Goal: Task Accomplishment & Management: Manage account settings

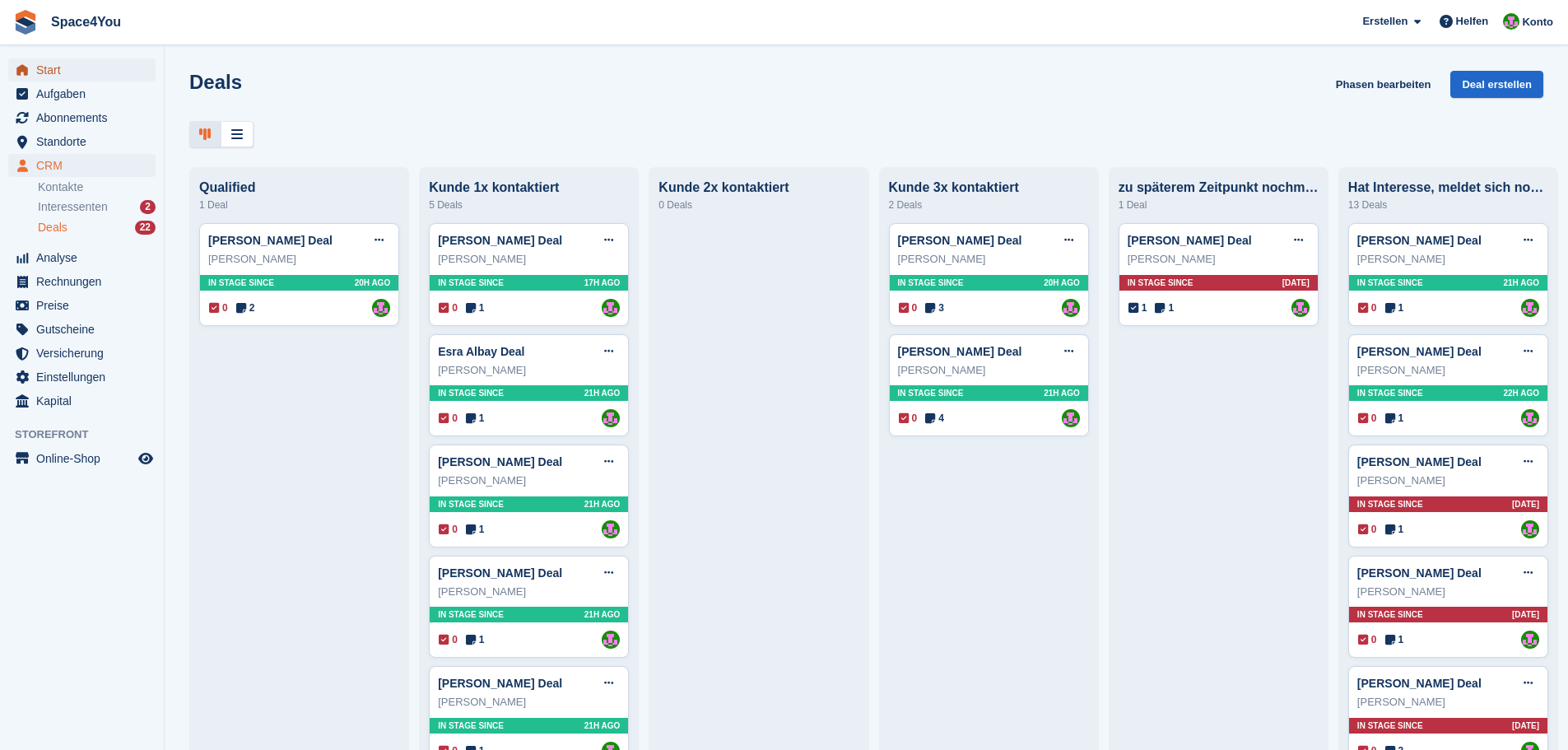
click at [77, 69] on span "Start" at bounding box center [86, 69] width 99 height 23
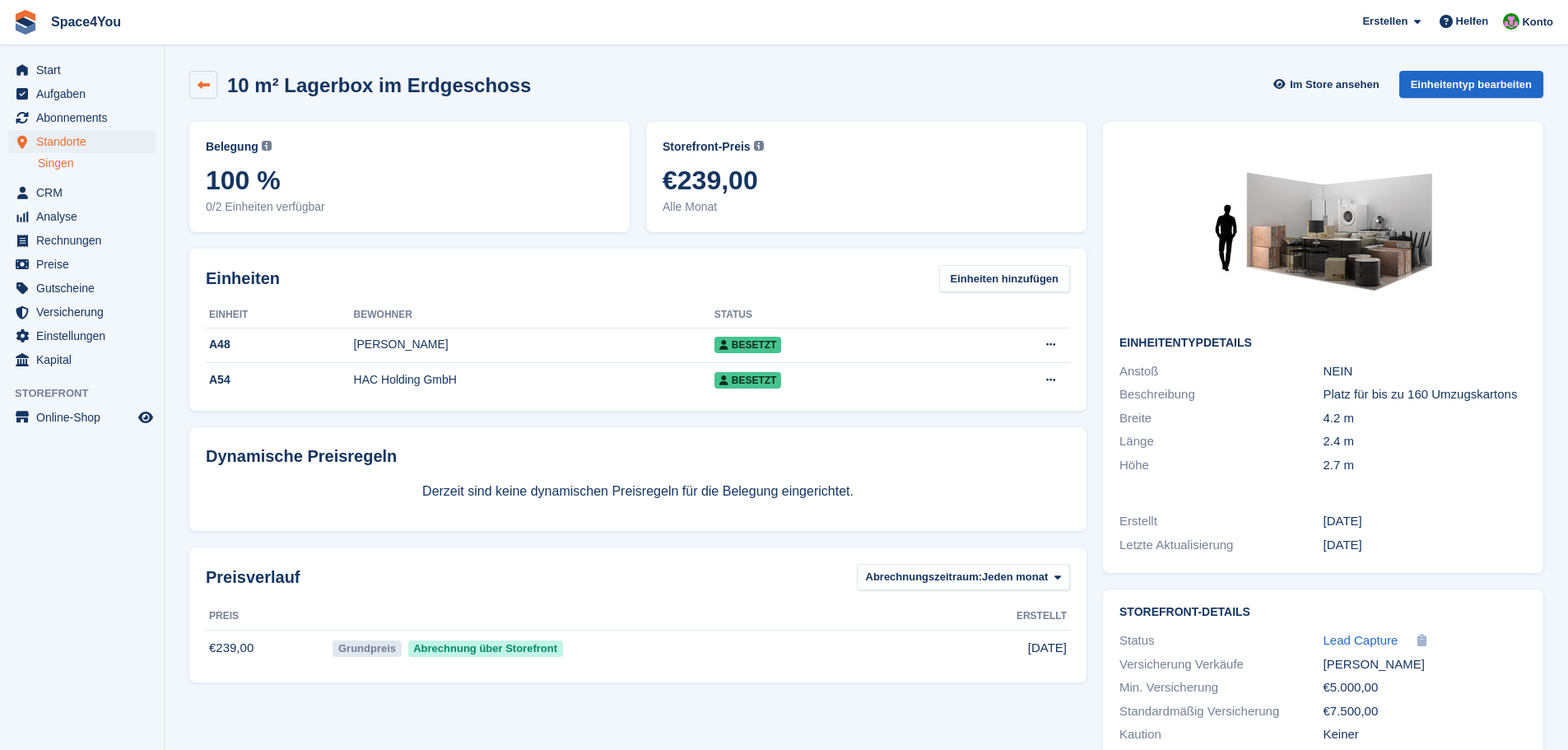
click at [206, 87] on icon at bounding box center [203, 85] width 12 height 12
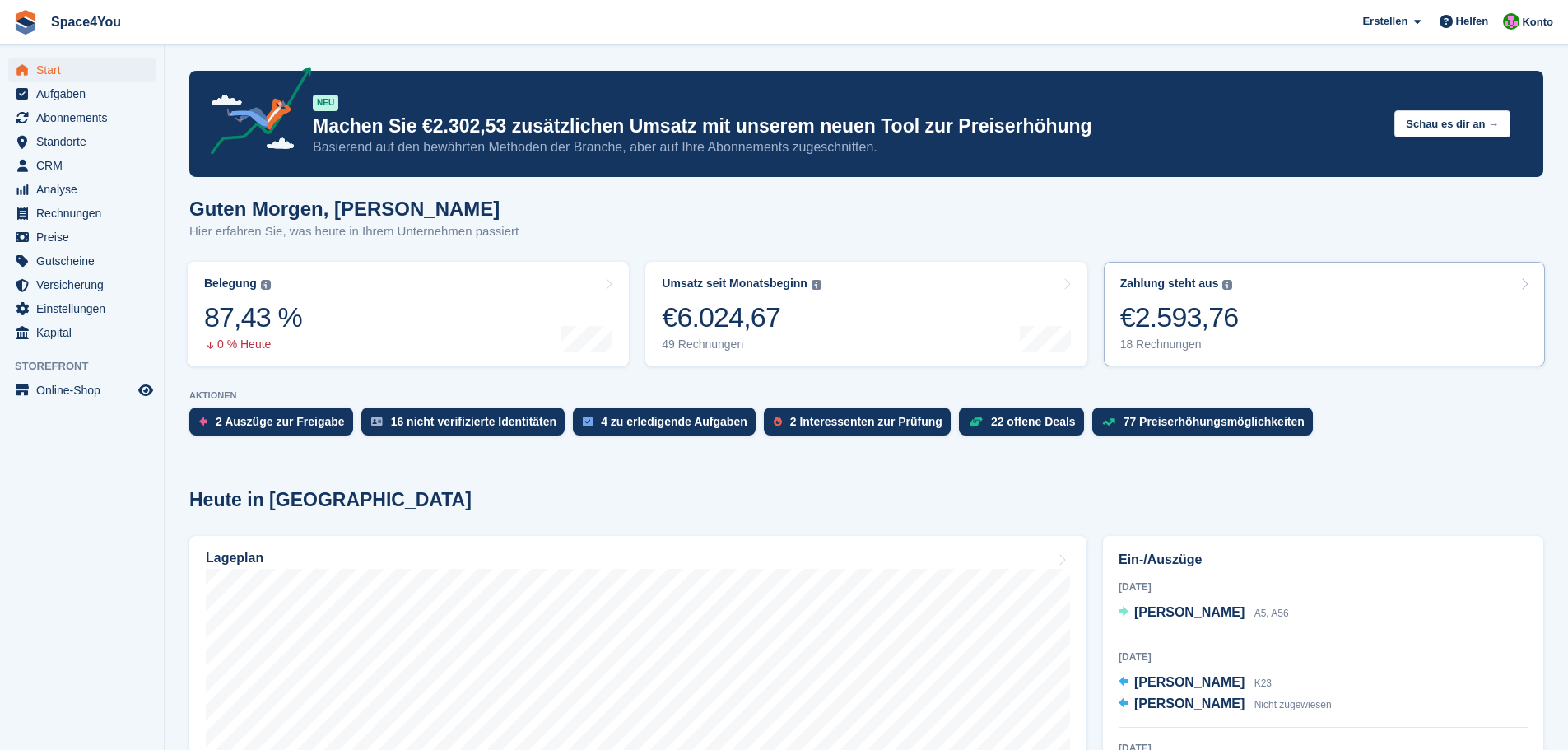
click at [1273, 337] on link "Zahlung steht aus Der gesamte ausstehende Saldo aller offenen Rechnungen. €2.59…" at bounding box center [1324, 313] width 441 height 104
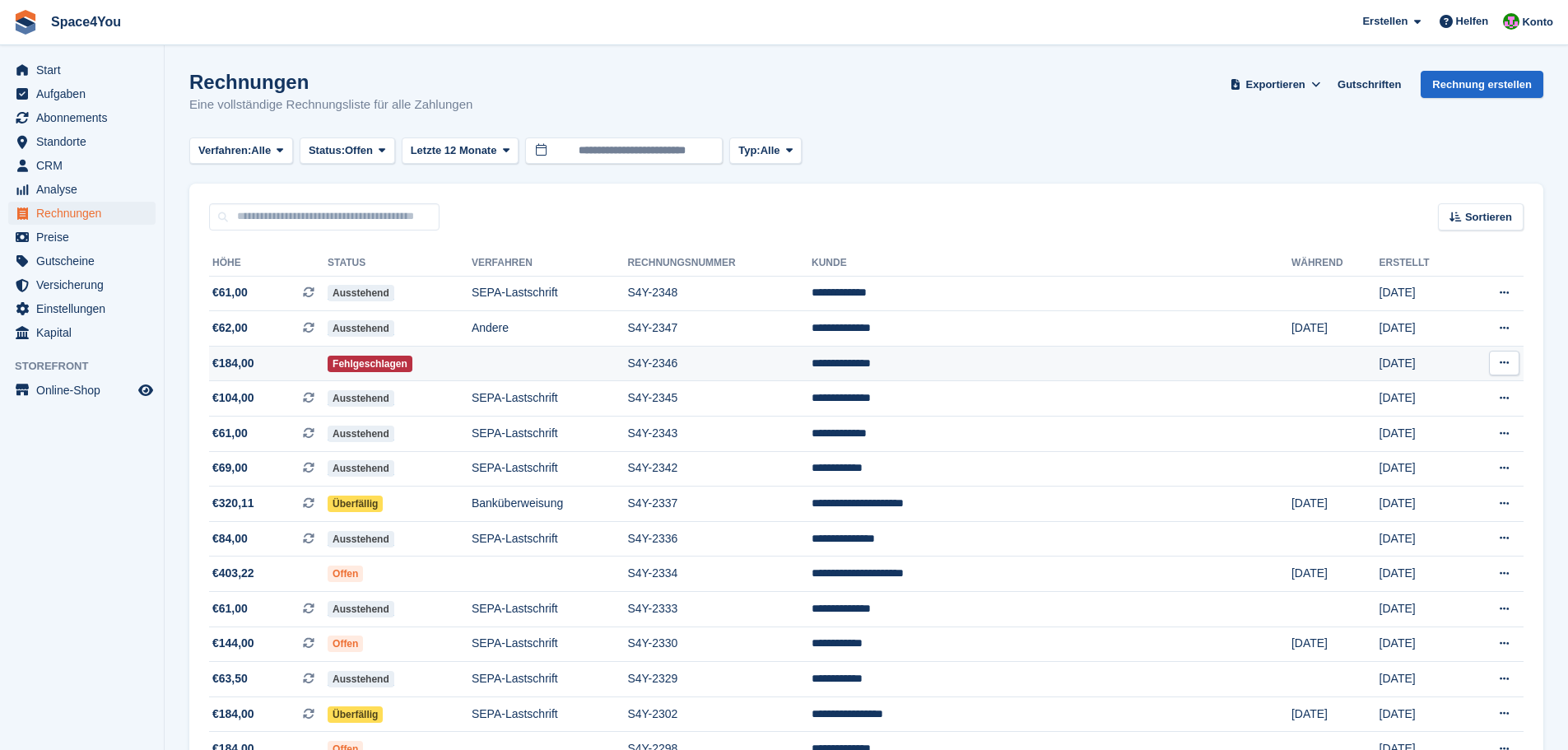
click at [1036, 364] on td "**********" at bounding box center [1051, 364] width 480 height 36
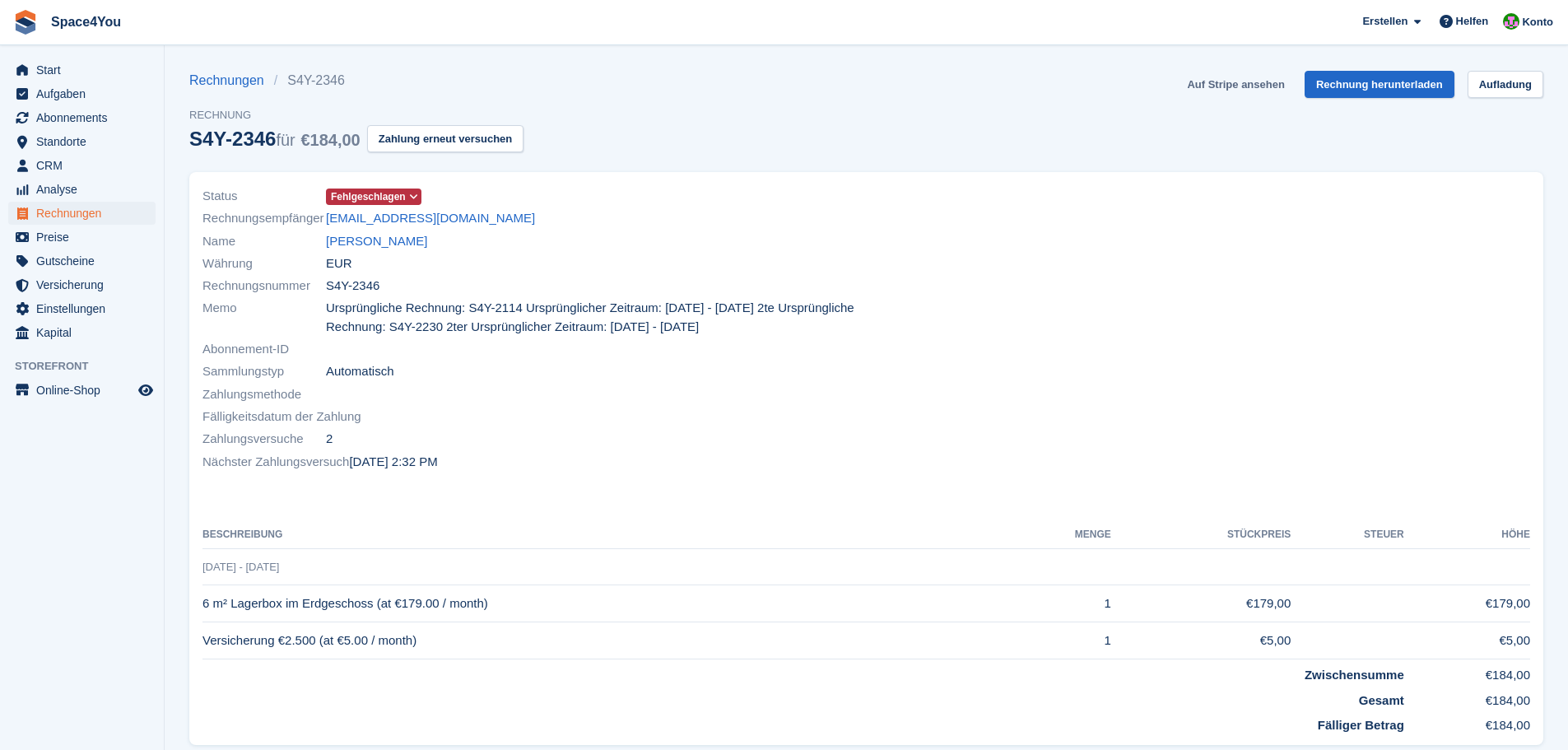
click at [1213, 84] on link "Auf Stripe ansehen" at bounding box center [1235, 83] width 110 height 27
click at [380, 239] on link "[PERSON_NAME]" at bounding box center [377, 241] width 101 height 19
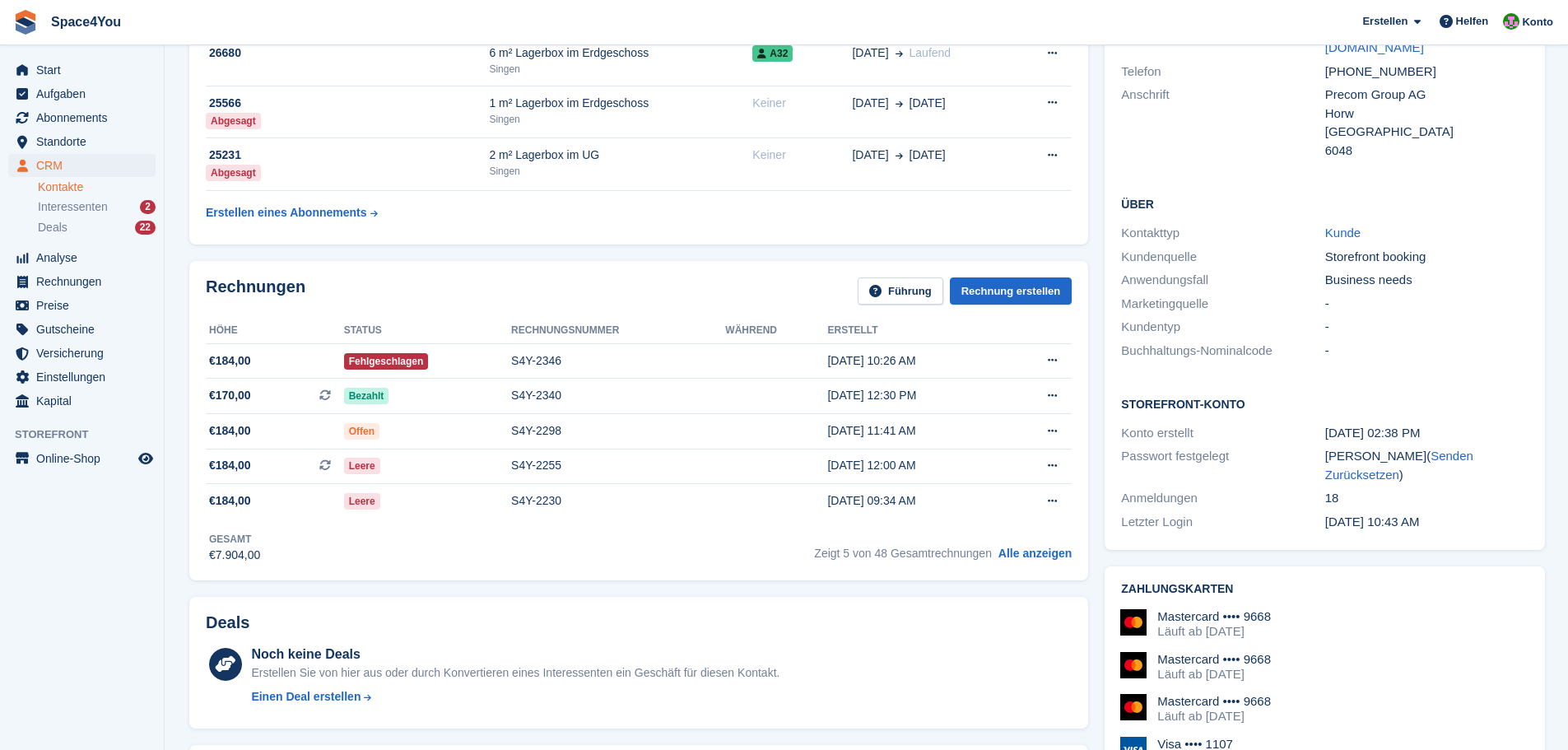
scroll to position [165, 0]
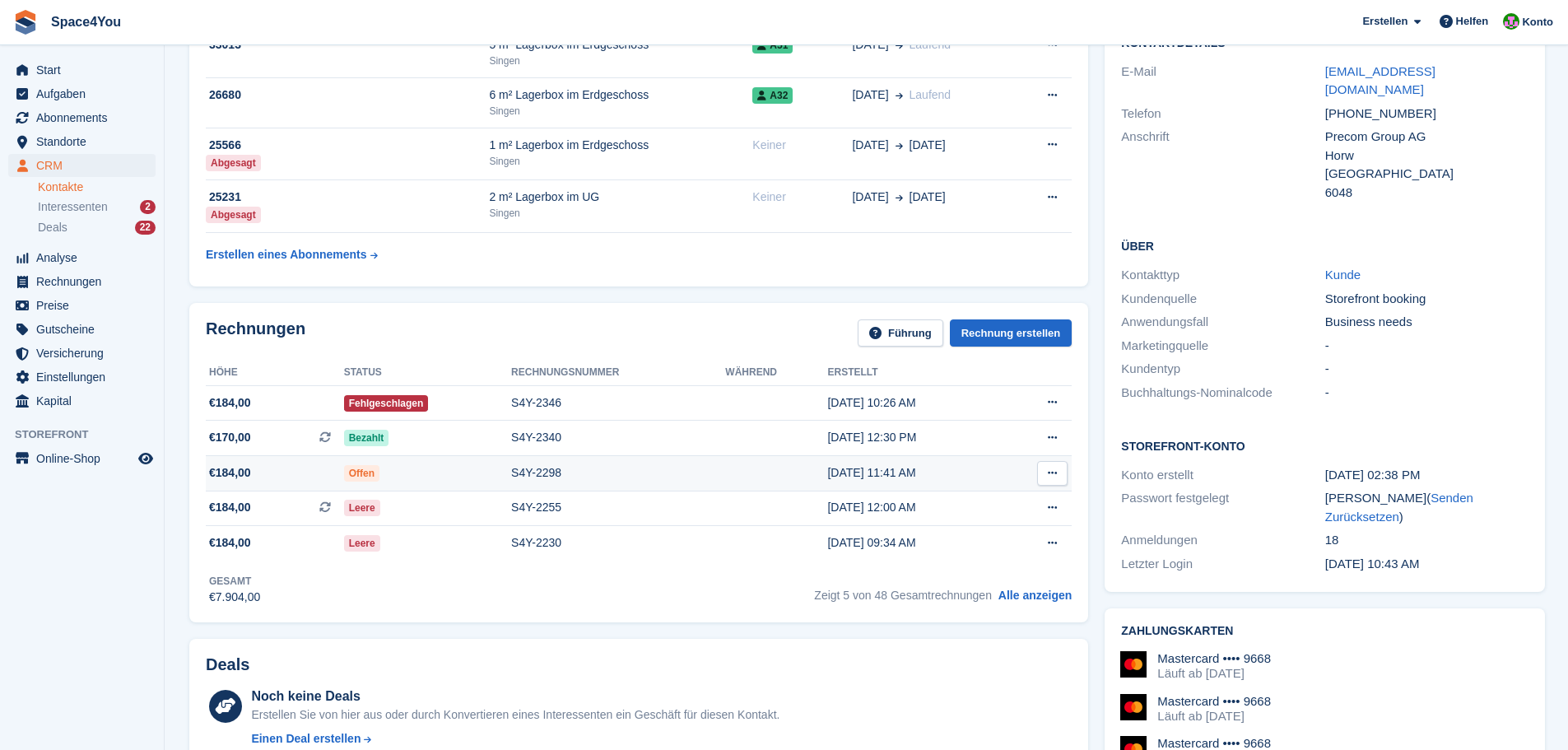
click at [442, 481] on td "Offen" at bounding box center [427, 473] width 167 height 36
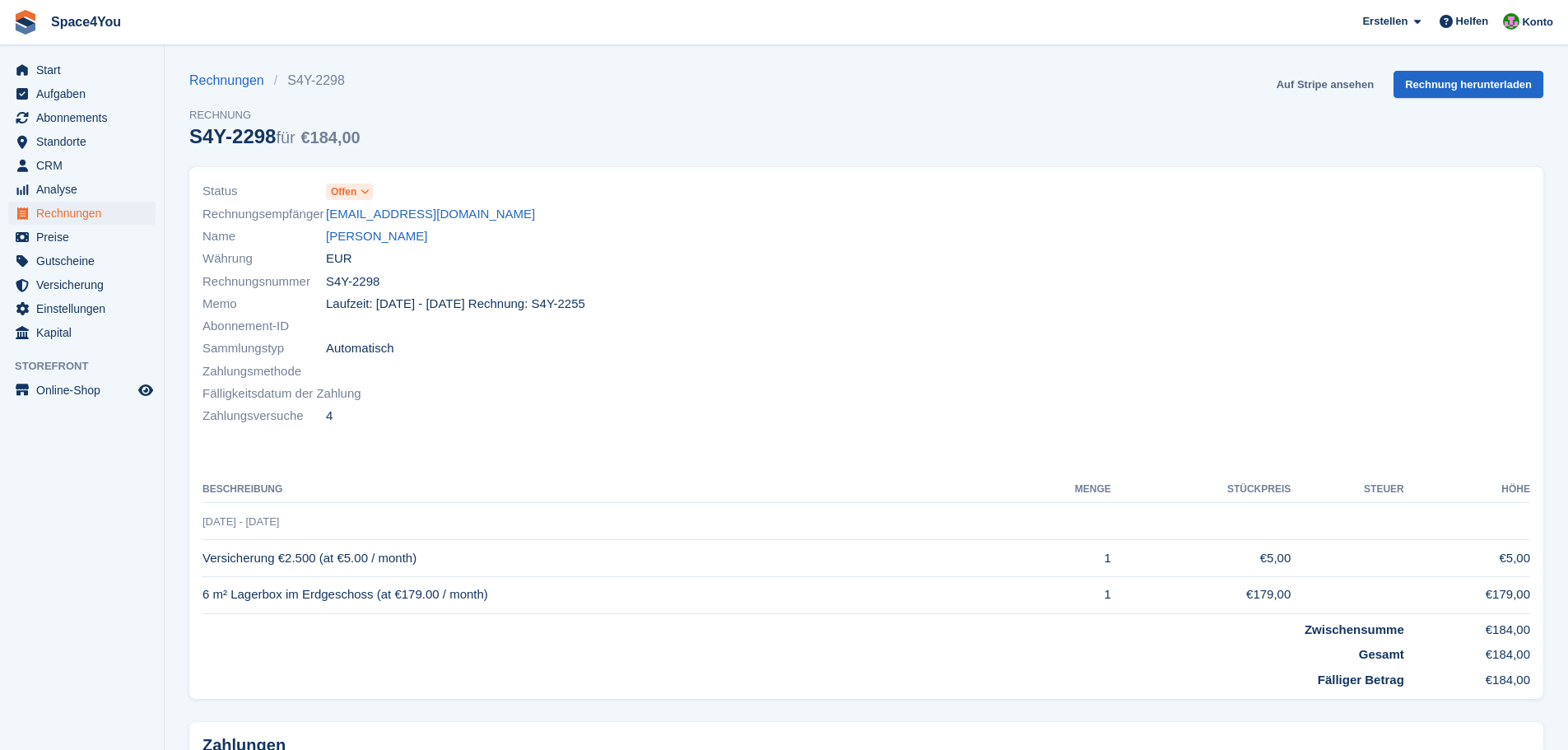
click at [1336, 83] on link "Auf Stripe ansehen" at bounding box center [1325, 83] width 110 height 27
click at [402, 240] on link "[PERSON_NAME]" at bounding box center [377, 236] width 101 height 19
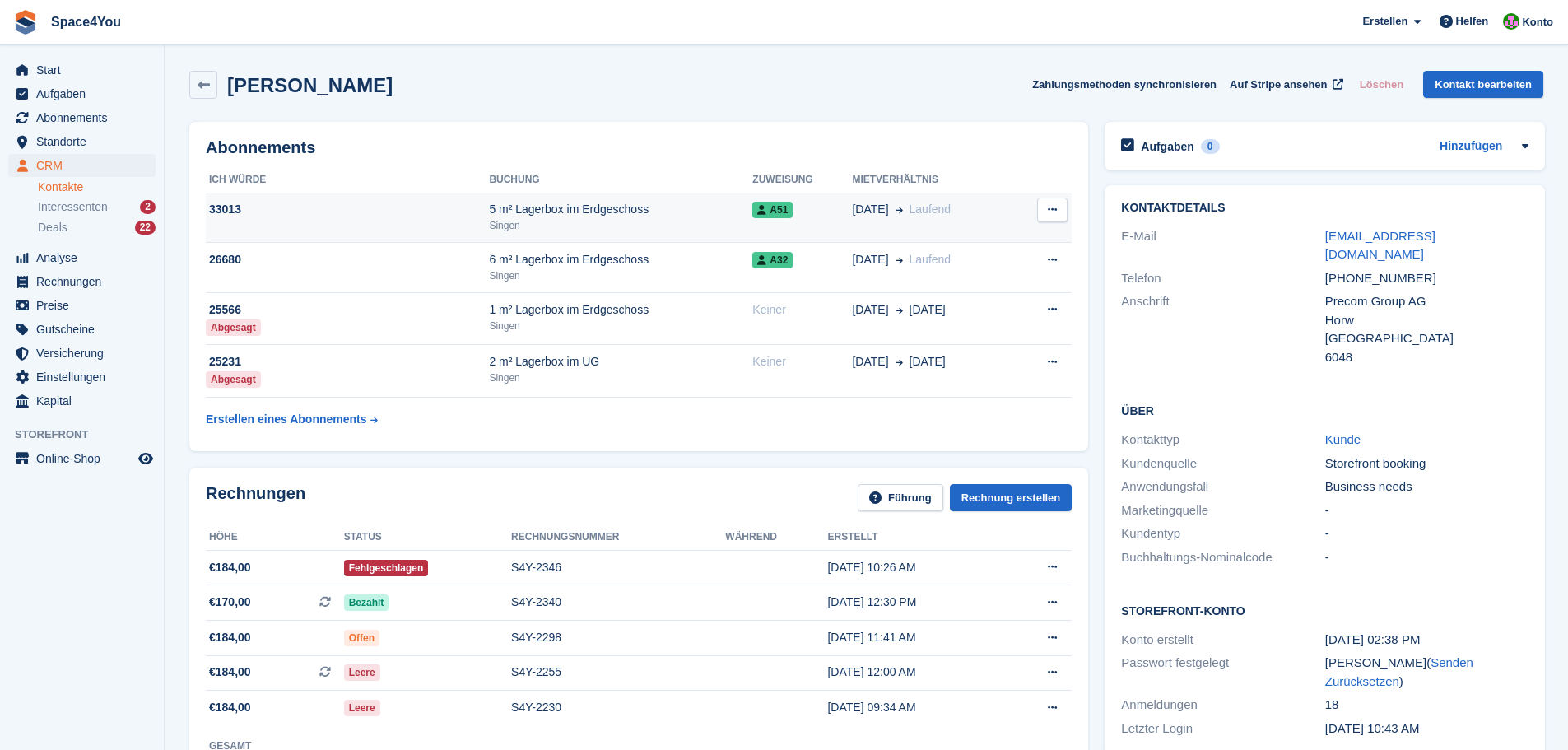
click at [983, 224] on td "08 Feb Laufend" at bounding box center [933, 217] width 163 height 51
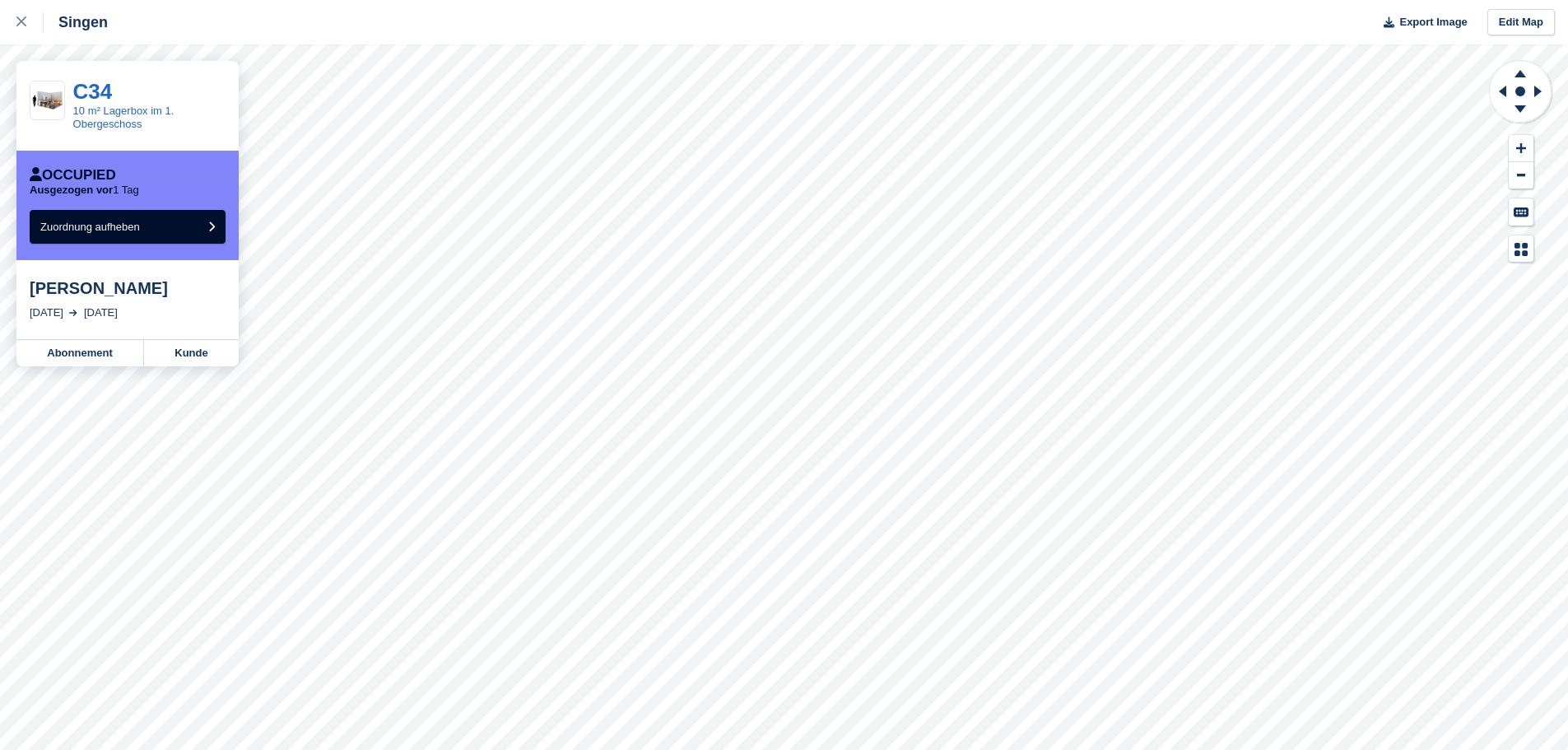
click at [0, 78] on div "Singen Export Image Edit Map C34 10 m² Lagerbox im 1. Obergeschoss Occupied Aus…" at bounding box center [784, 375] width 1568 height 750
click at [199, 237] on button "Zuordnung aufheben" at bounding box center [128, 227] width 196 height 34
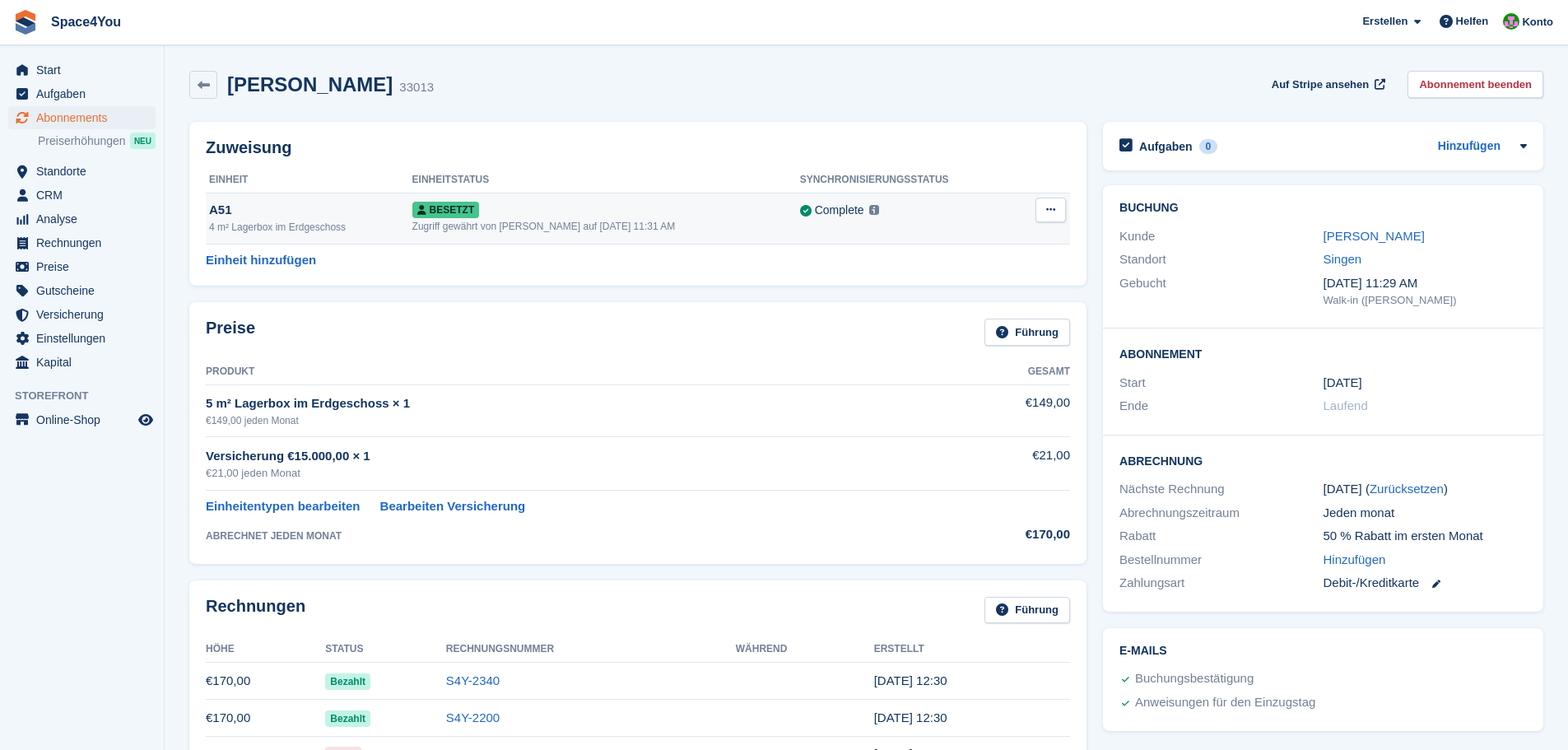
click at [1049, 205] on icon at bounding box center [1050, 209] width 9 height 11
click at [980, 246] on p "Overlock" at bounding box center [987, 242] width 143 height 22
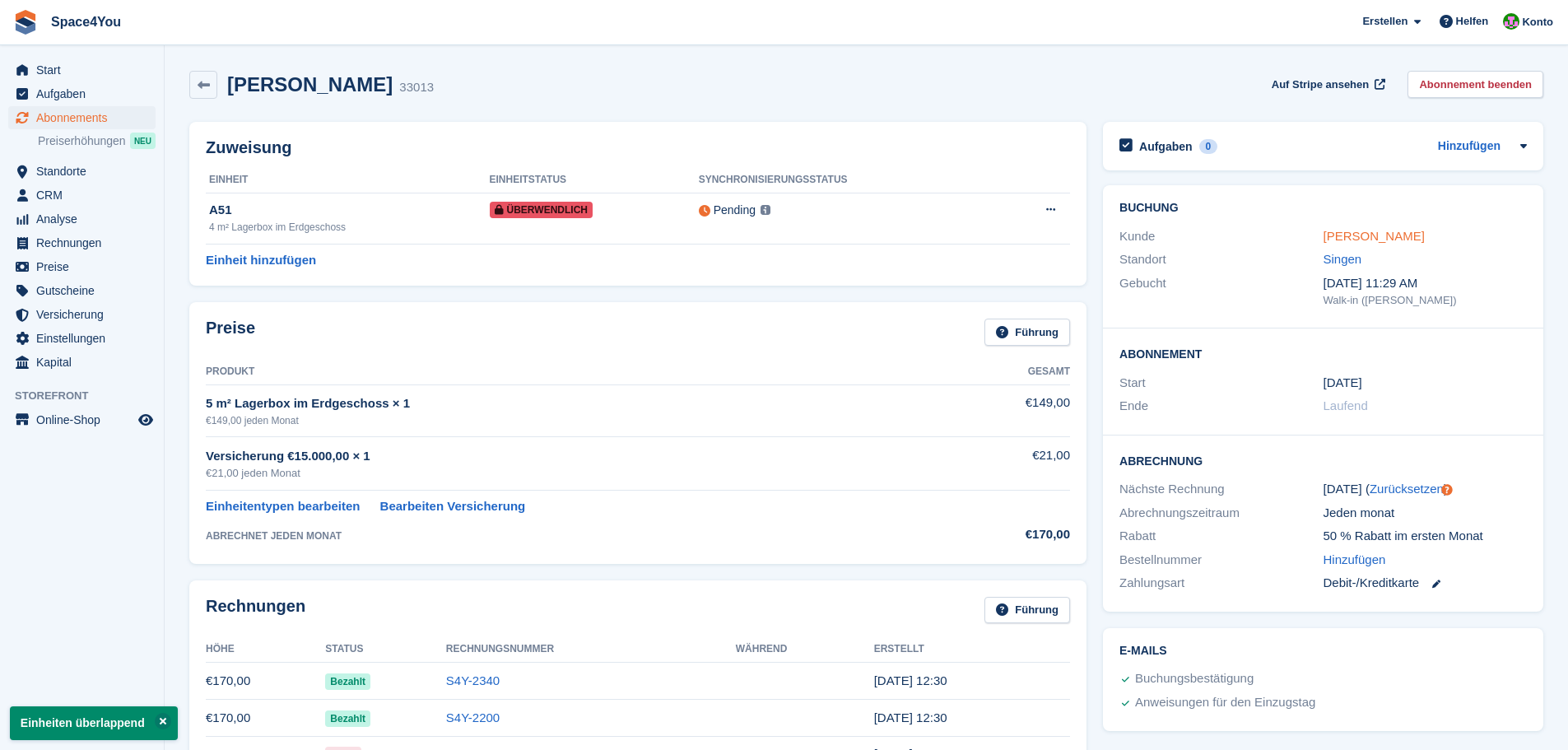
click at [1348, 235] on link "[PERSON_NAME]" at bounding box center [1374, 236] width 101 height 14
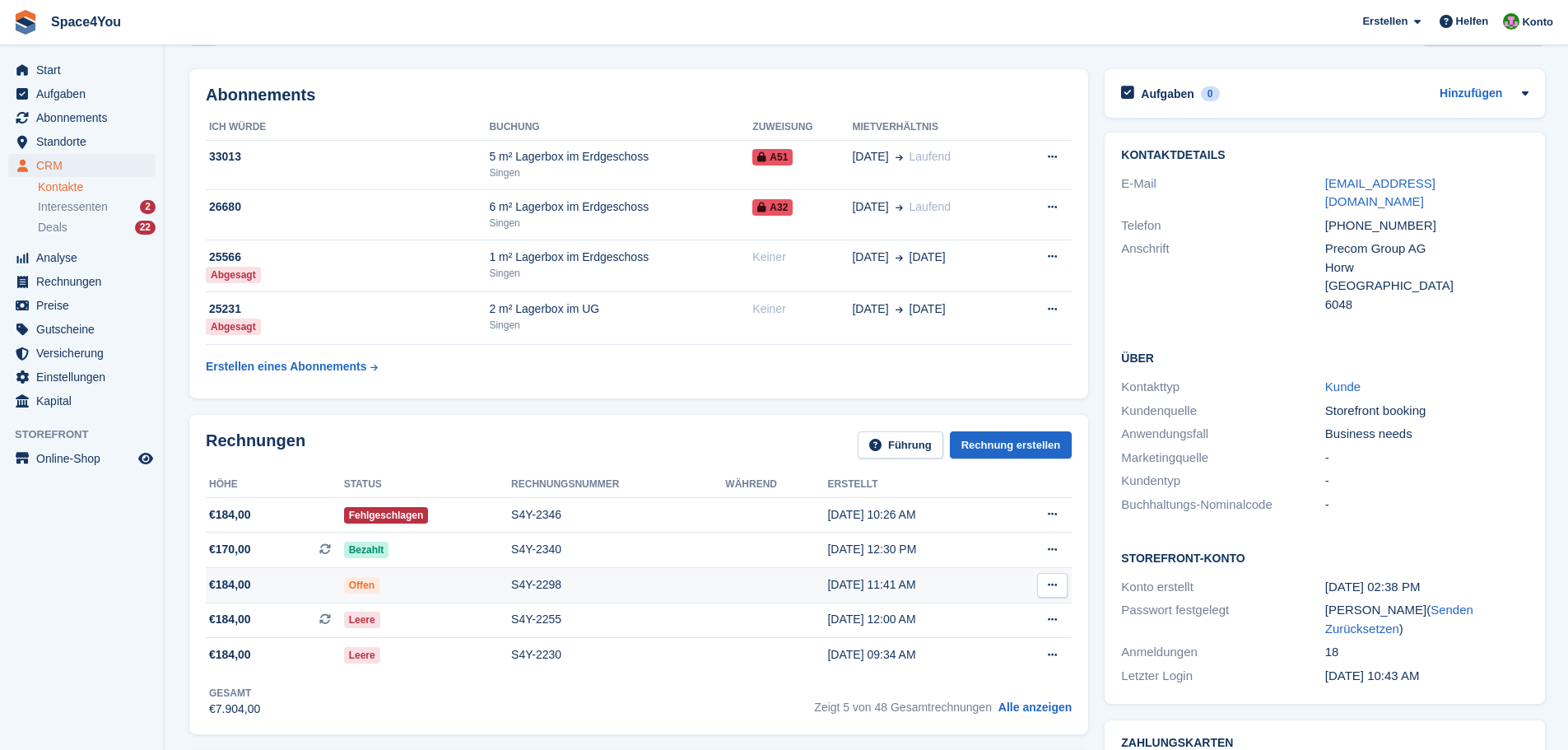
scroll to position [82, 0]
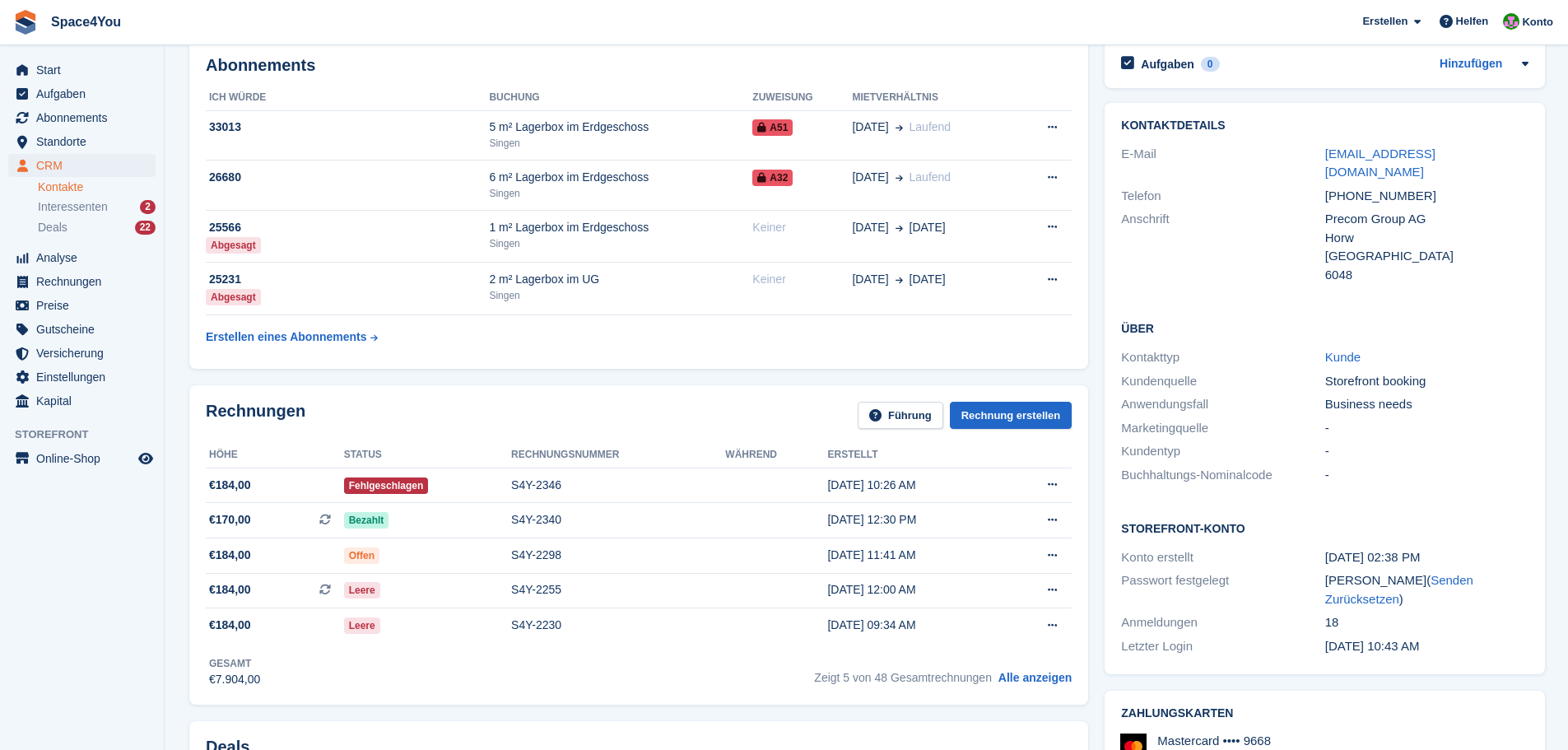
drag, startPoint x: 263, startPoint y: 556, endPoint x: 106, endPoint y: 608, distance: 165.4
click at [106, 608] on aside "Start Aufgaben Abonnements Abonnements Abonnements Preiserhöhungen NEU Preiserh…" at bounding box center [81, 379] width 164 height 668
drag, startPoint x: 1051, startPoint y: 550, endPoint x: 89, endPoint y: 607, distance: 963.7
click at [89, 607] on aside "Start Aufgaben Abonnements Abonnements Abonnements Preiserhöhungen NEU Preiserh…" at bounding box center [81, 379] width 164 height 668
click at [397, 560] on div "Offen" at bounding box center [427, 555] width 167 height 17
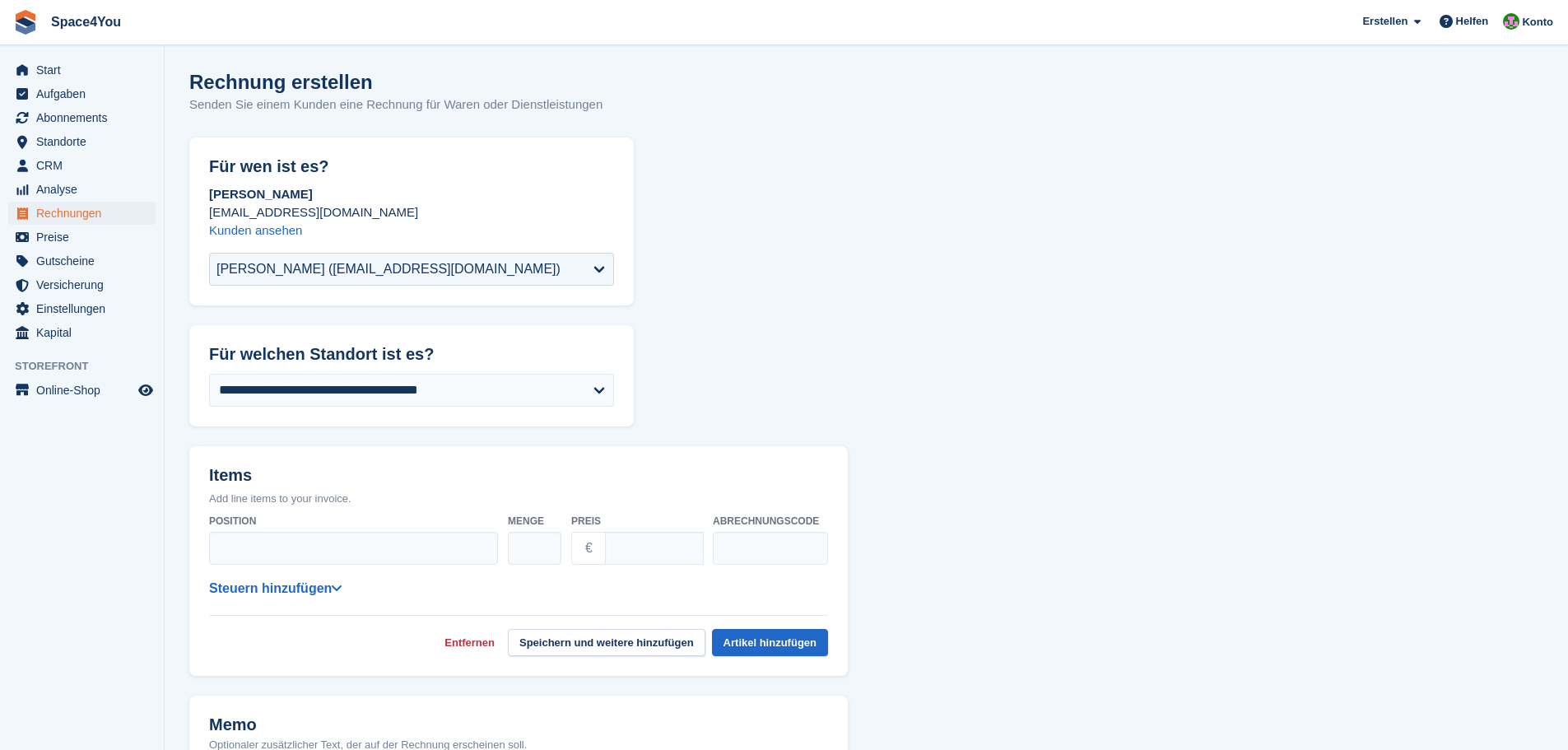
click at [296, 565] on div "Position Menge * Preis € Abrechnungscode" at bounding box center [519, 540] width 619 height 65
click at [300, 553] on input "Position" at bounding box center [353, 548] width 289 height 33
paste input "**********"
type input "**********"
click at [658, 556] on input "Preis" at bounding box center [655, 548] width 99 height 33
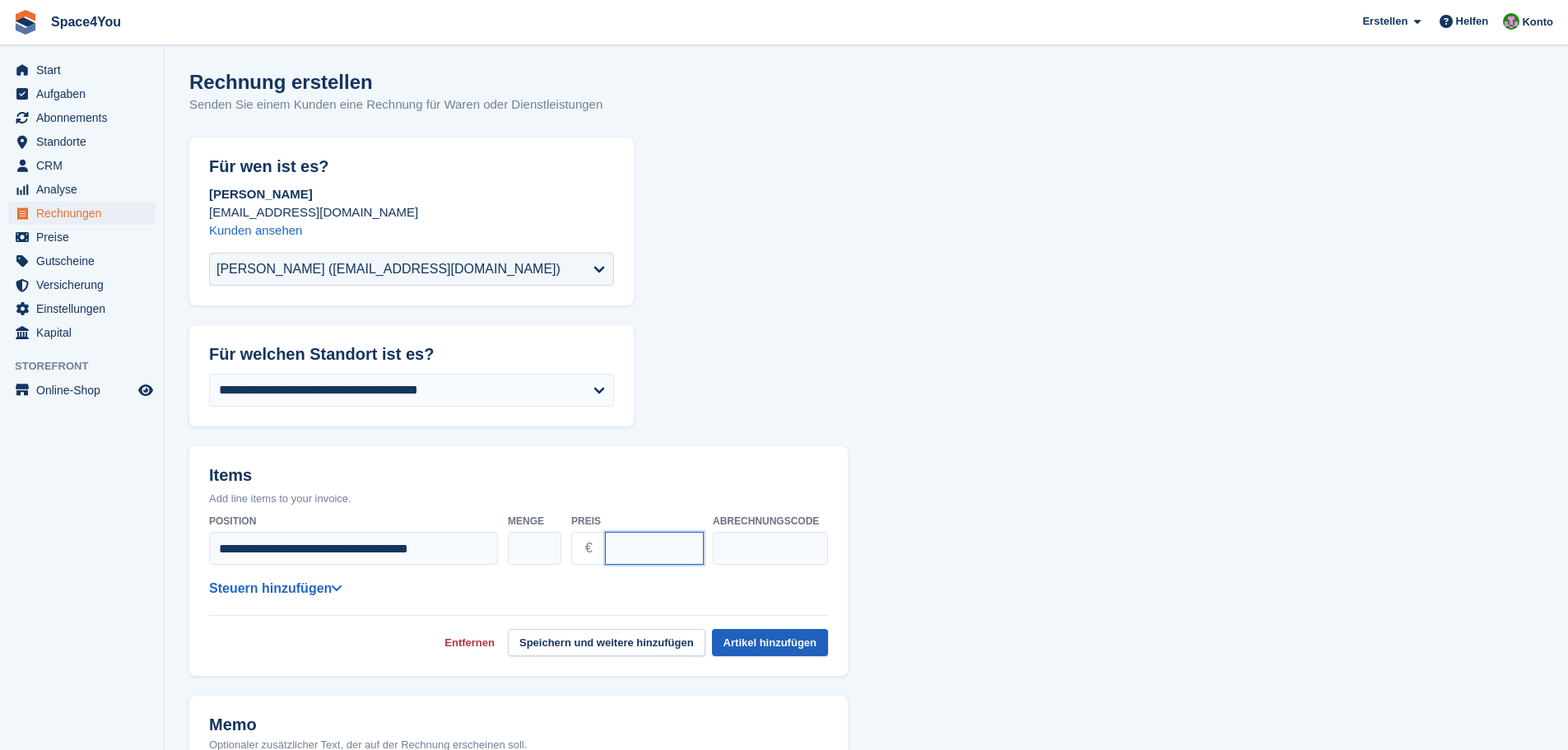
type input "*"
click at [749, 654] on button "Artikel hinzufügen" at bounding box center [770, 642] width 116 height 27
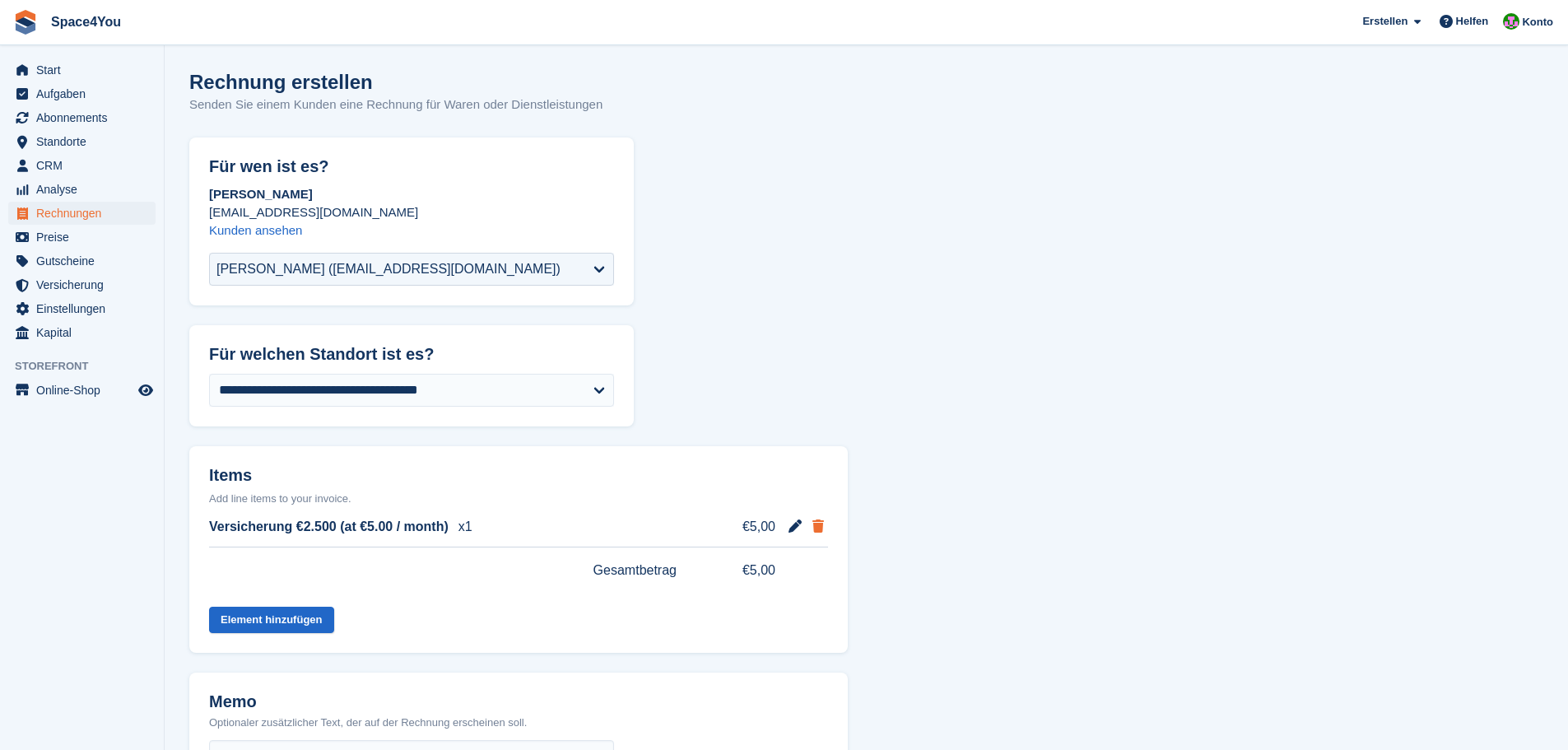
click at [815, 535] on span at bounding box center [818, 526] width 20 height 20
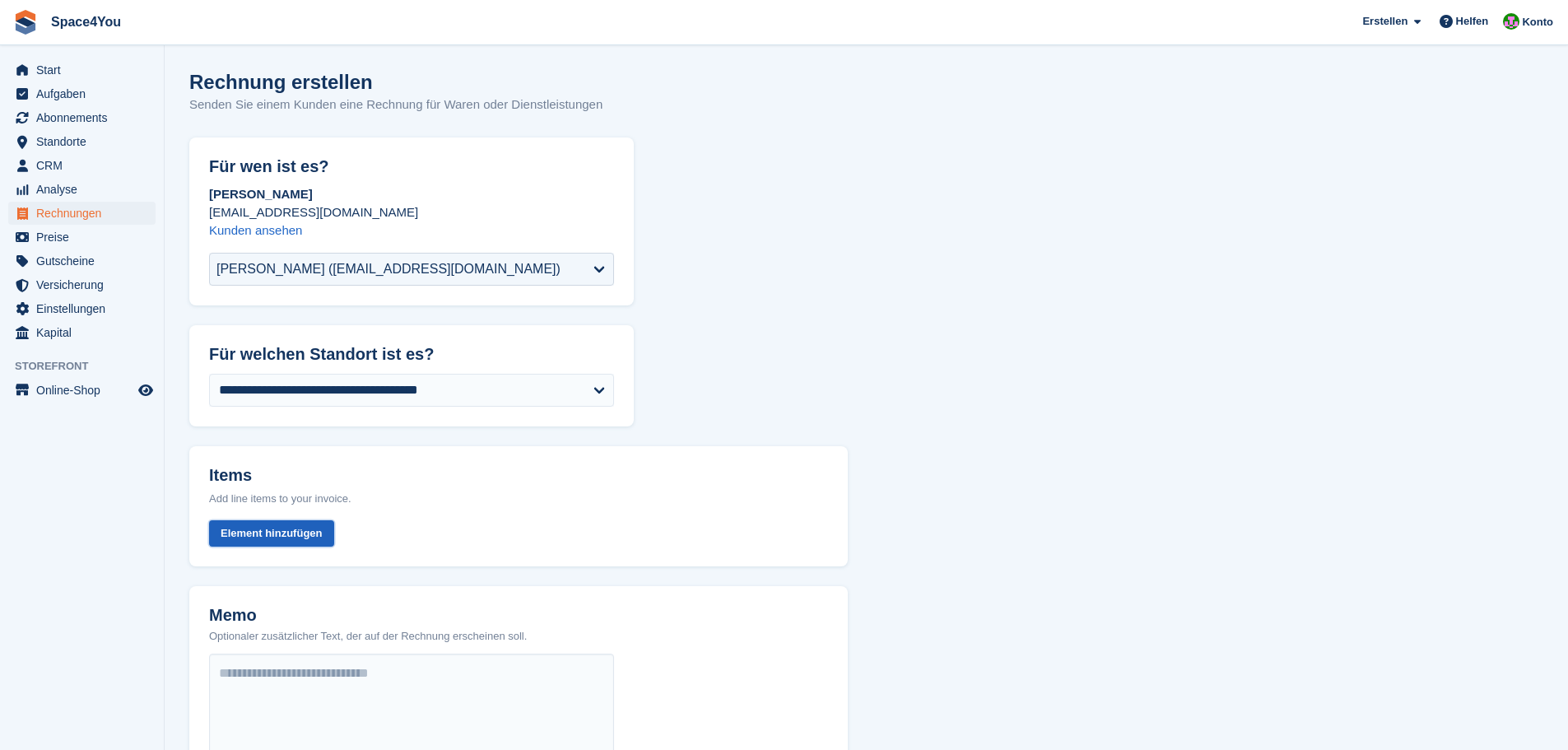
click at [282, 538] on button "Element hinzufügen" at bounding box center [272, 533] width 125 height 27
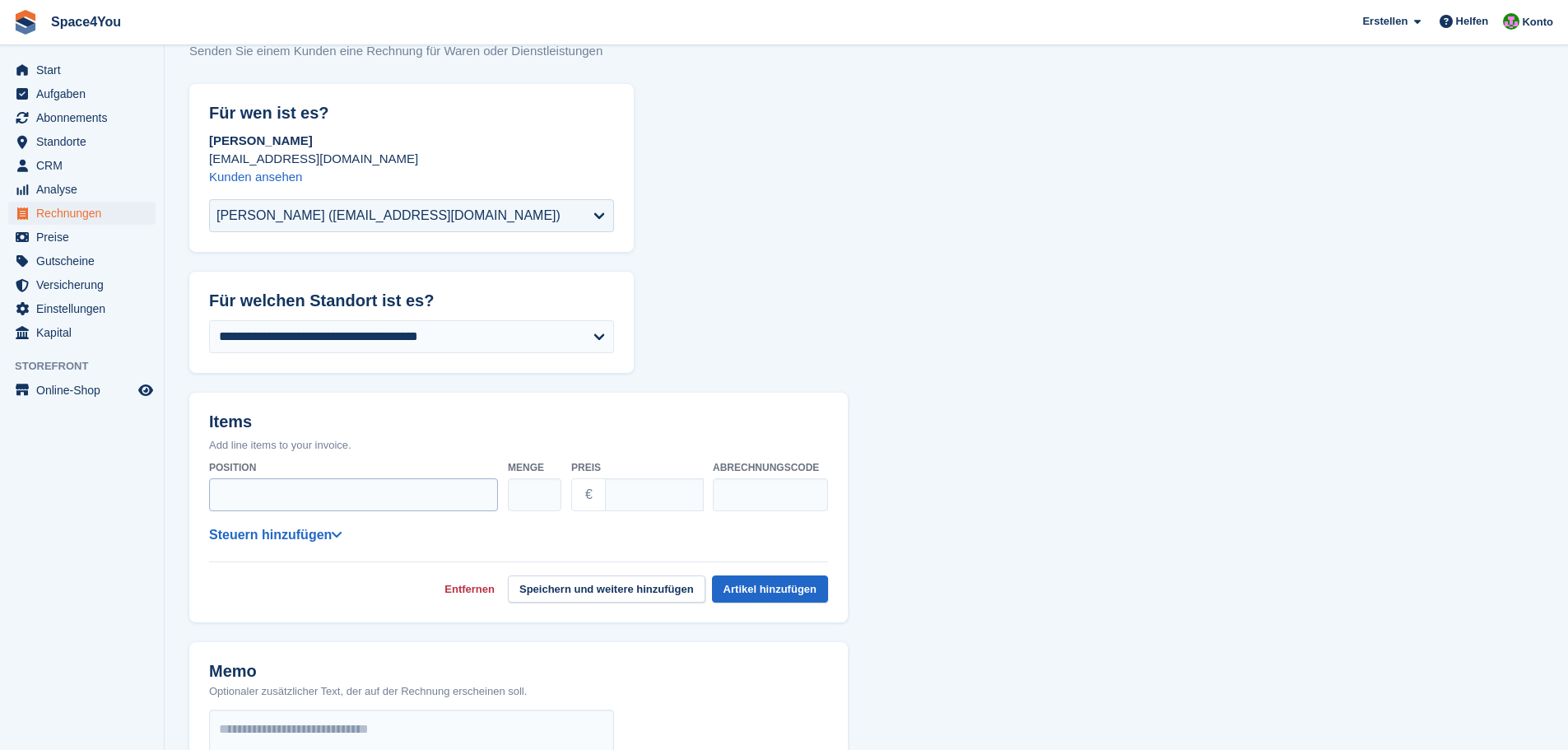
scroll to position [82, 0]
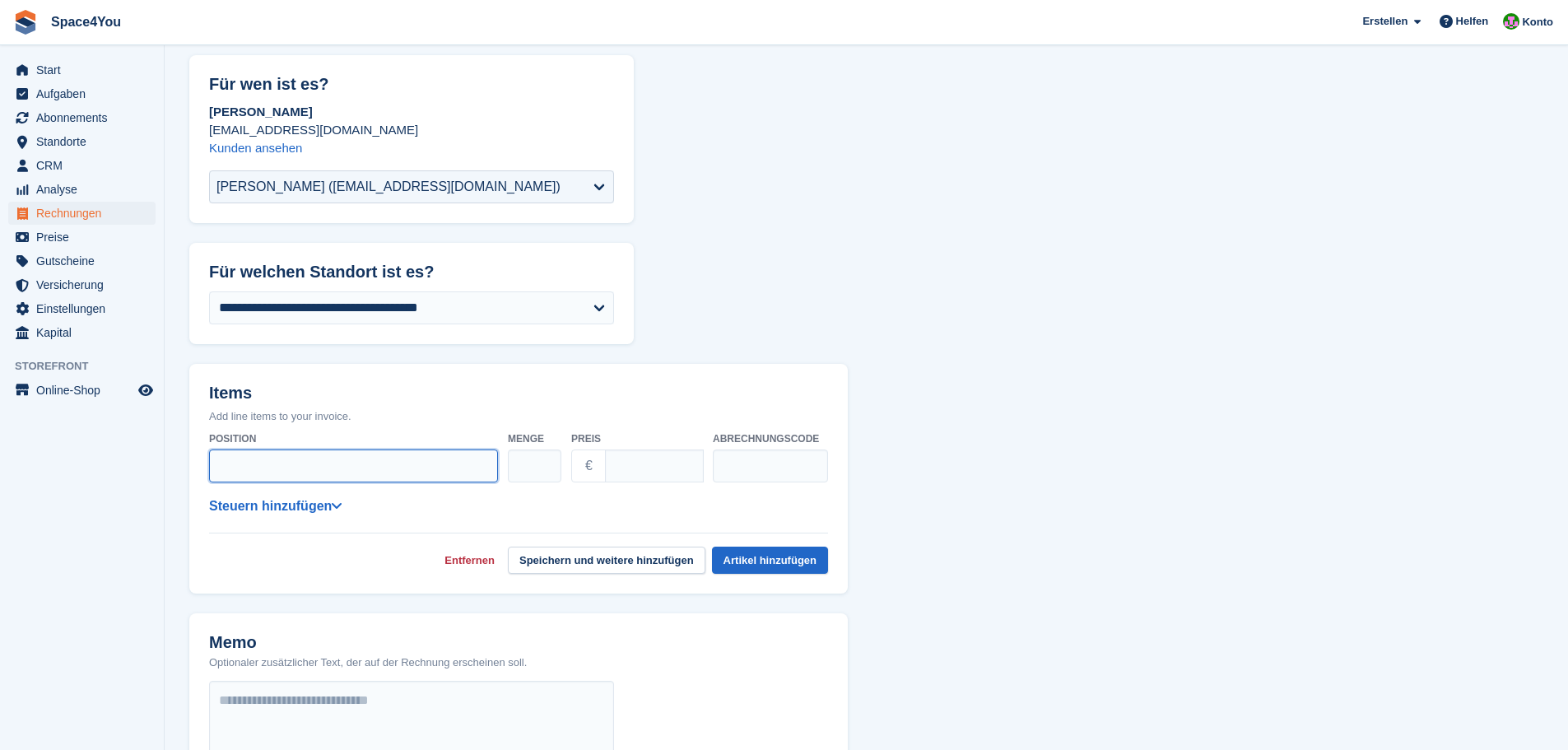
click at [328, 472] on input "Position" at bounding box center [353, 465] width 289 height 33
paste input "**********"
type input "**********"
click at [750, 452] on input "text" at bounding box center [771, 465] width 115 height 33
click at [627, 469] on input "Preis" at bounding box center [655, 465] width 99 height 33
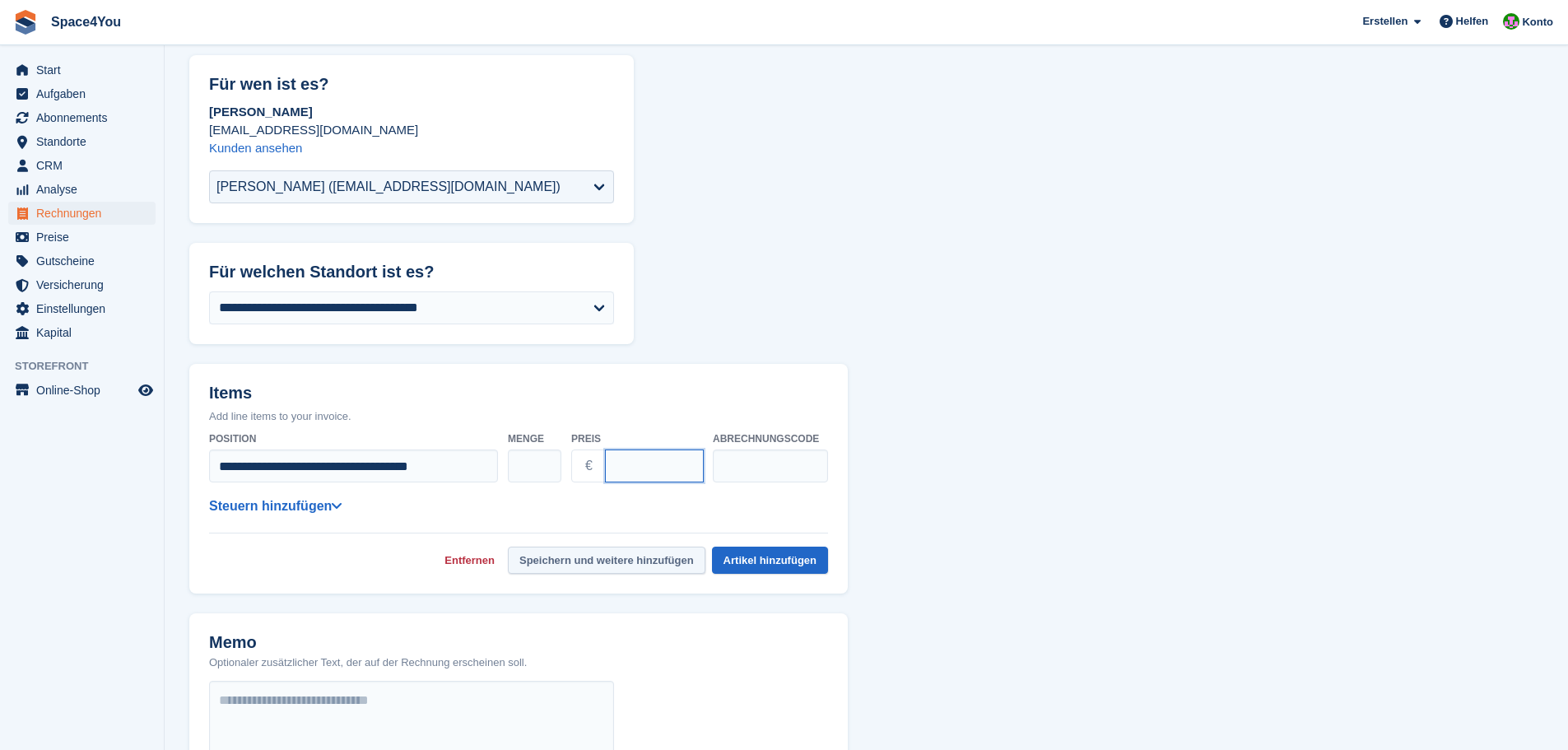
type input "*"
click at [617, 566] on button "Speichern und weitere hinzufügen" at bounding box center [606, 560] width 197 height 27
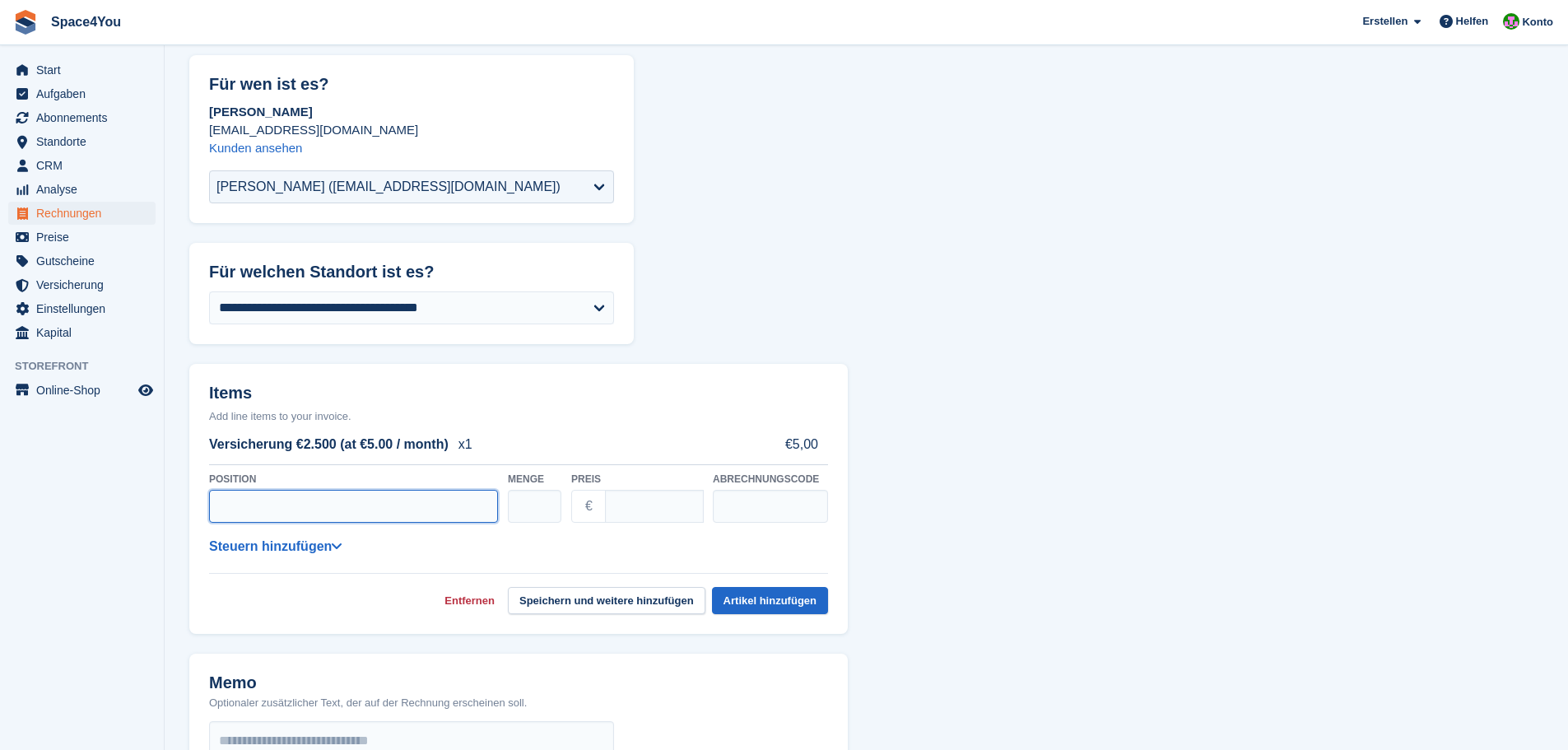
paste input "**********"
type input "**********"
click at [646, 507] on input "Preis" at bounding box center [655, 506] width 99 height 33
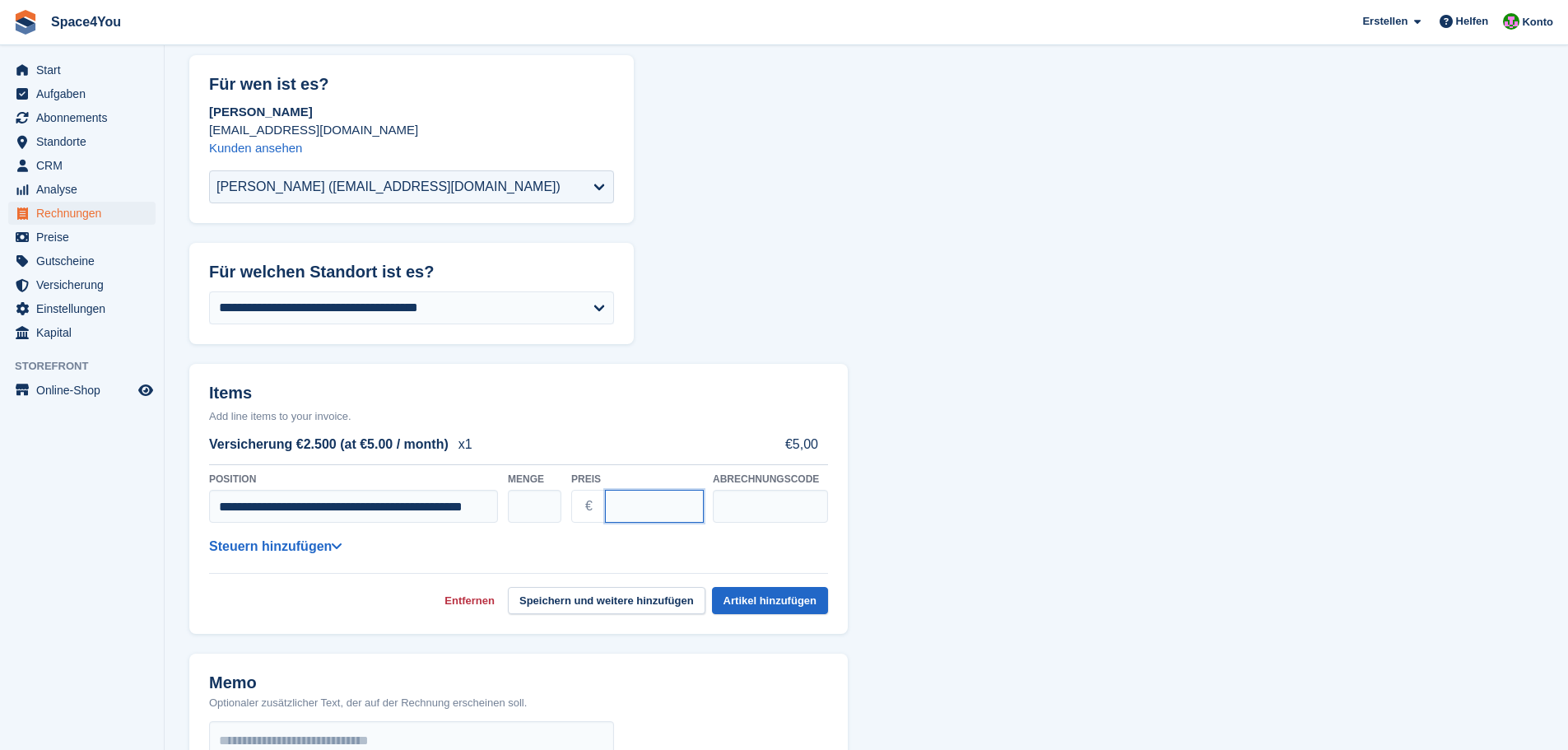
type input "***"
click at [1197, 537] on form "**********" at bounding box center [866, 625] width 1354 height 1140
click at [750, 605] on button "Artikel hinzufügen" at bounding box center [770, 600] width 116 height 27
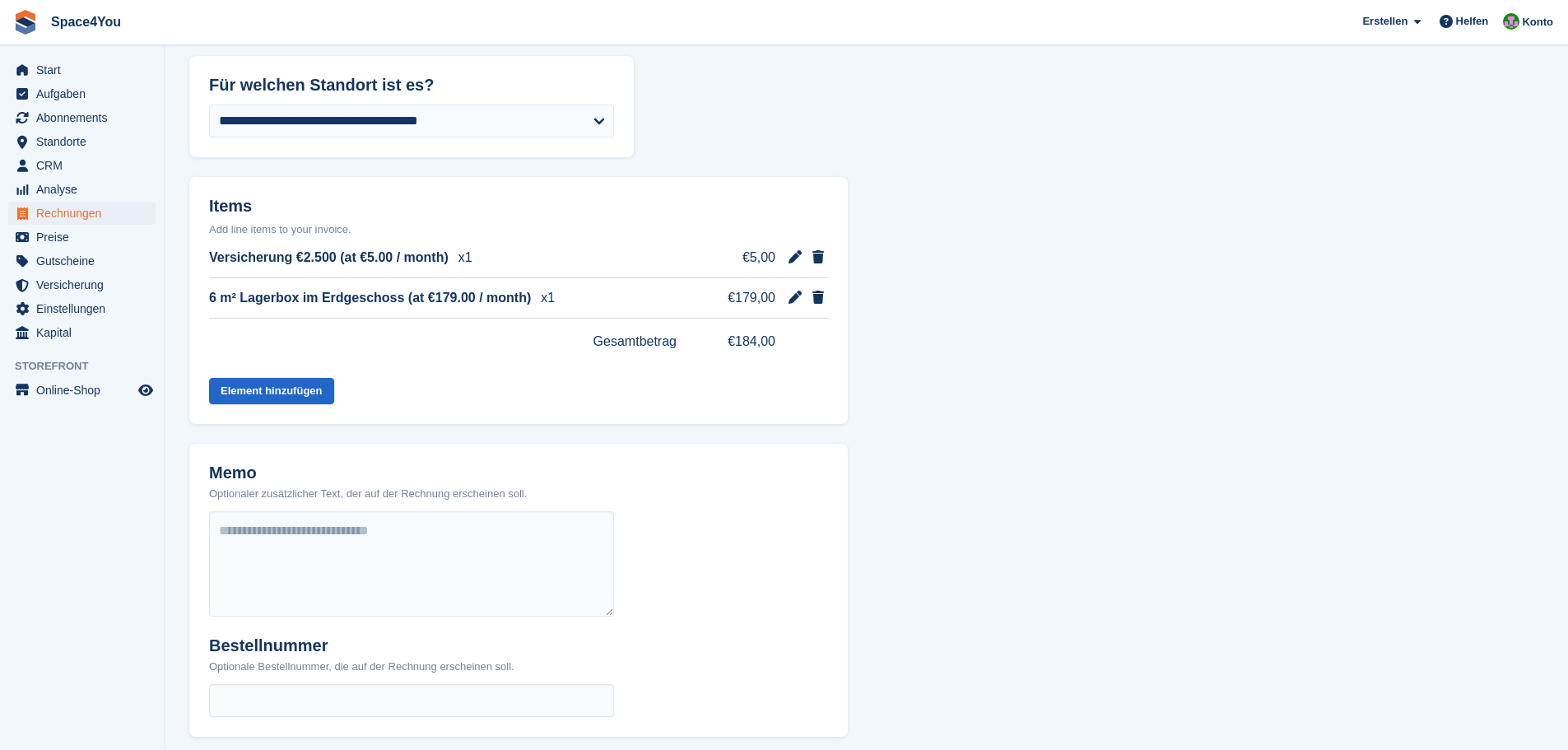
scroll to position [329, 0]
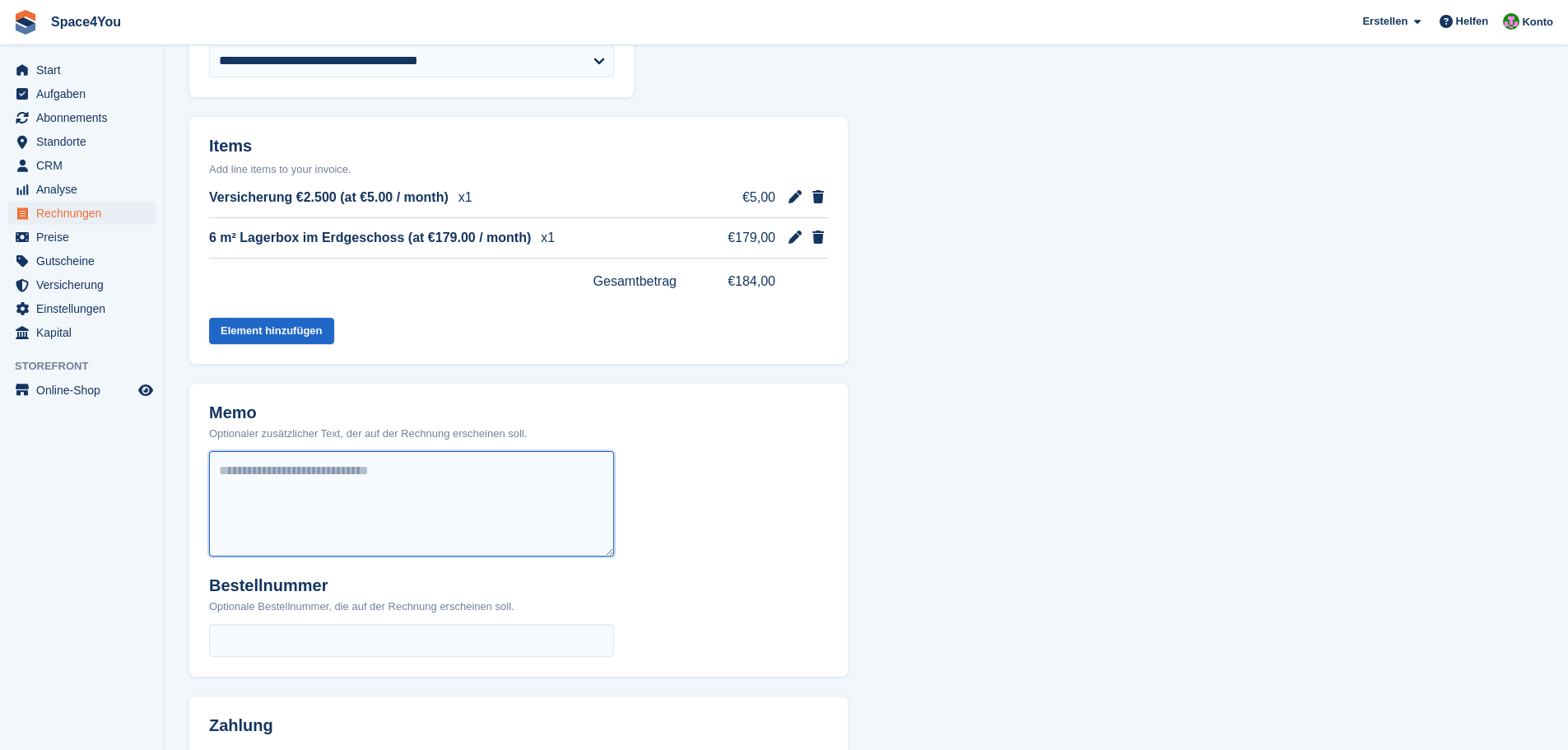
click at [349, 474] on textarea at bounding box center [412, 504] width 405 height 105
paste textarea "**********"
type textarea "**********"
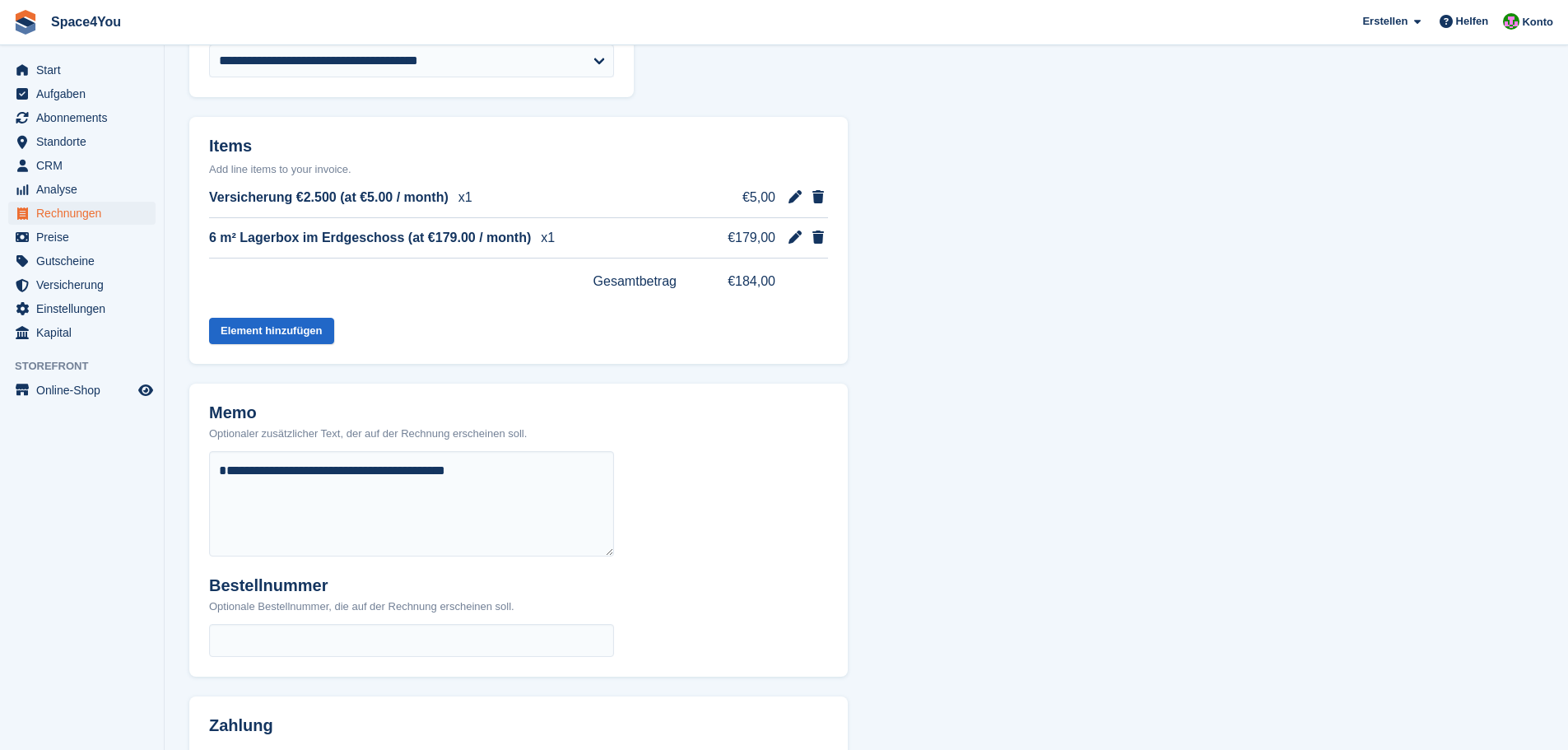
click at [1135, 561] on form "**********" at bounding box center [866, 367] width 1354 height 1117
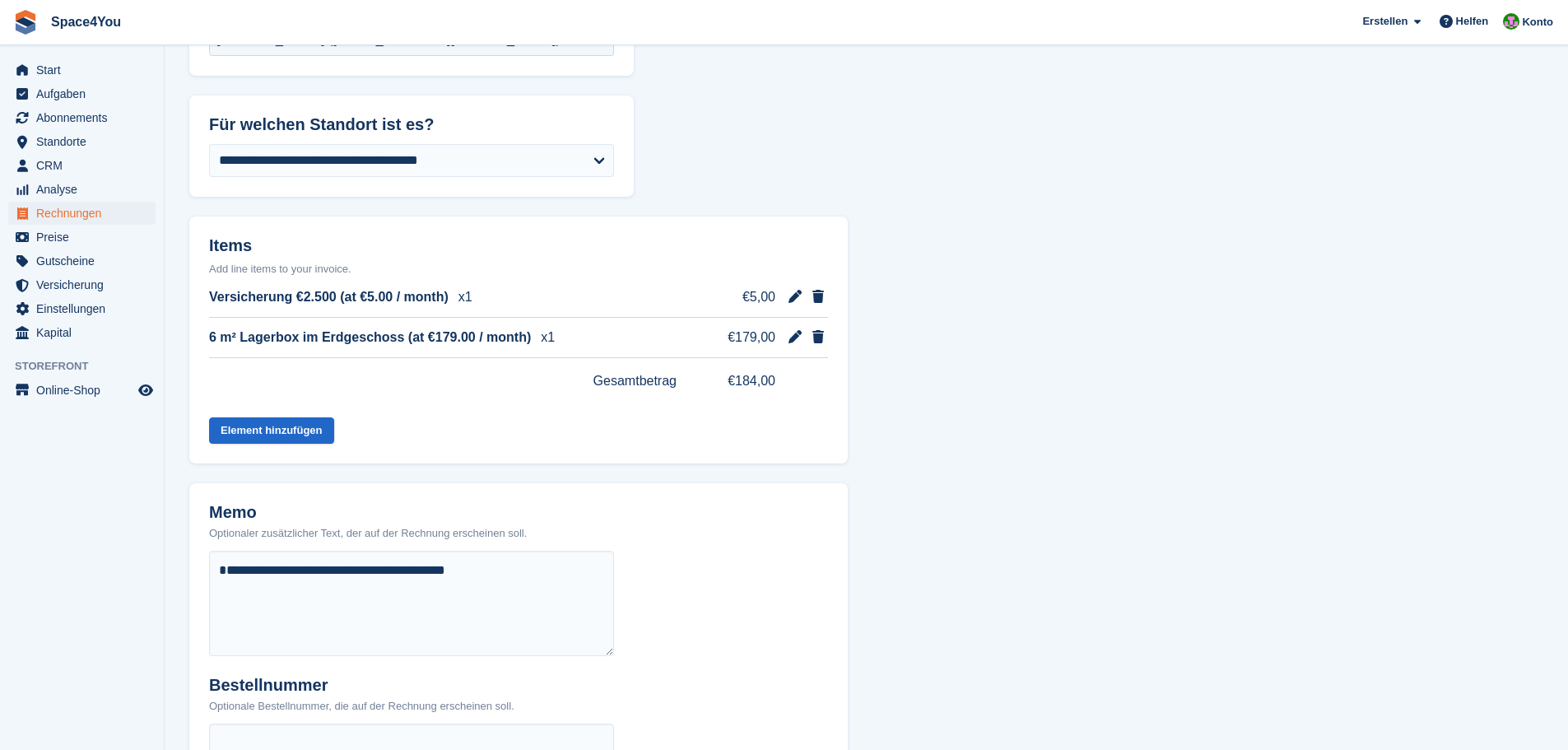
scroll to position [35, 0]
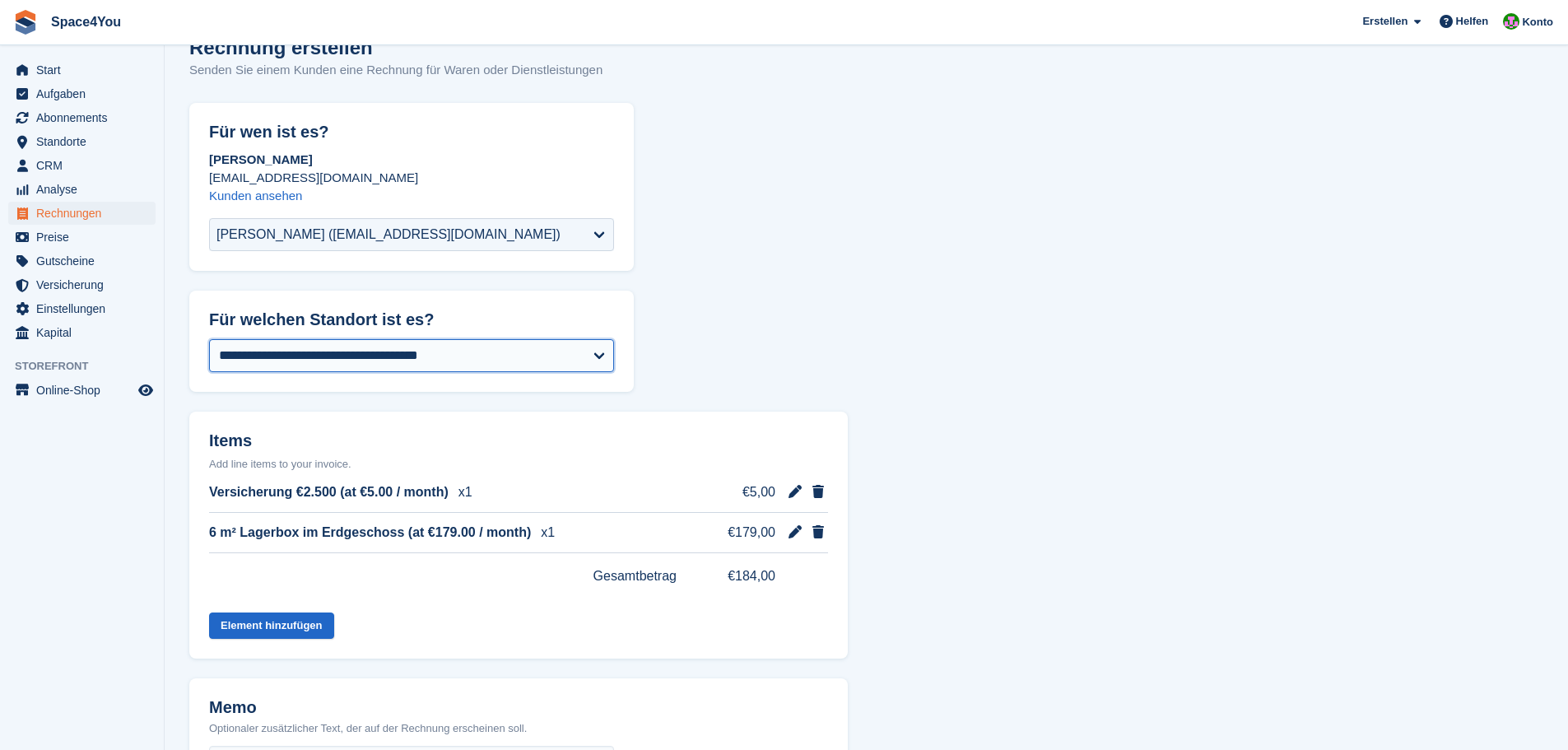
click at [305, 353] on select "**********" at bounding box center [412, 355] width 405 height 33
select select "***"
select select "*****"
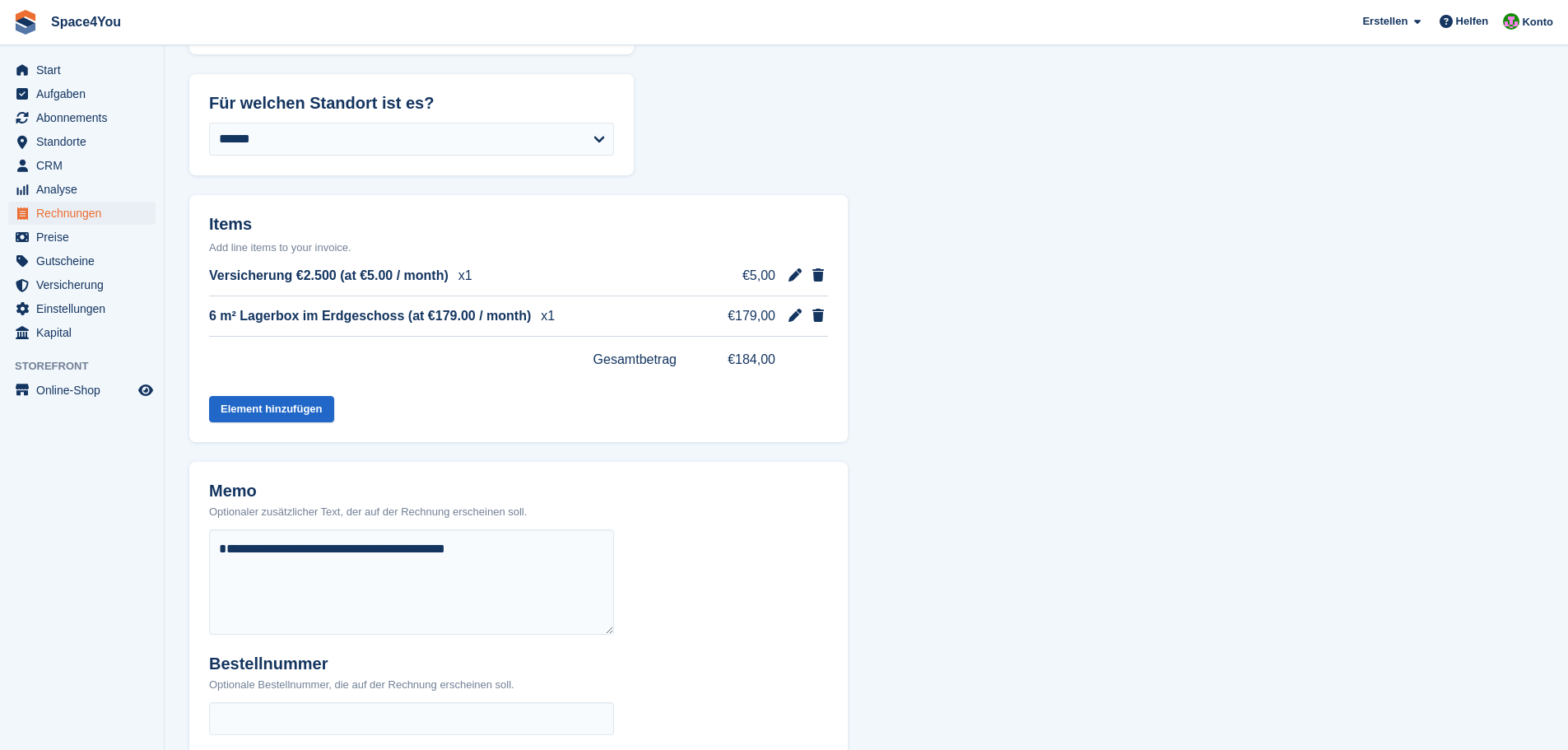
scroll to position [529, 0]
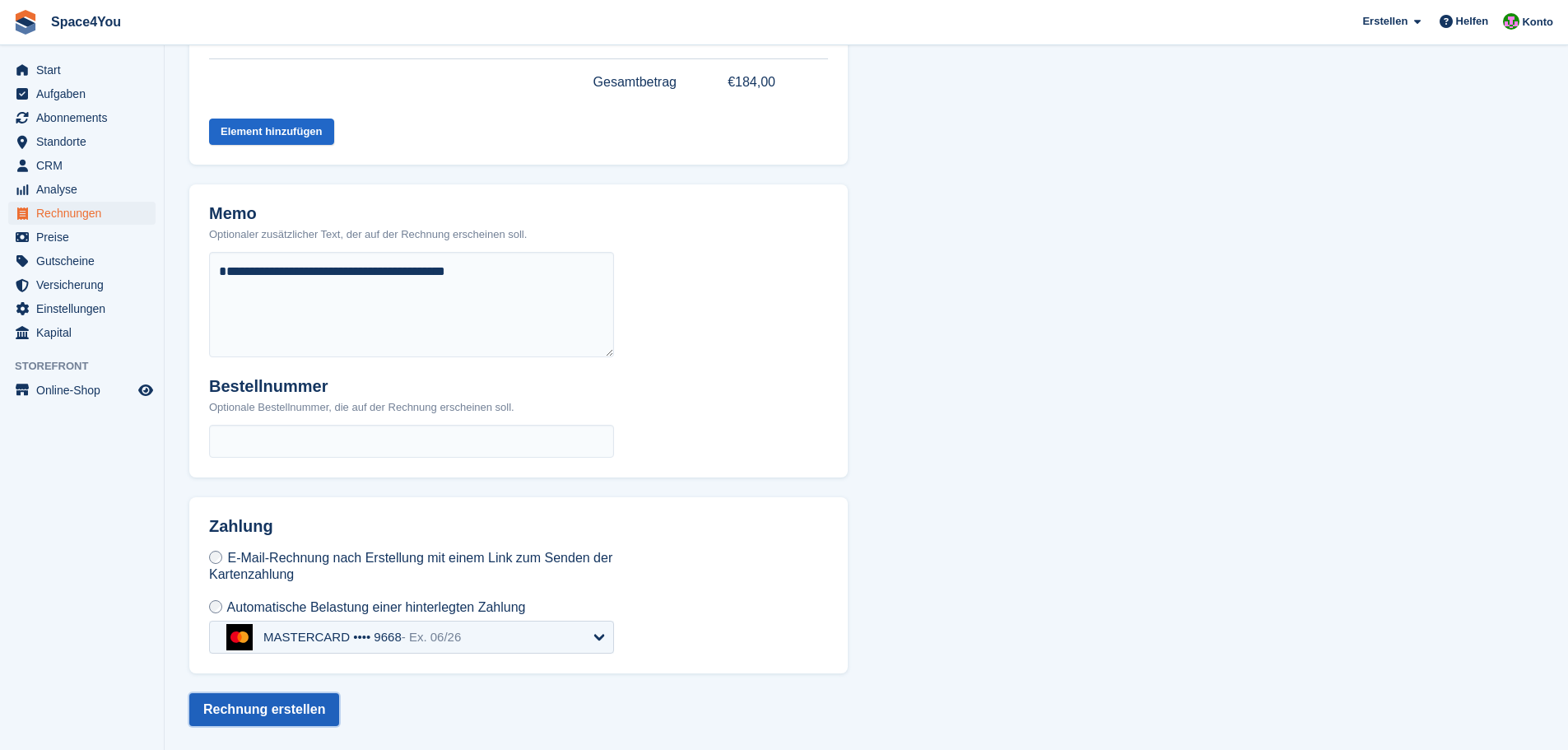
click at [279, 709] on button "Rechnung erstellen" at bounding box center [264, 709] width 150 height 33
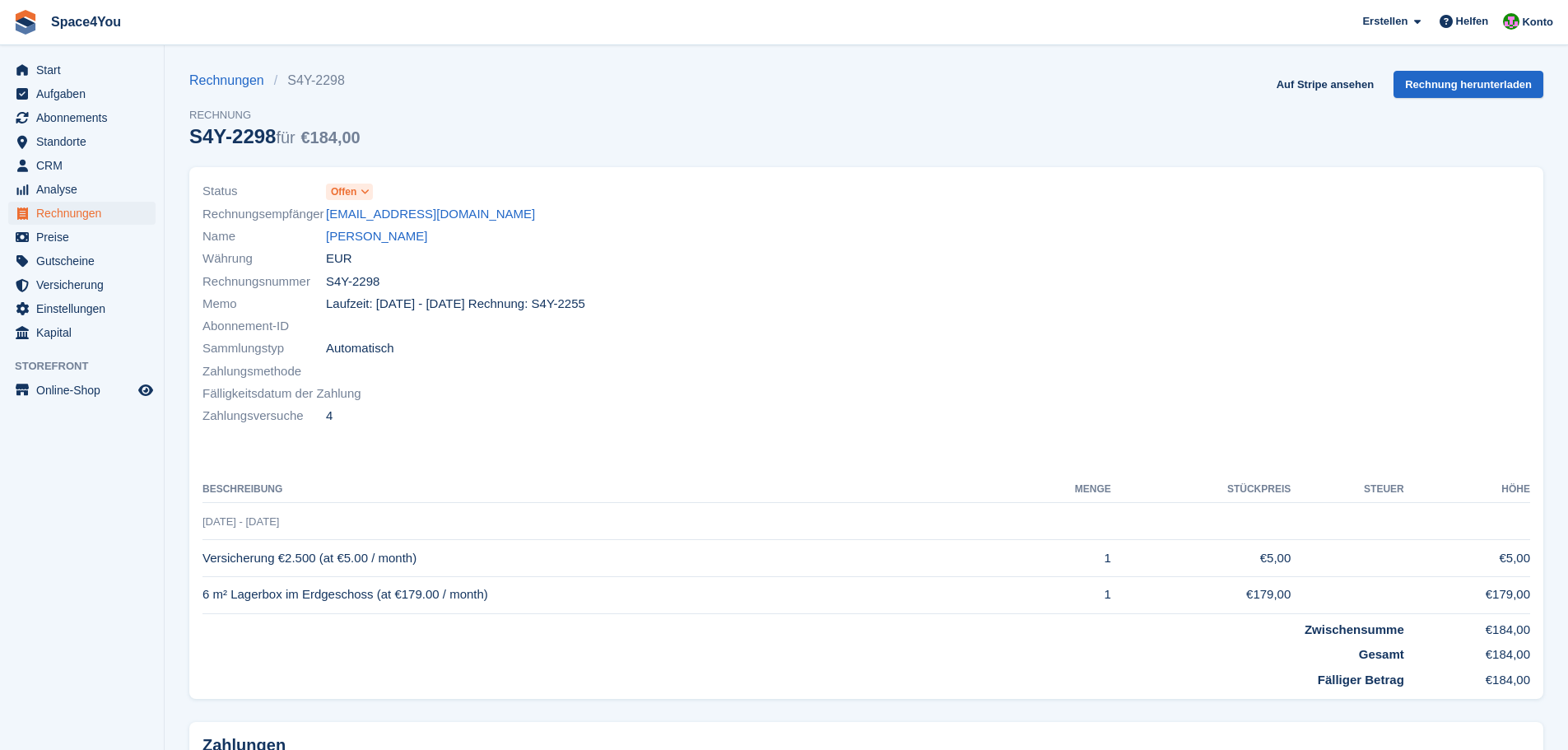
drag, startPoint x: 203, startPoint y: 556, endPoint x: 436, endPoint y: 562, distance: 233.1
click at [436, 562] on td "Versicherung €2.500 (at €5.00 / month)" at bounding box center [605, 558] width 806 height 37
copy td "Versicherung €2.500 (at €5.00 / month)"
click at [476, 401] on div "Fälligkeitsdatum der Zahlung" at bounding box center [530, 394] width 655 height 22
drag, startPoint x: 494, startPoint y: 588, endPoint x: 204, endPoint y: 599, distance: 290.2
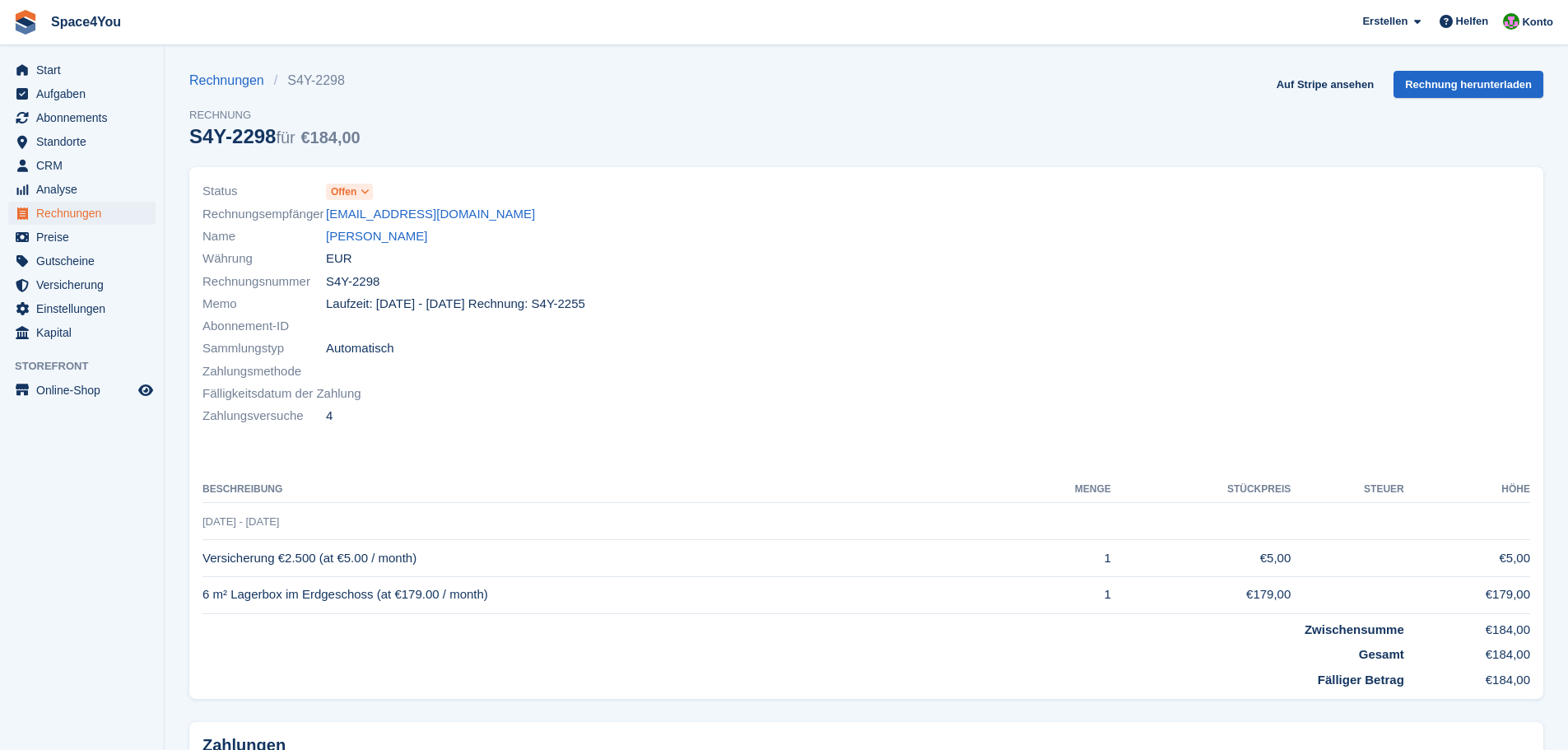
click at [204, 599] on td "6 m² Lagerbox im Erdgeschoss (at €179.00 / month)" at bounding box center [605, 594] width 806 height 37
copy td "6 m² Lagerbox im Erdgeschoss (at €179.00 / month)"
drag, startPoint x: 322, startPoint y: 307, endPoint x: 593, endPoint y: 303, distance: 271.0
click at [593, 303] on div "Memo Laufzeit: 23 Jul - 23 Aug Rechnung: S4Y-2255" at bounding box center [530, 304] width 655 height 22
copy div "Laufzeit: 23 Jul - 23 Aug Rechnung: S4Y-2255"
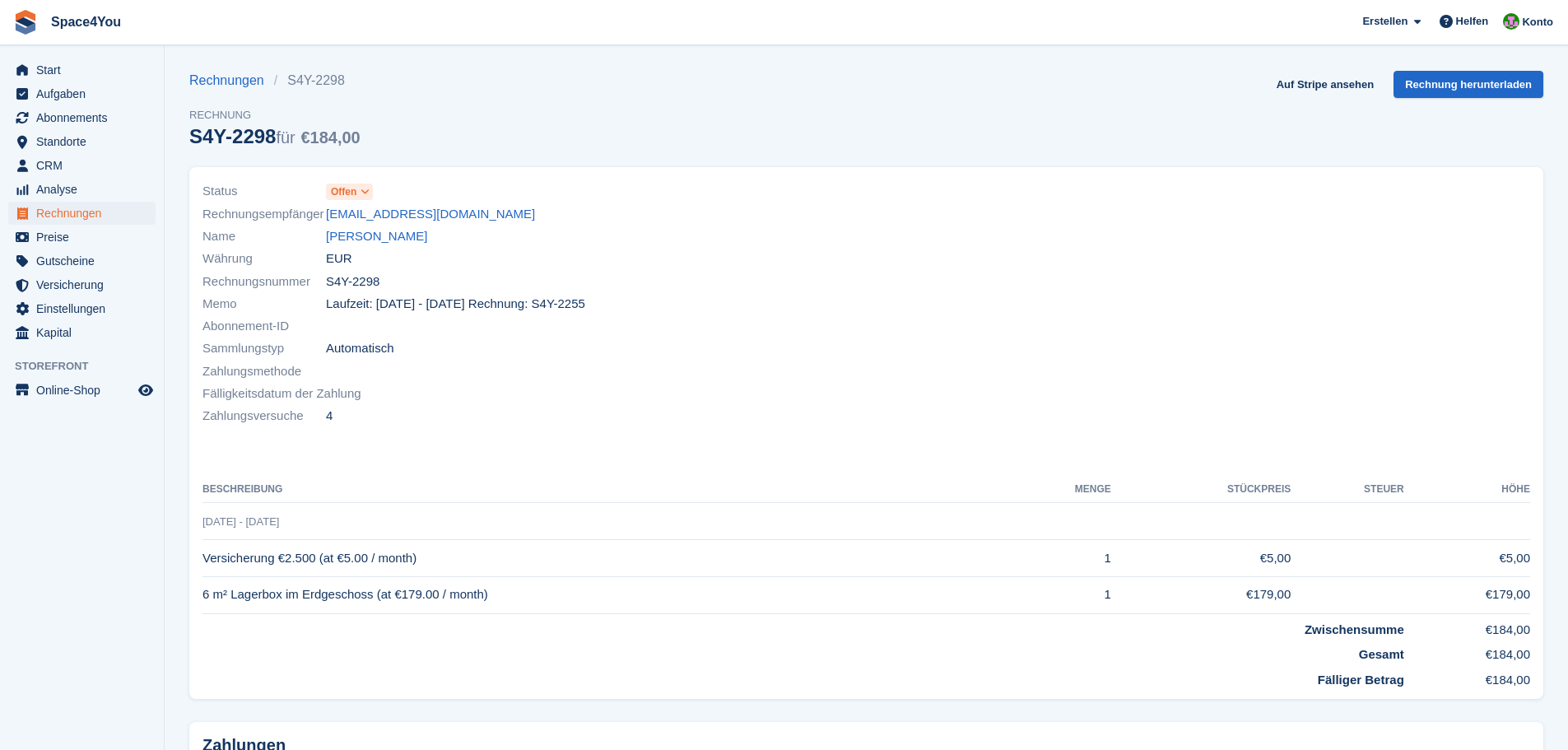
click at [364, 187] on icon at bounding box center [364, 191] width 9 height 10
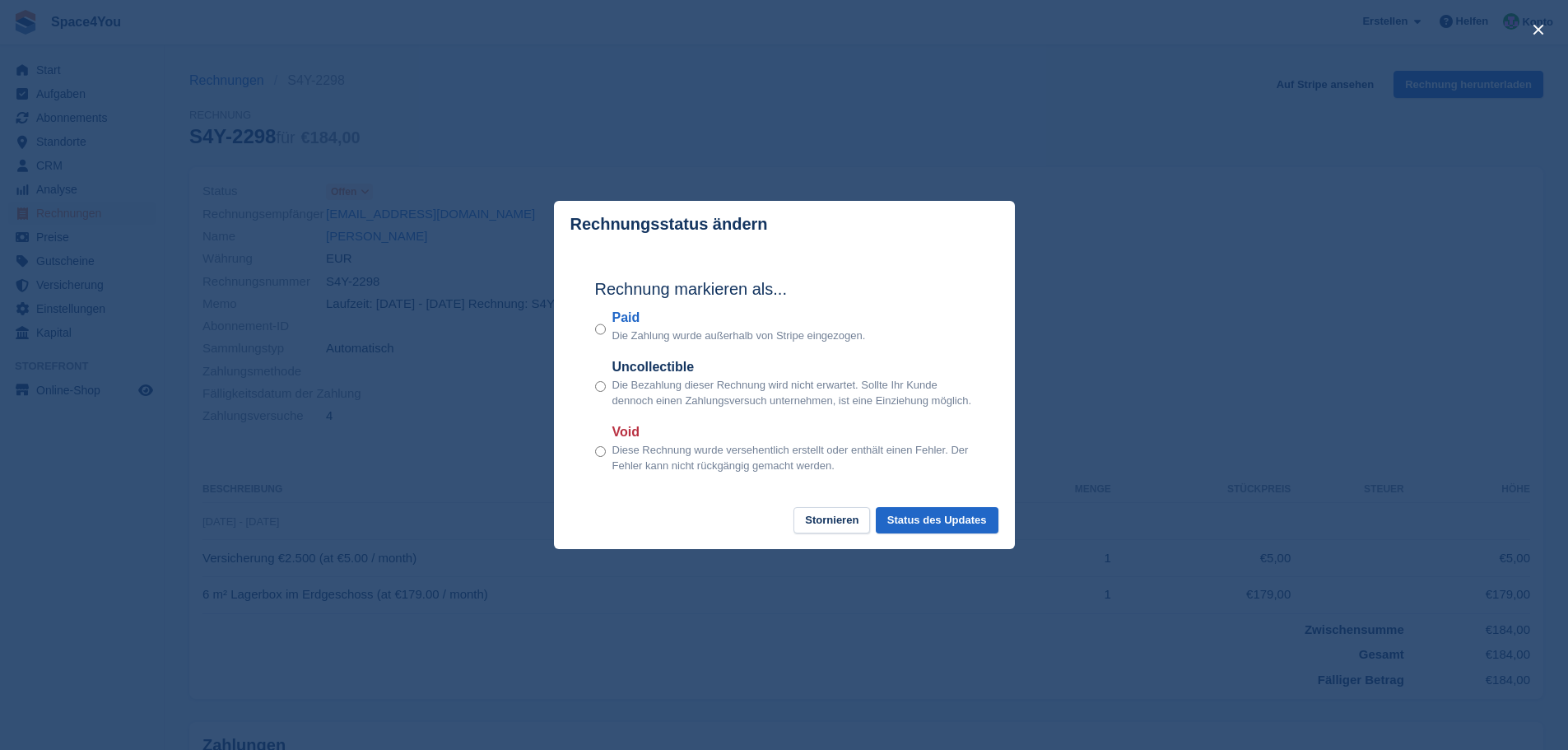
click at [593, 451] on div "Rechnung markieren als... Paid Die Zahlung wurde außerhalb von Stripe eingezoge…" at bounding box center [784, 377] width 412 height 259
click at [906, 520] on button "Status des Updates" at bounding box center [937, 520] width 123 height 27
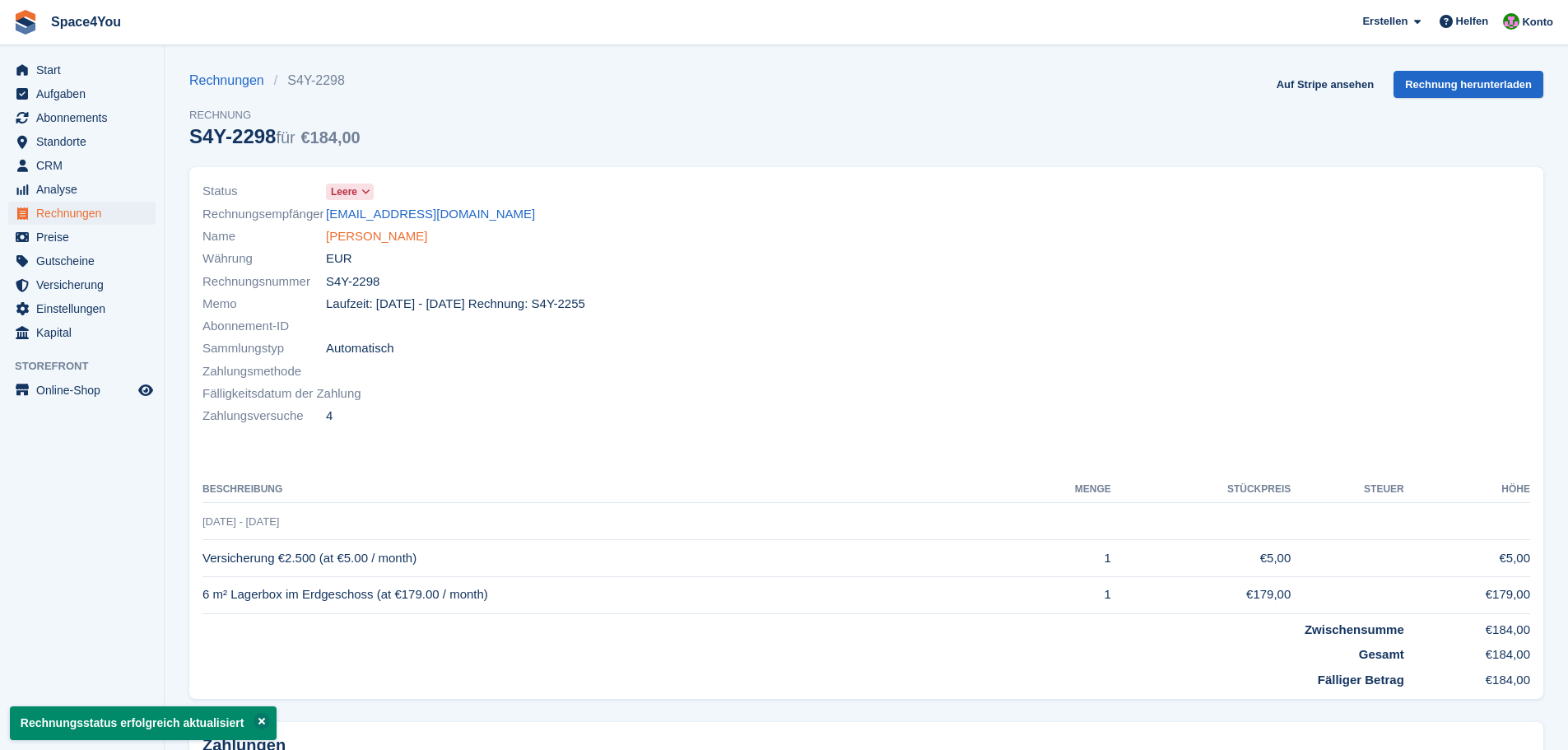
click at [380, 237] on link "[PERSON_NAME]" at bounding box center [377, 236] width 101 height 19
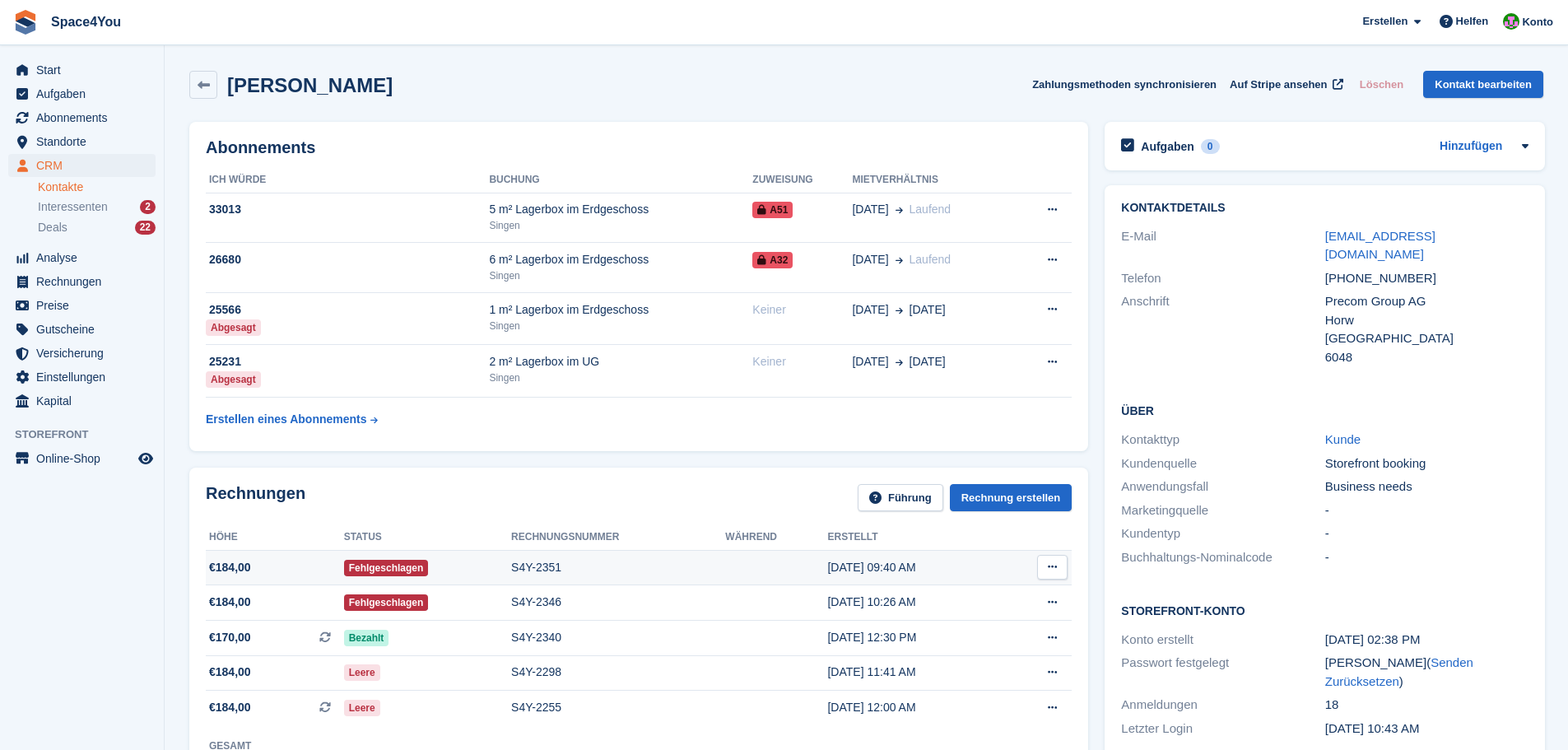
click at [276, 566] on span "€184,00" at bounding box center [274, 567] width 138 height 17
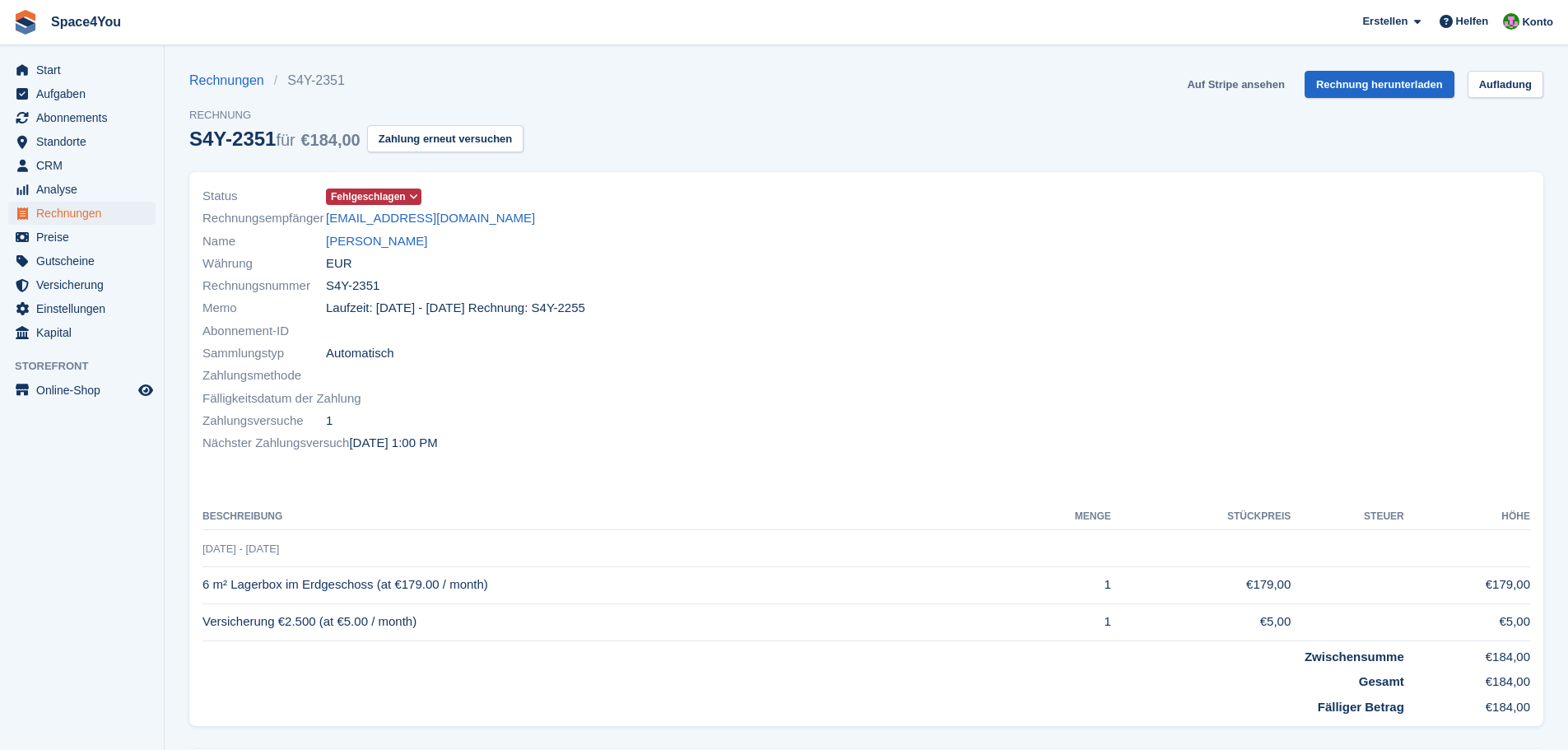
click at [1222, 85] on link "Auf Stripe ansehen" at bounding box center [1235, 83] width 110 height 27
click at [336, 237] on link "[PERSON_NAME]" at bounding box center [377, 241] width 101 height 19
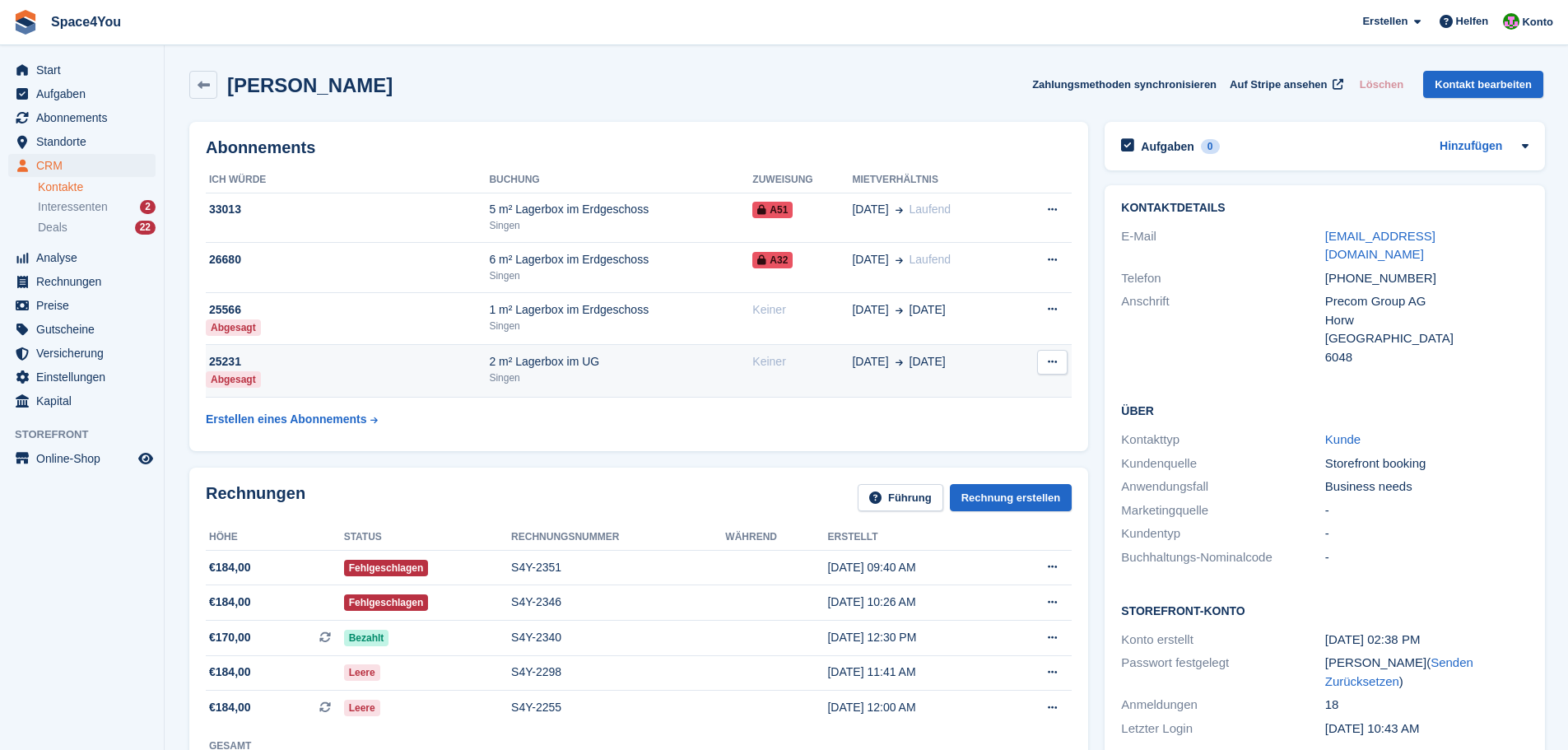
scroll to position [82, 0]
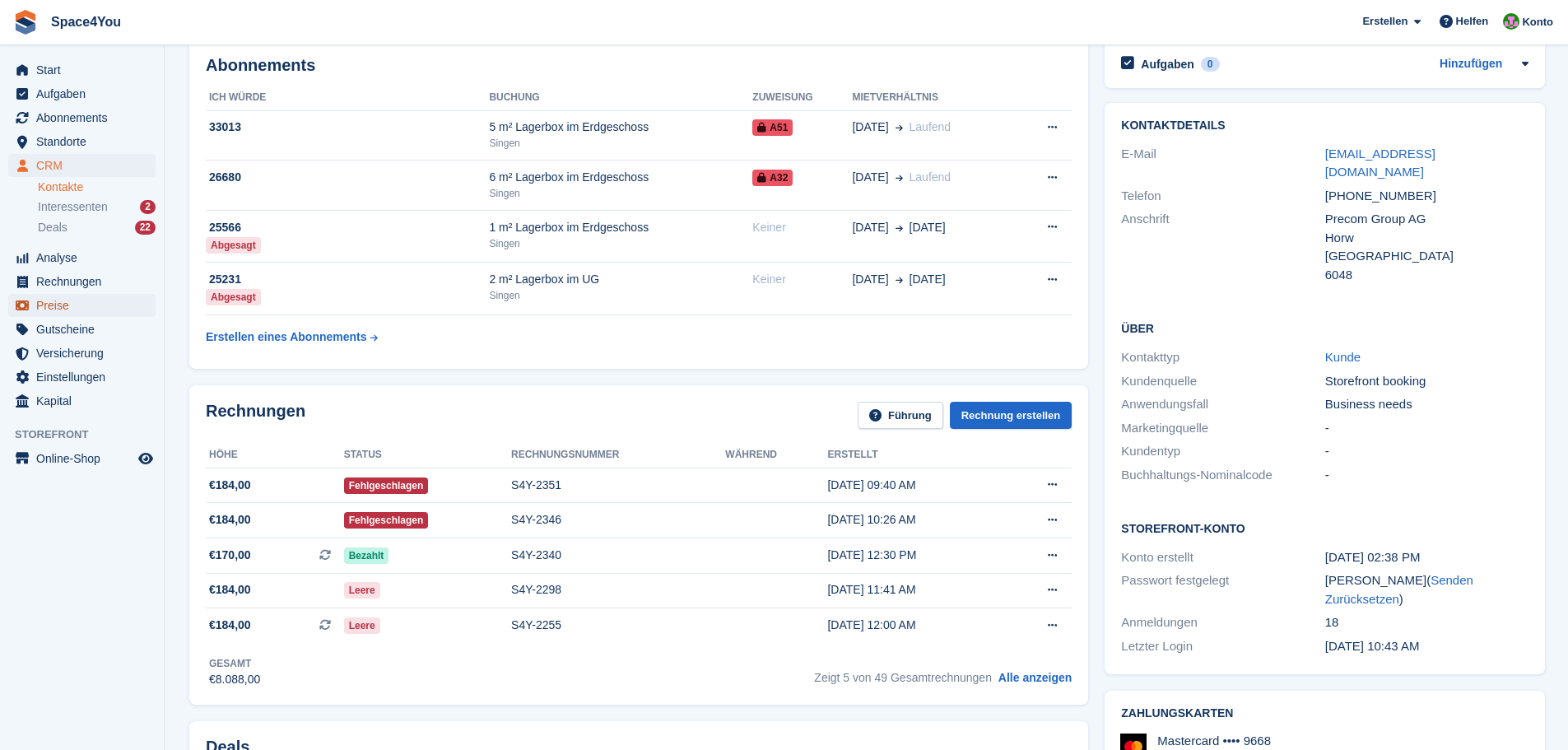
click at [84, 301] on span "Preise" at bounding box center [86, 305] width 99 height 23
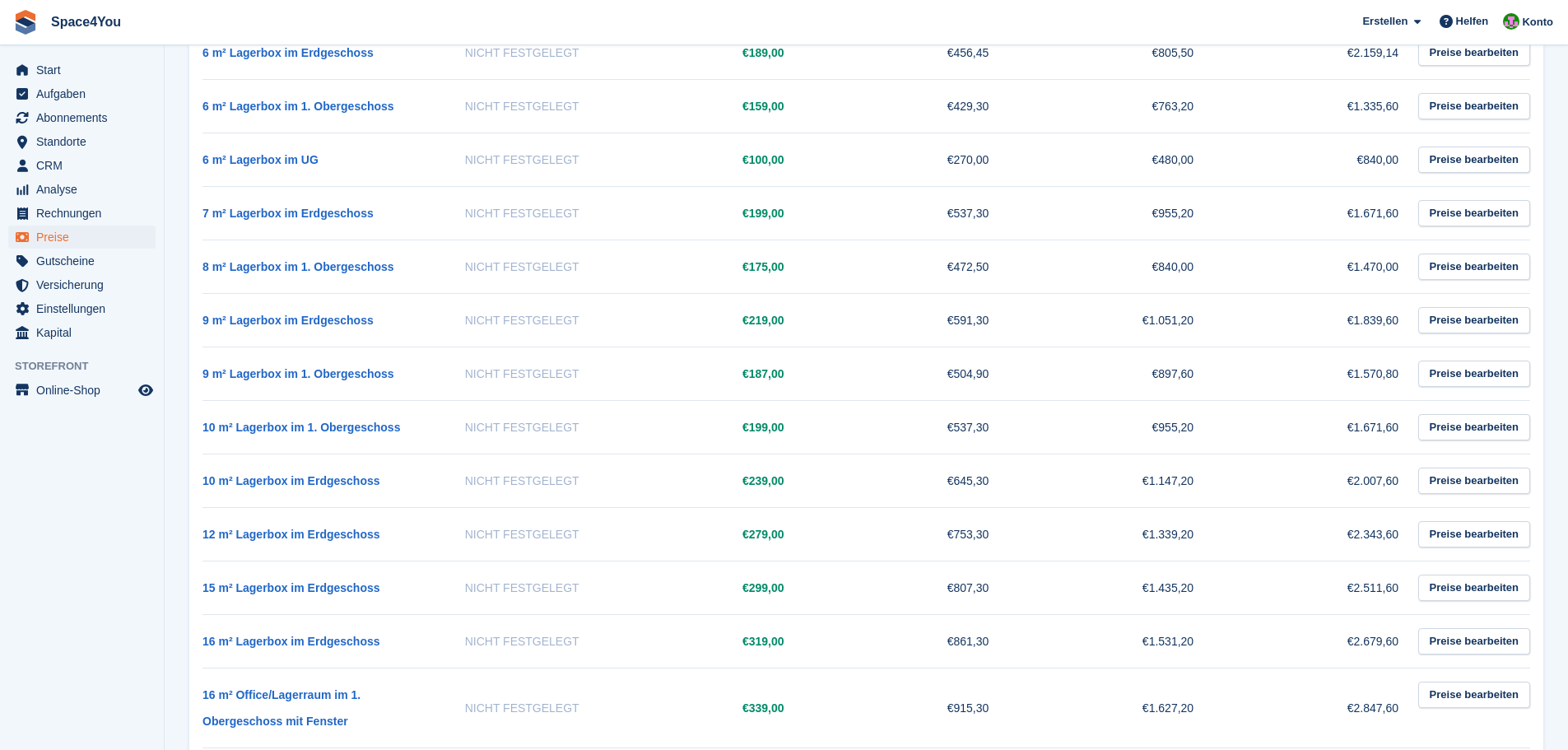
scroll to position [1400, 0]
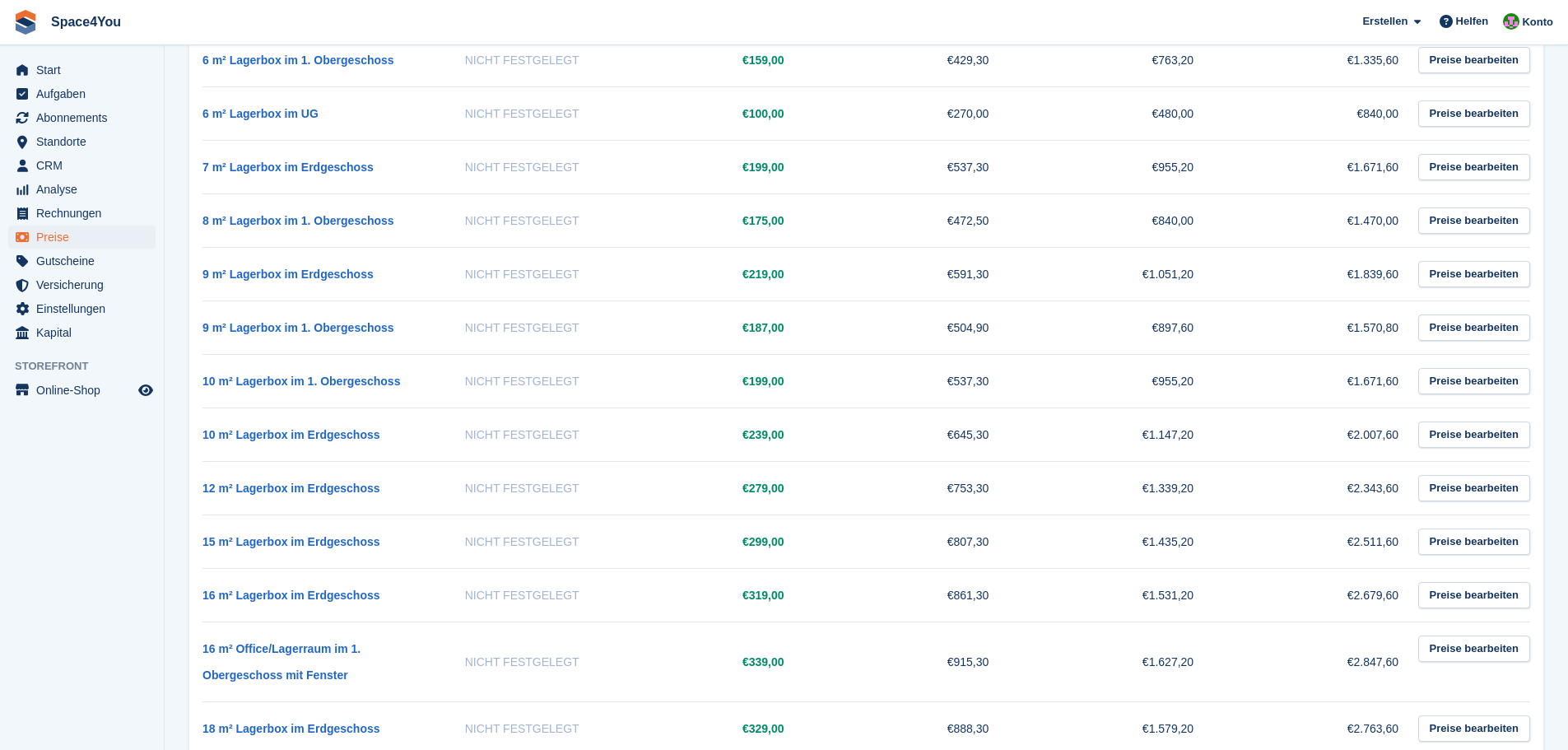
drag, startPoint x: 697, startPoint y: 486, endPoint x: 484, endPoint y: 476, distance: 213.2
click at [484, 476] on tr "12 m² Lagerbox im Erdgeschoss Nicht festgelegt €279,00 €753,30 €1.339,20 €2.343…" at bounding box center [866, 488] width 1328 height 54
drag, startPoint x: 724, startPoint y: 373, endPoint x: 1404, endPoint y: 393, distance: 680.3
click at [1404, 393] on tr "10 m² Lagerbox im 1. Obergeschoss Nicht festgelegt €199,00 €537,30 €955,20 €1.6…" at bounding box center [866, 381] width 1328 height 54
click at [1283, 390] on td "€1.671,60" at bounding box center [1329, 381] width 205 height 54
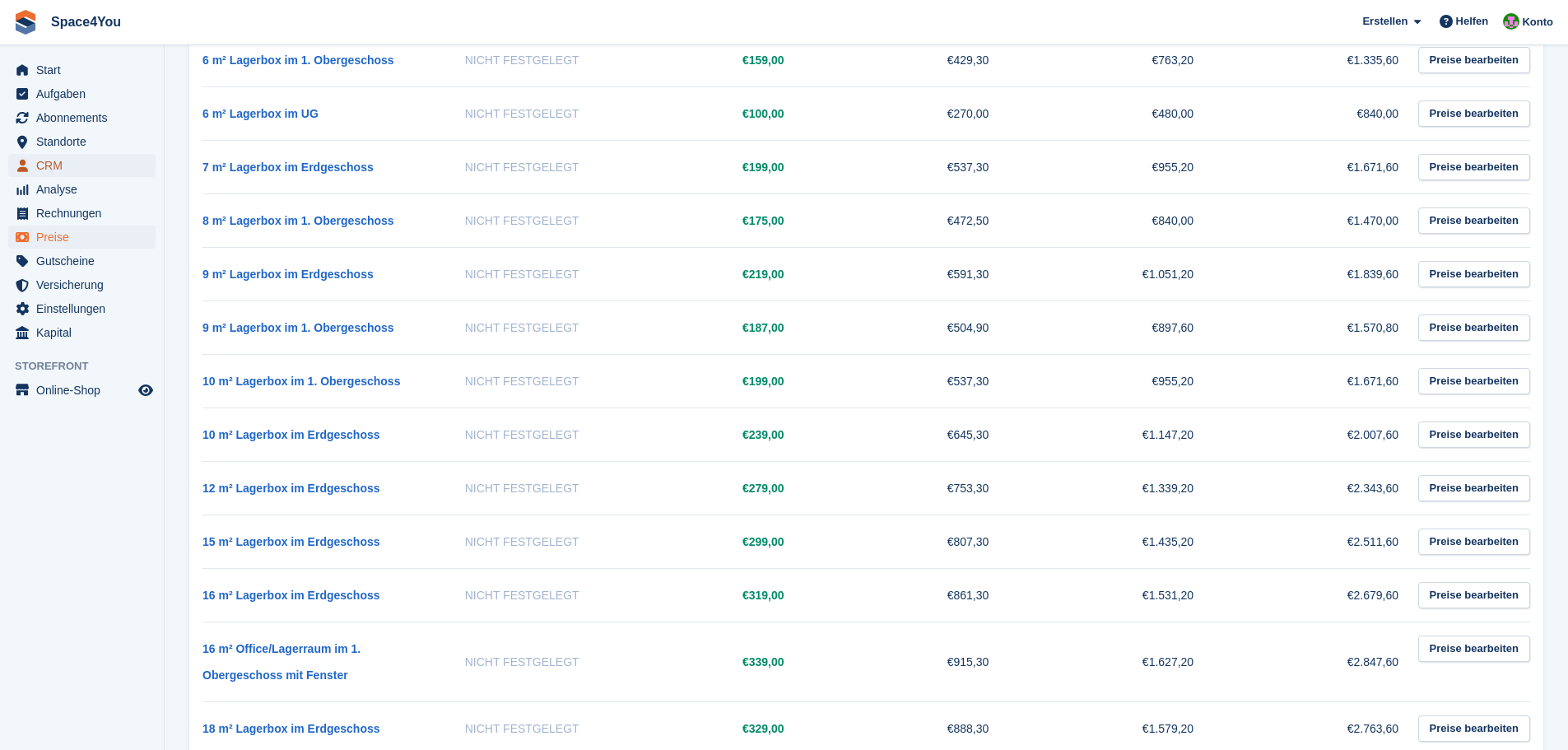
click at [80, 172] on span "CRM" at bounding box center [86, 165] width 99 height 23
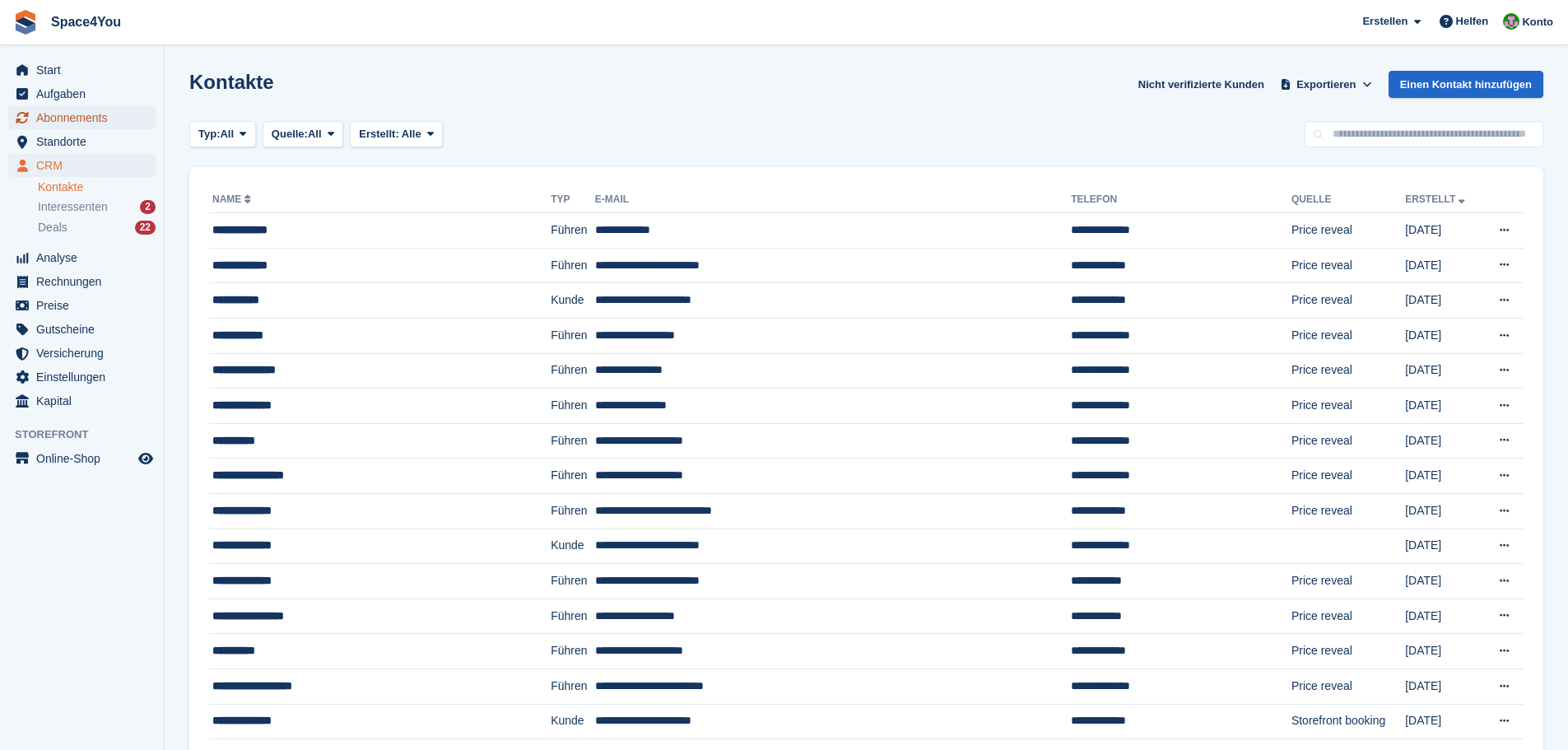
click at [94, 117] on span "Abonnements" at bounding box center [86, 117] width 99 height 23
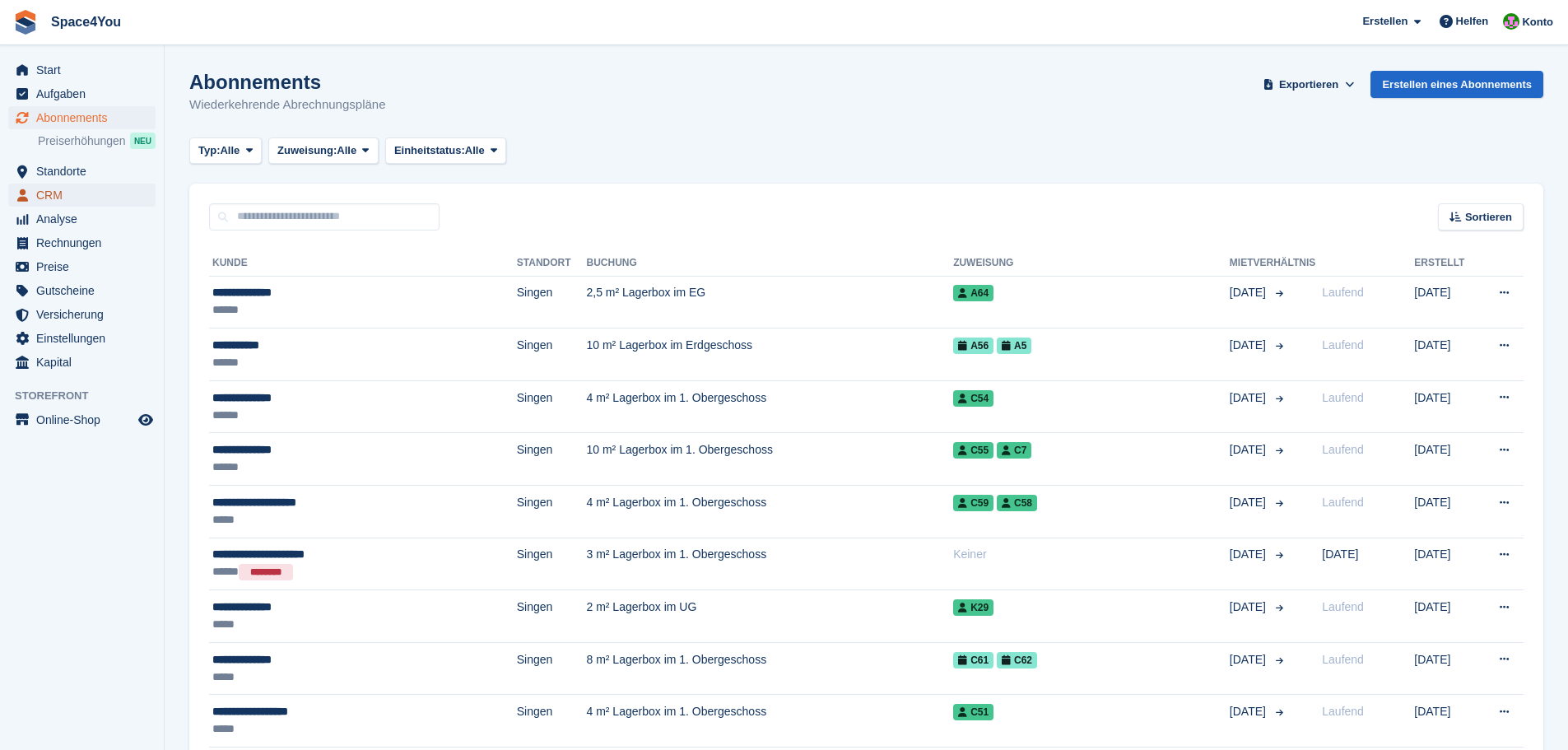
click at [71, 191] on span "CRM" at bounding box center [86, 194] width 99 height 23
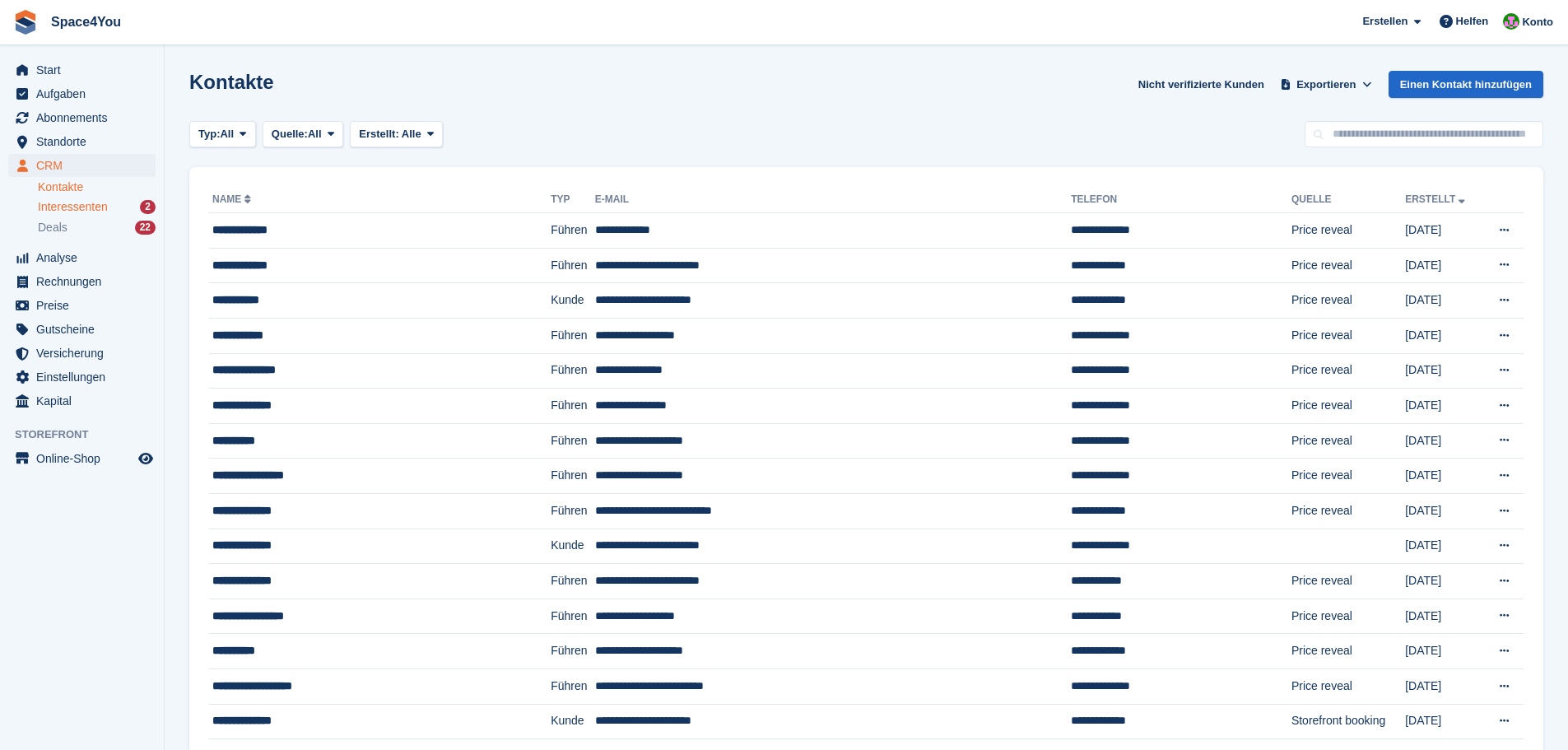
click at [71, 200] on span "Interessenten" at bounding box center [72, 207] width 70 height 16
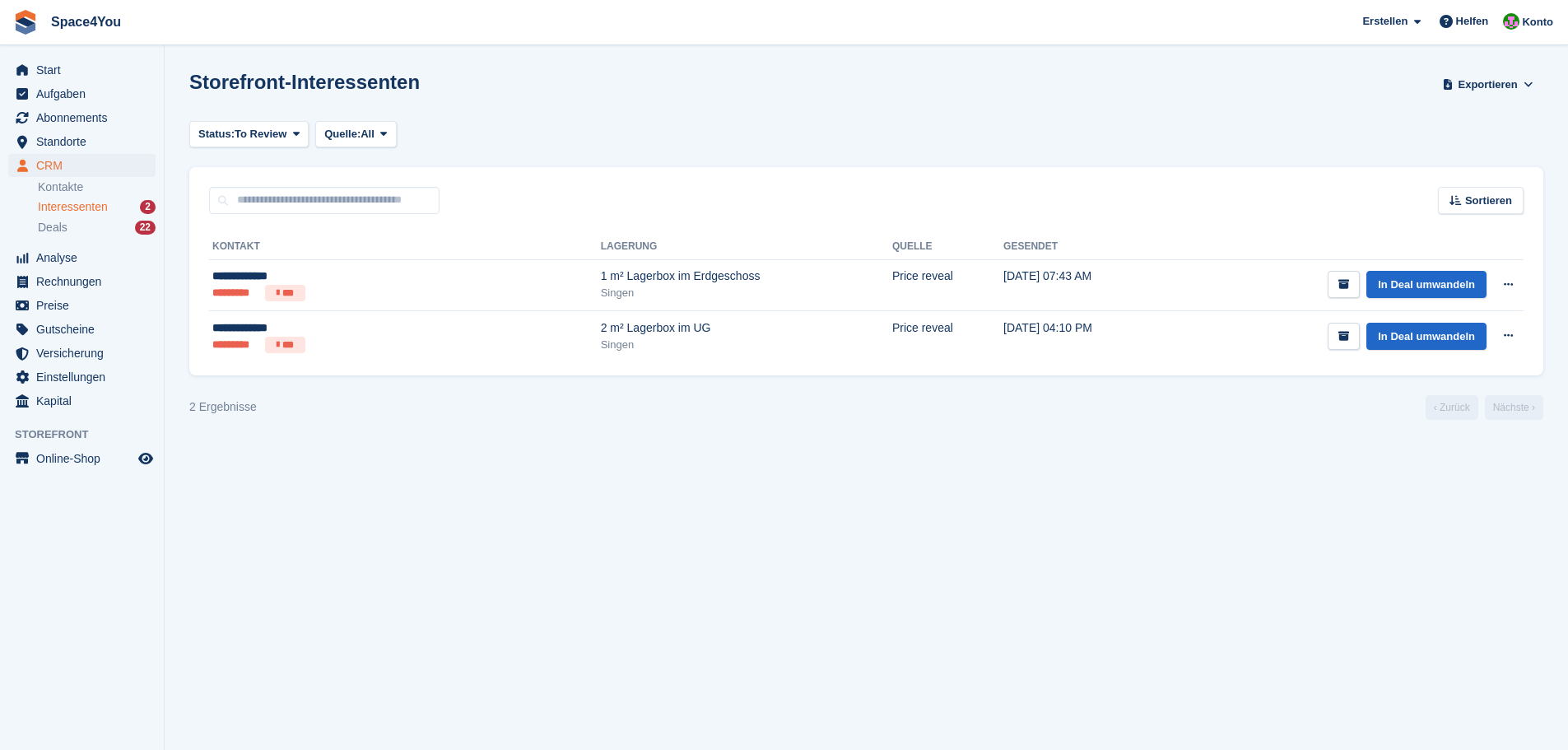
click at [63, 235] on span "Deals" at bounding box center [53, 228] width 30 height 16
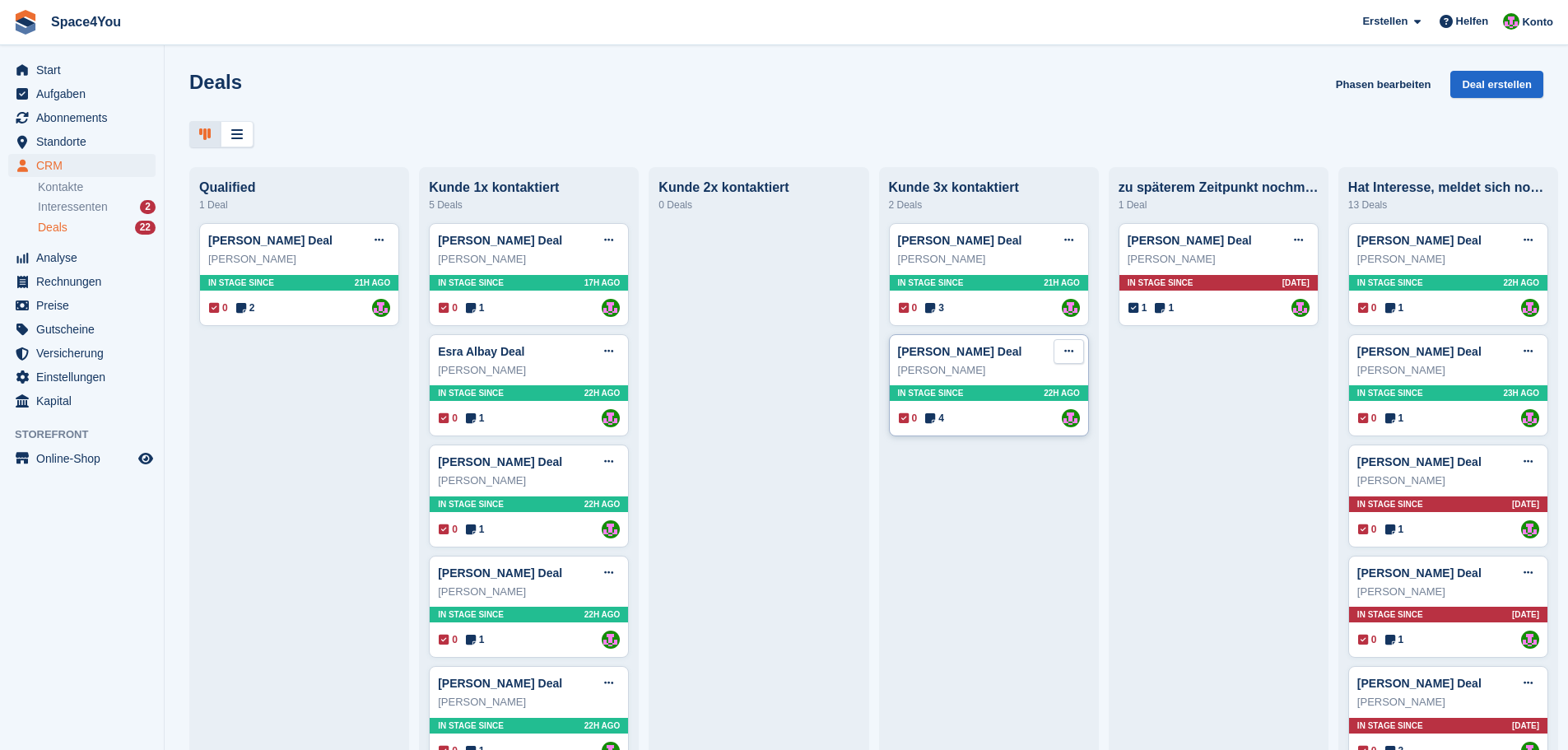
click at [1064, 353] on icon at bounding box center [1068, 351] width 9 height 11
click at [996, 480] on p "Deal löschen" at bounding box center [1005, 491] width 143 height 22
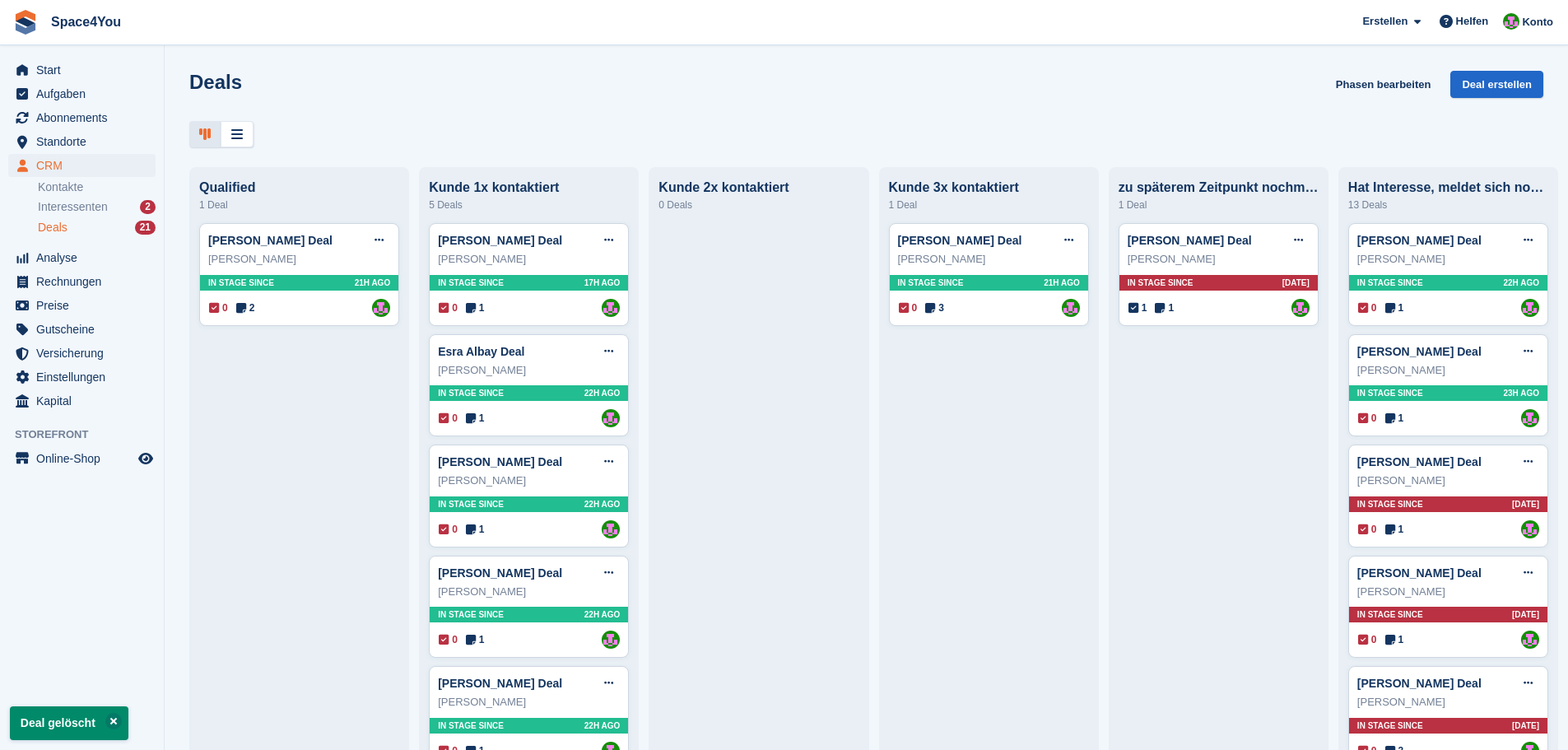
click at [551, 58] on div "Deals Phasen bearbeiten Deal erstellen Qualified 1 Deal Cornelia Winschiers Dea…" at bounding box center [866, 375] width 1403 height 750
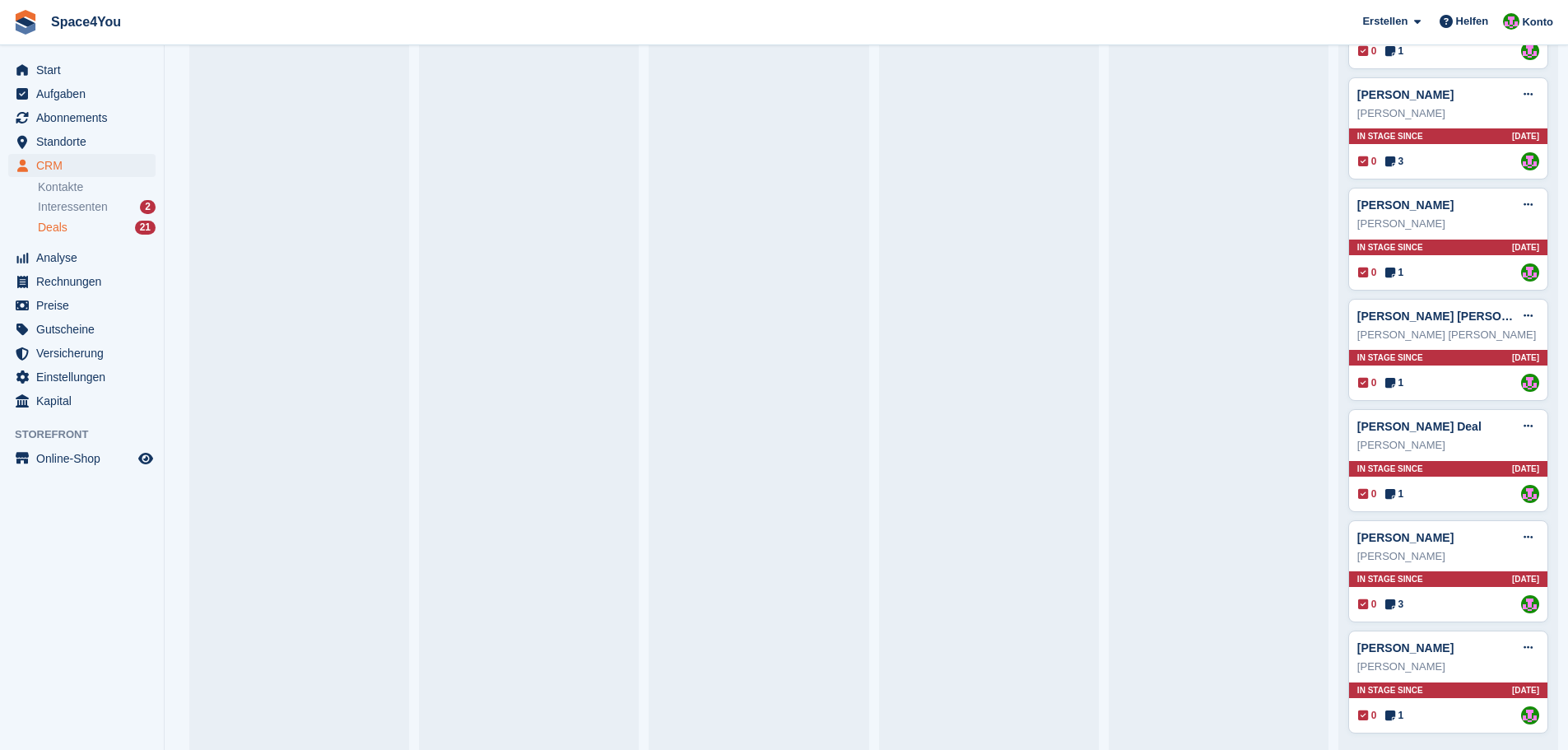
scroll to position [931, 0]
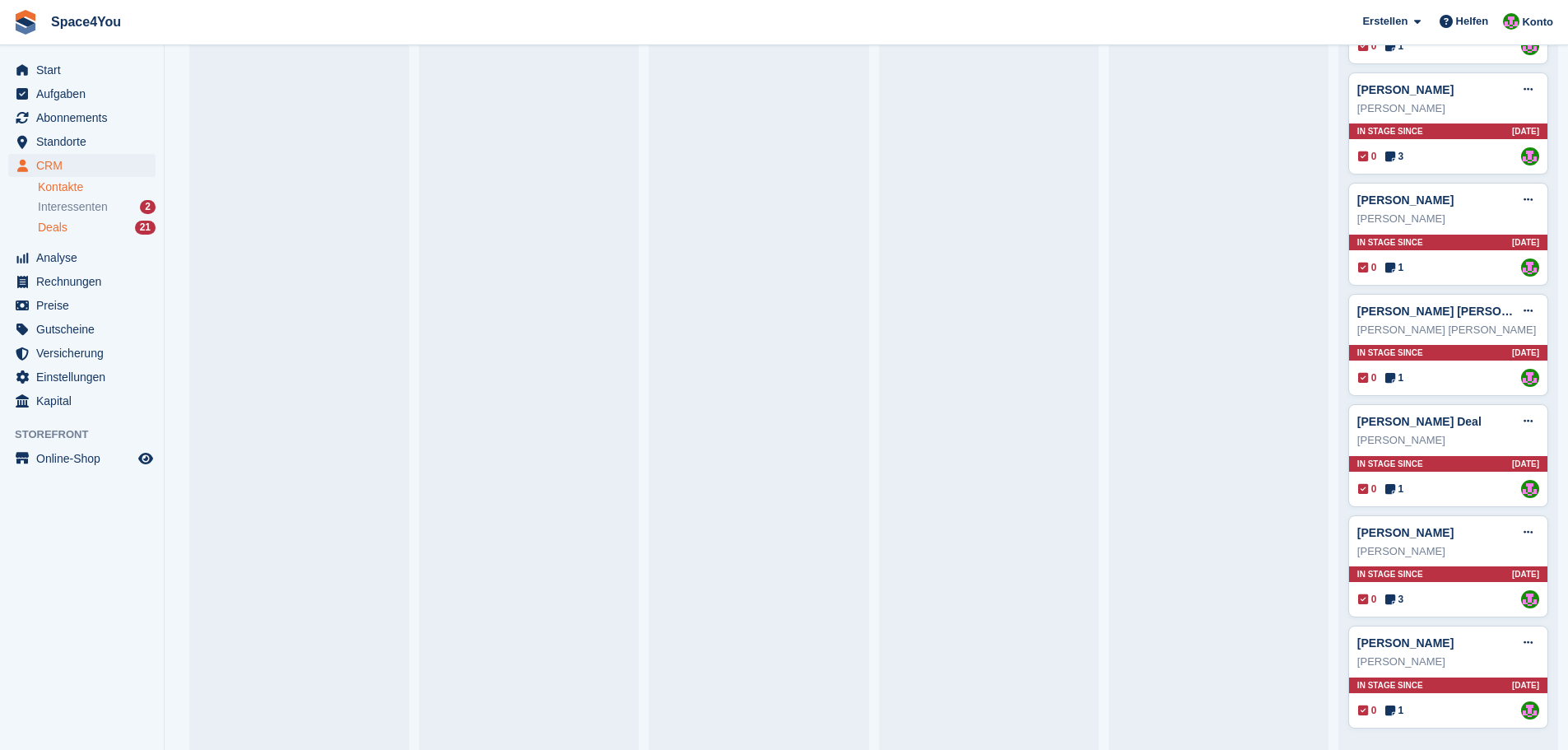
click at [92, 188] on link "Kontakte" at bounding box center [96, 188] width 118 height 16
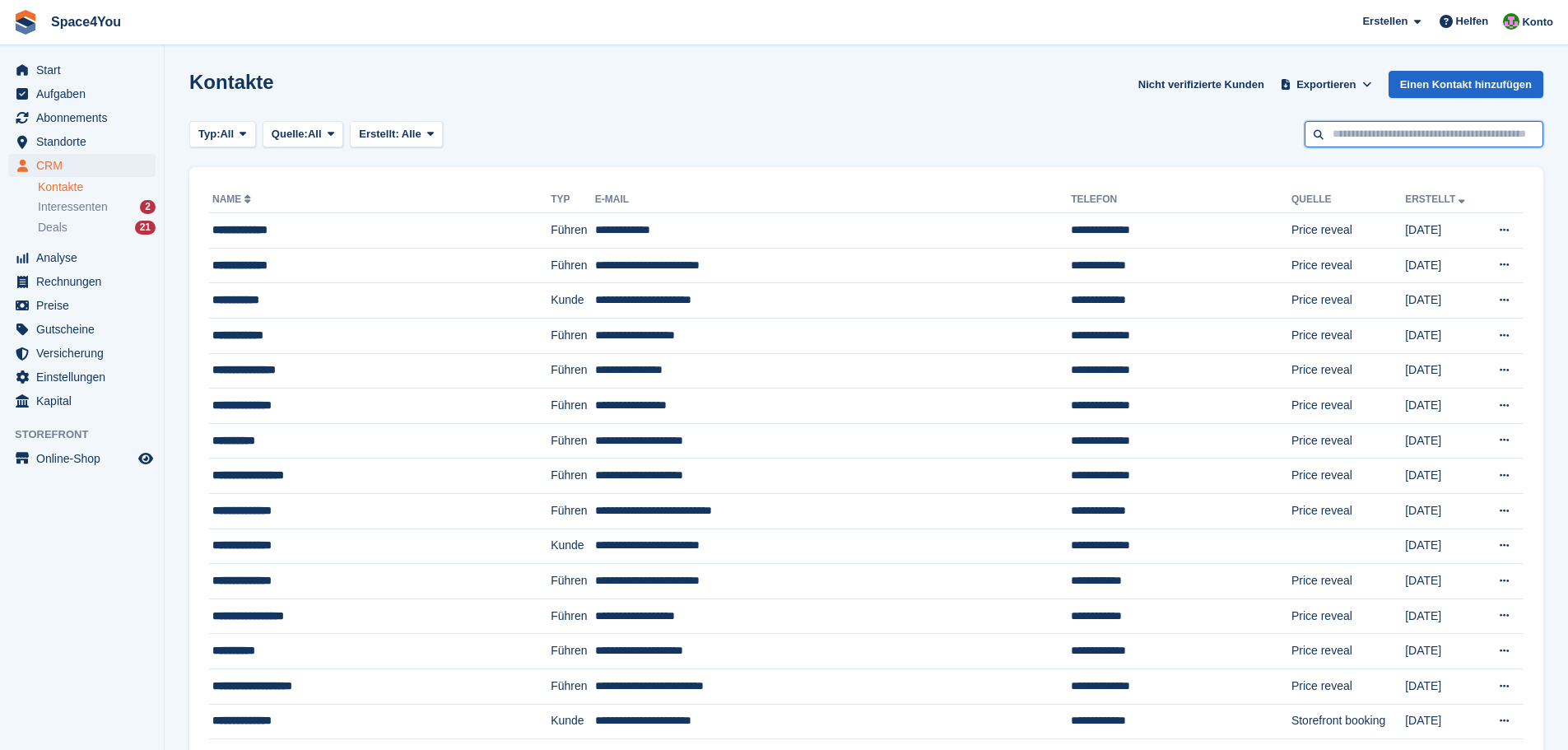
click at [1352, 124] on input "text" at bounding box center [1423, 134] width 239 height 27
type input "******"
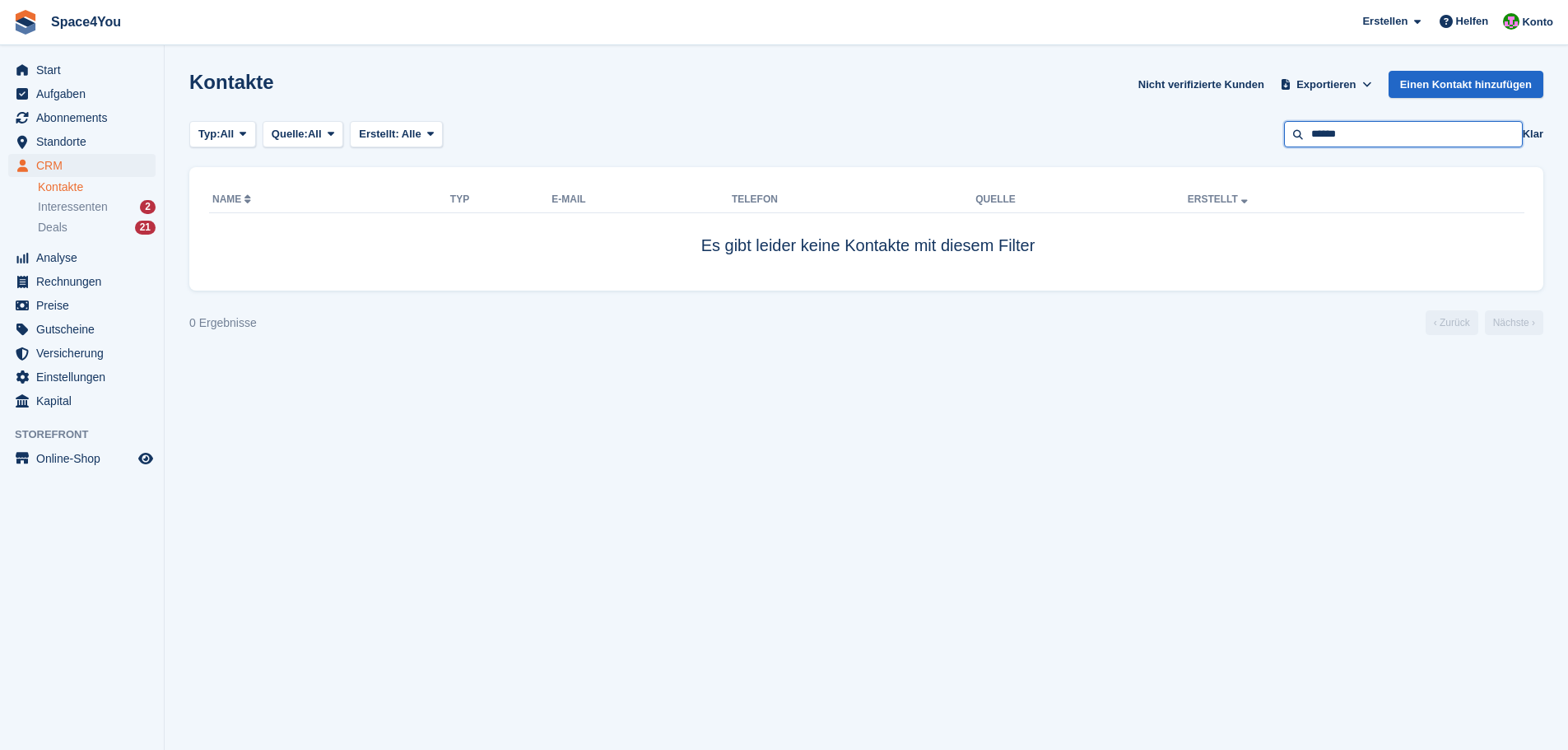
click at [1352, 124] on input "******" at bounding box center [1403, 134] width 239 height 27
click at [1252, 482] on section "Kontakte Nicht verifizierte Kunden Exportieren Exportieren Kontakte Exportieren…" at bounding box center [866, 375] width 1403 height 750
click at [1438, 90] on link "Einen Kontakt hinzufügen" at bounding box center [1466, 83] width 155 height 27
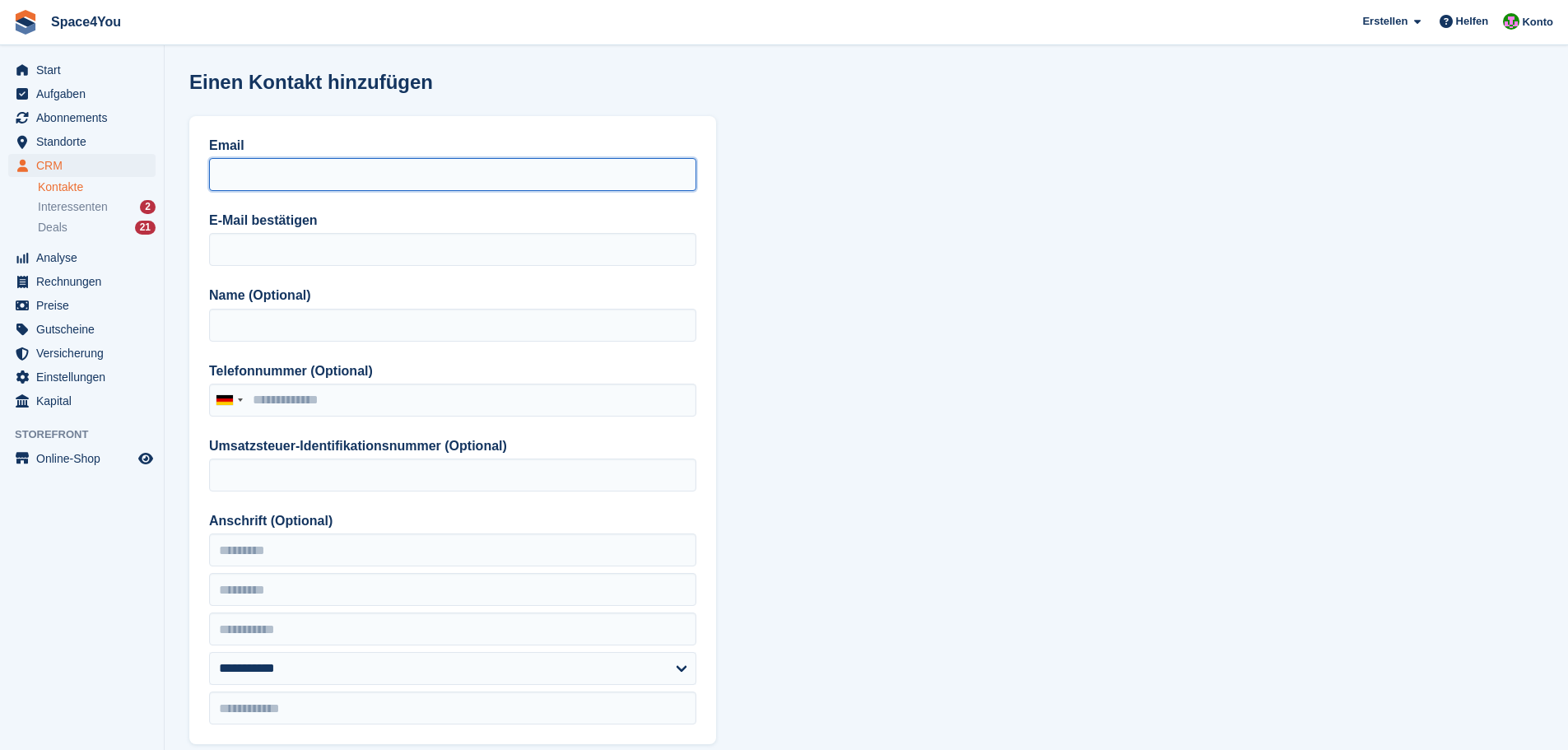
click at [491, 189] on input "Email" at bounding box center [452, 174] width 487 height 33
click at [497, 172] on input "**********" at bounding box center [452, 174] width 487 height 33
type input "**********"
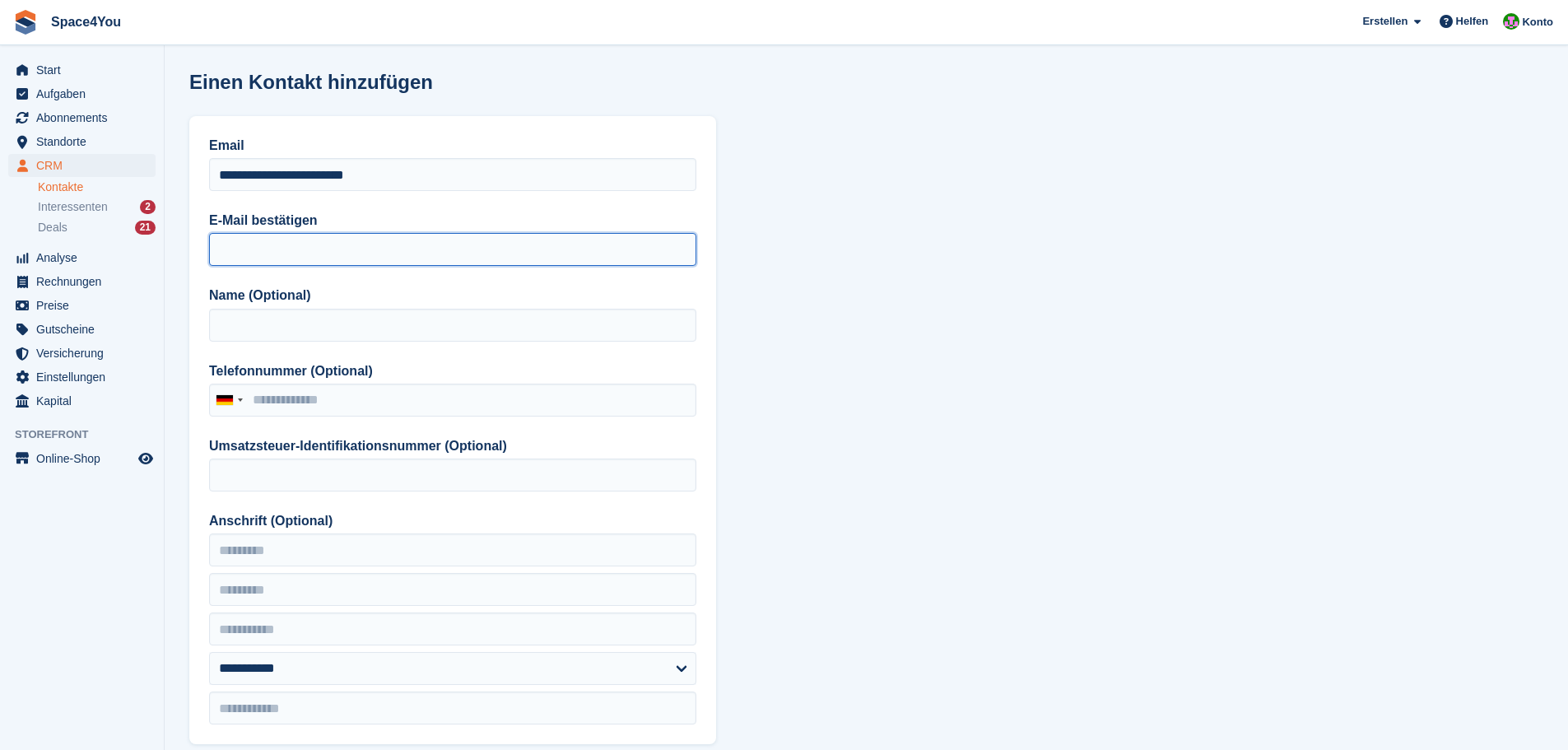
click at [434, 264] on input "E-Mail bestätigen" at bounding box center [452, 249] width 487 height 33
paste input "**********"
type input "**********"
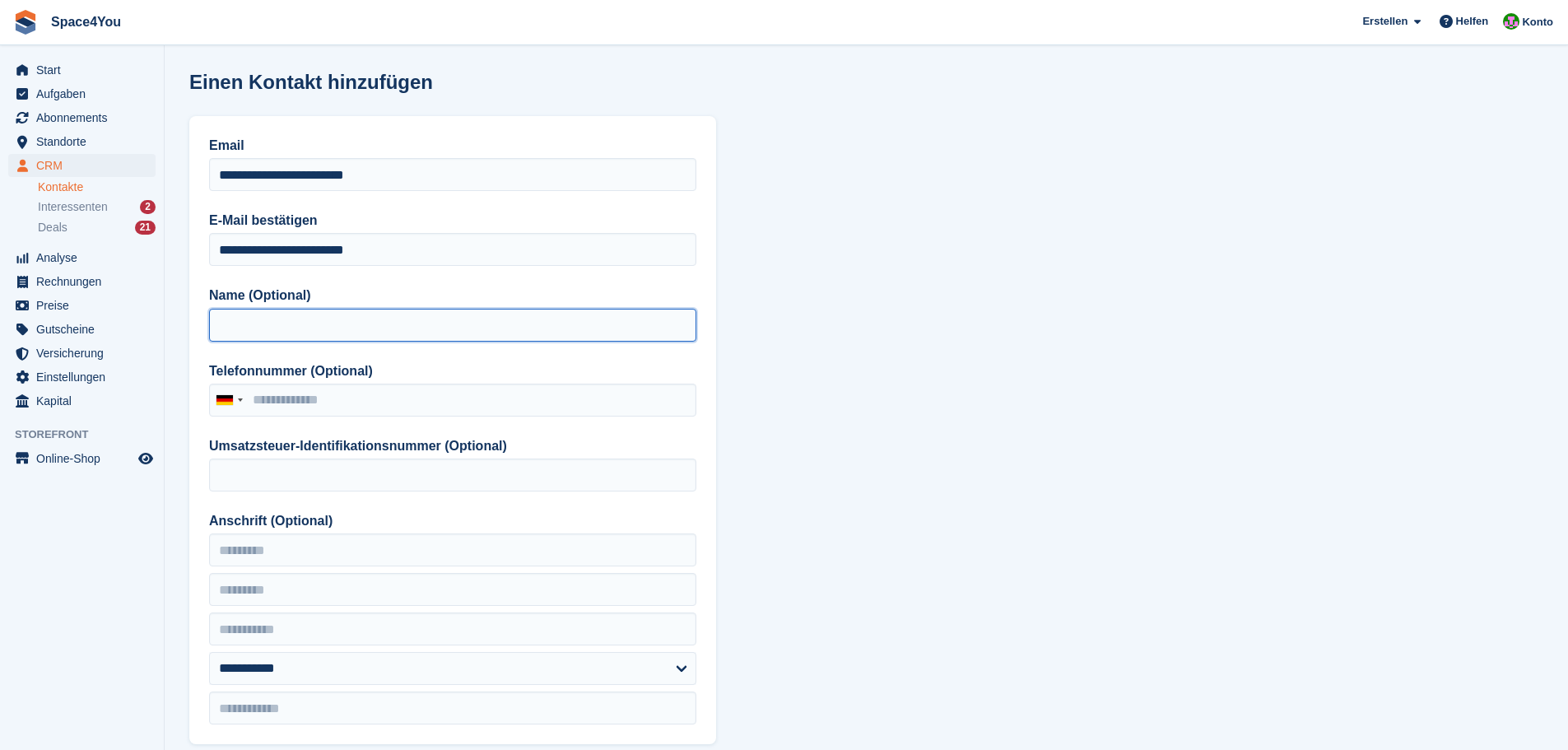
click at [404, 336] on input "Name (Optional)" at bounding box center [452, 324] width 487 height 33
type input "**********"
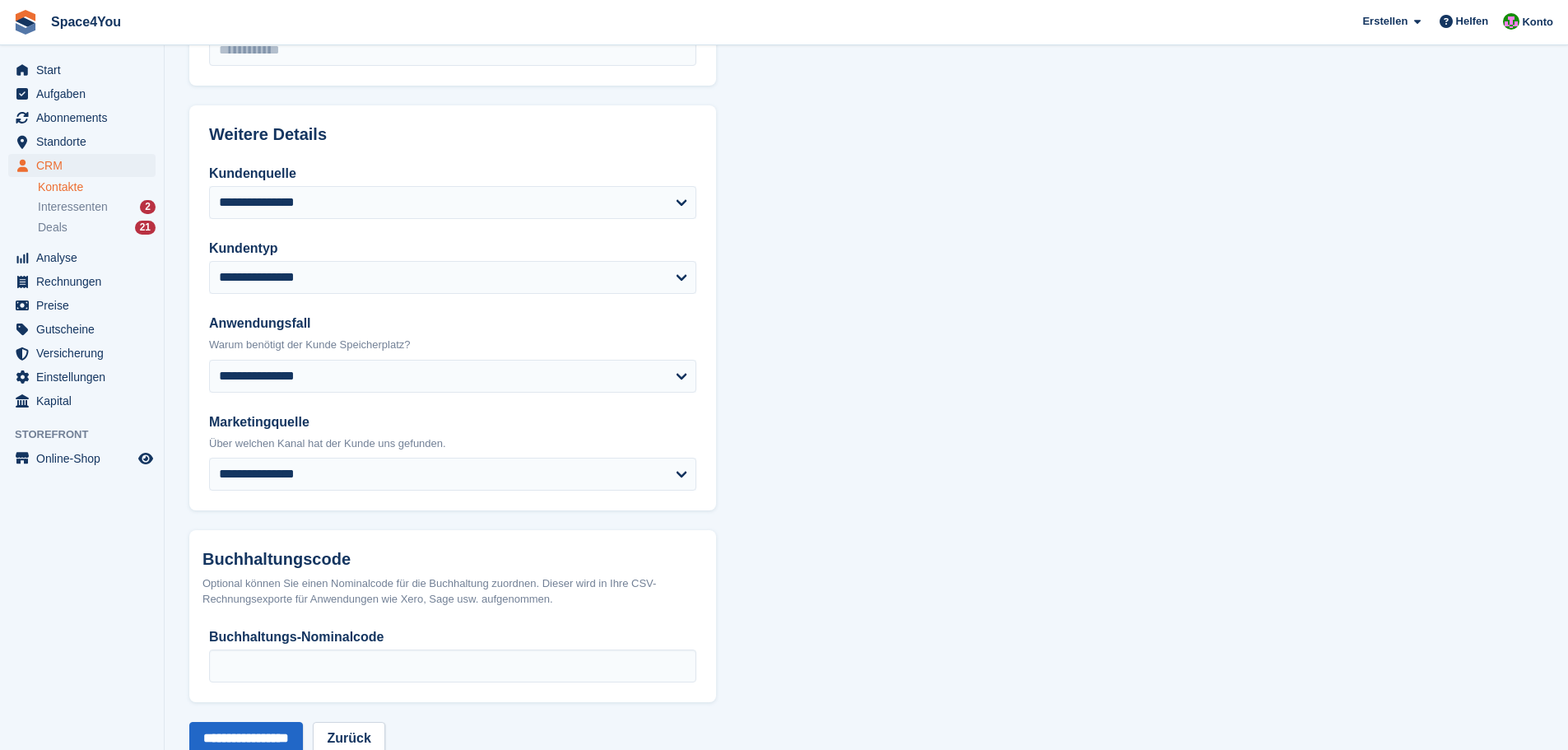
scroll to position [701, 0]
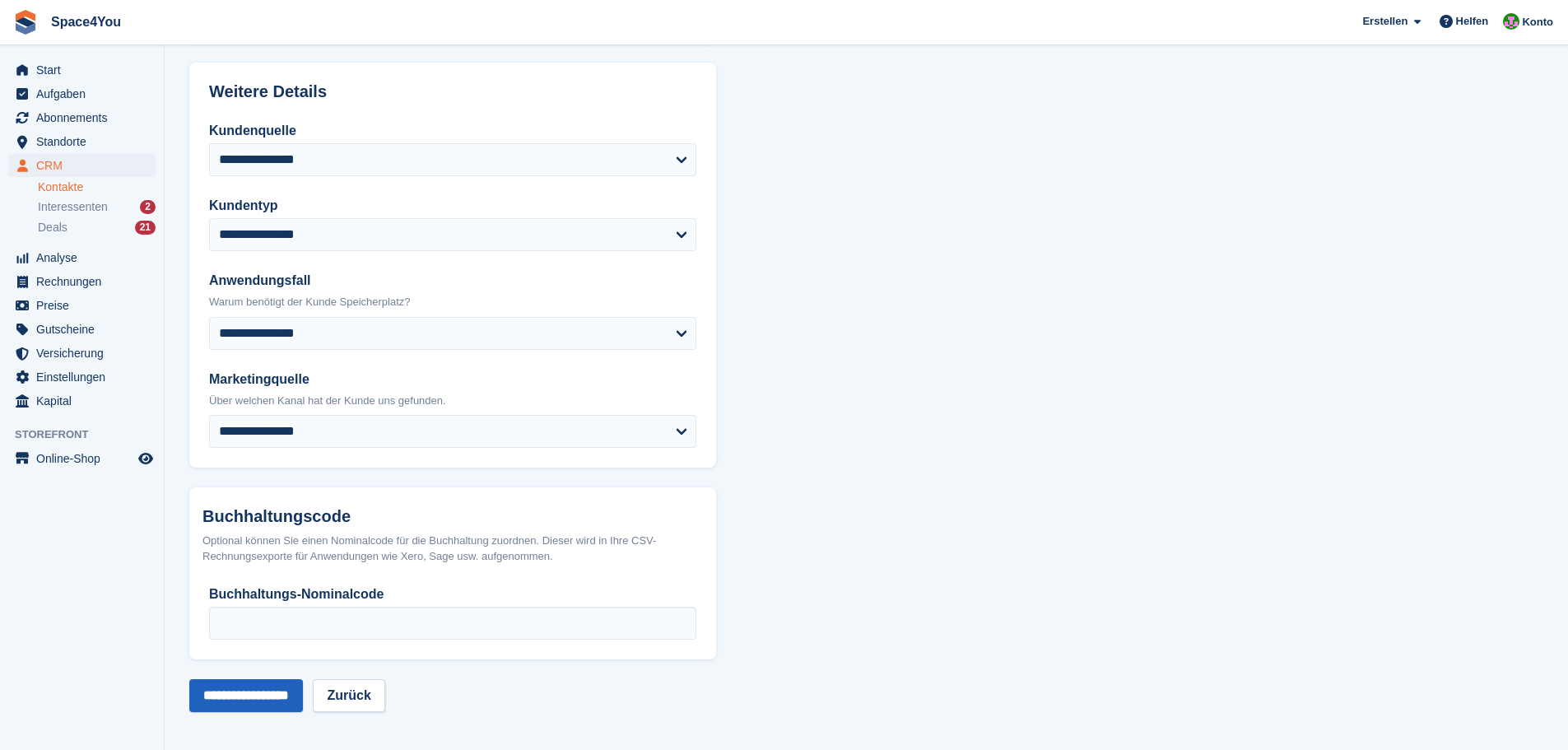
type input "**********"
click at [265, 689] on input "**********" at bounding box center [246, 695] width 114 height 33
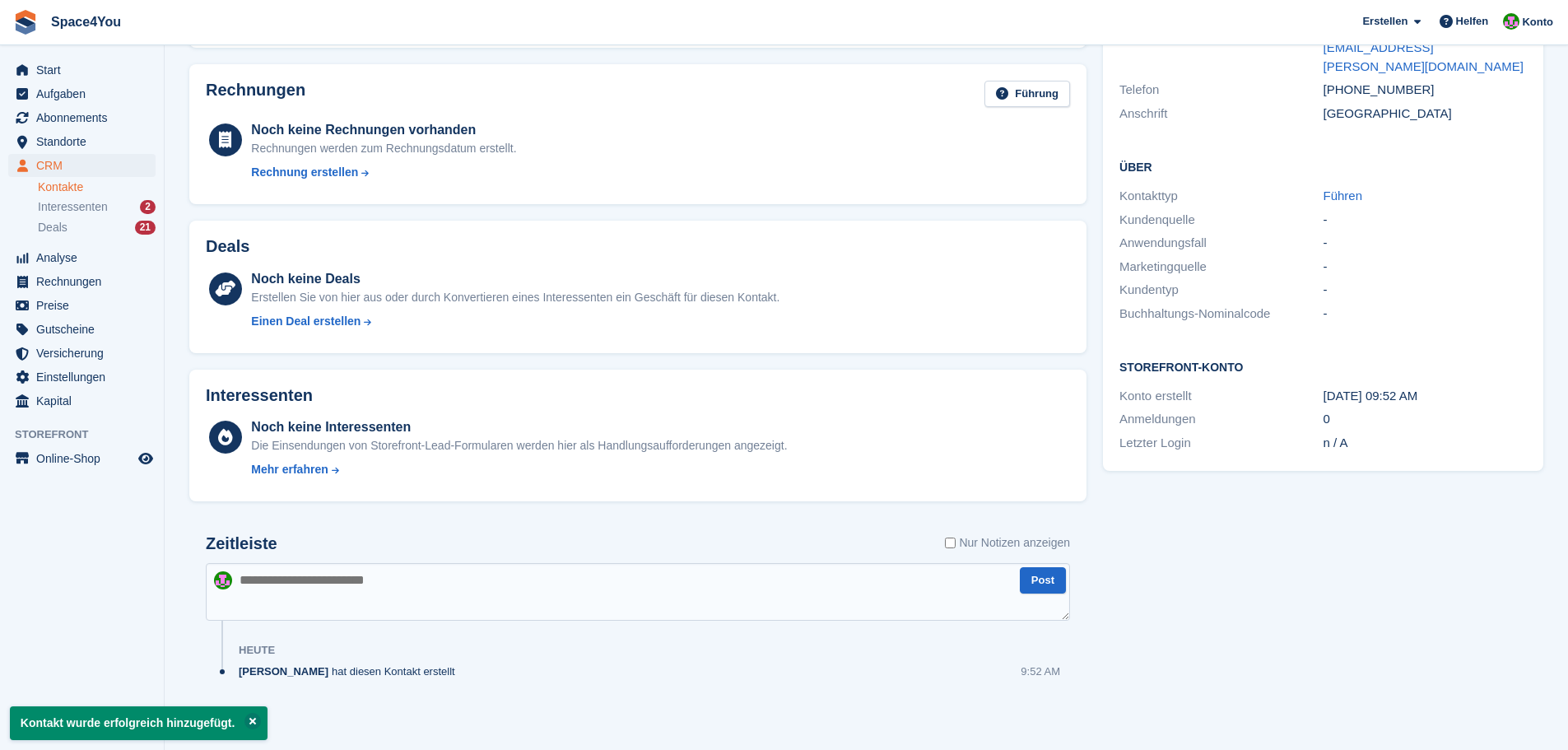
scroll to position [208, 0]
click at [386, 588] on textarea at bounding box center [637, 590] width 864 height 58
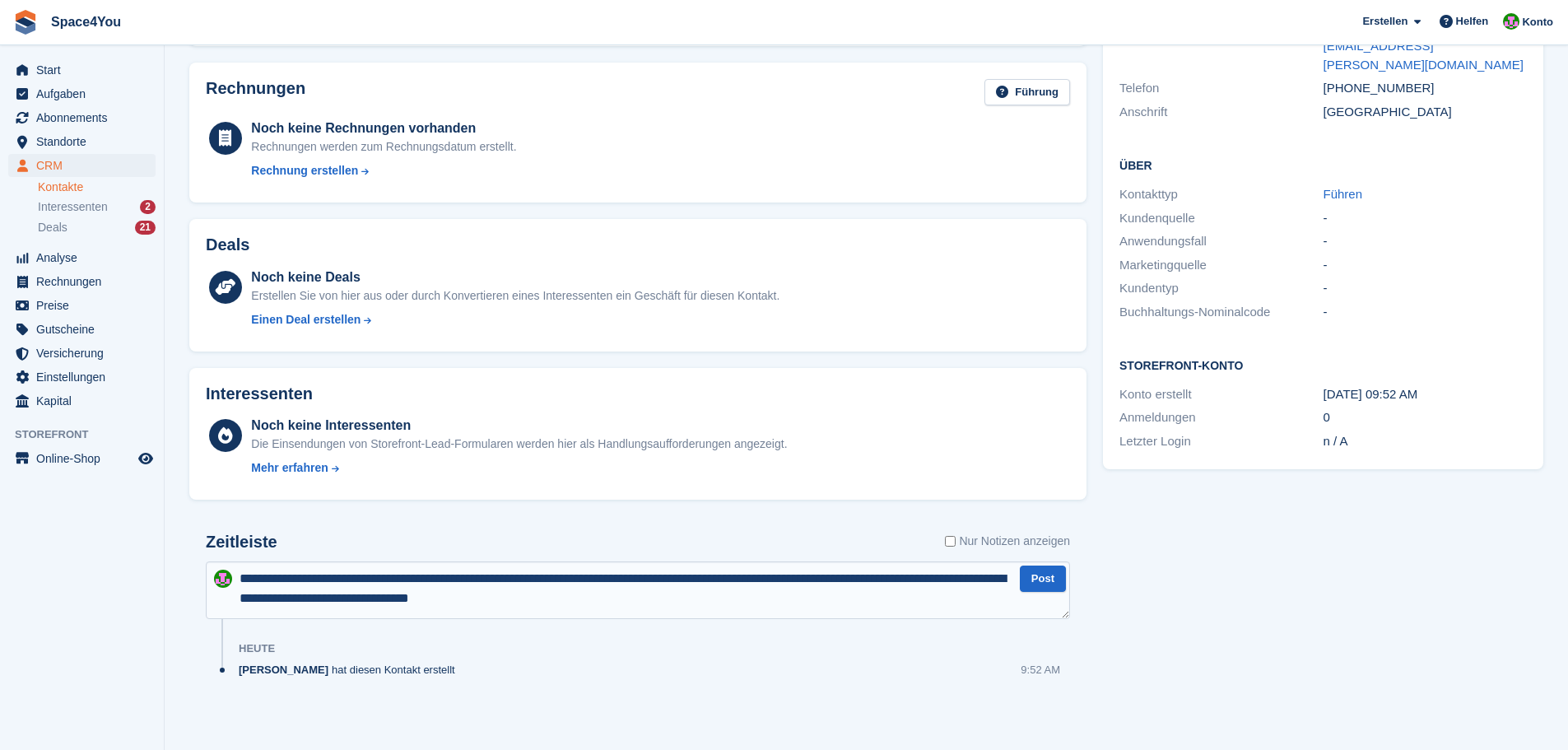
scroll to position [9, 0]
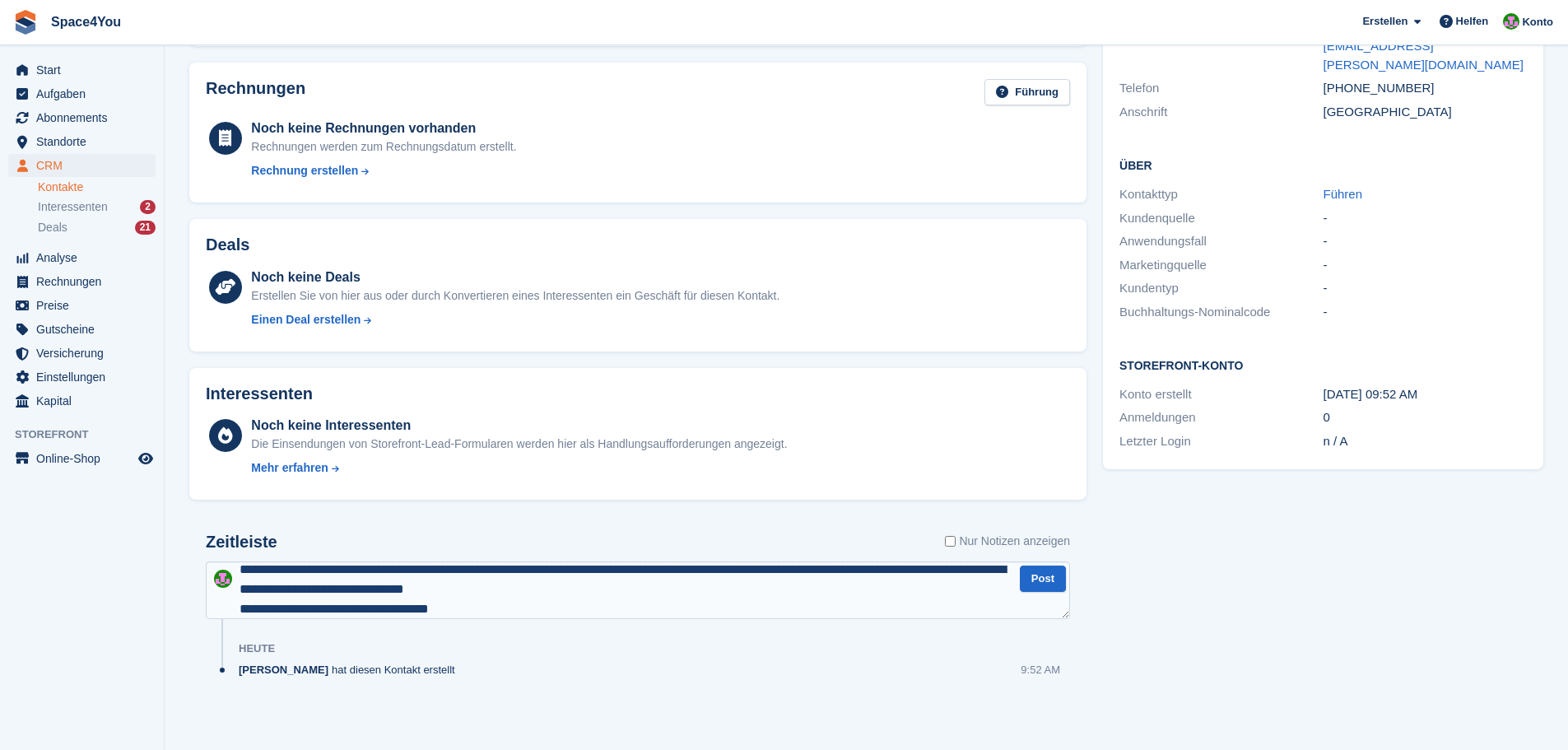
type textarea "**********"
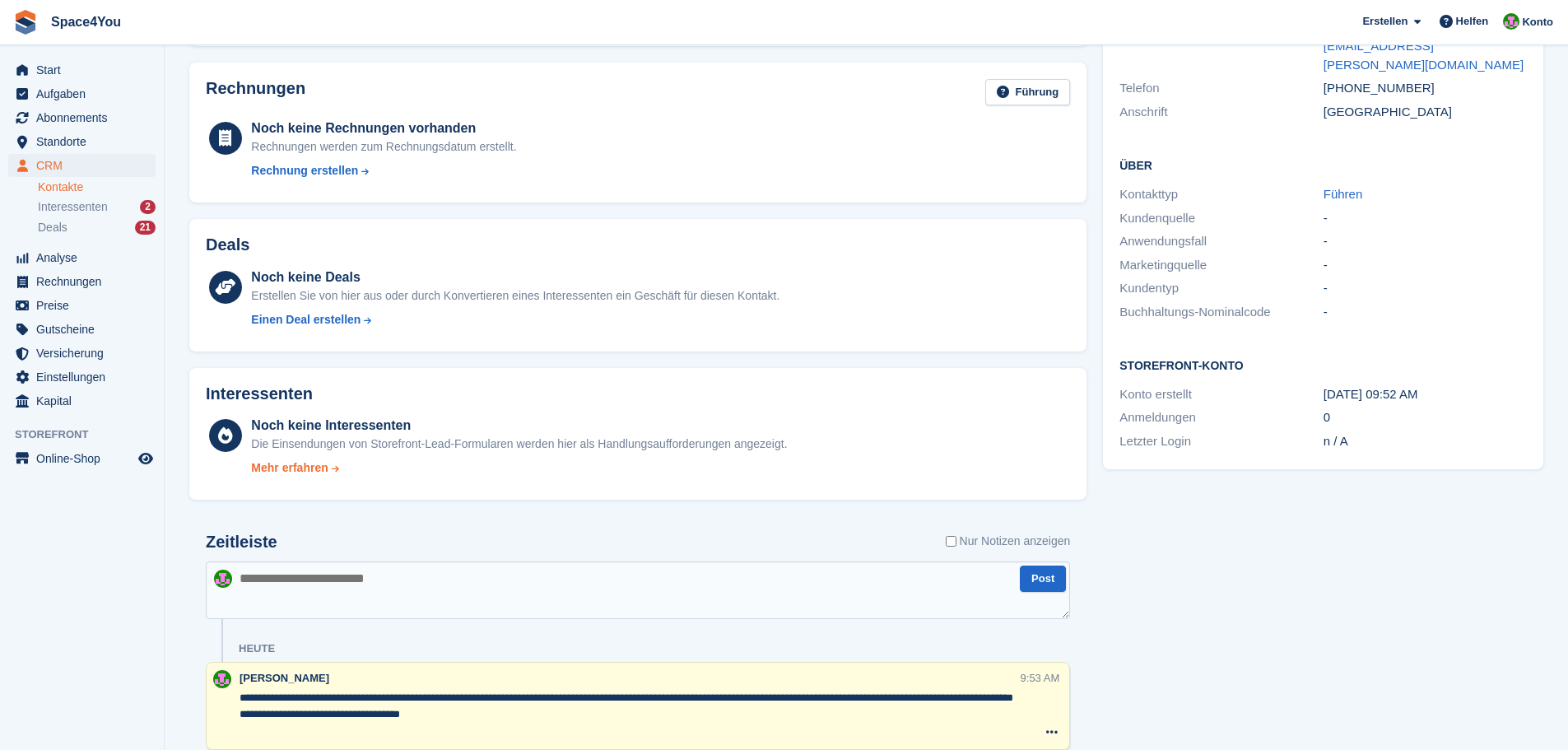
scroll to position [0, 0]
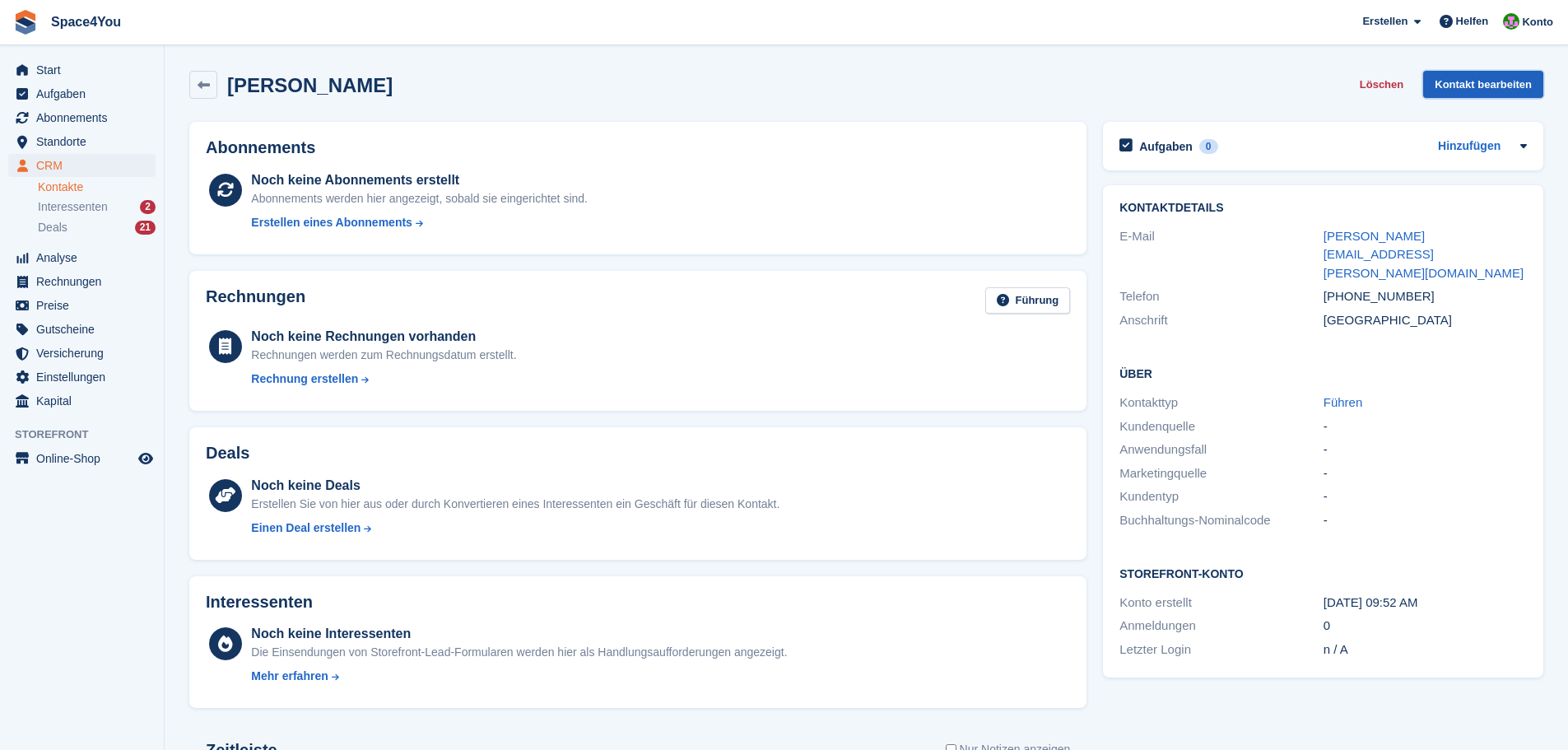
click at [1455, 83] on link "Kontakt bearbeiten" at bounding box center [1483, 83] width 120 height 27
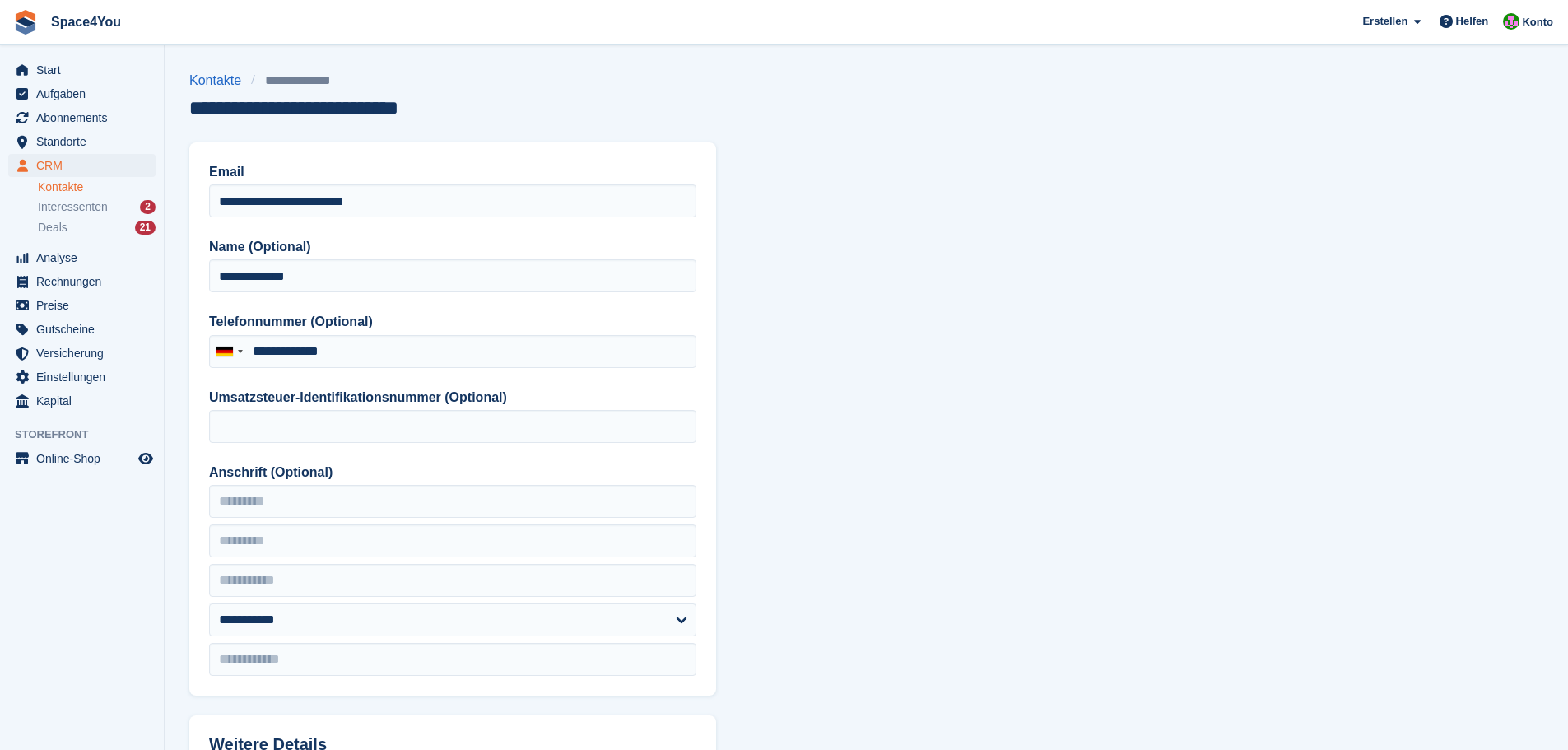
type input "**********"
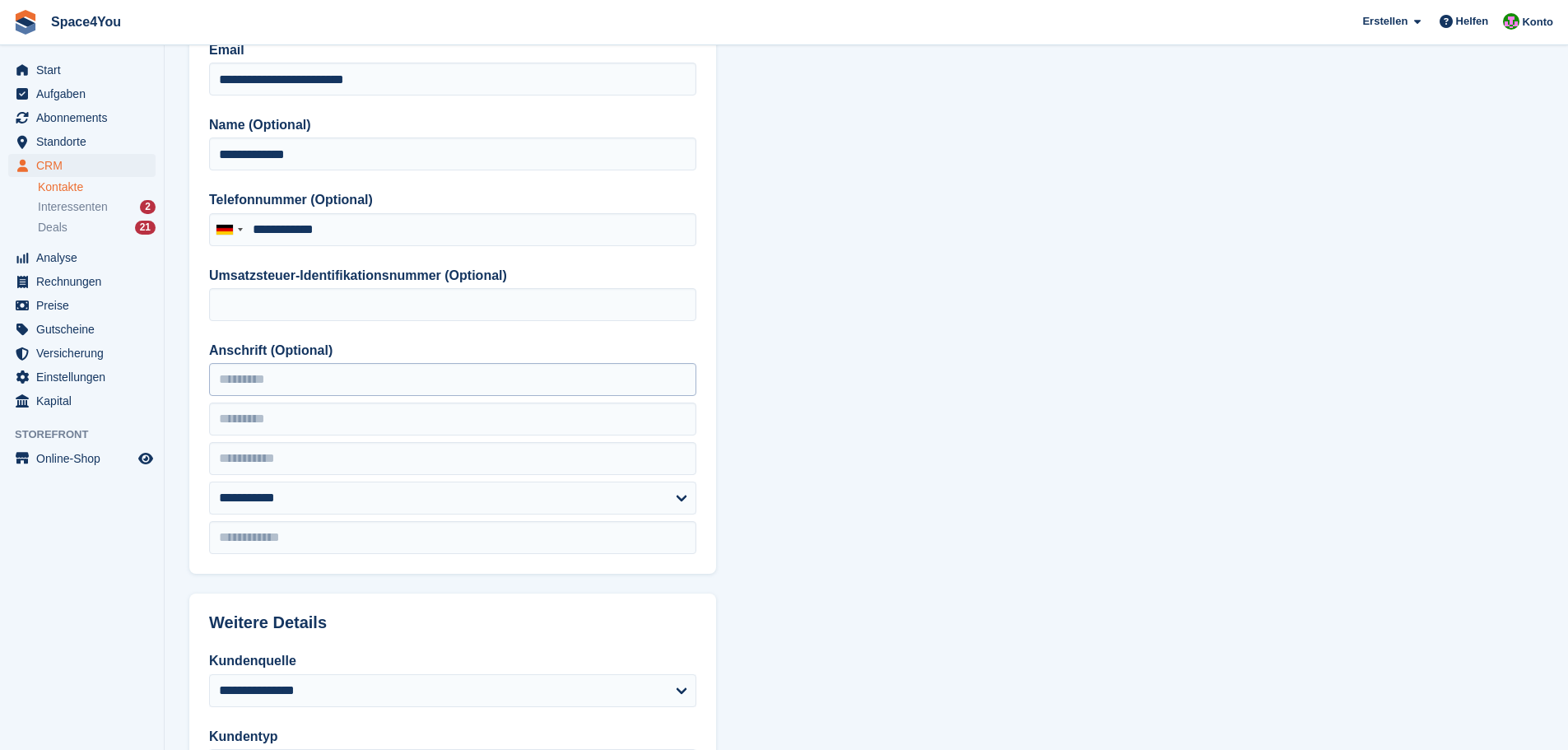
scroll to position [165, 0]
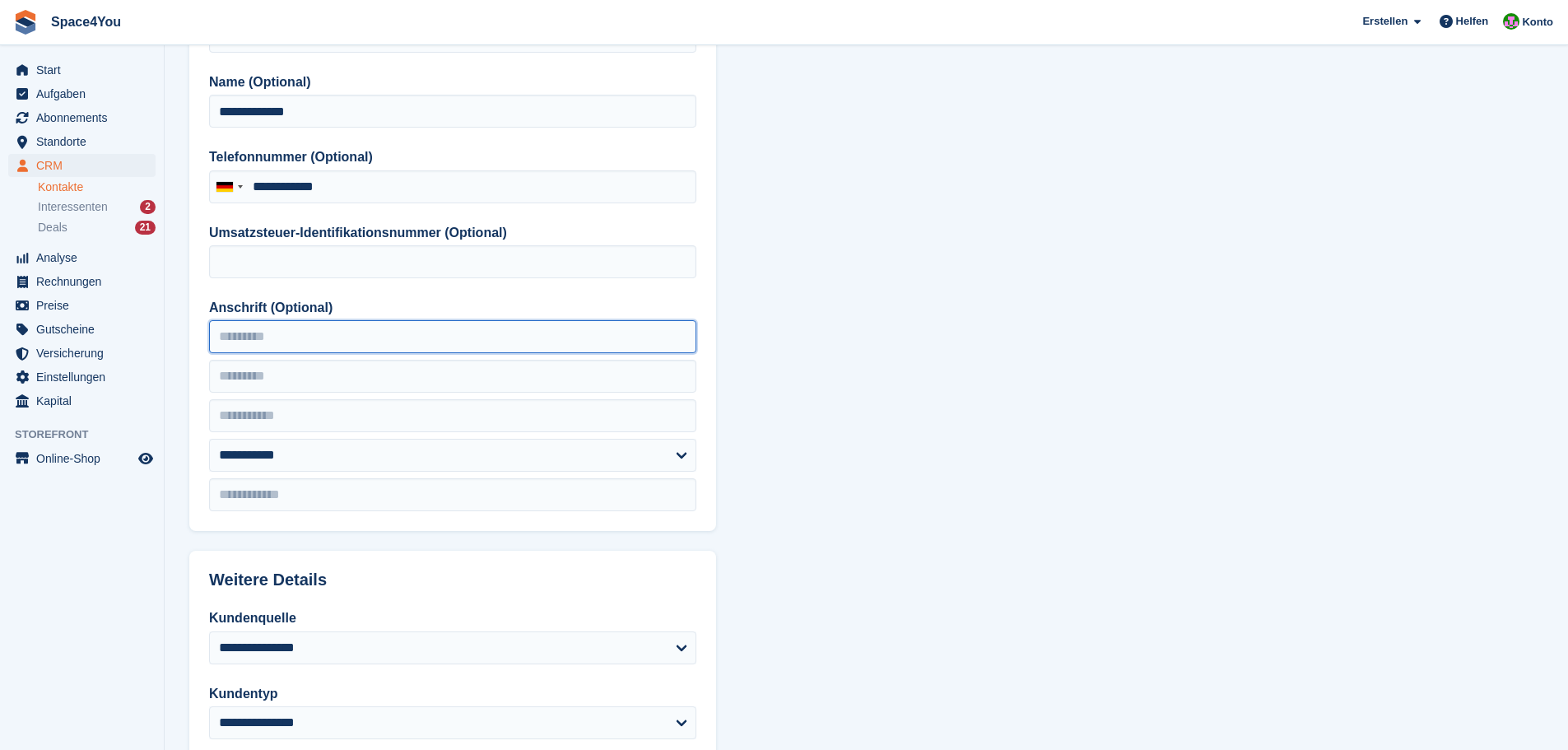
click at [377, 351] on input "Anschrift (Optional)" at bounding box center [452, 336] width 487 height 33
type input "**********"
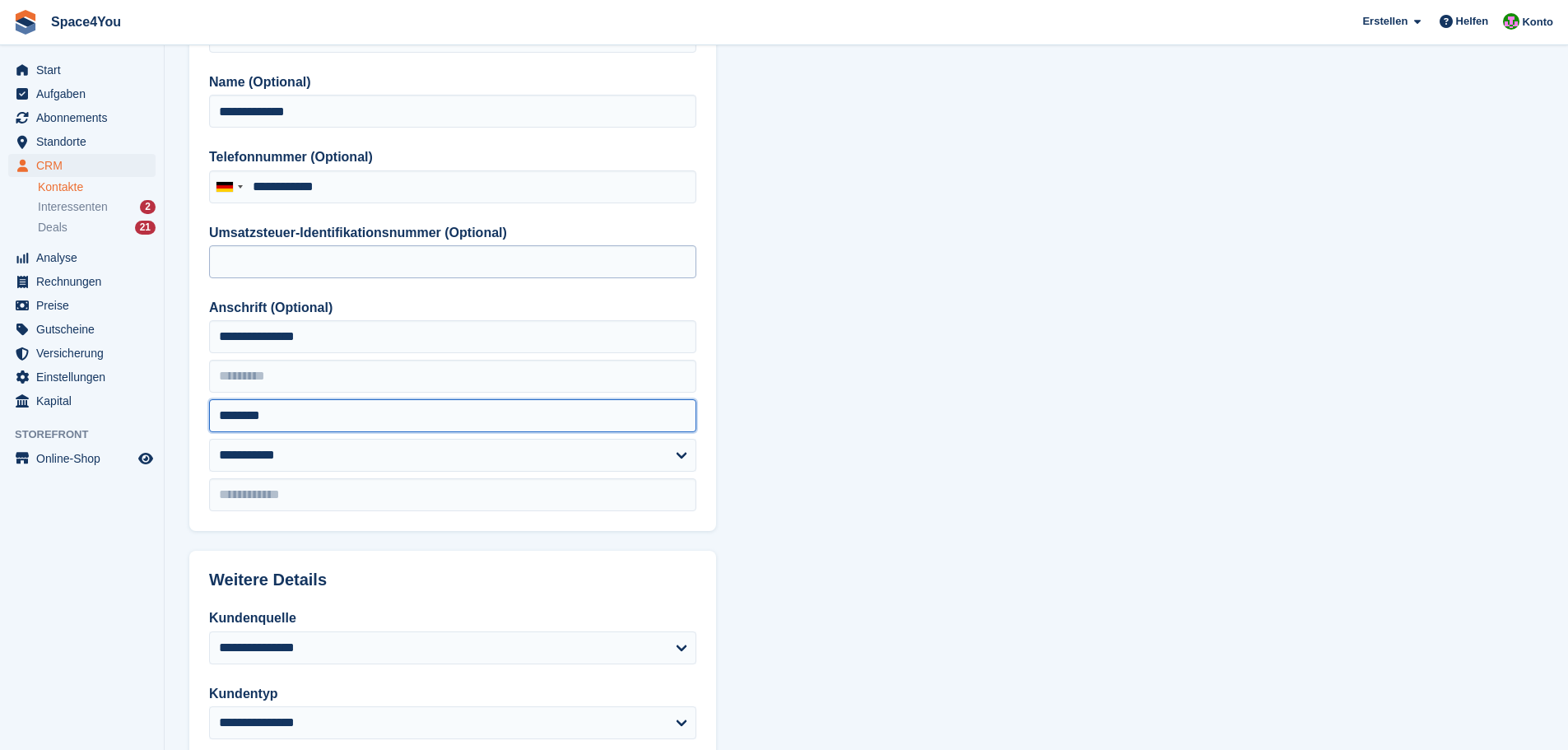
type input "********"
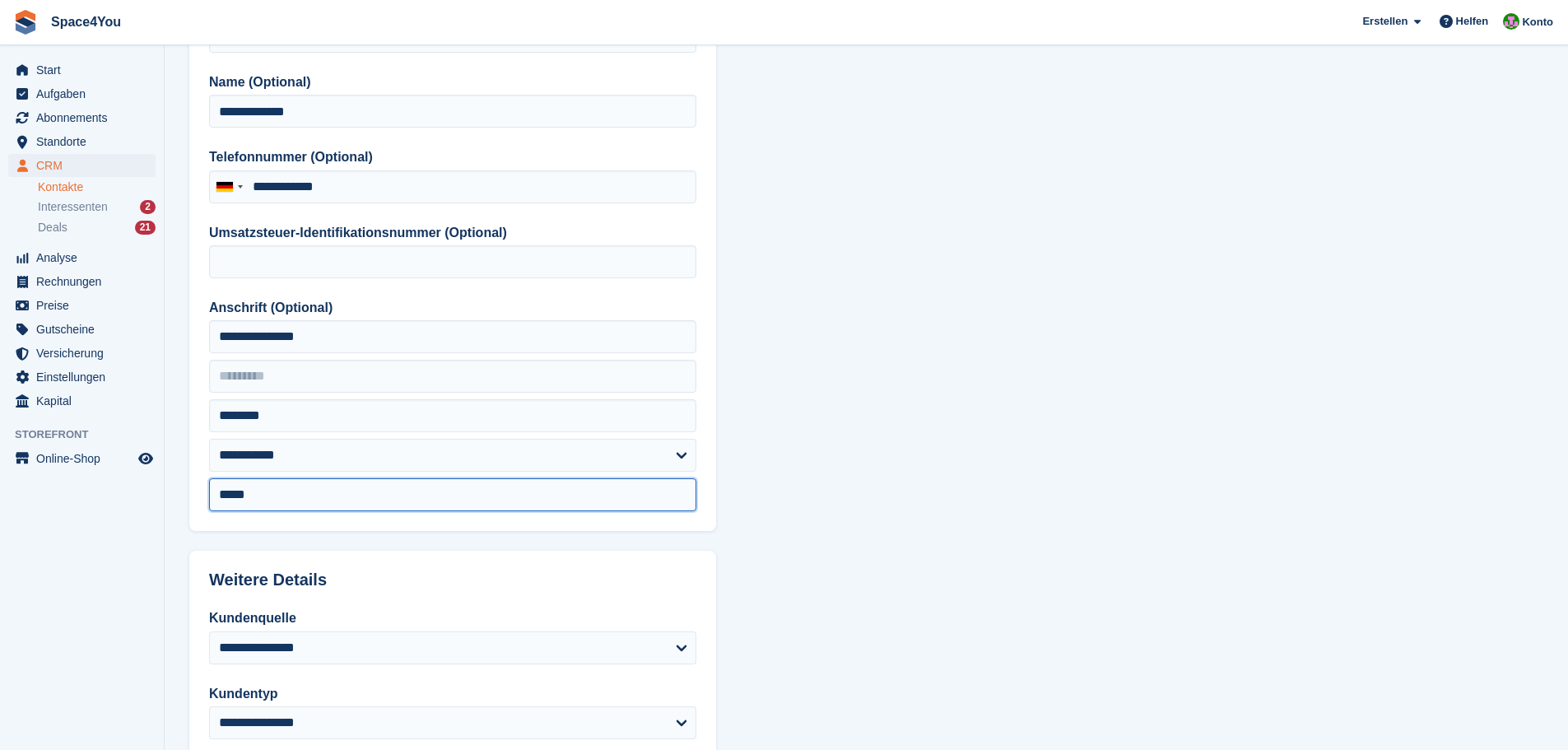
type input "*****"
click at [1191, 328] on section "**********" at bounding box center [866, 537] width 1403 height 1403
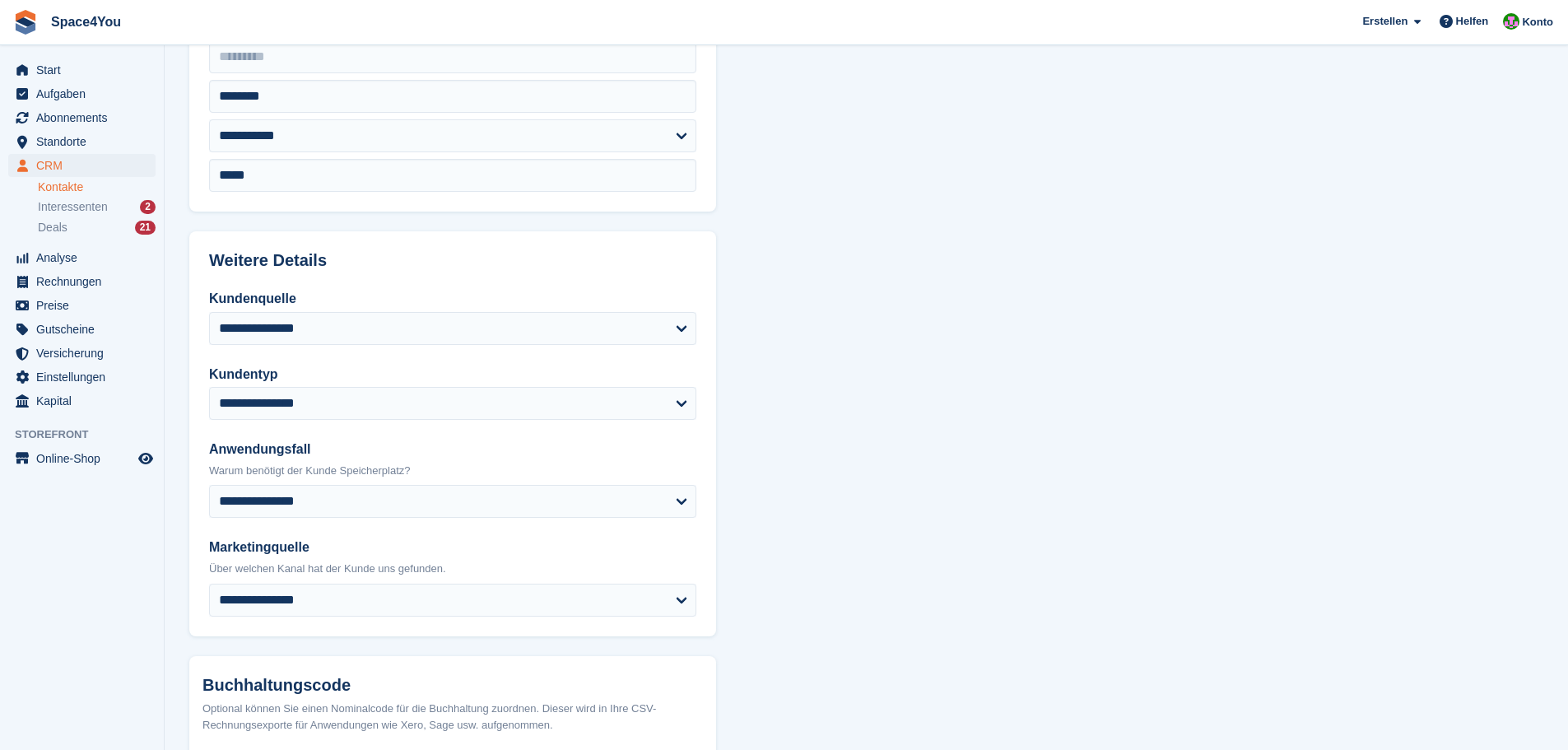
scroll to position [494, 0]
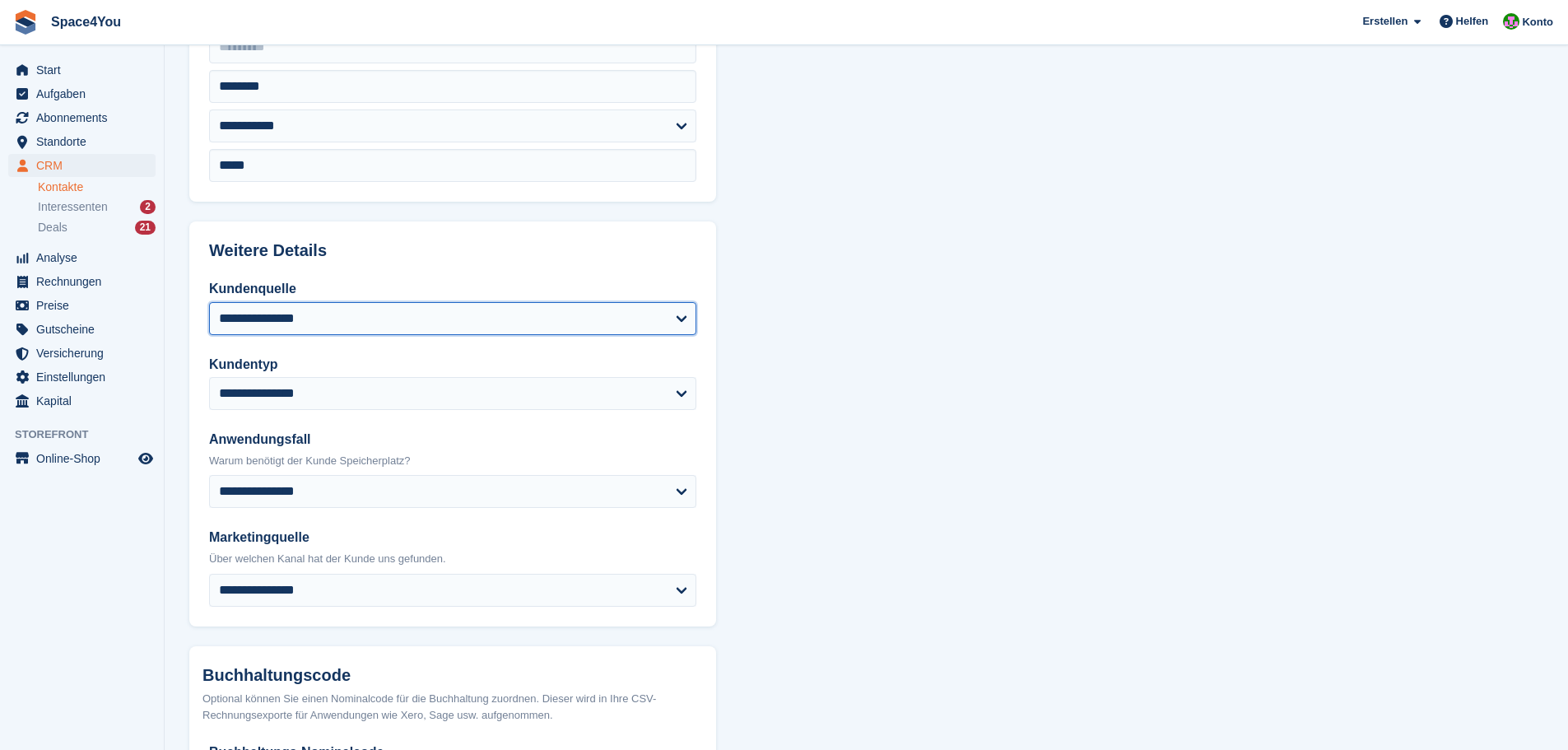
click at [473, 319] on select "**********" at bounding box center [452, 318] width 487 height 33
click at [983, 425] on section "**********" at bounding box center [866, 207] width 1403 height 1403
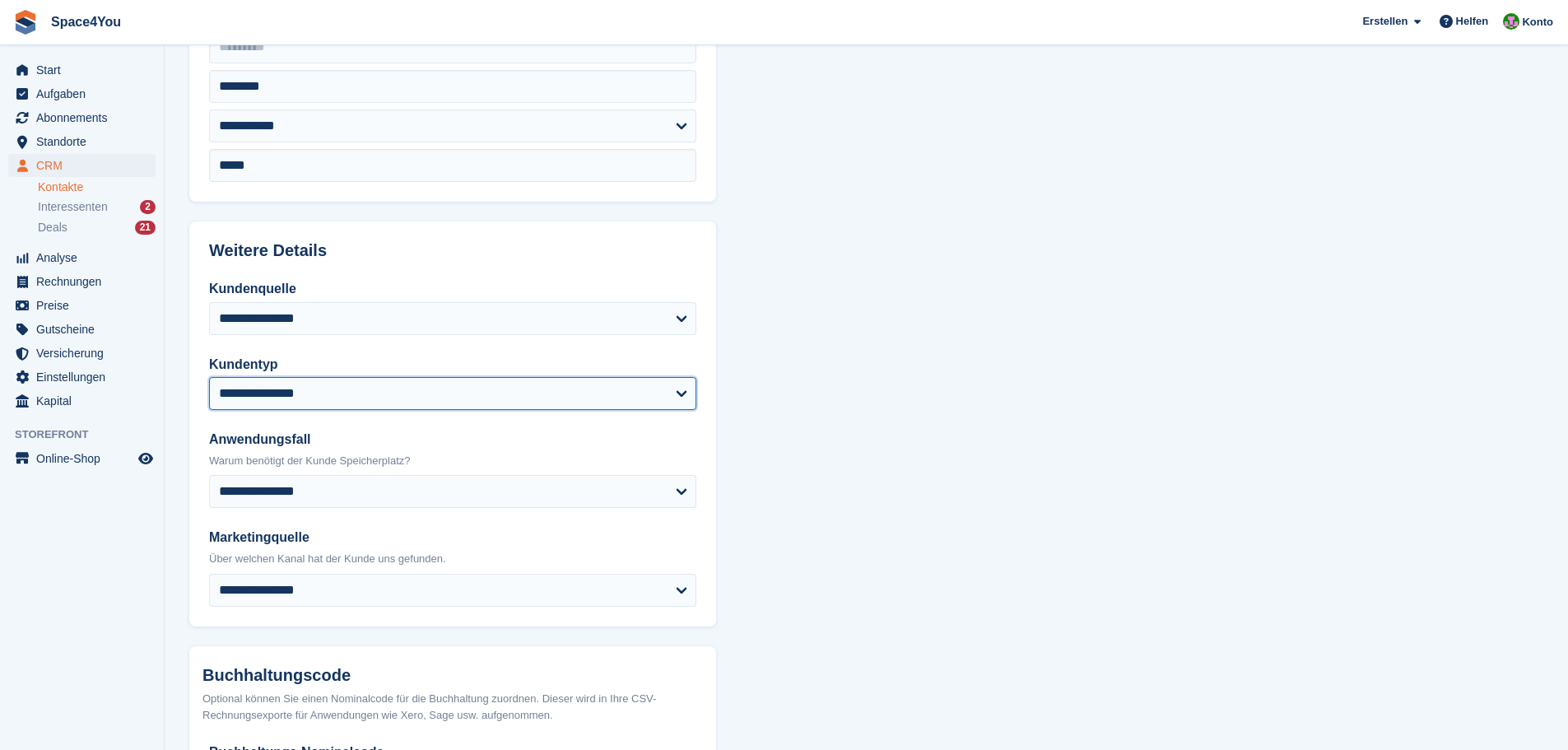
click at [411, 404] on select "**********" at bounding box center [452, 393] width 487 height 33
click at [842, 494] on section "**********" at bounding box center [866, 207] width 1403 height 1403
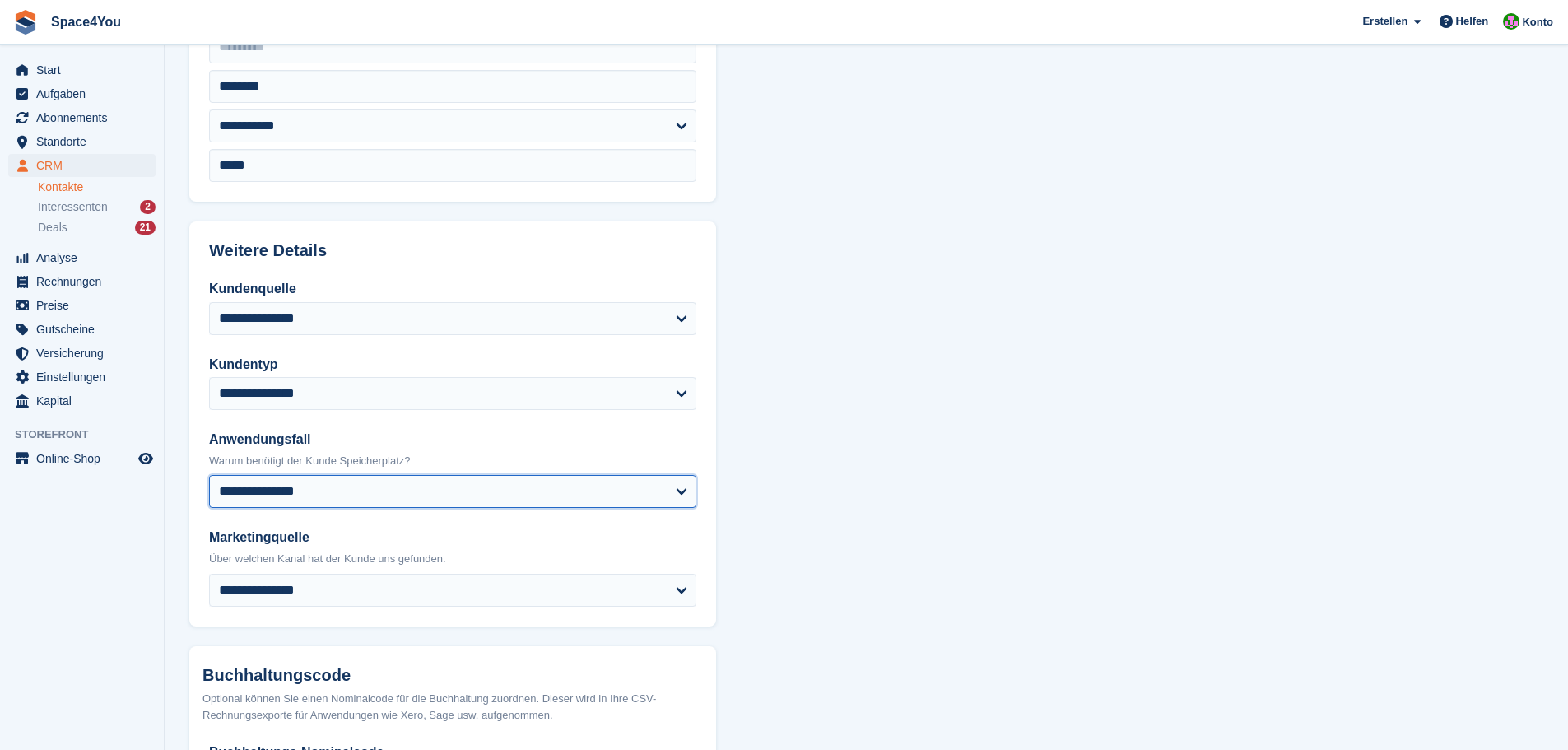
click at [490, 498] on select "**********" at bounding box center [452, 491] width 487 height 33
select select "******"
click at [209, 475] on select "**********" at bounding box center [452, 491] width 487 height 33
click at [800, 542] on section "**********" at bounding box center [866, 207] width 1403 height 1403
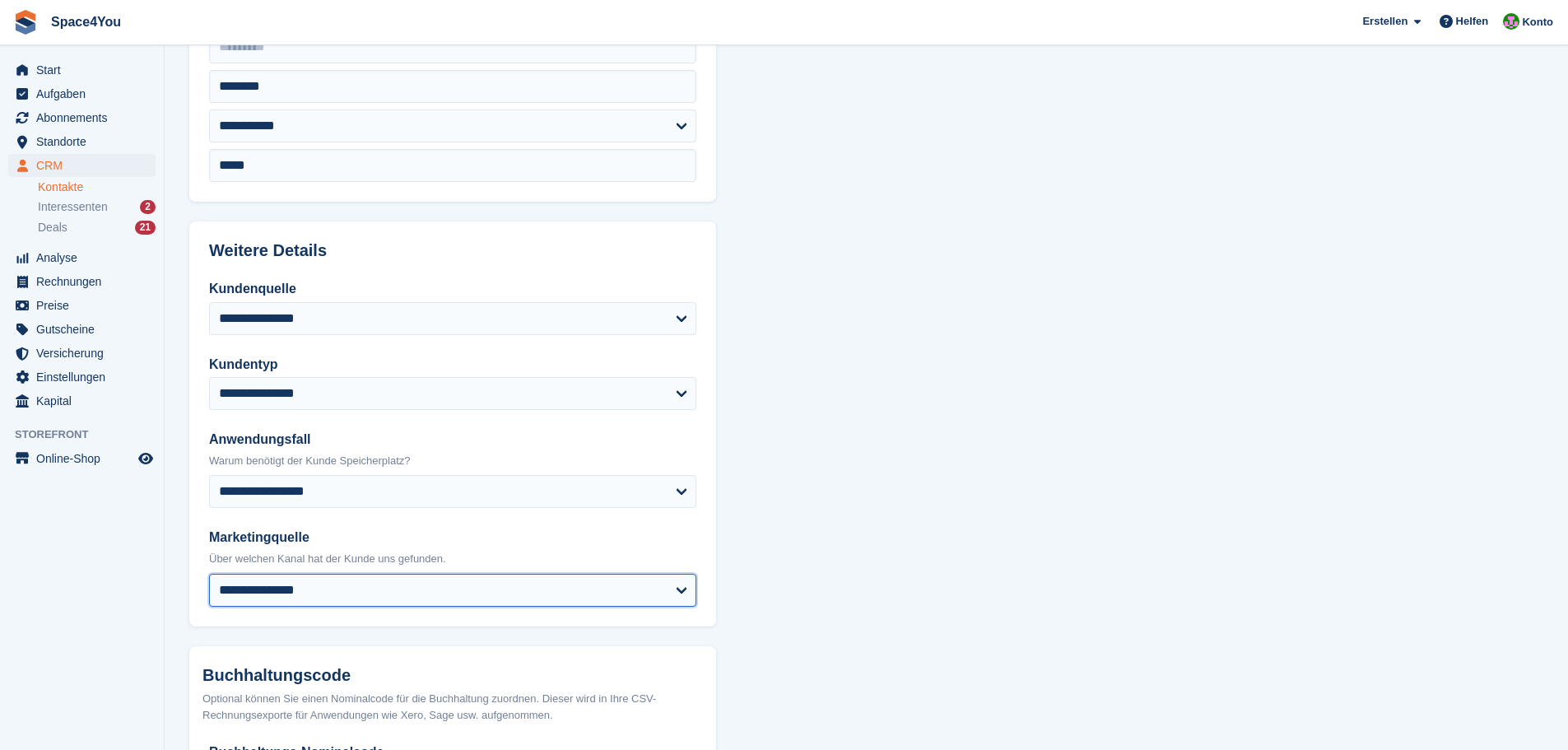
click at [547, 581] on select "**********" at bounding box center [452, 589] width 487 height 33
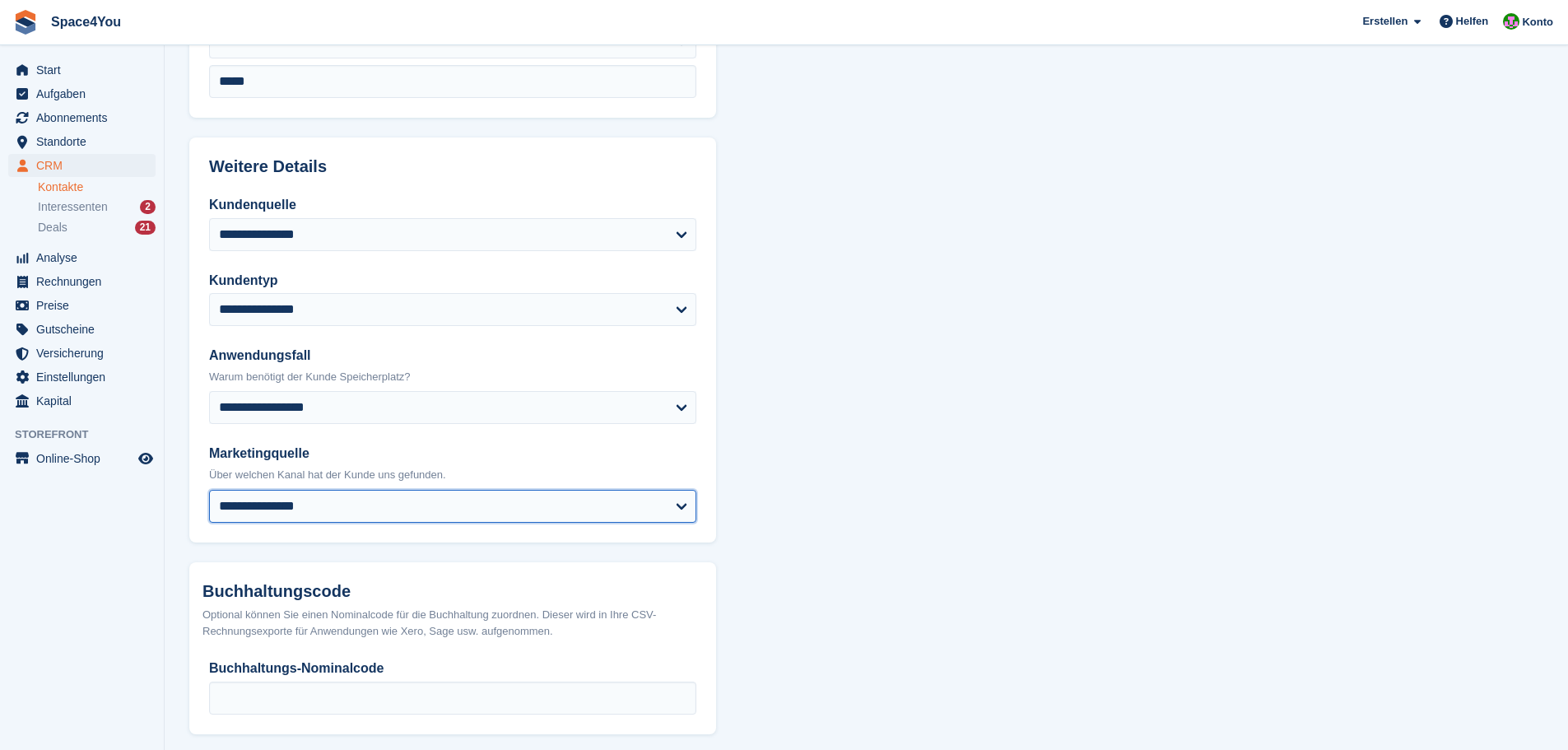
scroll to position [653, 0]
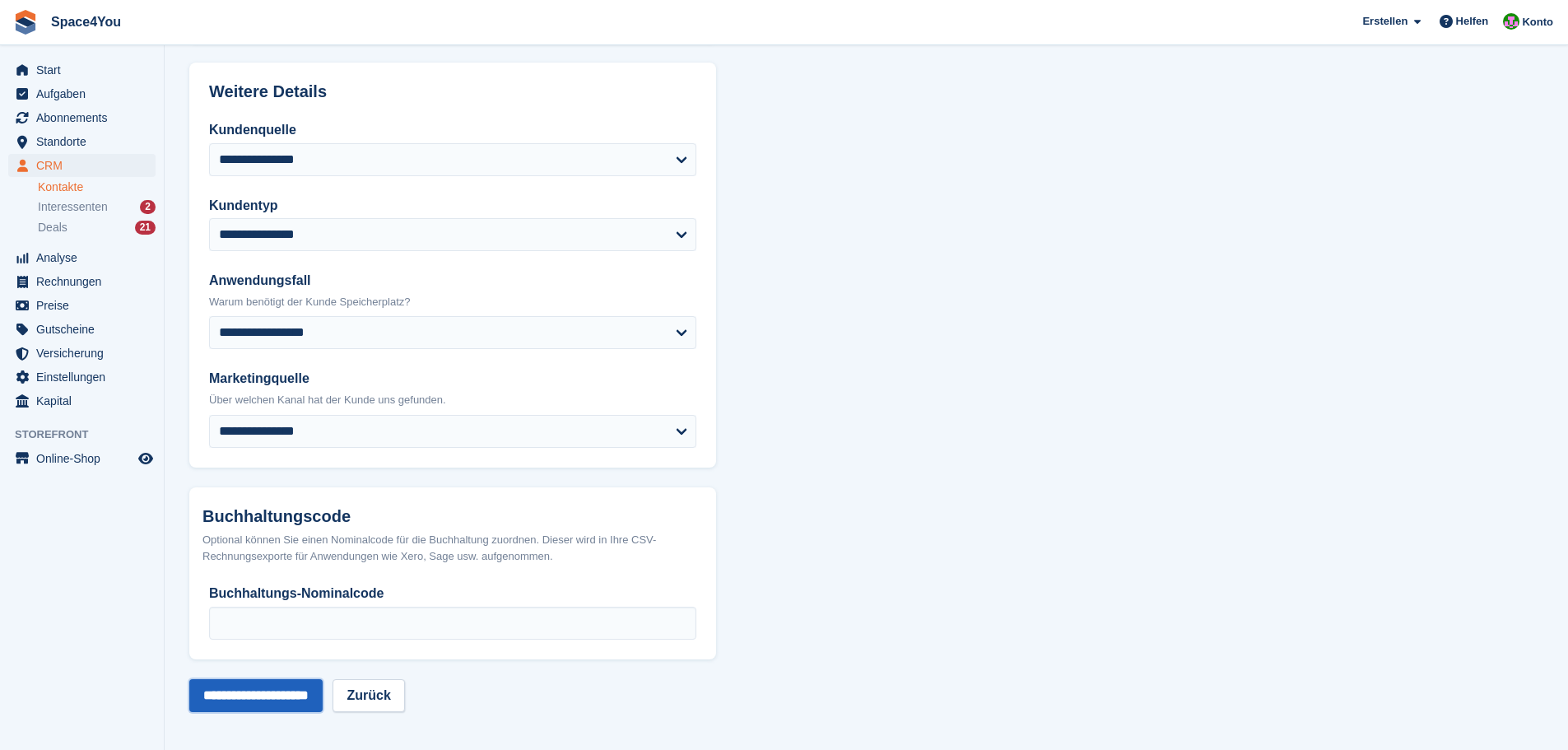
click at [231, 695] on input "**********" at bounding box center [256, 695] width 133 height 33
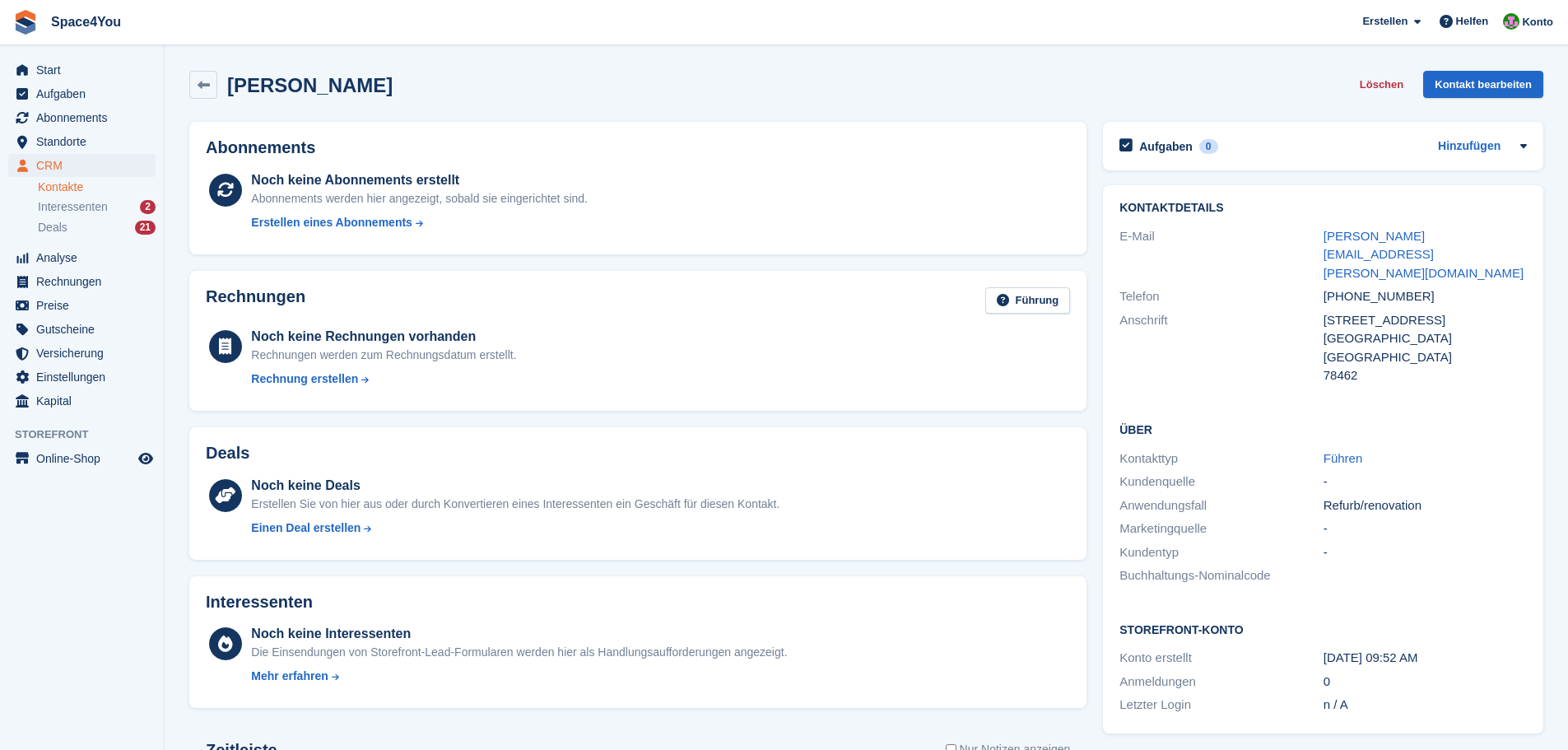
click at [657, 114] on div "Abonnements Noch keine Abonnements erstellt Abonnements werden hier angezeigt, …" at bounding box center [638, 188] width 913 height 149
drag, startPoint x: 1293, startPoint y: 233, endPoint x: 1479, endPoint y: 243, distance: 186.3
click at [1479, 243] on div "E-Mail [PERSON_NAME][EMAIL_ADDRESS][PERSON_NAME][DOMAIN_NAME]" at bounding box center [1323, 255] width 408 height 61
copy div "[PERSON_NAME][EMAIL_ADDRESS][PERSON_NAME][DOMAIN_NAME]"
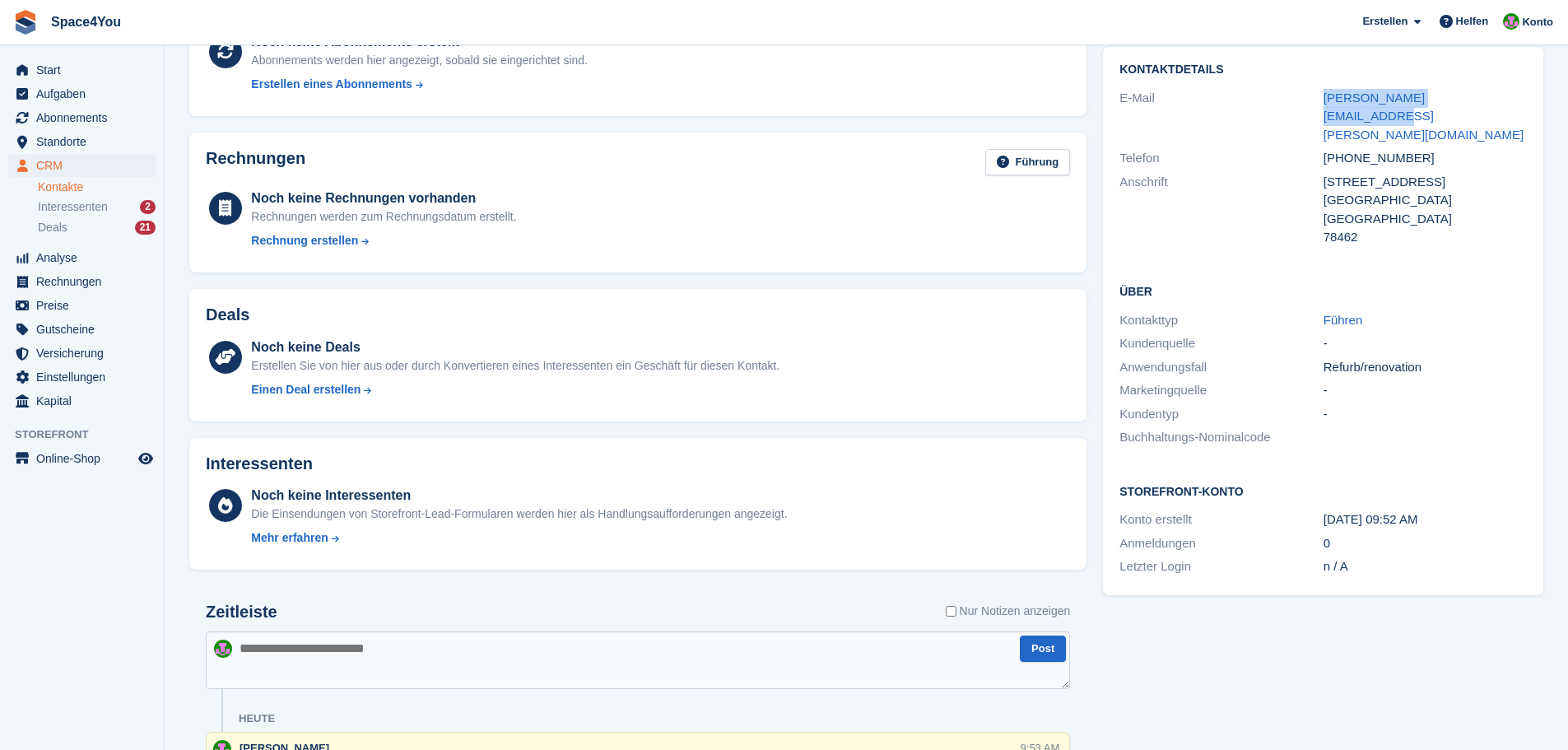
scroll to position [312, 0]
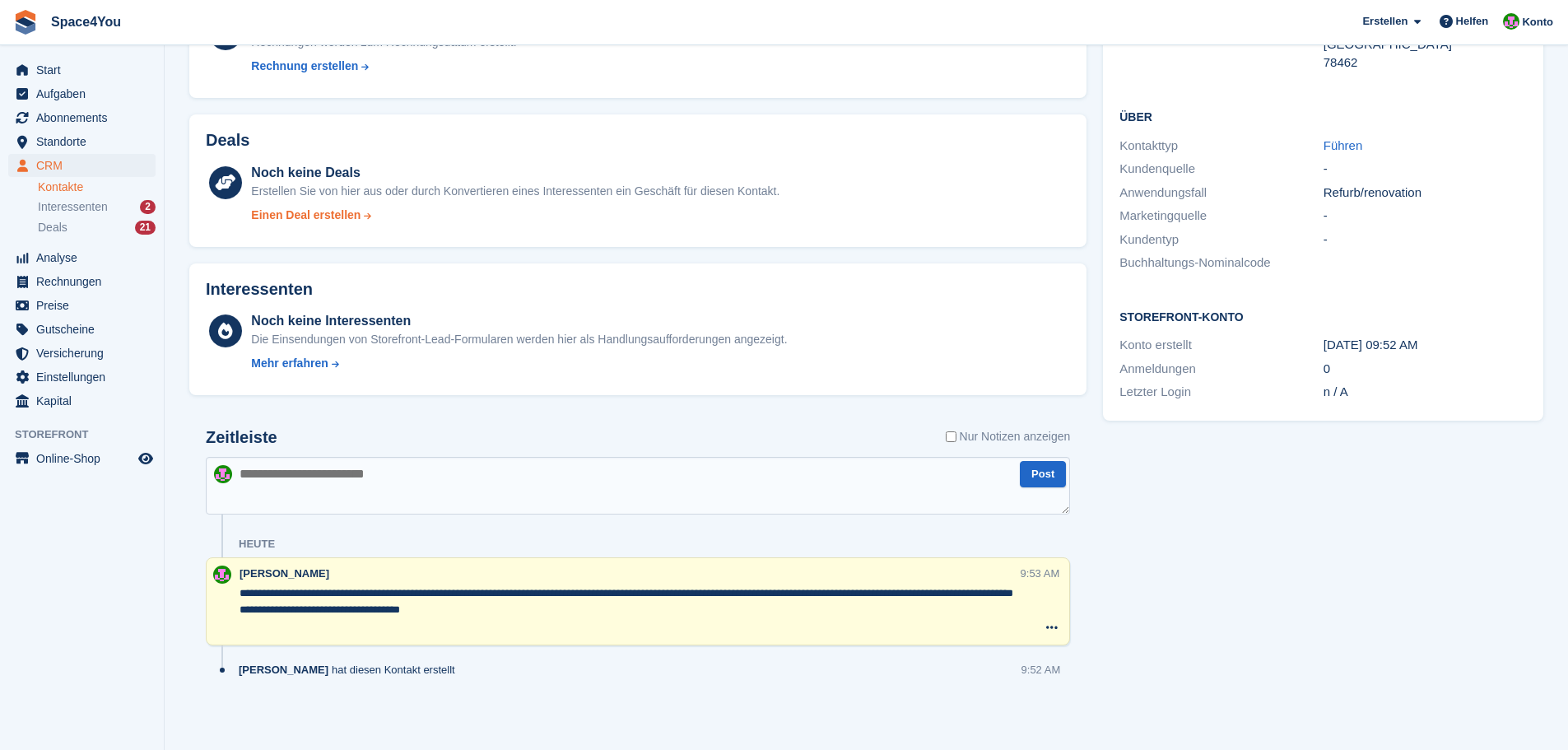
click at [320, 214] on div "Einen Deal erstellen" at bounding box center [305, 214] width 109 height 17
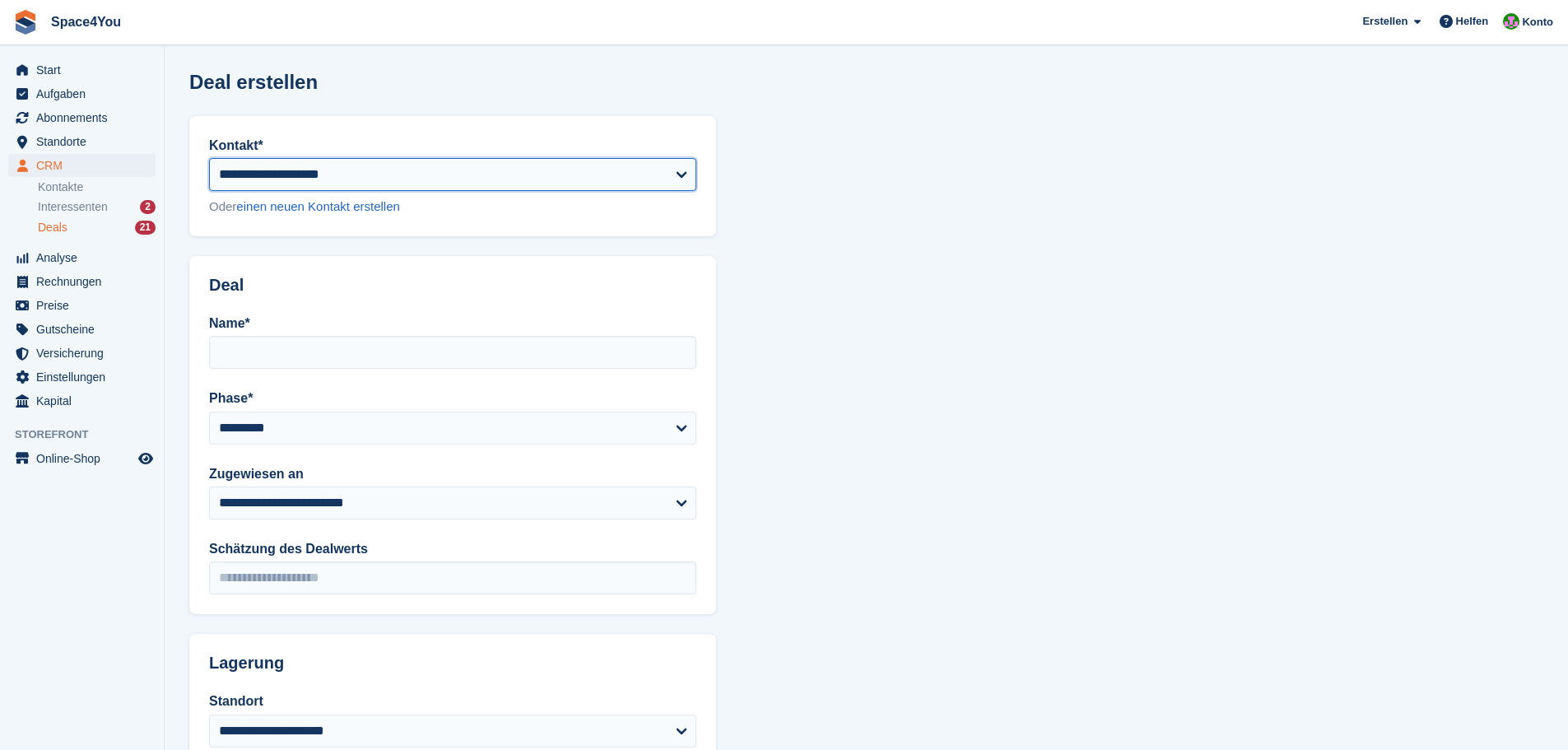
click at [340, 188] on select "**********" at bounding box center [452, 174] width 487 height 33
select select "******"
click at [209, 158] on select "**********" at bounding box center [452, 174] width 487 height 33
type input "**********"
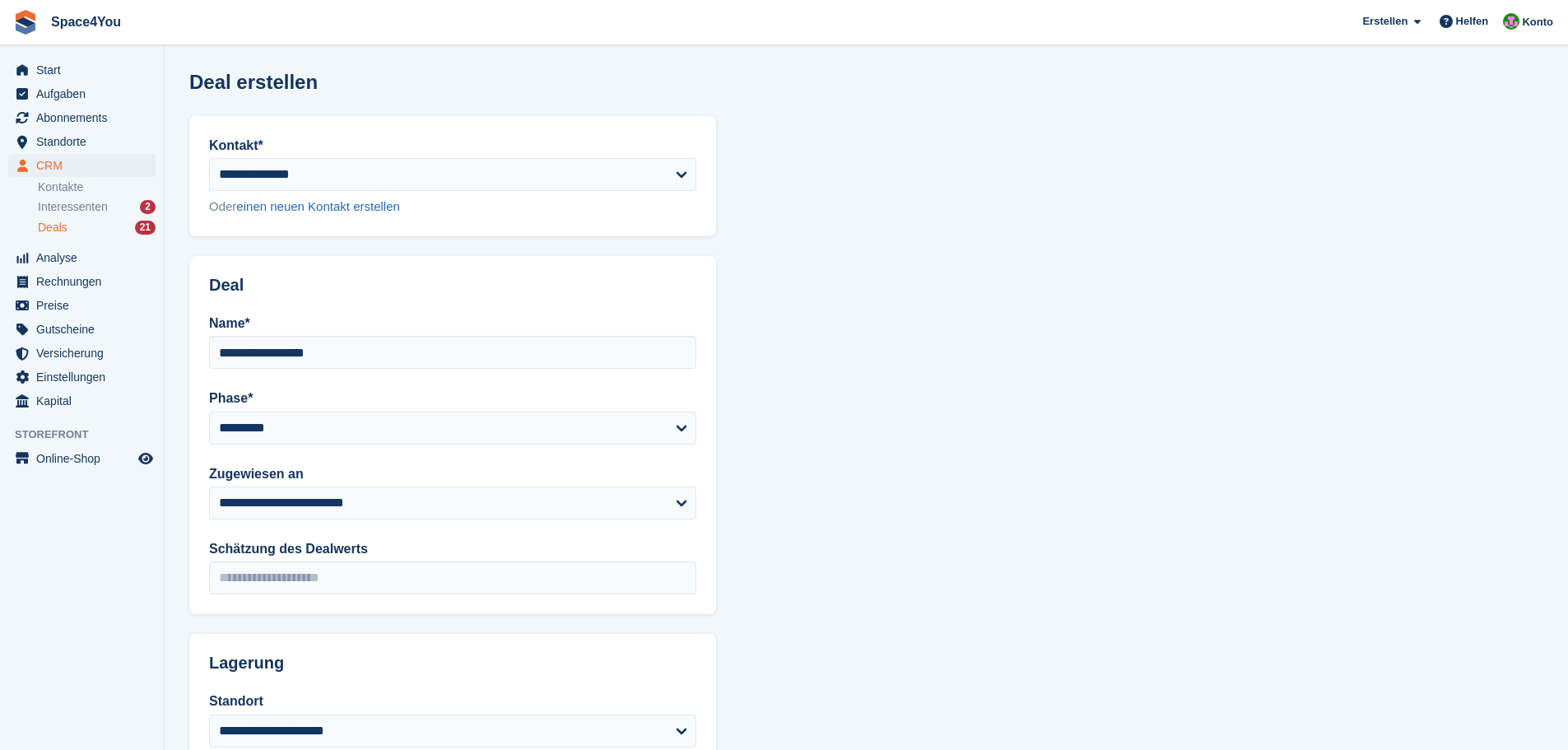
click at [863, 489] on section "**********" at bounding box center [866, 545] width 1403 height 1089
click at [390, 442] on select "**********" at bounding box center [452, 428] width 487 height 33
click at [209, 412] on select "**********" at bounding box center [452, 428] width 487 height 33
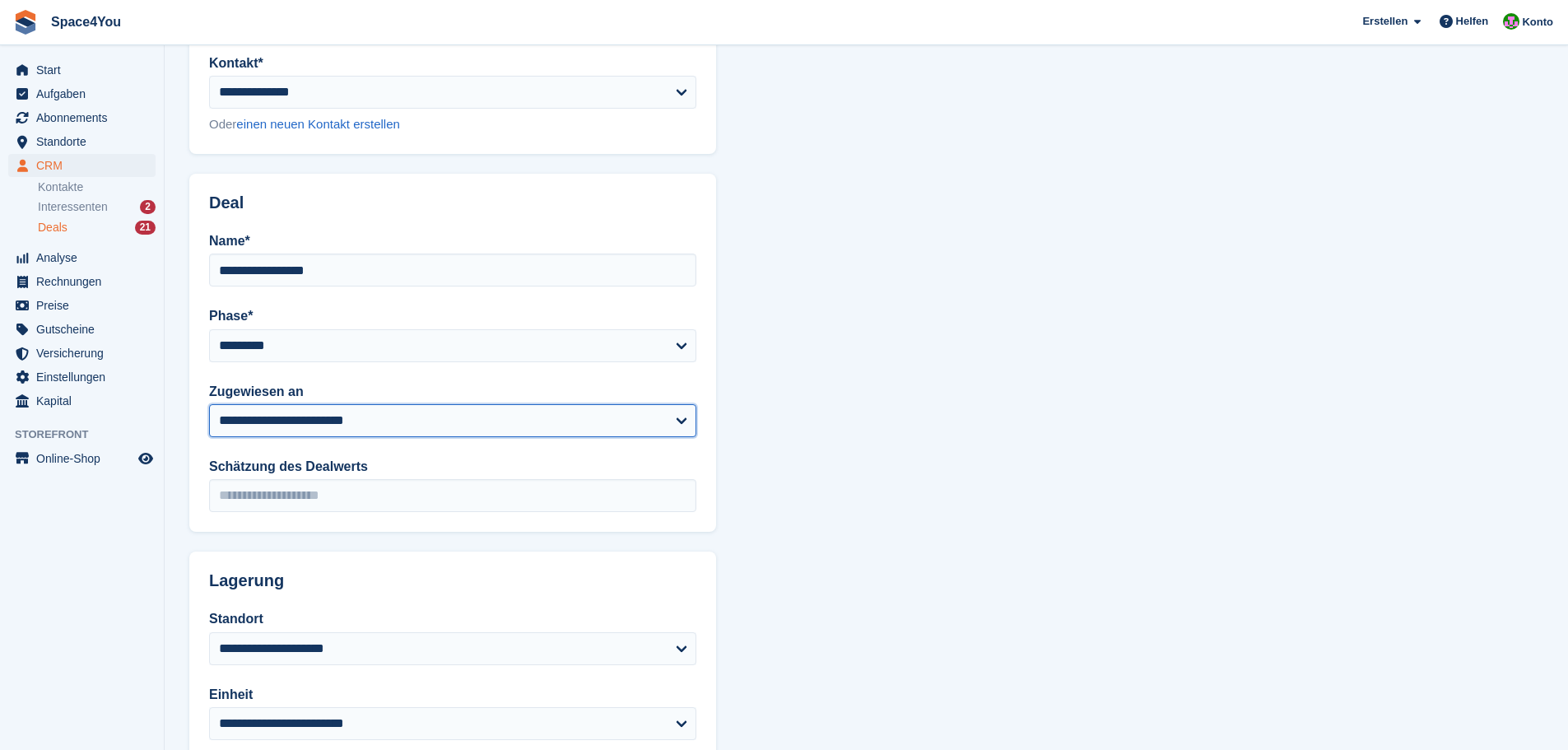
click at [586, 423] on select "**********" at bounding box center [452, 420] width 487 height 33
select select "****"
click at [209, 404] on select "**********" at bounding box center [452, 420] width 487 height 33
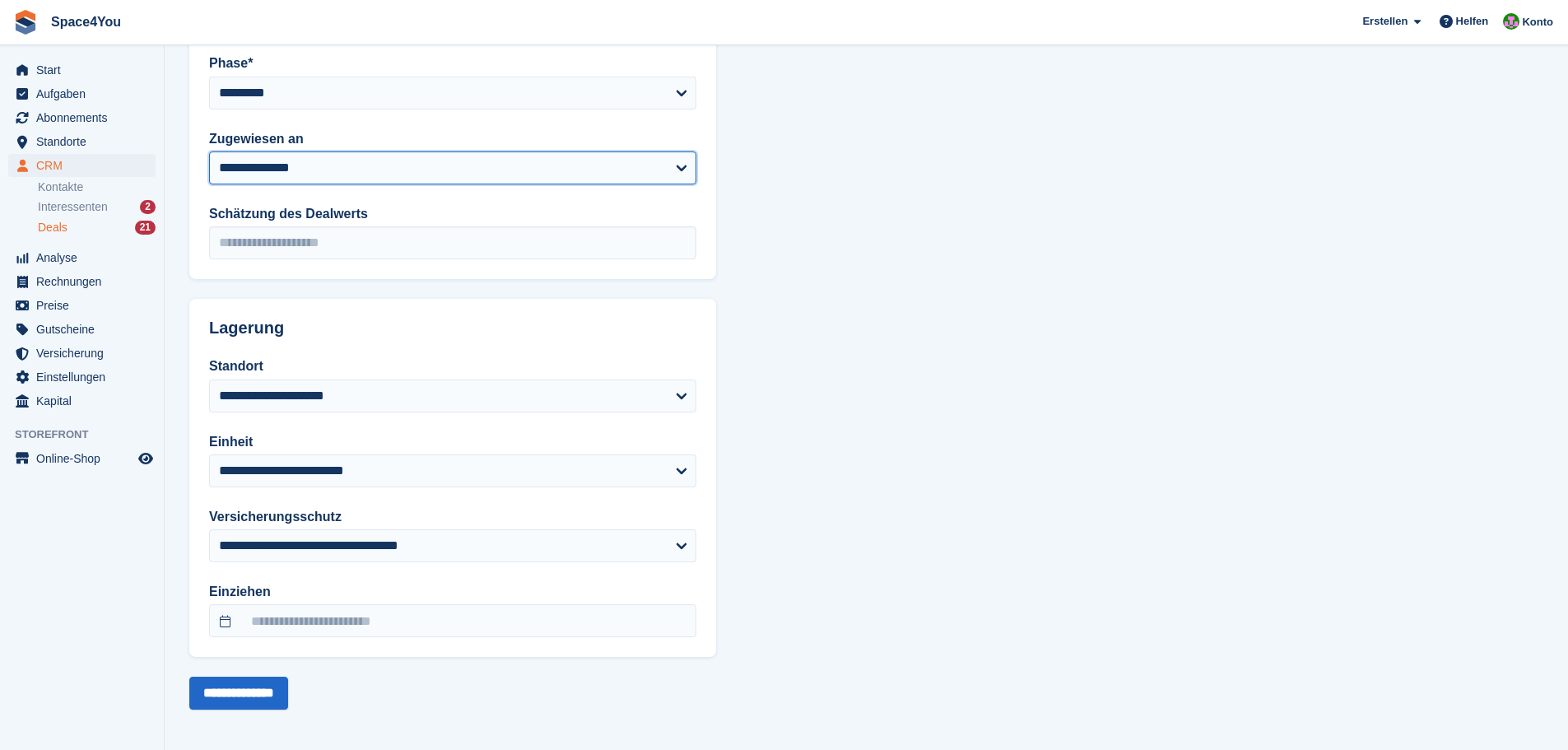
scroll to position [339, 0]
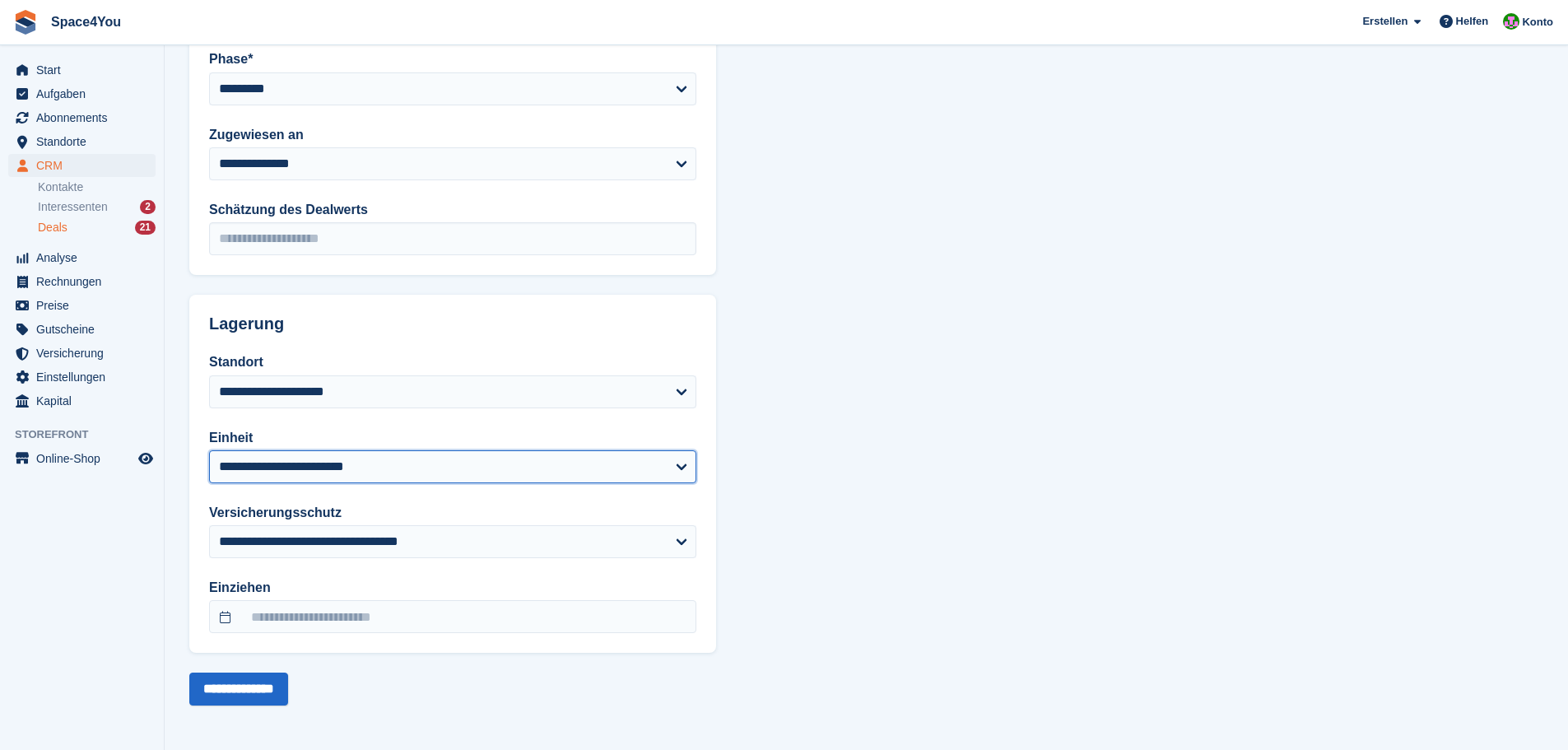
click at [299, 463] on select "**********" at bounding box center [452, 466] width 487 height 33
click at [209, 450] on select "**********" at bounding box center [452, 466] width 487 height 33
click at [251, 692] on input "**********" at bounding box center [239, 688] width 99 height 33
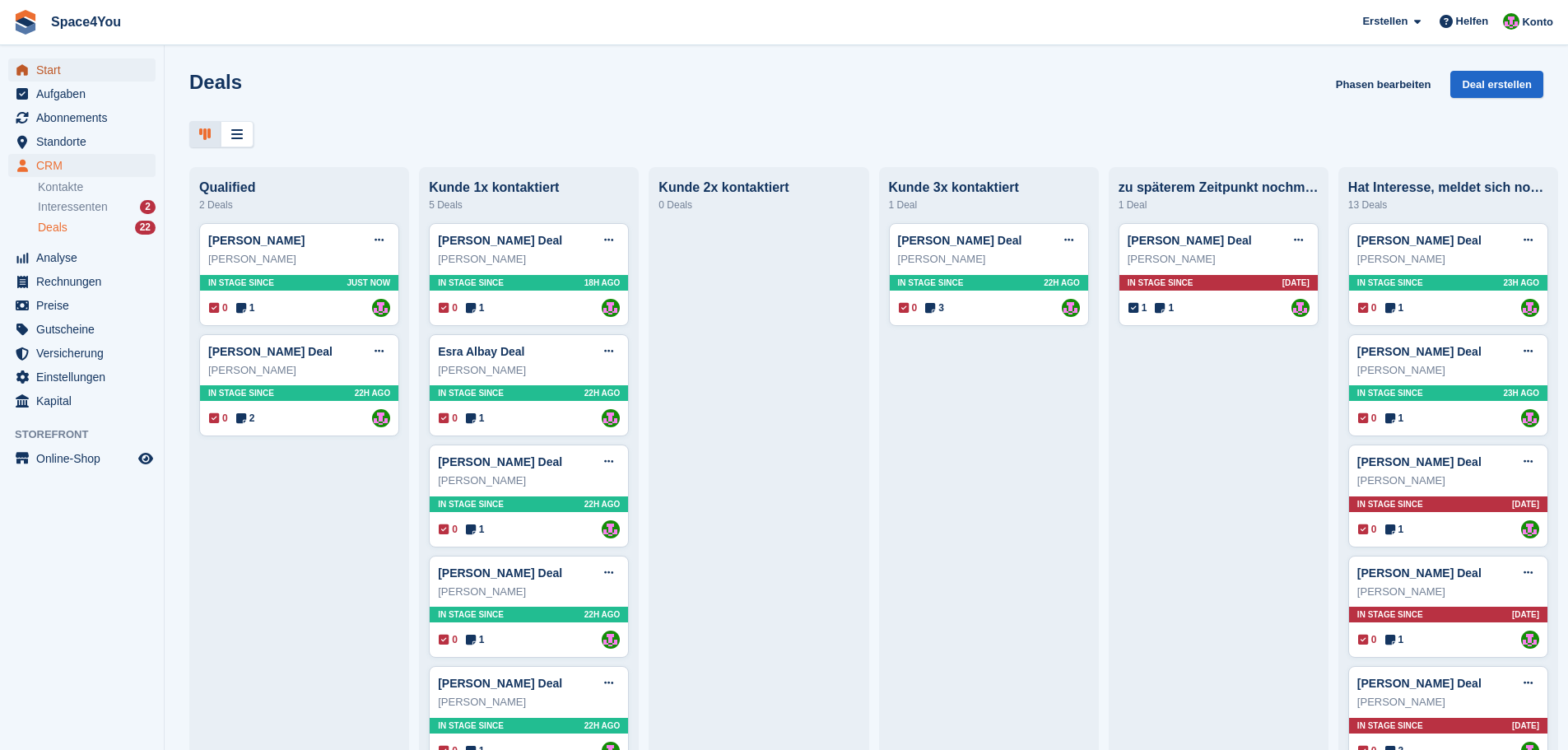
click at [109, 62] on span "Start" at bounding box center [86, 69] width 99 height 23
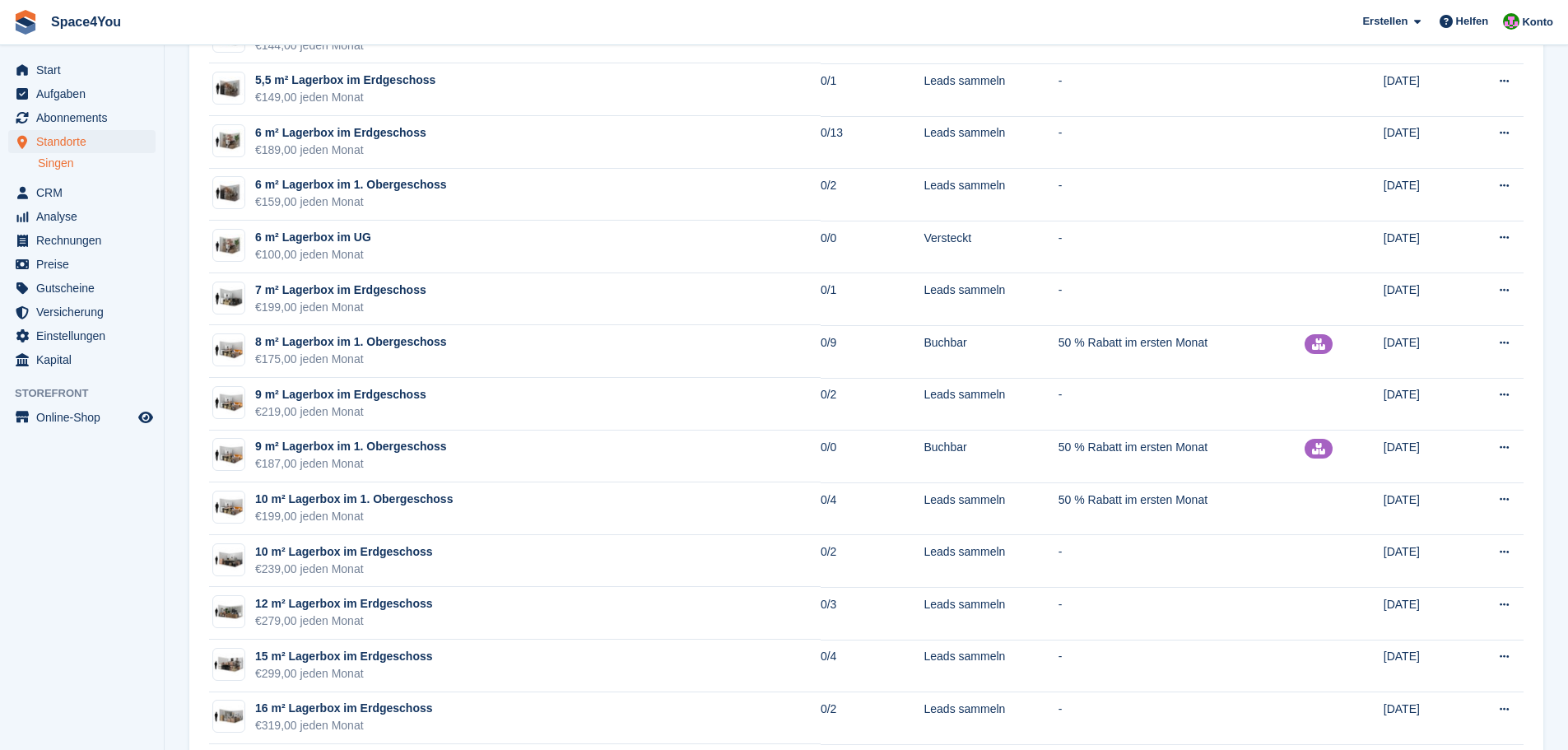
scroll to position [1317, 0]
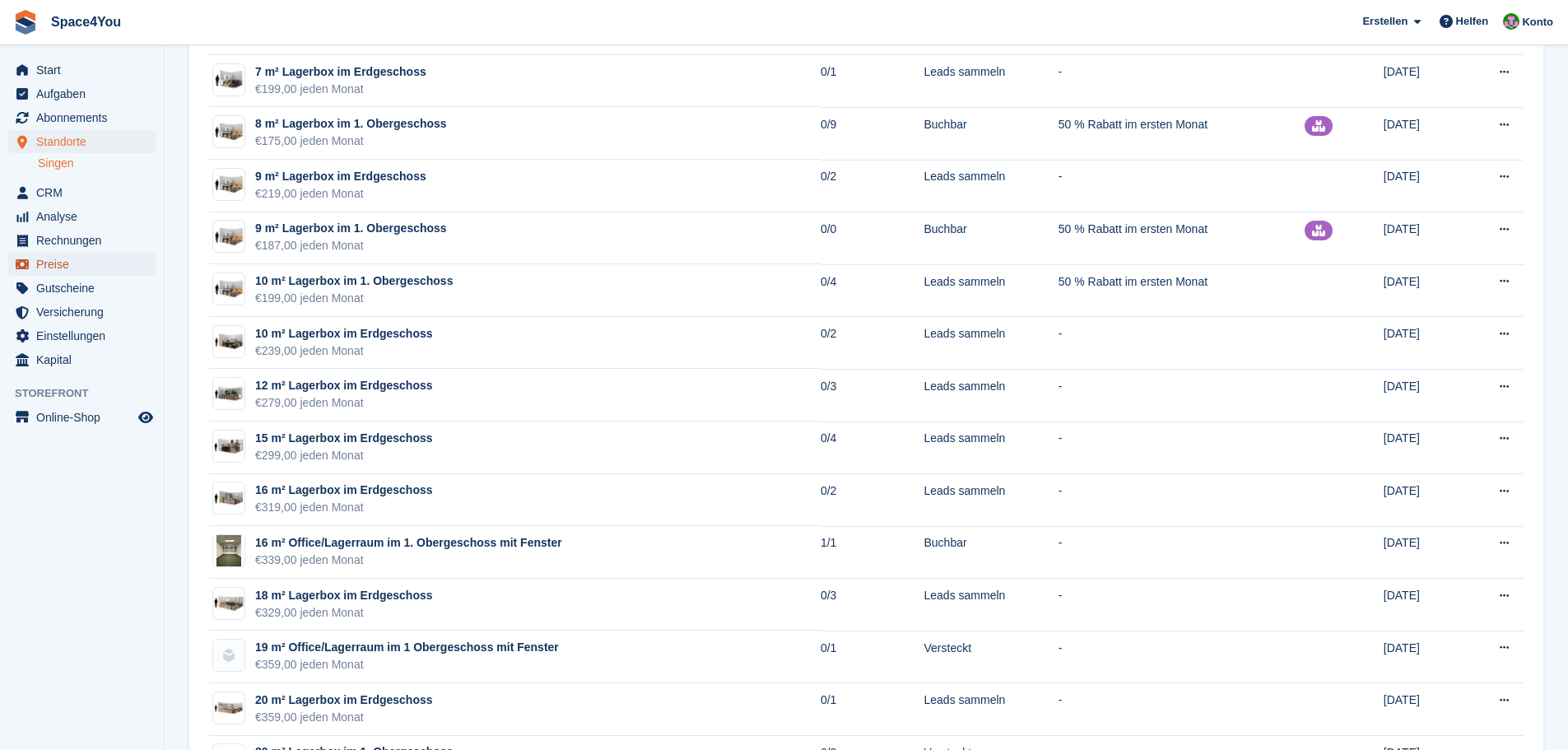
click at [83, 264] on span "Preise" at bounding box center [86, 264] width 99 height 23
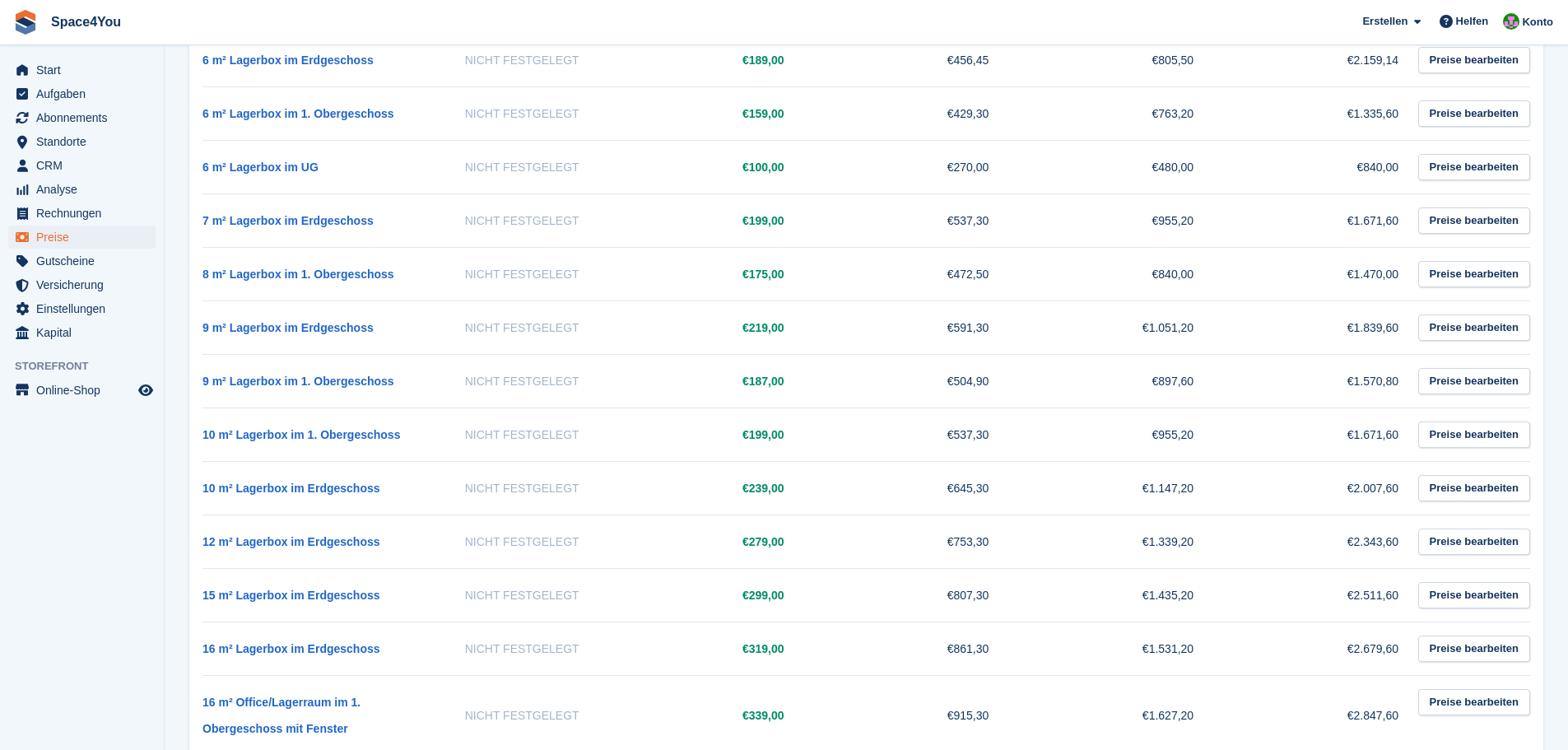
scroll to position [1482, 0]
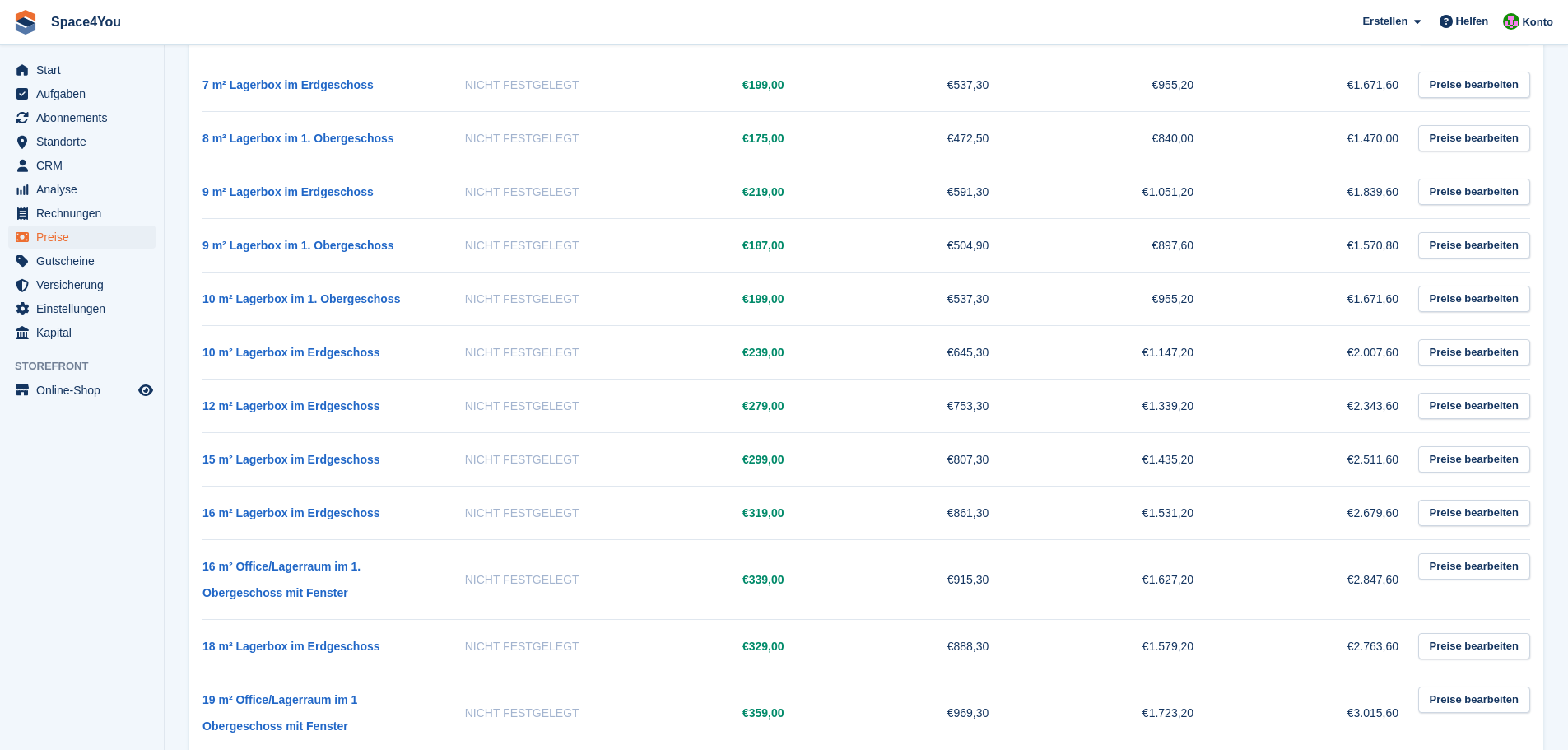
click at [2, 622] on aside "Start Aufgaben Abonnements Abonnements Abonnements Preiserhöhungen NEU Preiserh…" at bounding box center [81, 379] width 164 height 668
click at [322, 356] on link "10 m² Lagerbox im Erdgeschoss" at bounding box center [291, 352] width 178 height 13
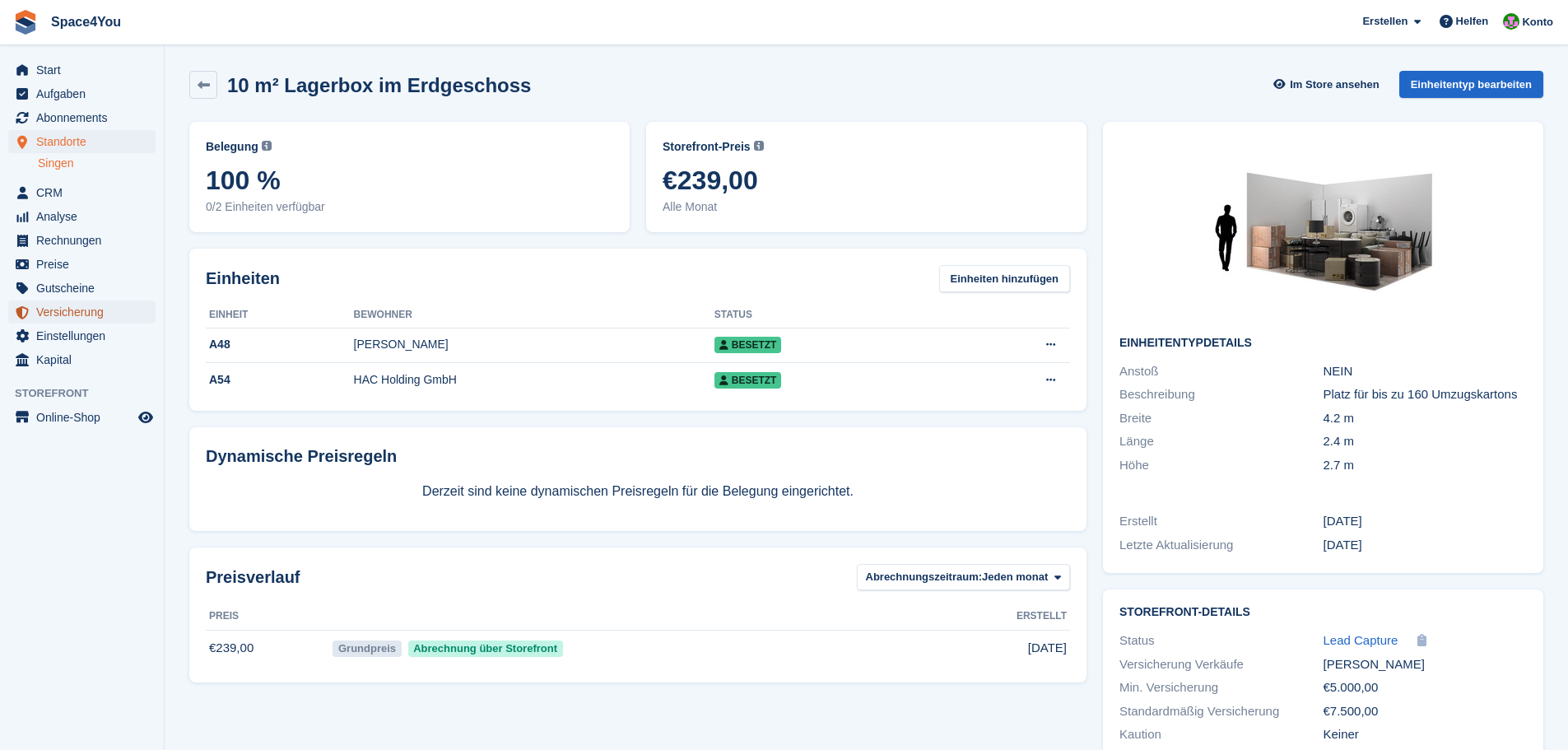
click at [73, 308] on span "Versicherung" at bounding box center [86, 312] width 99 height 23
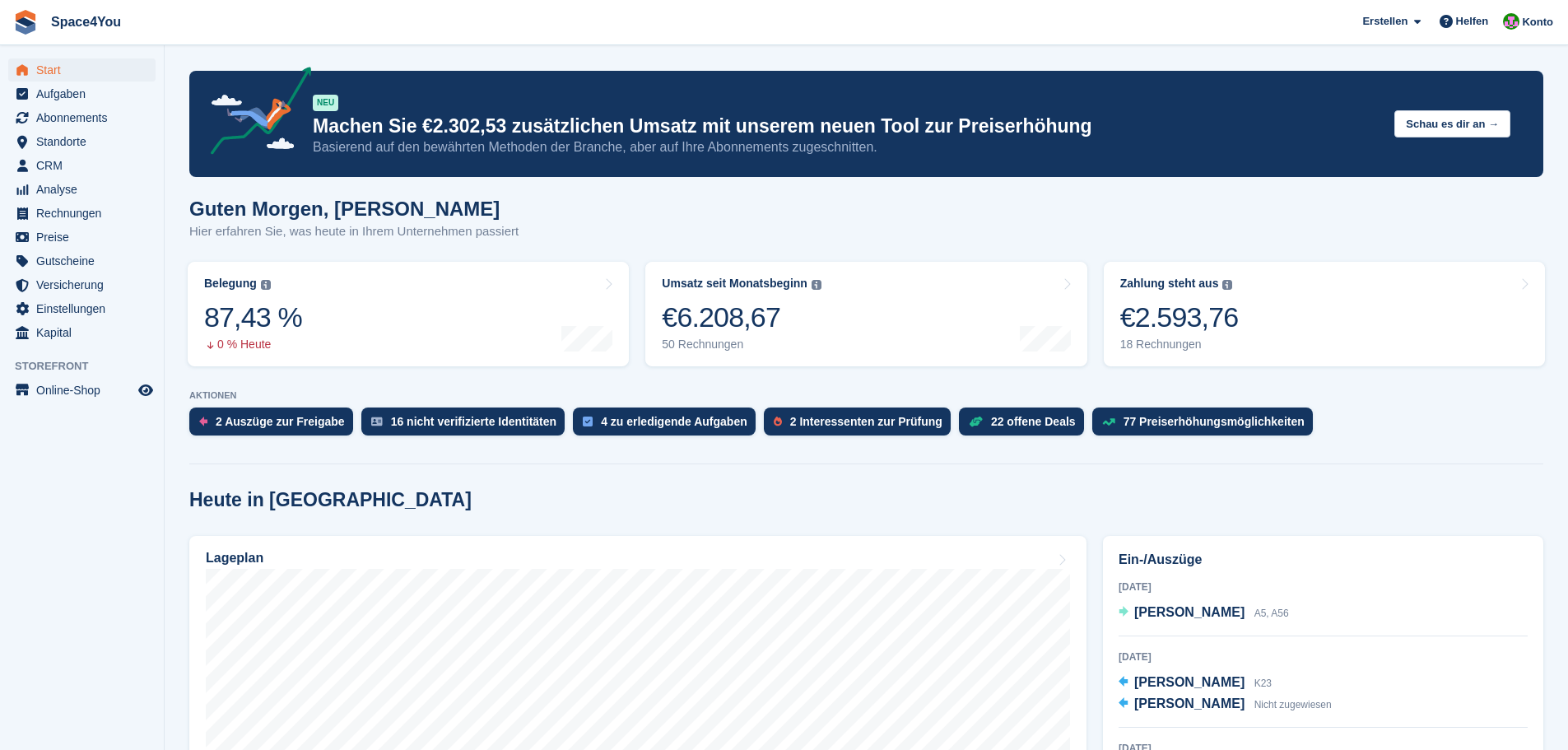
click at [1376, 292] on link "Zahlung steht aus Der gesamte ausstehende Saldo aller offenen Rechnungen. €2.59…" at bounding box center [1324, 313] width 441 height 104
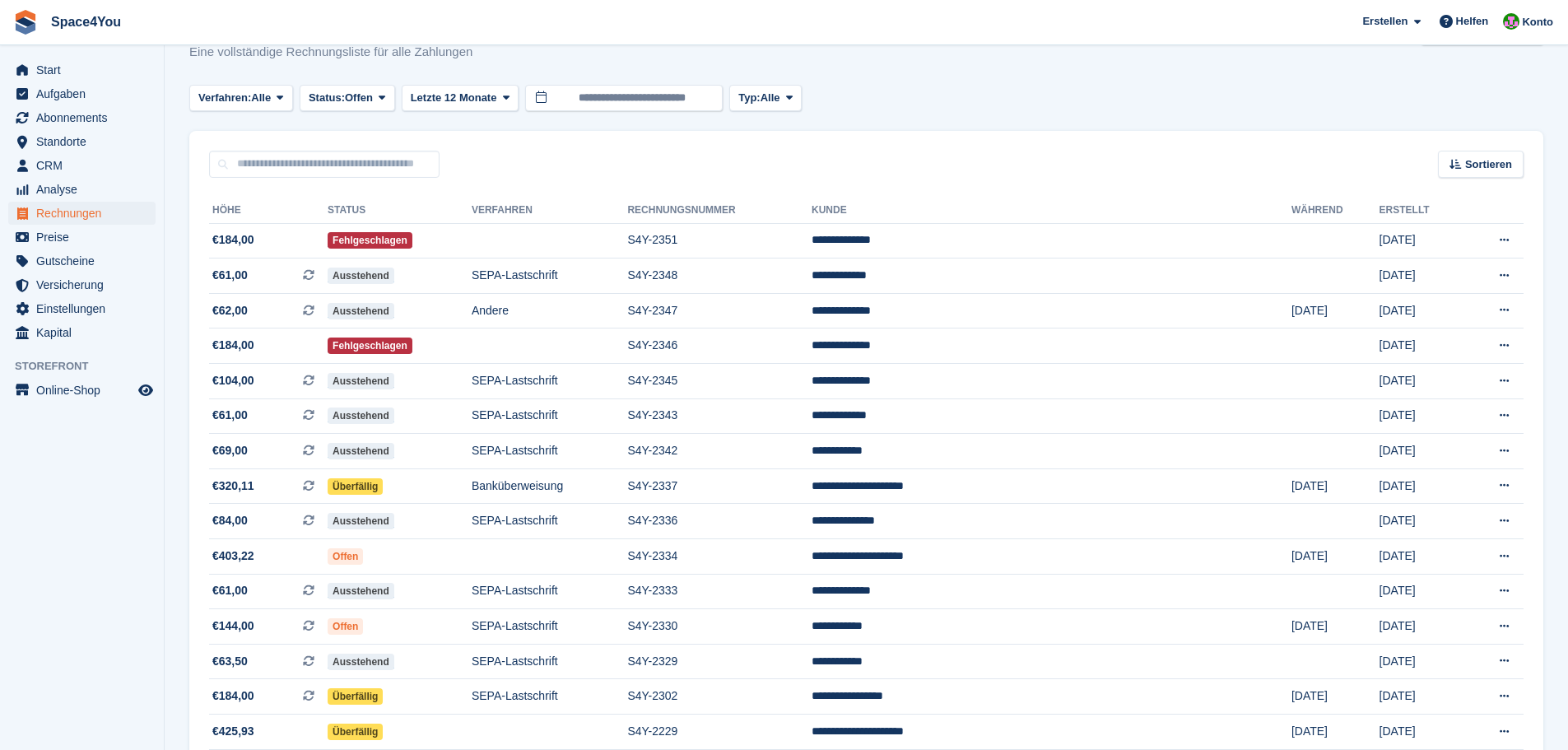
scroll to position [82, 0]
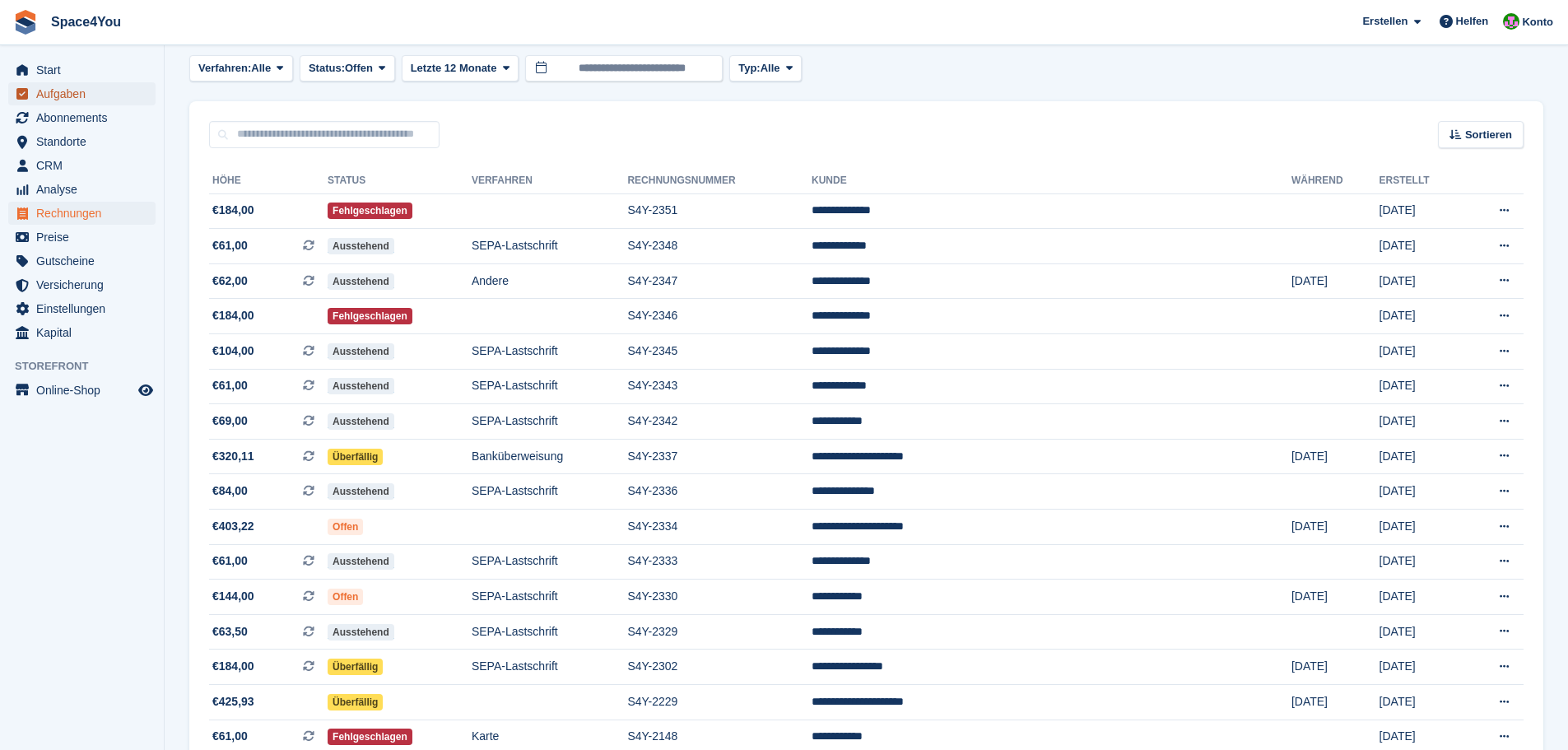
click at [83, 100] on span "Aufgaben" at bounding box center [86, 93] width 99 height 23
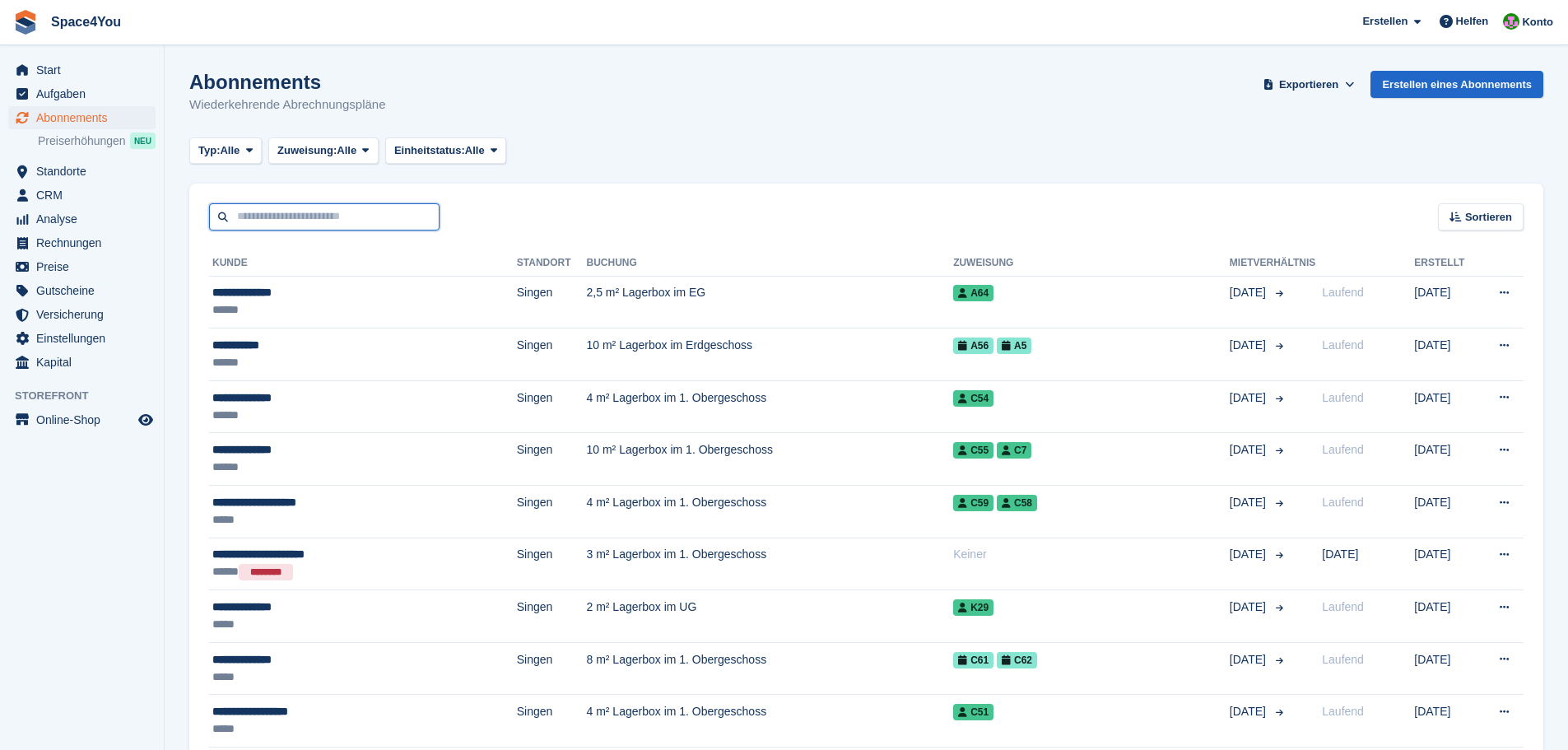
click at [293, 209] on input "text" at bounding box center [324, 216] width 230 height 27
type input "*****"
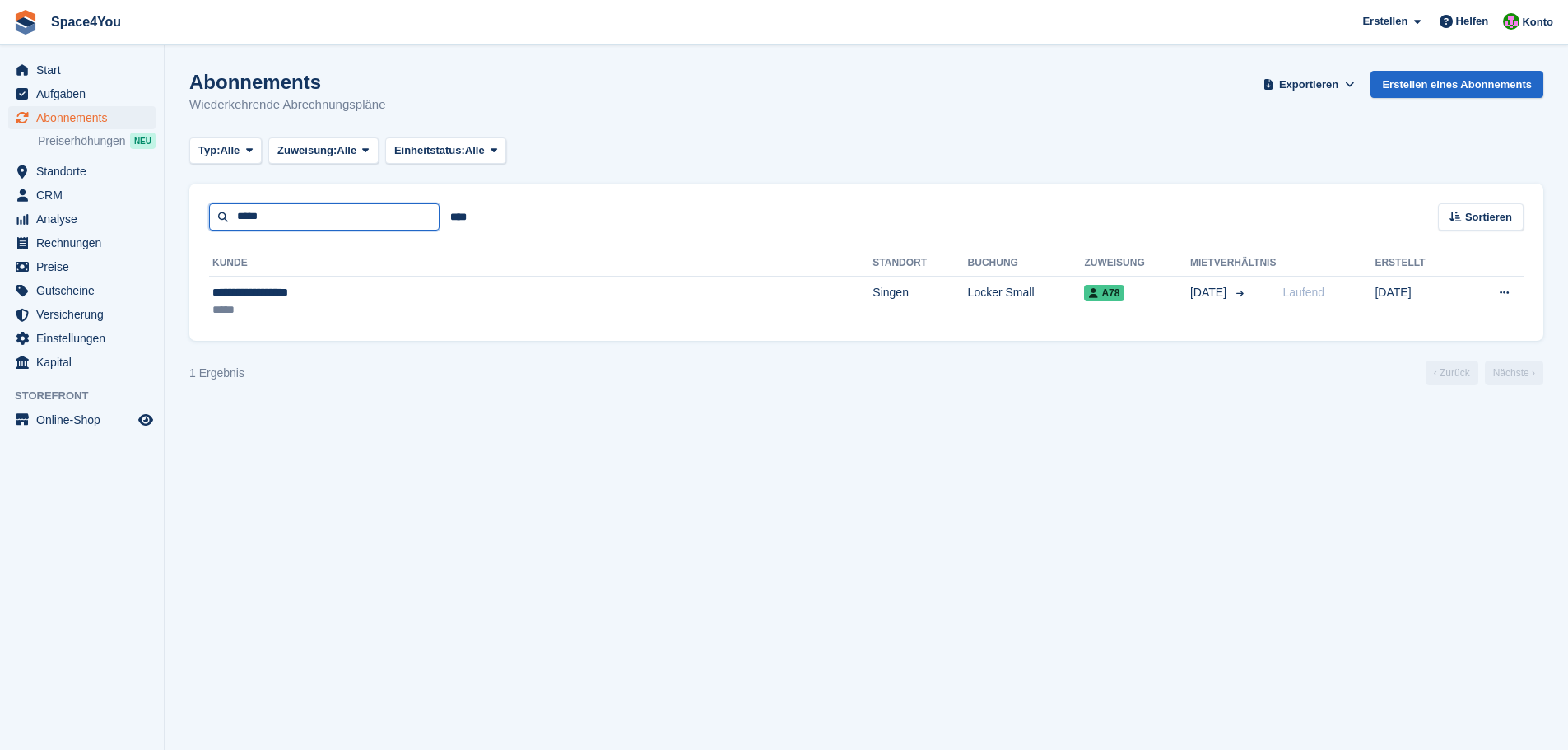
click at [324, 225] on input "*****" at bounding box center [324, 216] width 230 height 27
type input "****"
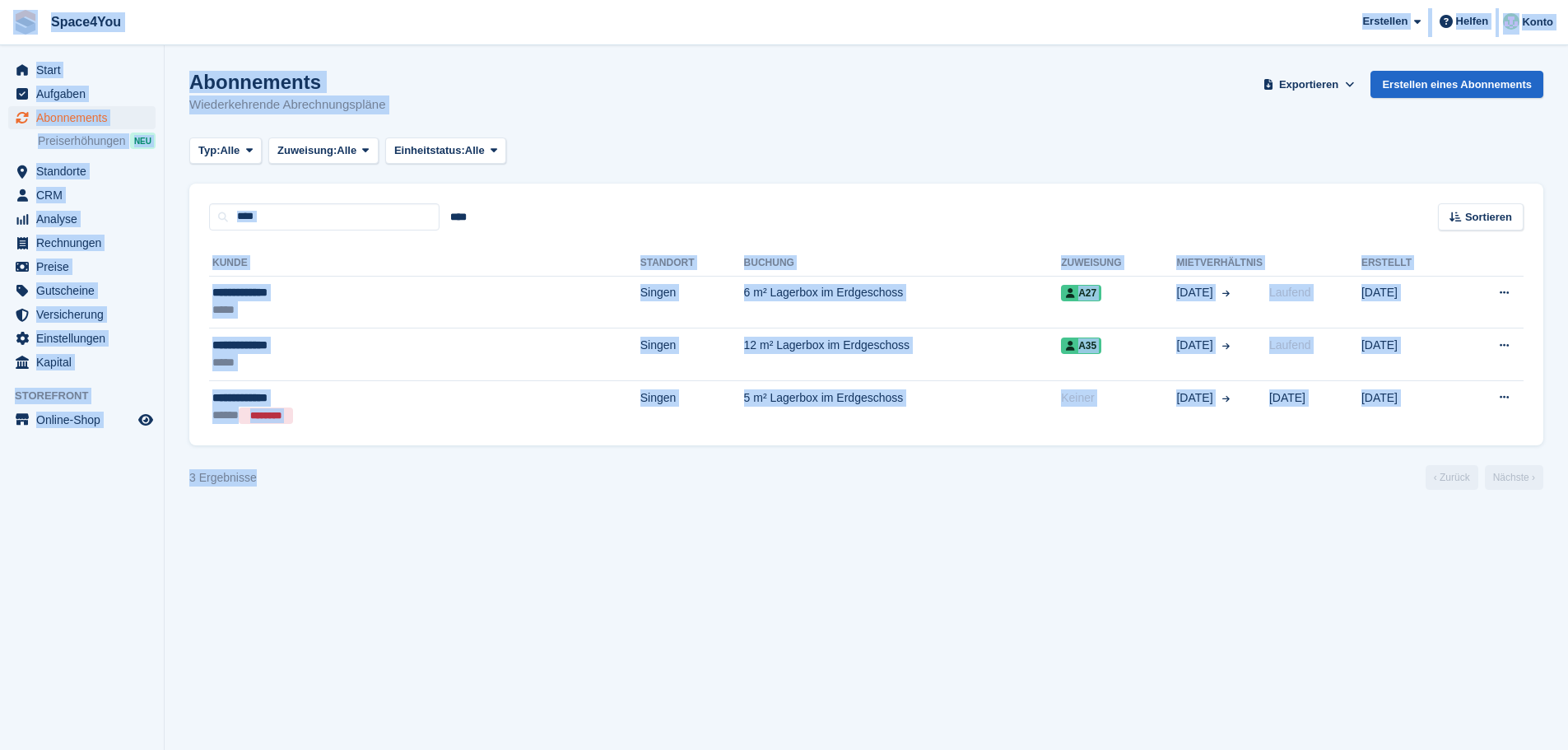
drag, startPoint x: 279, startPoint y: 486, endPoint x: 0, endPoint y: 20, distance: 543.1
click at [0, 20] on div "Space4You Erstellen Abonnement Rechnung Kontakt Deal Rabatt Seite Helfen Chat-S…" at bounding box center [784, 375] width 1568 height 750
click at [256, 40] on span "Space4You Erstellen Abonnement Rechnung Kontakt Deal Rabatt Seite Helfen Chat-S…" at bounding box center [784, 22] width 1568 height 45
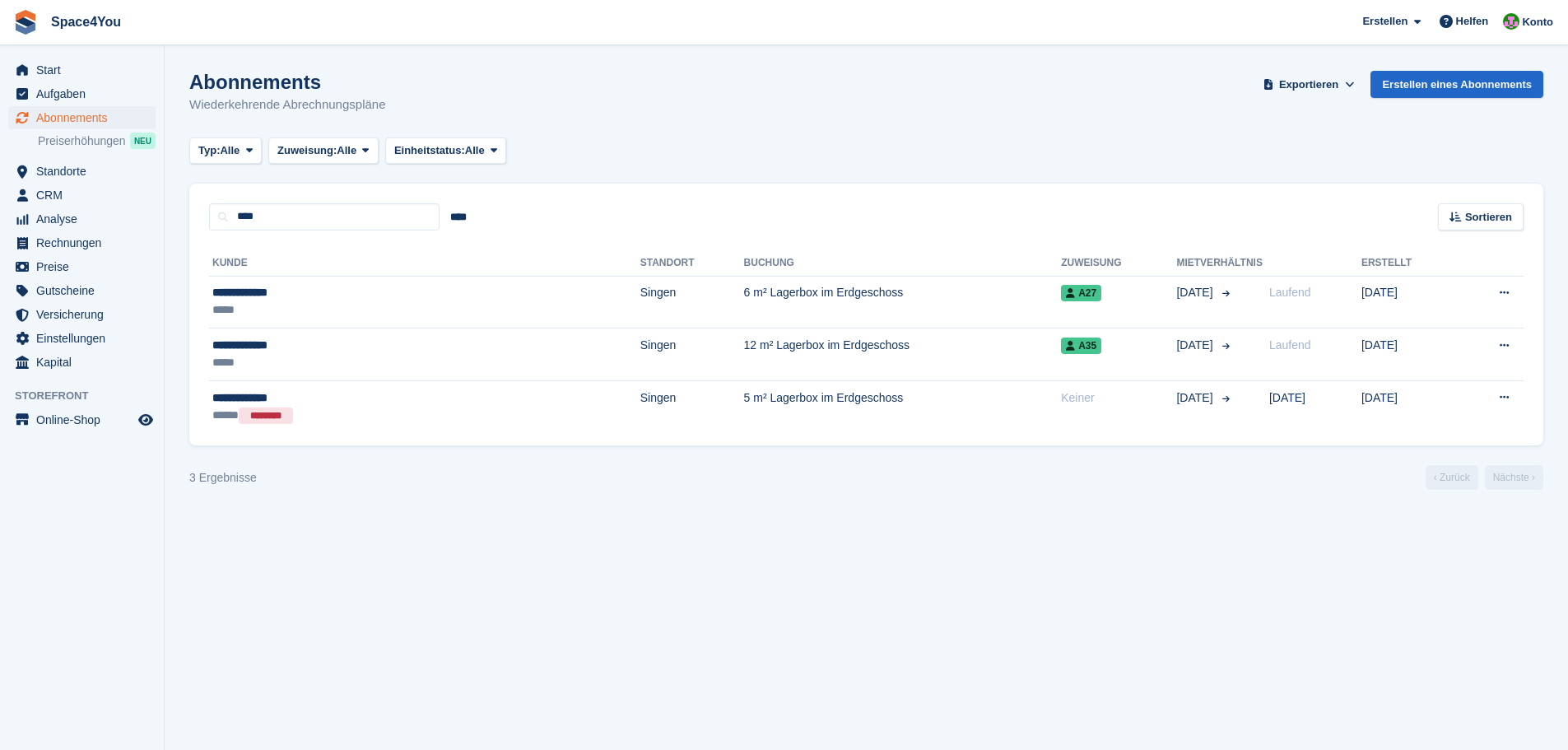
drag, startPoint x: 418, startPoint y: 95, endPoint x: 10, endPoint y: 3, distance: 418.2
click at [10, 3] on div "Space4You Erstellen Abonnement Rechnung Kontakt Deal Rabatt Seite Helfen Chat-S…" at bounding box center [784, 375] width 1568 height 750
click at [453, 147] on span "Einheitstatus:" at bounding box center [429, 151] width 70 height 17
click at [447, 110] on div "Abonnements Wiederkehrende Abrechnungspläne Exportieren Exportieren Abonnements…" at bounding box center [866, 102] width 1354 height 63
drag, startPoint x: 400, startPoint y: 103, endPoint x: 19, endPoint y: 11, distance: 392.0
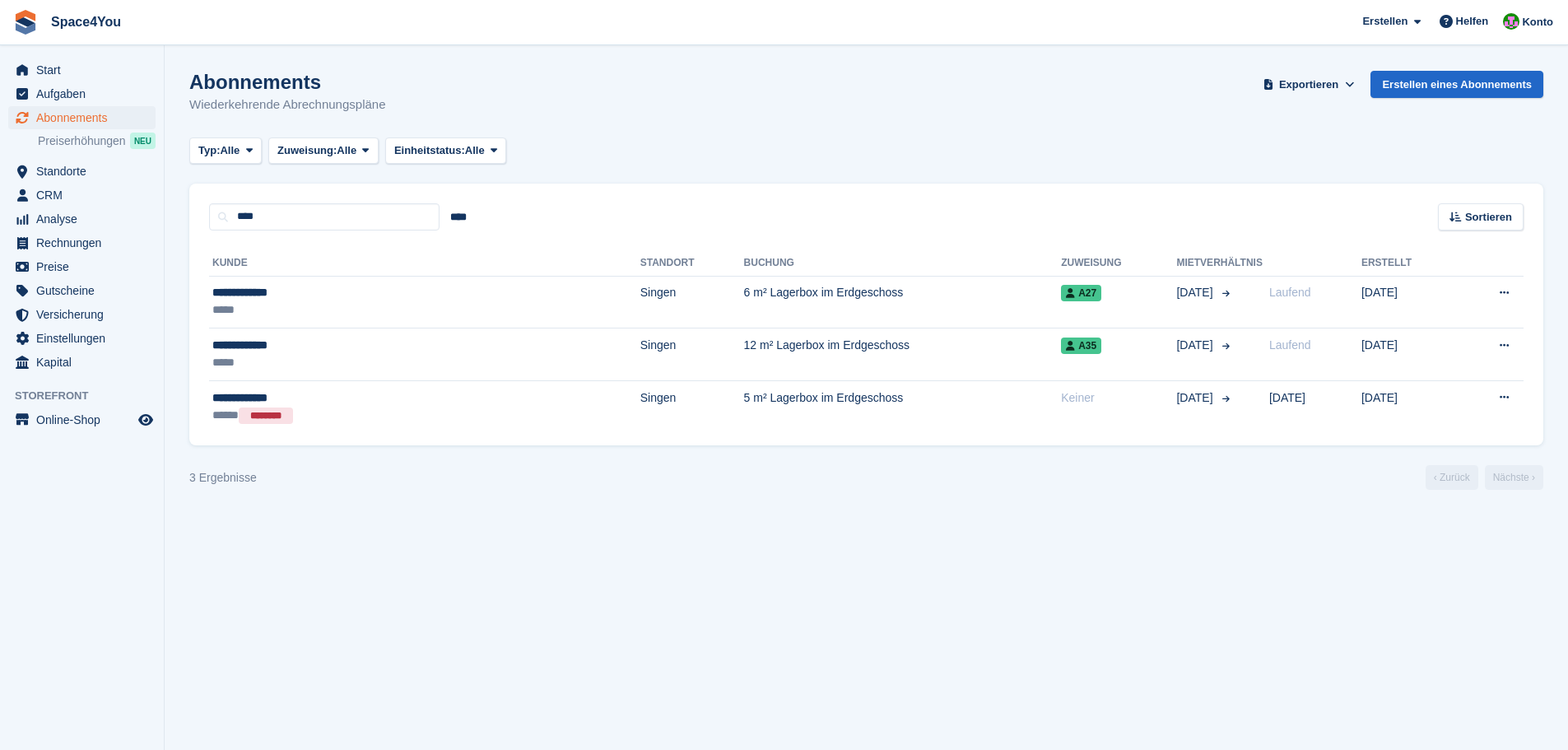
click at [19, 11] on div "Space4You [GEOGRAPHIC_DATA] Abonnement Rechnung Kontakt Deal [GEOGRAPHIC_DATA] …" at bounding box center [784, 375] width 1568 height 750
click at [261, 56] on section "Abonnements Wiederkehrende Abrechnungspläne Exportieren Exportieren Abonnements…" at bounding box center [866, 375] width 1403 height 750
click at [323, 89] on h1 "Abonnements" at bounding box center [288, 81] width 196 height 22
click at [324, 89] on h1 "Abonnements" at bounding box center [288, 81] width 196 height 22
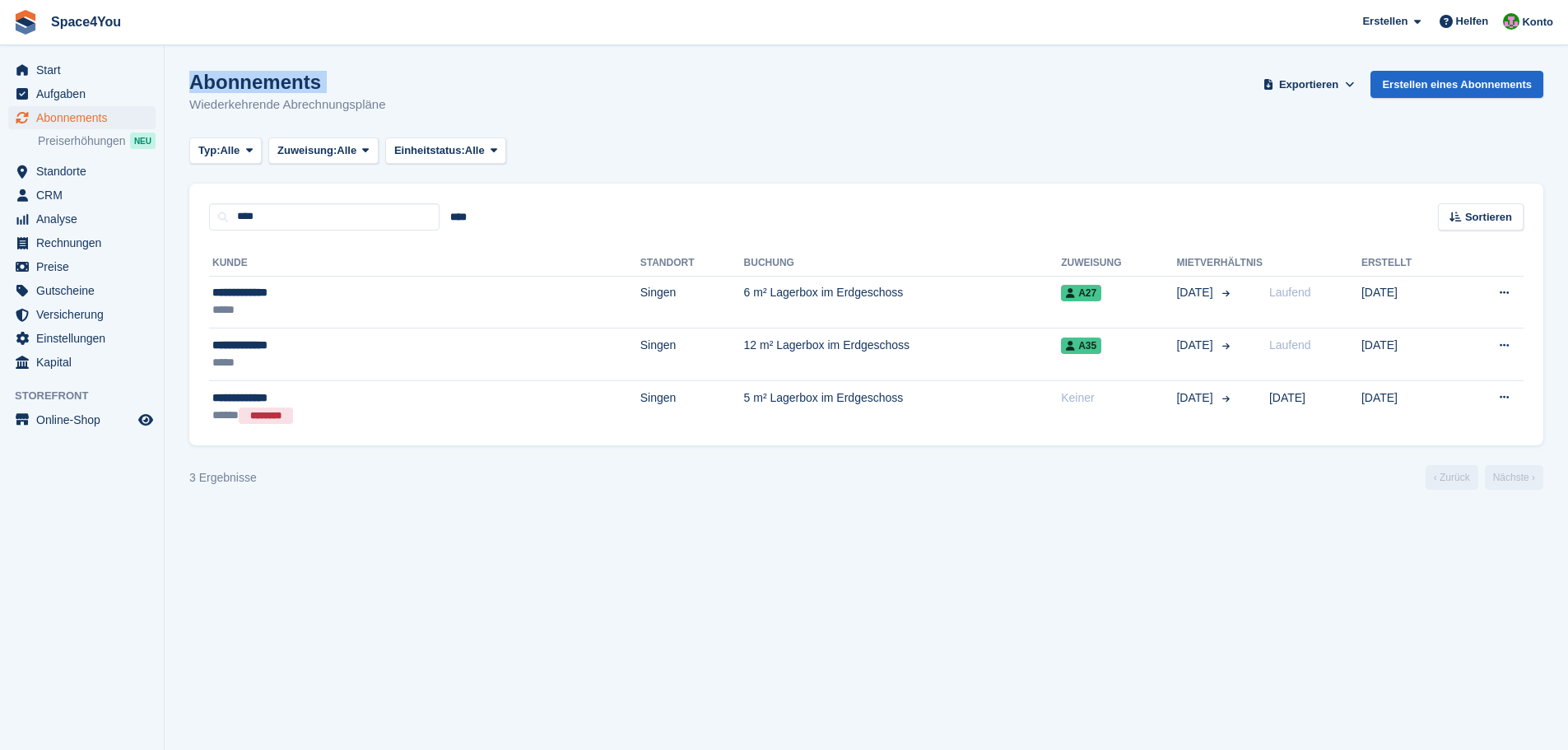
click at [324, 89] on h1 "Abonnements" at bounding box center [288, 81] width 196 height 22
drag, startPoint x: 409, startPoint y: 104, endPoint x: 14, endPoint y: 15, distance: 404.9
click at [14, 15] on div "Space4You [GEOGRAPHIC_DATA] Abonnement Rechnung Kontakt Deal [GEOGRAPHIC_DATA] …" at bounding box center [784, 375] width 1568 height 750
click at [315, 80] on h1 "Abonnements" at bounding box center [288, 81] width 196 height 22
drag, startPoint x: 388, startPoint y: 105, endPoint x: 186, endPoint y: 84, distance: 203.1
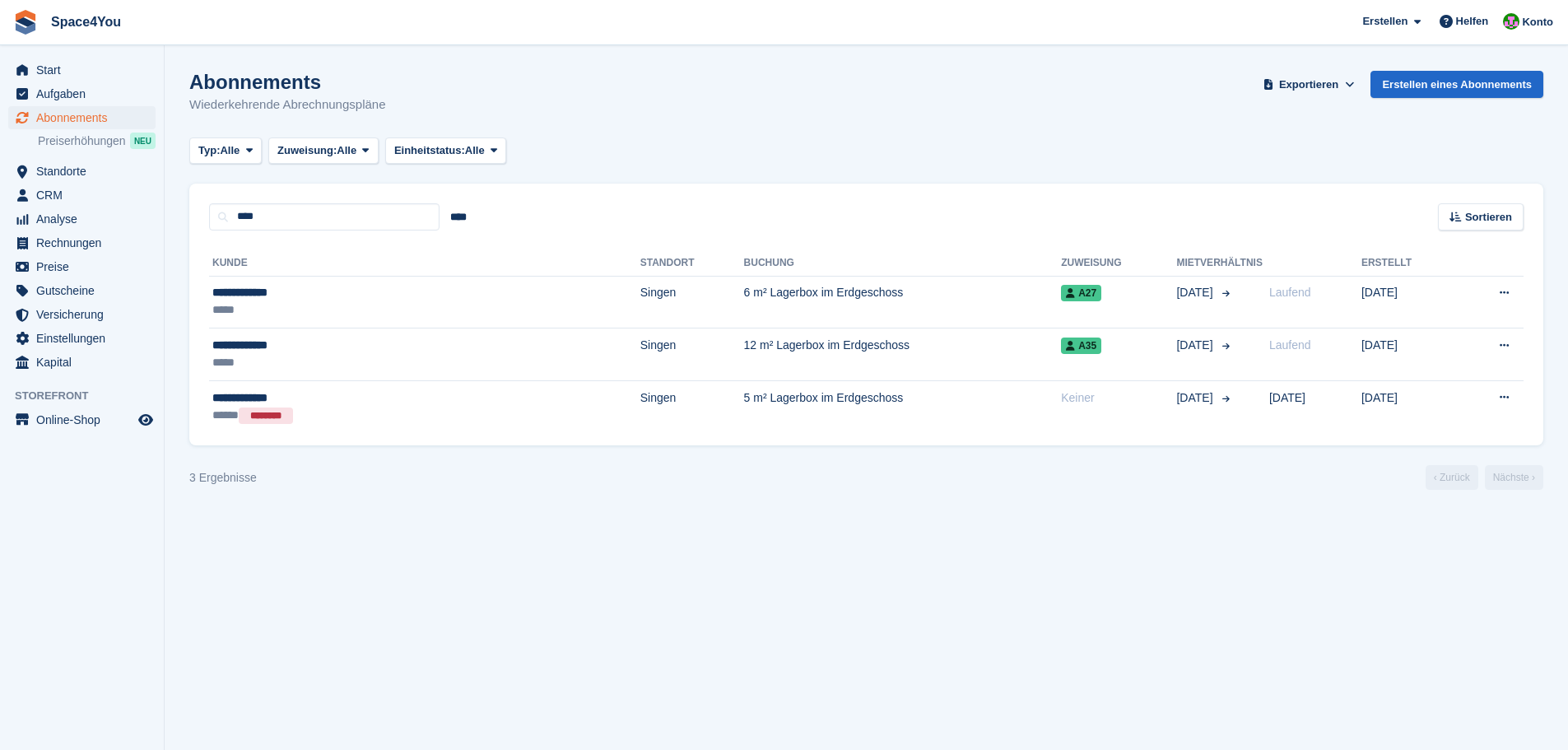
click at [186, 84] on section "Abonnements Wiederkehrende Abrechnungspläne Exportieren Exportieren Abonnements…" at bounding box center [866, 375] width 1403 height 750
drag, startPoint x: 186, startPoint y: 84, endPoint x: 408, endPoint y: 103, distance: 222.8
click at [408, 103] on section "Abonnements Wiederkehrende Abrechnungspläne Exportieren Exportieren Abonnements…" at bounding box center [866, 375] width 1403 height 750
click at [391, 104] on div "Abonnements Wiederkehrende Abrechnungspläne Exportieren Exportieren Abonnements…" at bounding box center [866, 102] width 1354 height 63
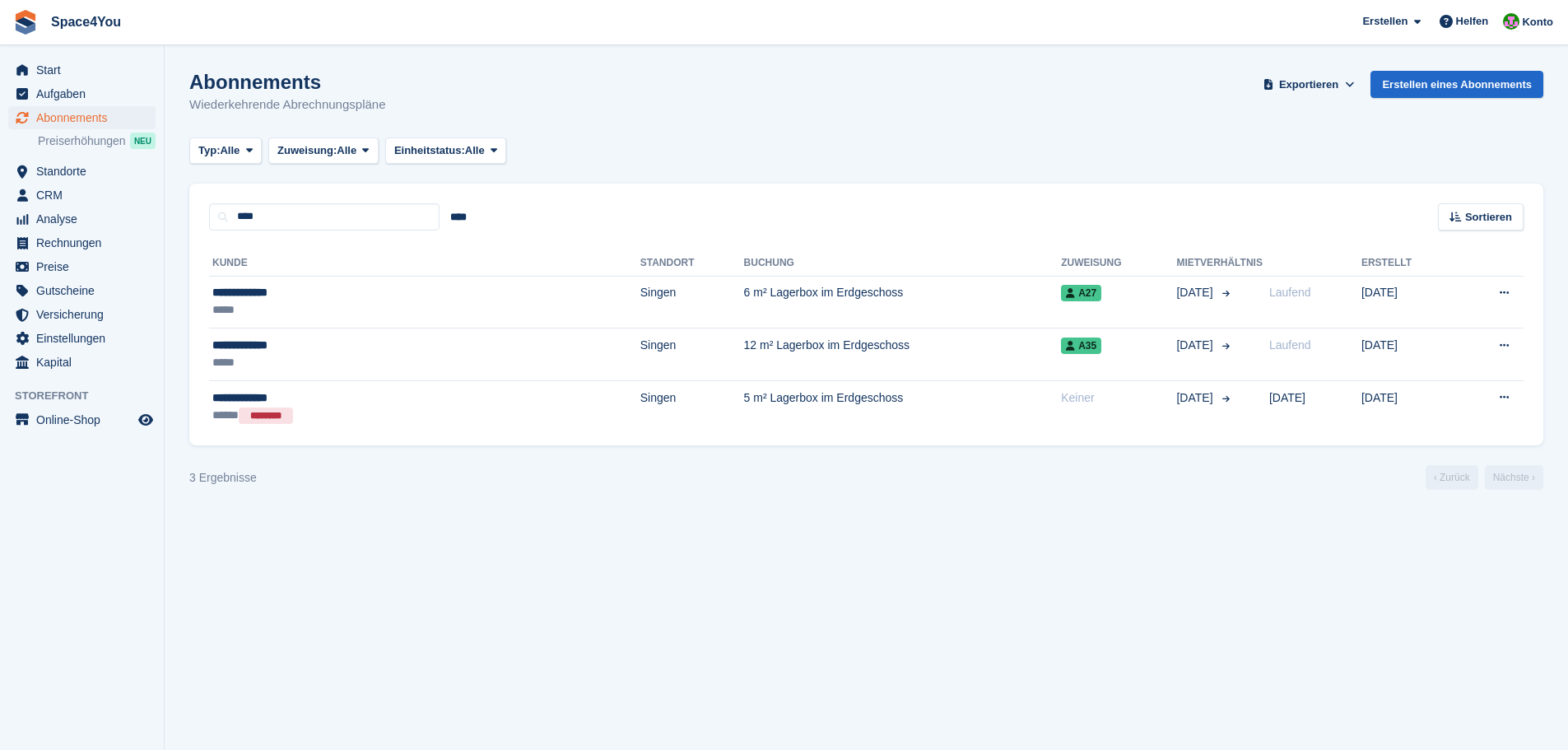
drag, startPoint x: 383, startPoint y: 107, endPoint x: 187, endPoint y: 75, distance: 198.6
click at [187, 75] on section "Abonnements Wiederkehrende Abrechnungspläne Exportieren Exportieren Abonnements…" at bounding box center [866, 375] width 1403 height 750
click at [486, 102] on div "Abonnements Wiederkehrende Abrechnungspläne Exportieren Exportieren Abonnements…" at bounding box center [866, 102] width 1354 height 63
drag, startPoint x: 405, startPoint y: 114, endPoint x: 12, endPoint y: 14, distance: 405.5
click at [12, 14] on div "Space4You [GEOGRAPHIC_DATA] Abonnement Rechnung Kontakt Deal [GEOGRAPHIC_DATA] …" at bounding box center [784, 375] width 1568 height 750
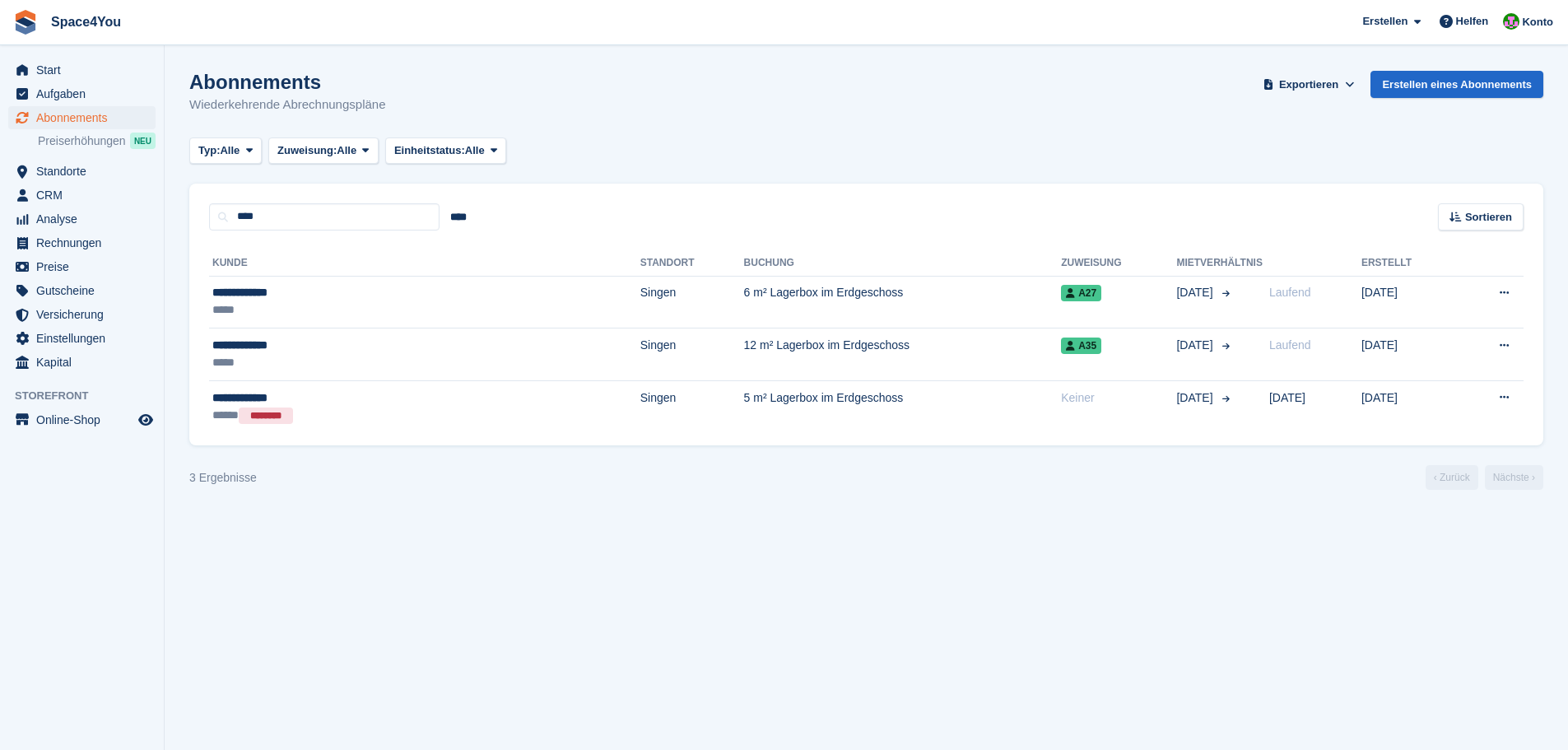
click at [390, 61] on section "Abonnements Wiederkehrende Abrechnungspläne Exportieren Exportieren Abonnements…" at bounding box center [866, 375] width 1403 height 750
click at [34, 65] on link "Start" at bounding box center [81, 69] width 148 height 23
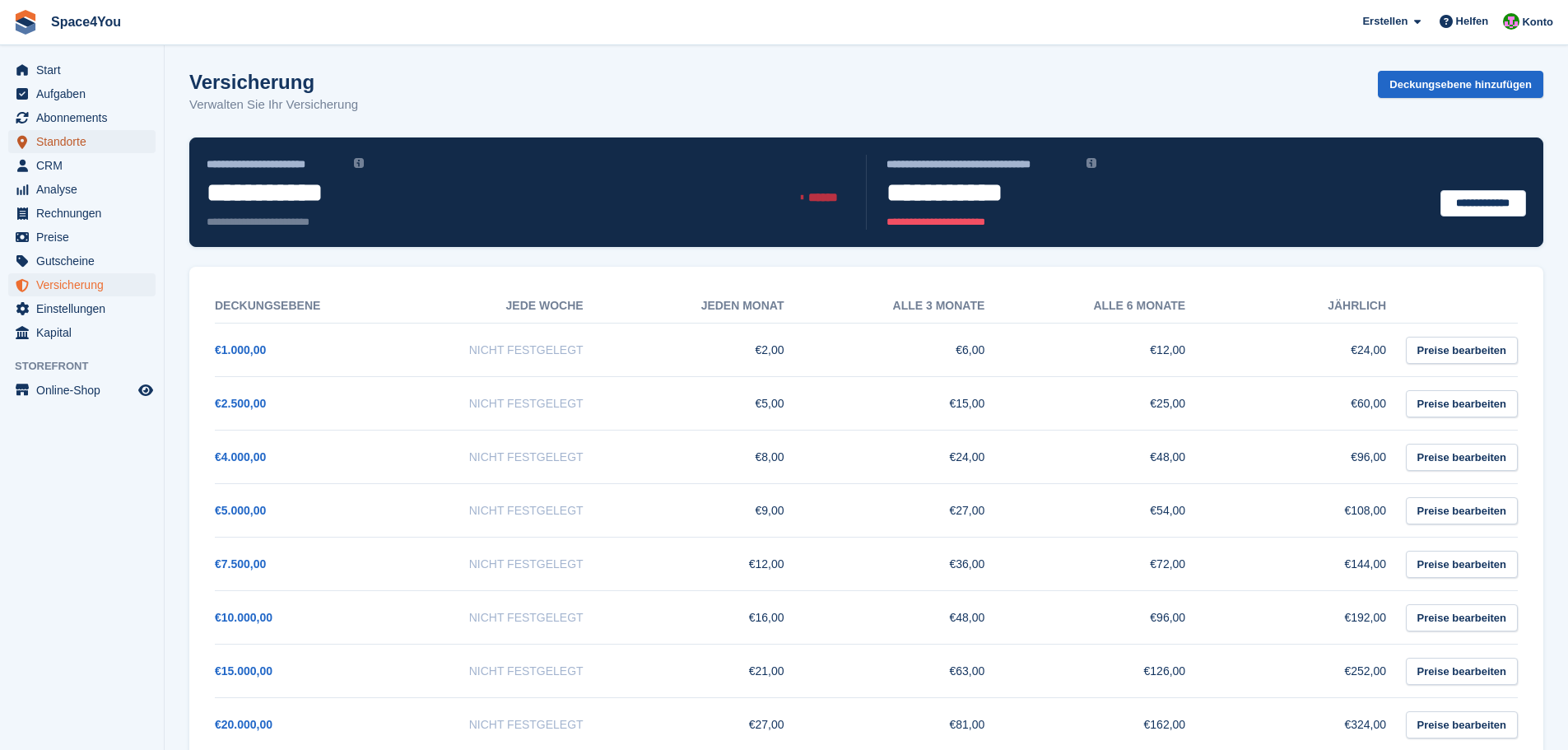
click at [84, 143] on span "Standorte" at bounding box center [86, 141] width 99 height 23
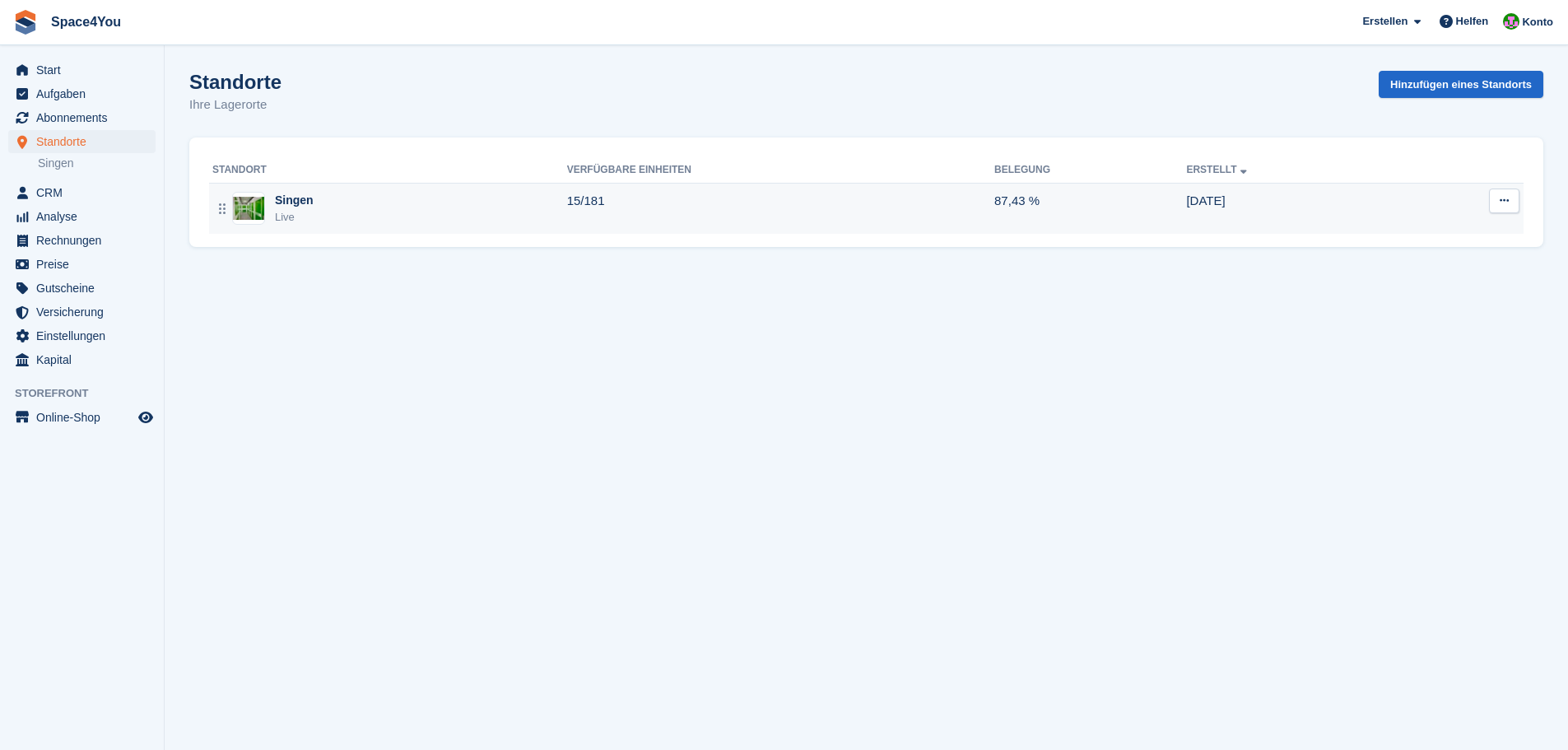
click at [378, 188] on td "Singen Live" at bounding box center [388, 207] width 358 height 51
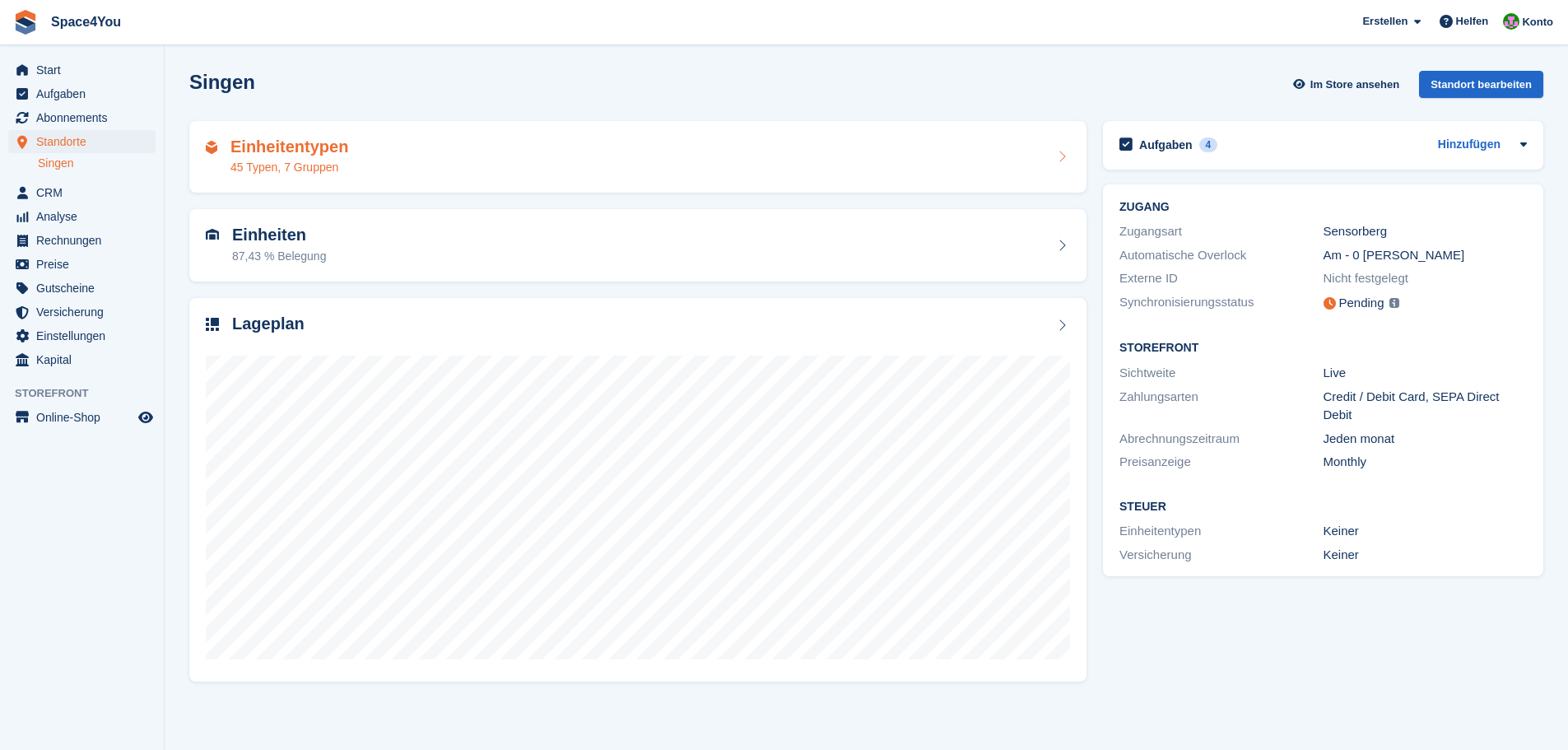
click at [437, 128] on div "Einheitentypen 45 Typen, 7 Gruppen" at bounding box center [638, 157] width 898 height 72
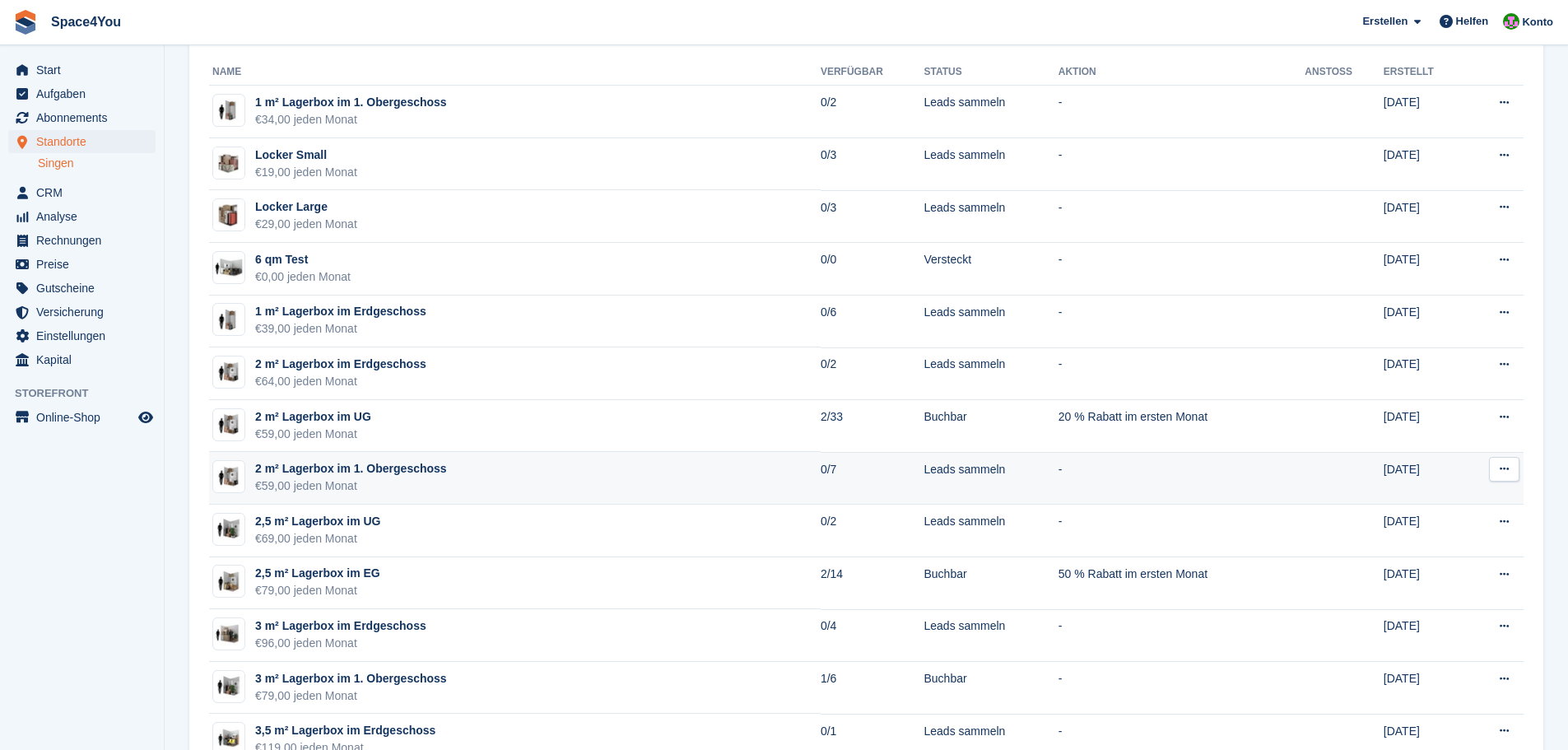
scroll to position [165, 0]
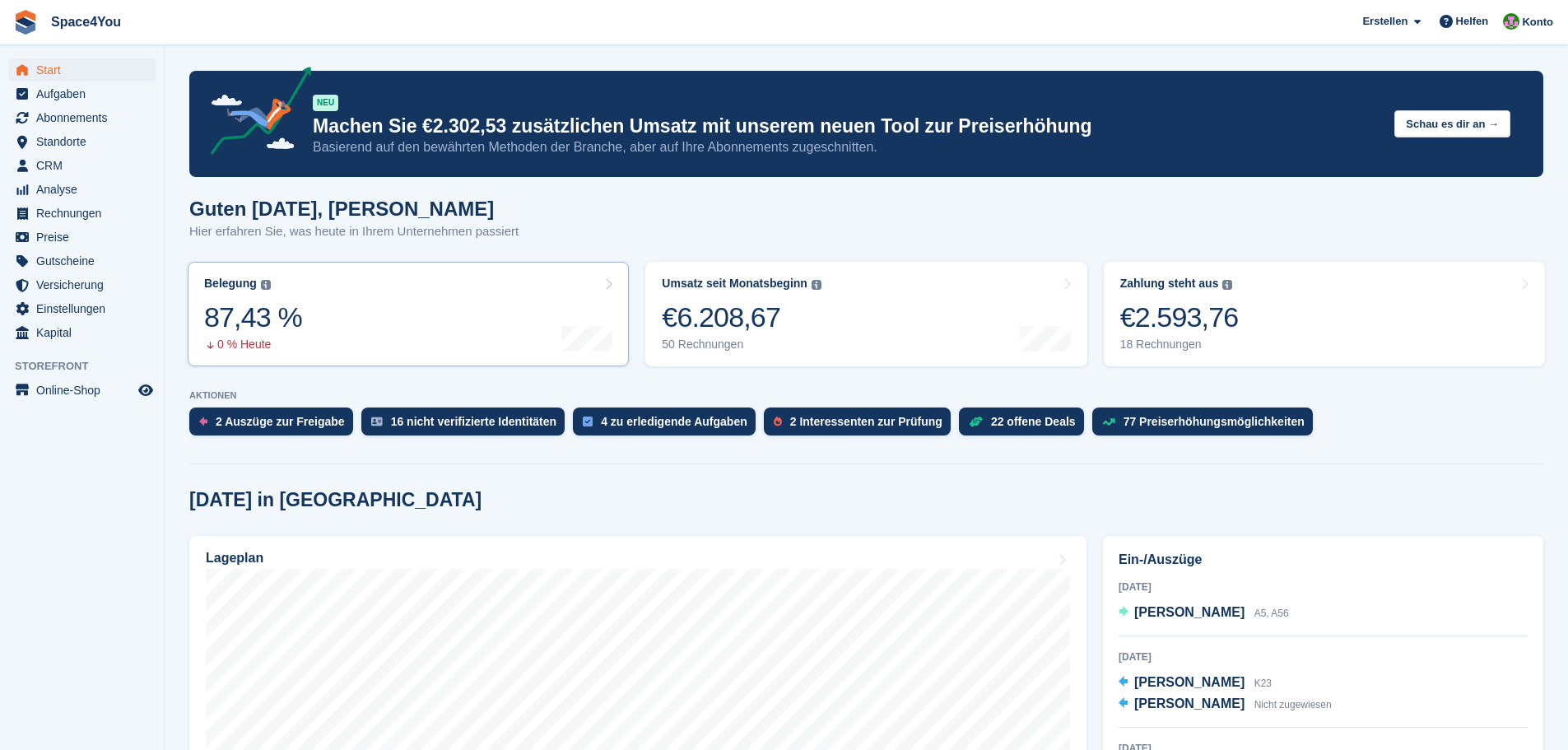
click at [398, 295] on link "Belegung Flächenprozentsatz aller aktuell belegten Einheiten. Beinhaltet Einhei…" at bounding box center [408, 313] width 441 height 104
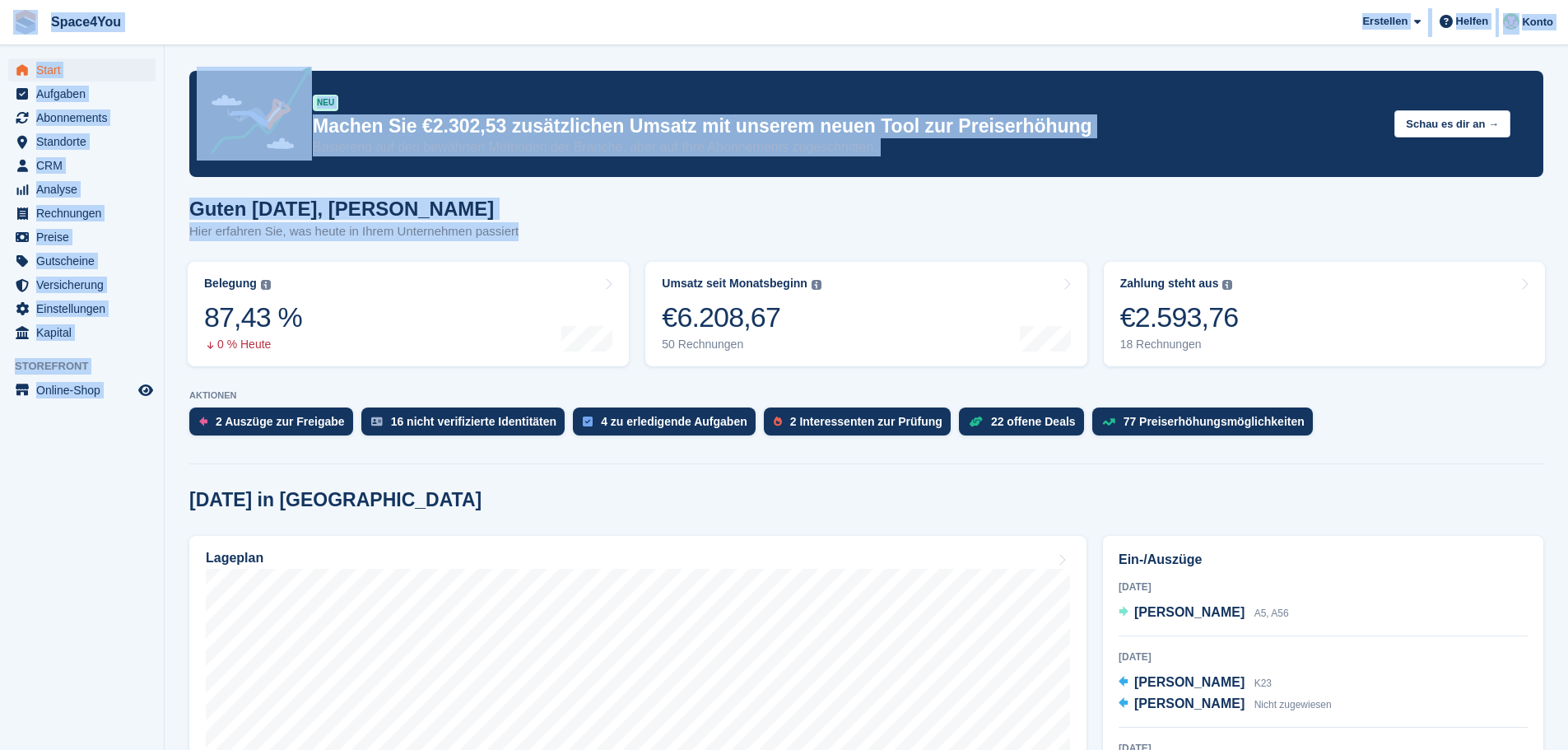
drag, startPoint x: 524, startPoint y: 252, endPoint x: 4, endPoint y: 35, distance: 563.5
click at [340, 28] on span "Space4You [GEOGRAPHIC_DATA] Abonnement Rechnung Kontakt Deal [GEOGRAPHIC_DATA] …" at bounding box center [784, 22] width 1568 height 45
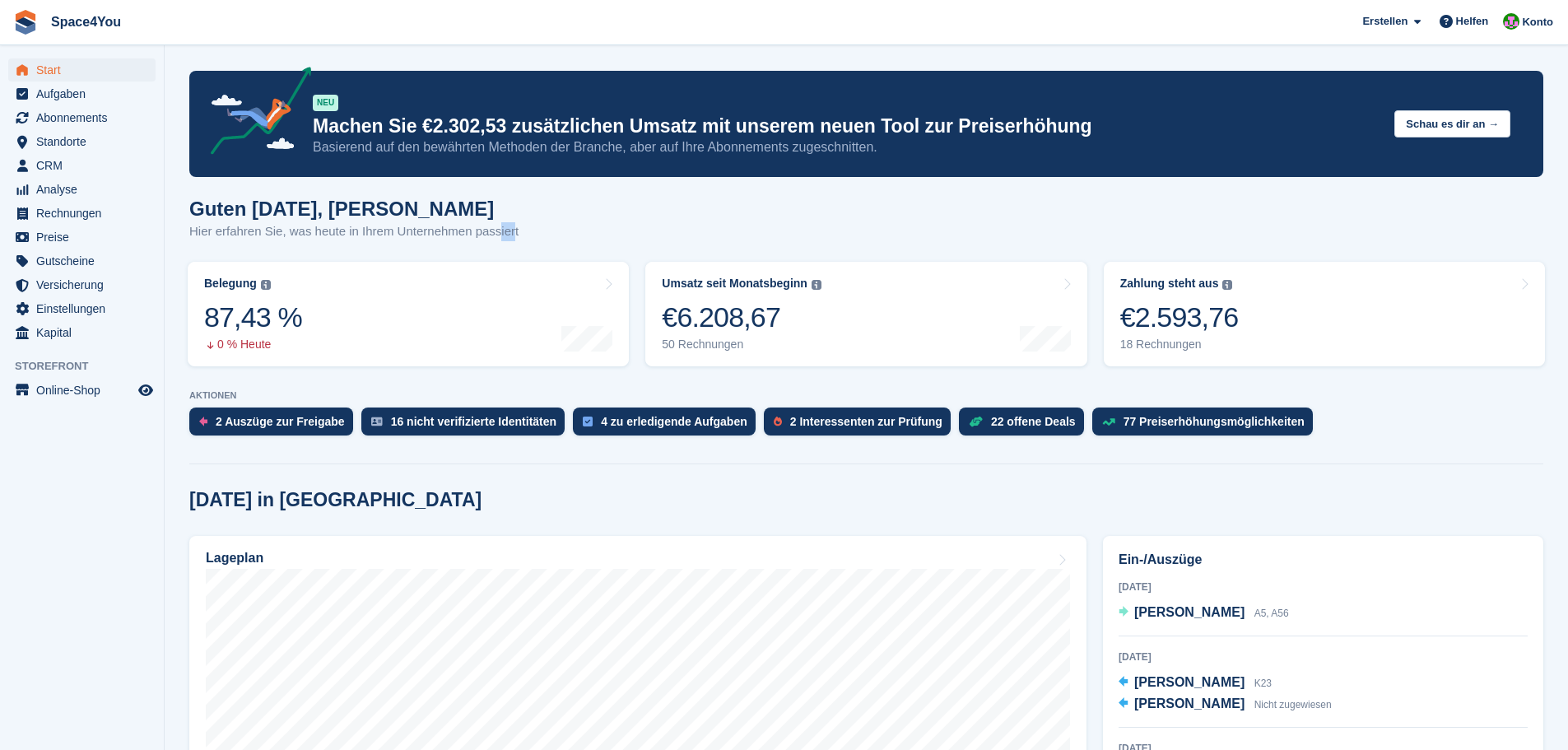
click at [496, 234] on p "Hier erfahren Sie, was heute in Ihrem Unternehmen passiert" at bounding box center [354, 231] width 329 height 19
click at [549, 235] on div "Guten [DATE], [PERSON_NAME] Hier erfahren Sie, was [DATE] in Ihrem Unternehmen …" at bounding box center [866, 229] width 1354 height 63
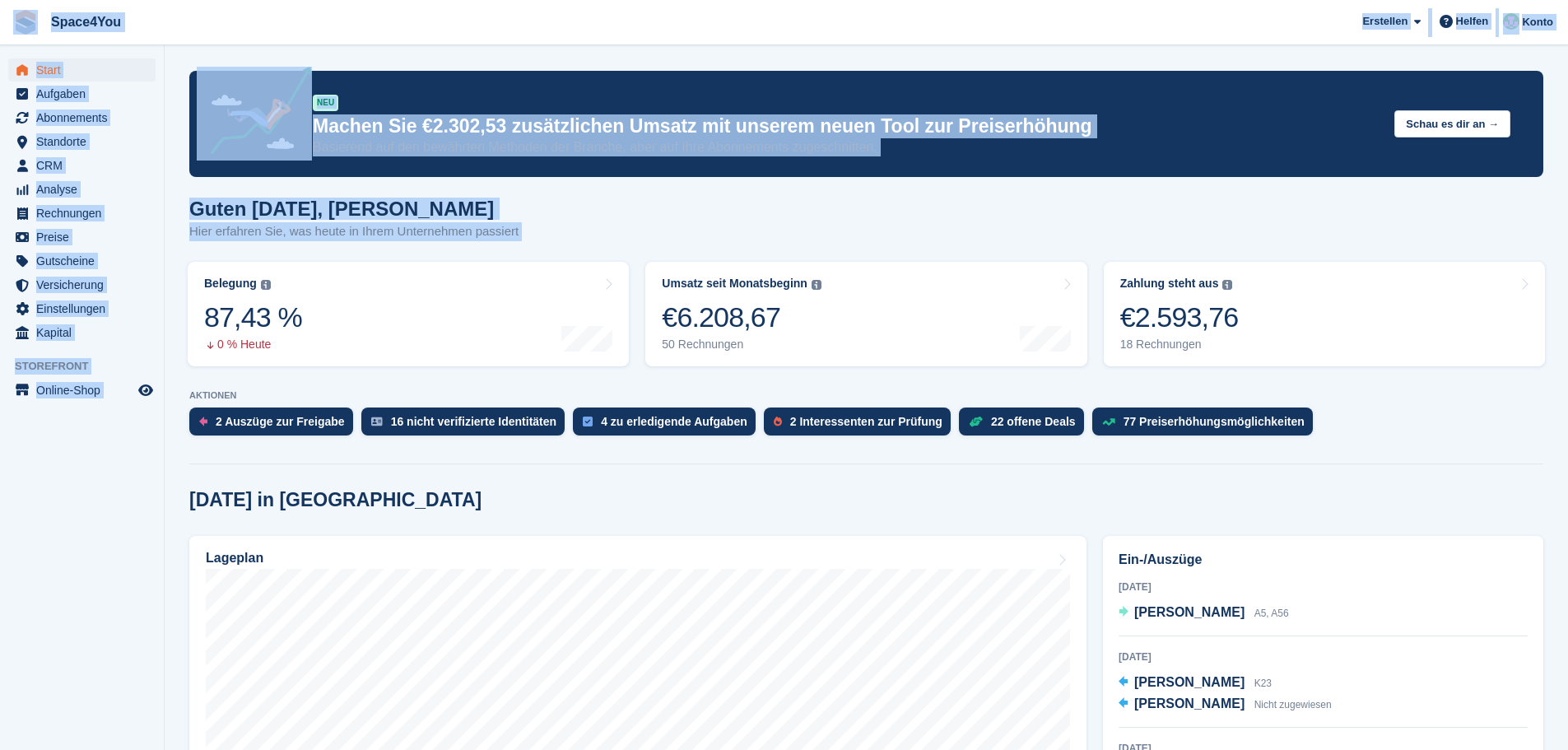
drag, startPoint x: 549, startPoint y: 235, endPoint x: 33, endPoint y: 2, distance: 566.2
click at [296, 39] on span "Space4You [GEOGRAPHIC_DATA] Abonnement Rechnung Kontakt Deal [GEOGRAPHIC_DATA] …" at bounding box center [784, 22] width 1568 height 45
drag, startPoint x: 541, startPoint y: 244, endPoint x: 0, endPoint y: 19, distance: 585.9
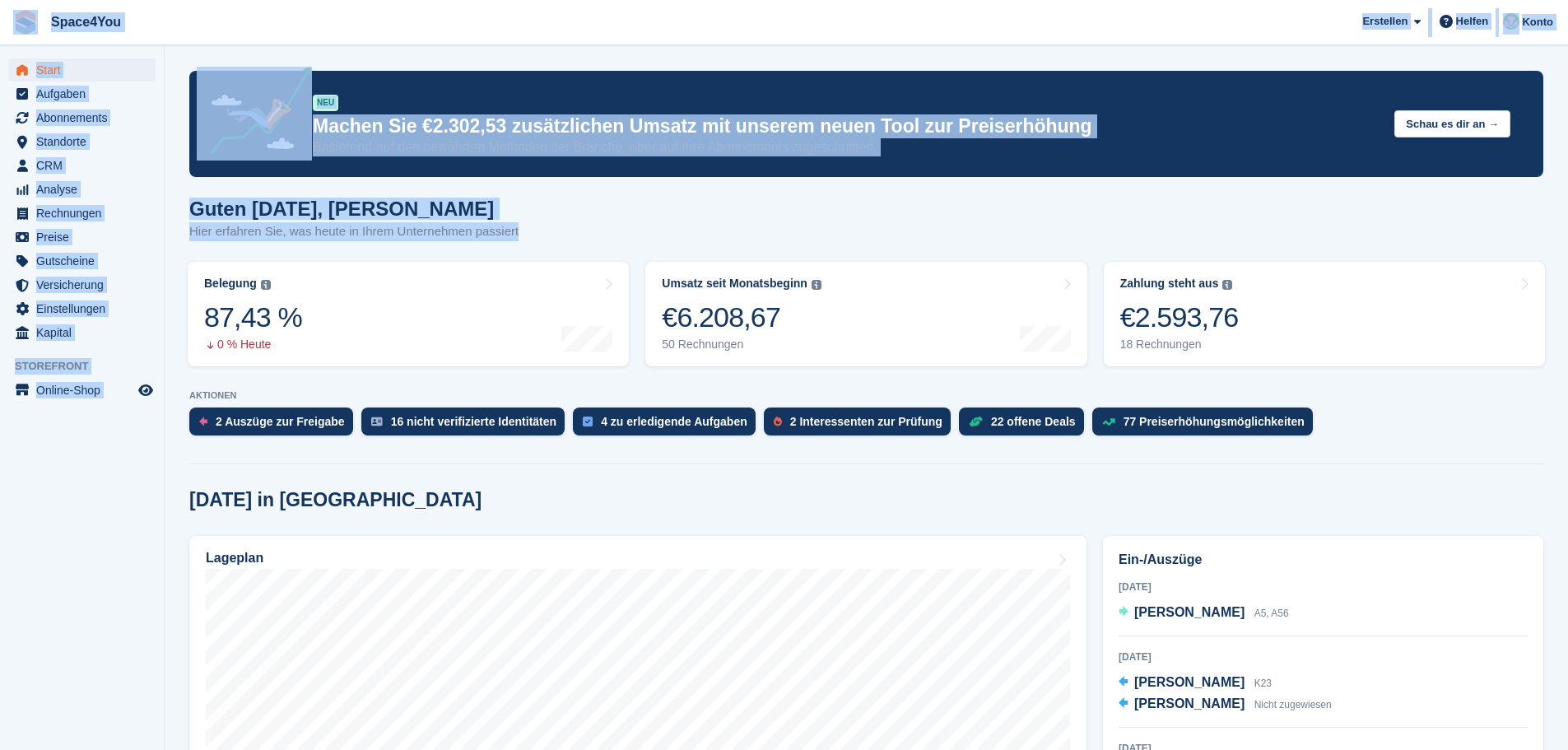
click at [328, 11] on span "Space4You [GEOGRAPHIC_DATA] Abonnement Rechnung Kontakt Deal [GEOGRAPHIC_DATA] …" at bounding box center [784, 22] width 1568 height 45
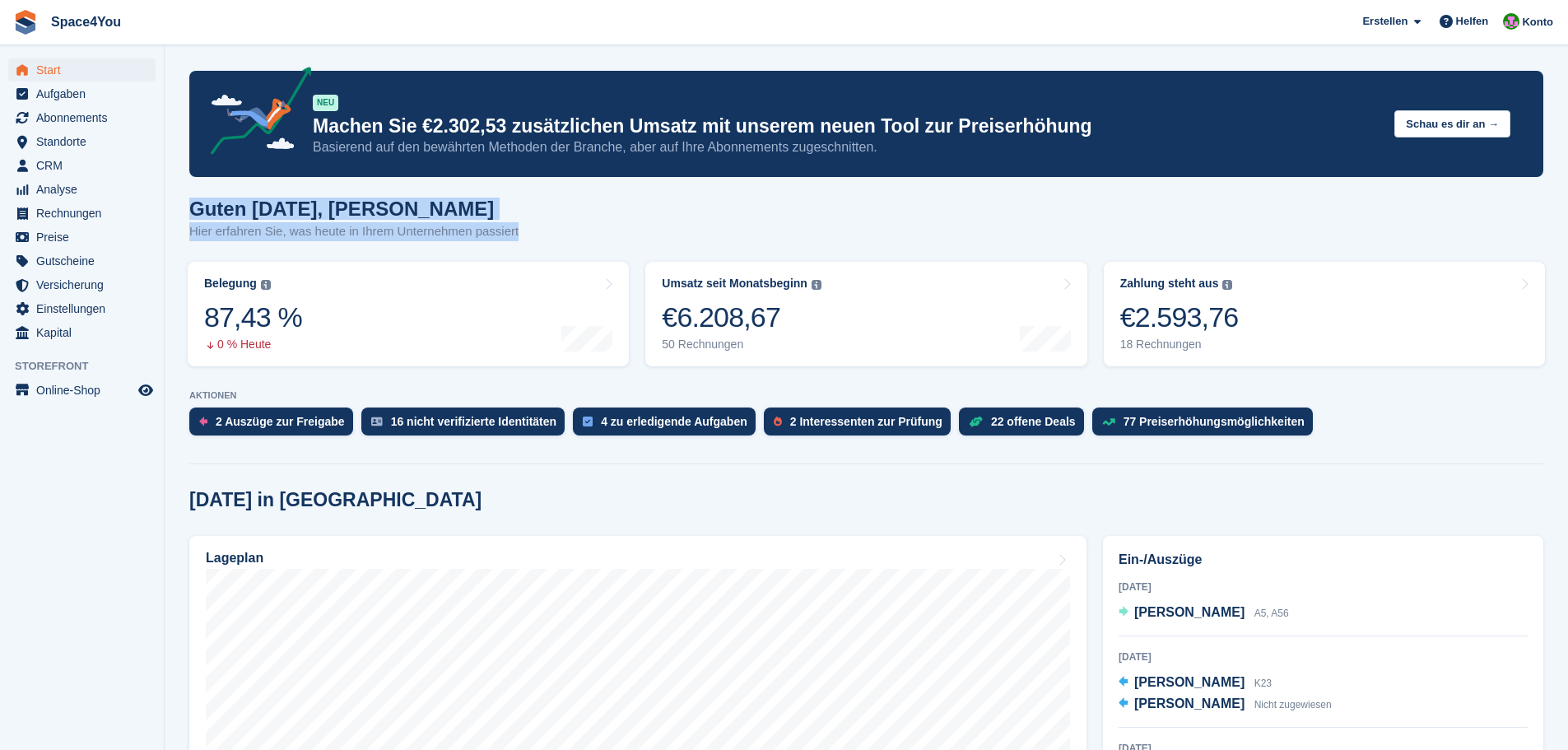
drag, startPoint x: 515, startPoint y: 234, endPoint x: 179, endPoint y: 214, distance: 336.6
click at [280, 223] on p "Hier erfahren Sie, was heute in Ihrem Unternehmen passiert" at bounding box center [354, 231] width 329 height 19
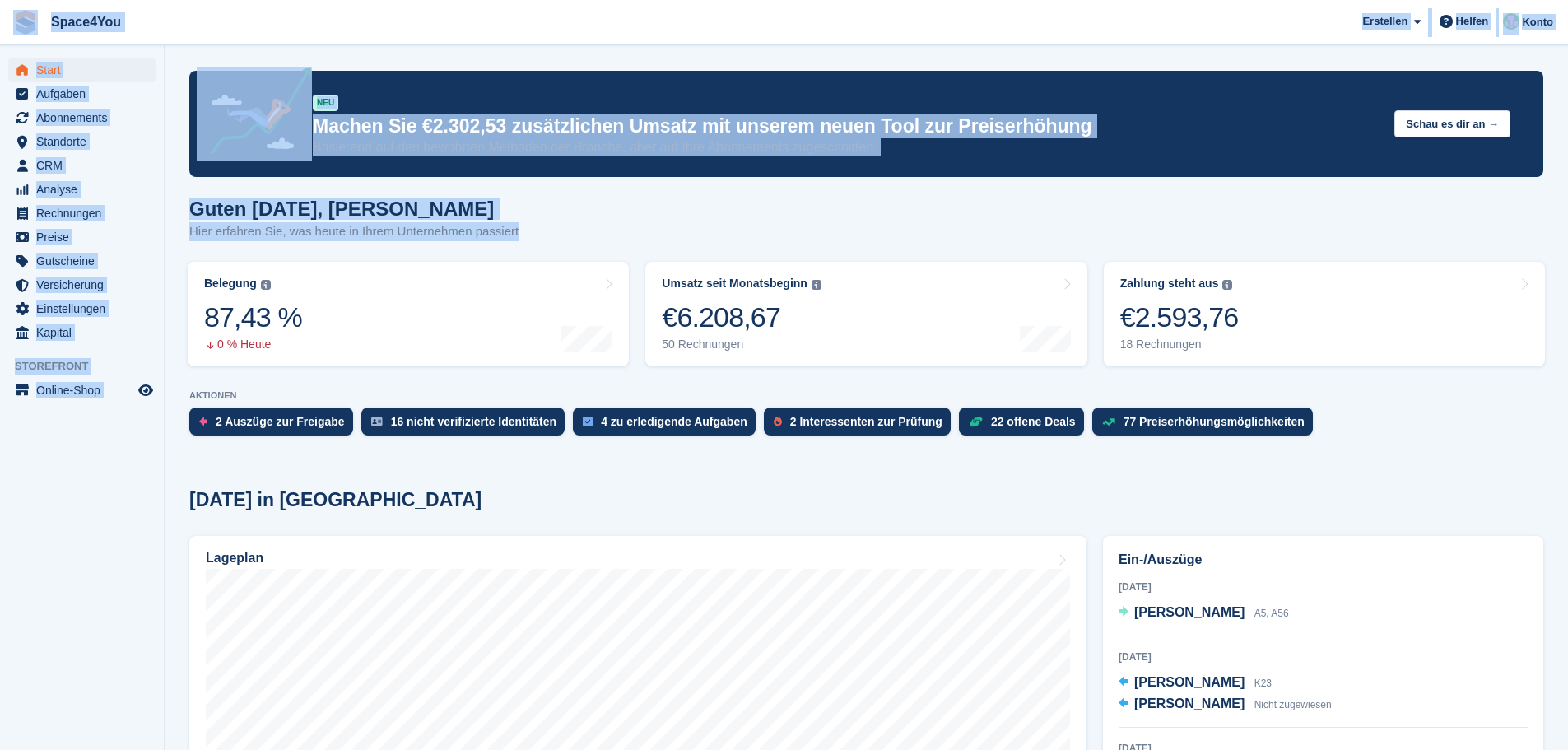
drag, startPoint x: 535, startPoint y: 235, endPoint x: 19, endPoint y: 12, distance: 562.1
click at [258, 22] on span "Space4You [GEOGRAPHIC_DATA] Abonnement Rechnung Kontakt Deal [GEOGRAPHIC_DATA] …" at bounding box center [784, 22] width 1568 height 45
drag, startPoint x: 514, startPoint y: 235, endPoint x: 34, endPoint y: 9, distance: 530.5
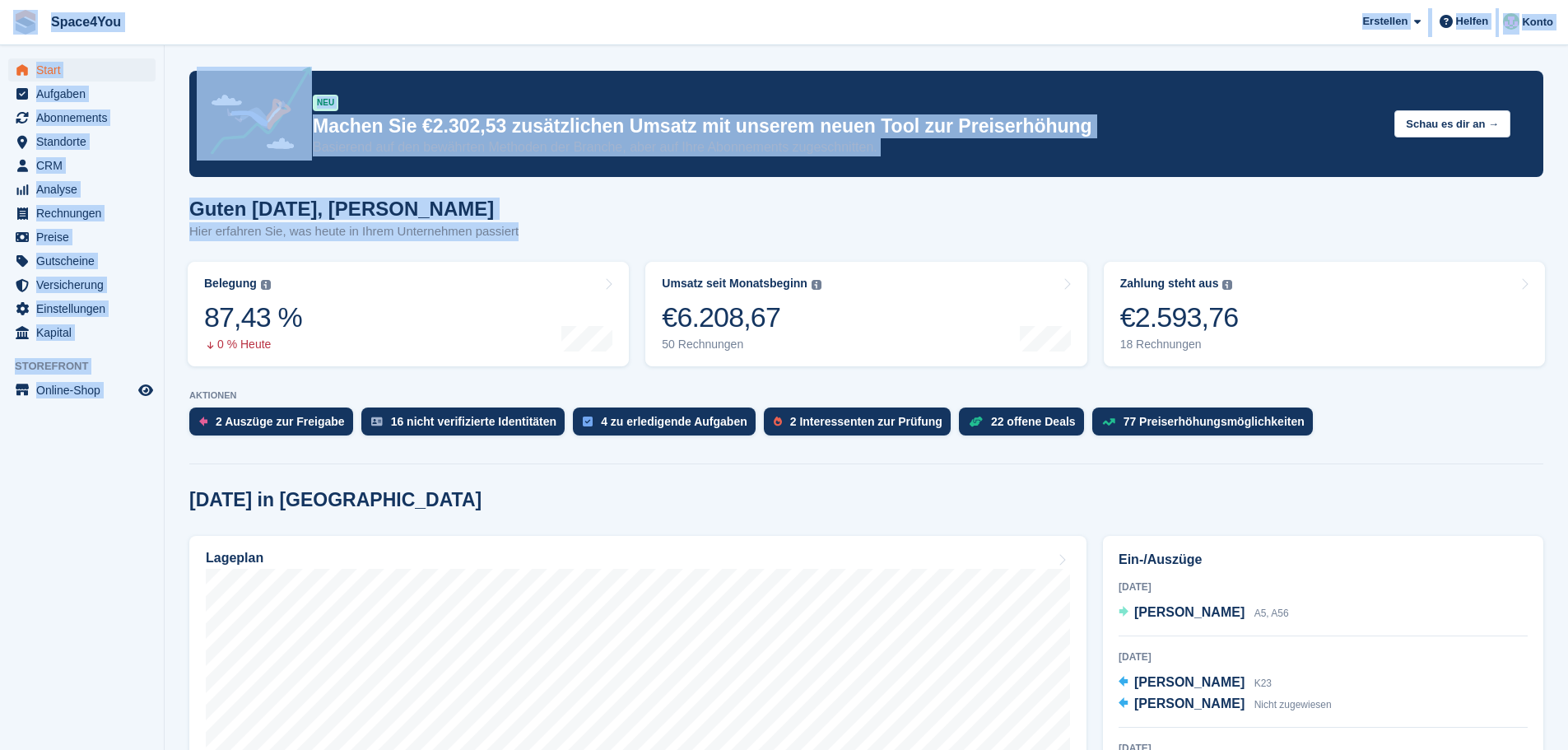
click at [210, 25] on span "Space4You [GEOGRAPHIC_DATA] Abonnement Rechnung Kontakt Deal [GEOGRAPHIC_DATA] …" at bounding box center [784, 22] width 1568 height 45
drag, startPoint x: 544, startPoint y: 235, endPoint x: 23, endPoint y: 43, distance: 555.3
click at [219, 24] on span "Space4You Erstellen Abonnement Rechnung Kontakt Deal Rabatt Seite Helfen Chat-S…" at bounding box center [784, 22] width 1568 height 45
drag, startPoint x: 530, startPoint y: 240, endPoint x: 37, endPoint y: 32, distance: 535.1
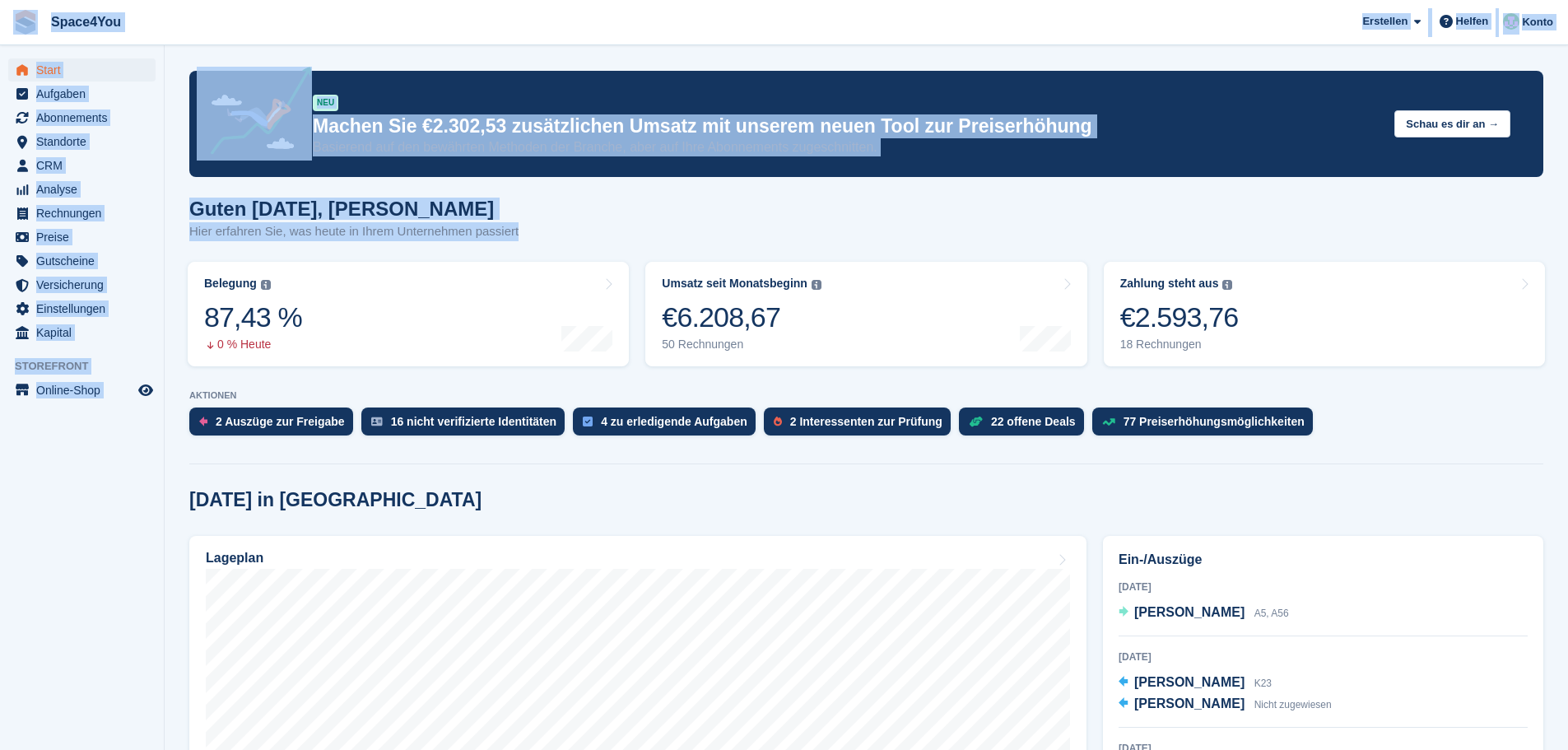
click at [227, 27] on span "Space4You Erstellen Abonnement Rechnung Kontakt Deal Rabatt Seite Helfen Chat-S…" at bounding box center [784, 22] width 1568 height 45
drag, startPoint x: 542, startPoint y: 225, endPoint x: 17, endPoint y: 22, distance: 562.9
click at [317, 19] on span "Space4You Erstellen Abonnement Rechnung Kontakt Deal Rabatt Seite Helfen Chat-S…" at bounding box center [784, 22] width 1568 height 45
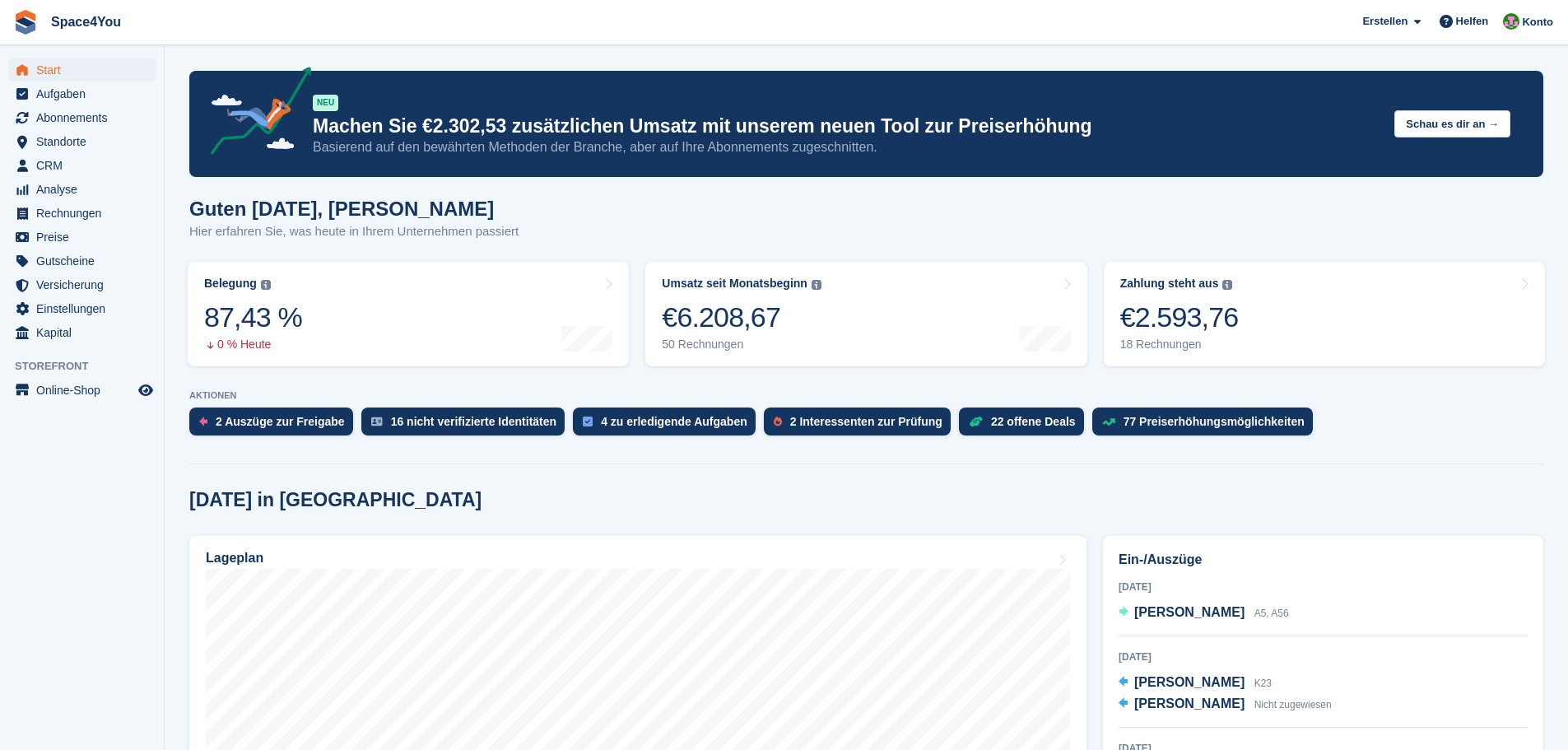
drag, startPoint x: 559, startPoint y: 227, endPoint x: 628, endPoint y: 254, distance: 74.1
click at [628, 254] on div "Guten Morgen, Luca-André Hier erfahren Sie, was heute in Ihrem Unternehmen pass…" at bounding box center [866, 229] width 1354 height 63
click at [624, 234] on div "Guten Morgen, Luca-André Hier erfahren Sie, was heute in Ihrem Unternehmen pass…" at bounding box center [866, 229] width 1354 height 63
click at [1227, 334] on div "€2.593,76" at bounding box center [1179, 317] width 119 height 34
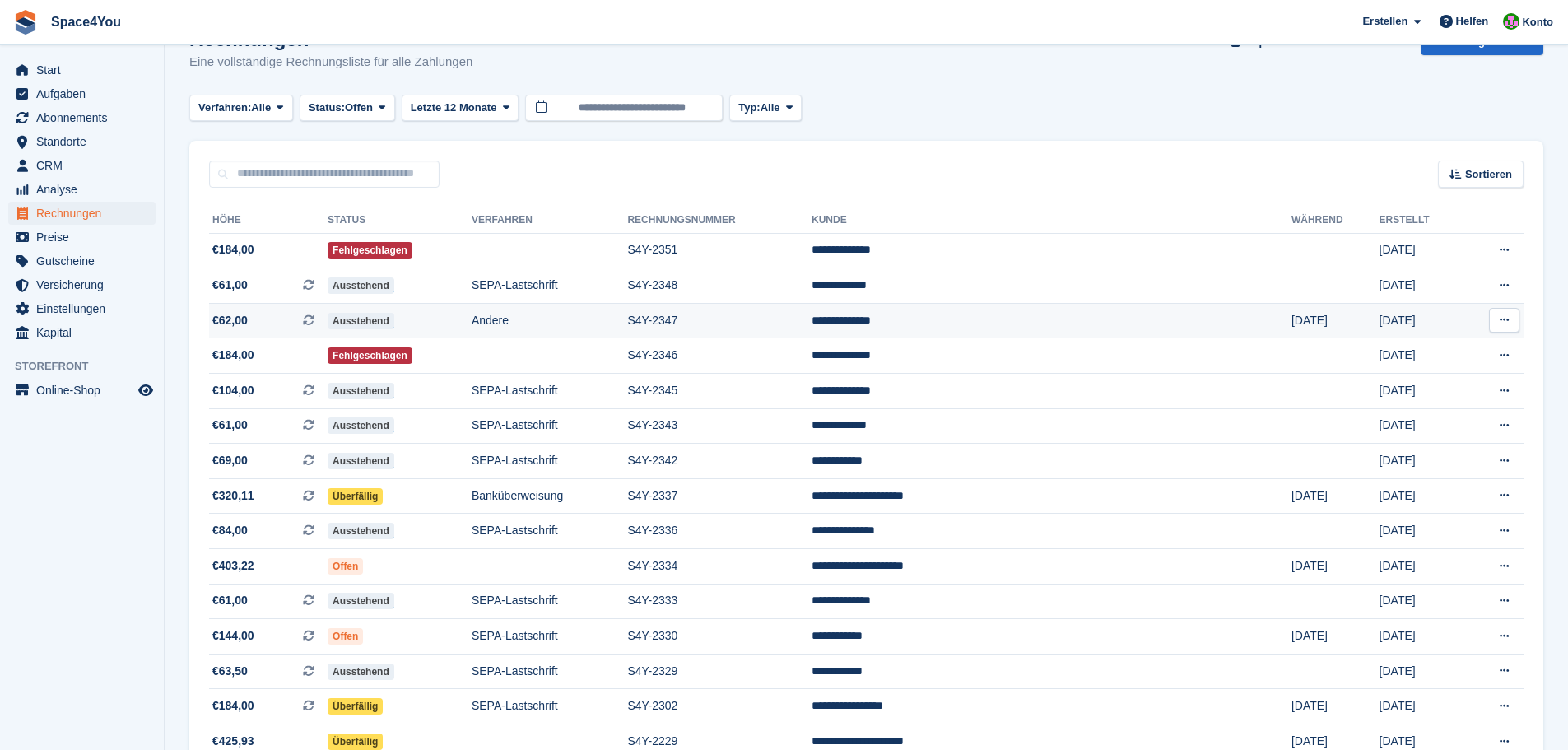
scroll to position [82, 0]
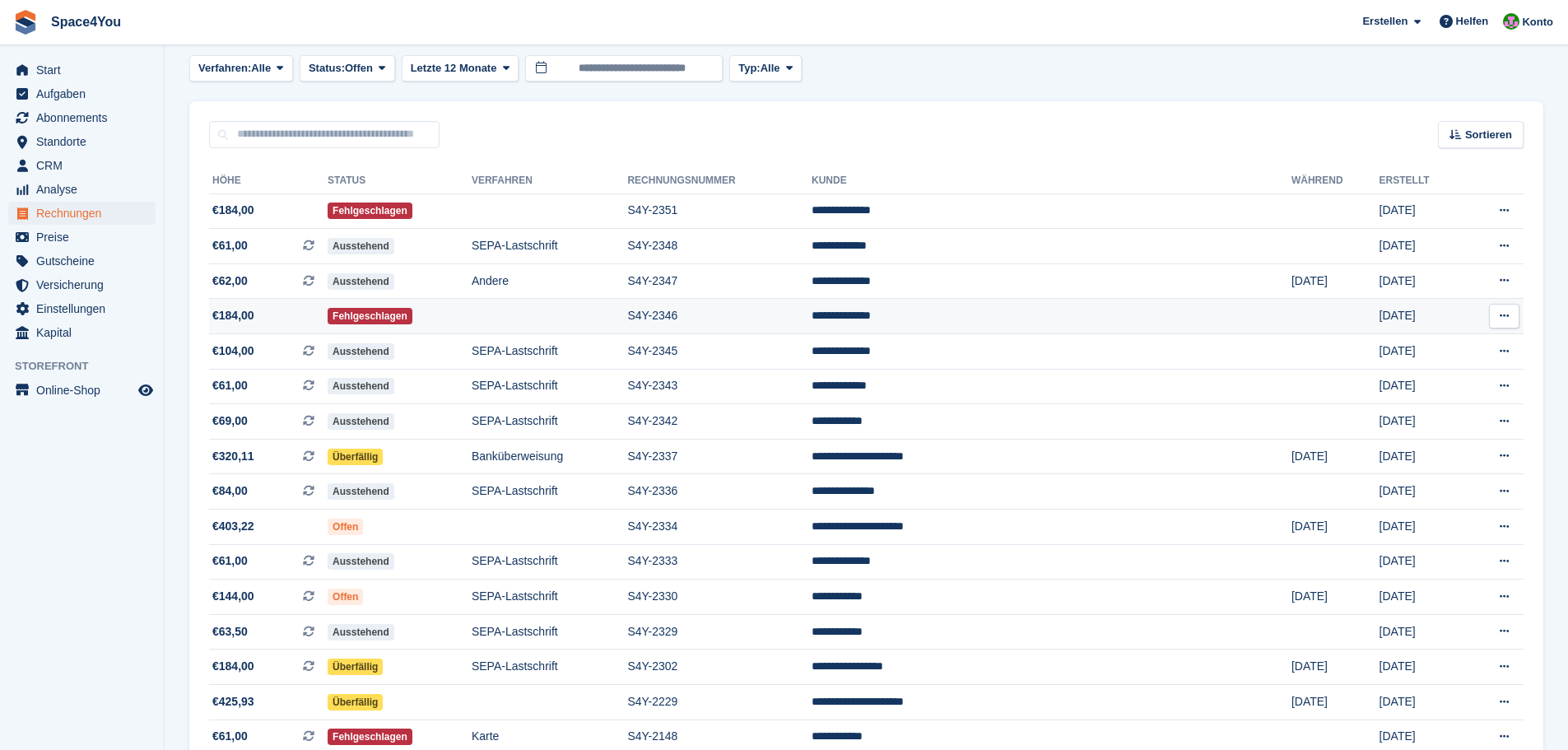
click at [811, 325] on td "S4Y-2346" at bounding box center [719, 316] width 184 height 36
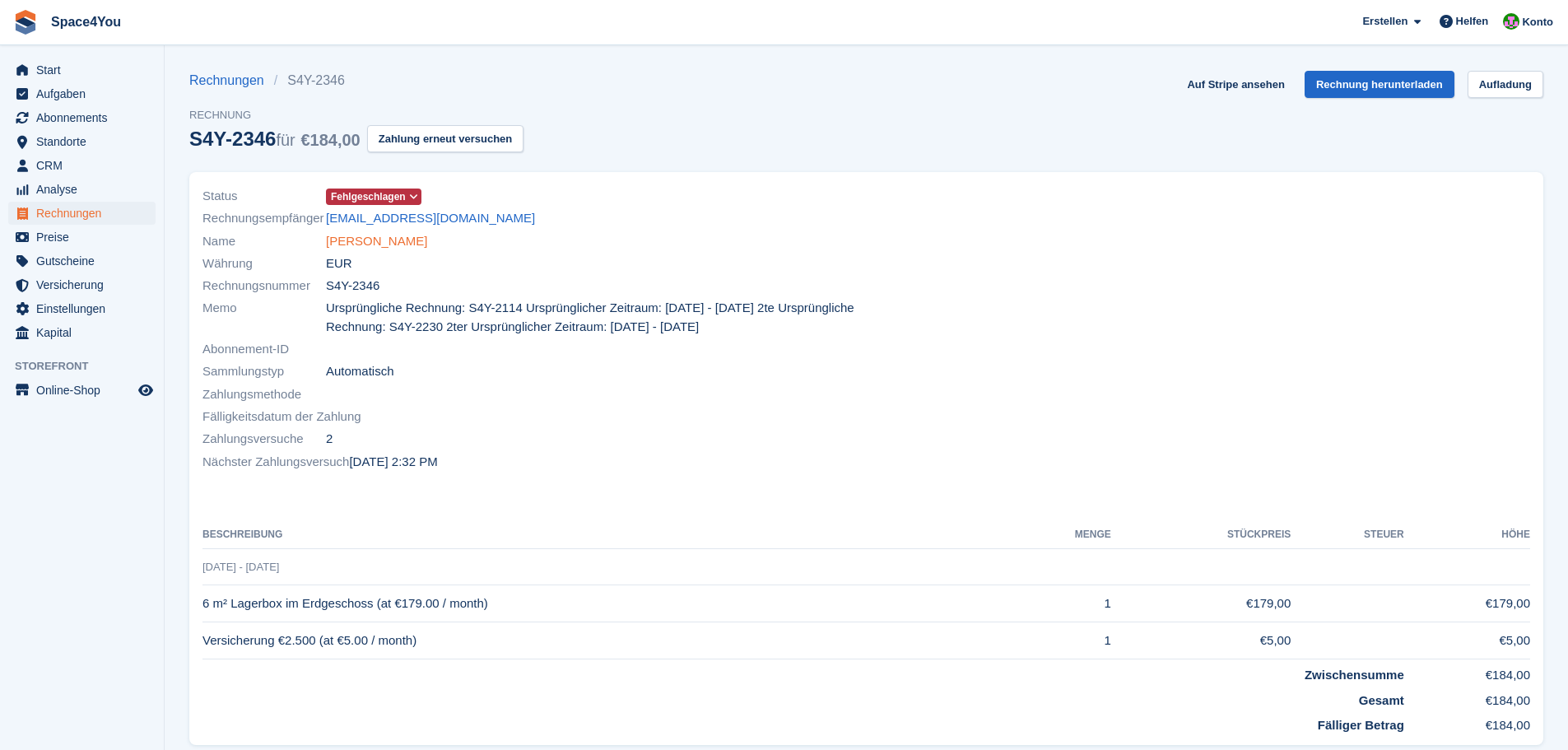
click at [395, 240] on link "Gerd Engelmann" at bounding box center [377, 241] width 101 height 19
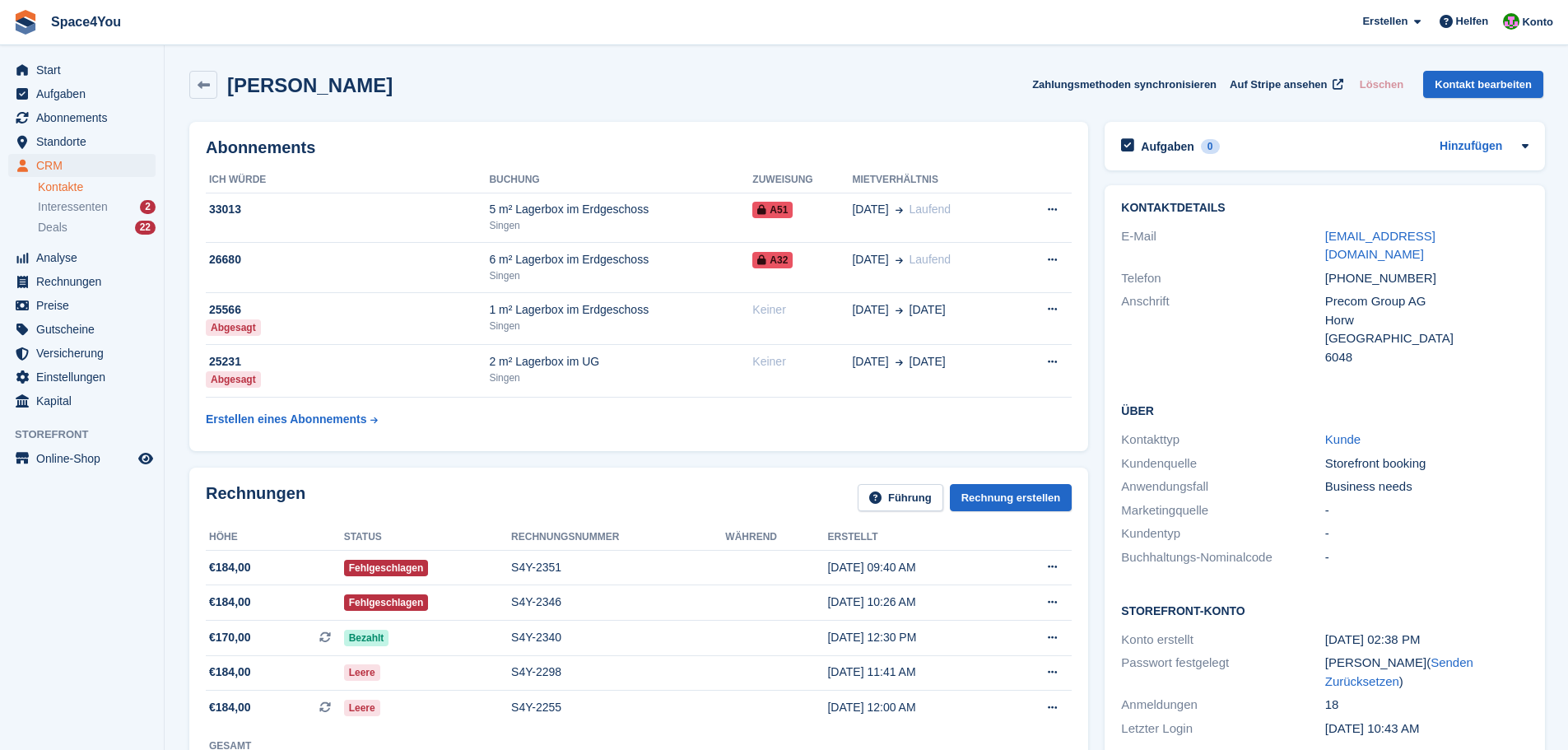
click at [370, 79] on h2 "Gerd Engelmann" at bounding box center [309, 85] width 166 height 22
click at [448, 82] on div "Gerd Engelmann Zahlungsmethoden synchronisieren Auf Stripe ansehen Löschen Kont…" at bounding box center [866, 84] width 1354 height 28
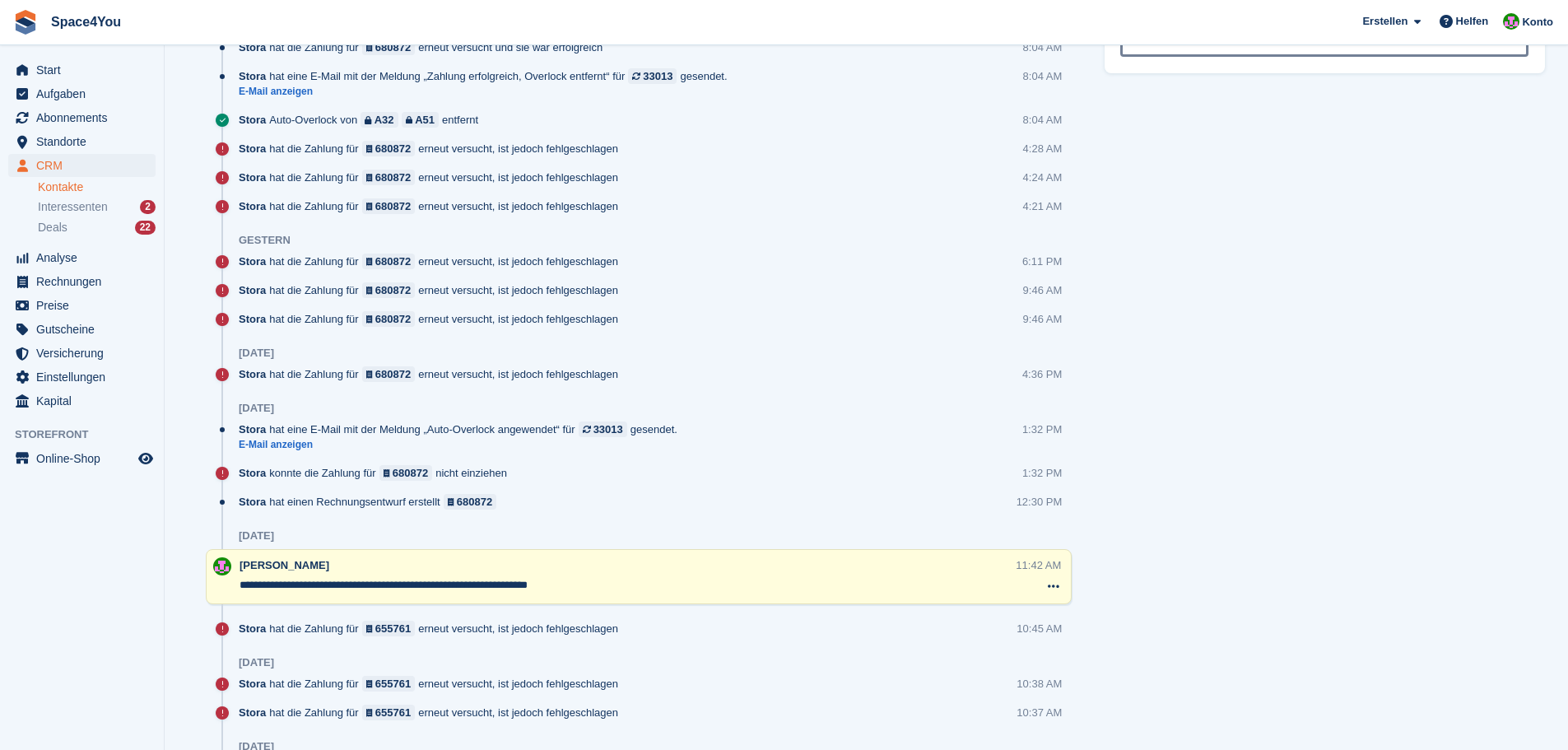
scroll to position [906, 0]
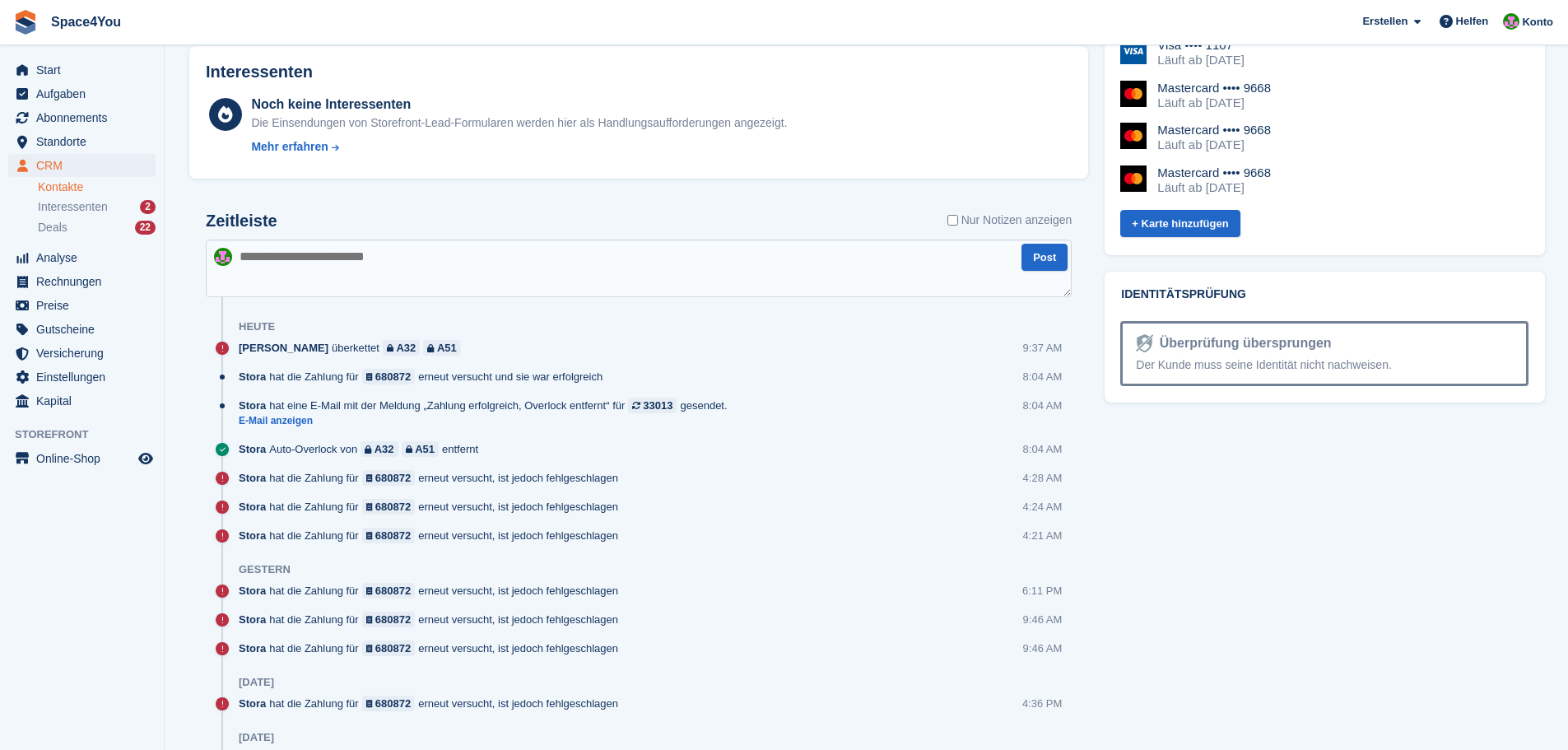
click at [429, 271] on textarea at bounding box center [638, 269] width 866 height 58
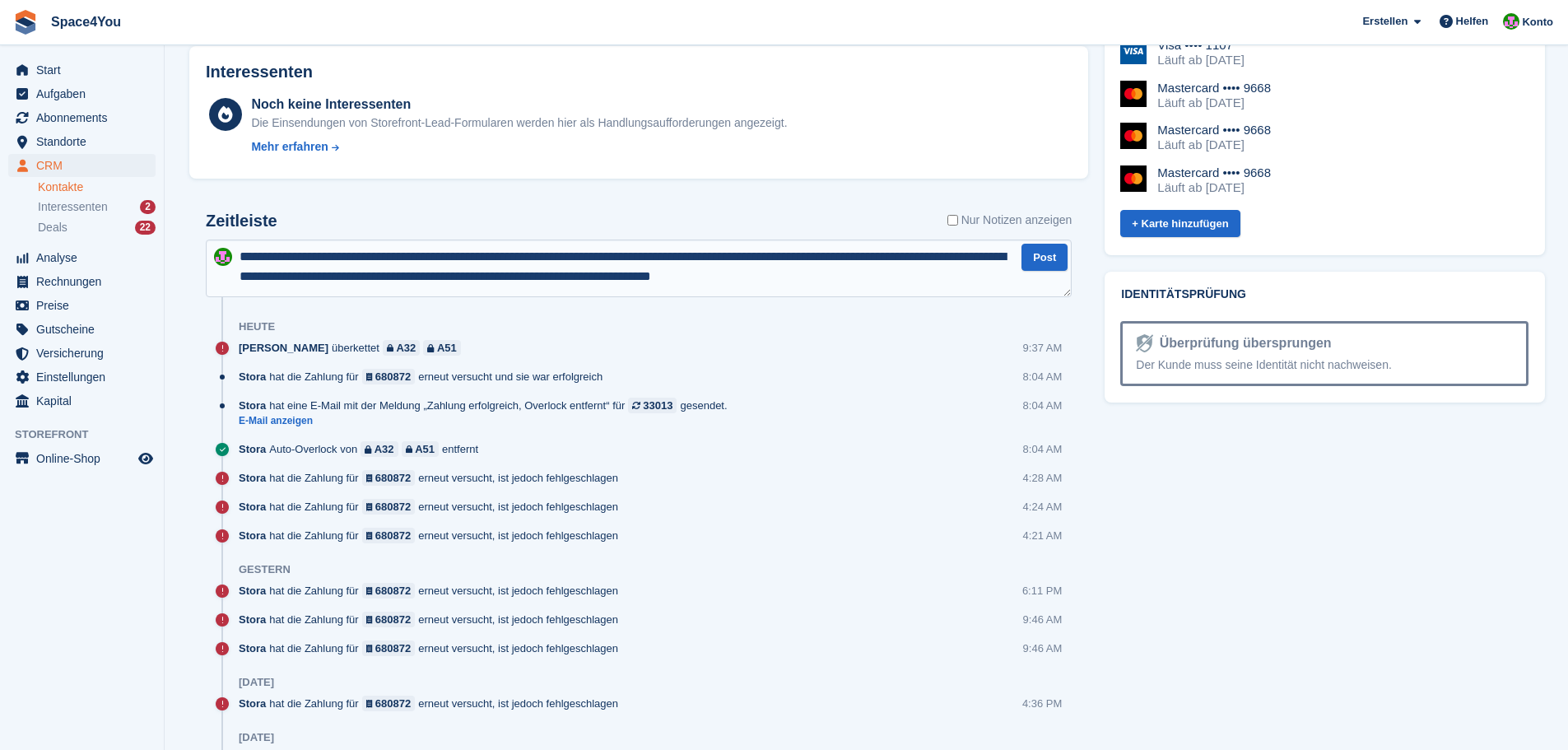
type textarea "**********"
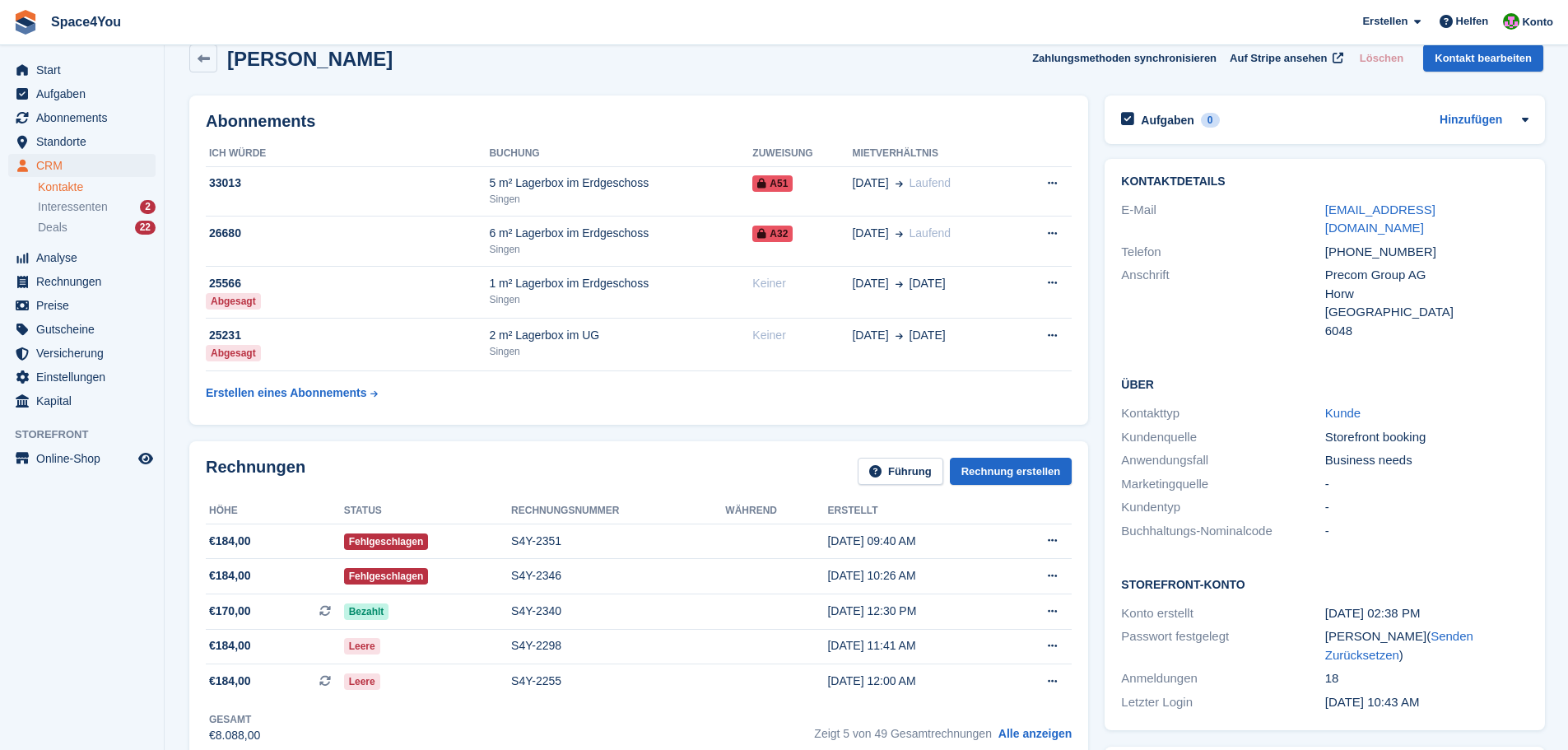
scroll to position [0, 0]
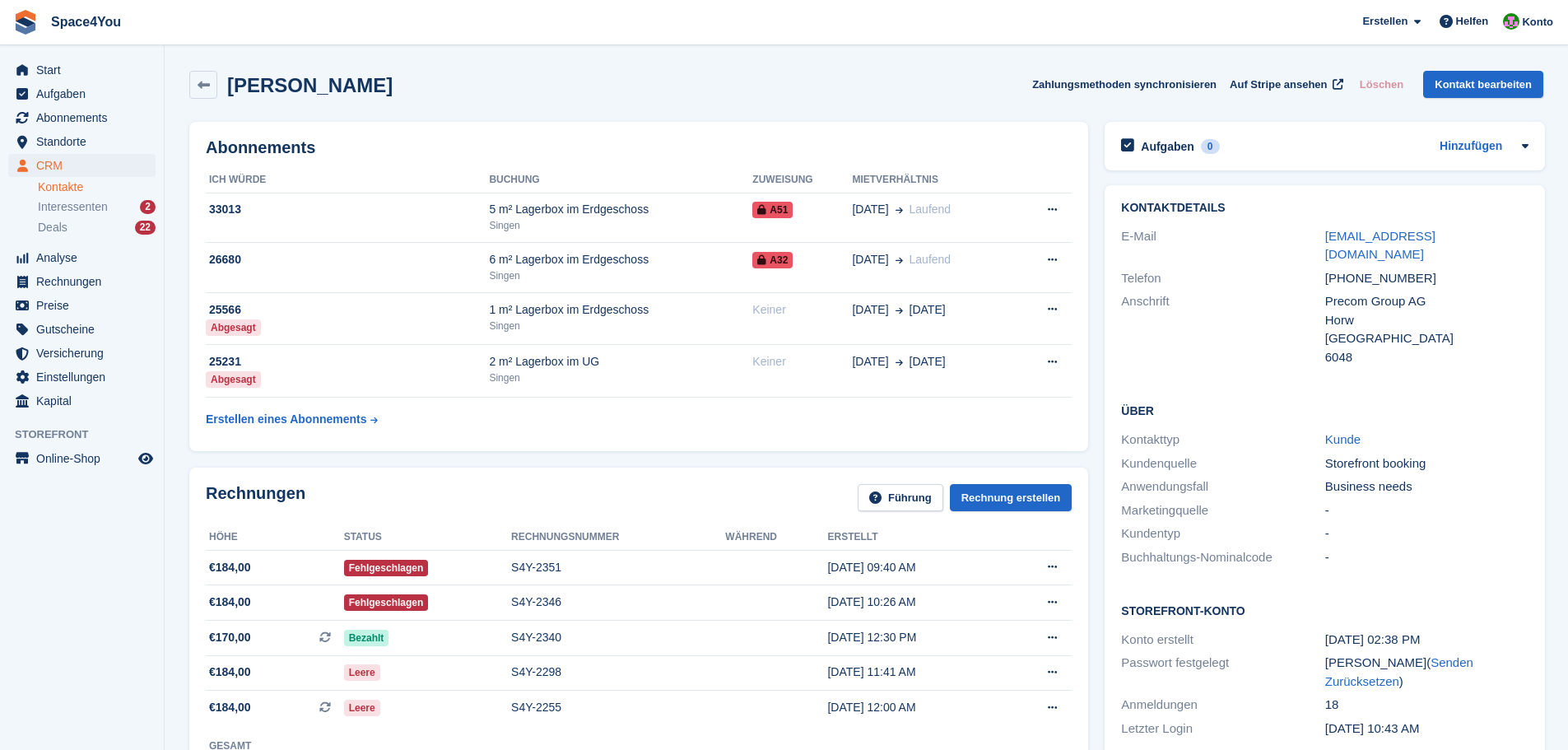
drag, startPoint x: 383, startPoint y: 98, endPoint x: 167, endPoint y: 63, distance: 218.8
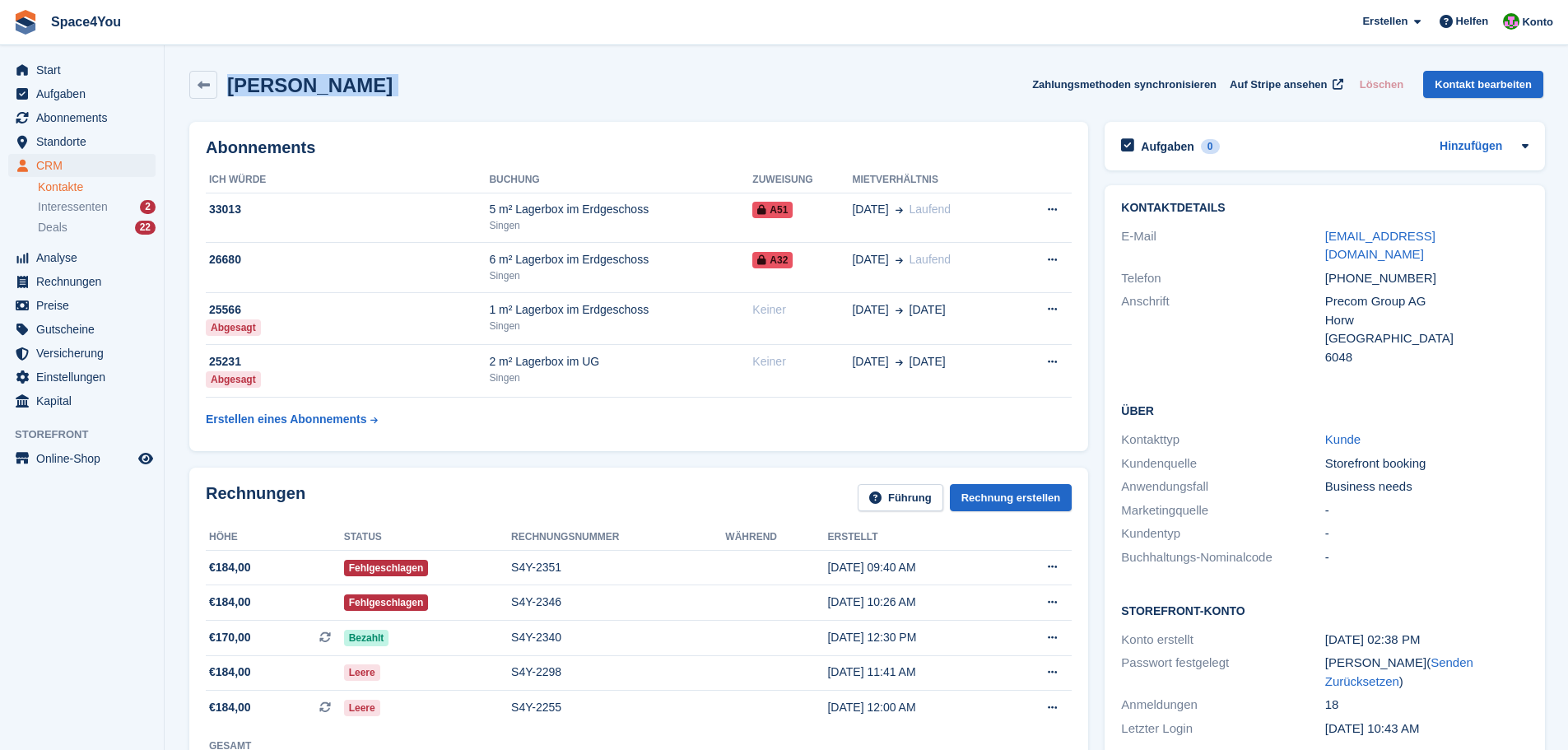
click at [94, 205] on span "Interessenten" at bounding box center [72, 207] width 70 height 16
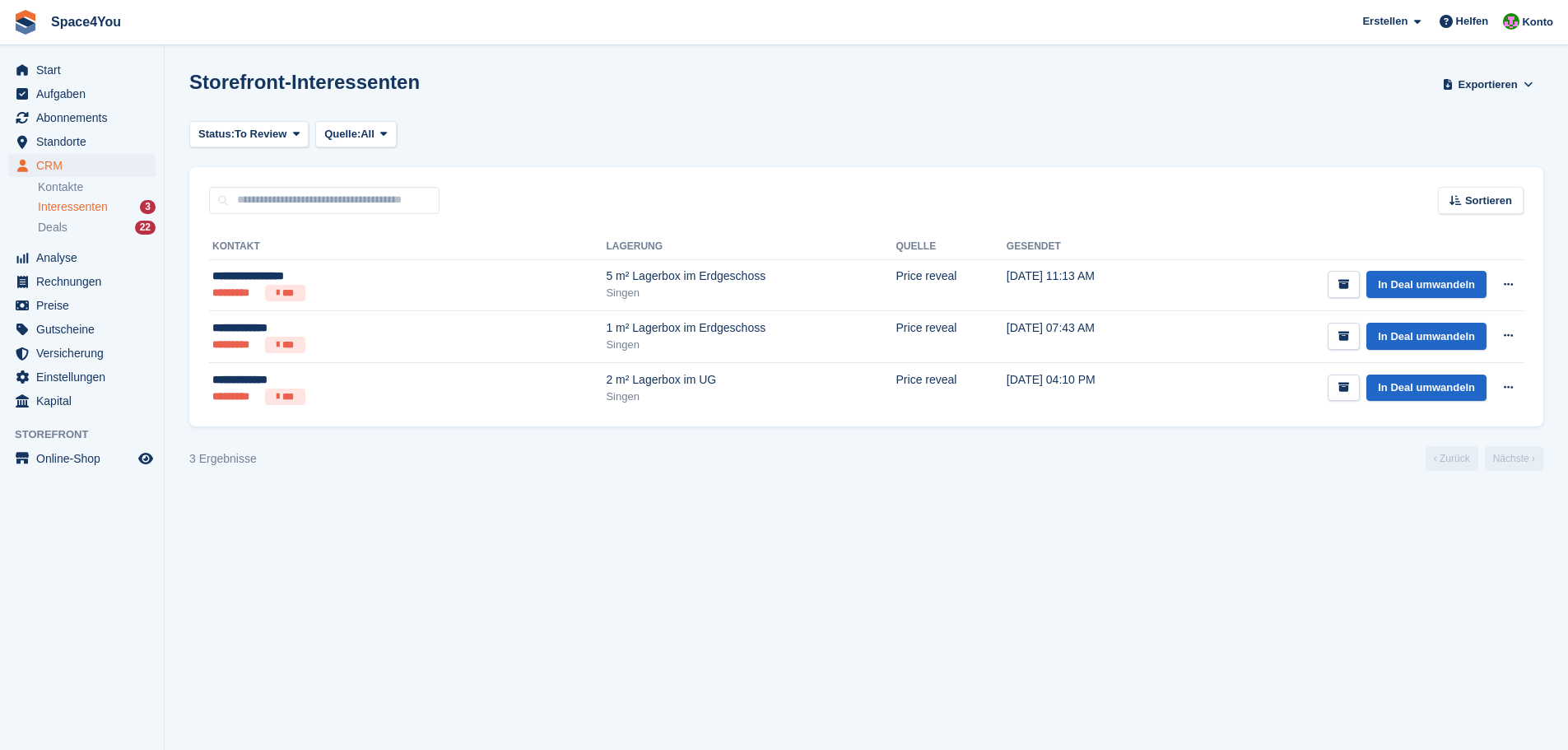
click at [847, 627] on section "Storefront-Interessenten Exportieren Exportieren Interessenten Exportieren Sie …" at bounding box center [866, 375] width 1403 height 750
click at [708, 573] on section "Storefront-Interessenten Exportieren Exportieren Interessenten Exportieren Sie …" at bounding box center [866, 375] width 1403 height 750
click at [356, 290] on ul "********* ***" at bounding box center [319, 293] width 215 height 17
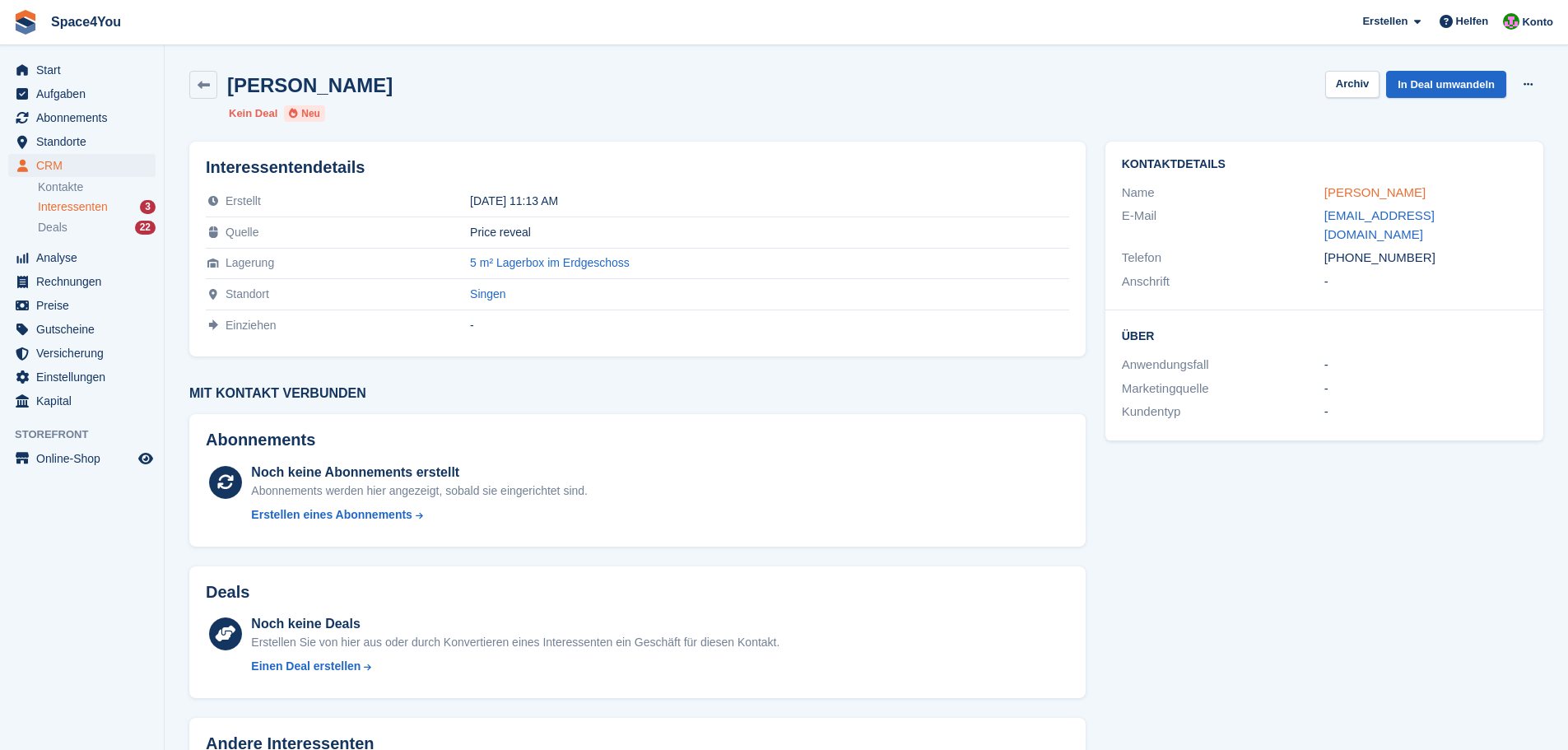
click at [1382, 193] on link "[PERSON_NAME]" at bounding box center [1375, 192] width 101 height 14
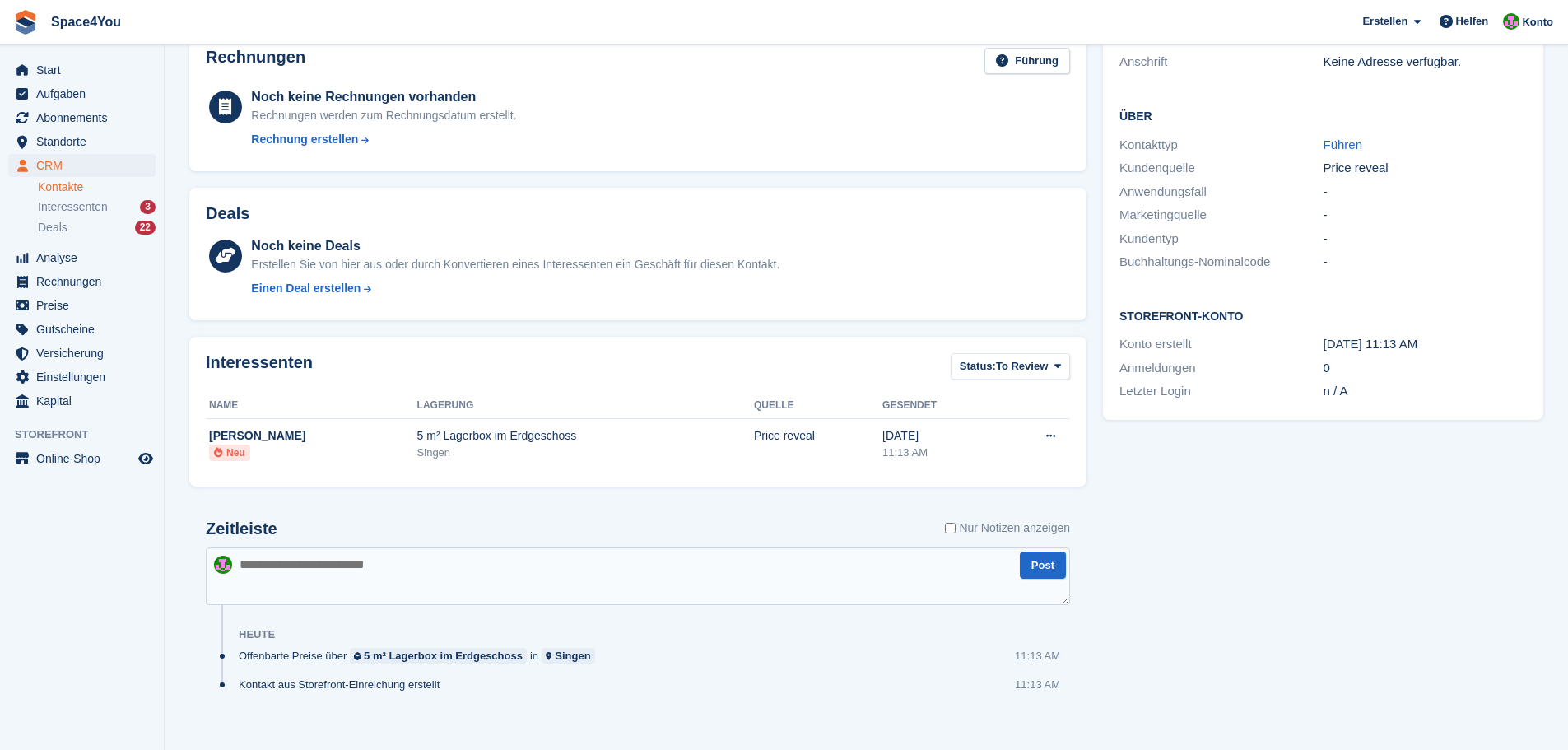
scroll to position [247, 0]
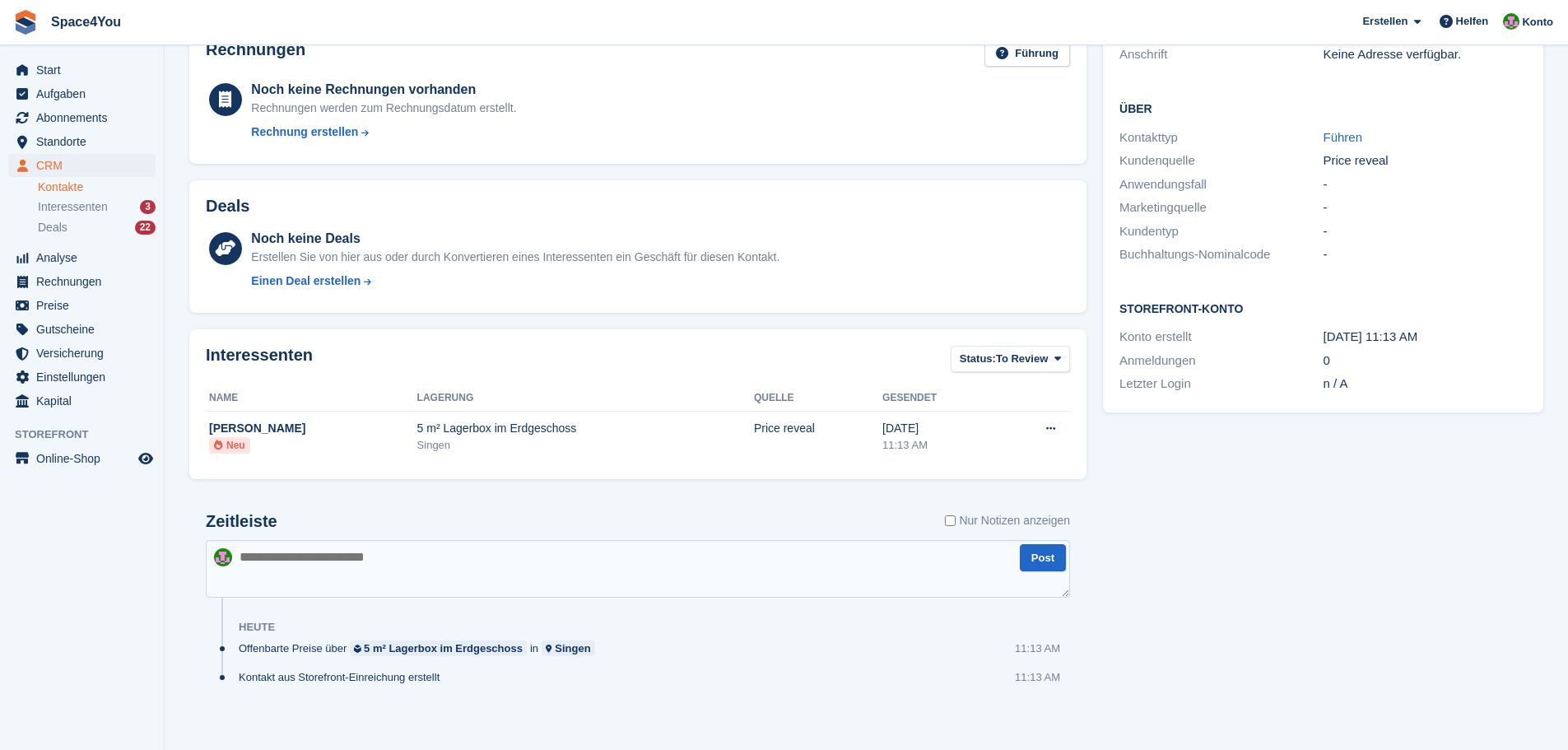
click at [415, 556] on textarea at bounding box center [637, 568] width 864 height 58
type textarea "**********"
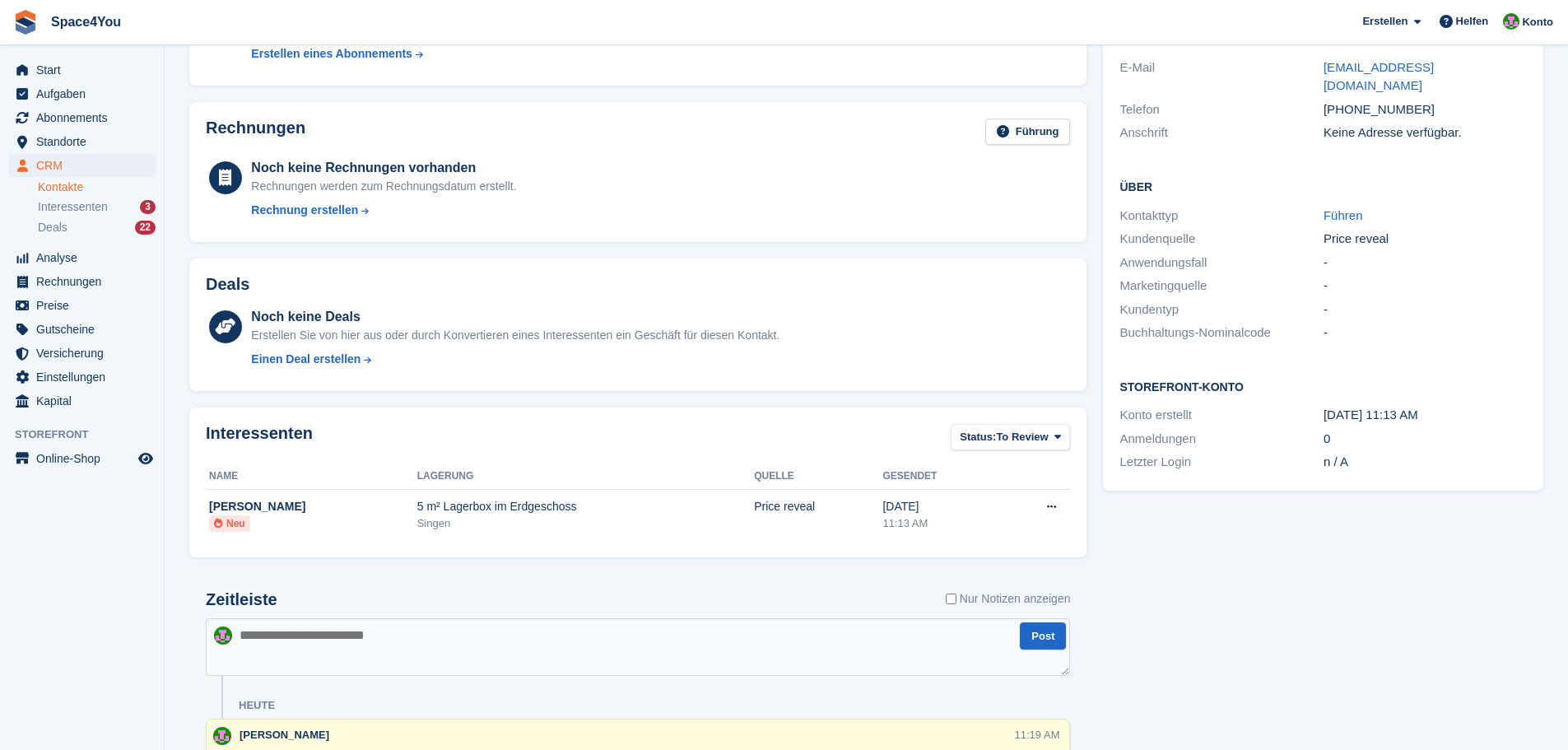
scroll to position [0, 0]
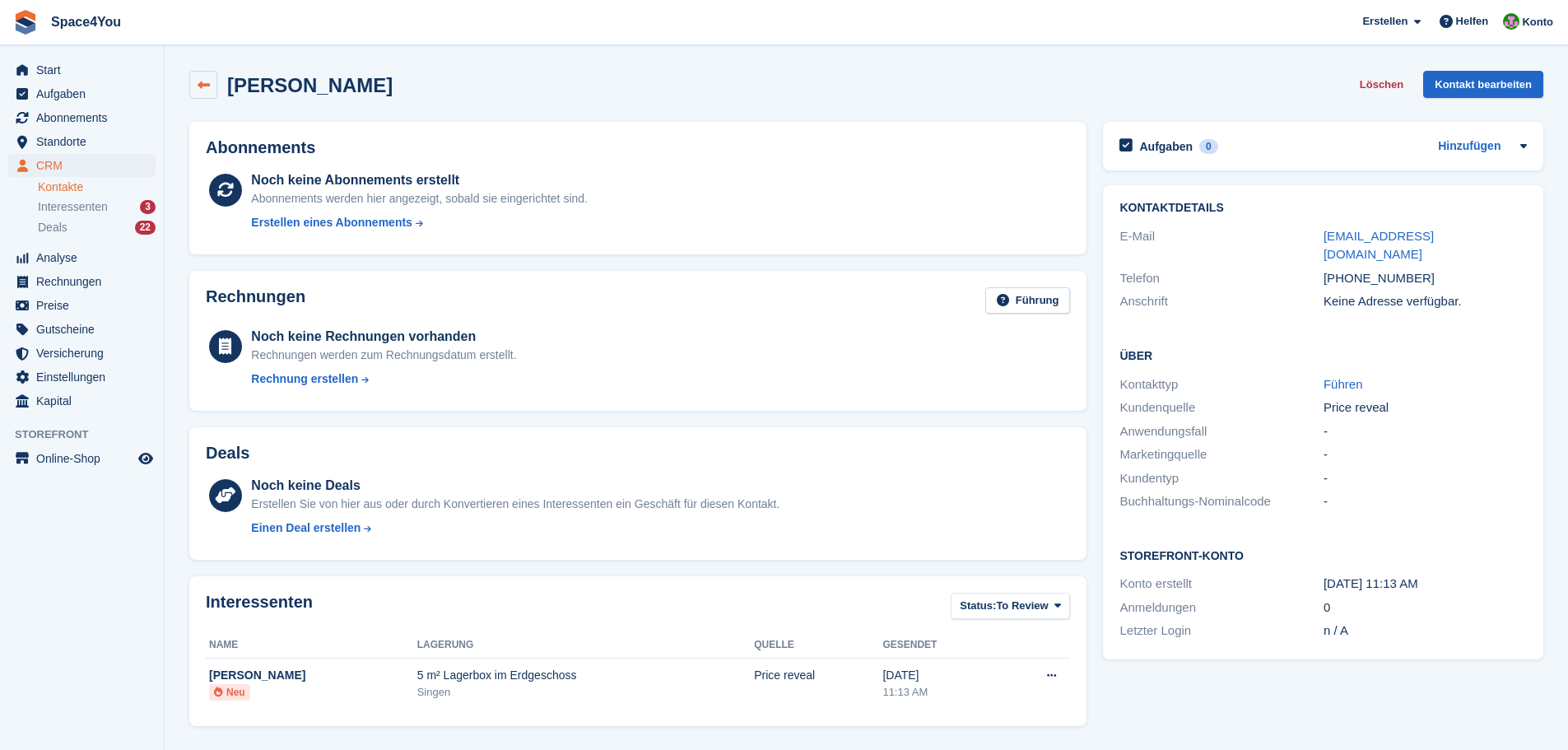
click at [210, 91] on link at bounding box center [203, 84] width 28 height 28
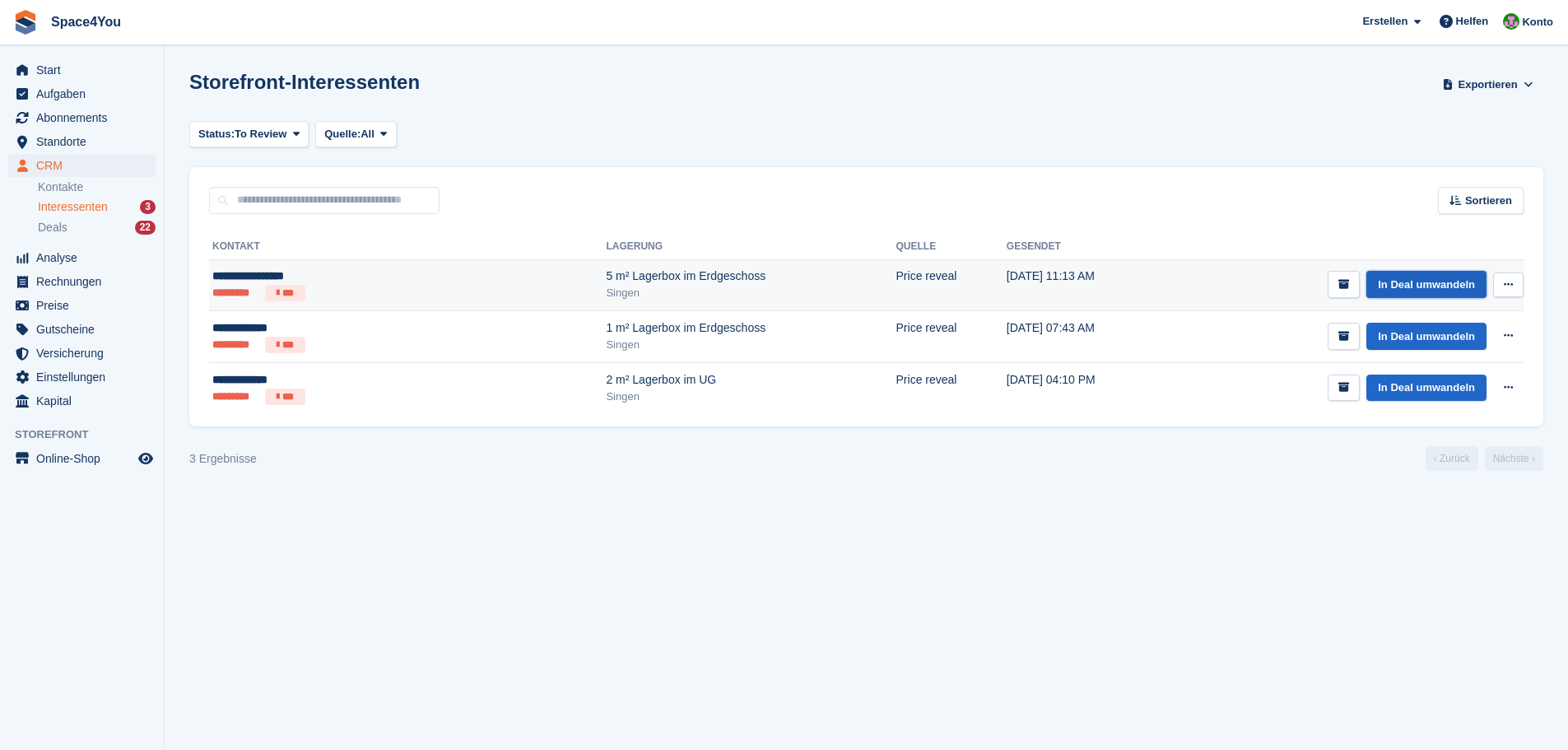
click at [1419, 293] on link "In Deal umwandeln" at bounding box center [1426, 284] width 120 height 27
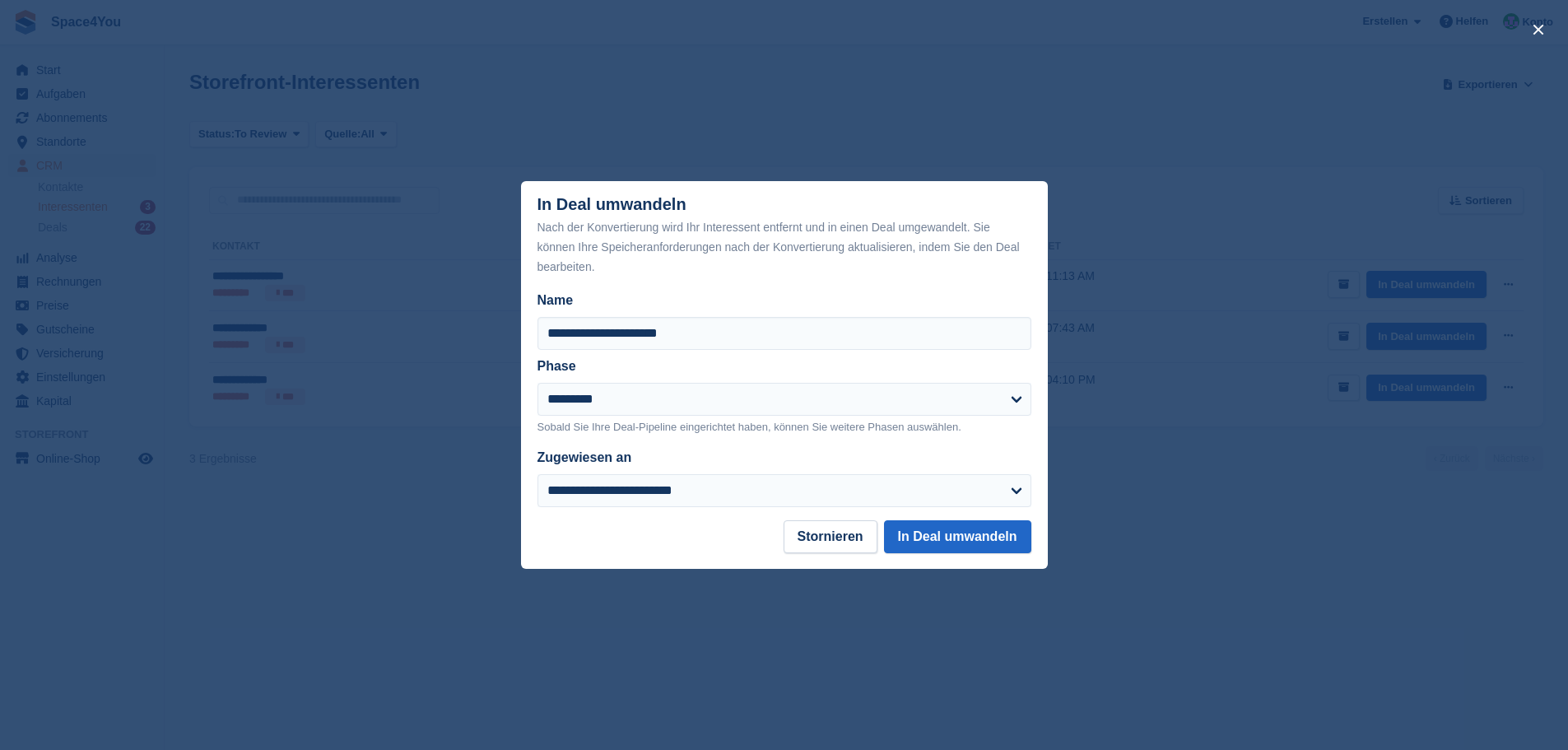
click at [758, 418] on div "**********" at bounding box center [784, 409] width 494 height 53
click at [731, 413] on select "**********" at bounding box center [784, 399] width 494 height 33
select select "****"
click at [538, 384] on select "**********" at bounding box center [784, 399] width 494 height 33
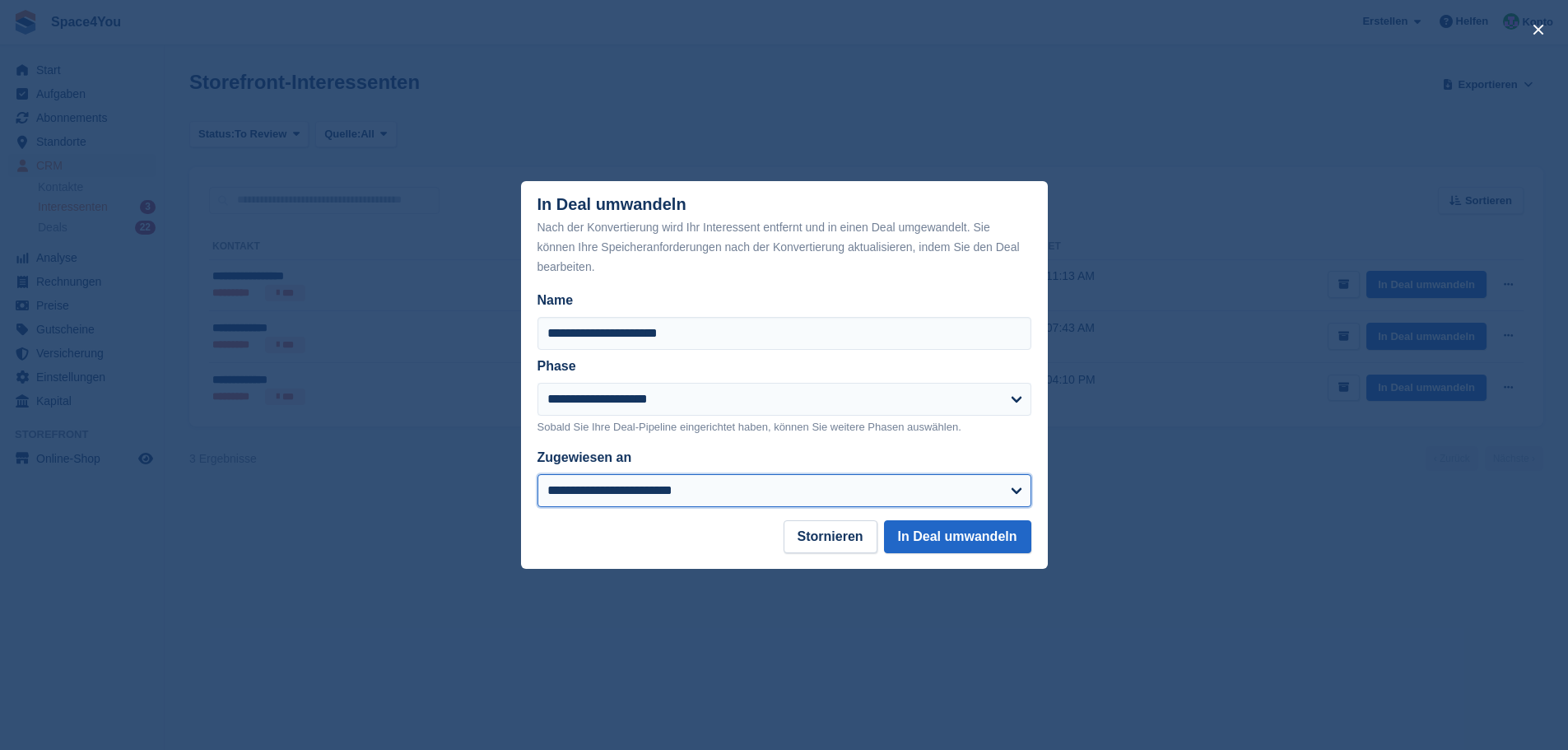
click at [652, 481] on select "**********" at bounding box center [784, 490] width 494 height 33
select select "****"
click at [538, 476] on select "**********" at bounding box center [784, 490] width 494 height 33
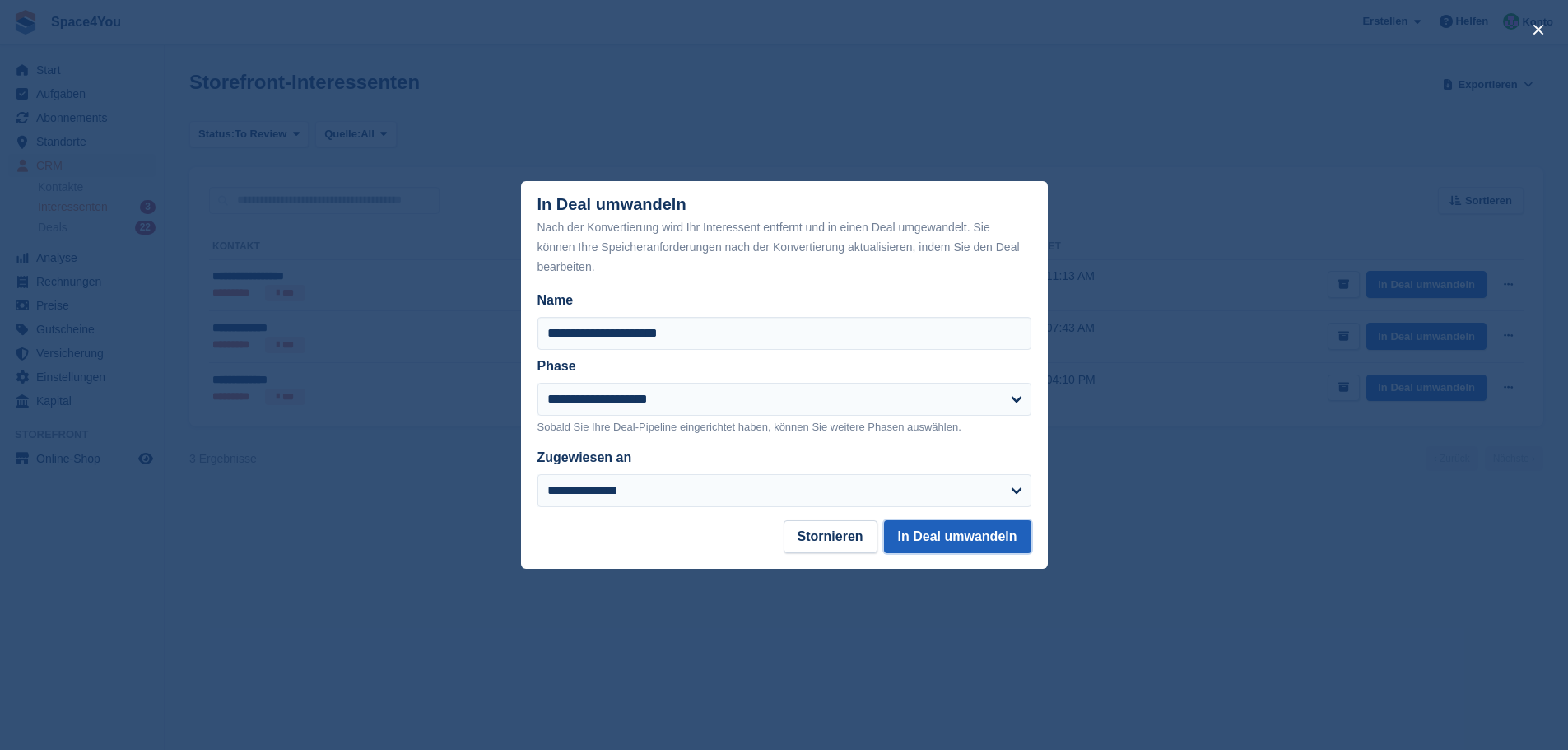
click at [970, 525] on button "In Deal umwandeln" at bounding box center [957, 536] width 148 height 33
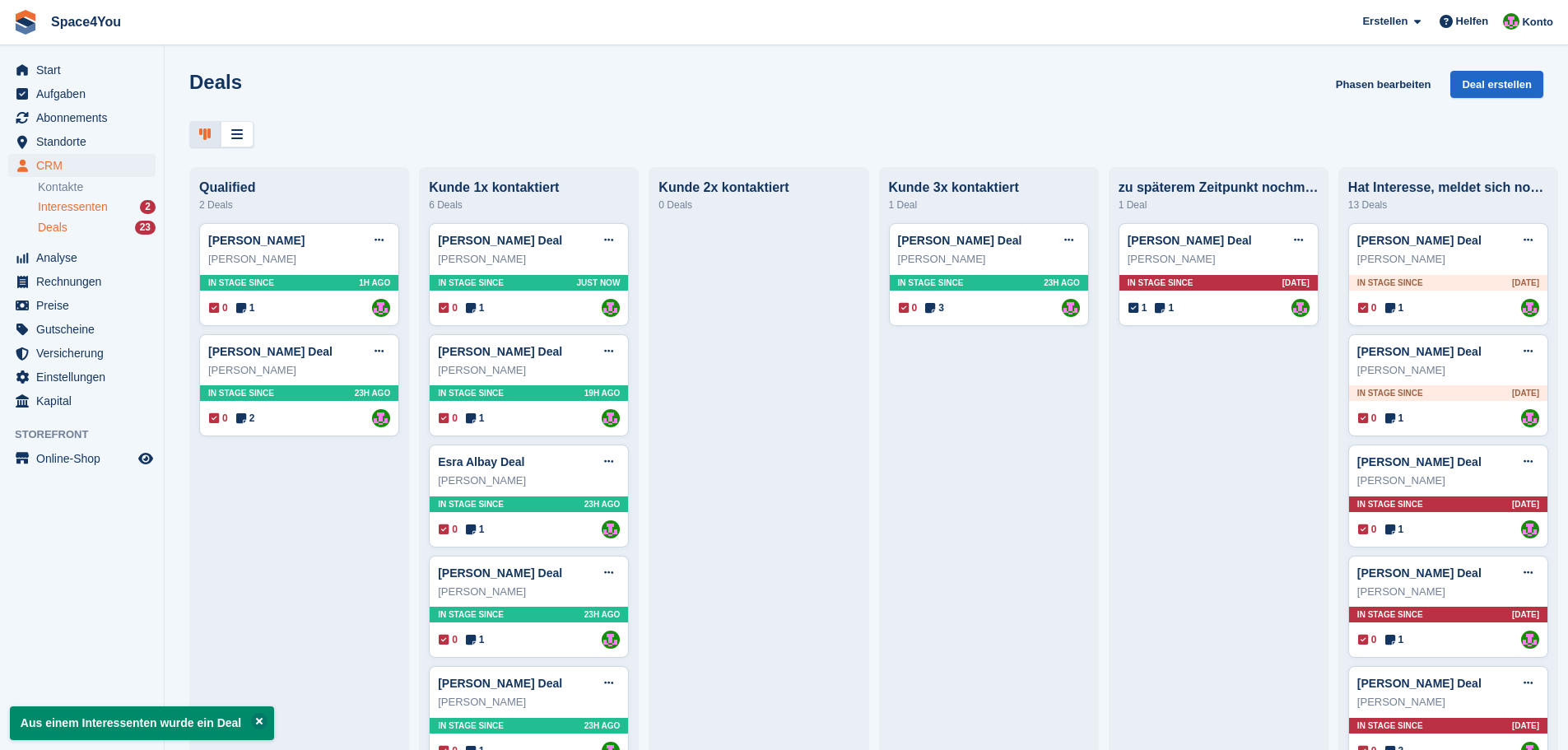
click at [95, 212] on span "Interessenten" at bounding box center [72, 207] width 70 height 16
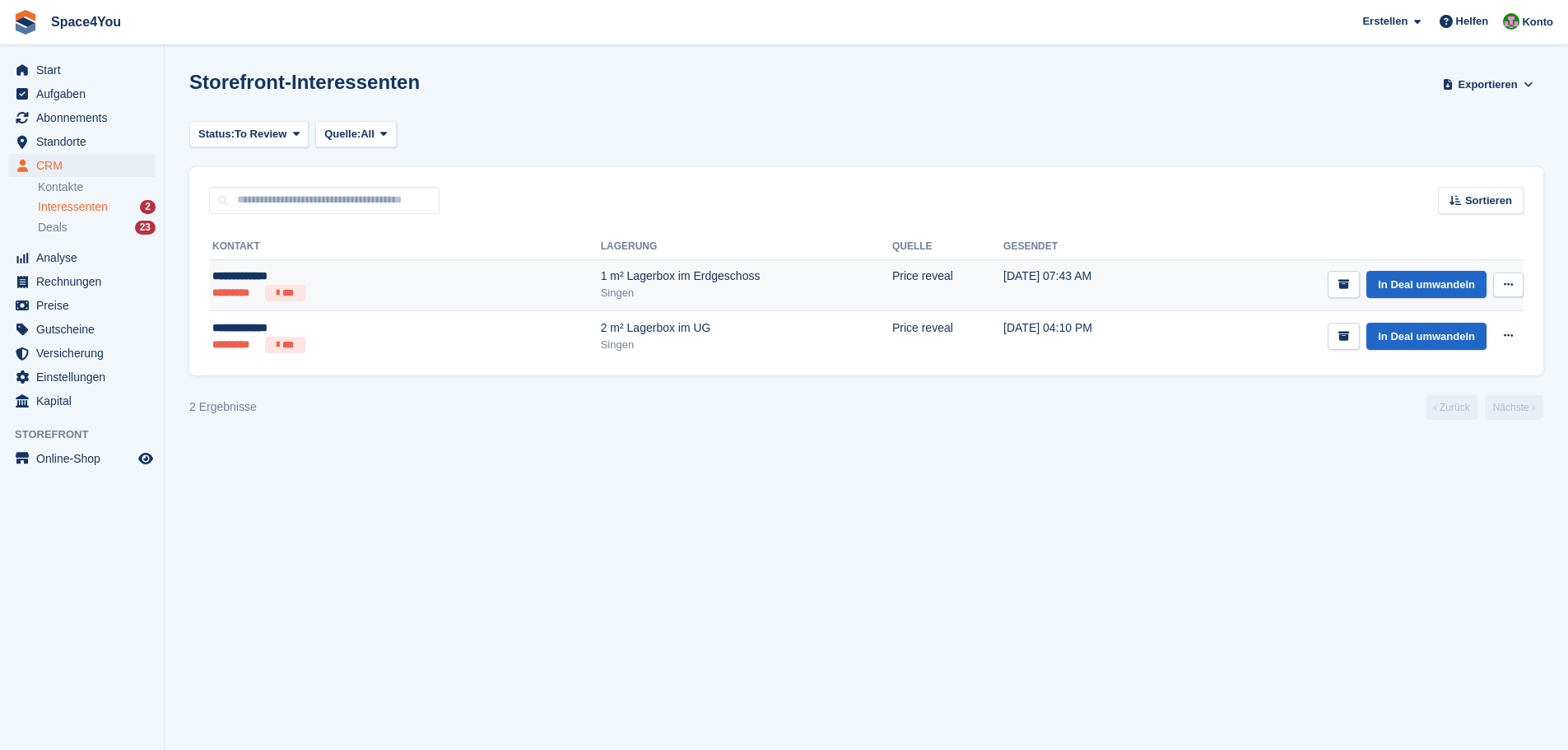
click at [601, 287] on div "Singen" at bounding box center [747, 293] width 292 height 17
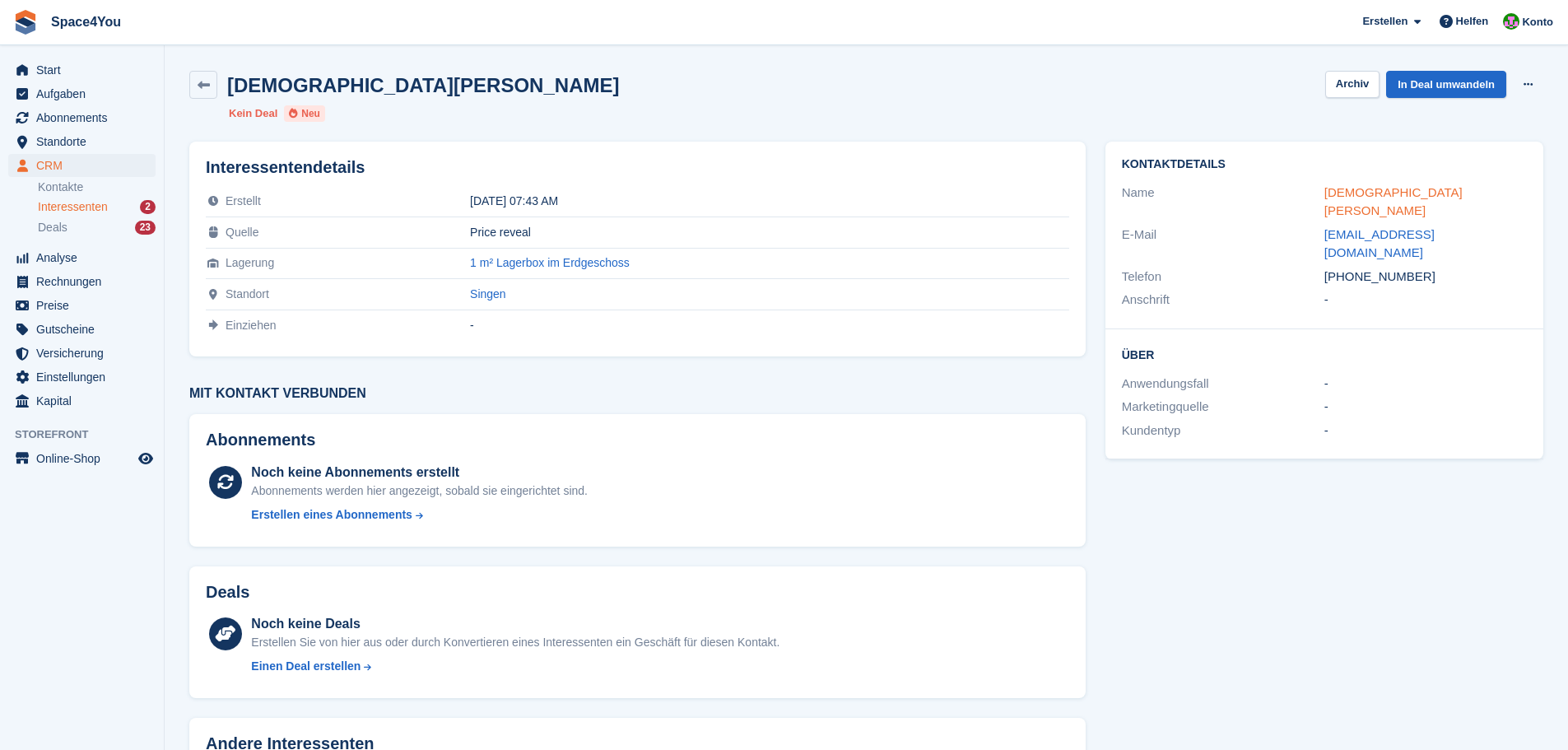
click at [1372, 192] on link "[DEMOGRAPHIC_DATA][PERSON_NAME]" at bounding box center [1392, 201] width 138 height 33
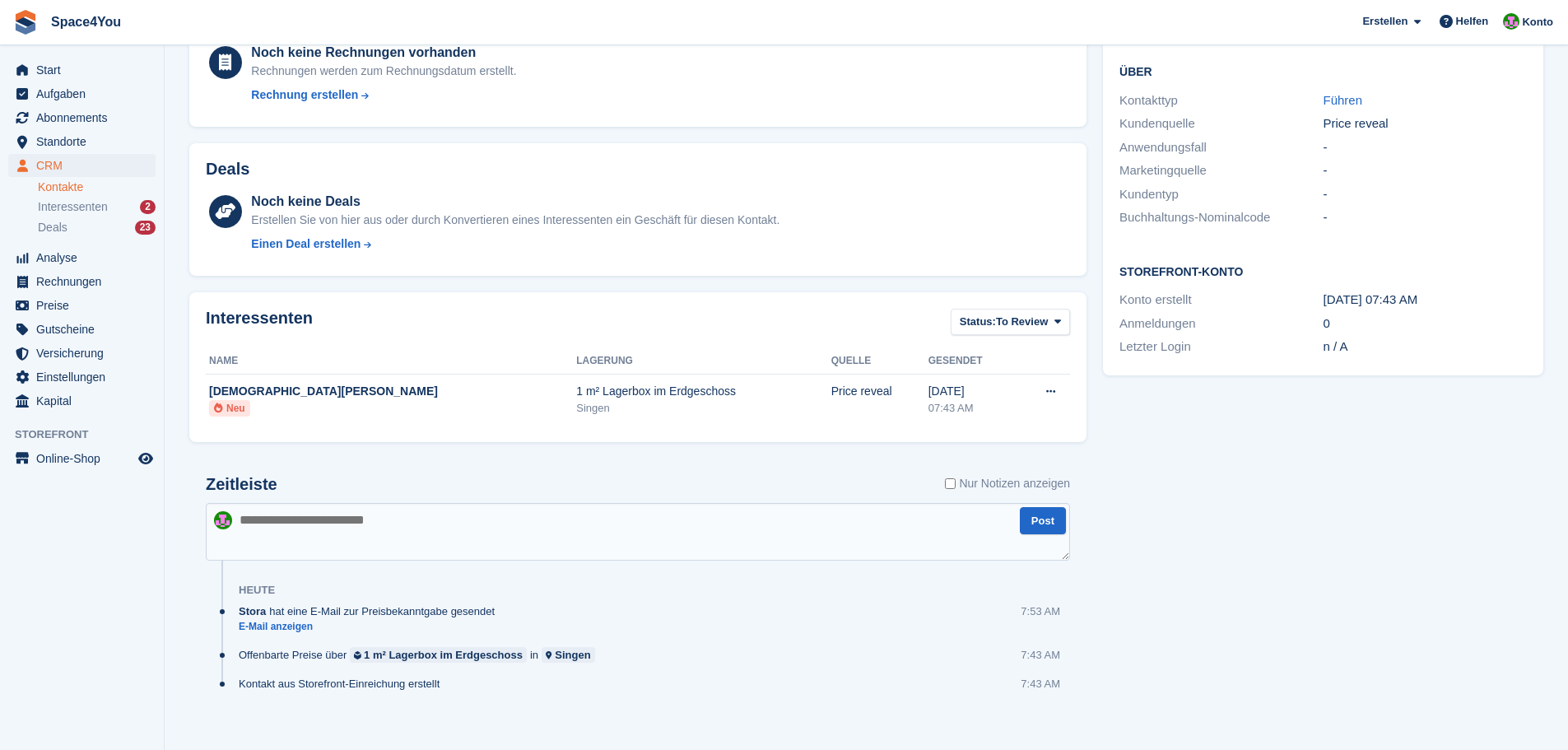
scroll to position [298, 0]
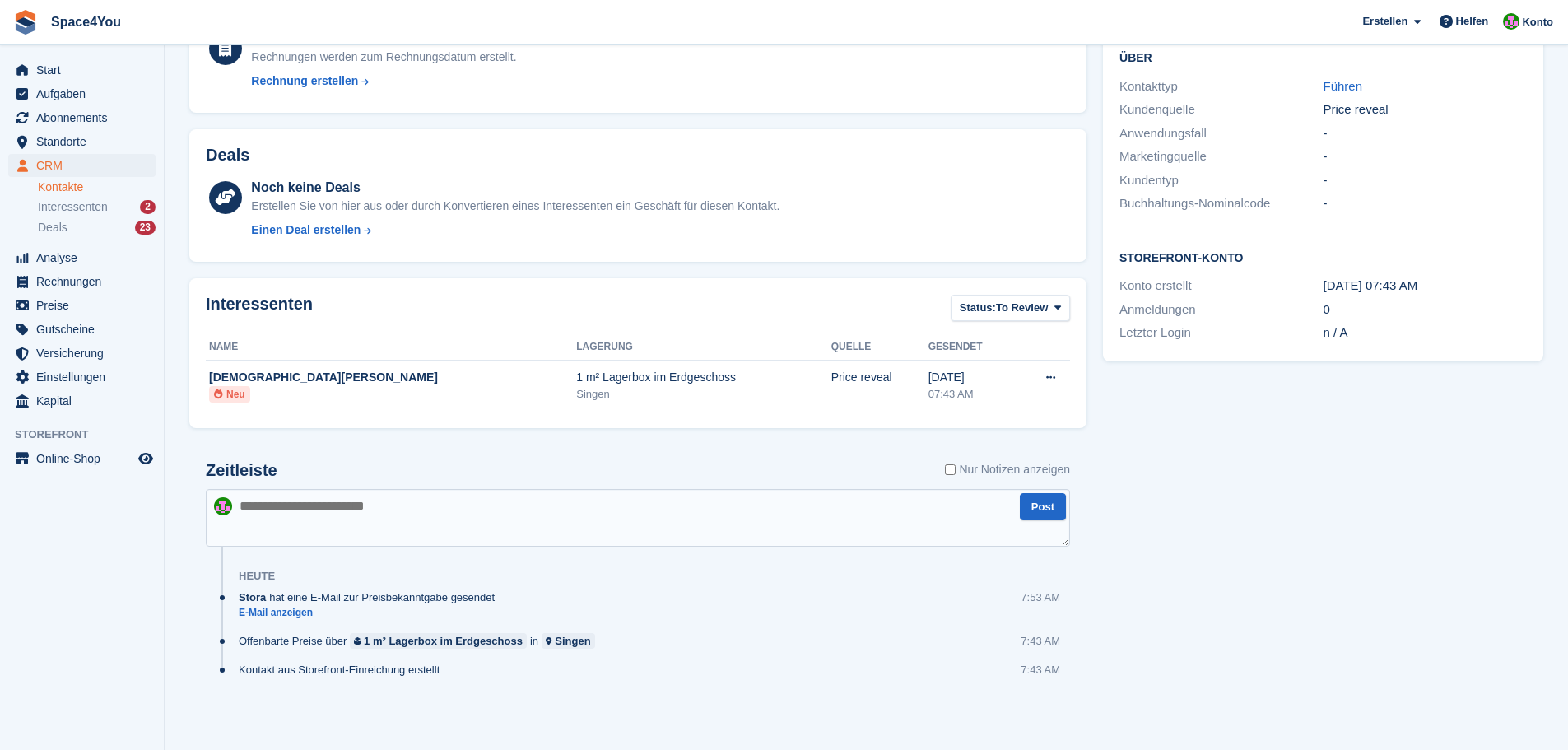
click at [418, 510] on textarea at bounding box center [637, 518] width 864 height 58
type textarea "**********"
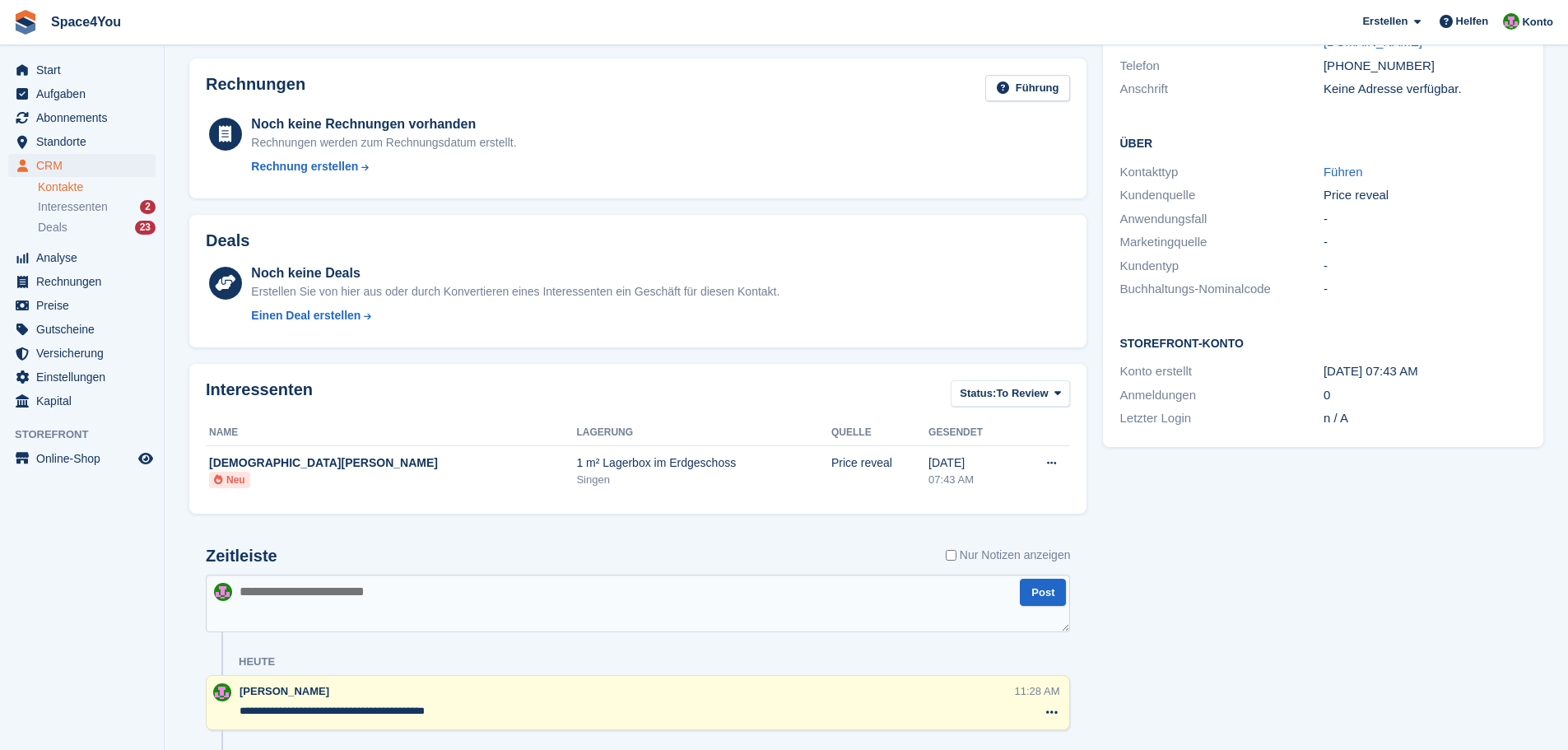
scroll to position [133, 0]
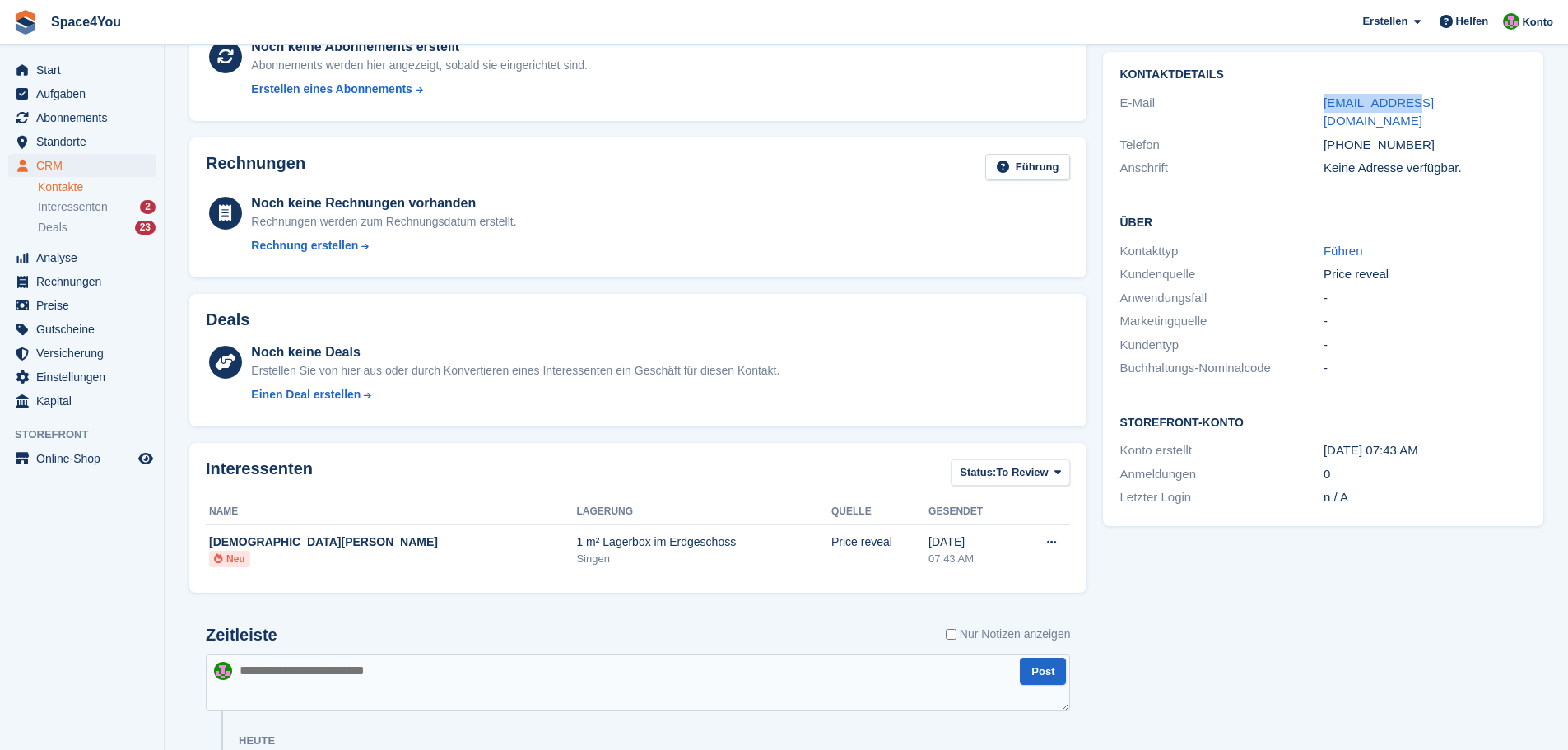
drag, startPoint x: 1314, startPoint y: 104, endPoint x: 1429, endPoint y: 110, distance: 115.2
click at [1429, 110] on div "E-Mail [EMAIL_ADDRESS][DOMAIN_NAME]" at bounding box center [1323, 112] width 408 height 42
copy div "[EMAIL_ADDRESS][DOMAIN_NAME]"
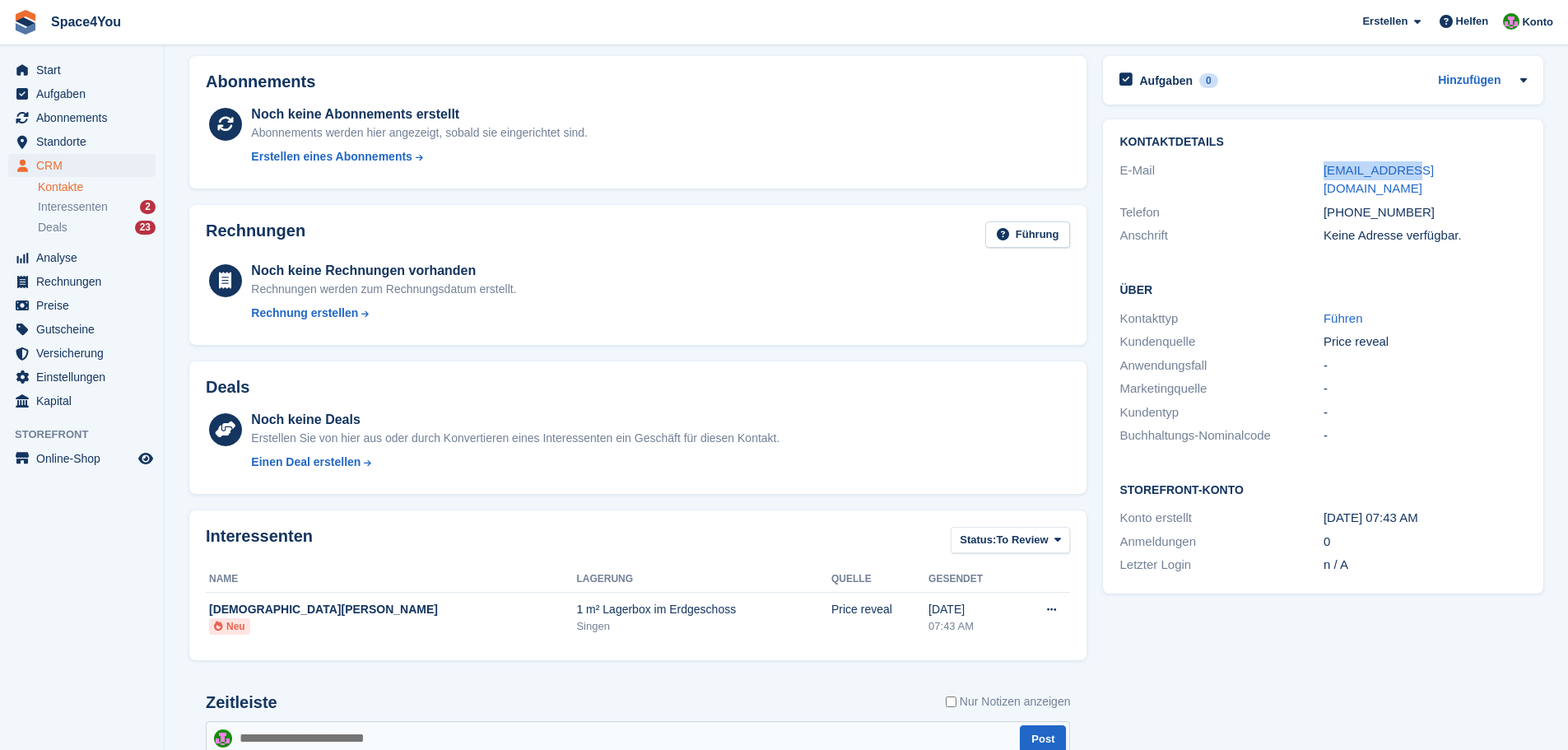
scroll to position [0, 0]
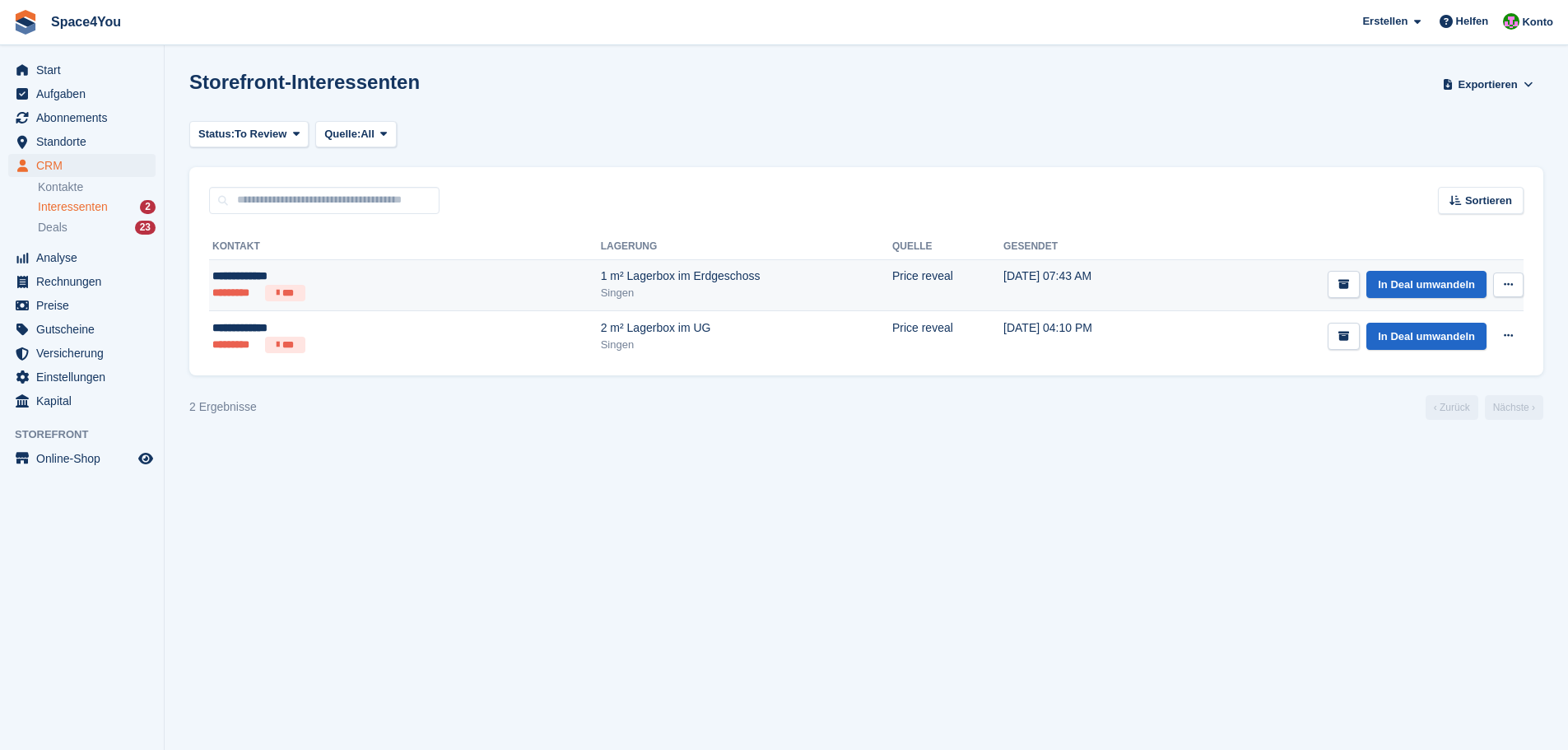
click at [1425, 270] on td "In Deal umwandeln Kontakt anzeigen Kontakt bearbeiten Interessenten löschen" at bounding box center [1344, 285] width 358 height 52
click at [1418, 287] on link "In Deal umwandeln" at bounding box center [1426, 284] width 120 height 27
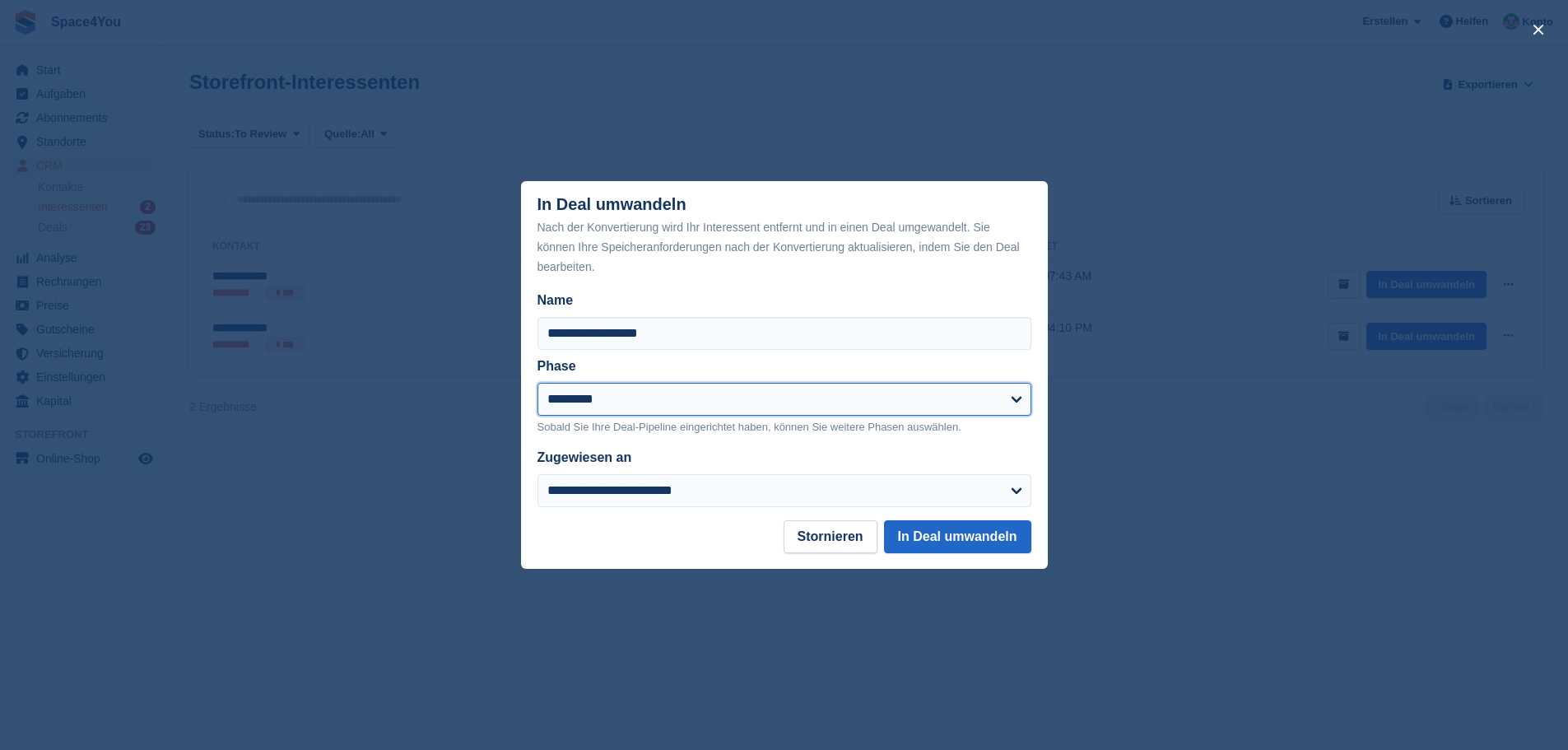
click at [678, 398] on select "**********" at bounding box center [784, 399] width 494 height 33
select select "****"
click at [538, 384] on select "**********" at bounding box center [784, 399] width 494 height 33
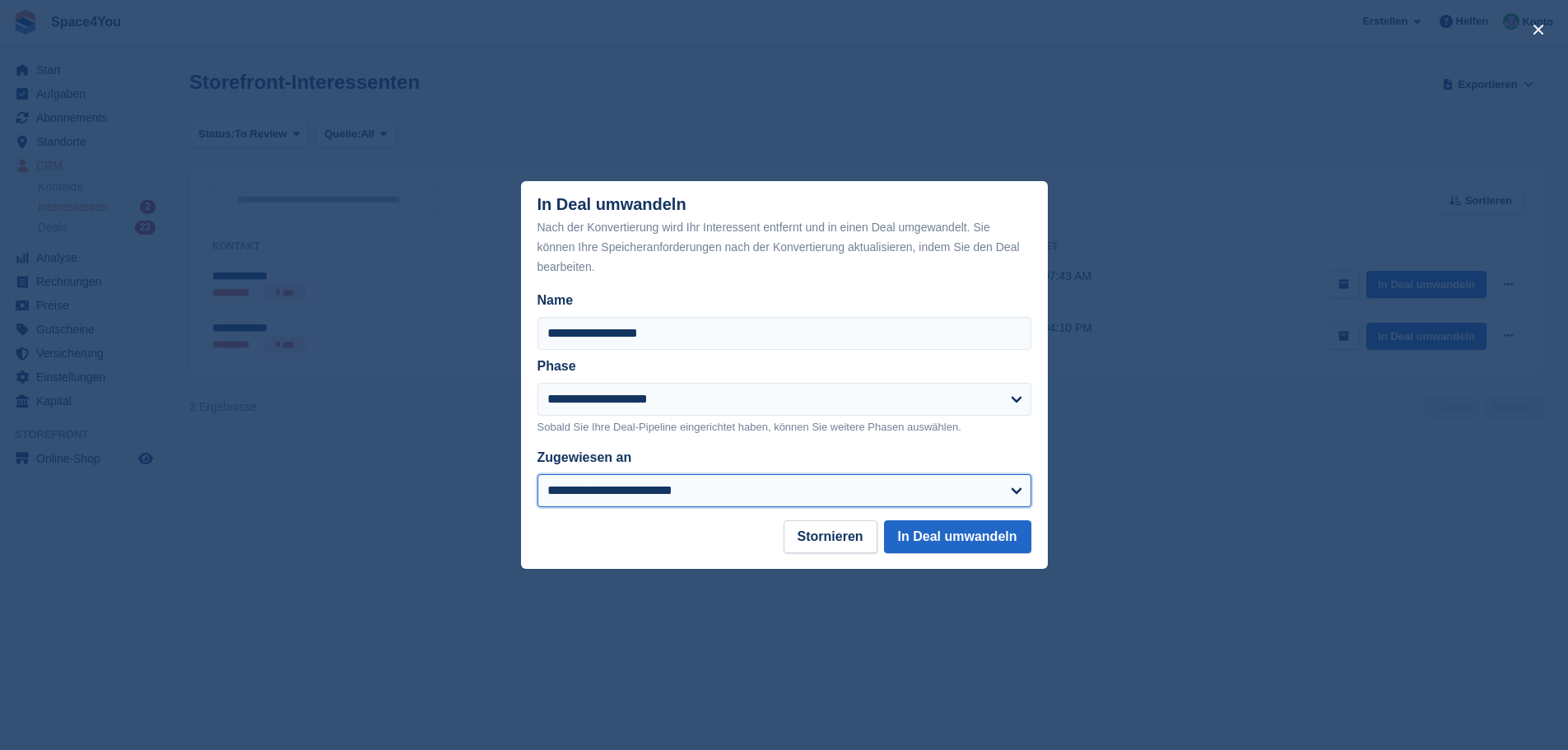
click at [648, 484] on select "**********" at bounding box center [784, 490] width 494 height 33
select select "****"
click at [538, 476] on select "**********" at bounding box center [784, 490] width 494 height 33
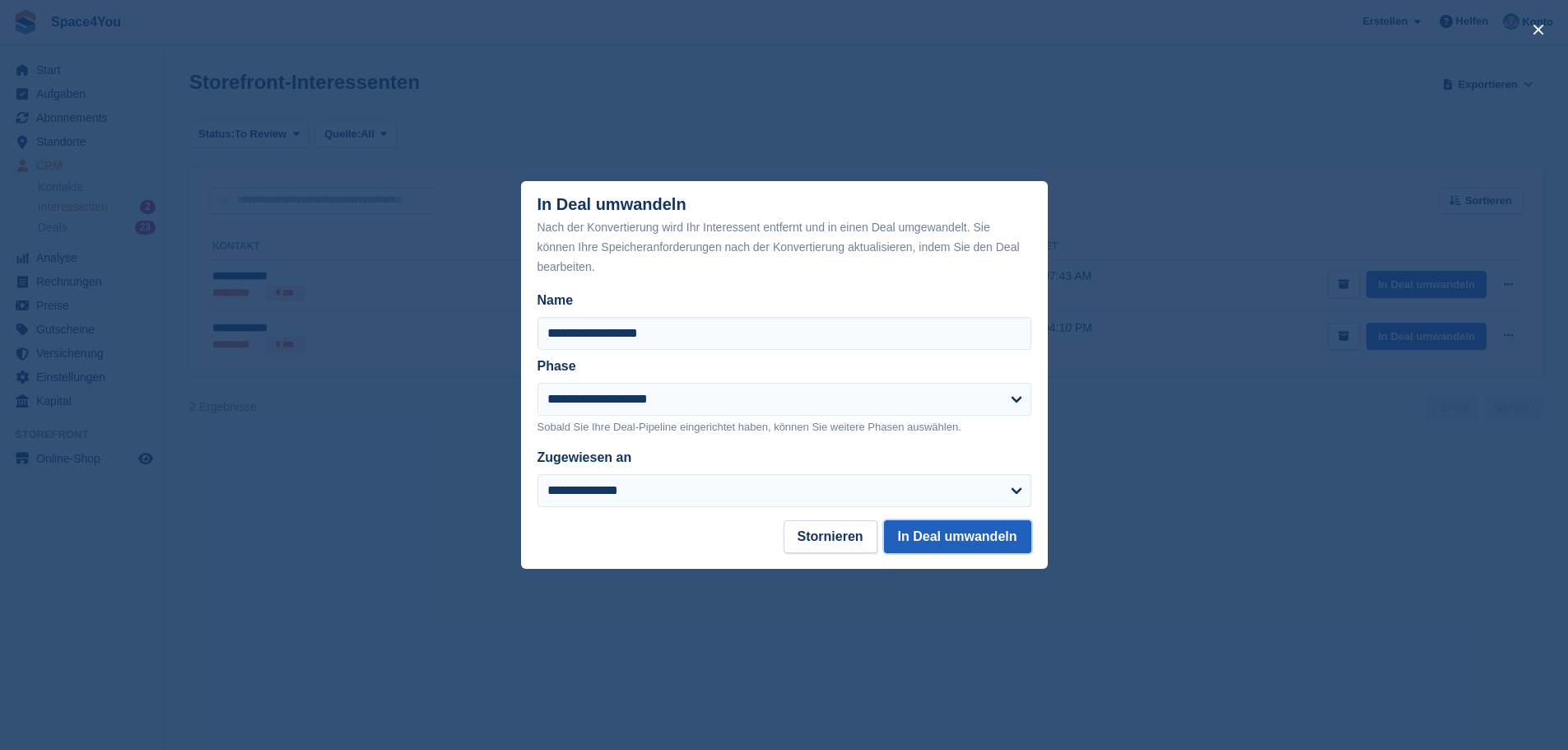
click at [922, 549] on button "In Deal umwandeln" at bounding box center [957, 536] width 148 height 33
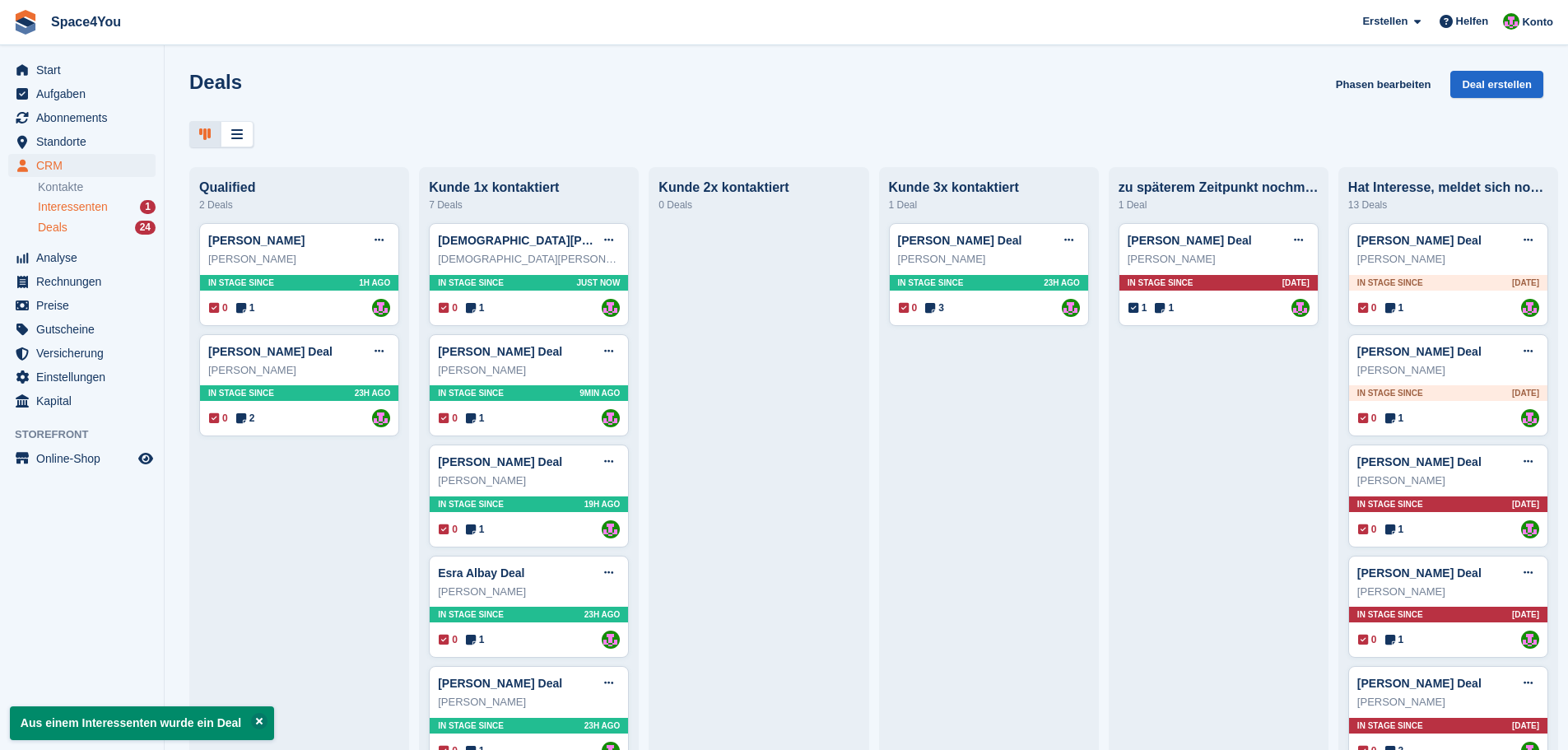
click at [60, 203] on span "Interessenten" at bounding box center [72, 207] width 70 height 16
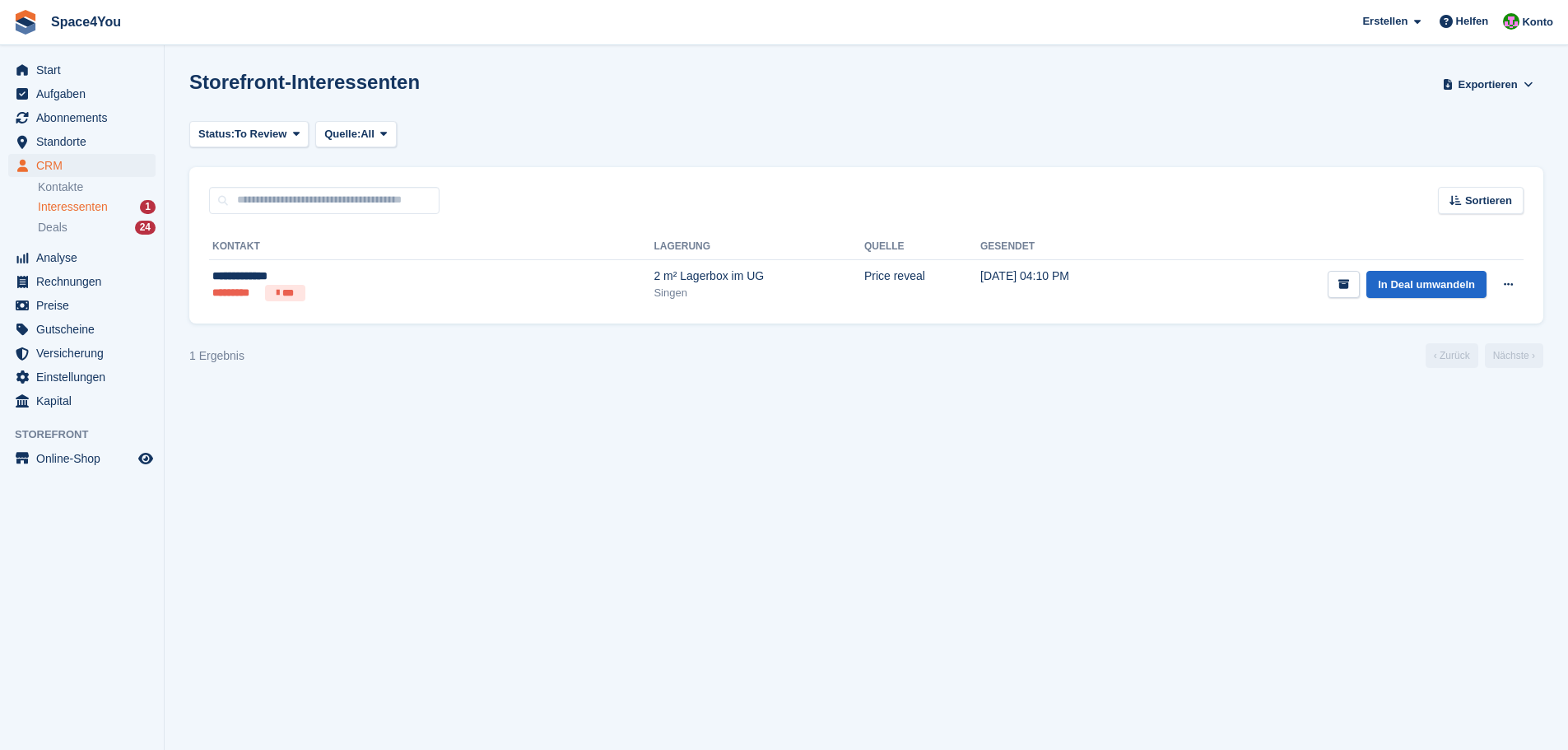
click at [490, 485] on section "Storefront-Interessenten Exportieren Exportieren Interessenten Exportieren Sie …" at bounding box center [866, 375] width 1403 height 750
click at [654, 293] on div "Singen" at bounding box center [759, 293] width 210 height 17
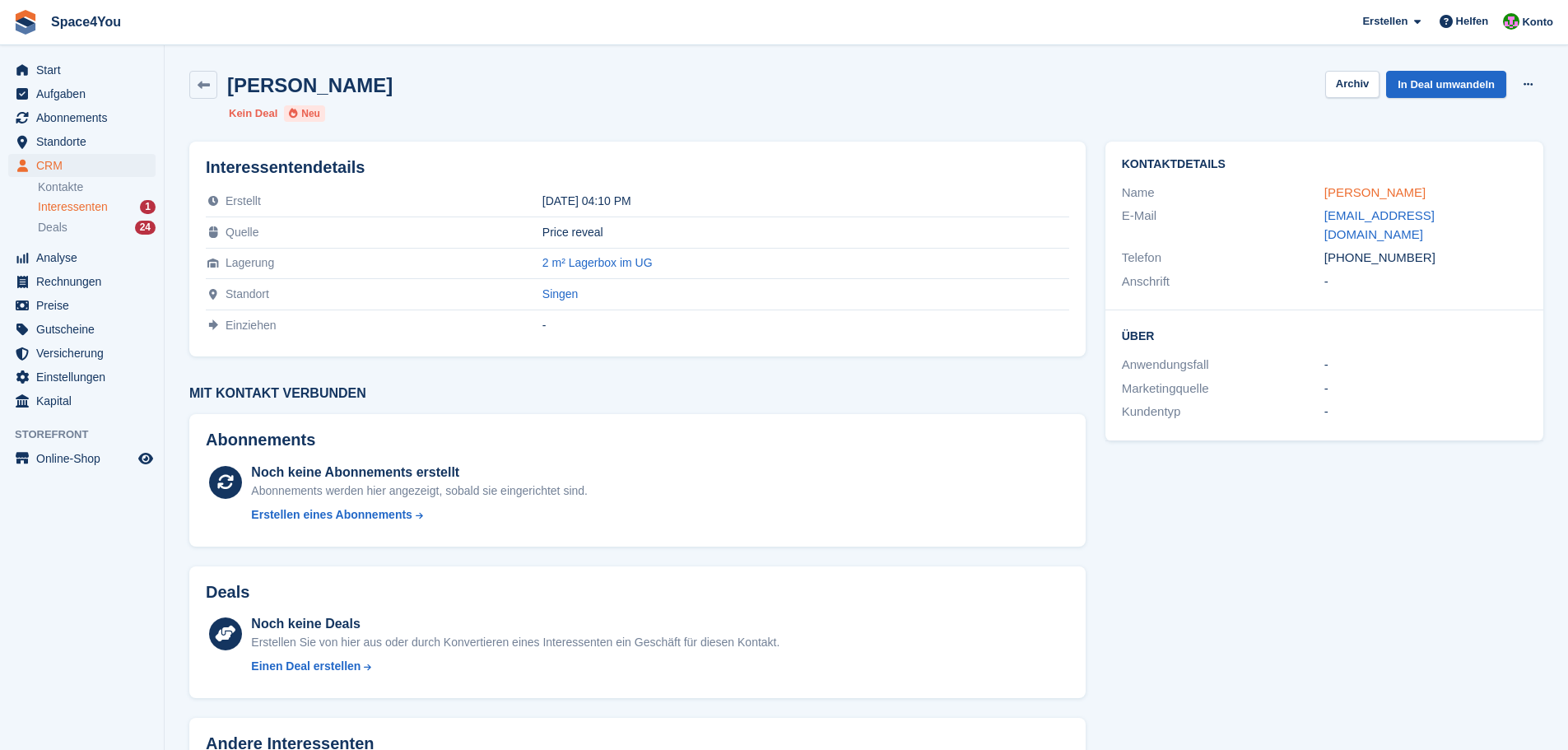
click at [1376, 190] on link "[PERSON_NAME]" at bounding box center [1375, 192] width 101 height 14
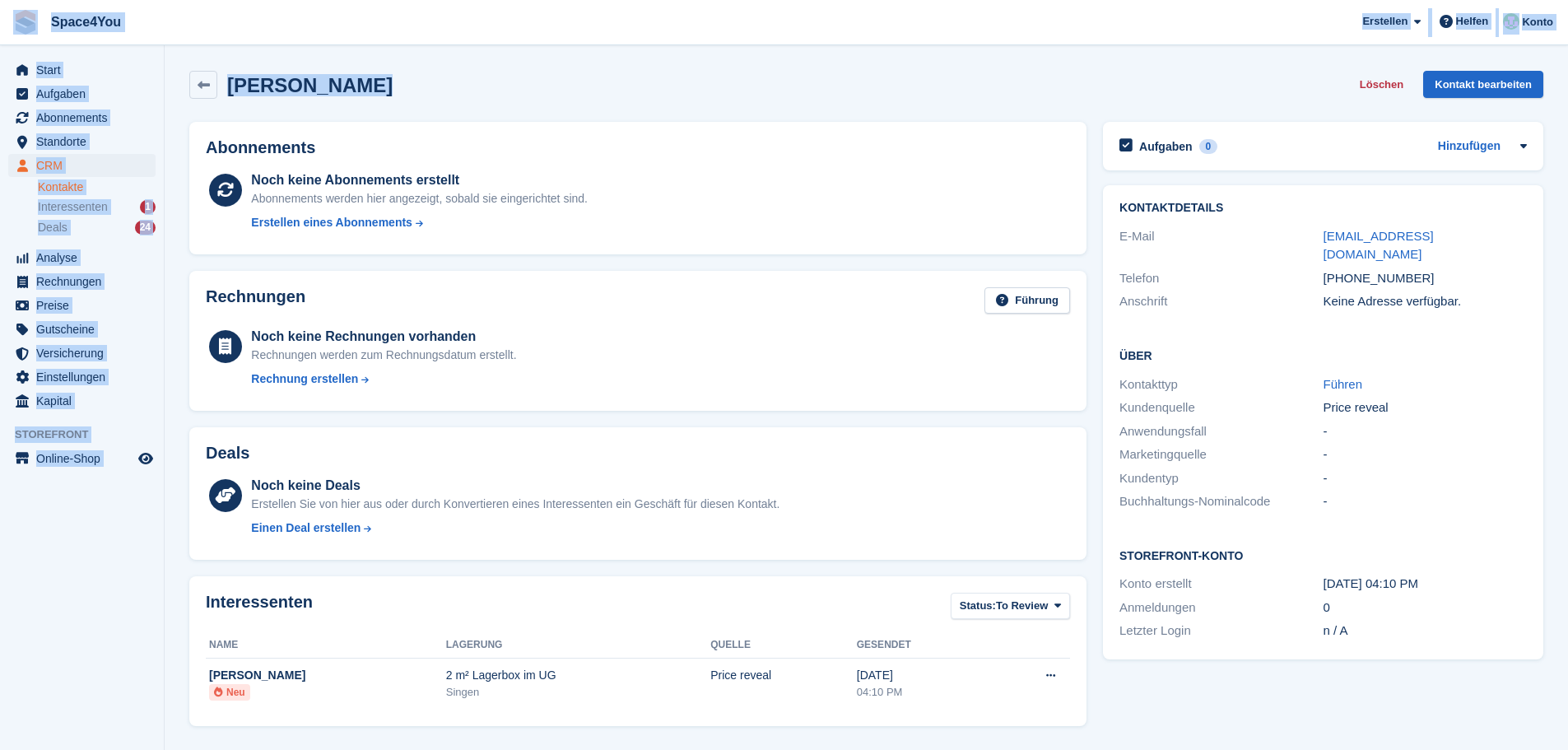
drag, startPoint x: 404, startPoint y: 90, endPoint x: 4, endPoint y: 36, distance: 403.6
click at [4, 36] on div "Space4You Erstellen Abonnement Rechnung Kontakt Deal Rabatt Seite Helfen Chat-S…" at bounding box center [784, 524] width 1568 height 1048
click at [428, 80] on div "Vera Soboleva Löschen Kontakt bearbeiten" at bounding box center [866, 84] width 1354 height 28
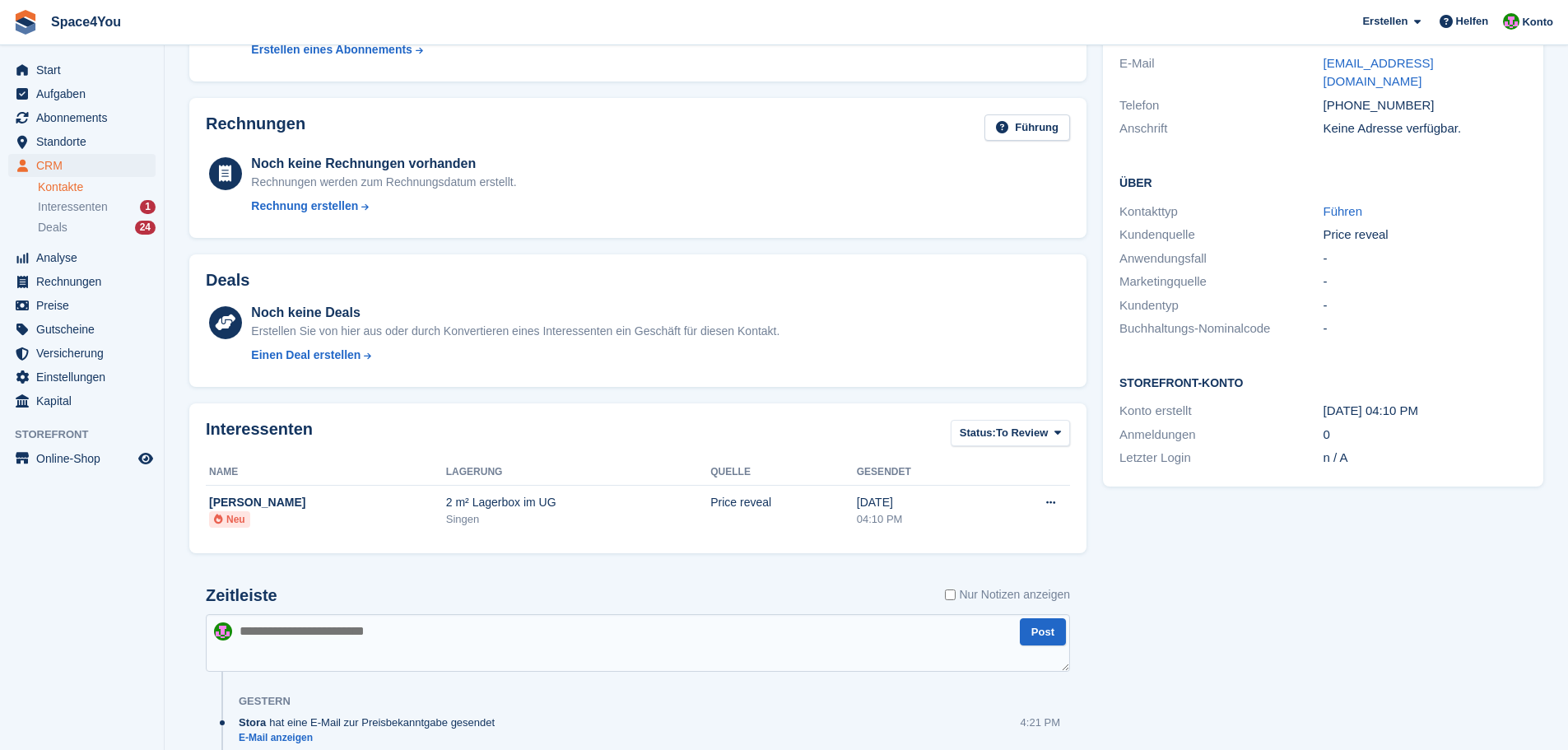
scroll to position [298, 0]
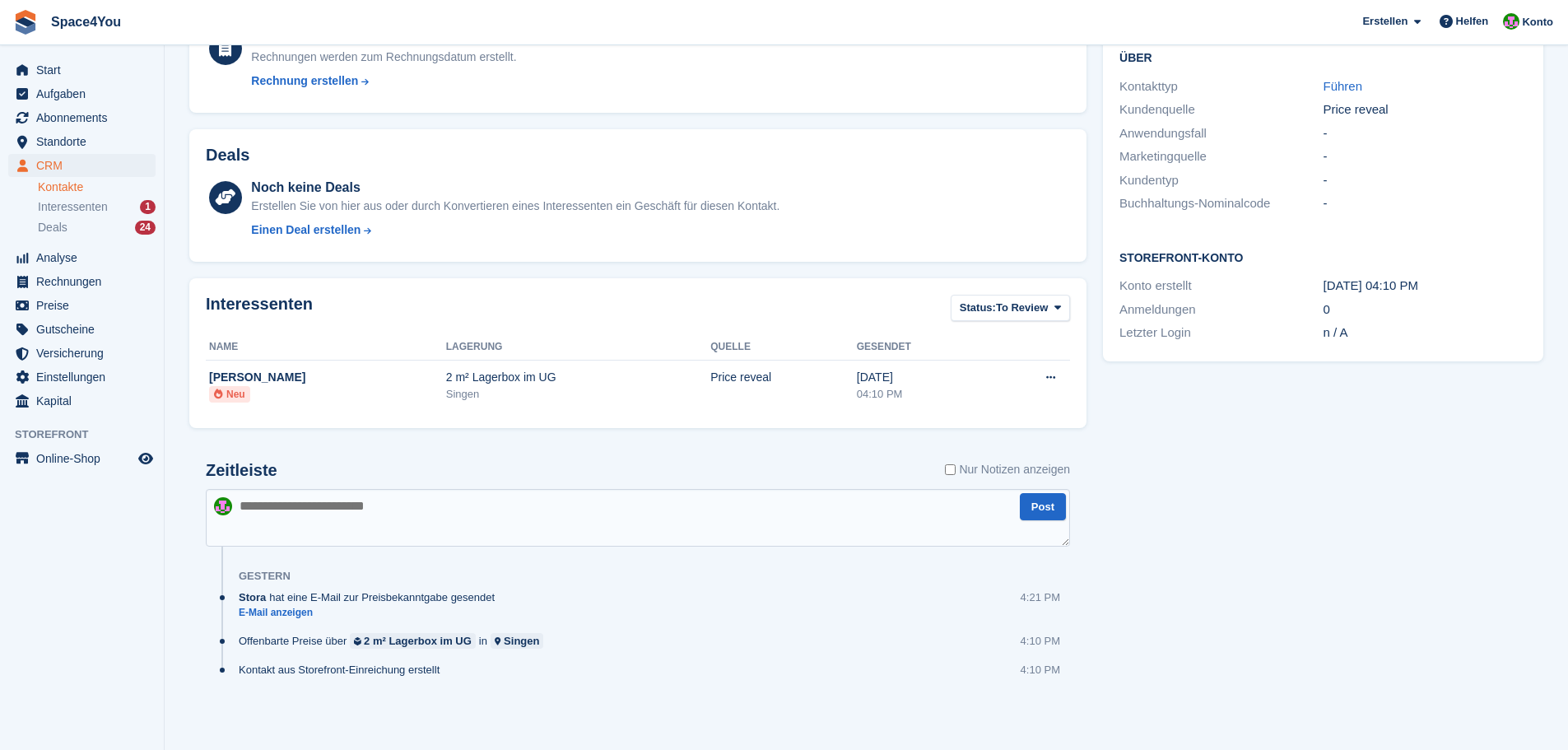
click at [464, 521] on textarea at bounding box center [637, 518] width 864 height 58
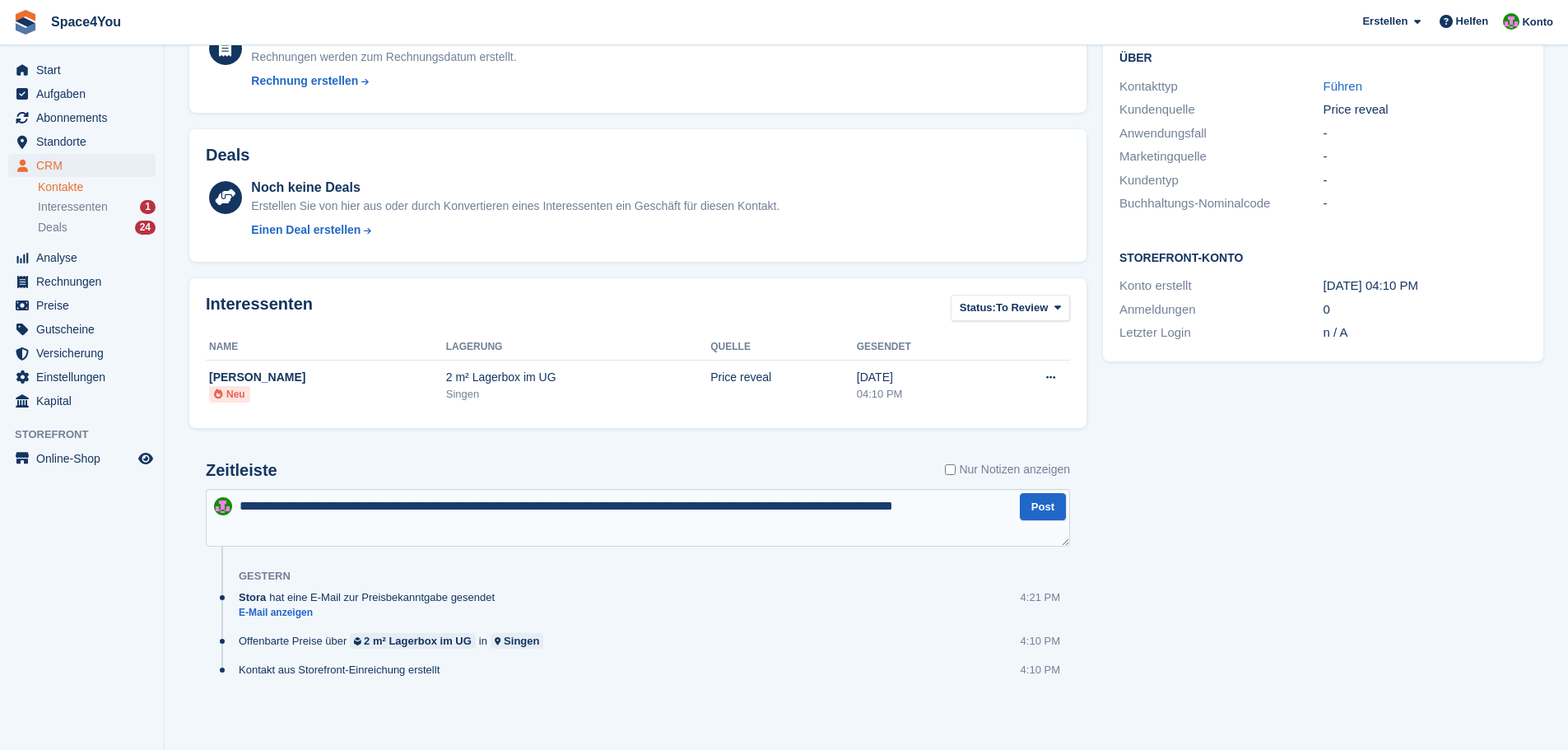
scroll to position [9, 0]
type textarea "**********"
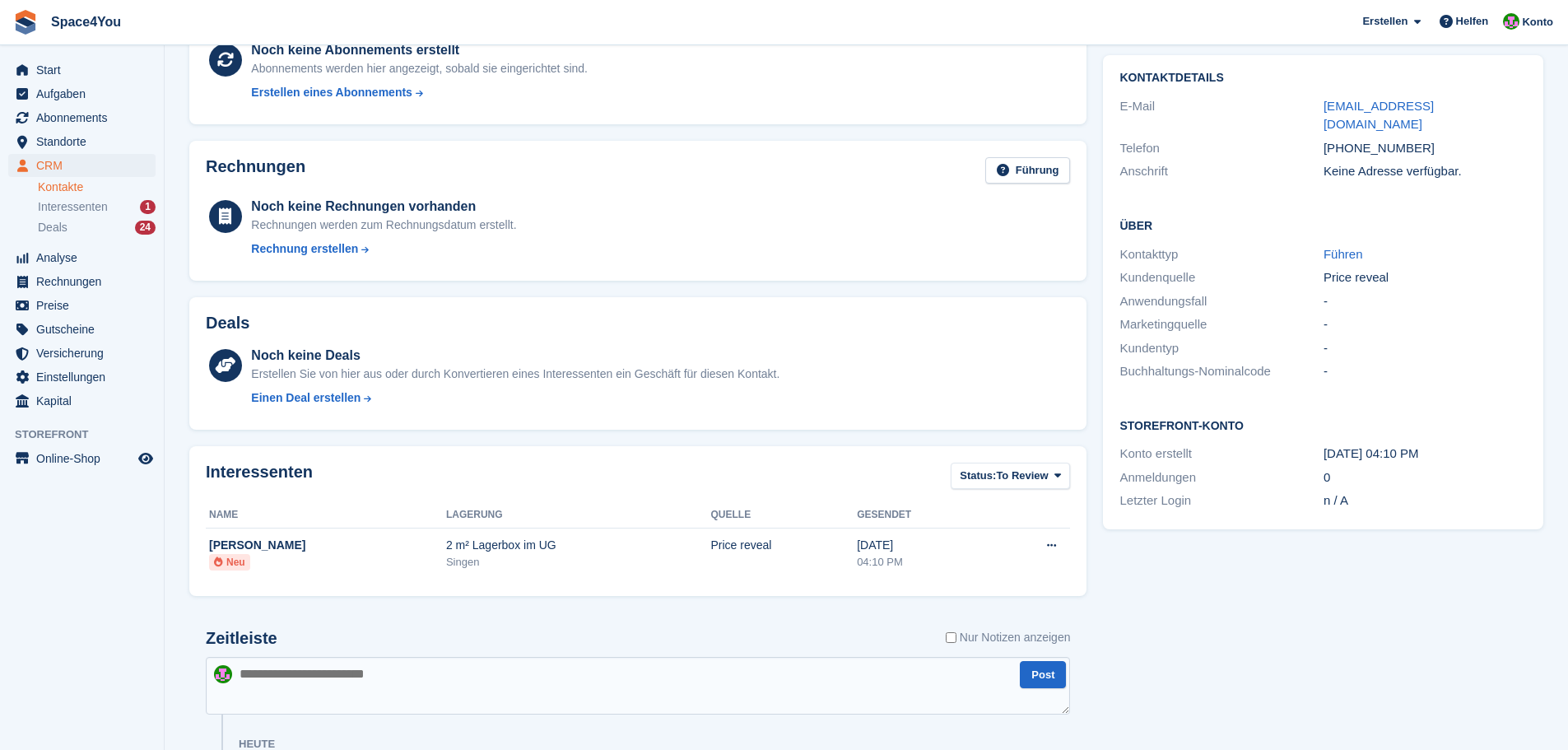
scroll to position [0, 0]
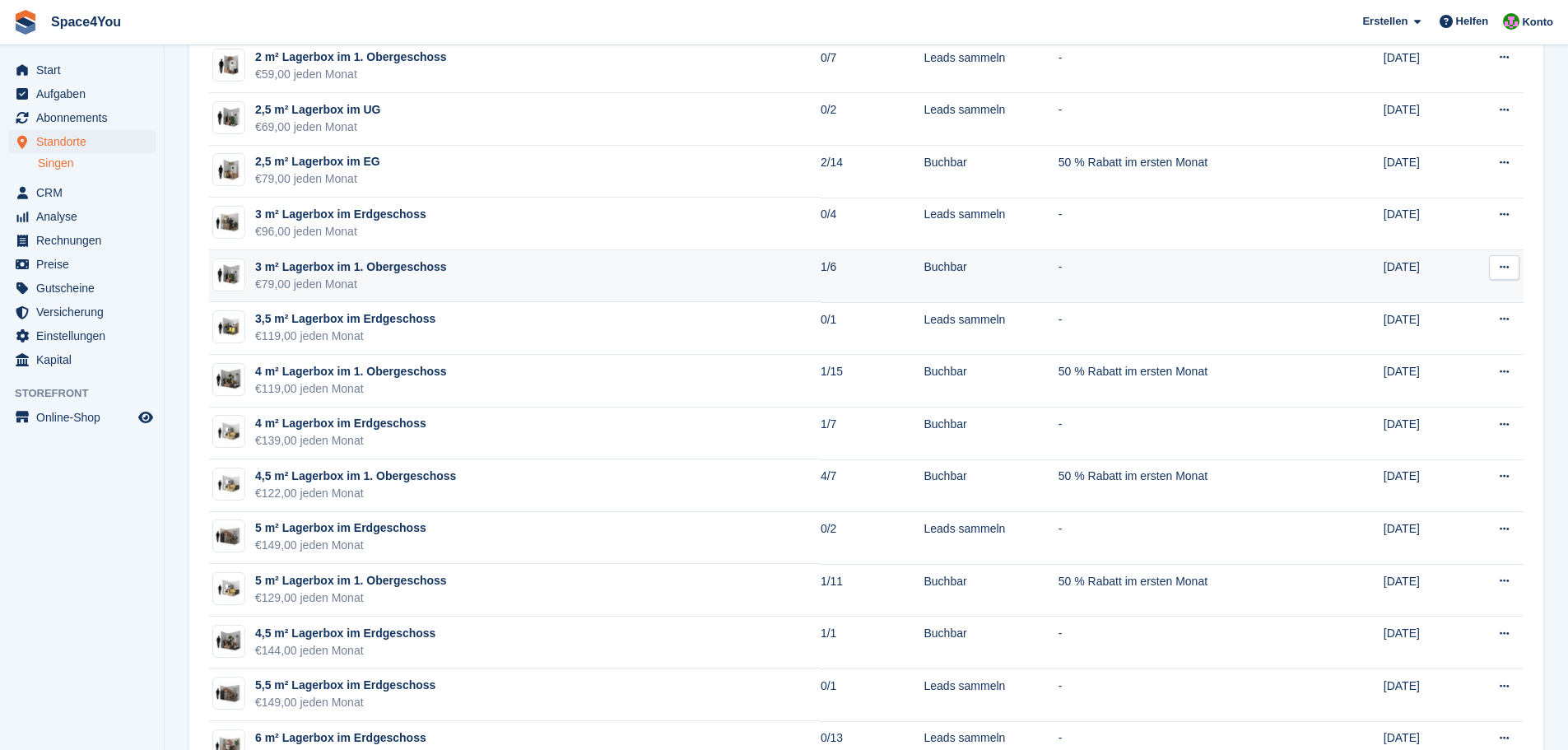
scroll to position [576, 0]
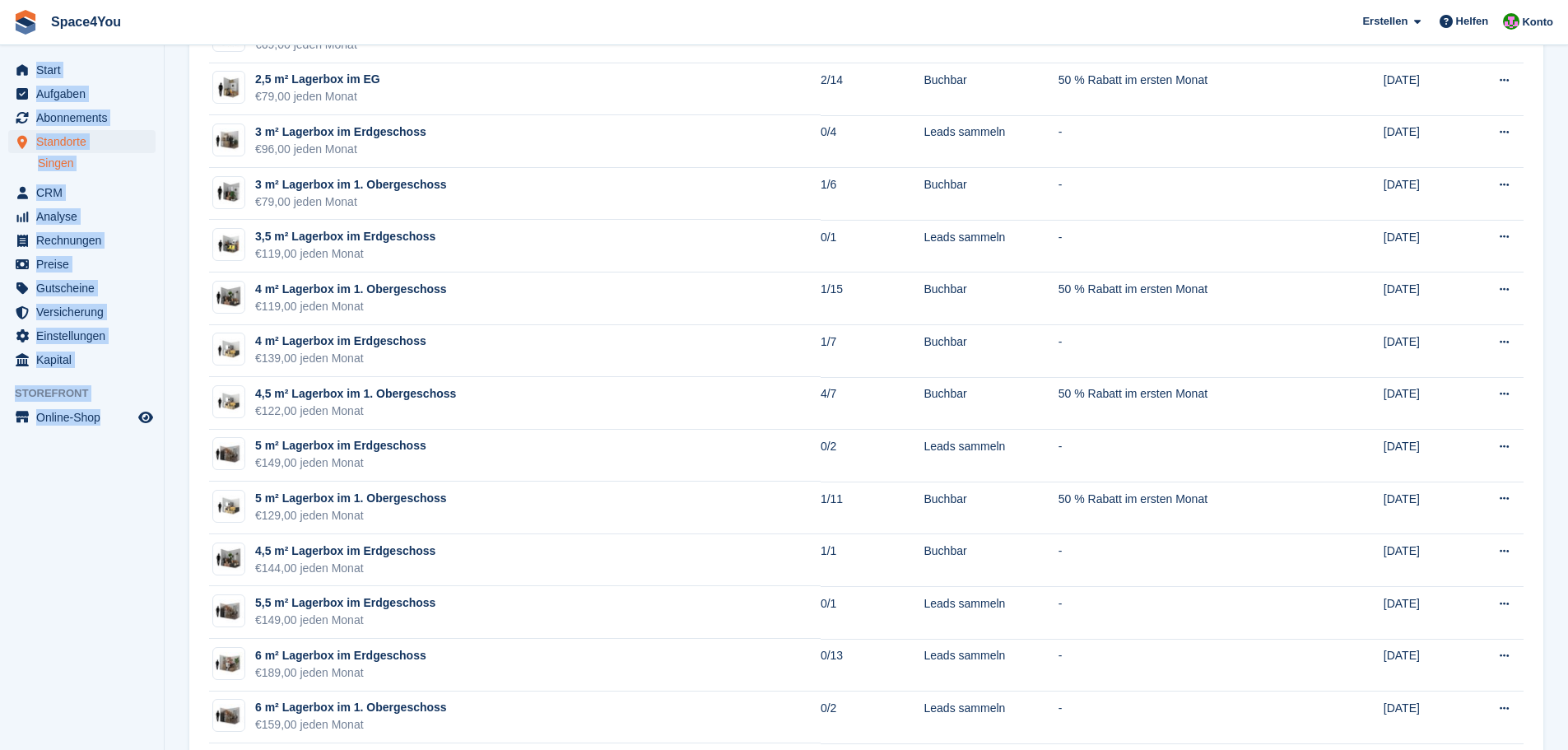
drag, startPoint x: 152, startPoint y: 449, endPoint x: 0, endPoint y: 53, distance: 424.2
click at [0, 53] on aside "Start Aufgaben Abonnements Abonnements Abonnements Preiserhöhungen NEU Preiserh…" at bounding box center [81, 379] width 164 height 668
click at [112, 532] on aside "Start Aufgaben Abonnements Abonnements Abonnements Preiserhöhungen NEU Preiserh…" at bounding box center [81, 379] width 164 height 668
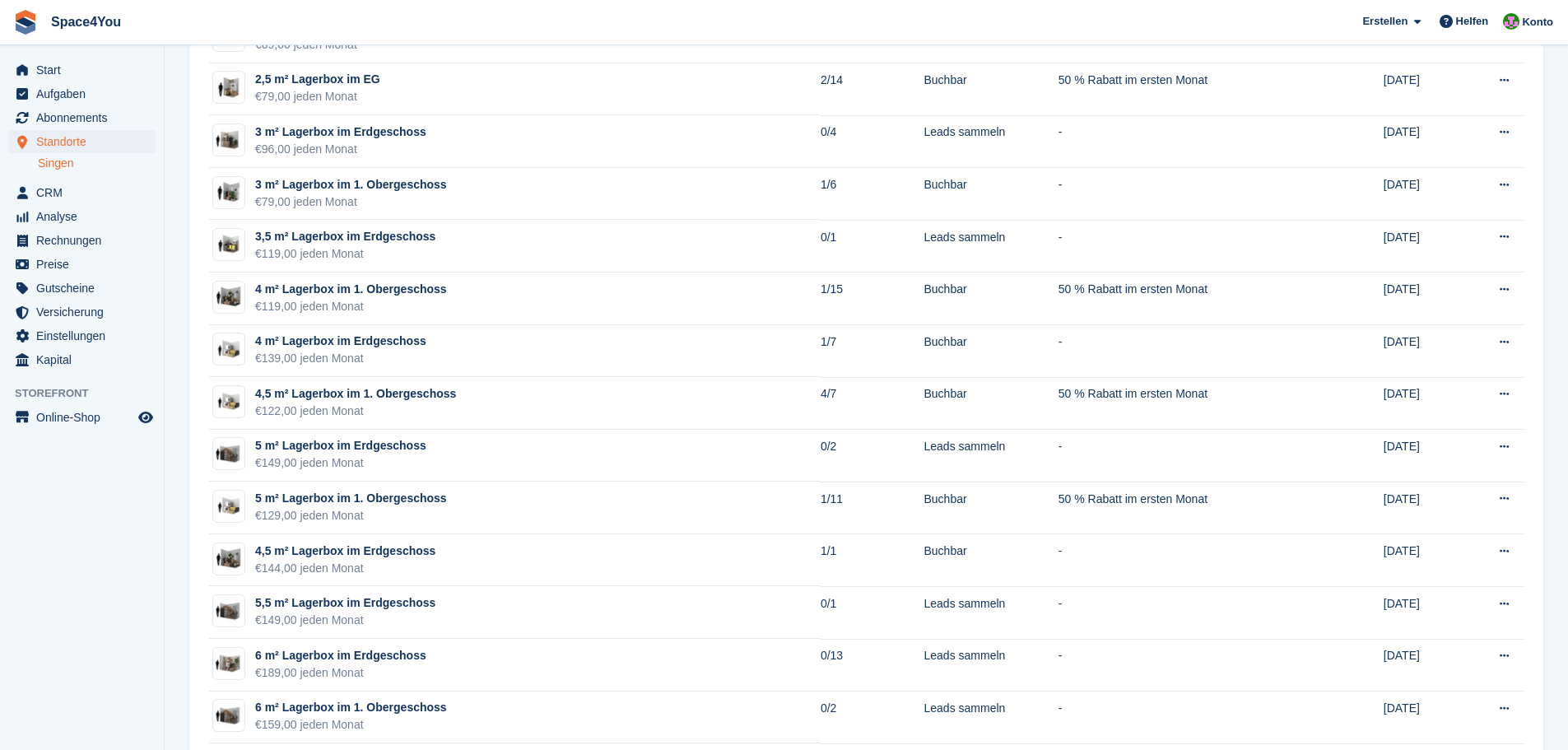
click at [112, 532] on aside "Start Aufgaben Abonnements Abonnements Abonnements Preiserhöhungen NEU Preiserh…" at bounding box center [81, 379] width 164 height 668
click at [123, 490] on aside "Start Aufgaben Abonnements Abonnements Abonnements Preiserhöhungen NEU Preiserh…" at bounding box center [81, 379] width 164 height 668
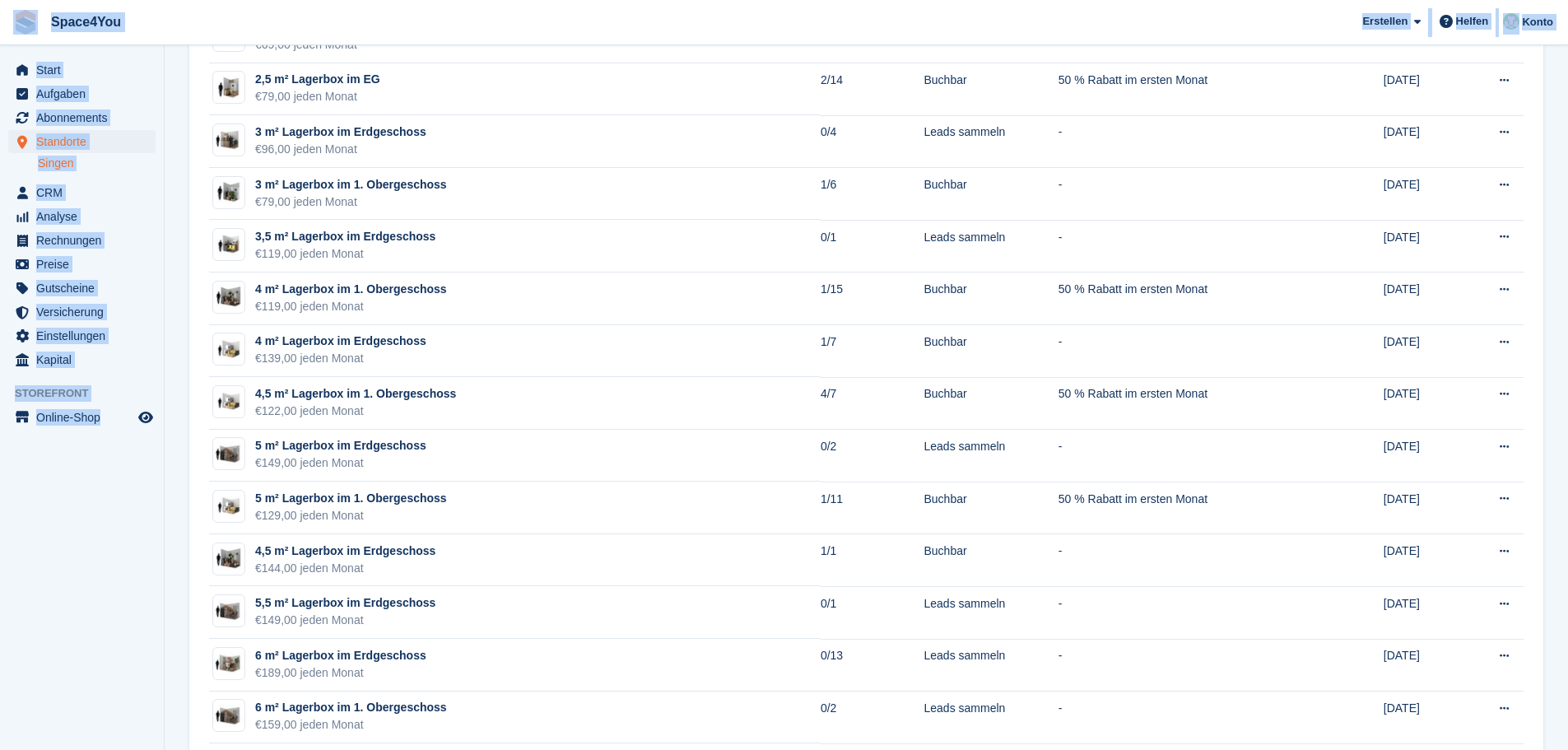
drag, startPoint x: 153, startPoint y: 448, endPoint x: 8, endPoint y: 22, distance: 450.0
click at [8, 22] on div "Space4You [GEOGRAPHIC_DATA] Abonnement Rechnung Kontakt Deal [GEOGRAPHIC_DATA] …" at bounding box center [784, 704] width 1568 height 2562
click at [133, 599] on aside "Start Aufgaben Abonnements Abonnements Abonnements Preiserhöhungen NEU Preiserh…" at bounding box center [81, 379] width 164 height 668
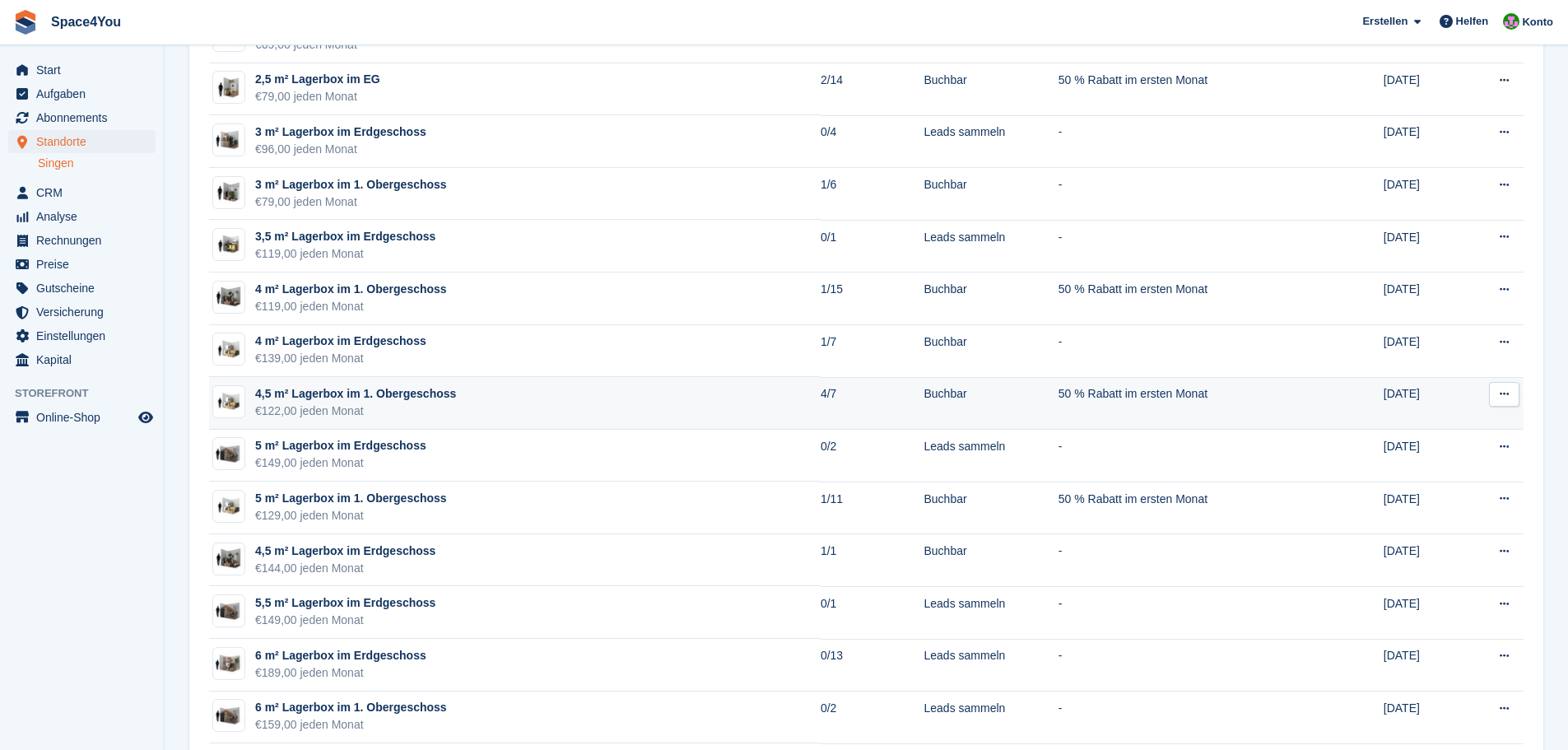
drag, startPoint x: 198, startPoint y: 397, endPoint x: 1451, endPoint y: 405, distance: 1253.0
click at [1451, 405] on div "Name Verfügbar Status Aktion Anstoß Erstellt 1 m² Lagerbox im 1. Obergeschoss €…" at bounding box center [866, 753] width 1354 height 2415
click at [63, 542] on aside "Start Aufgaben Abonnements Abonnements Abonnements Preiserhöhungen NEU Preiserh…" at bounding box center [81, 379] width 164 height 668
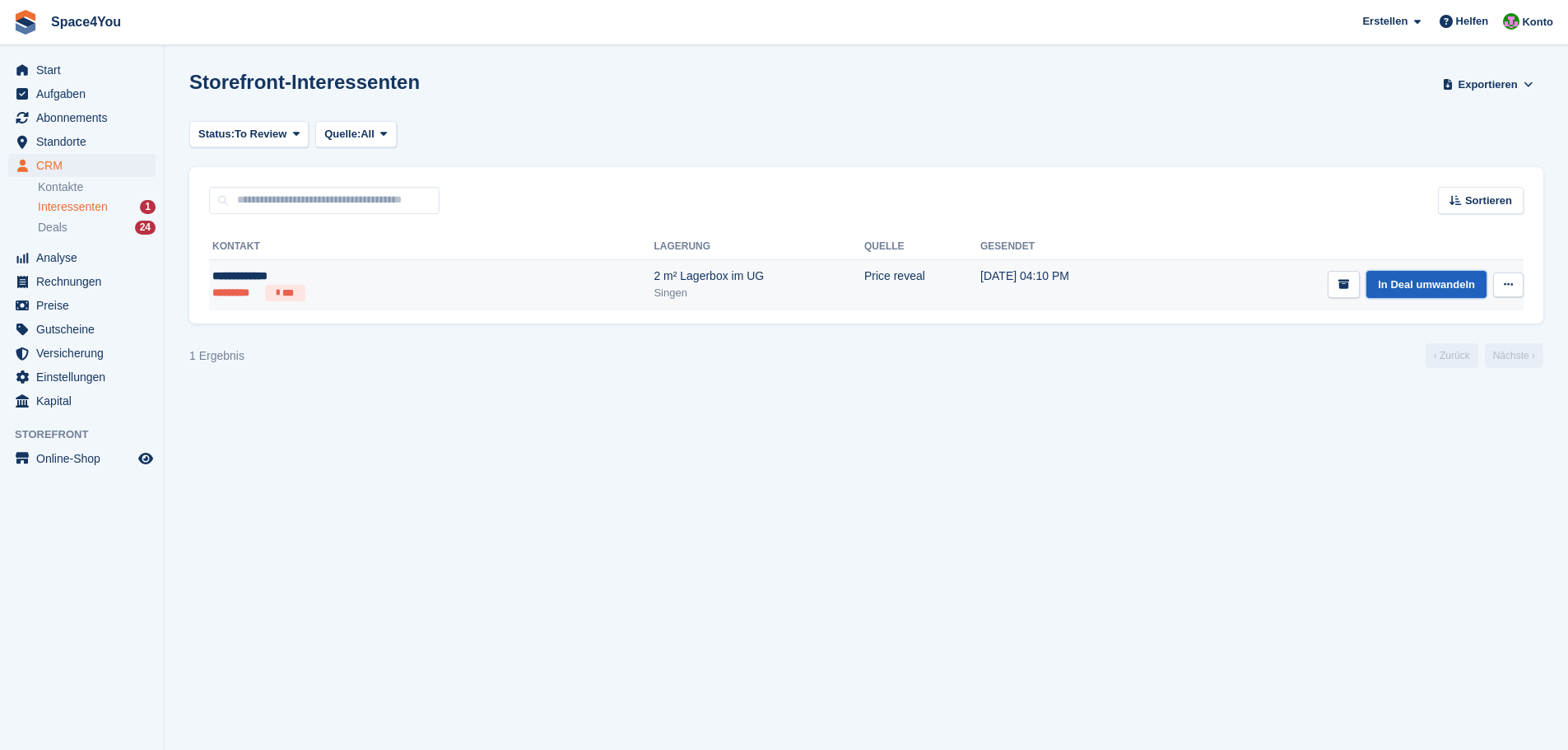
click at [1389, 290] on link "In Deal umwandeln" at bounding box center [1426, 284] width 120 height 27
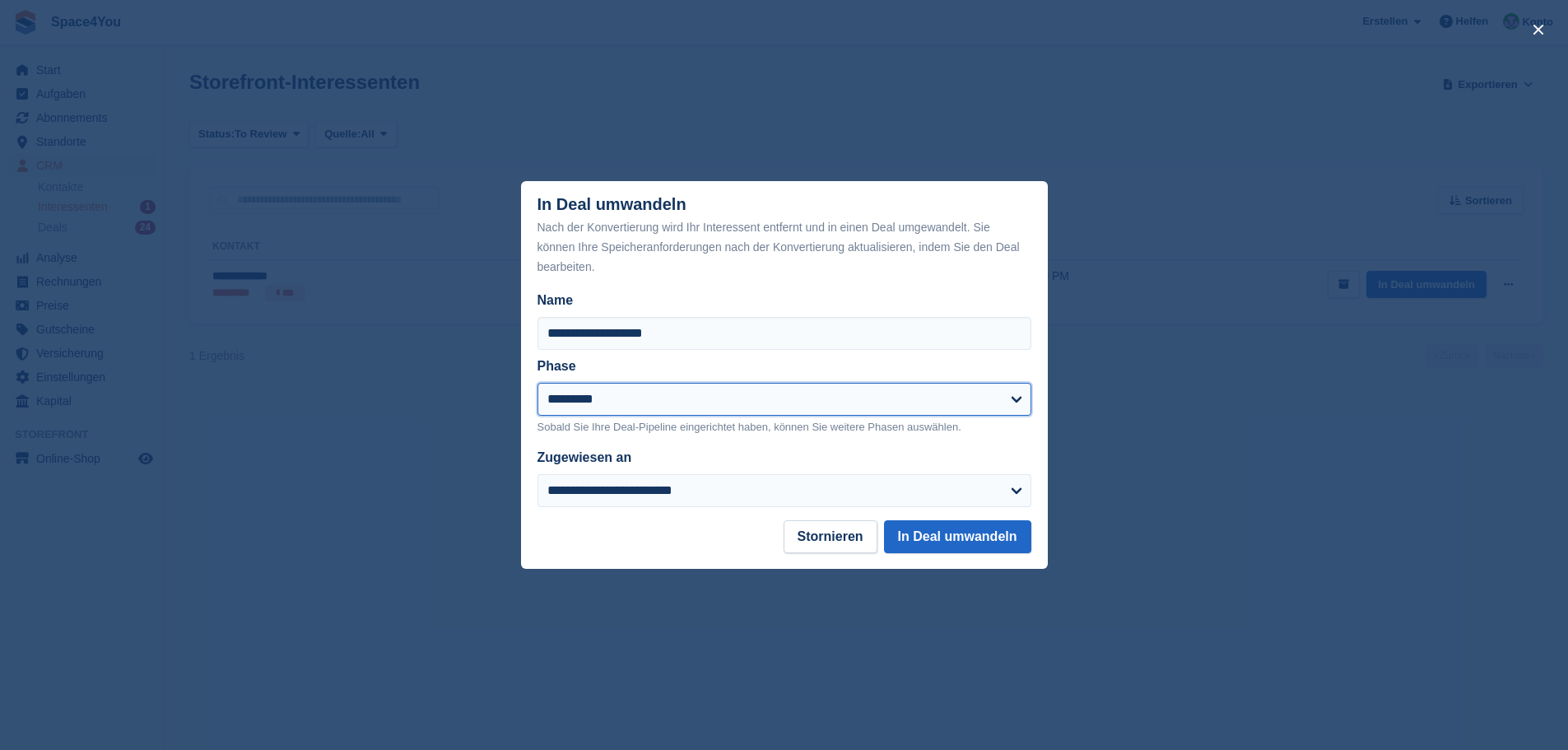
click at [655, 386] on select "**********" at bounding box center [784, 399] width 494 height 33
click at [538, 384] on select "**********" at bounding box center [784, 399] width 494 height 33
click at [631, 397] on select "**********" at bounding box center [784, 399] width 494 height 33
select select "***"
click at [538, 384] on select "**********" at bounding box center [784, 399] width 494 height 33
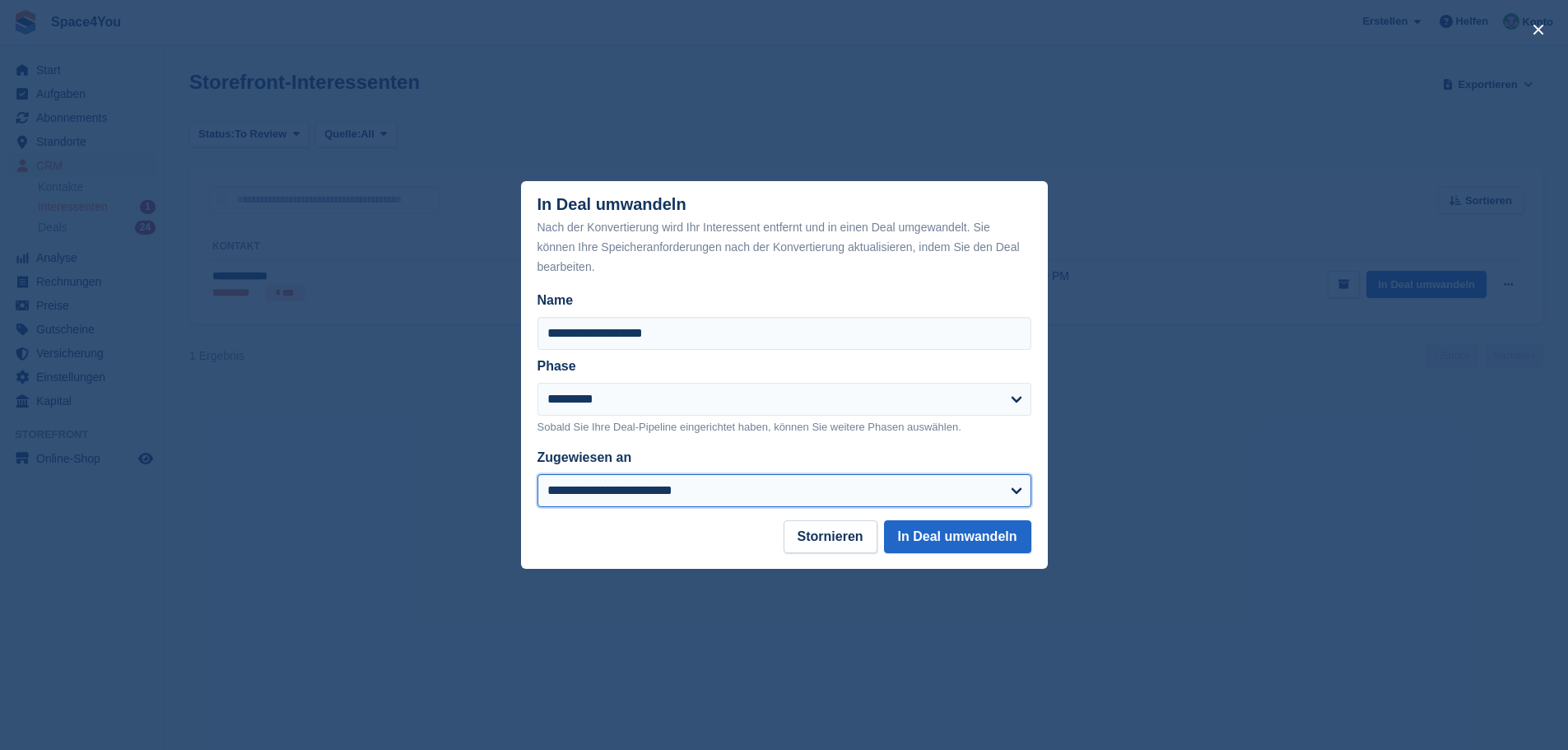
click at [639, 489] on select "**********" at bounding box center [784, 490] width 494 height 33
select select "****"
click at [538, 476] on select "**********" at bounding box center [784, 490] width 494 height 33
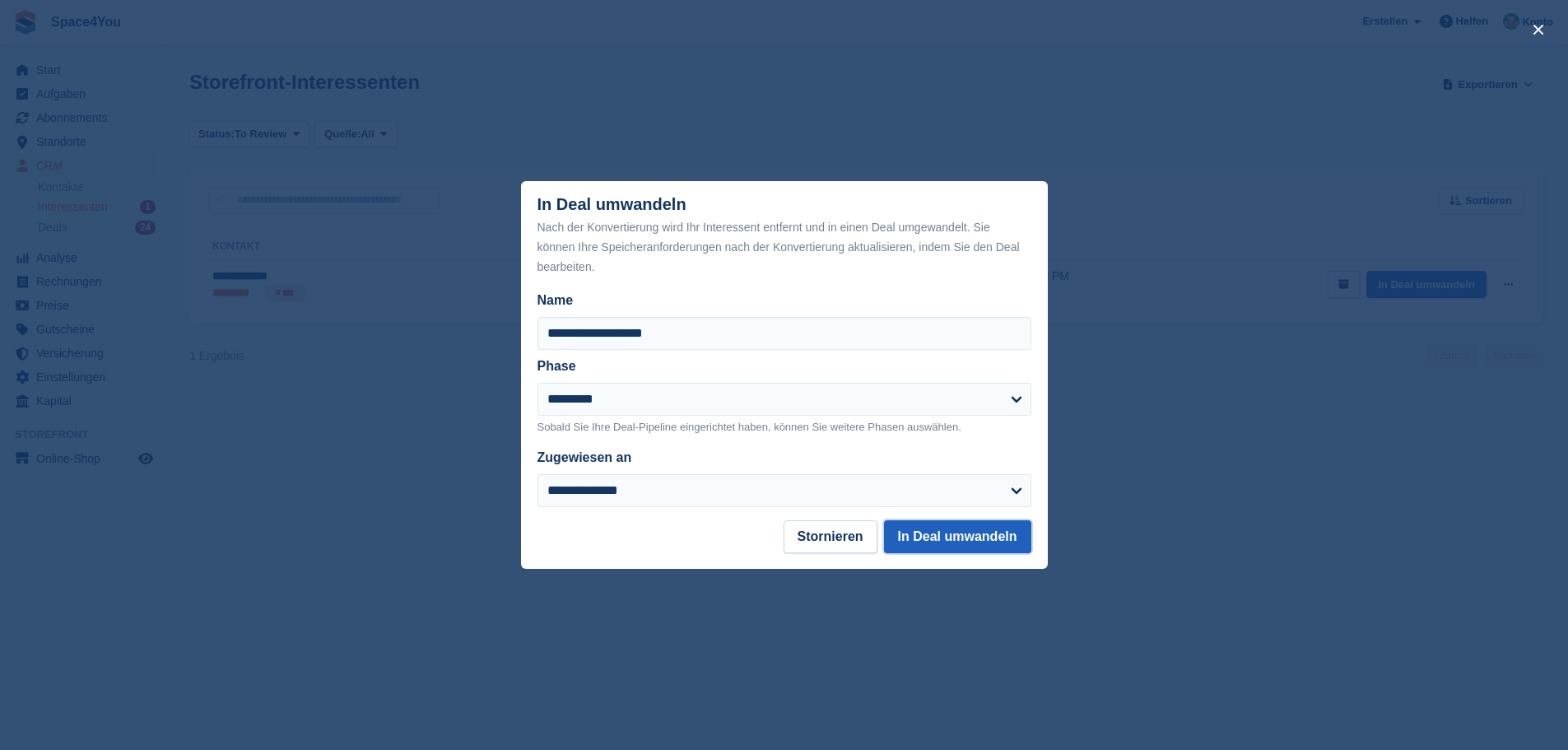
click at [931, 550] on button "In Deal umwandeln" at bounding box center [957, 536] width 148 height 33
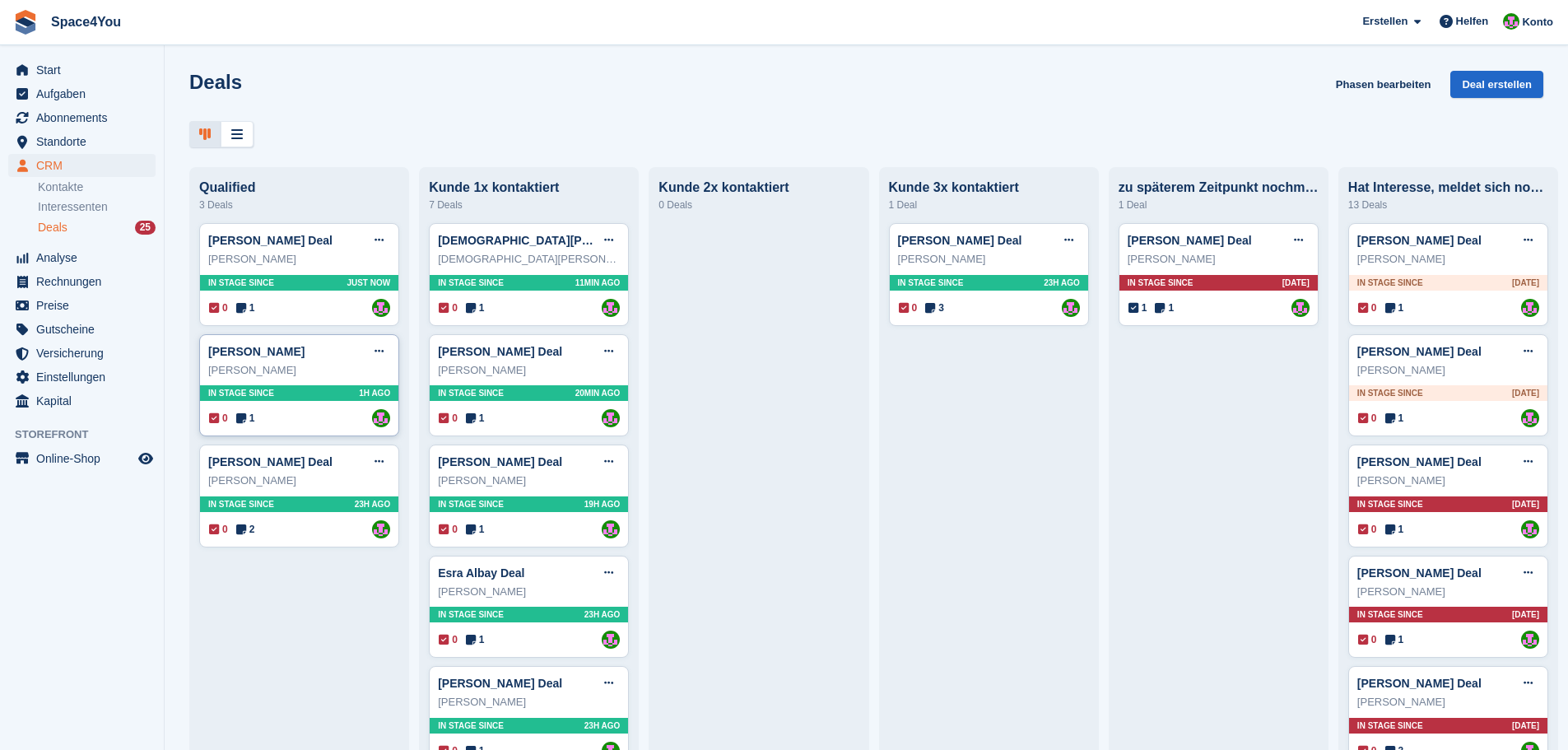
click at [320, 368] on div "Stefan Gugler" at bounding box center [299, 370] width 181 height 17
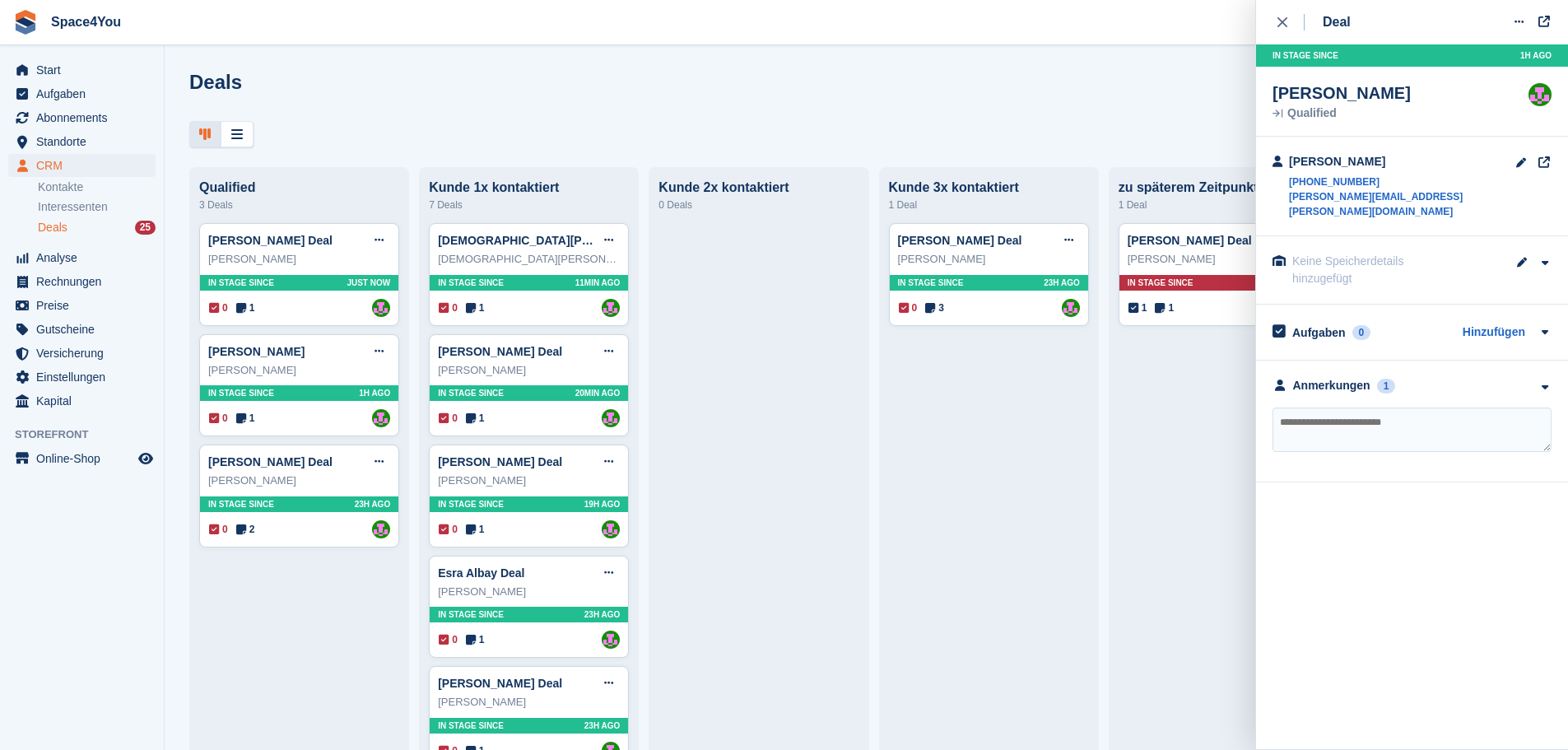
click at [1343, 420] on textarea at bounding box center [1411, 430] width 279 height 45
type textarea "**********"
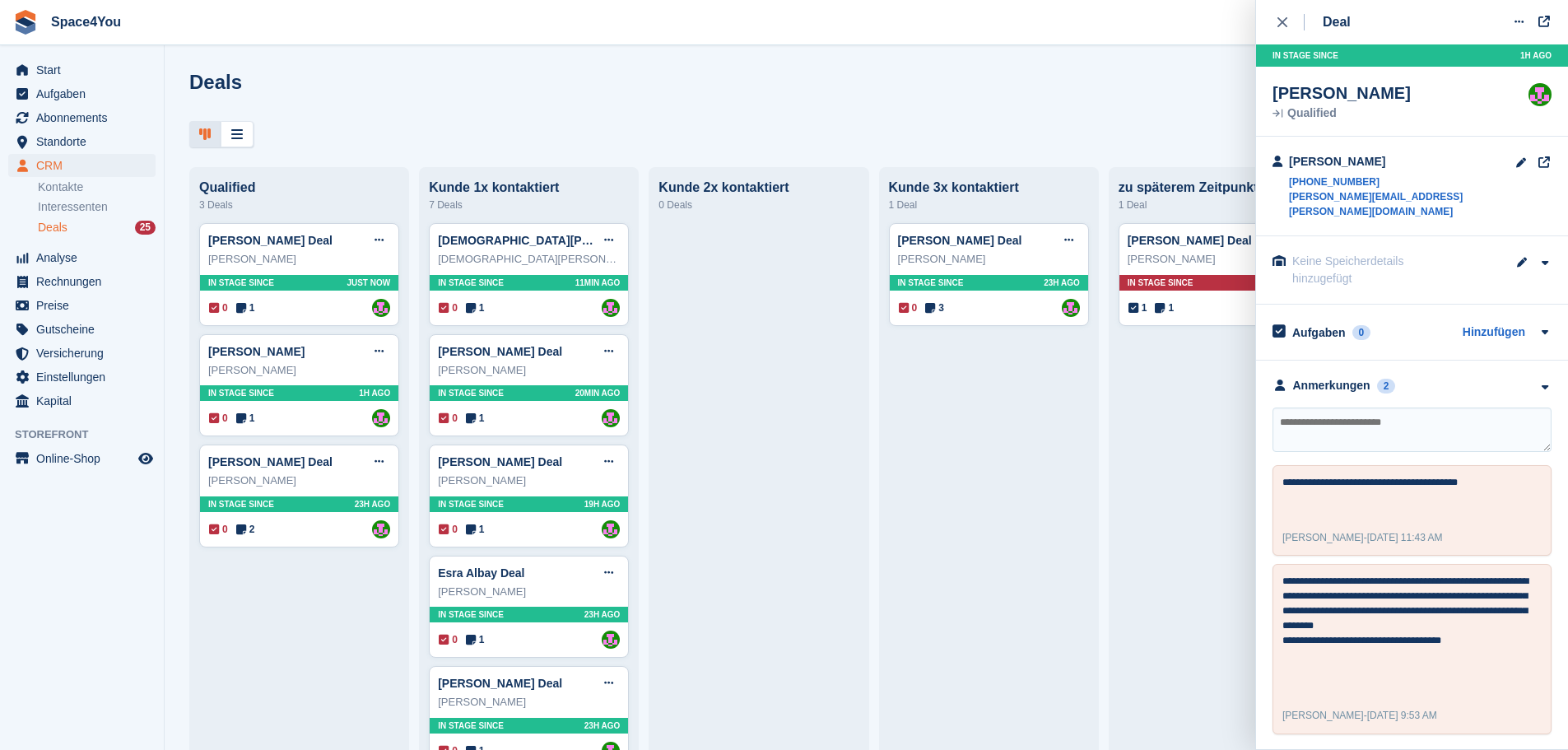
click at [736, 76] on div "Deals Phasen bearbeiten Deal erstellen" at bounding box center [866, 93] width 1354 height 47
click at [580, 41] on span "Space4You [GEOGRAPHIC_DATA] Abonnement Rechnung Kontakt Deal [GEOGRAPHIC_DATA] …" at bounding box center [784, 22] width 1568 height 45
click at [604, 240] on icon at bounding box center [608, 240] width 9 height 11
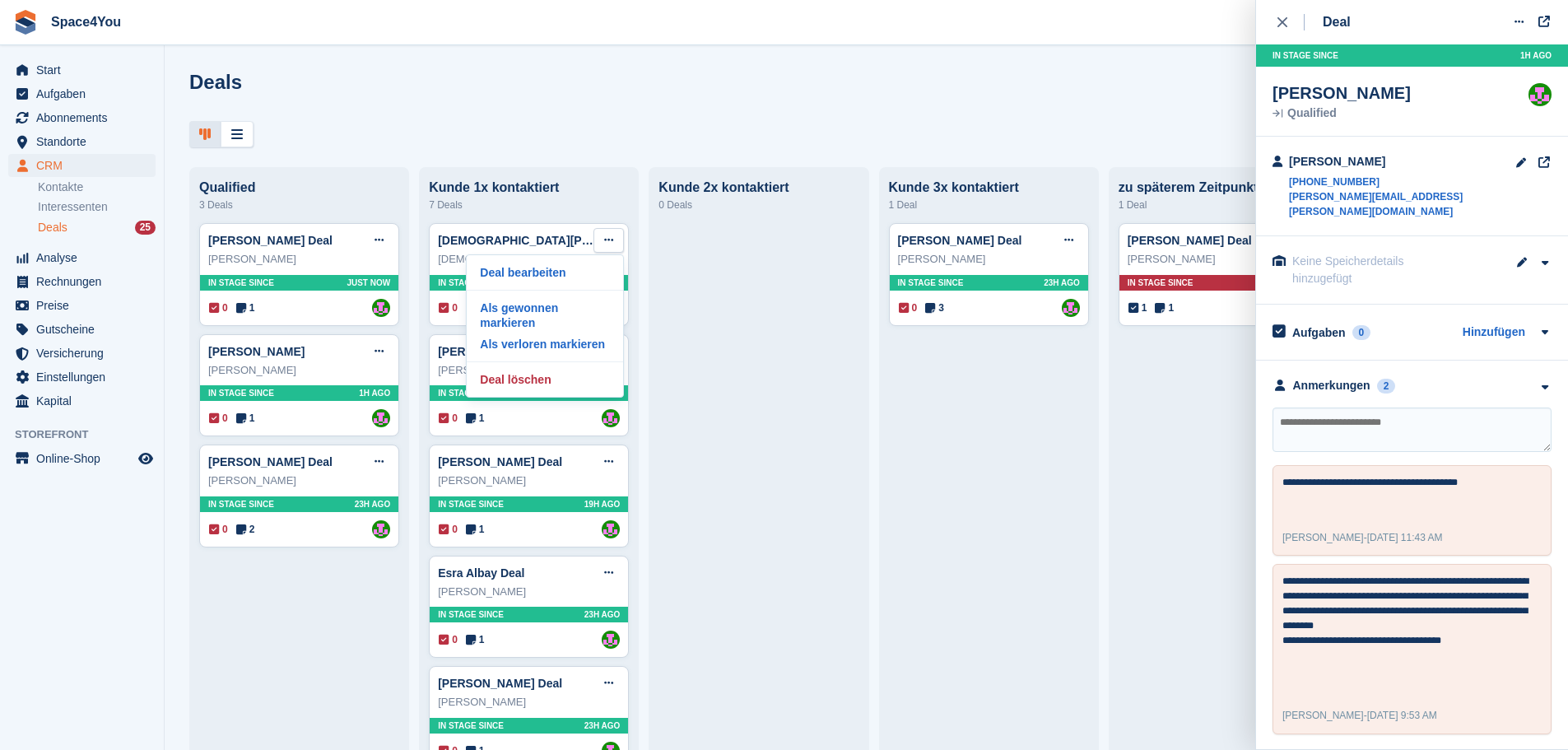
click at [1400, 415] on textarea at bounding box center [1411, 430] width 279 height 45
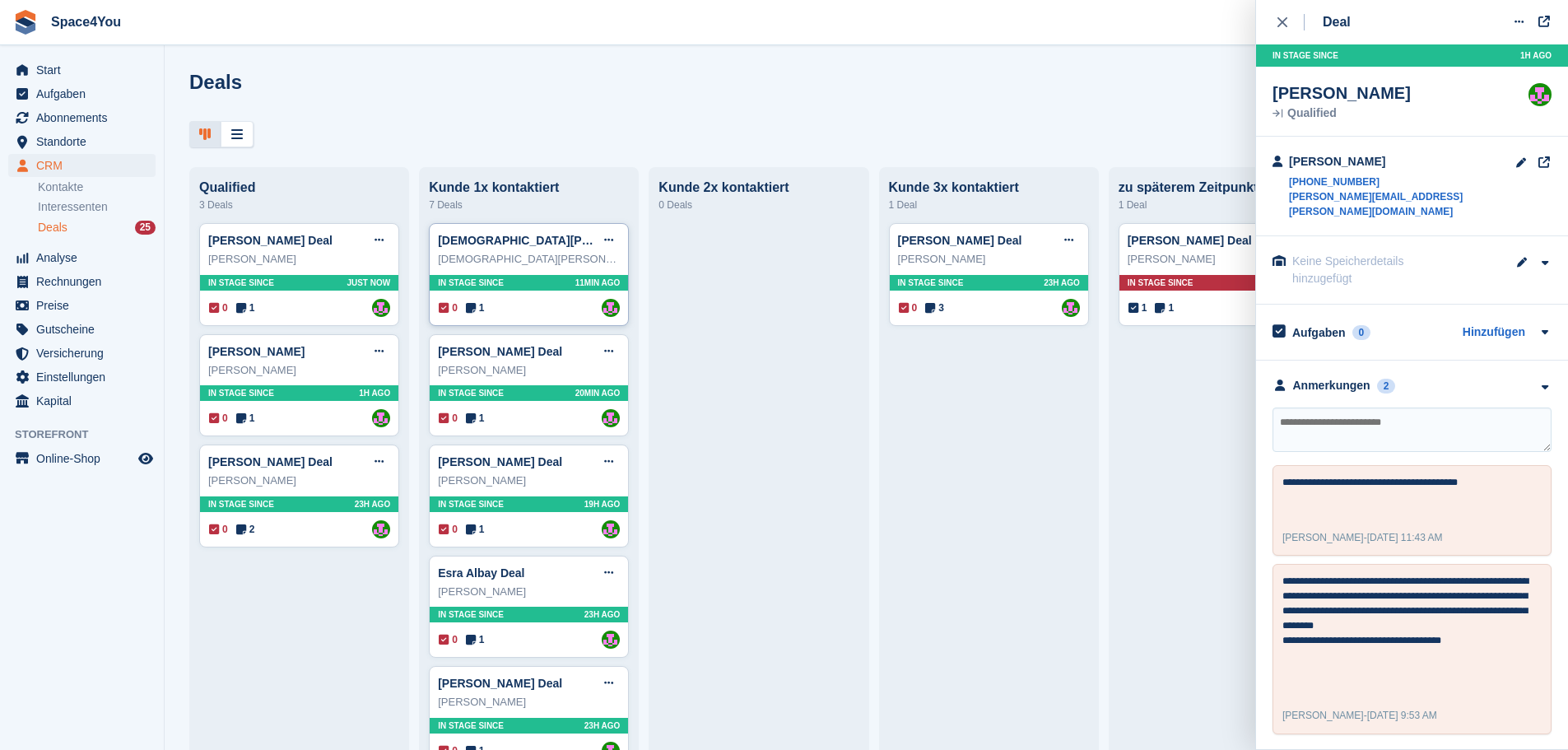
click at [559, 255] on div "Christian Leu" at bounding box center [529, 259] width 181 height 17
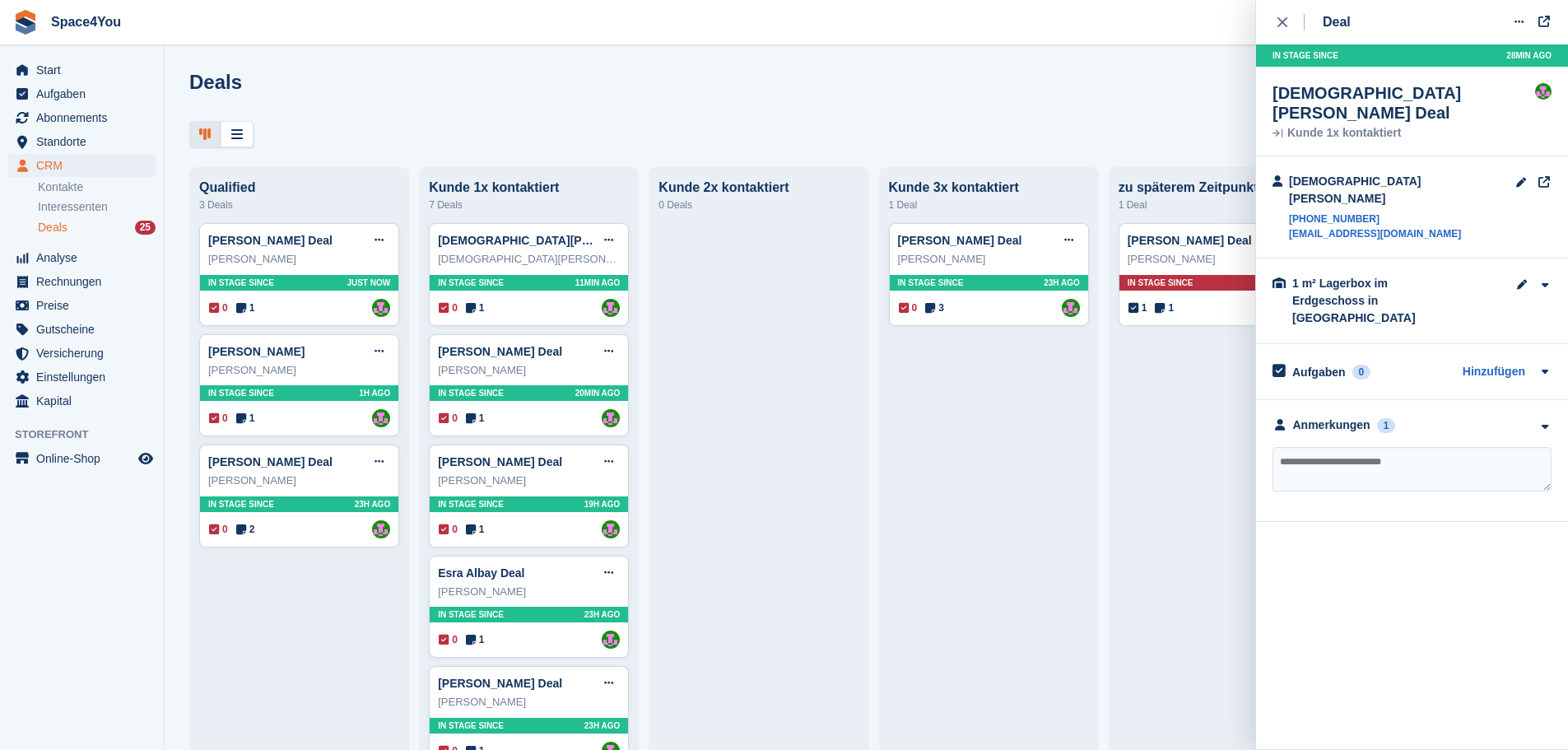
click at [1370, 447] on textarea at bounding box center [1411, 469] width 279 height 45
type textarea "**********"
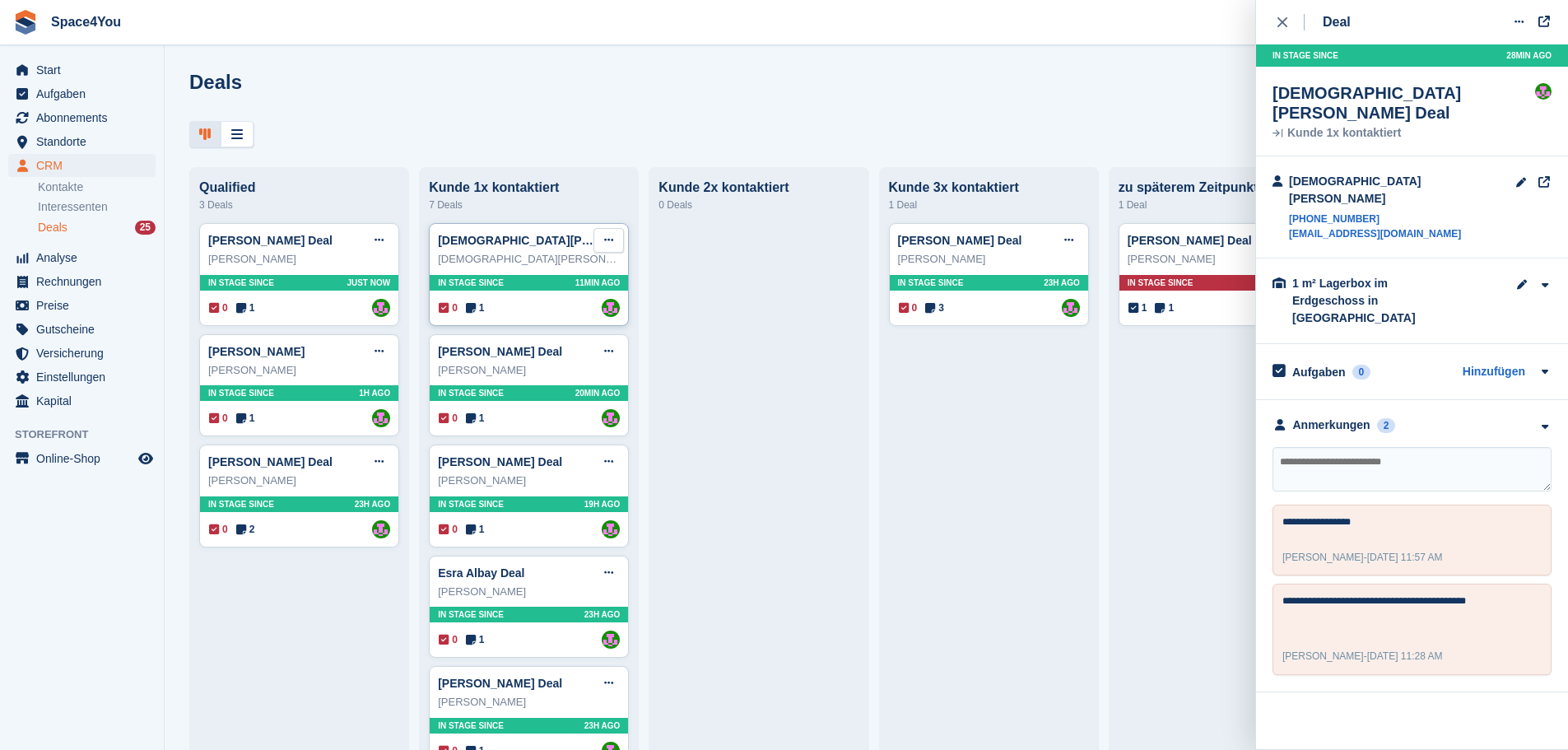
click at [612, 249] on button at bounding box center [608, 240] width 31 height 25
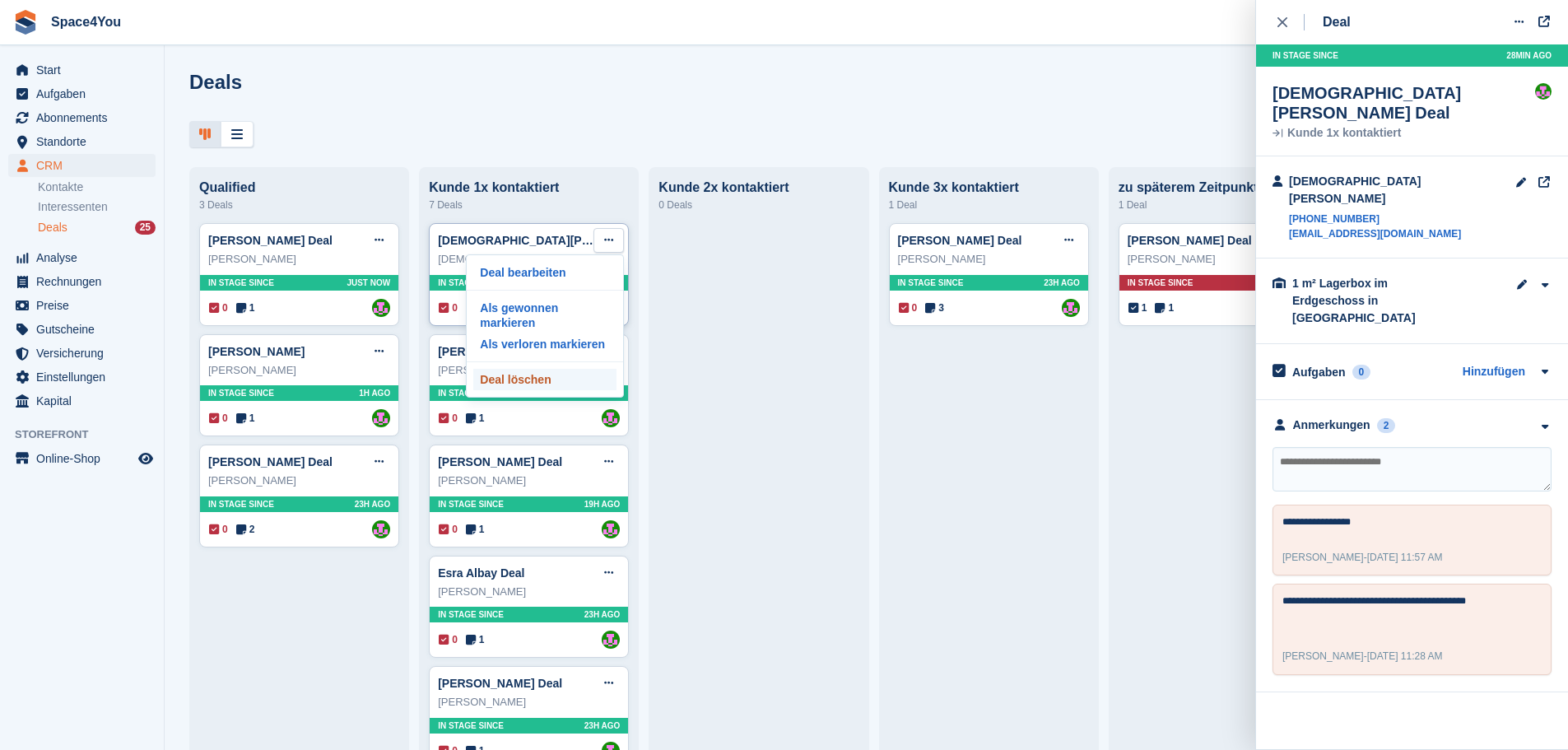
click at [563, 373] on p "Deal löschen" at bounding box center [544, 380] width 143 height 22
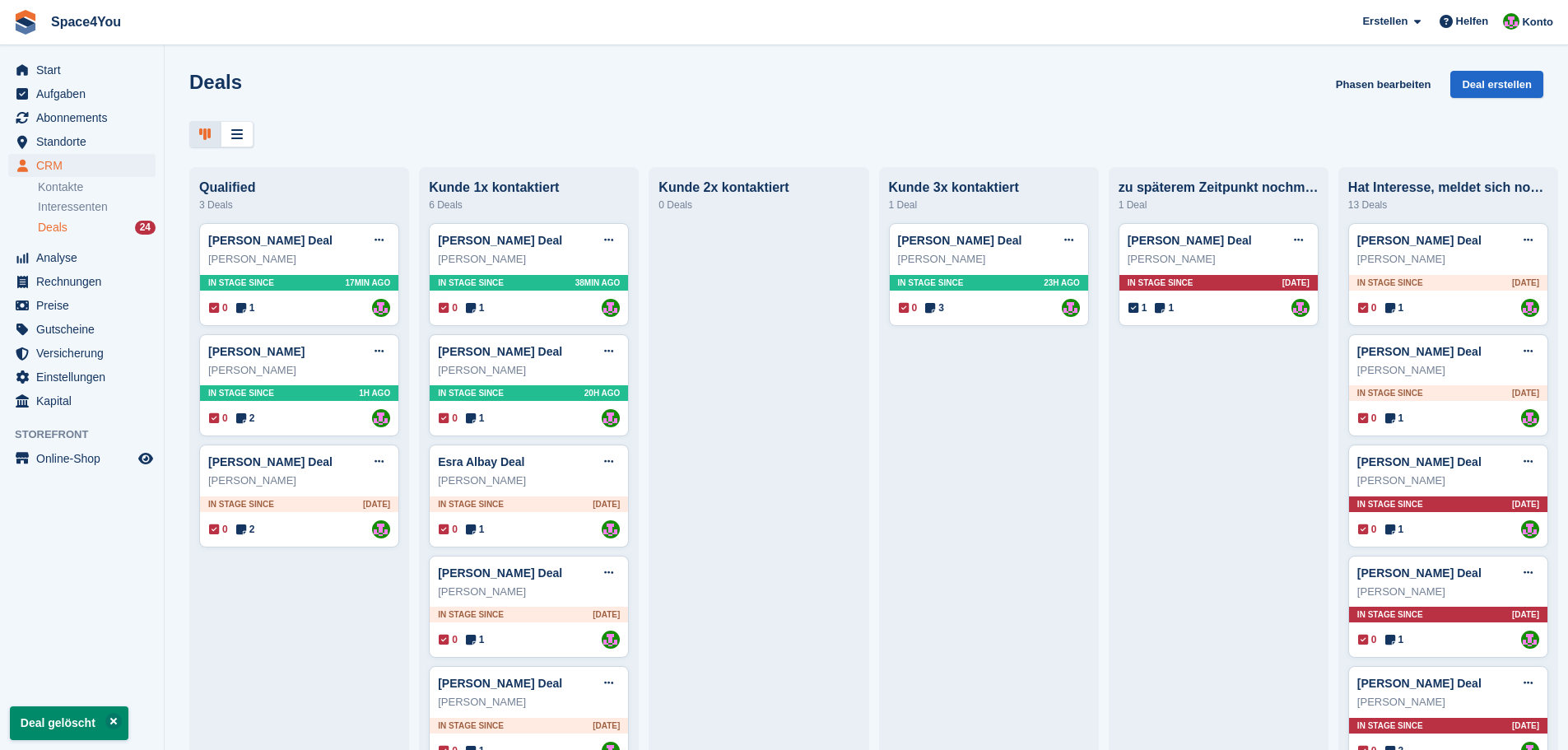
click at [733, 56] on div "Deals Phasen bearbeiten Deal erstellen Qualified 3 Deals Vera Soboleva Deal Dea…" at bounding box center [866, 375] width 1403 height 750
click at [83, 62] on span "Start" at bounding box center [86, 69] width 99 height 23
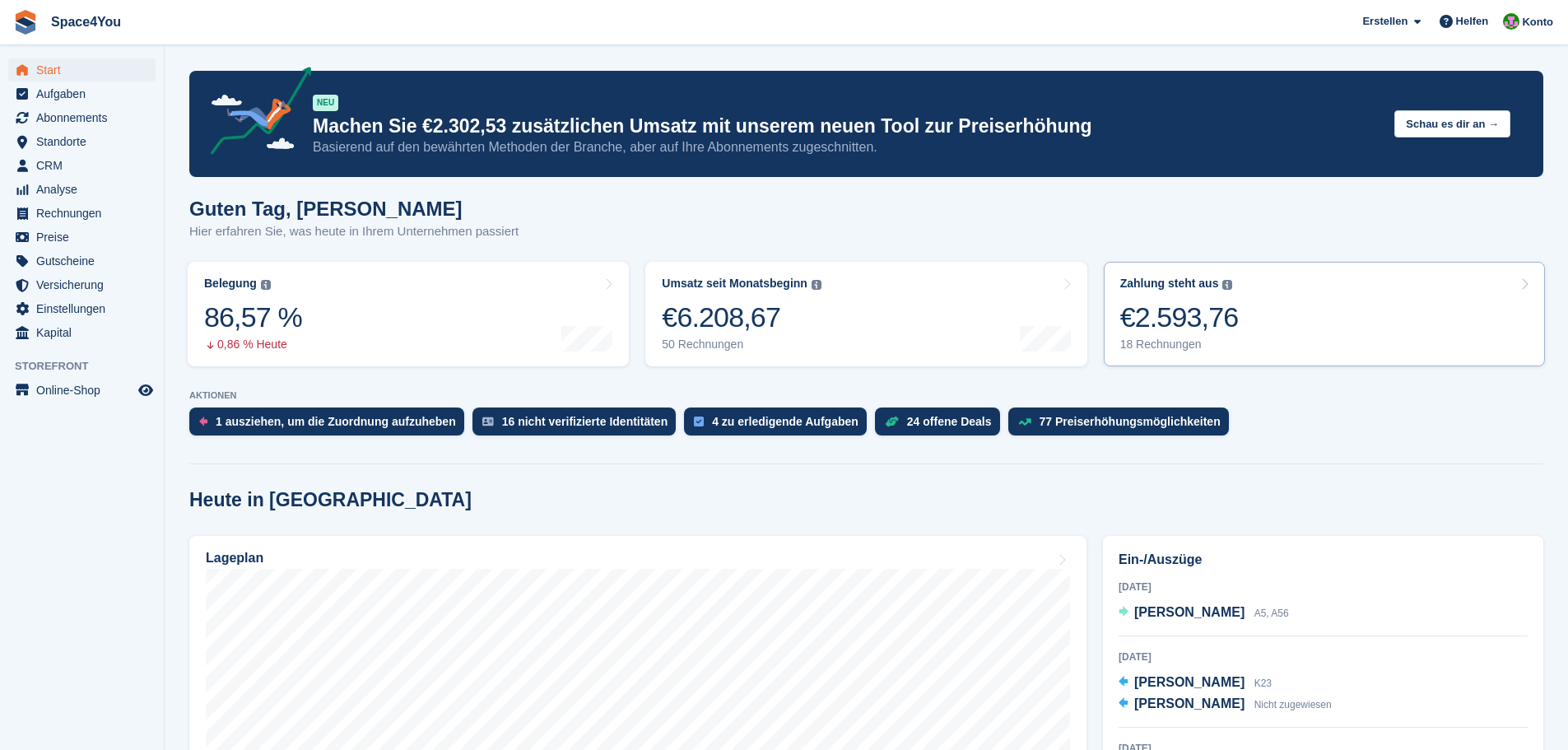
click at [1275, 318] on link "Zahlung steht aus Der gesamte ausstehende Saldo aller offenen Rechnungen. €2.59…" at bounding box center [1324, 313] width 441 height 104
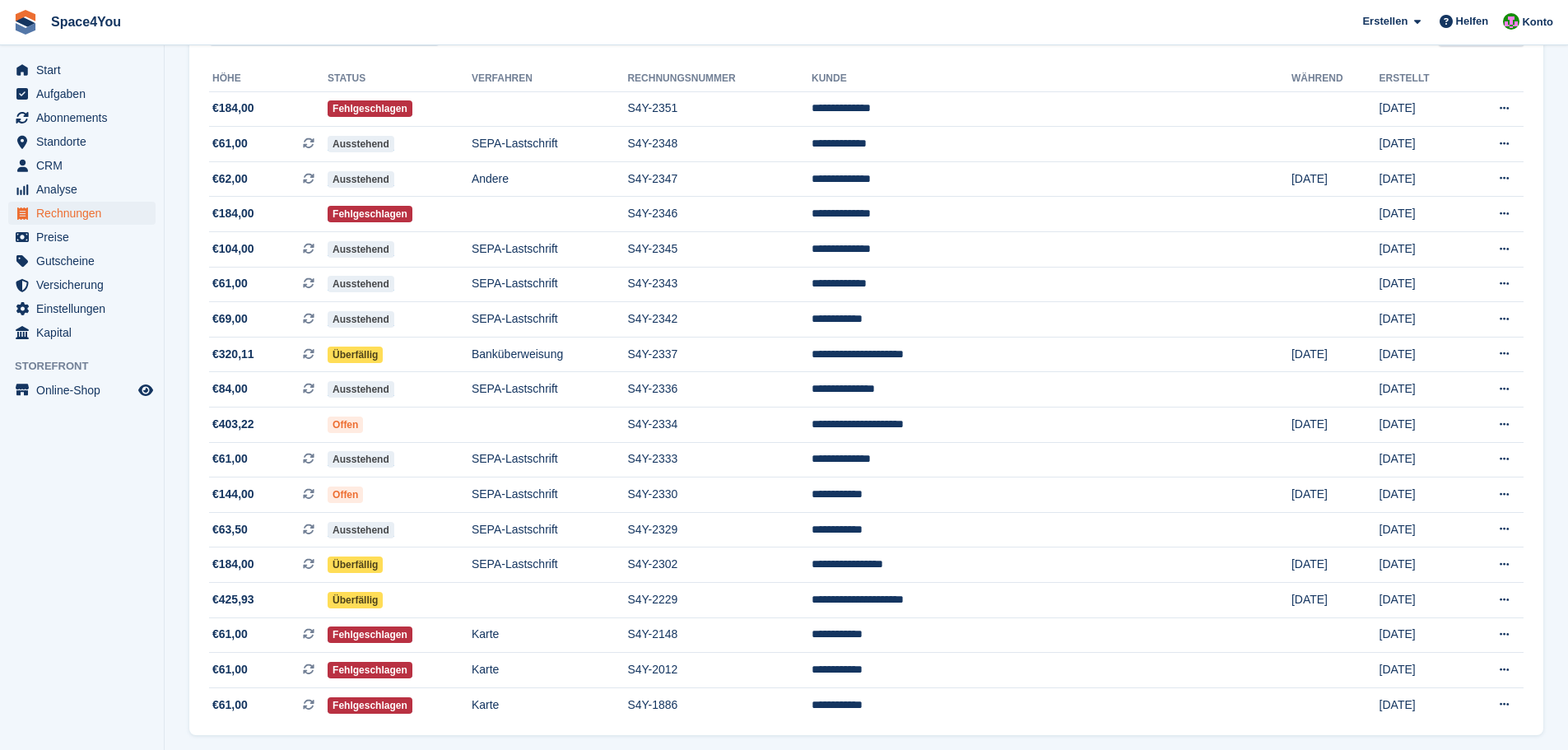
scroll to position [157, 0]
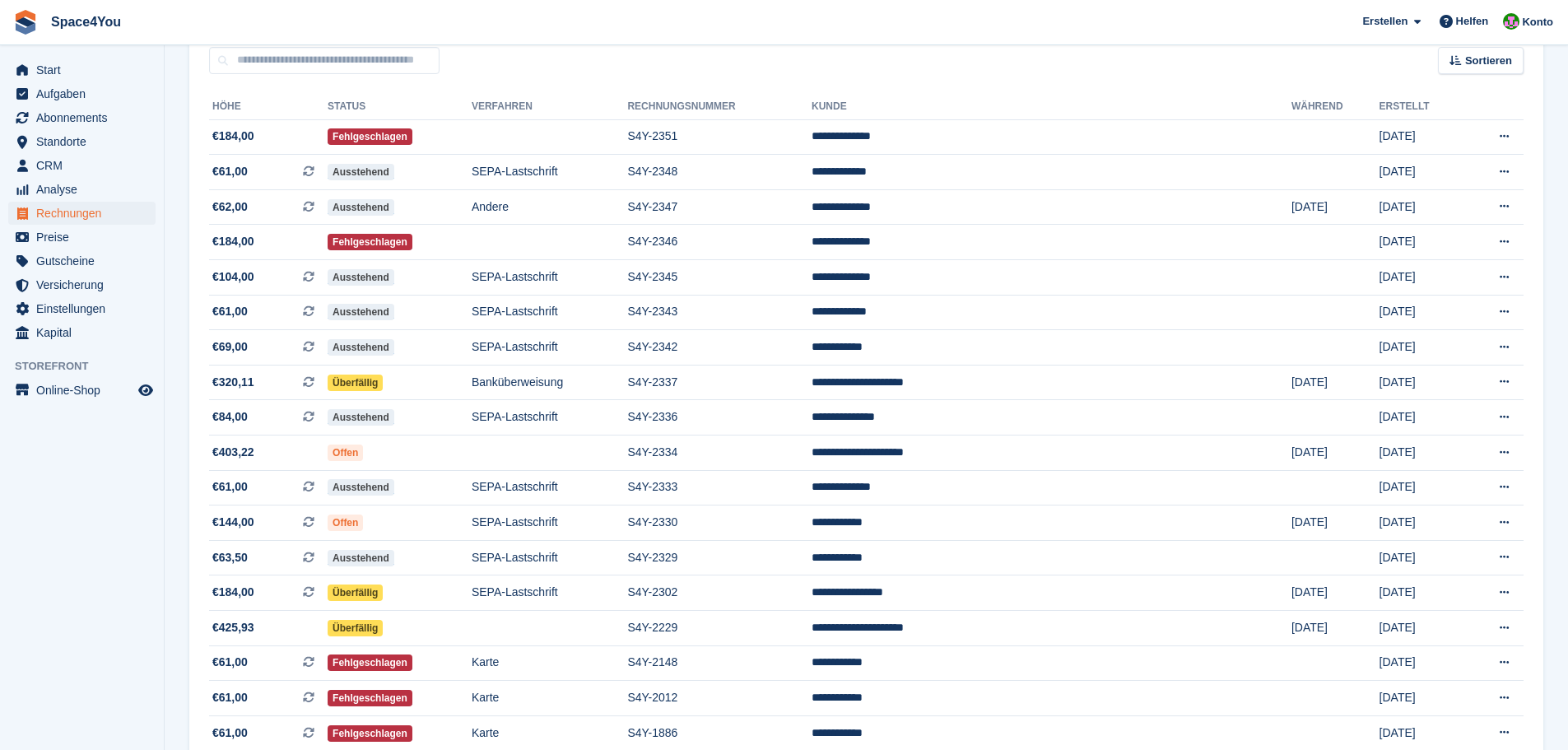
click at [721, 74] on div "**********" at bounding box center [866, 419] width 1354 height 689
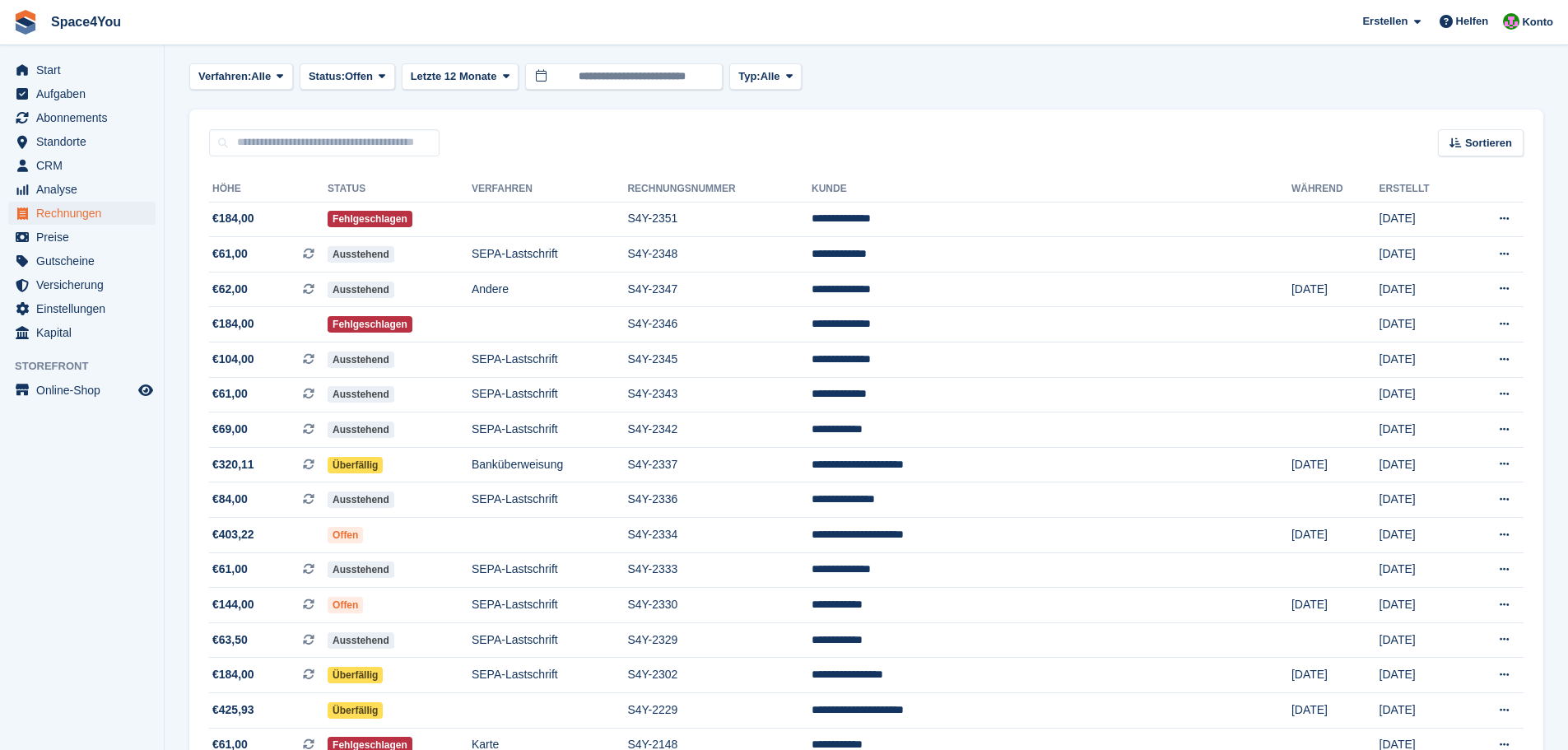
scroll to position [0, 0]
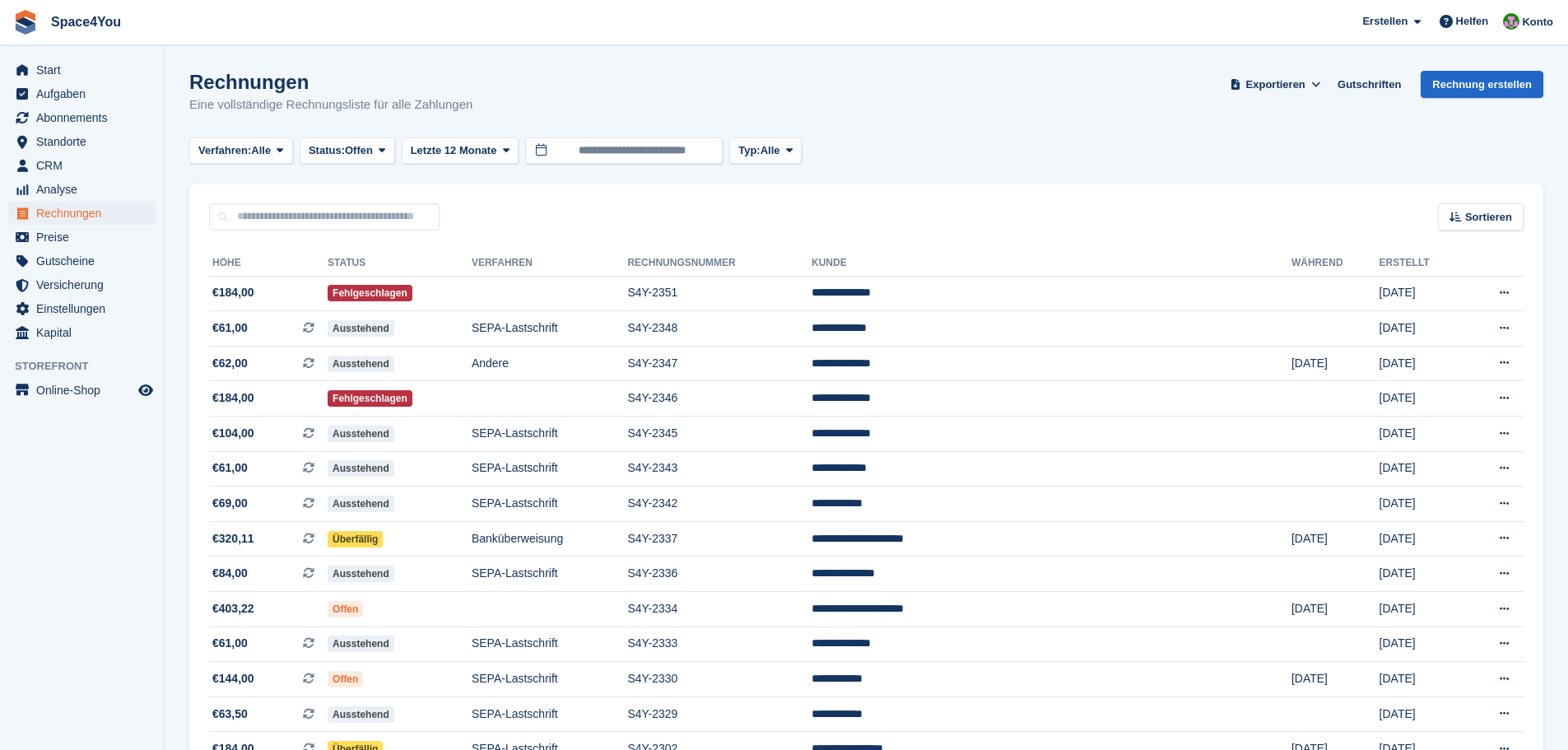
drag, startPoint x: 477, startPoint y: 99, endPoint x: 160, endPoint y: 62, distance: 319.2
click at [160, 62] on div "Start Aufgaben Abonnements Abonnements Abonnements Preiserhöhungen NEU Preiserh…" at bounding box center [784, 494] width 1568 height 989
click at [324, 75] on h1 "Rechnungen" at bounding box center [330, 81] width 283 height 22
click at [385, 92] on h1 "Rechnungen" at bounding box center [330, 81] width 283 height 22
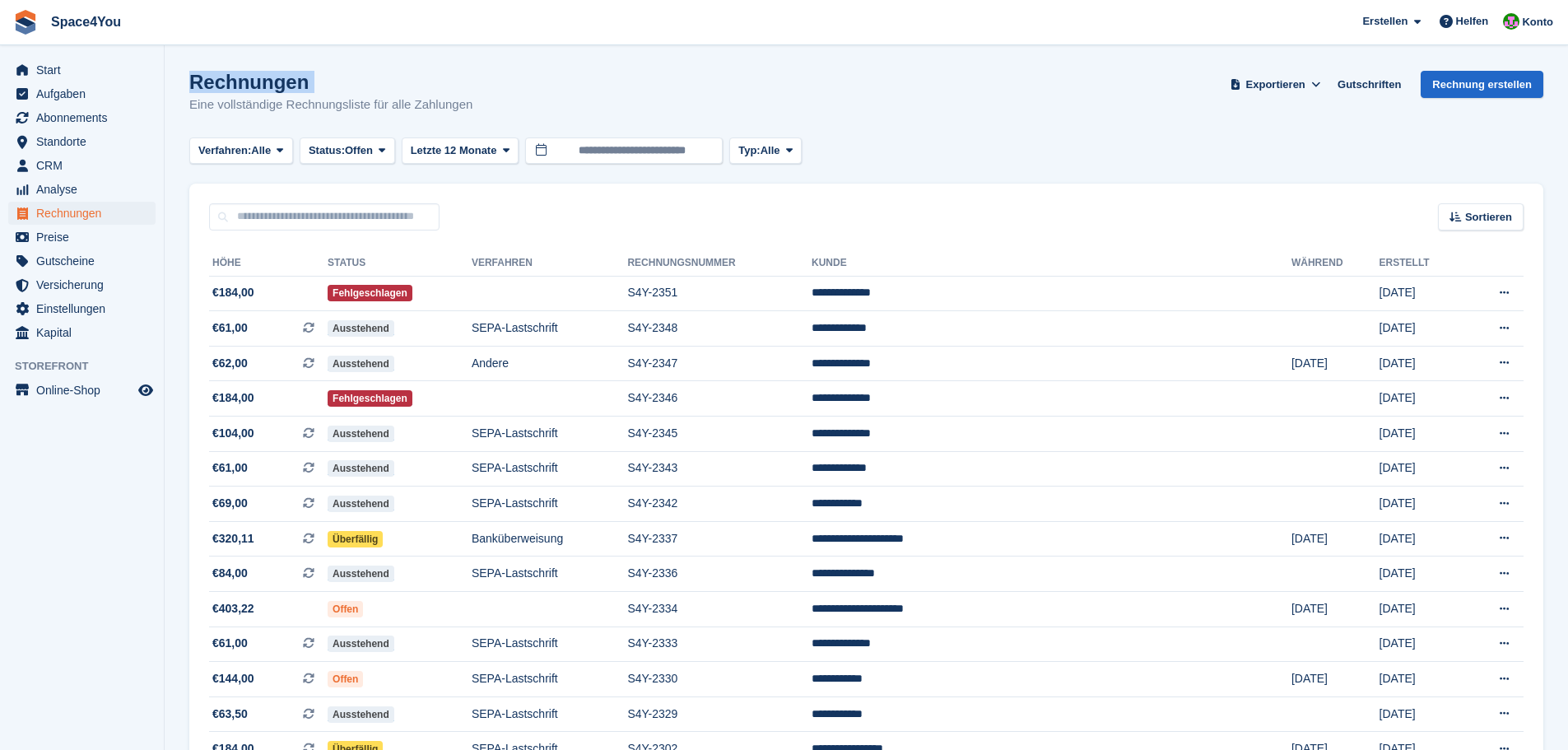
click at [385, 92] on h1 "Rechnungen" at bounding box center [330, 81] width 283 height 22
click at [480, 95] on div "Rechnungen Eine vollständige Rechnungsliste für alle Zahlungen Exportieren Expo…" at bounding box center [866, 102] width 1354 height 63
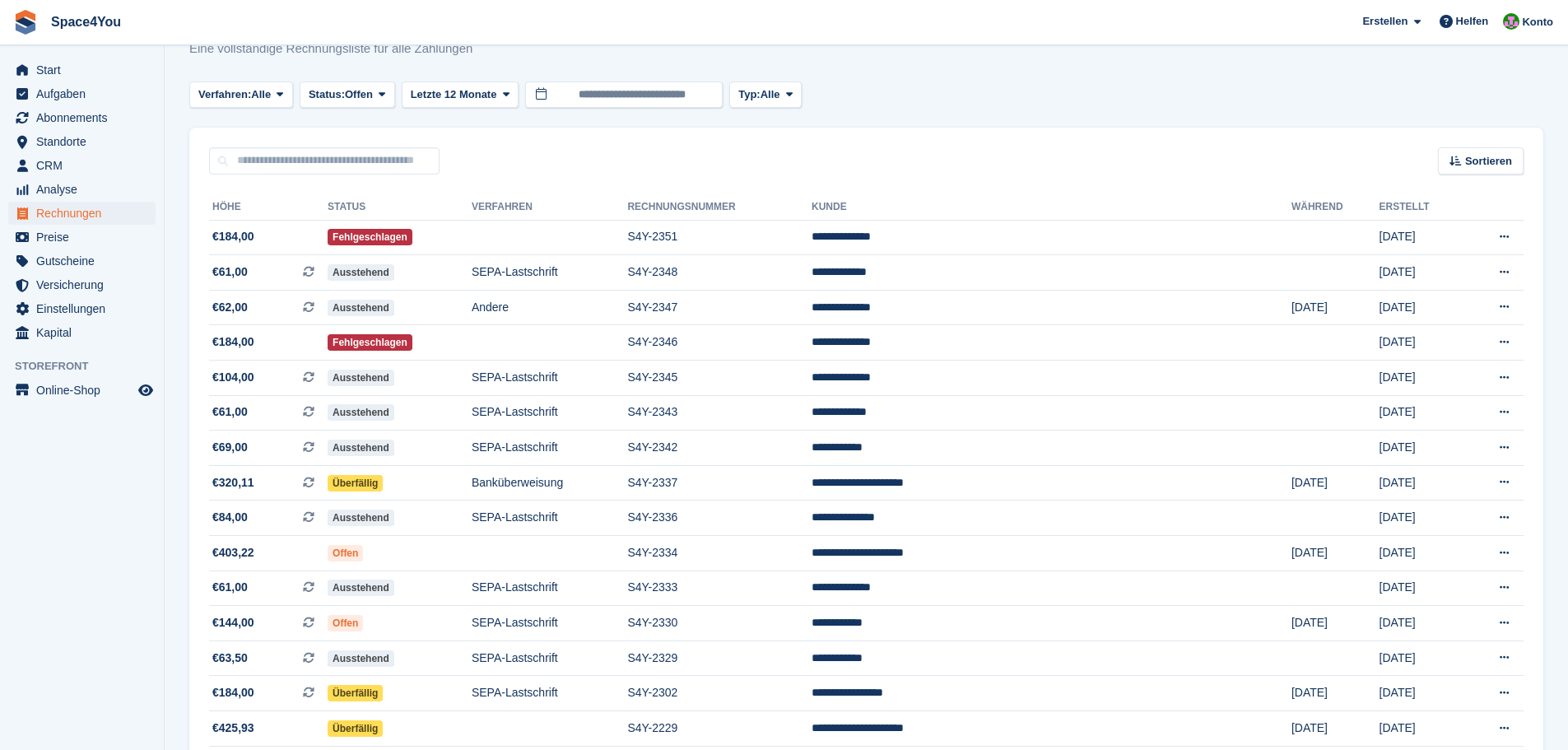
scroll to position [82, 0]
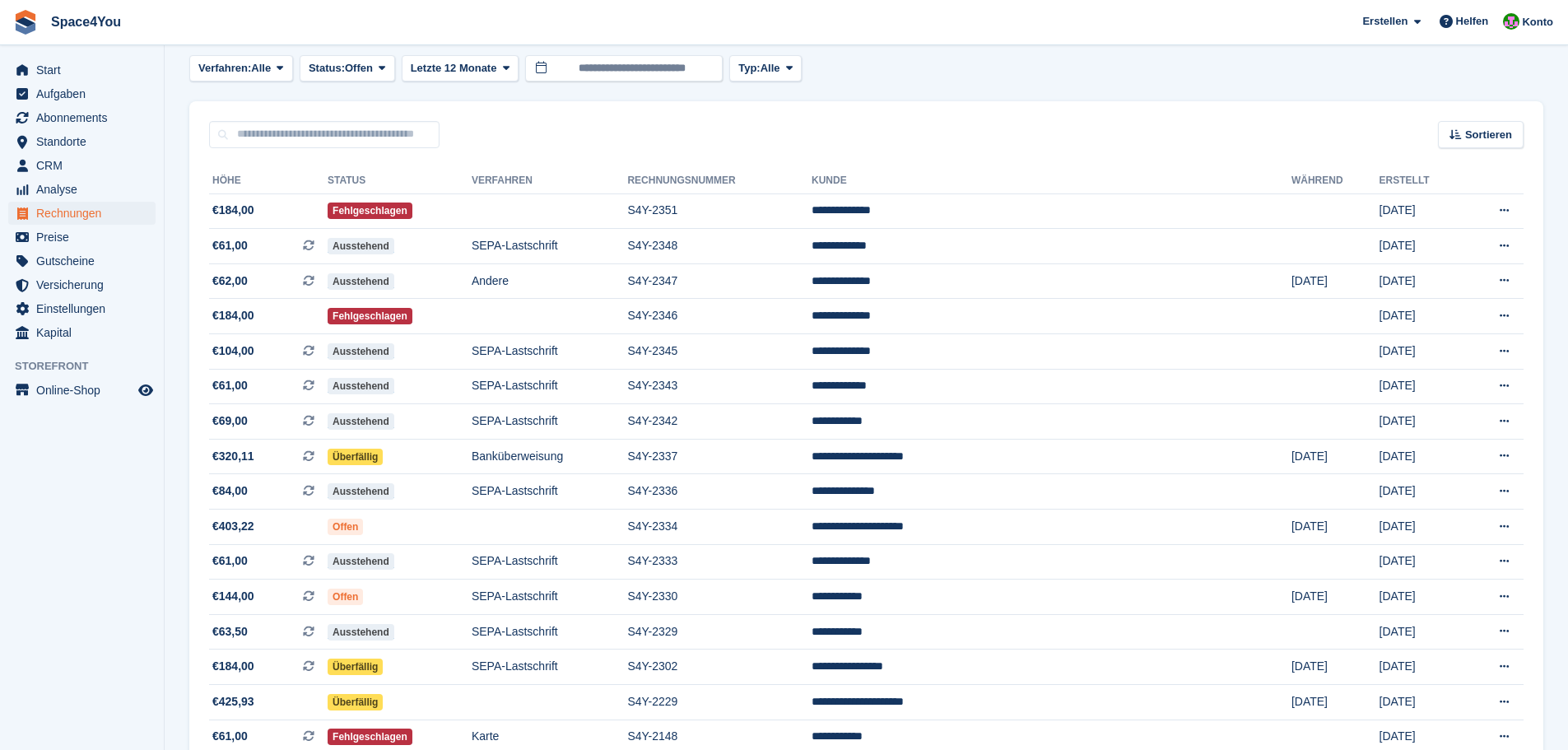
click at [1025, 68] on div "Verfahren: Alle Alle Banküberweisung Bar Scheck Debit-/Kreditkarte Lastschrift …" at bounding box center [866, 68] width 1354 height 27
click at [598, 152] on div "**********" at bounding box center [866, 492] width 1354 height 689
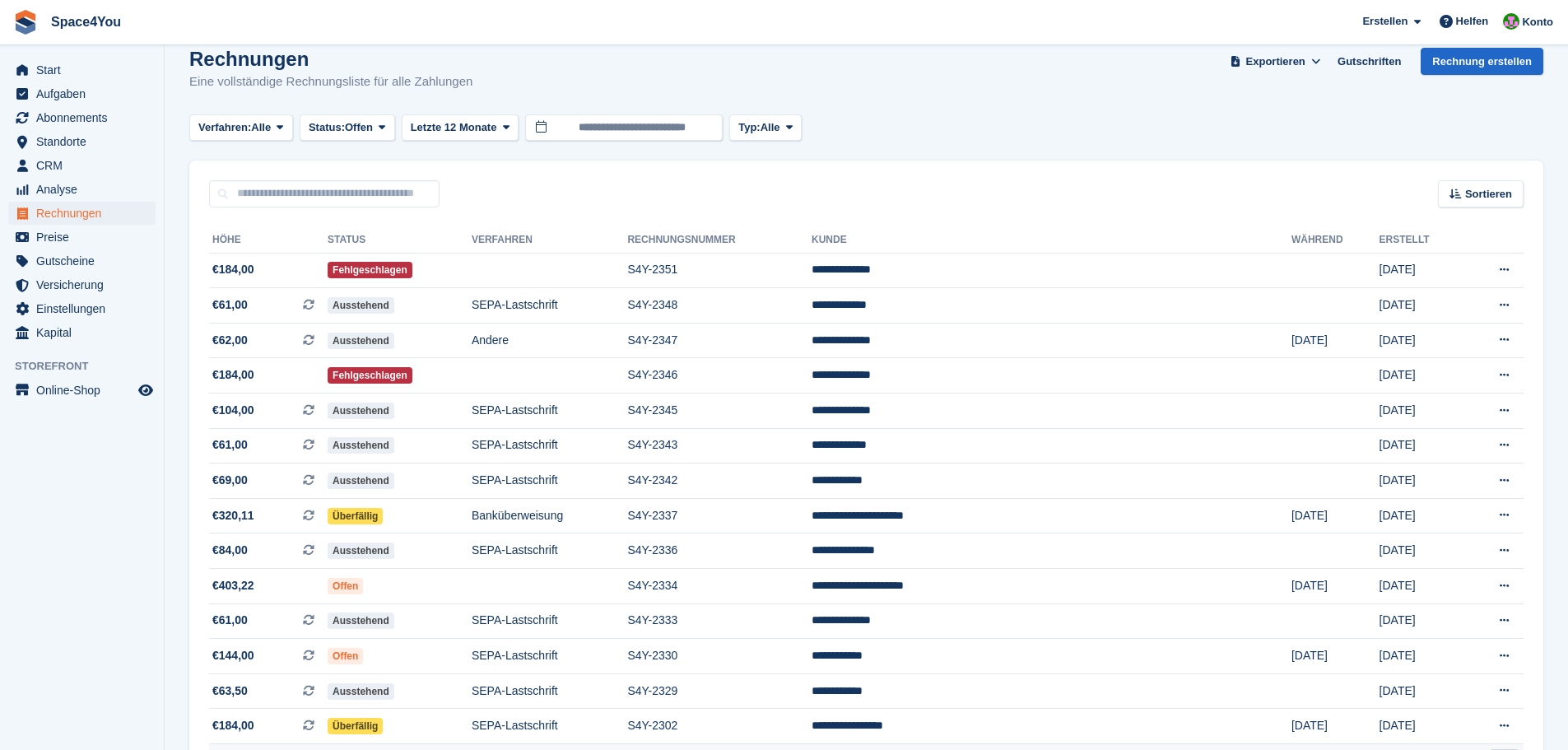
scroll to position [0, 0]
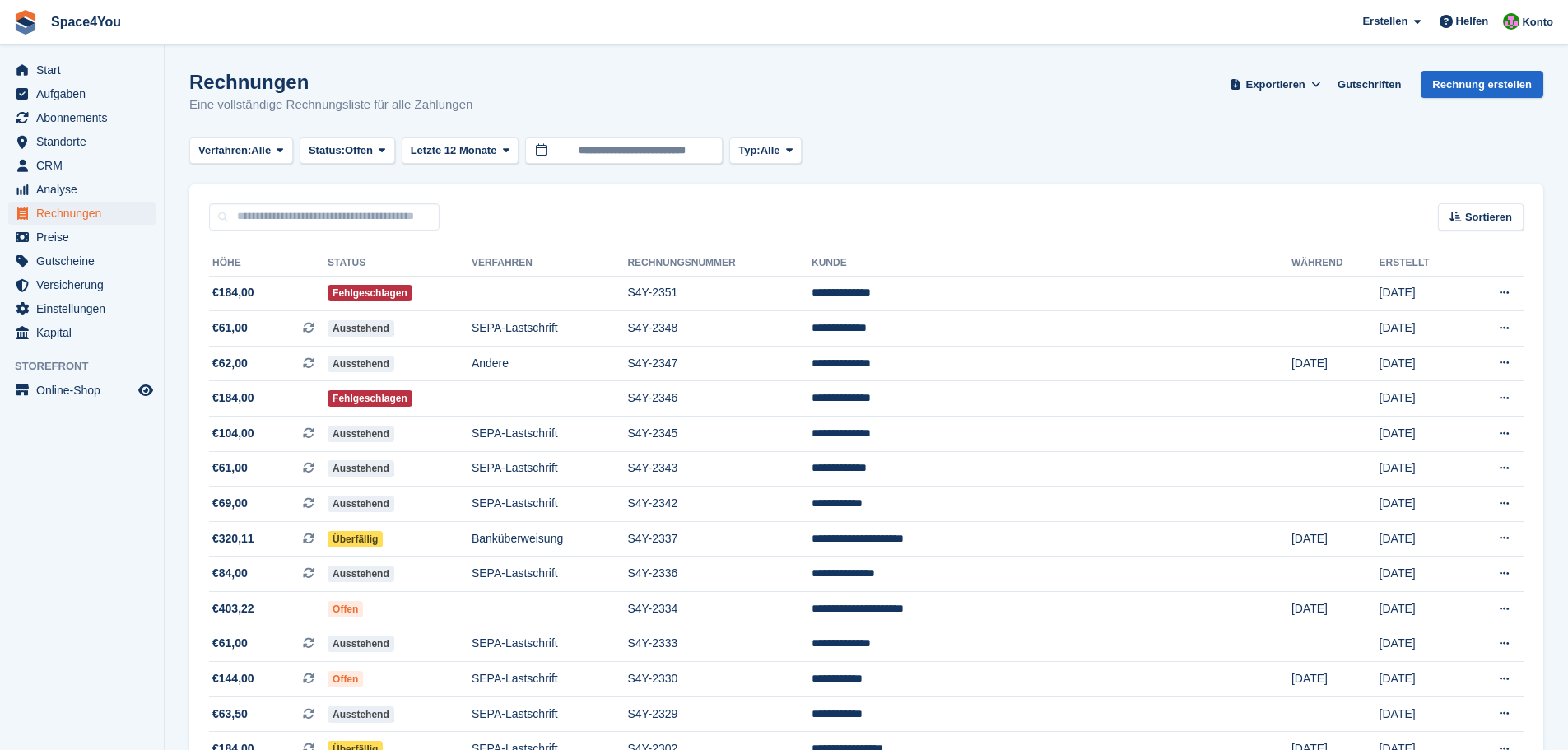
drag, startPoint x: 472, startPoint y: 100, endPoint x: 7, endPoint y: 32, distance: 469.9
click at [7, 32] on div "Space4You [GEOGRAPHIC_DATA] Abonnement Rechnung Kontakt Deal [GEOGRAPHIC_DATA] …" at bounding box center [784, 494] width 1568 height 989
click at [201, 46] on section "Rechnungen Eine vollständige Rechnungsliste für alle Zahlungen Exportieren Expo…" at bounding box center [866, 494] width 1403 height 989
click at [448, 99] on p "Eine vollständige Rechnungsliste für alle Zahlungen" at bounding box center [330, 104] width 283 height 19
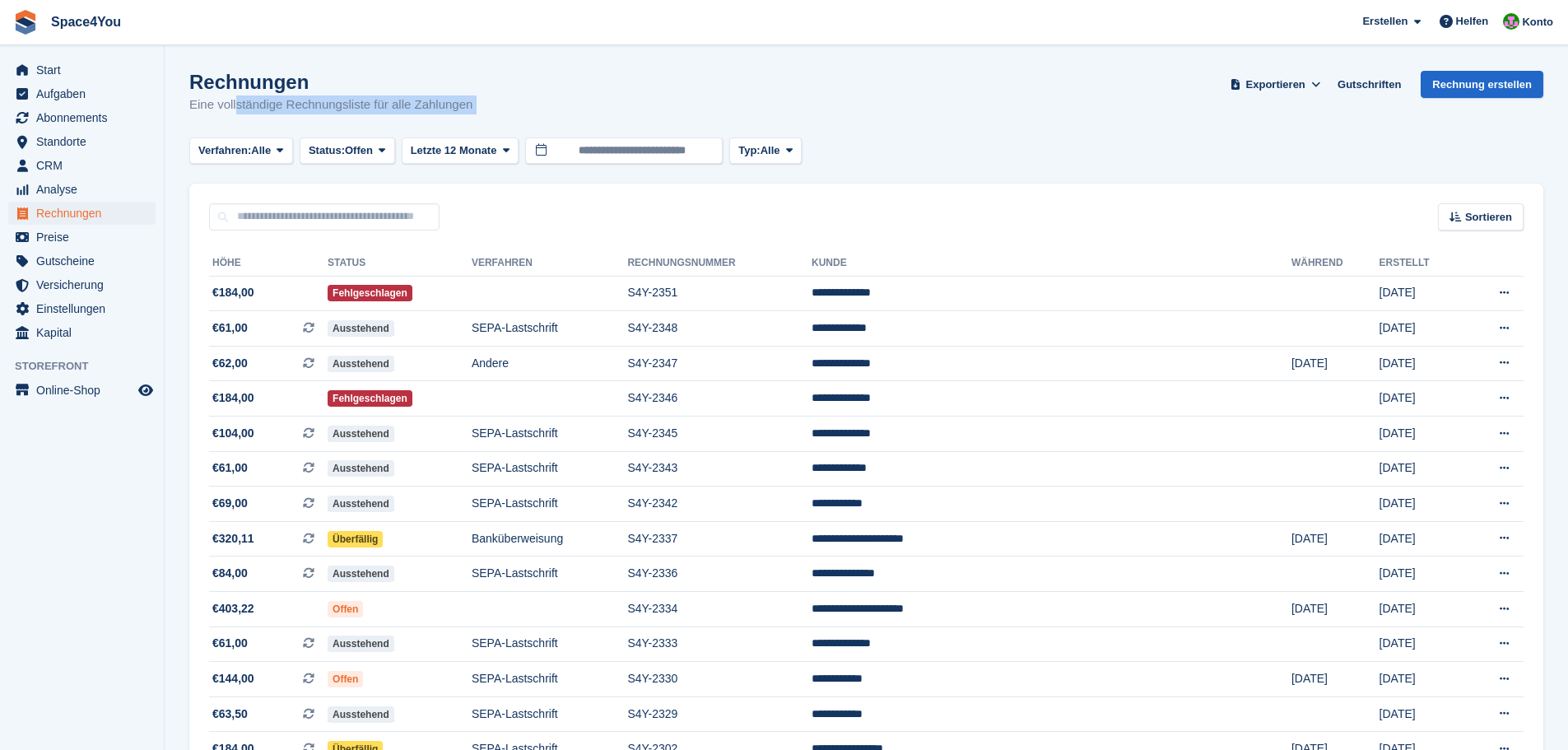
click at [448, 99] on p "Eine vollständige Rechnungsliste für alle Zahlungen" at bounding box center [330, 104] width 283 height 19
click at [440, 94] on div "Rechnungen Eine vollständige Rechnungsliste für alle Zahlungen" at bounding box center [330, 92] width 283 height 44
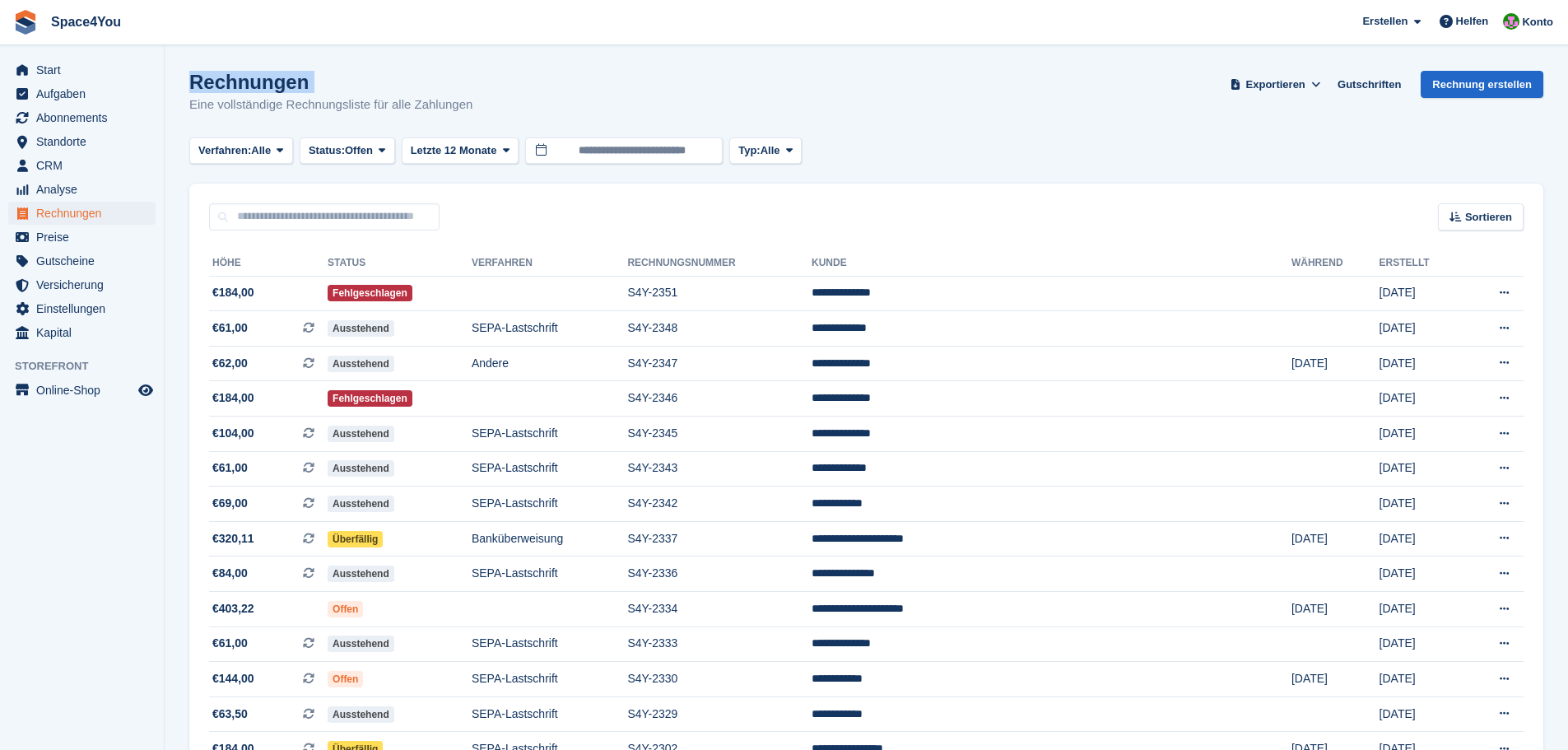
click at [535, 77] on div "Rechnungen Eine vollständige Rechnungsliste für alle Zahlungen Exportieren Expo…" at bounding box center [866, 102] width 1354 height 63
drag, startPoint x: 525, startPoint y: 84, endPoint x: 297, endPoint y: 56, distance: 229.7
click at [297, 56] on section "Rechnungen Eine vollständige Rechnungsliste für alle Zahlungen Exportieren Expo…" at bounding box center [866, 494] width 1403 height 989
click at [373, 84] on h1 "Rechnungen" at bounding box center [330, 81] width 283 height 22
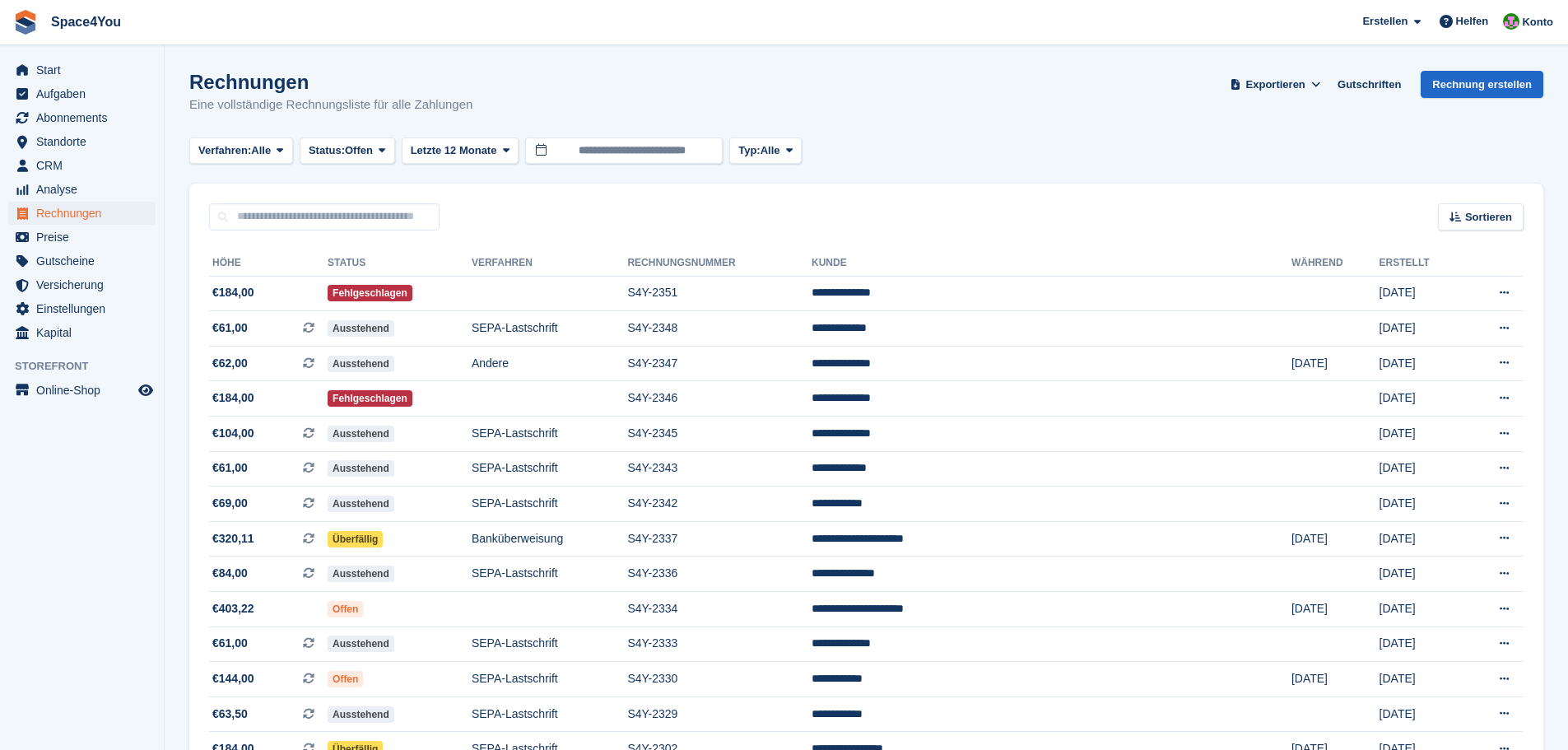
click at [373, 84] on h1 "Rechnungen" at bounding box center [330, 81] width 283 height 22
click at [451, 99] on p "Eine vollständige Rechnungsliste für alle Zahlungen" at bounding box center [330, 104] width 283 height 19
click at [484, 113] on div "Rechnungen Eine vollständige Rechnungsliste für alle Zahlungen Exportieren Expo…" at bounding box center [866, 102] width 1354 height 63
drag, startPoint x: 480, startPoint y: 104, endPoint x: 23, endPoint y: 20, distance: 464.7
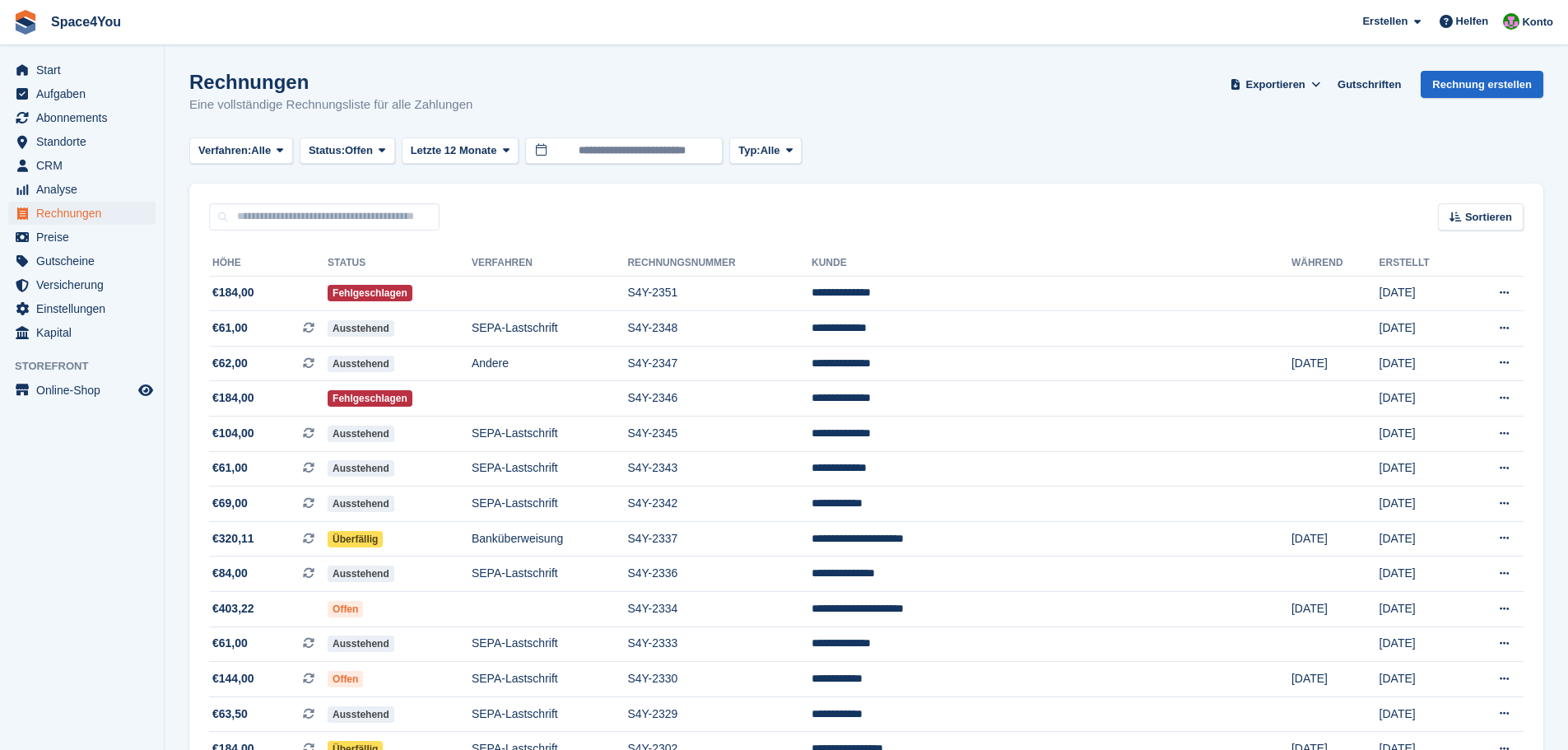
click at [23, 20] on div "Space4You [GEOGRAPHIC_DATA] Abonnement Rechnung Kontakt Deal [GEOGRAPHIC_DATA] …" at bounding box center [784, 494] width 1568 height 989
click at [320, 53] on section "Rechnungen Eine vollständige Rechnungsliste für alle Zahlungen Exportieren Expo…" at bounding box center [866, 494] width 1403 height 989
click at [312, 90] on h1 "Rechnungen" at bounding box center [330, 81] width 283 height 22
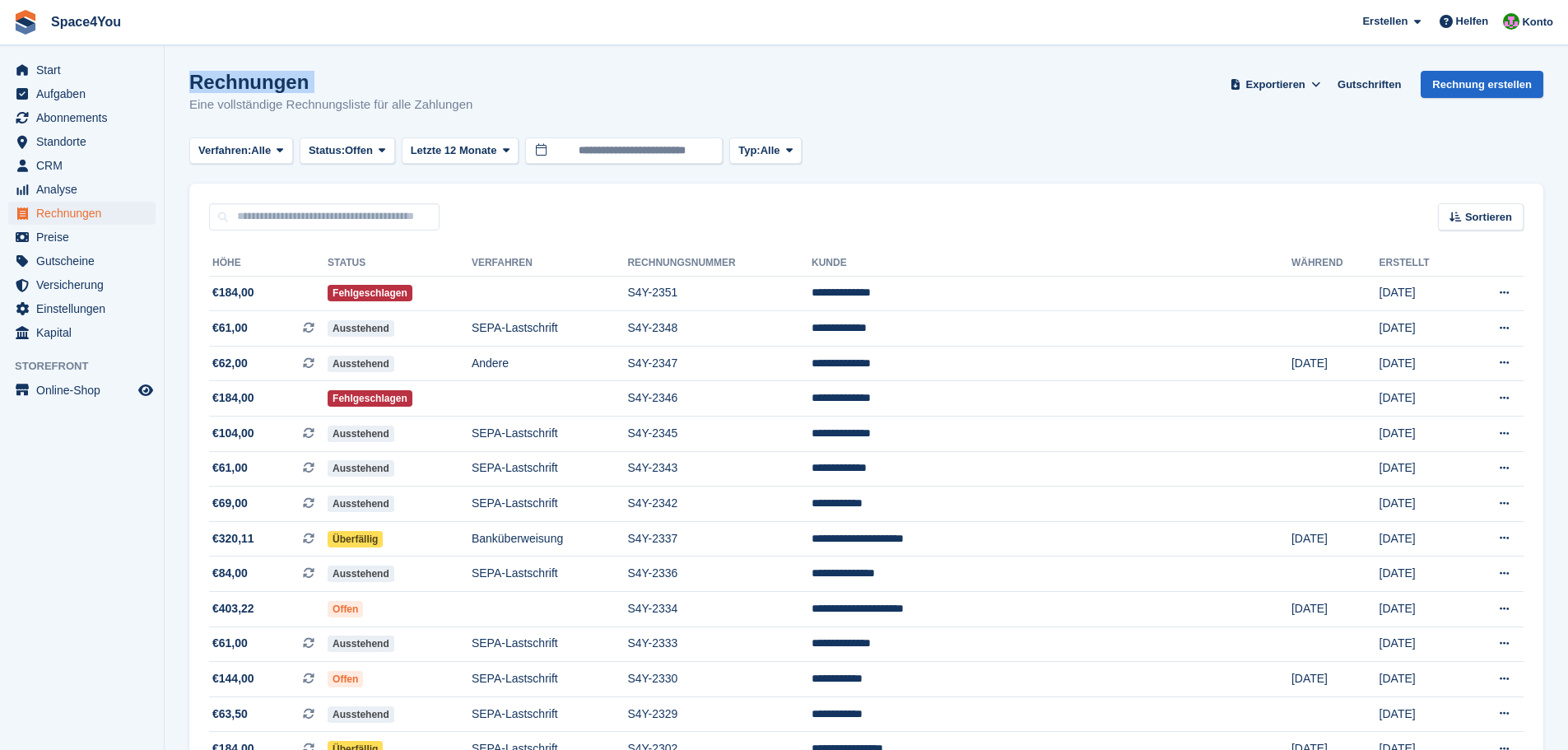
click at [312, 90] on h1 "Rechnungen" at bounding box center [330, 81] width 283 height 22
click at [375, 93] on div "Rechnungen Eine vollständige Rechnungsliste für alle Zahlungen" at bounding box center [330, 92] width 283 height 44
click at [506, 74] on div "Rechnungen Eine vollständige Rechnungsliste für alle Zahlungen Exportieren Expo…" at bounding box center [866, 102] width 1354 height 63
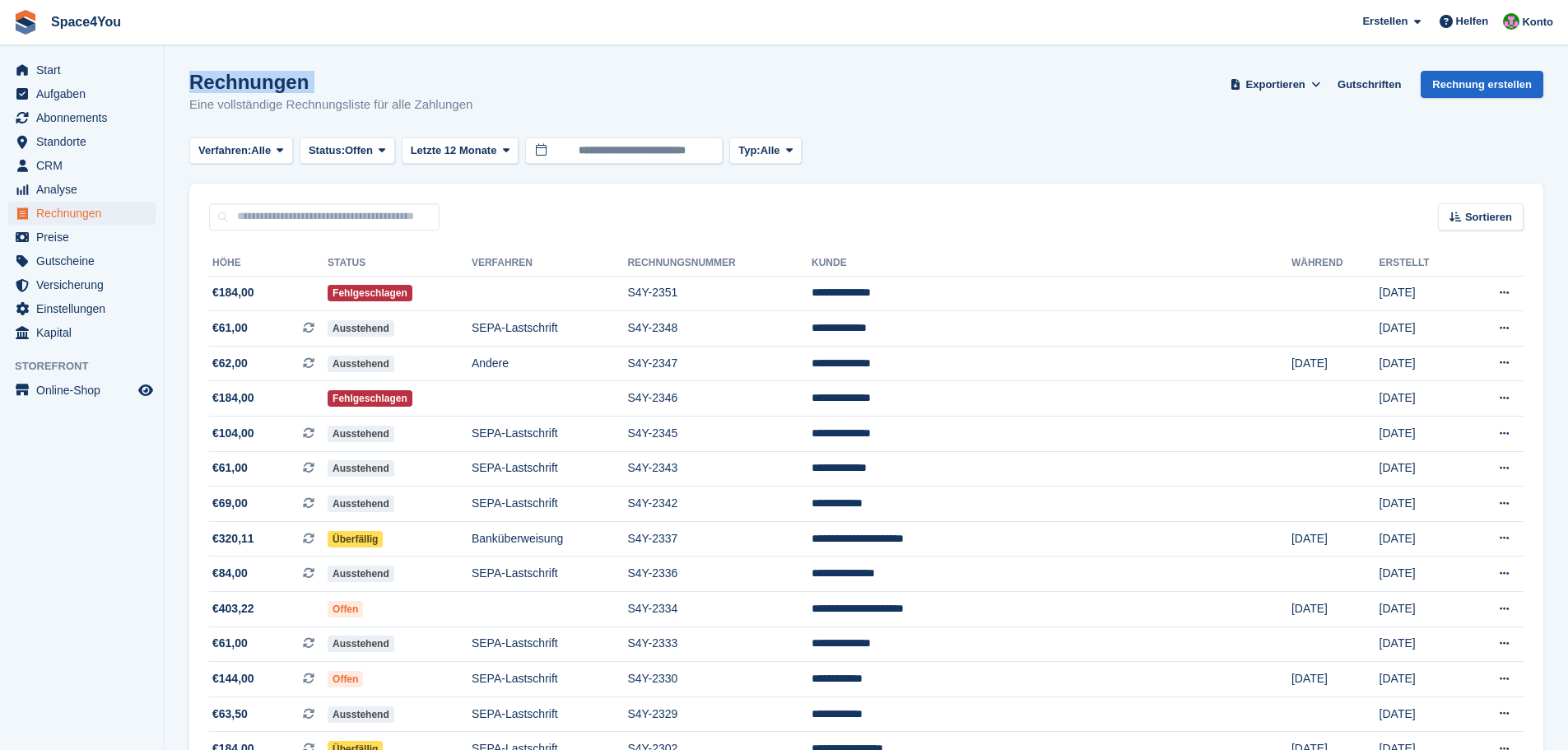
click at [506, 74] on div "Rechnungen Eine vollständige Rechnungsliste für alle Zahlungen Exportieren Expo…" at bounding box center [866, 102] width 1354 height 63
click at [580, 89] on div "Rechnungen Eine vollständige Rechnungsliste für alle Zahlungen Exportieren Expo…" at bounding box center [866, 102] width 1354 height 63
click at [477, 101] on div "Rechnungen Eine vollständige Rechnungsliste für alle Zahlungen Exportieren Expo…" at bounding box center [866, 102] width 1354 height 63
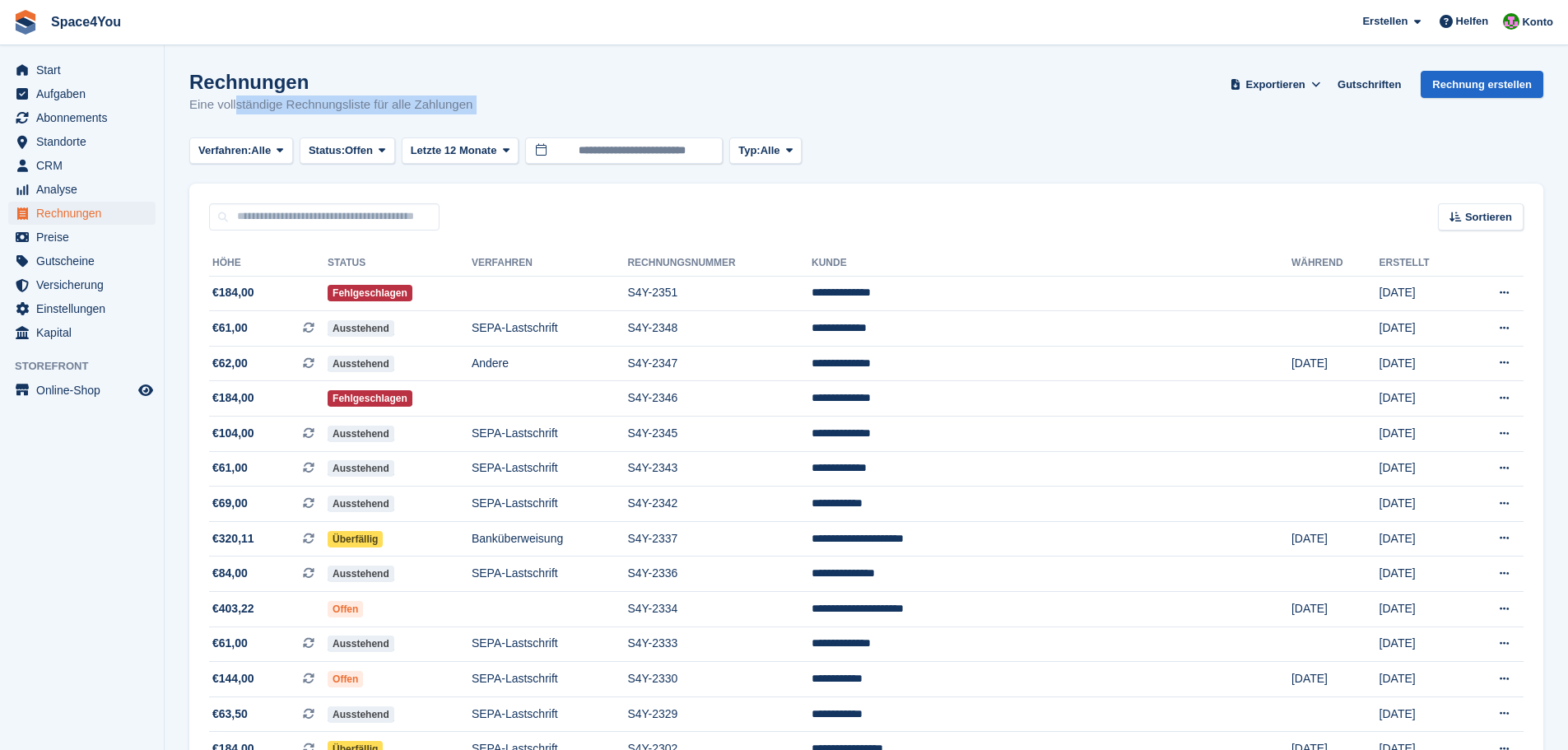
click at [477, 101] on div "Rechnungen Eine vollständige Rechnungsliste für alle Zahlungen Exportieren Expo…" at bounding box center [866, 102] width 1354 height 63
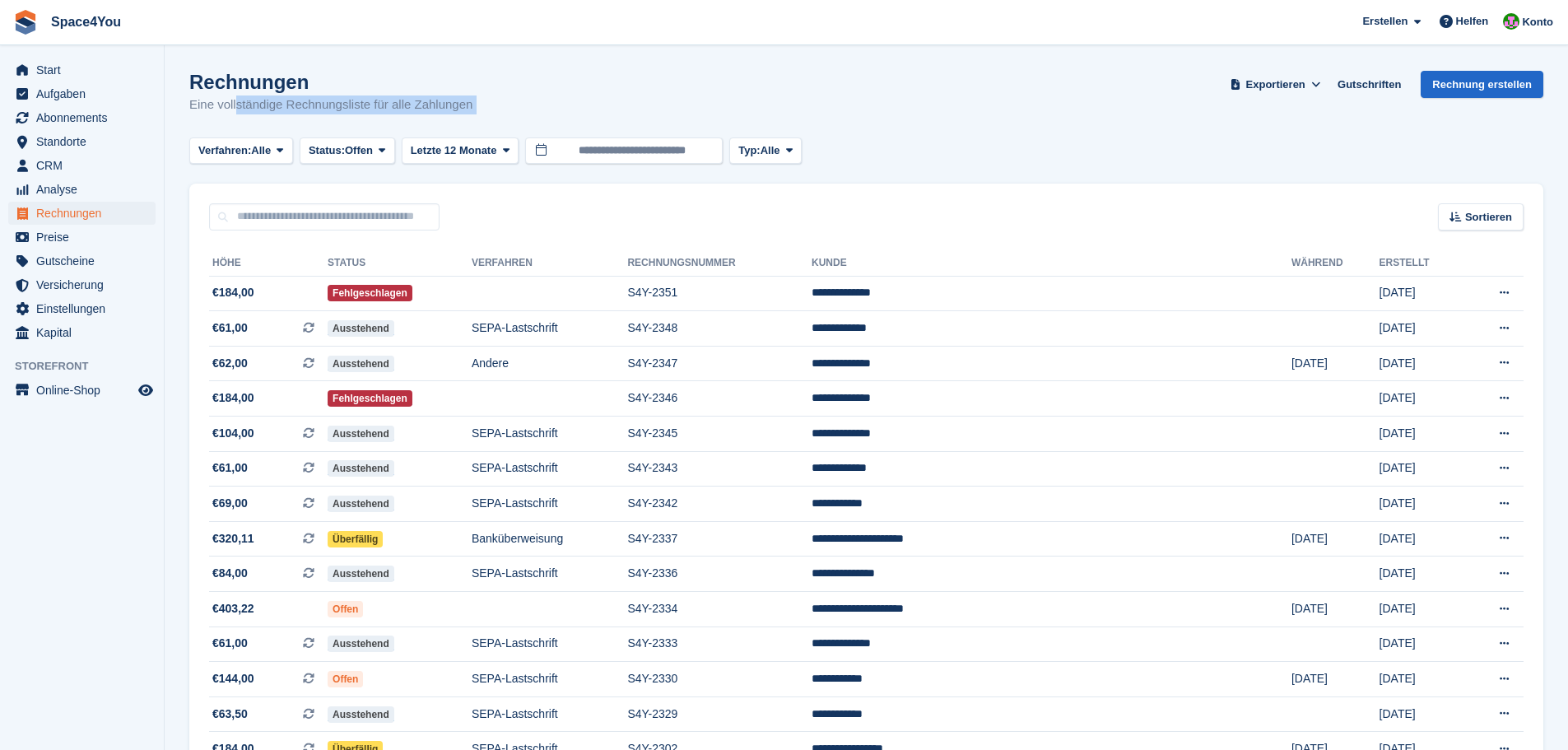
click at [477, 101] on div "Rechnungen Eine vollständige Rechnungsliste für alle Zahlungen Exportieren Expo…" at bounding box center [866, 102] width 1354 height 63
drag, startPoint x: 477, startPoint y: 101, endPoint x: 205, endPoint y: 83, distance: 272.6
click at [205, 83] on div "Rechnungen Eine vollständige Rechnungsliste für alle Zahlungen Exportieren Expo…" at bounding box center [866, 102] width 1354 height 63
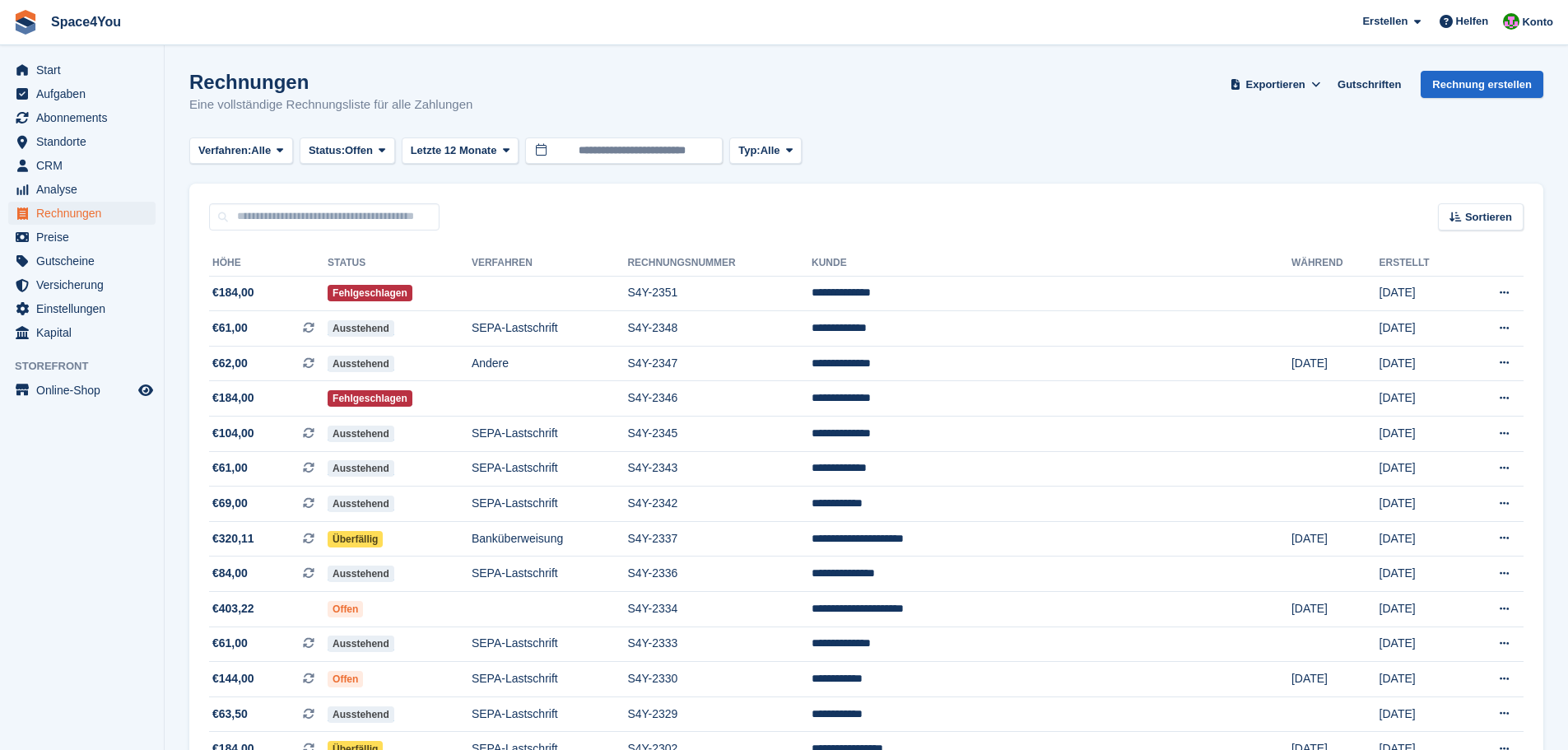
click at [205, 83] on h1 "Rechnungen" at bounding box center [330, 81] width 283 height 22
click at [477, 94] on div "Rechnungen Eine vollständige Rechnungsliste für alle Zahlungen Exportieren Expo…" at bounding box center [866, 102] width 1354 height 63
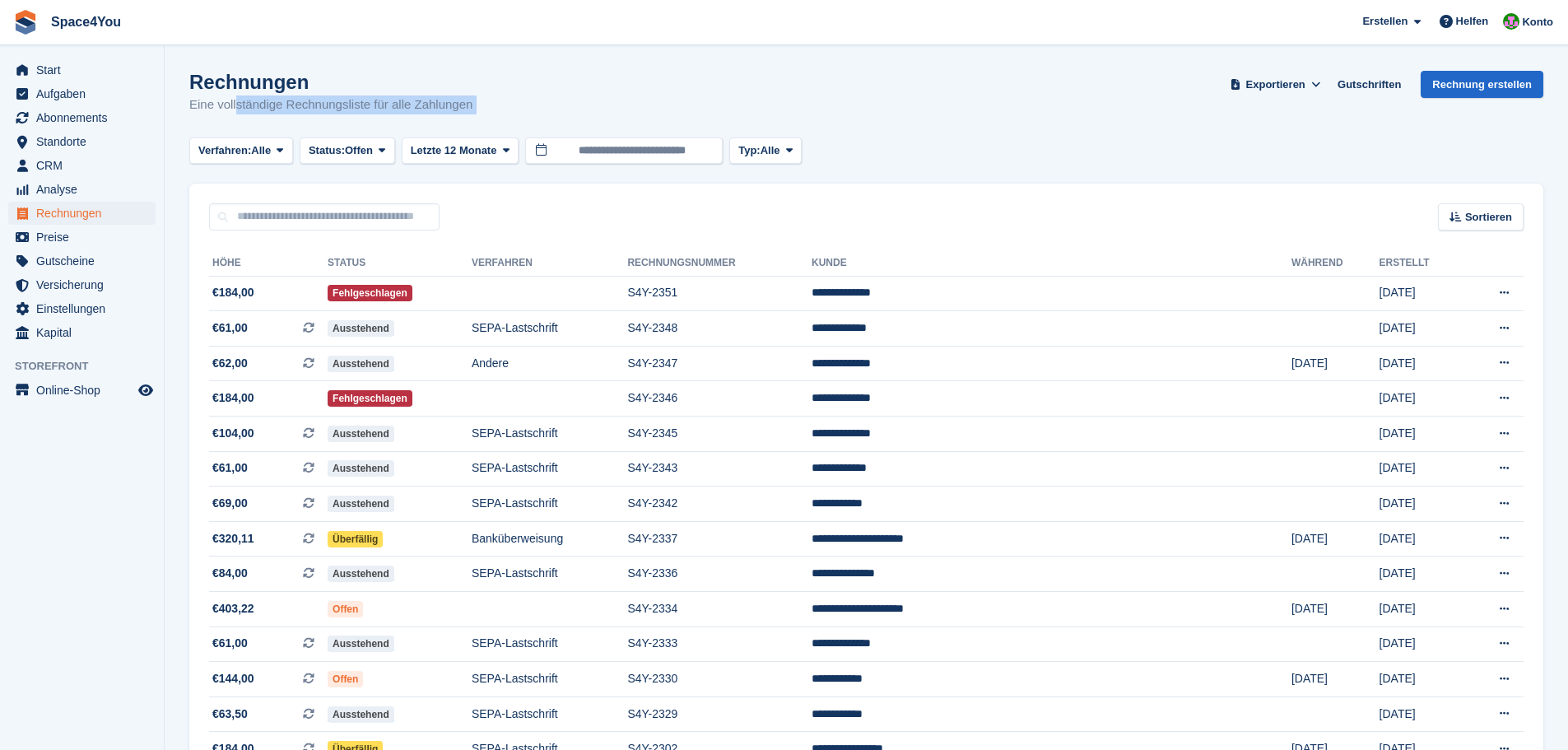
drag, startPoint x: 477, startPoint y: 102, endPoint x: 7, endPoint y: 24, distance: 476.4
click at [4, 27] on div "Space4You [GEOGRAPHIC_DATA] Abonnement Rechnung Kontakt Deal [GEOGRAPHIC_DATA] …" at bounding box center [784, 494] width 1568 height 989
click at [186, 37] on span "Space4You [GEOGRAPHIC_DATA] Abonnement Rechnung Kontakt Deal [GEOGRAPHIC_DATA] …" at bounding box center [784, 22] width 1568 height 45
click at [314, 109] on p "Eine vollständige Rechnungsliste für alle Zahlungen" at bounding box center [330, 104] width 283 height 19
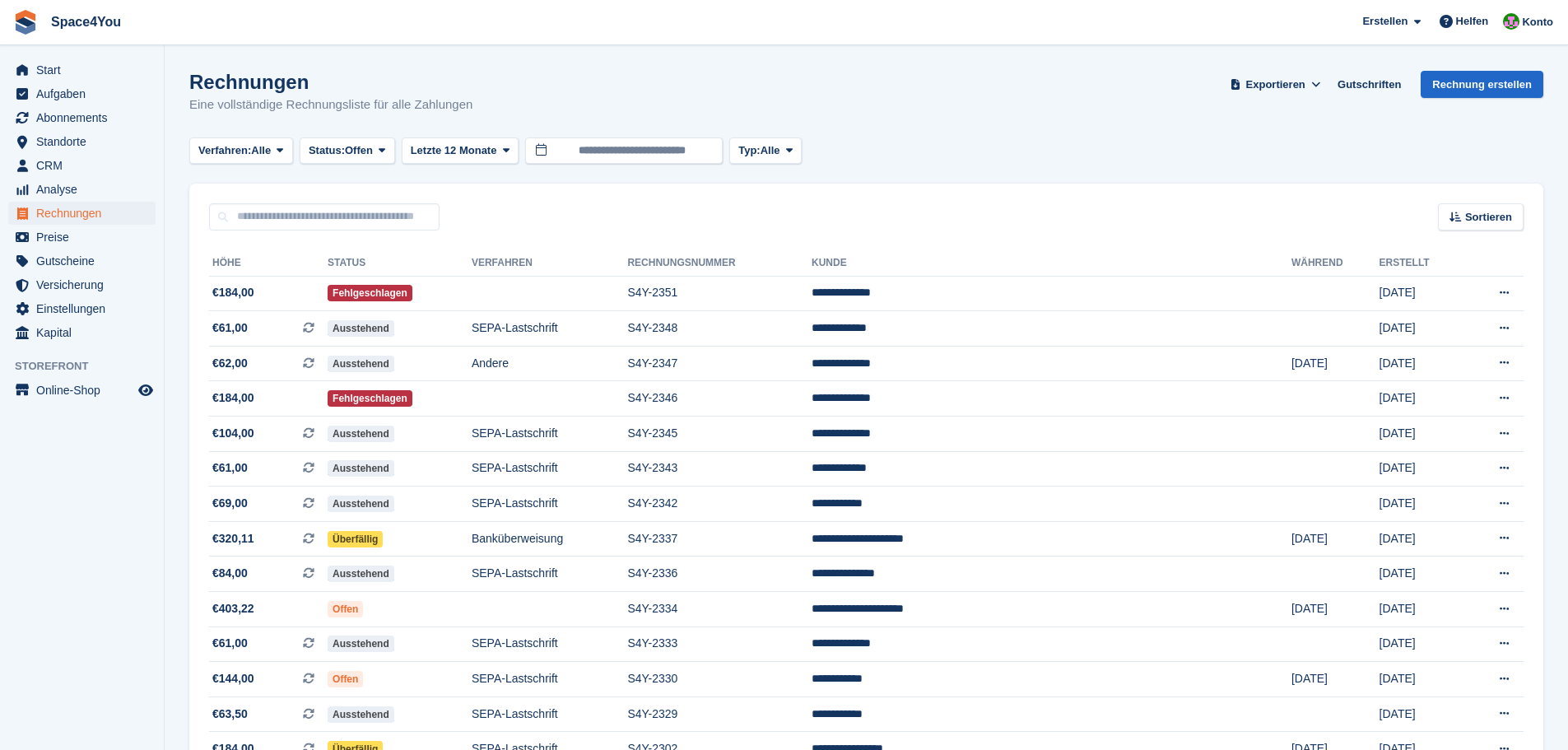
click at [397, 101] on p "Eine vollständige Rechnungsliste für alle Zahlungen" at bounding box center [330, 104] width 283 height 19
drag, startPoint x: 389, startPoint y: 118, endPoint x: 181, endPoint y: 58, distance: 216.5
click at [181, 58] on section "Rechnungen Eine vollständige Rechnungsliste für alle Zahlungen Exportieren Expo…" at bounding box center [866, 494] width 1403 height 989
click at [208, 83] on h1 "Rechnungen" at bounding box center [330, 81] width 283 height 22
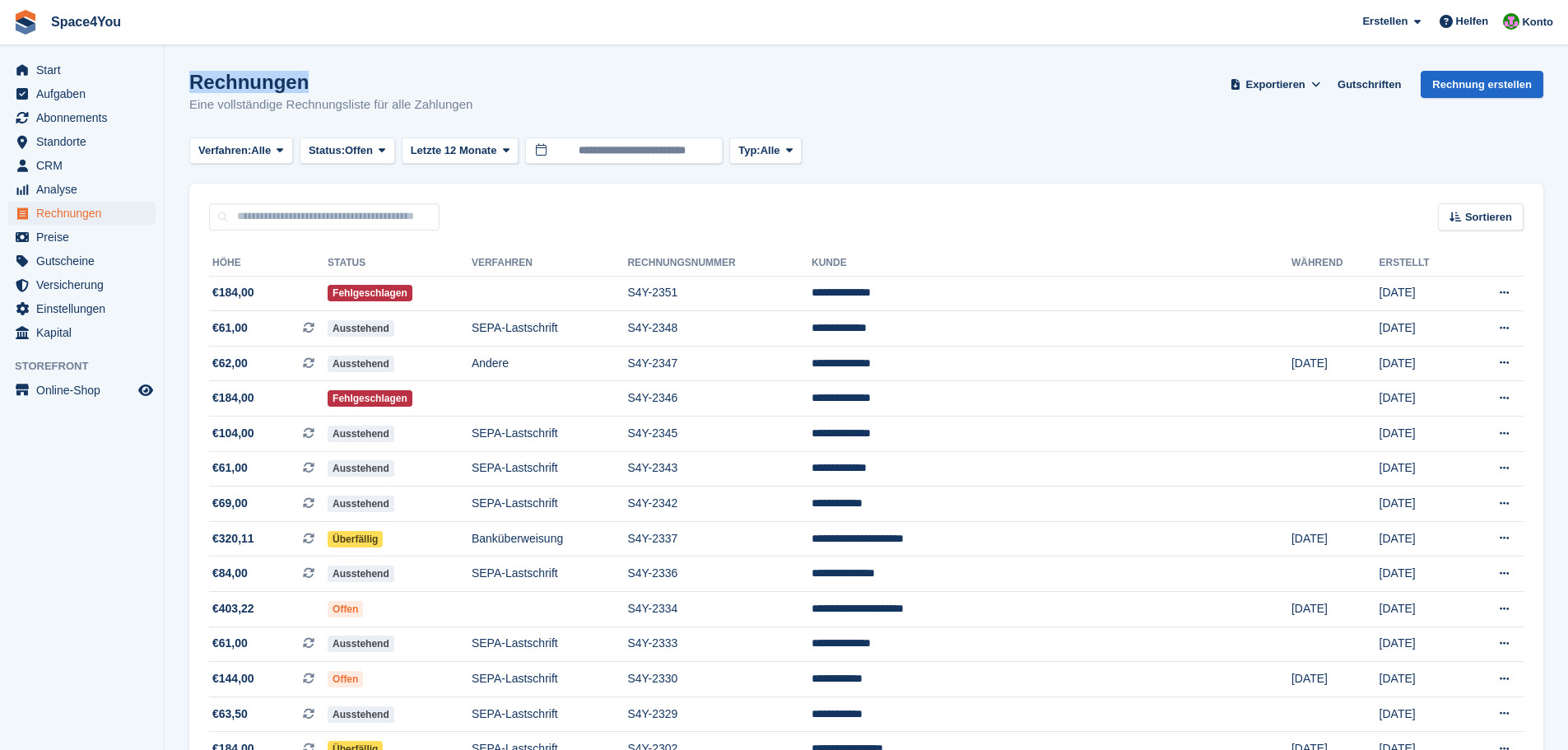
click at [208, 83] on h1 "Rechnungen" at bounding box center [330, 81] width 283 height 22
click at [272, 87] on h1 "Rechnungen" at bounding box center [330, 81] width 283 height 22
drag, startPoint x: 192, startPoint y: 76, endPoint x: 505, endPoint y: 108, distance: 314.6
click at [505, 108] on div "Rechnungen Eine vollständige Rechnungsliste für alle Zahlungen Exportieren Expo…" at bounding box center [866, 102] width 1354 height 63
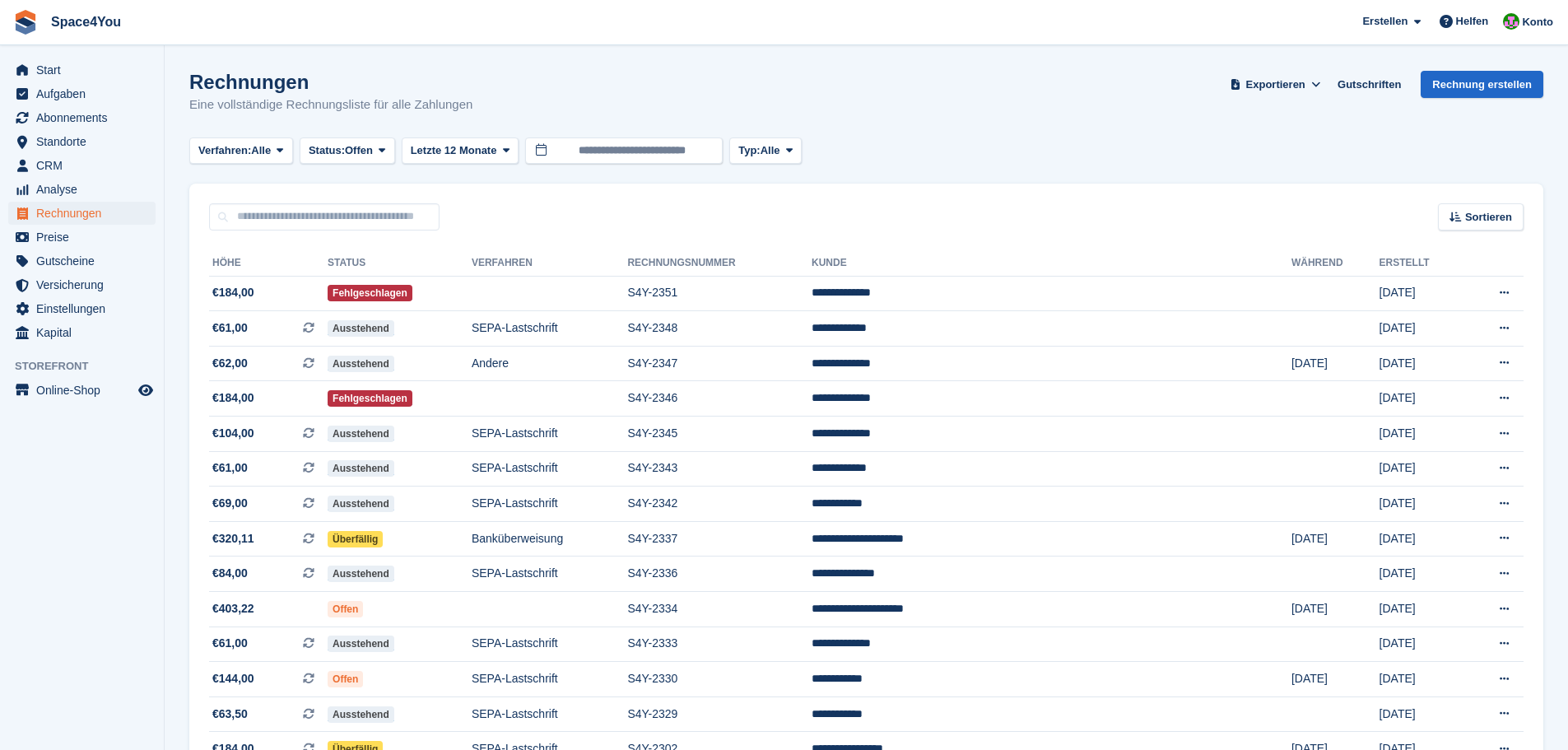
click at [505, 108] on div "Rechnungen Eine vollständige Rechnungsliste für alle Zahlungen Exportieren Expo…" at bounding box center [866, 102] width 1354 height 63
drag, startPoint x: 505, startPoint y: 108, endPoint x: 187, endPoint y: 76, distance: 319.6
click at [187, 76] on section "Rechnungen Eine vollständige Rechnungsliste für alle Zahlungen Exportieren Expo…" at bounding box center [866, 494] width 1403 height 989
drag, startPoint x: 187, startPoint y: 76, endPoint x: 491, endPoint y: 110, distance: 305.9
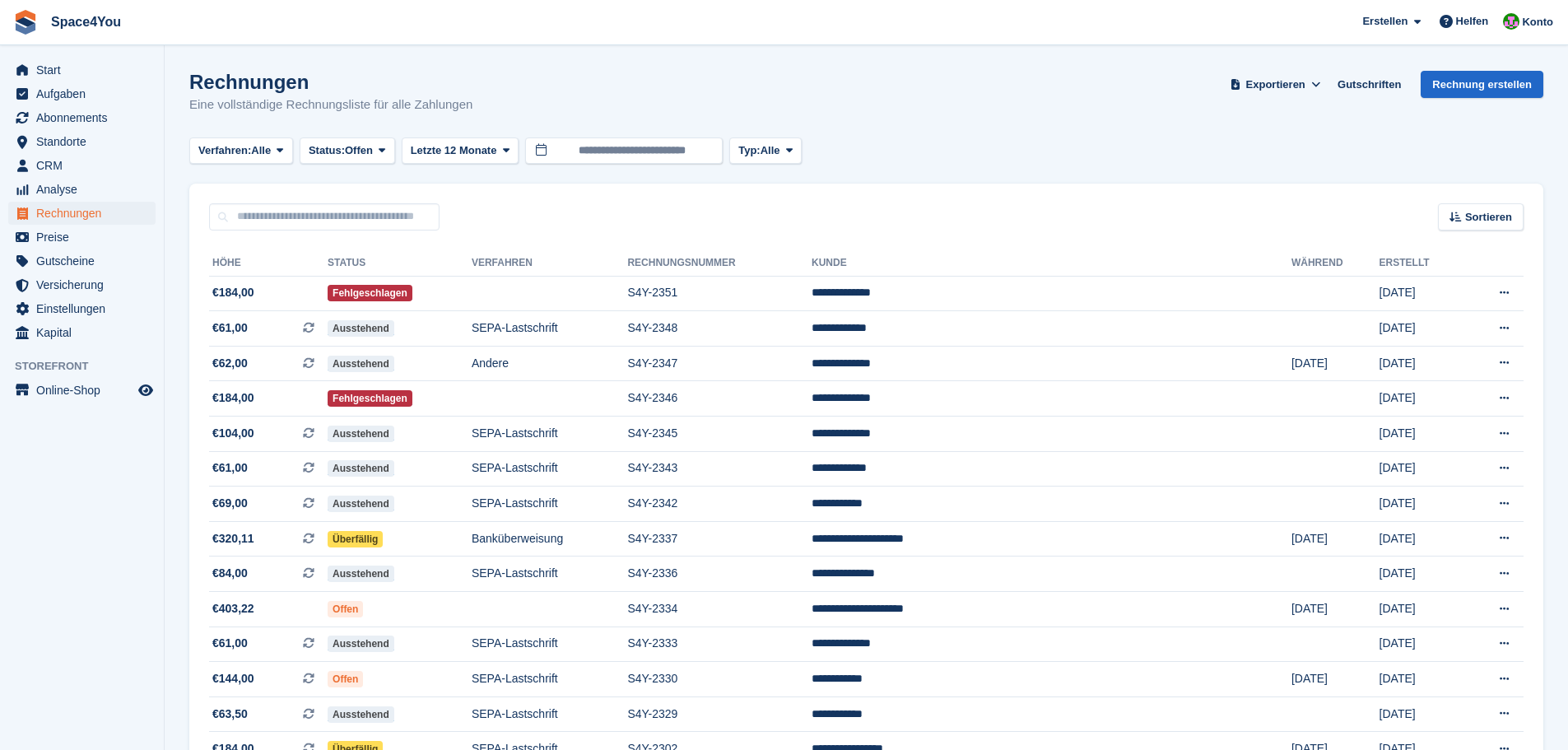
click at [491, 110] on section "Rechnungen Eine vollständige Rechnungsliste für alle Zahlungen Exportieren Expo…" at bounding box center [866, 494] width 1403 height 989
click at [491, 110] on div "Rechnungen Eine vollständige Rechnungsliste für alle Zahlungen Exportieren Expo…" at bounding box center [866, 102] width 1354 height 63
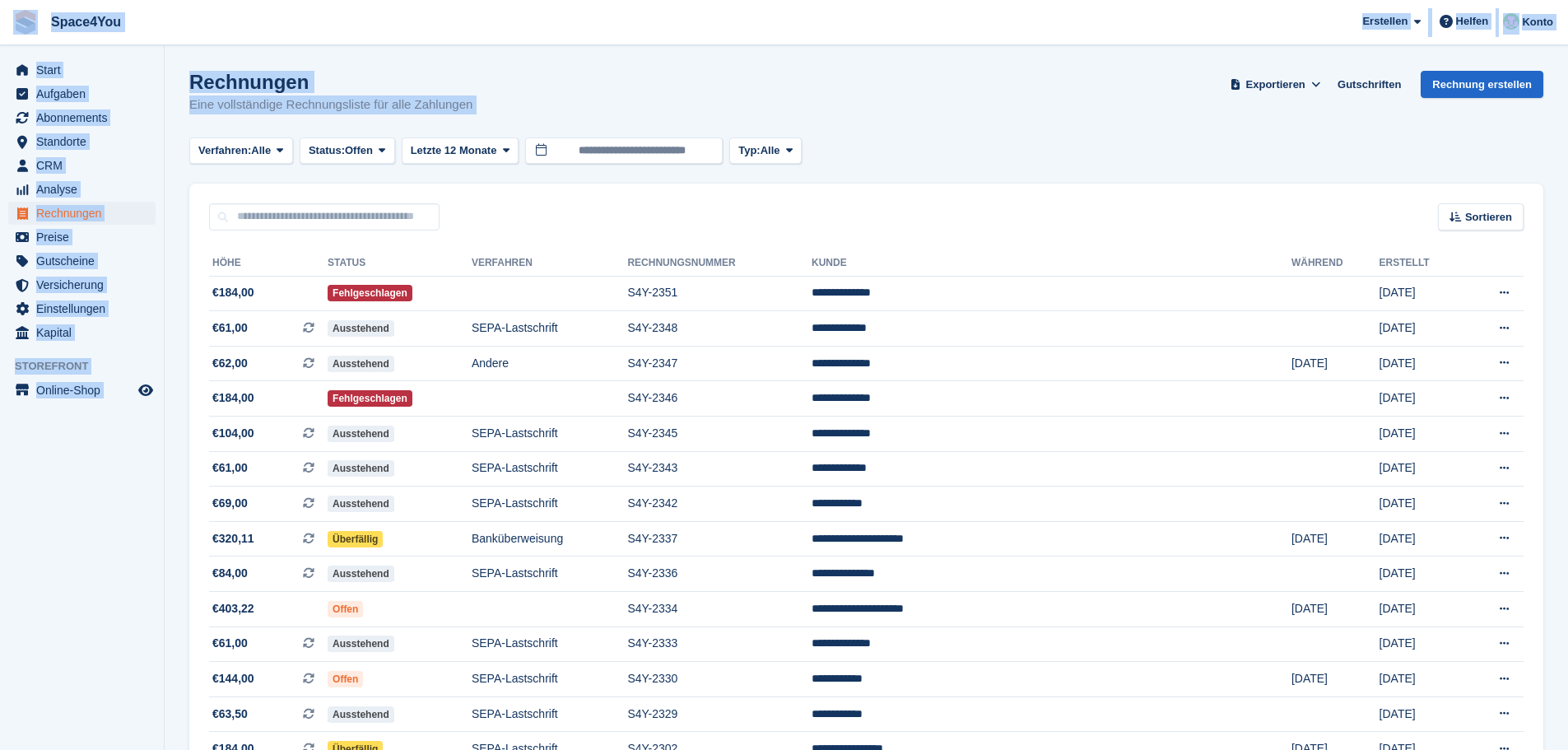
drag, startPoint x: 491, startPoint y: 110, endPoint x: 32, endPoint y: 17, distance: 468.3
click at [32, 17] on div "Space4You [GEOGRAPHIC_DATA] Abonnement Rechnung Kontakt Deal [GEOGRAPHIC_DATA] …" at bounding box center [784, 494] width 1568 height 989
click at [199, 42] on span "Space4You [GEOGRAPHIC_DATA] Abonnement Rechnung Kontakt Deal [GEOGRAPHIC_DATA] …" at bounding box center [784, 22] width 1568 height 45
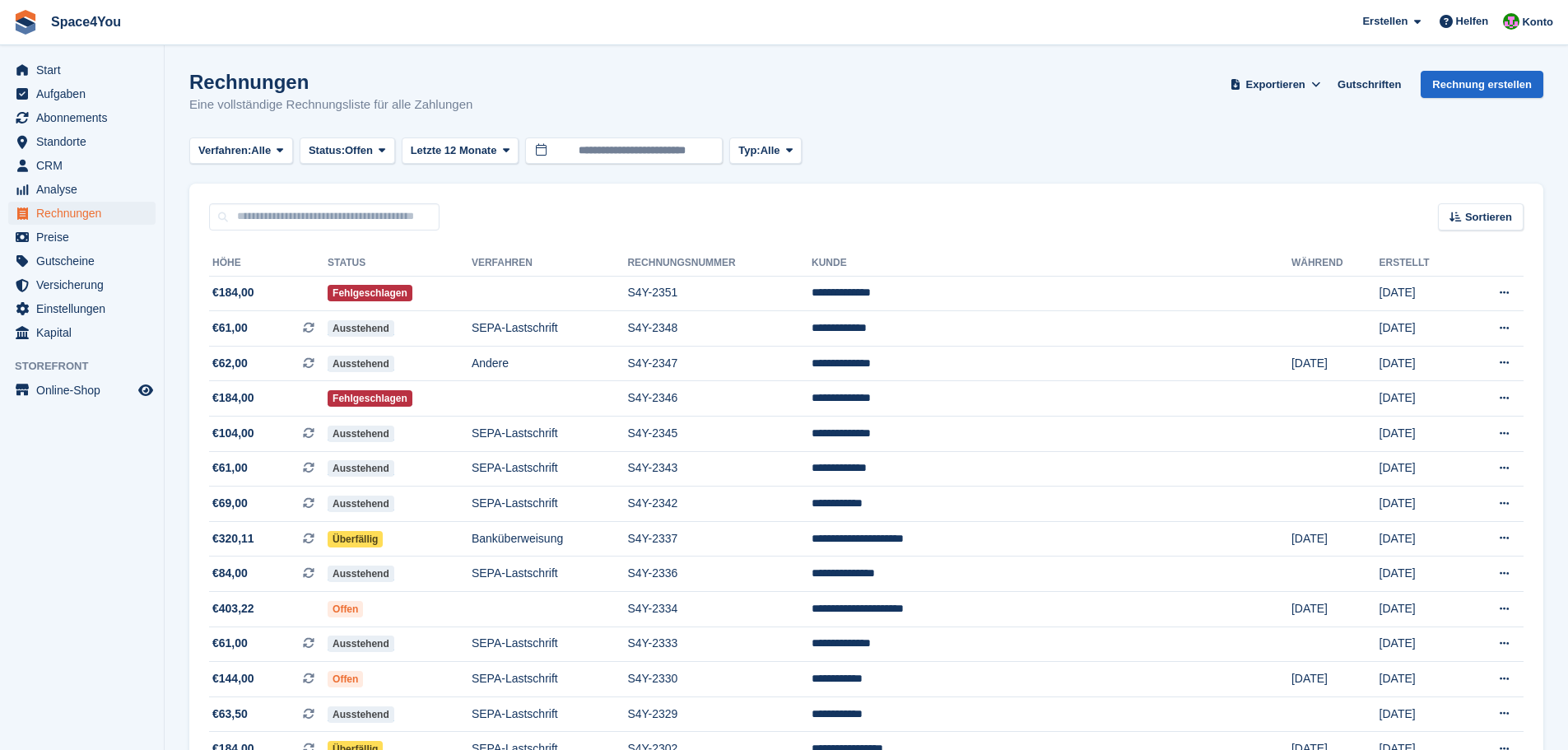
drag, startPoint x: 477, startPoint y: 108, endPoint x: 12, endPoint y: 22, distance: 472.9
click at [12, 22] on div "Space4You [GEOGRAPHIC_DATA] Abonnement Rechnung Kontakt Deal [GEOGRAPHIC_DATA] …" at bounding box center [784, 494] width 1568 height 989
click at [425, 45] on section "Rechnungen Eine vollständige Rechnungsliste für alle Zahlungen Exportieren Expo…" at bounding box center [866, 494] width 1403 height 989
drag, startPoint x: 496, startPoint y: 112, endPoint x: 20, endPoint y: 31, distance: 482.8
click at [20, 31] on div "Space4You [GEOGRAPHIC_DATA] Abonnement Rechnung Kontakt Deal [GEOGRAPHIC_DATA] …" at bounding box center [784, 494] width 1568 height 989
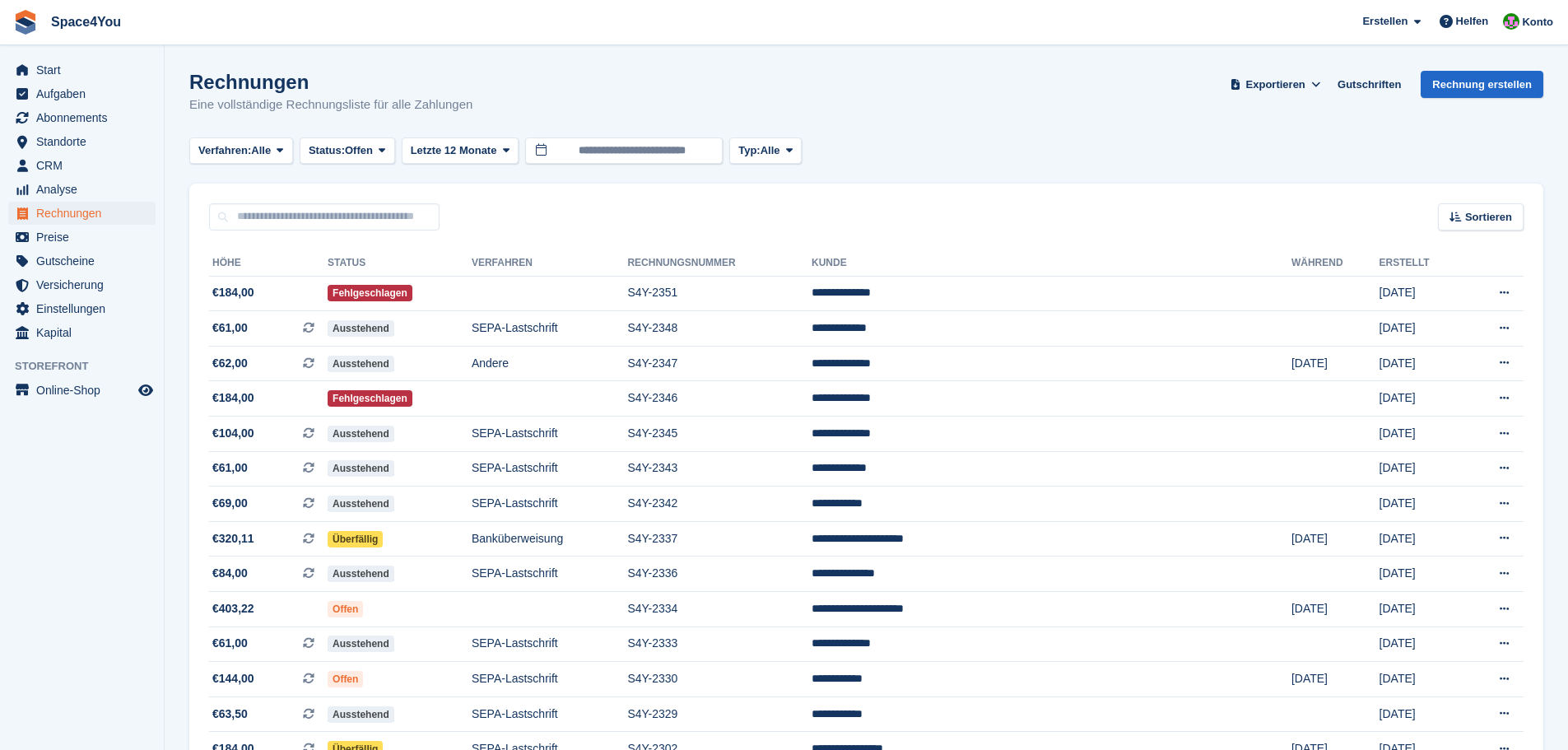
click at [219, 32] on span "Space4You [GEOGRAPHIC_DATA] Abonnement Rechnung Kontakt Deal [GEOGRAPHIC_DATA] …" at bounding box center [784, 22] width 1568 height 45
drag, startPoint x: 464, startPoint y: 105, endPoint x: 0, endPoint y: 24, distance: 471.0
click at [0, 24] on div "Space4You [GEOGRAPHIC_DATA] Abonnement Rechnung Kontakt Deal [GEOGRAPHIC_DATA] …" at bounding box center [784, 494] width 1568 height 989
click at [203, 27] on span "Space4You [GEOGRAPHIC_DATA] Abonnement Rechnung Kontakt Deal [GEOGRAPHIC_DATA] …" at bounding box center [784, 22] width 1568 height 45
drag, startPoint x: 530, startPoint y: 113, endPoint x: 19, endPoint y: 27, distance: 518.2
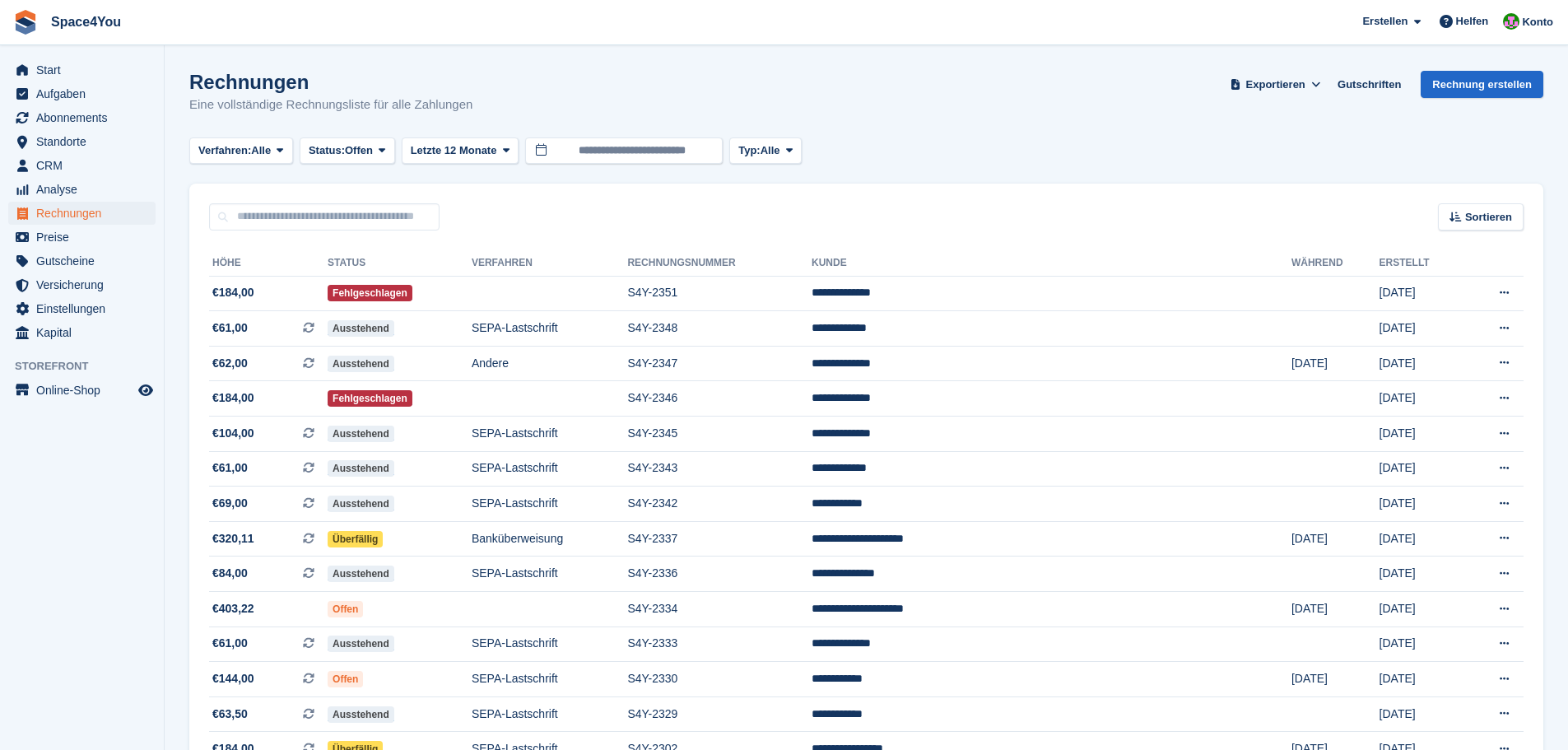
click at [13, 27] on div "Space4You [GEOGRAPHIC_DATA] Abonnement Rechnung Kontakt Deal [GEOGRAPHIC_DATA] …" at bounding box center [784, 494] width 1568 height 989
click at [252, 47] on section "Rechnungen Eine vollständige Rechnungsliste für alle Zahlungen Exportieren Expo…" at bounding box center [866, 494] width 1403 height 989
drag, startPoint x: 472, startPoint y: 106, endPoint x: 14, endPoint y: 28, distance: 464.6
click at [14, 28] on div "Space4You [GEOGRAPHIC_DATA] Abonnement Rechnung Kontakt Deal [GEOGRAPHIC_DATA] …" at bounding box center [784, 494] width 1568 height 989
click at [196, 27] on span "Space4You [GEOGRAPHIC_DATA] Abonnement Rechnung Kontakt Deal [GEOGRAPHIC_DATA] …" at bounding box center [784, 22] width 1568 height 45
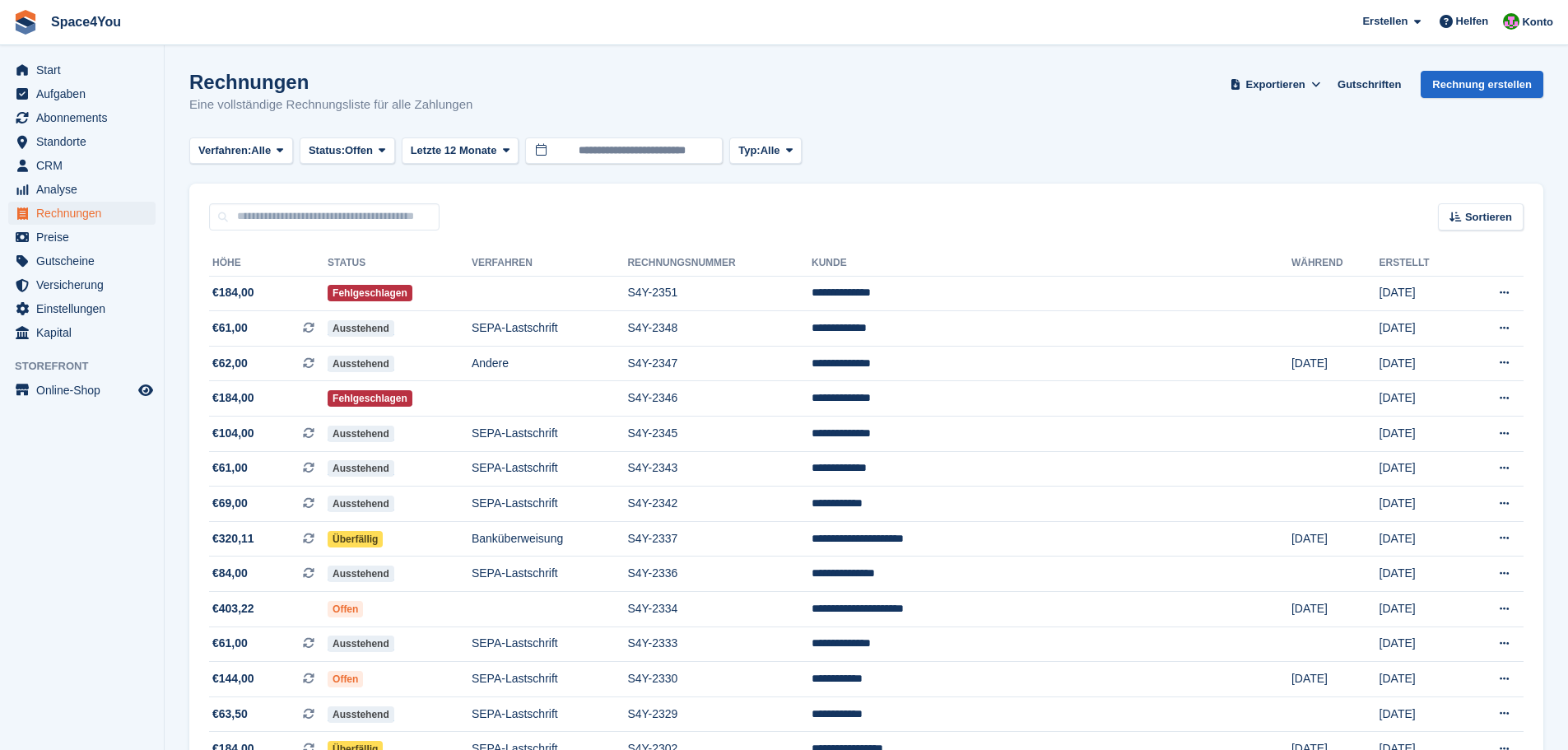
drag, startPoint x: 545, startPoint y: 105, endPoint x: 0, endPoint y: 28, distance: 550.4
click at [0, 28] on div "Space4You [GEOGRAPHIC_DATA] Abonnement Rechnung Kontakt Deal [GEOGRAPHIC_DATA] …" at bounding box center [784, 494] width 1568 height 989
click at [231, 32] on span "Space4You [GEOGRAPHIC_DATA] Abonnement Rechnung Kontakt Deal [GEOGRAPHIC_DATA] …" at bounding box center [784, 22] width 1568 height 45
click at [475, 114] on div "Rechnungen Eine vollständige Rechnungsliste für alle Zahlungen Exportieren Expo…" at bounding box center [866, 102] width 1354 height 63
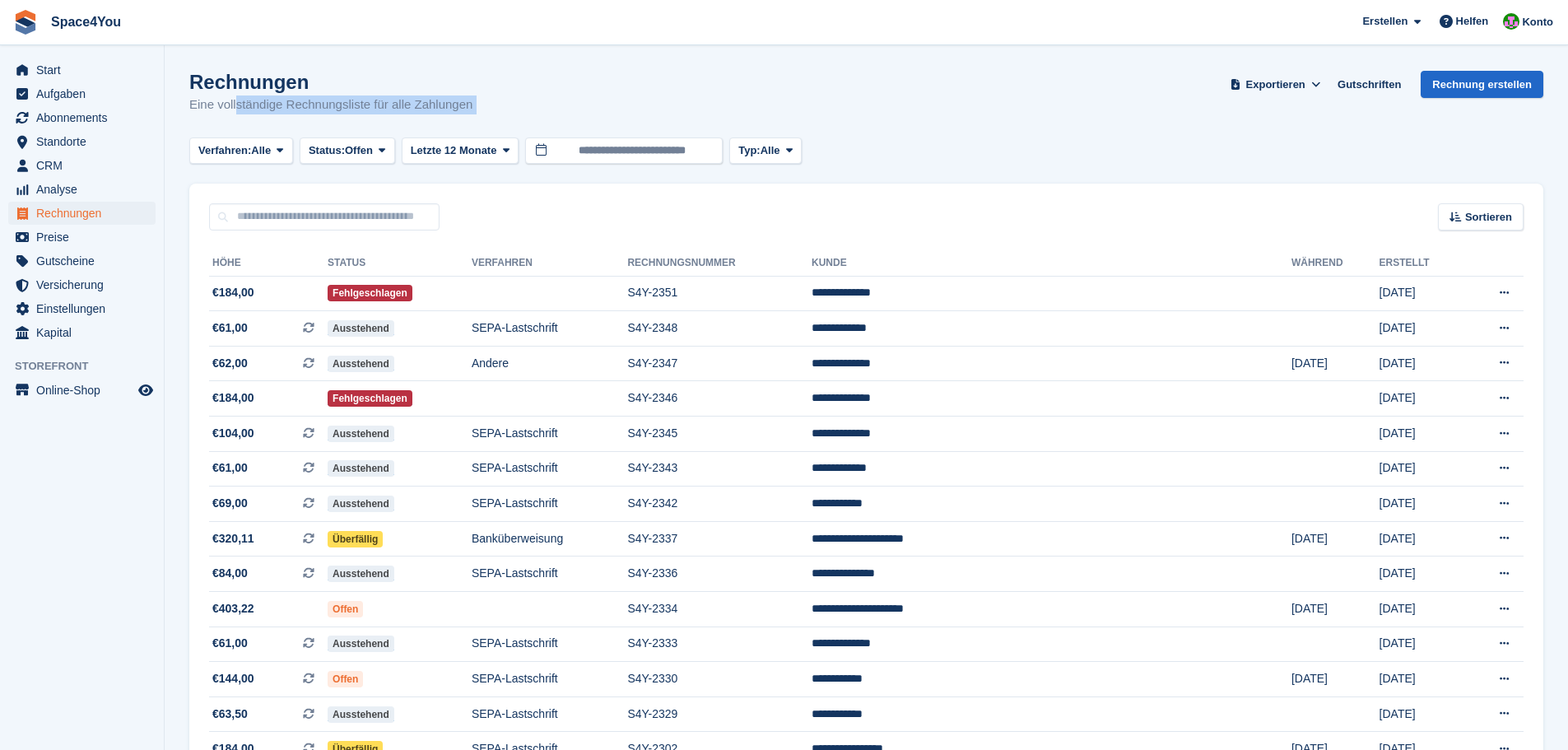
click at [475, 114] on div "Rechnungen Eine vollständige Rechnungsliste für alle Zahlungen Exportieren Expo…" at bounding box center [866, 102] width 1354 height 63
click at [811, 302] on td "S4Y-2351" at bounding box center [719, 294] width 184 height 36
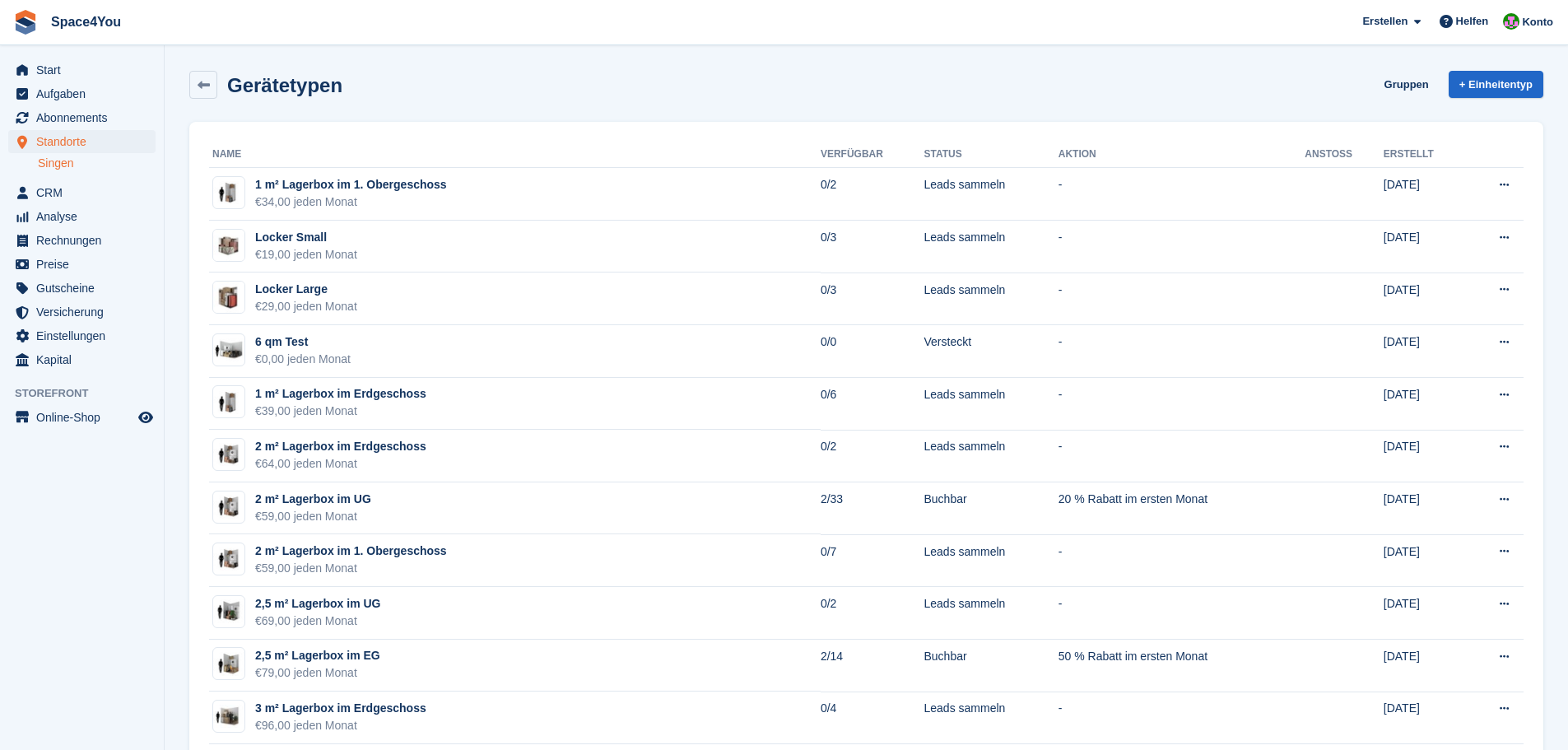
scroll to position [576, 0]
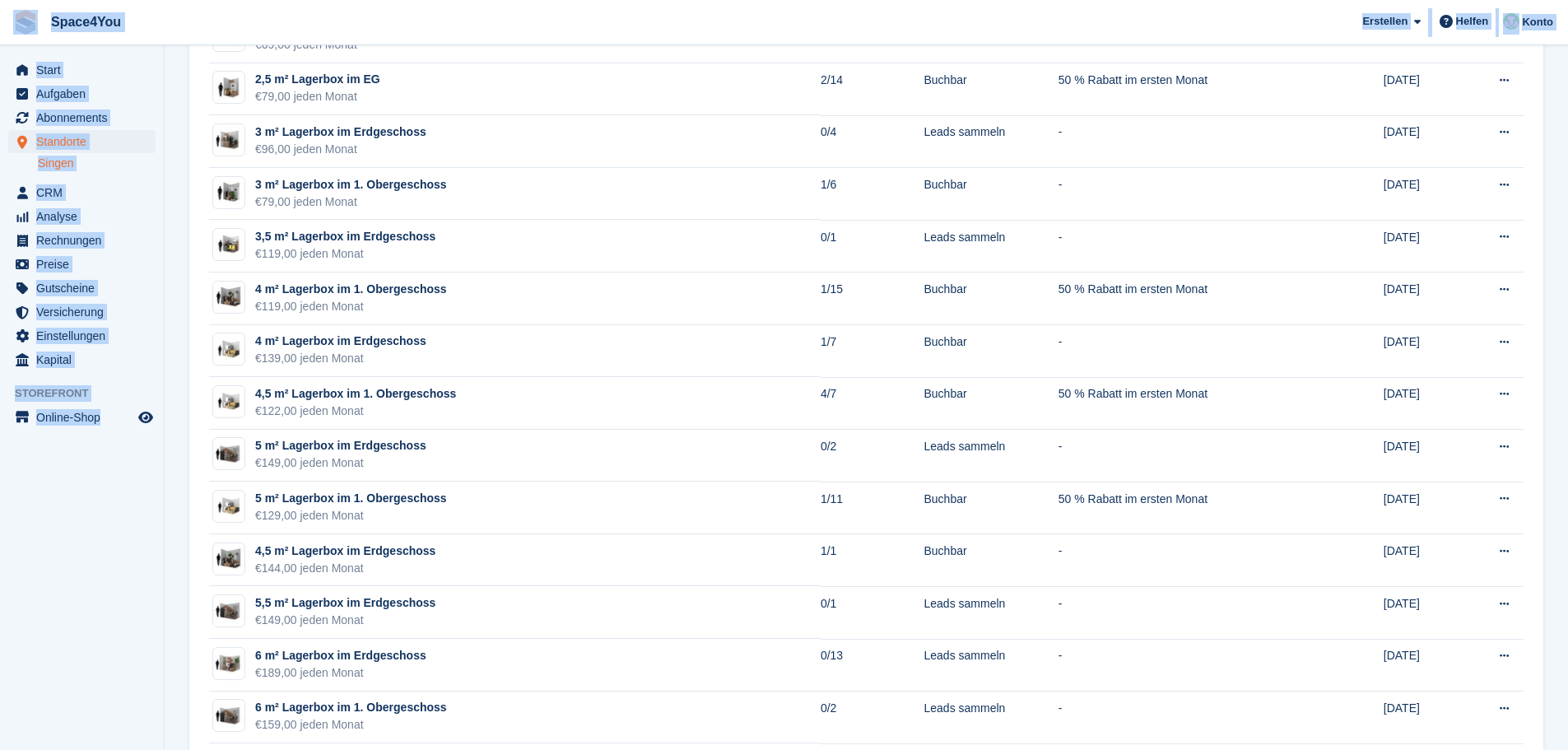
drag, startPoint x: 150, startPoint y: 445, endPoint x: 18, endPoint y: 36, distance: 429.8
click at [18, 36] on div "Space4You [GEOGRAPHIC_DATA] Abonnement Rechnung Kontakt Deal [GEOGRAPHIC_DATA] …" at bounding box center [784, 704] width 1568 height 2562
click at [50, 441] on aside "Start Aufgaben Abonnements Abonnements Abonnements Preiserhöhungen NEU Preiserh…" at bounding box center [81, 379] width 164 height 668
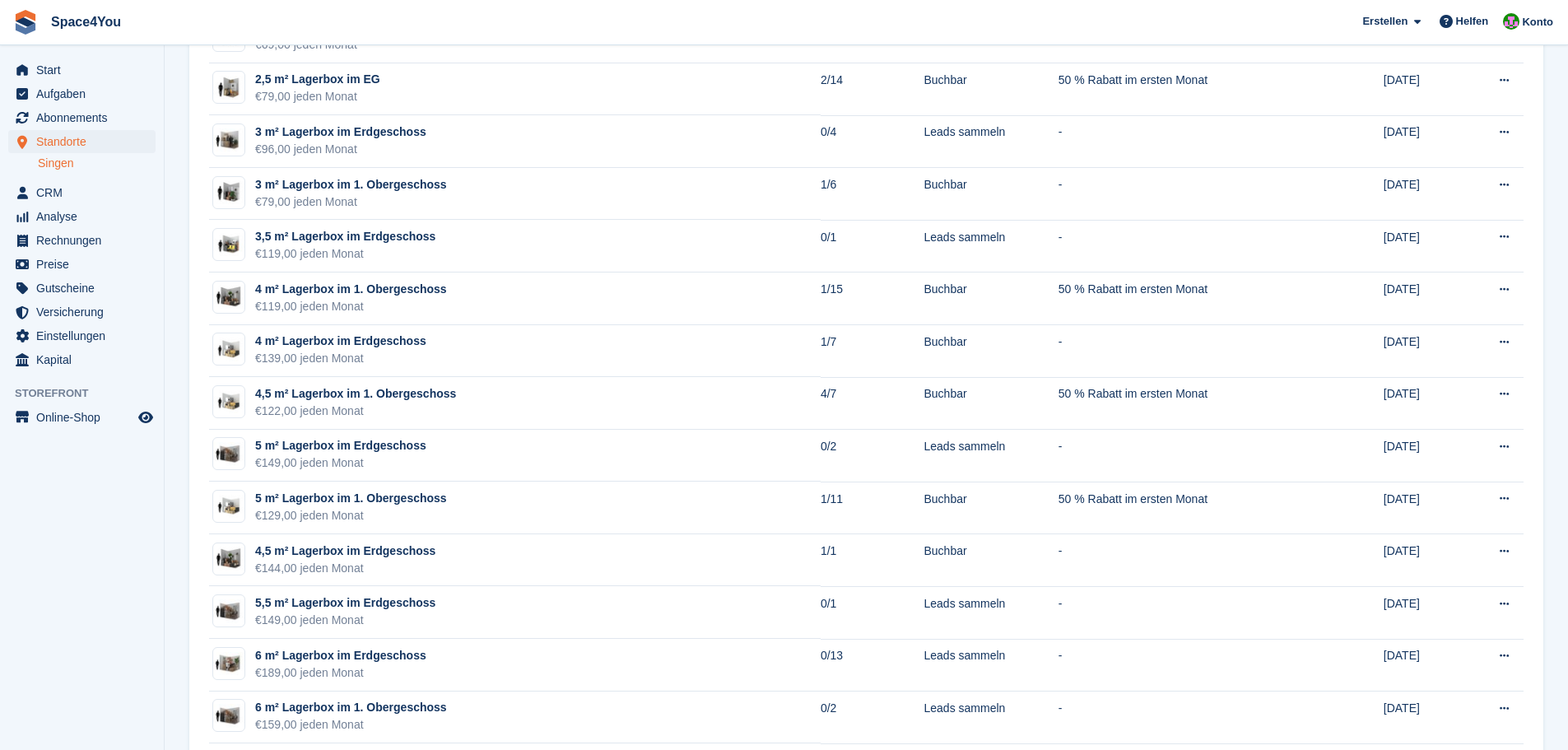
click at [142, 521] on aside "Start Aufgaben Abonnements Abonnements Abonnements Preiserhöhungen NEU Preiserh…" at bounding box center [81, 379] width 164 height 668
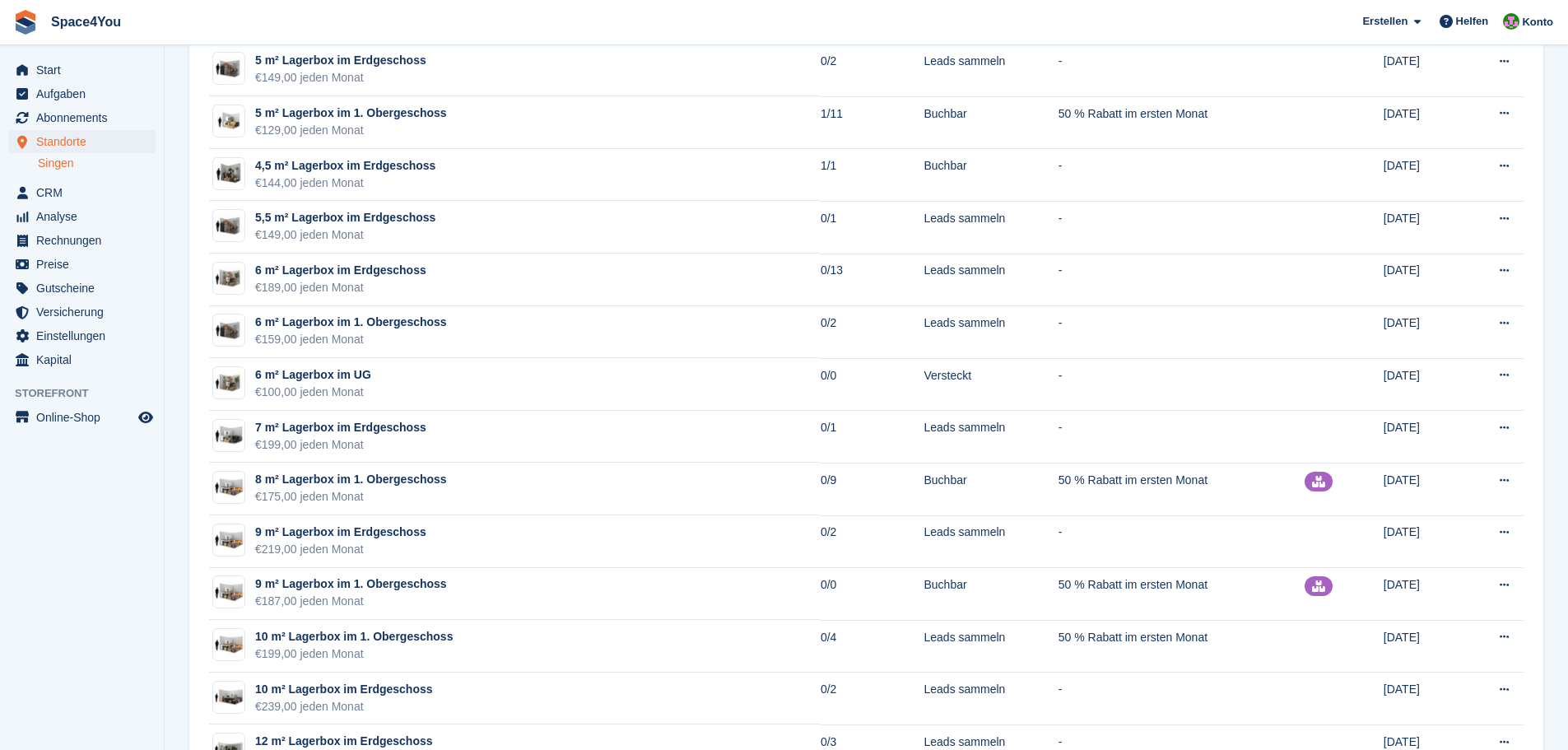
scroll to position [988, 0]
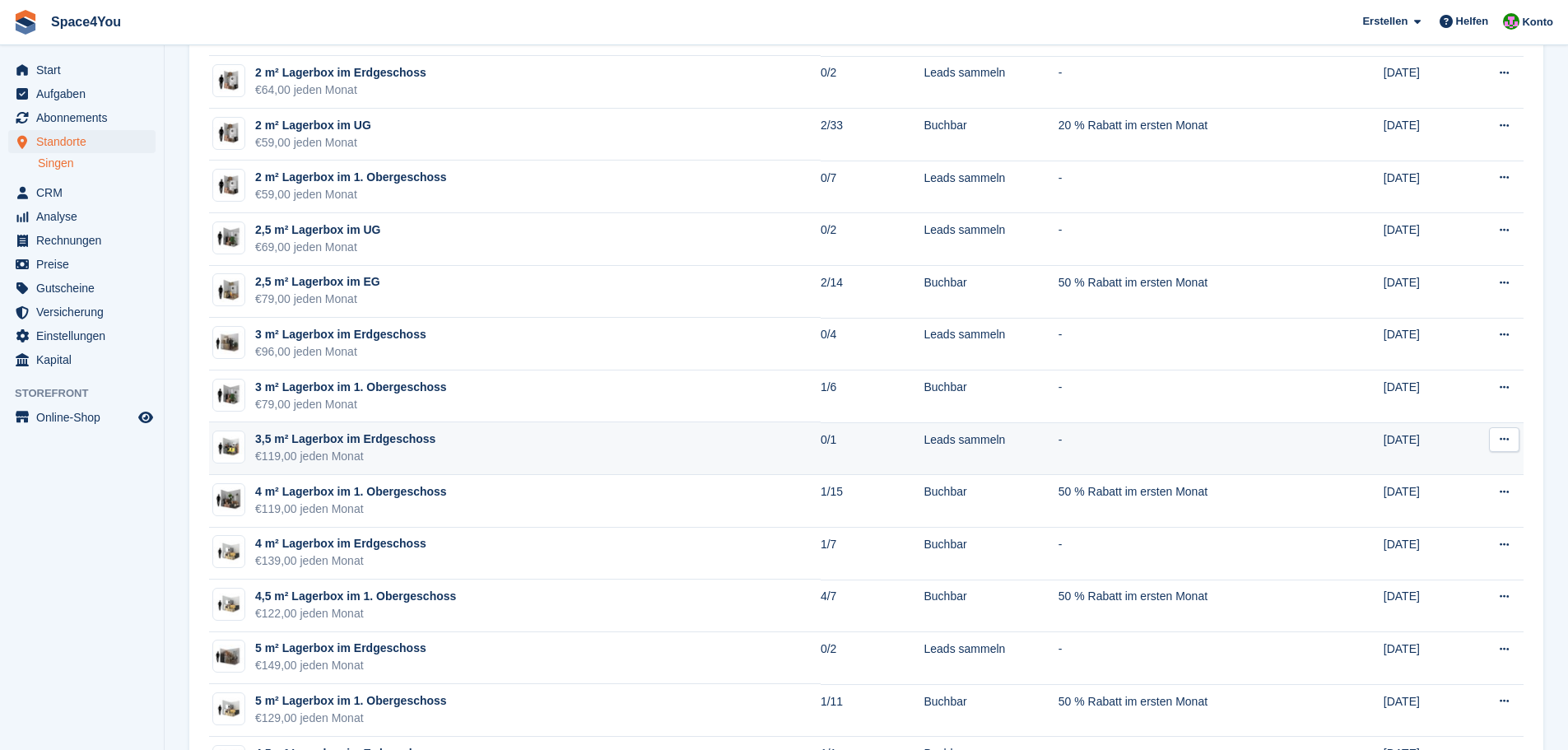
scroll to position [329, 0]
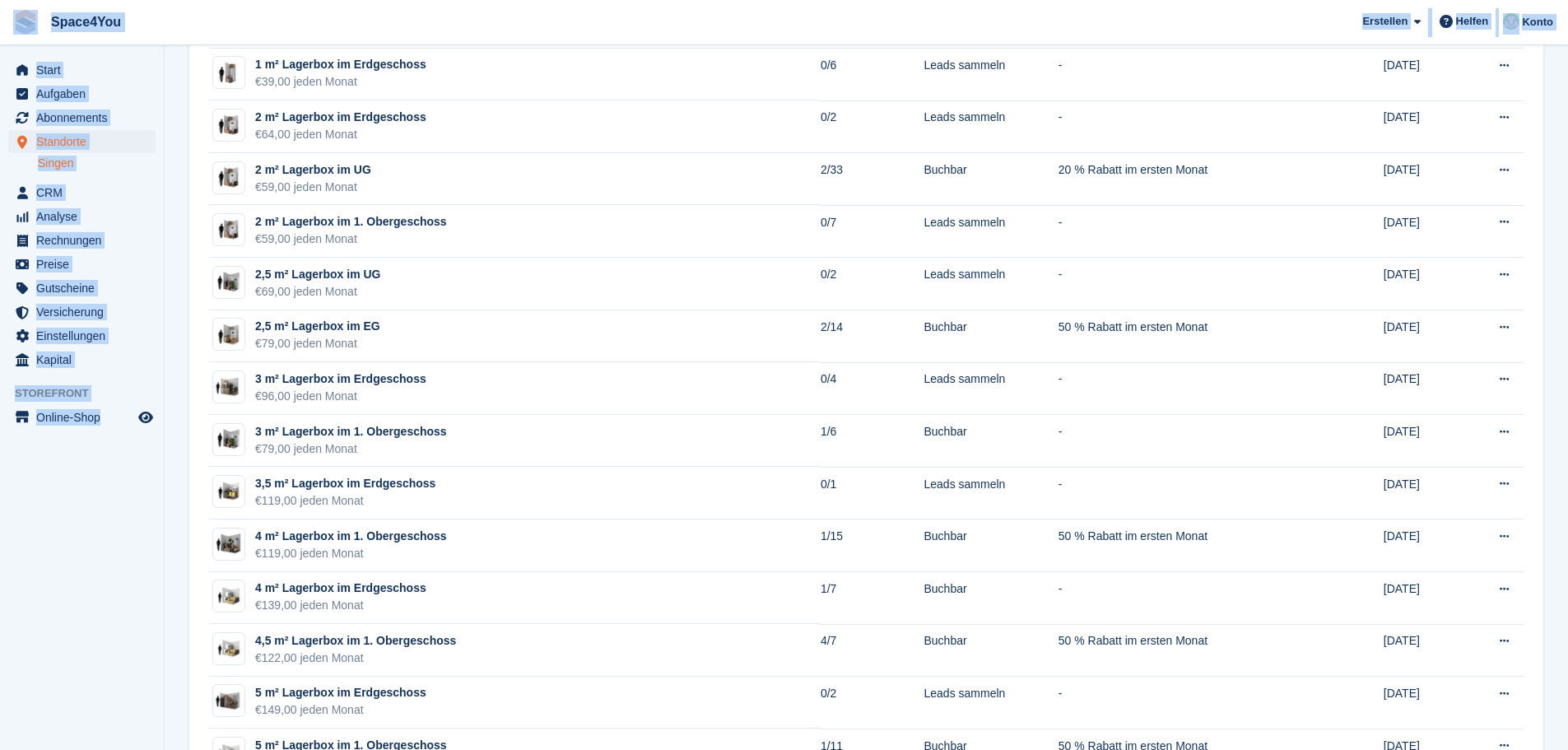
drag, startPoint x: 132, startPoint y: 506, endPoint x: 0, endPoint y: 16, distance: 507.5
click at [95, 573] on aside "Start Aufgaben Abonnements Abonnements Abonnements Preiserhöhungen NEU Preiserh…" at bounding box center [81, 379] width 164 height 668
drag, startPoint x: 163, startPoint y: 447, endPoint x: 11, endPoint y: 30, distance: 443.8
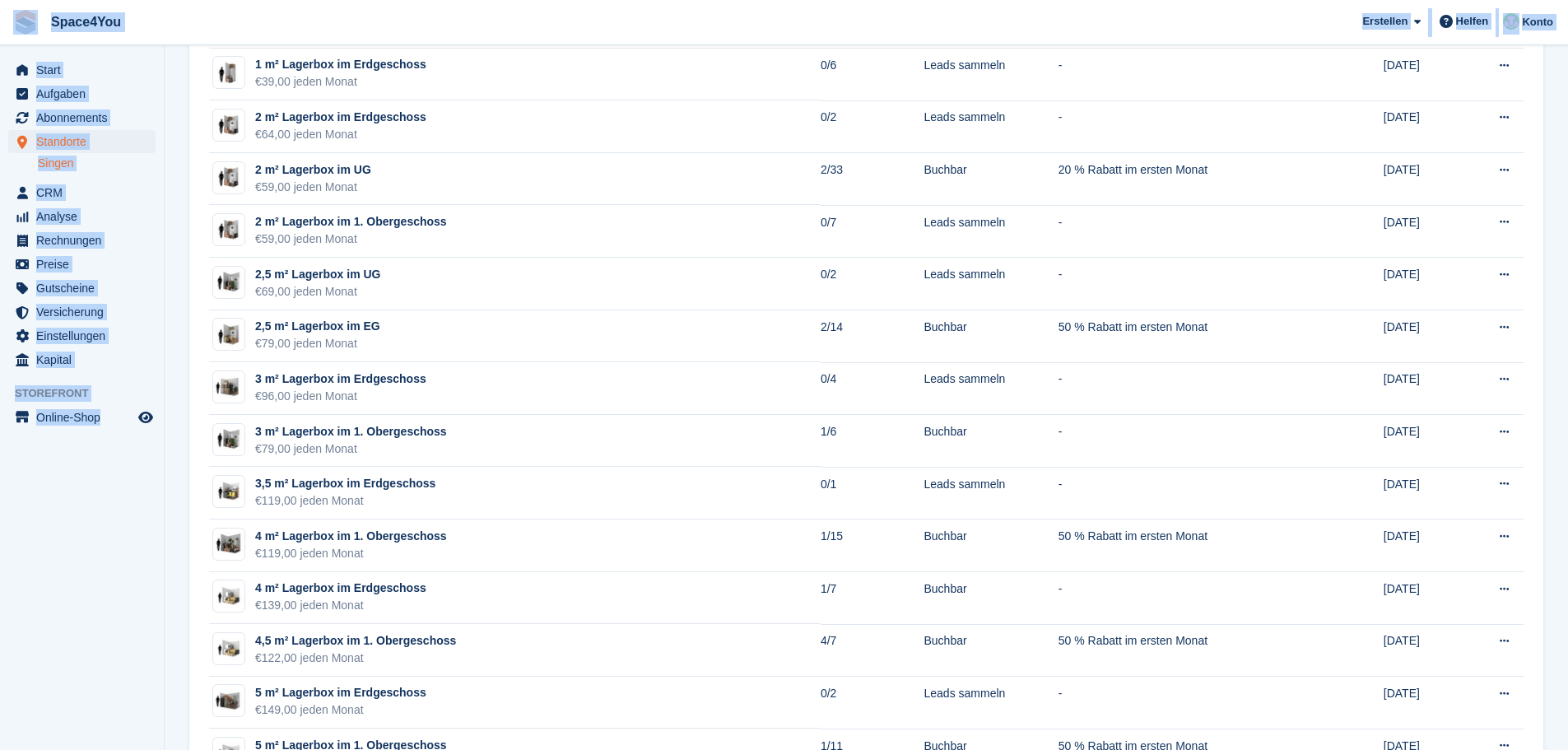
click at [246, 34] on span "Space4You [GEOGRAPHIC_DATA] Abonnement Rechnung Kontakt Deal [GEOGRAPHIC_DATA] …" at bounding box center [784, 22] width 1568 height 45
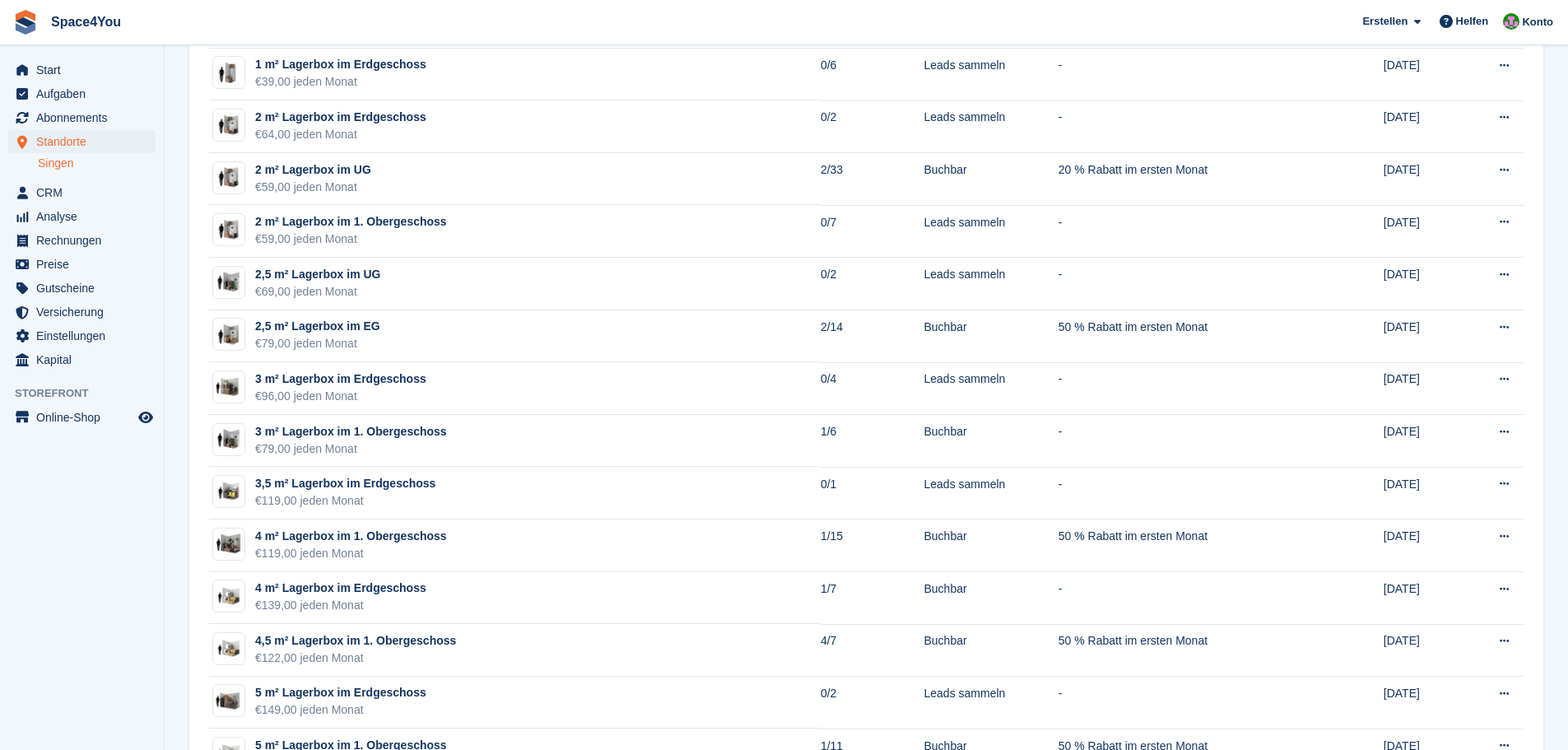
click at [246, 34] on span "Space4You [GEOGRAPHIC_DATA] Abonnement Rechnung Kontakt Deal [GEOGRAPHIC_DATA] …" at bounding box center [784, 22] width 1568 height 45
click at [89, 610] on aside "Start Aufgaben Abonnements Abonnements Abonnements Preiserhöhungen NEU Preiserh…" at bounding box center [81, 379] width 164 height 668
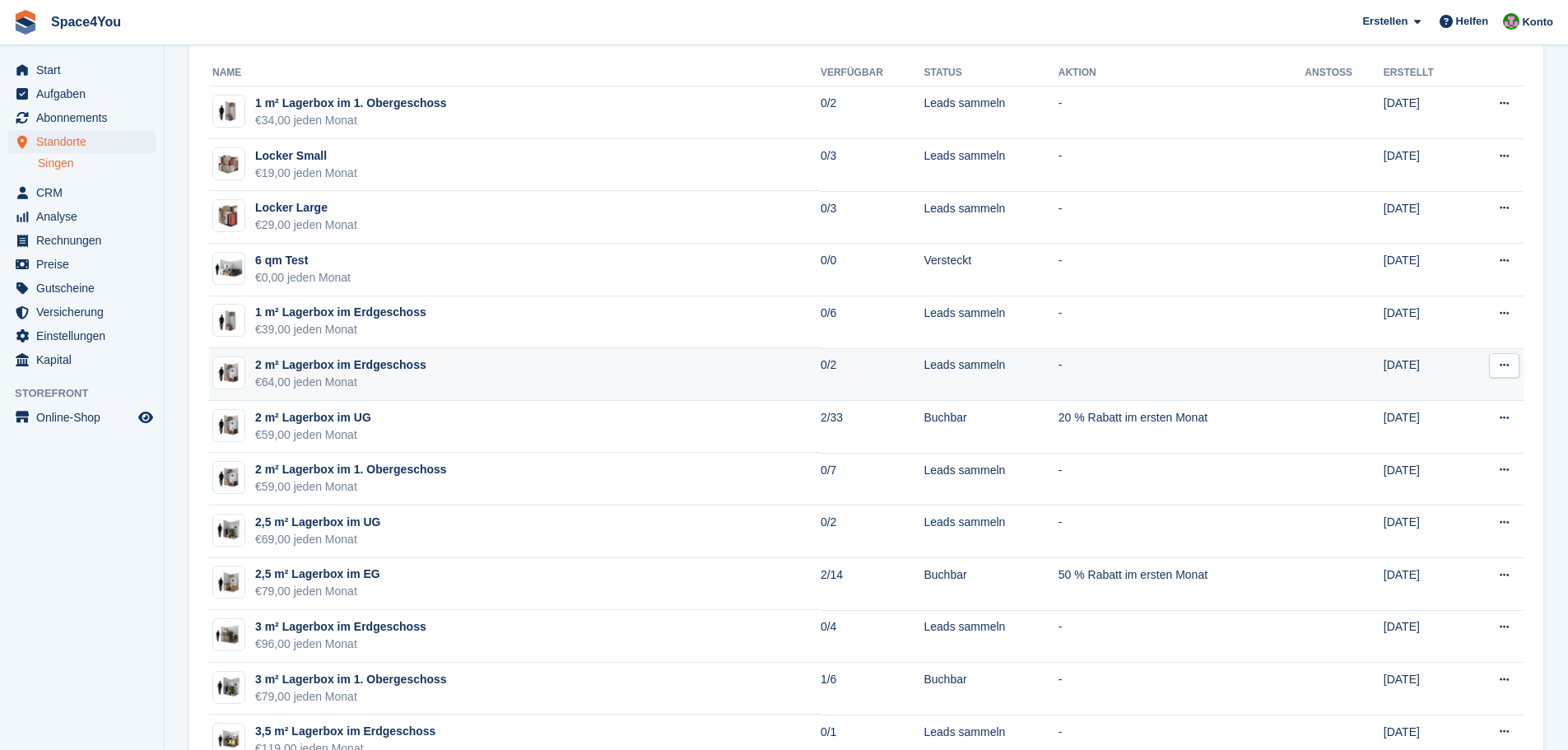
scroll to position [0, 0]
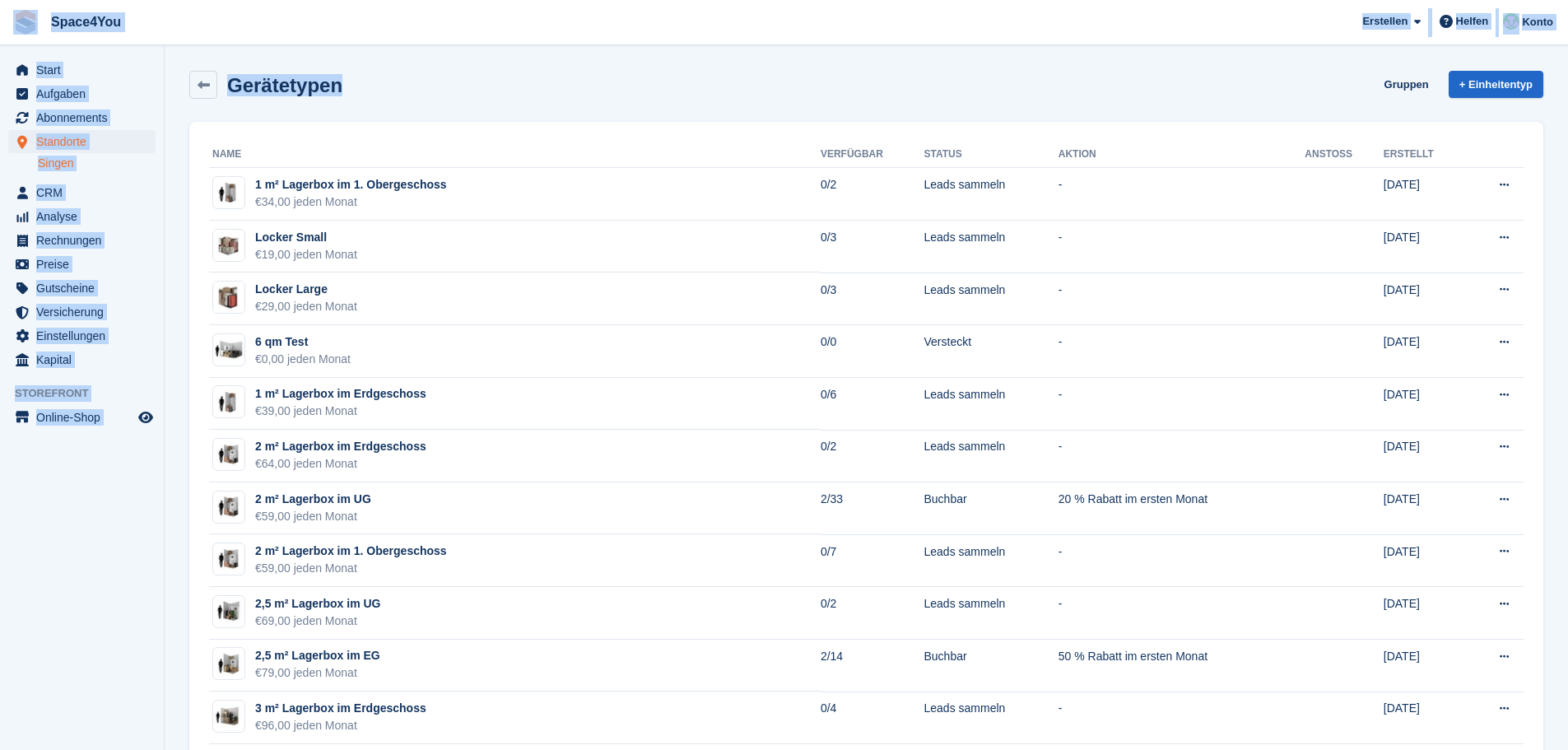
drag, startPoint x: 351, startPoint y: 93, endPoint x: 0, endPoint y: 27, distance: 357.2
click at [791, 84] on div "Gerätetypen Gruppen + Einheitentyp" at bounding box center [866, 84] width 1354 height 28
drag, startPoint x: 410, startPoint y: 98, endPoint x: 18, endPoint y: 18, distance: 400.1
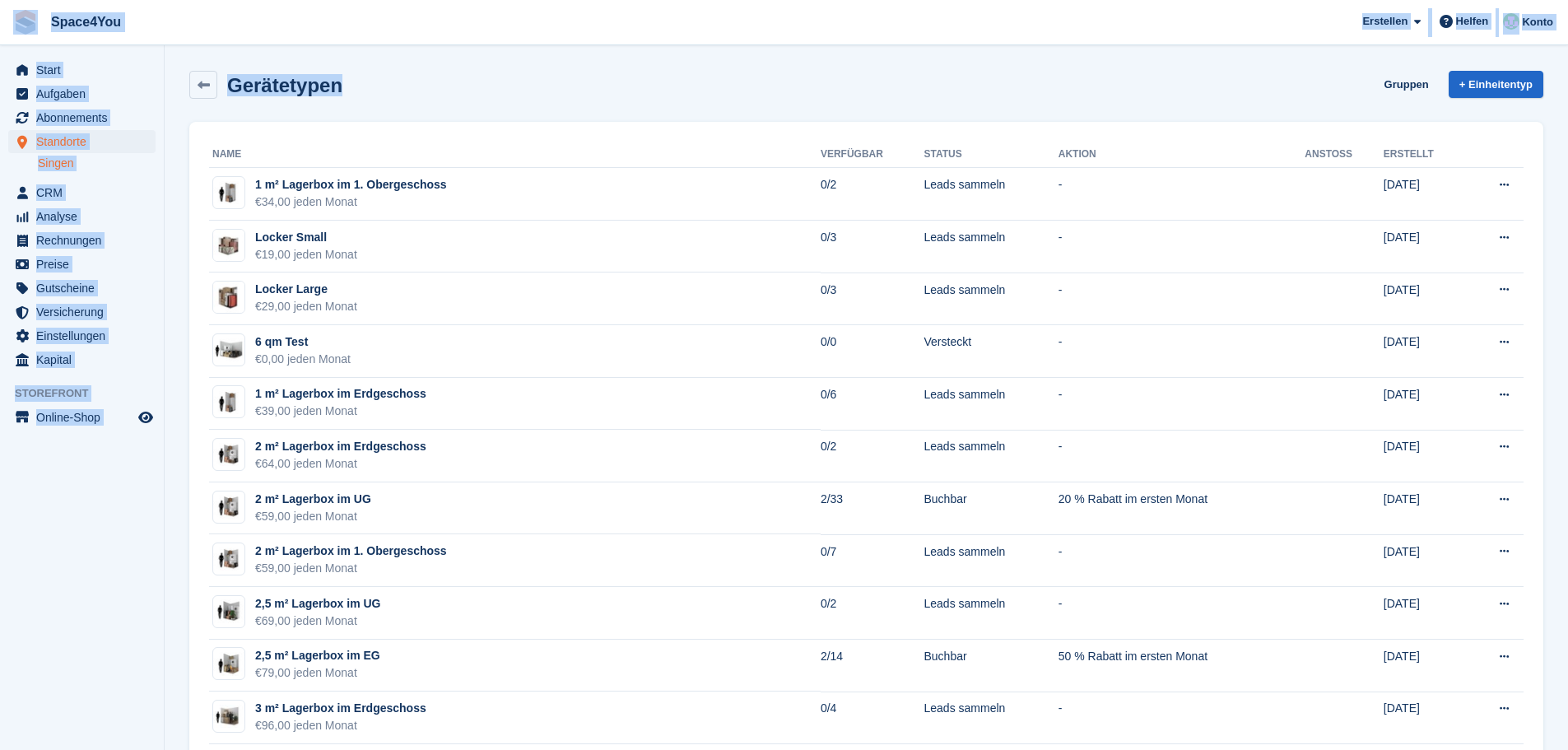
click at [251, 30] on span "Space4You [GEOGRAPHIC_DATA] Abonnement Rechnung Kontakt Deal [GEOGRAPHIC_DATA] …" at bounding box center [784, 22] width 1568 height 45
drag, startPoint x: 348, startPoint y: 94, endPoint x: 26, endPoint y: 27, distance: 328.9
click at [274, 40] on span "Space4You [GEOGRAPHIC_DATA] Abonnement Rechnung Kontakt Deal [GEOGRAPHIC_DATA] …" at bounding box center [784, 22] width 1568 height 45
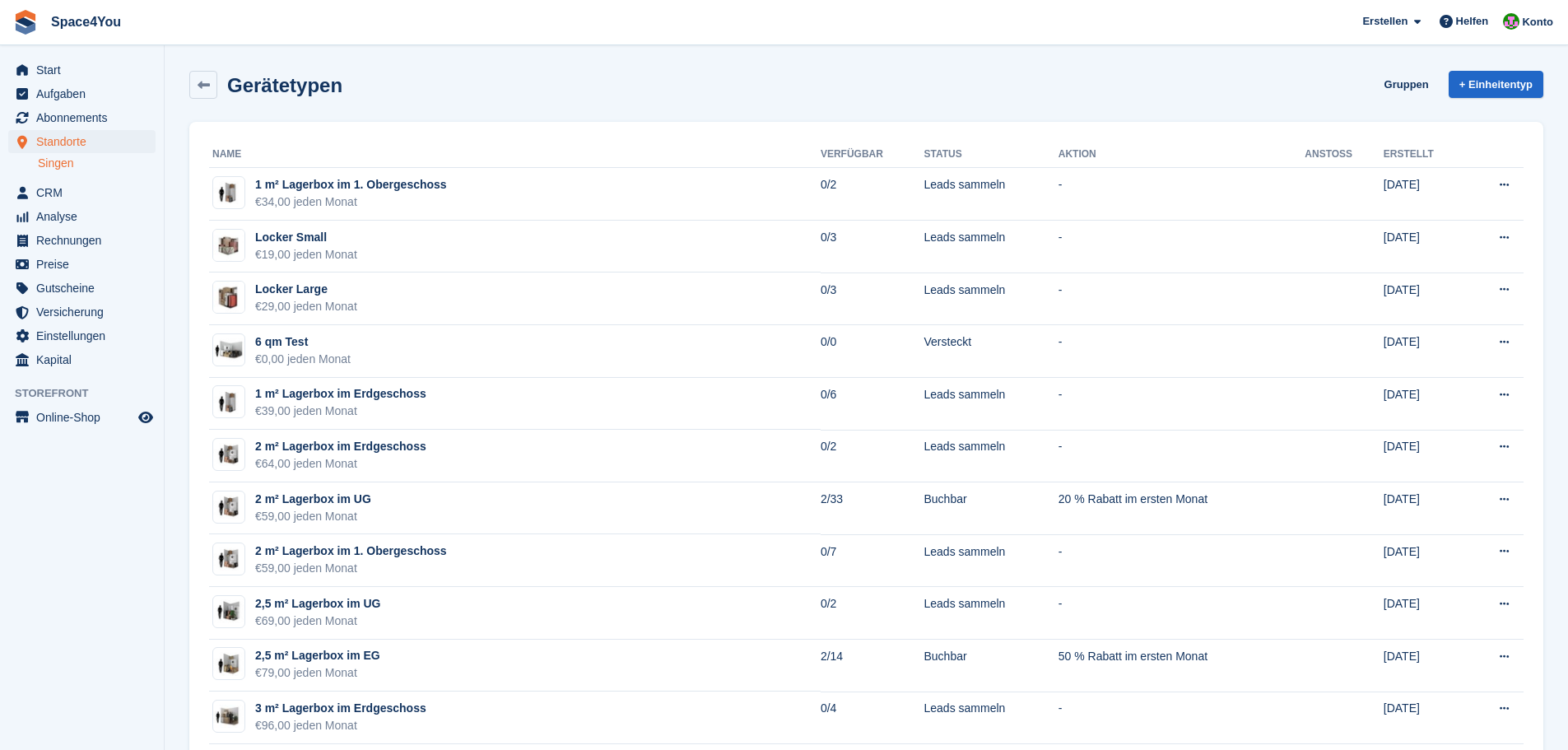
click at [288, 89] on h2 "Gerätetypen" at bounding box center [285, 85] width 115 height 22
click at [445, 89] on div "Gerätetypen Gruppen + Einheitentyp" at bounding box center [866, 84] width 1354 height 28
click at [445, 88] on div "Gerätetypen Gruppen + Einheitentyp" at bounding box center [866, 84] width 1354 height 28
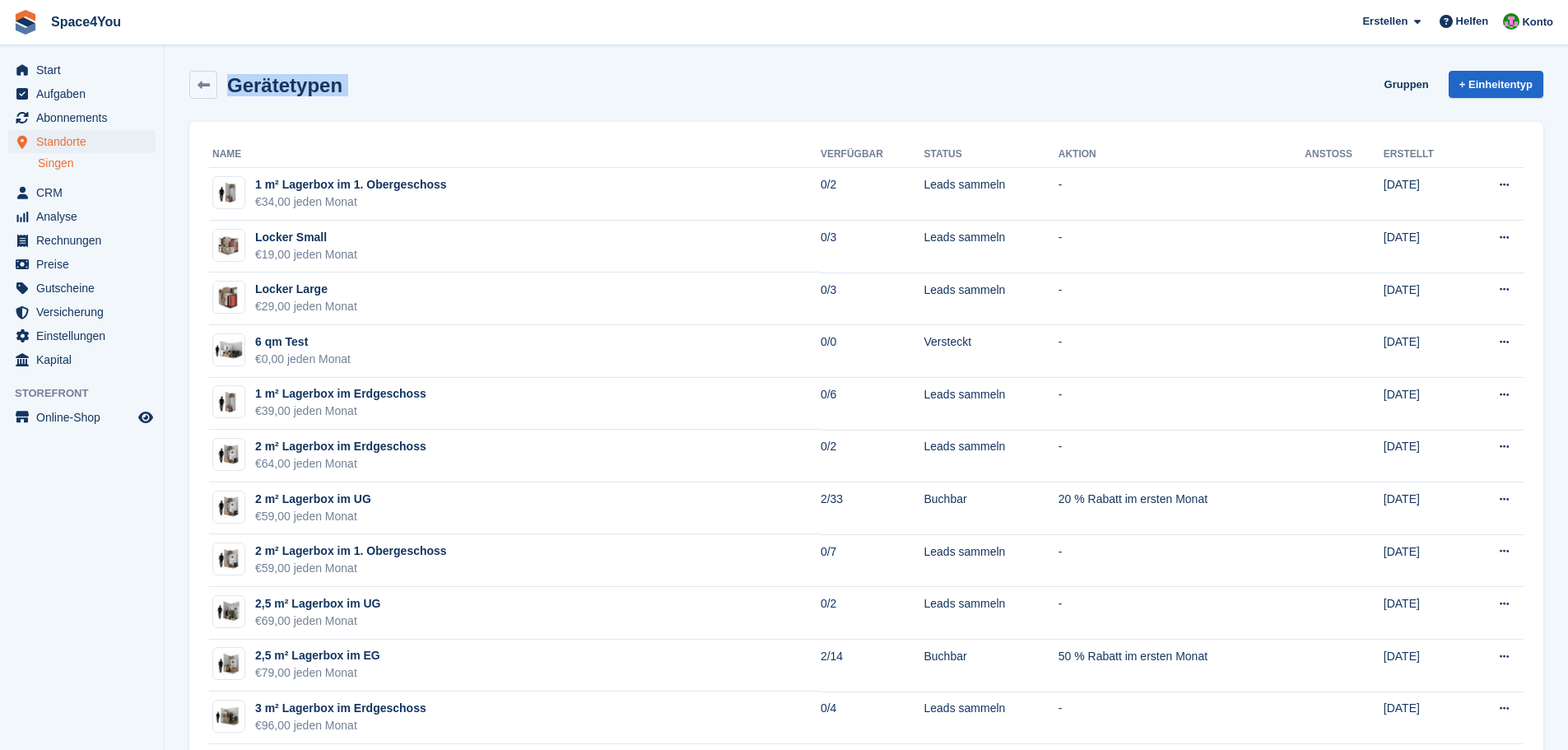
click at [445, 88] on div "Gerätetypen Gruppen + Einheitentyp" at bounding box center [866, 84] width 1354 height 28
click at [1004, 85] on div "Gerätetypen Gruppen + Einheitentyp" at bounding box center [866, 84] width 1354 height 28
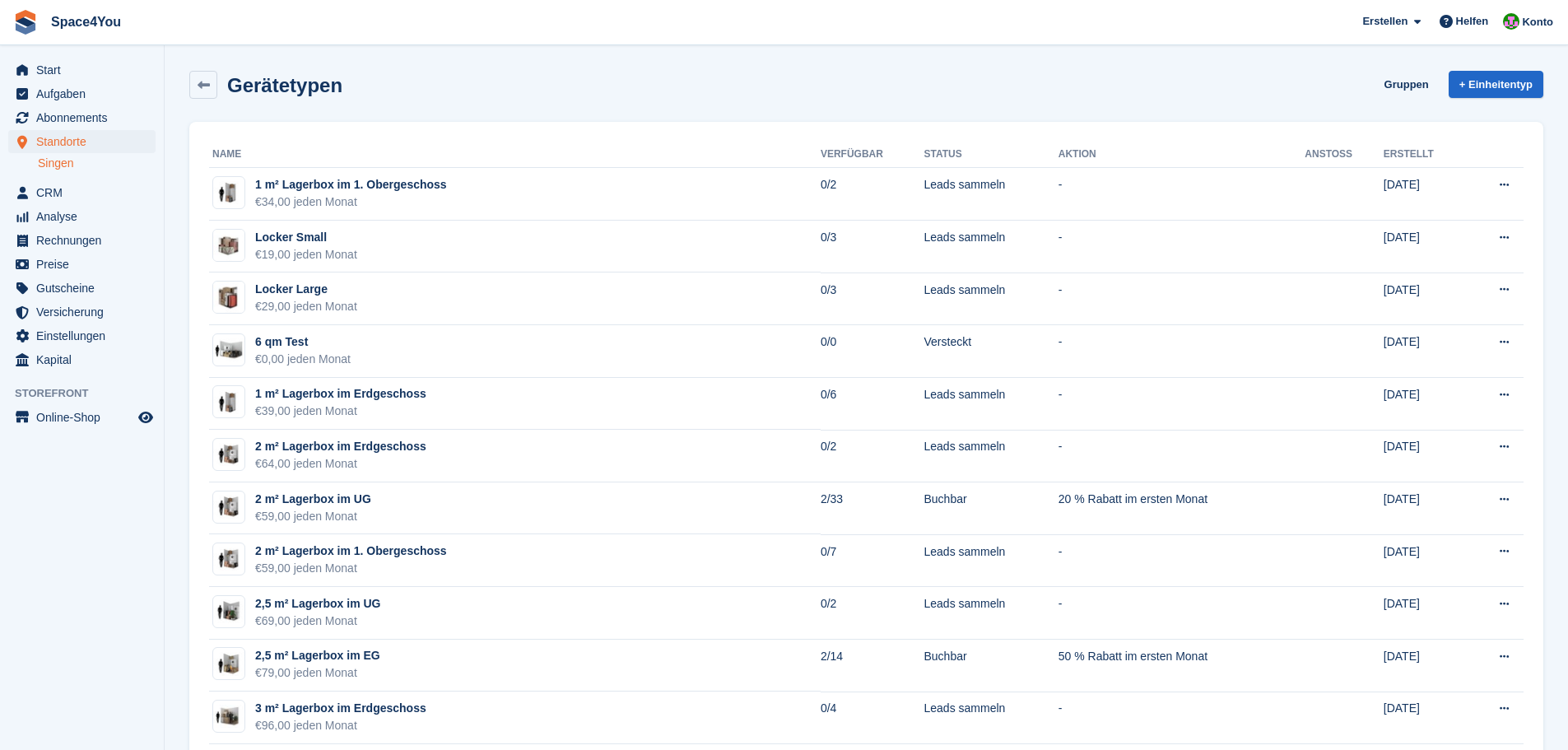
click at [1004, 85] on div "Gerätetypen Gruppen + Einheitentyp" at bounding box center [866, 84] width 1354 height 28
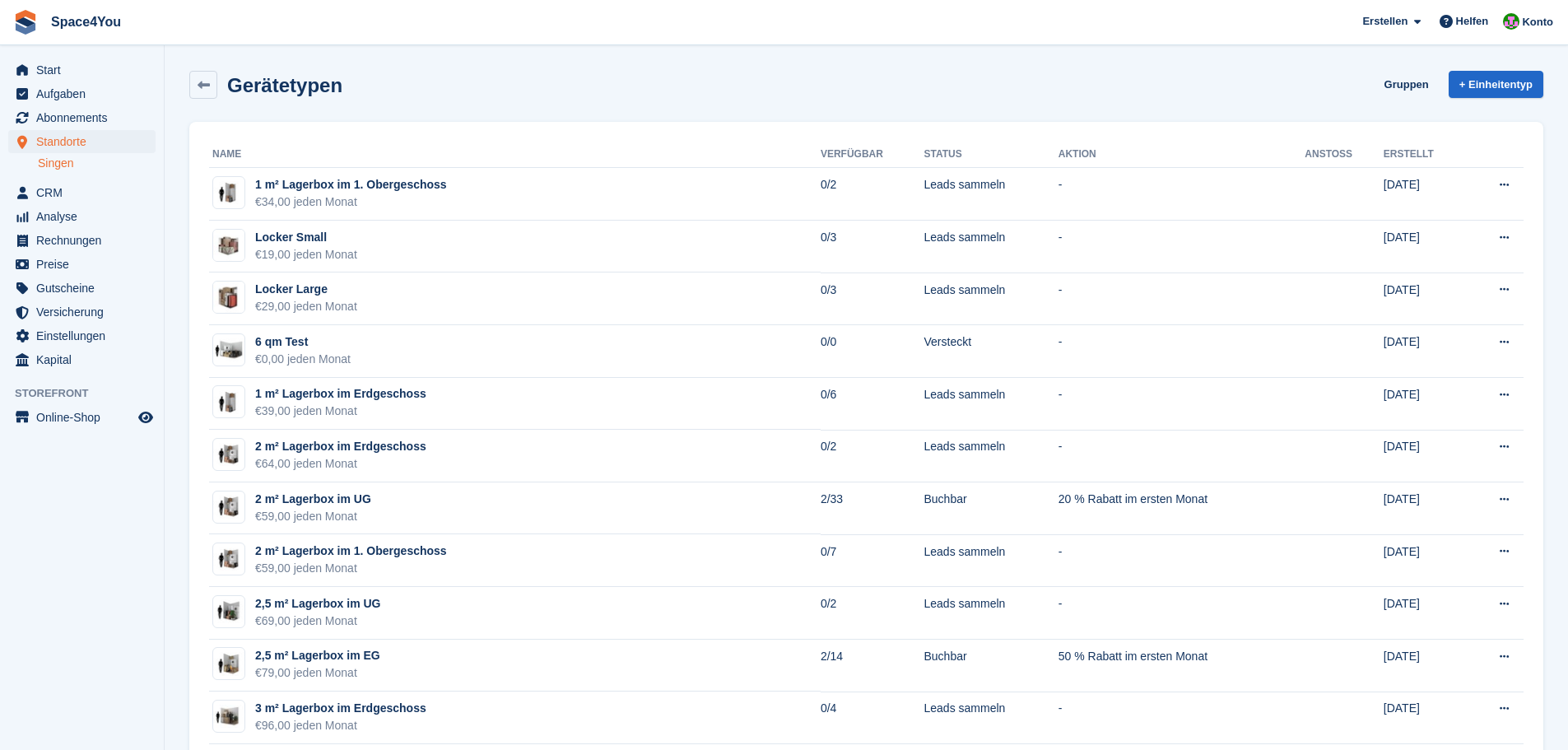
click at [952, 68] on div "Gerätetypen Gruppen + Einheitentyp" at bounding box center [867, 87] width 1371 height 51
click at [950, 39] on span "Space4You Erstellen Abonnement Rechnung Kontakt Deal Rabatt Seite Helfen Chat-S…" at bounding box center [784, 22] width 1568 height 45
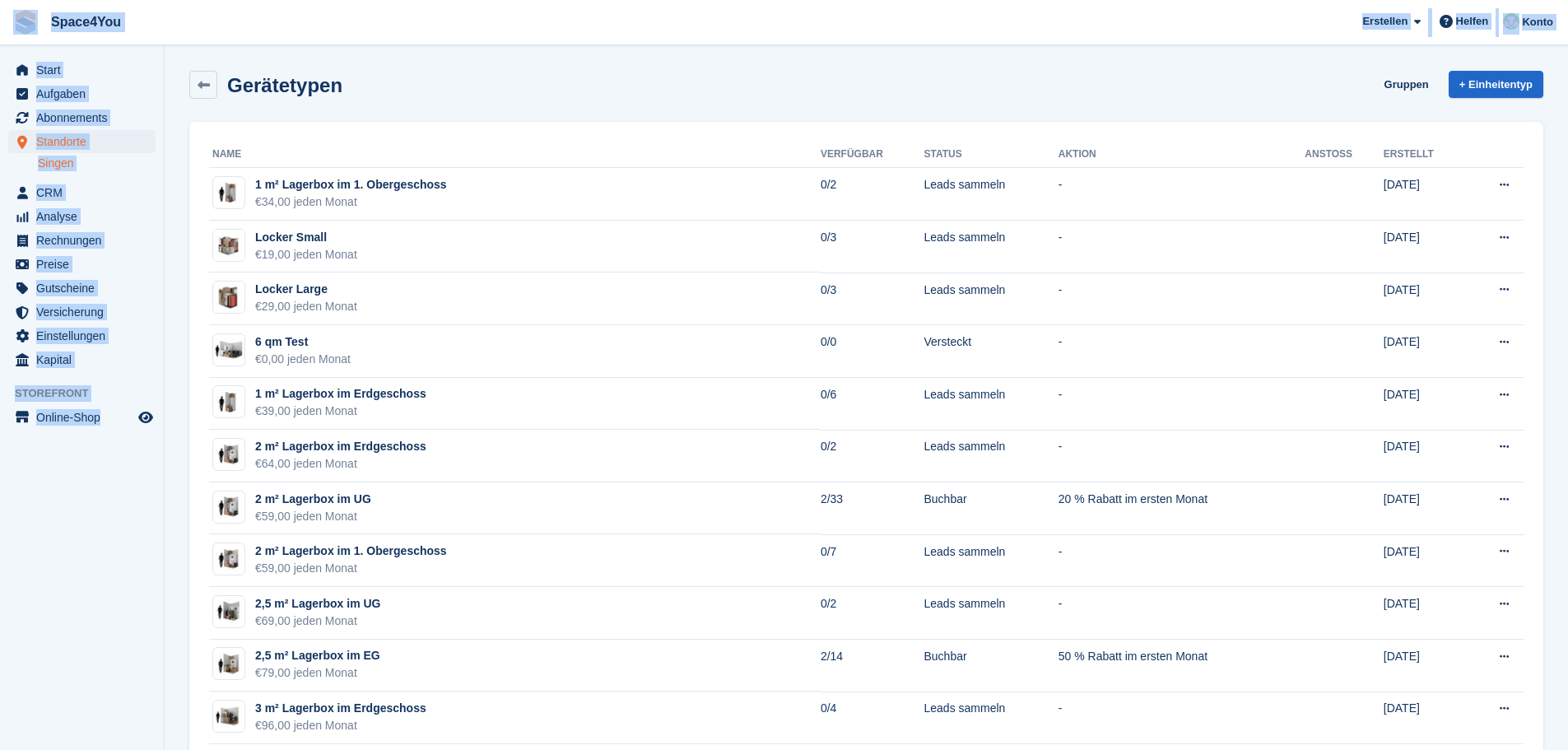
drag, startPoint x: 153, startPoint y: 434, endPoint x: 2, endPoint y: 39, distance: 422.9
click at [47, 486] on aside "Start Aufgaben Abonnements Abonnements Abonnements Preiserhöhungen NEU Preiserh…" at bounding box center [81, 379] width 164 height 668
drag, startPoint x: 380, startPoint y: 97, endPoint x: 27, endPoint y: 32, distance: 358.9
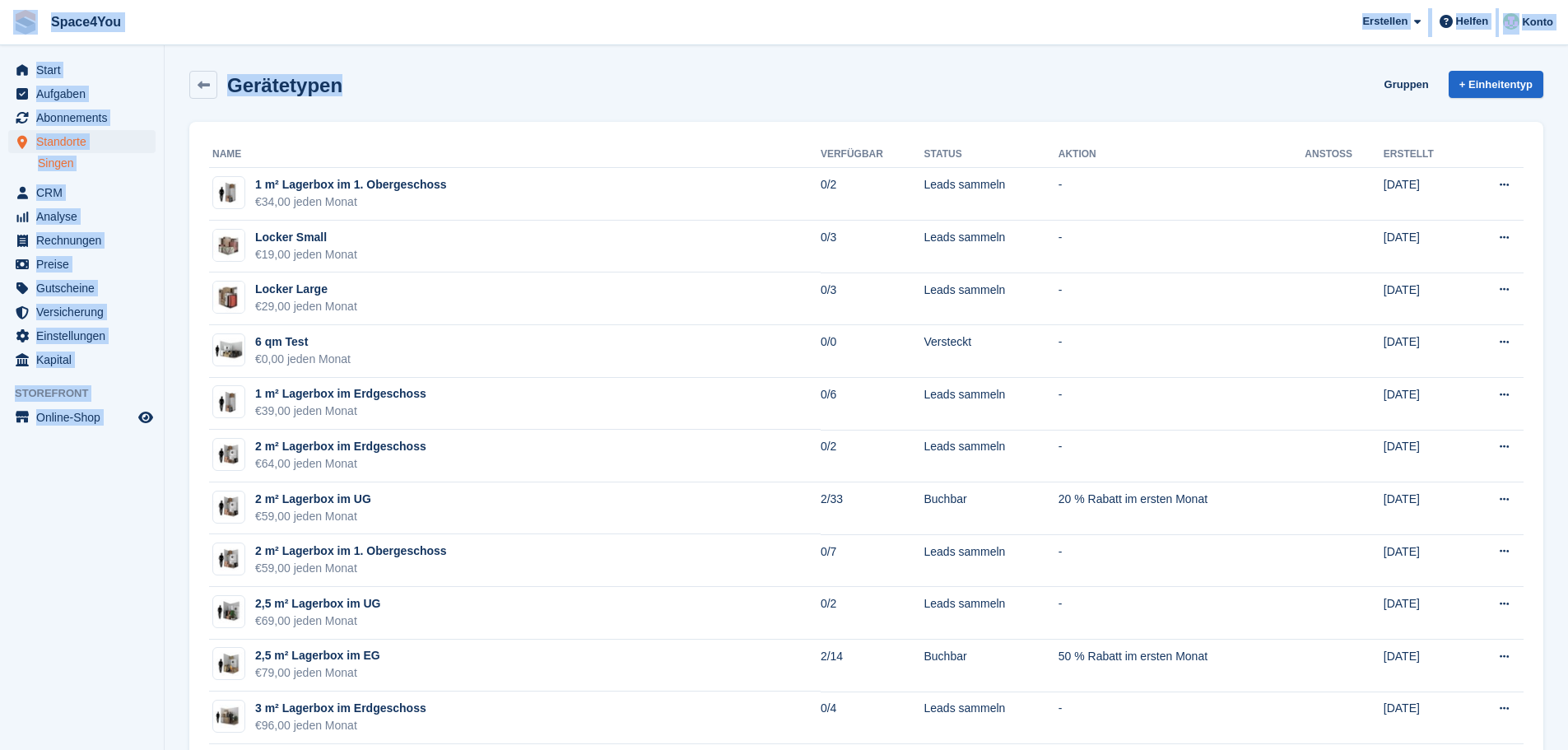
click at [409, 85] on div "Gerätetypen Gruppen + Einheitentyp" at bounding box center [866, 84] width 1354 height 28
drag, startPoint x: 385, startPoint y: 91, endPoint x: 7, endPoint y: 14, distance: 385.8
click at [220, 44] on span "Space4You Erstellen Abonnement Rechnung Kontakt Deal Rabatt Seite Helfen Chat-S…" at bounding box center [784, 22] width 1568 height 45
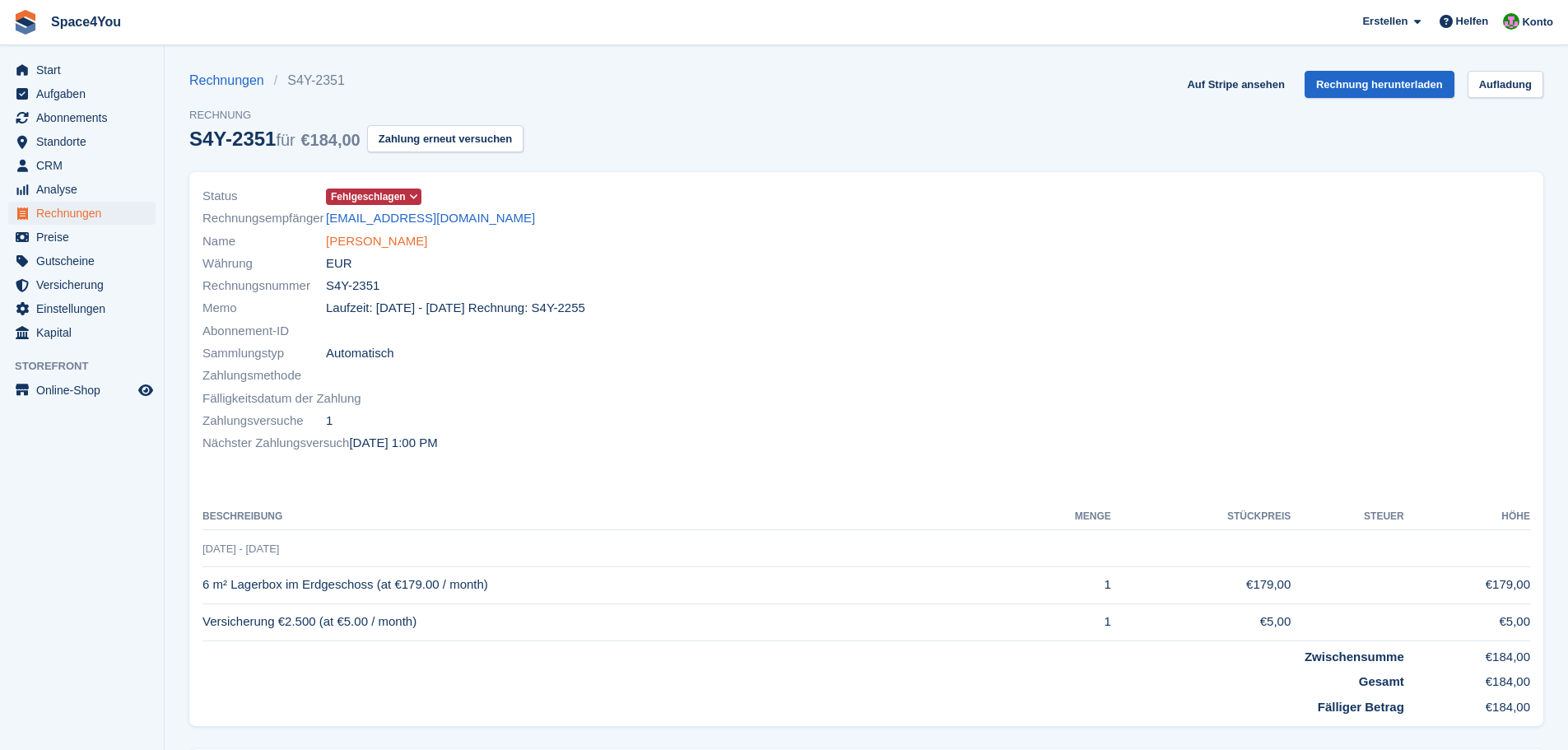
click at [364, 250] on link "[PERSON_NAME]" at bounding box center [377, 241] width 101 height 19
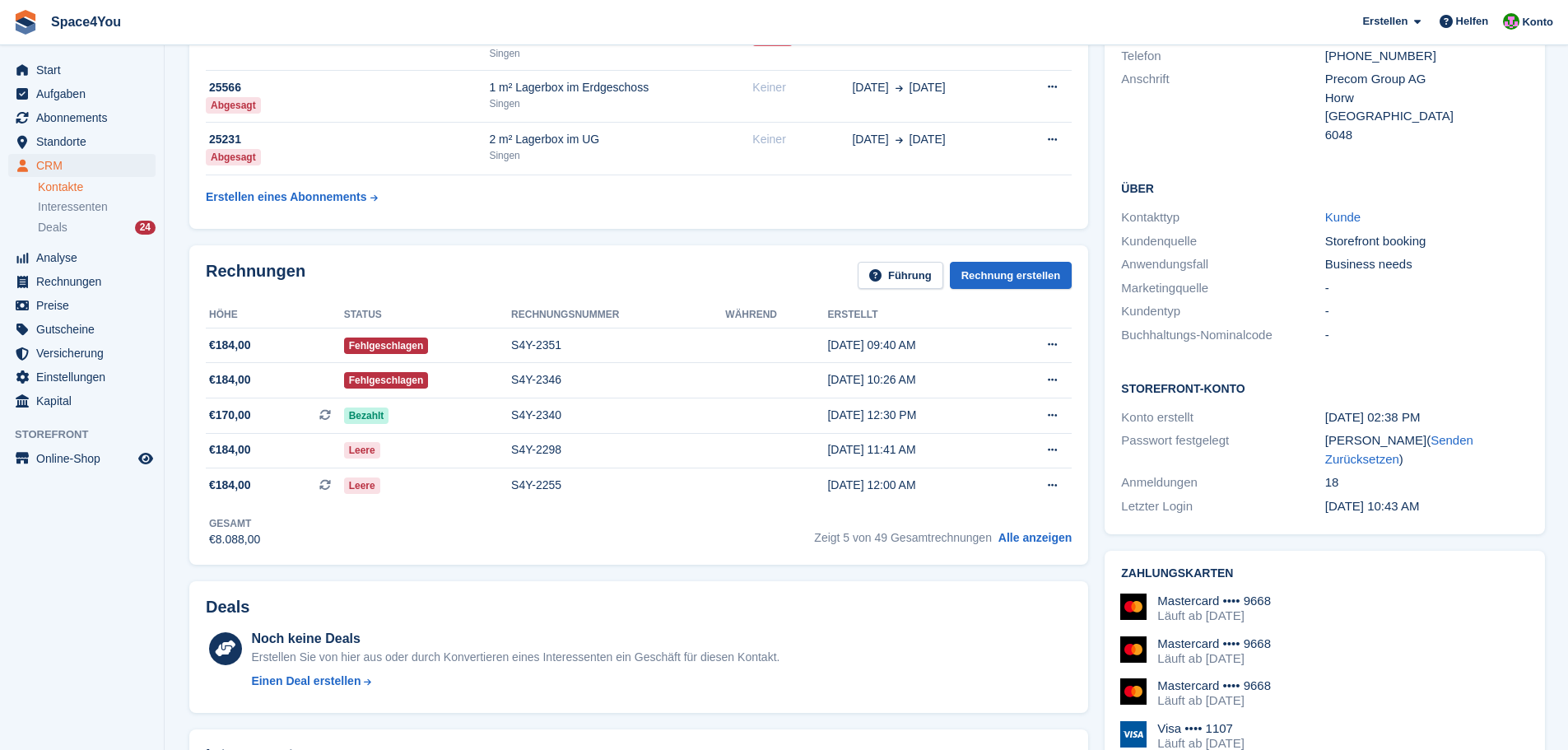
scroll to position [247, 0]
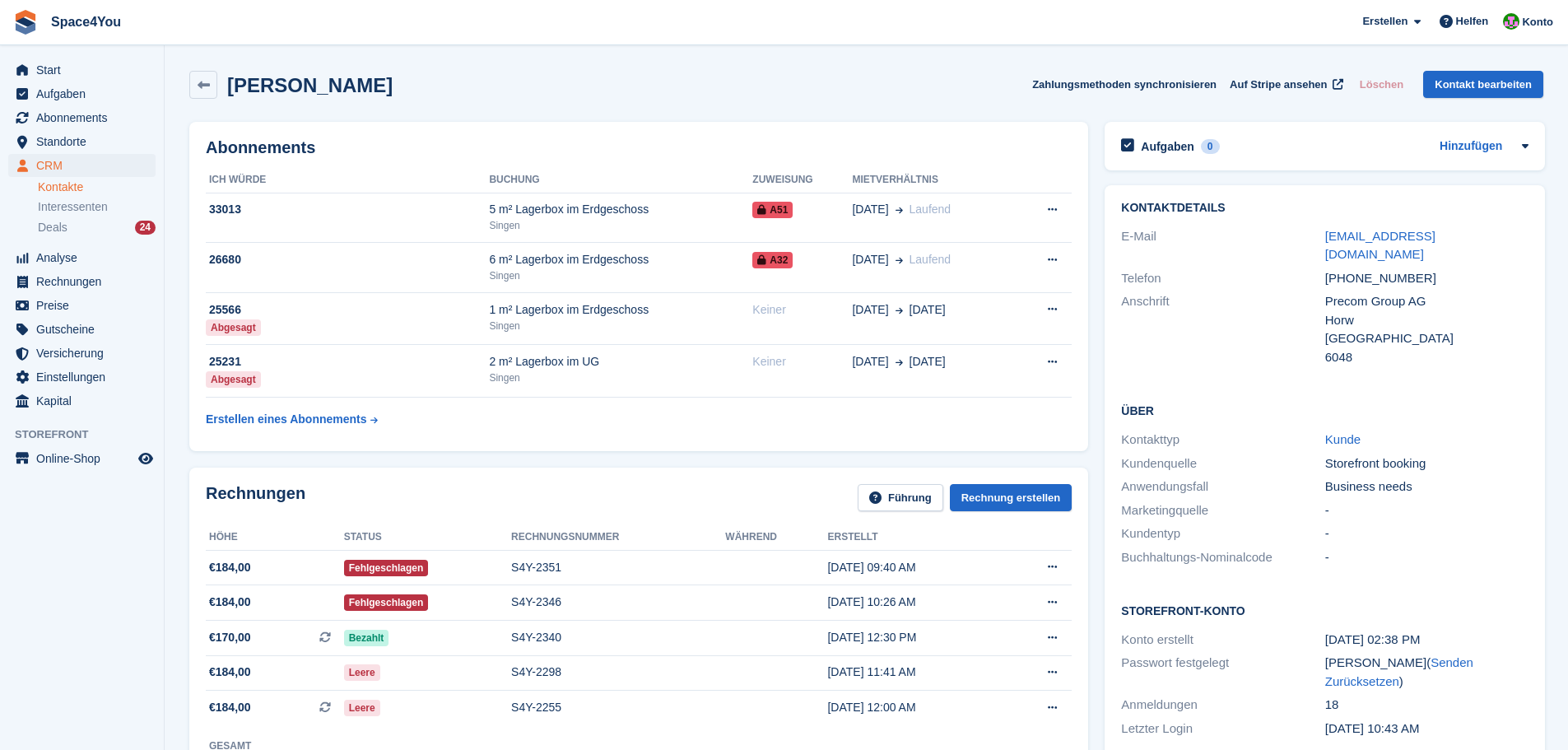
click at [485, 103] on div "[PERSON_NAME] Zahlungsmethoden synchronisieren Auf Stripe ansehen Löschen Konta…" at bounding box center [867, 87] width 1371 height 51
click at [349, 96] on h2 "[PERSON_NAME]" at bounding box center [309, 85] width 166 height 22
click at [550, 112] on div "[PERSON_NAME] Zahlungsmethoden synchronisieren Auf Stripe ansehen Löschen Konta…" at bounding box center [867, 87] width 1371 height 51
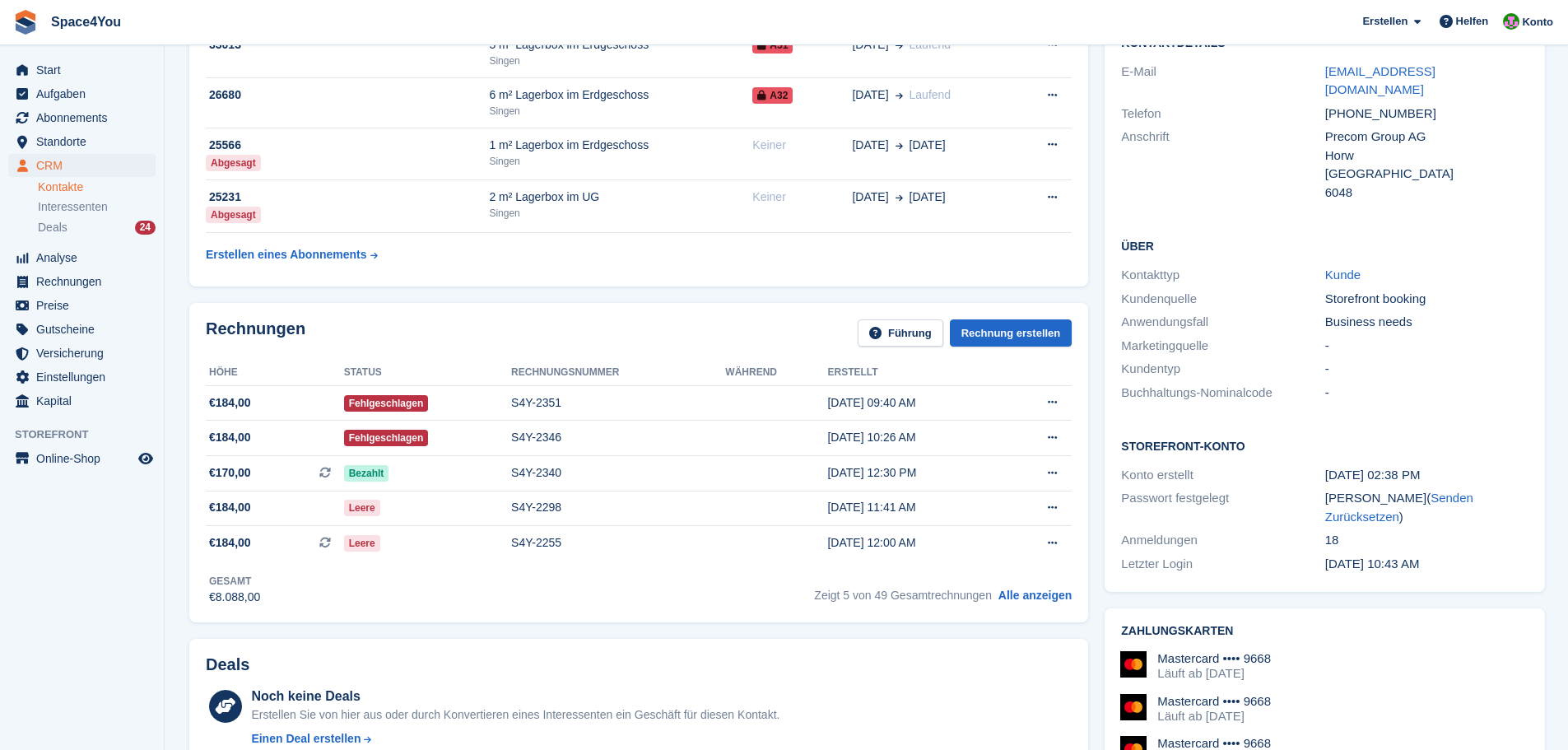
scroll to position [247, 0]
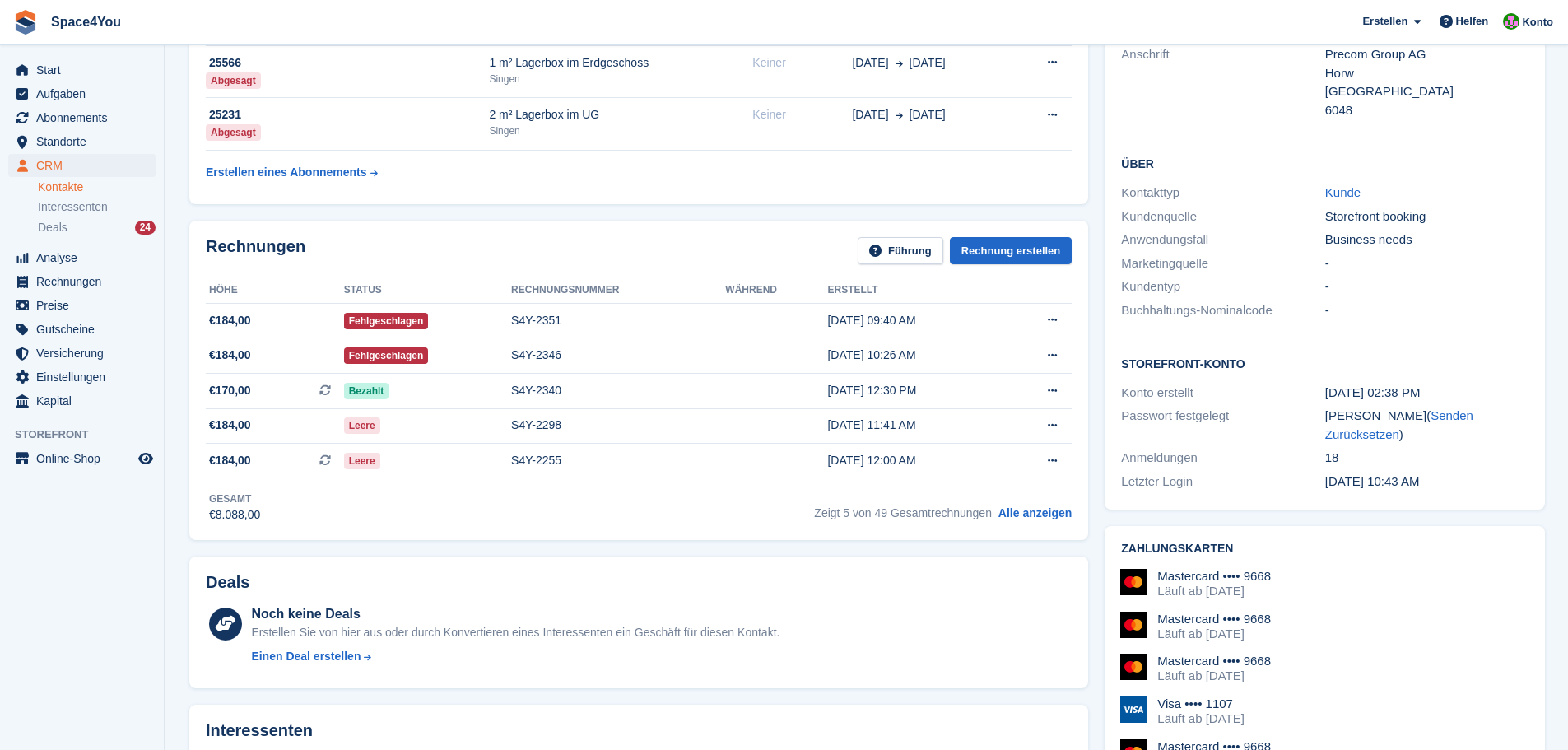
click at [94, 543] on aside "Start Aufgaben Abonnements Abonnements Abonnements Preiserhöhungen NEU Preiserh…" at bounding box center [81, 379] width 164 height 668
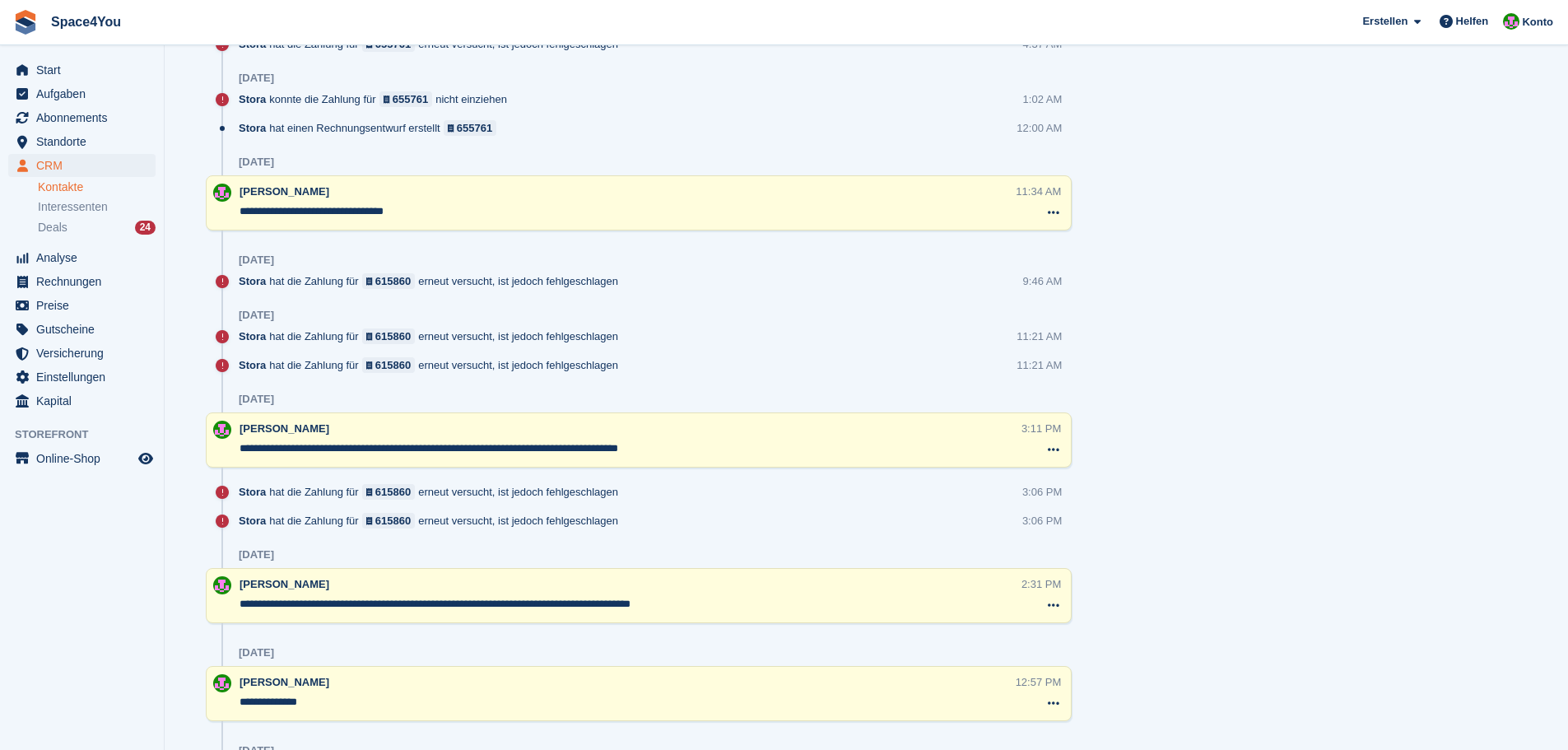
scroll to position [2544, 0]
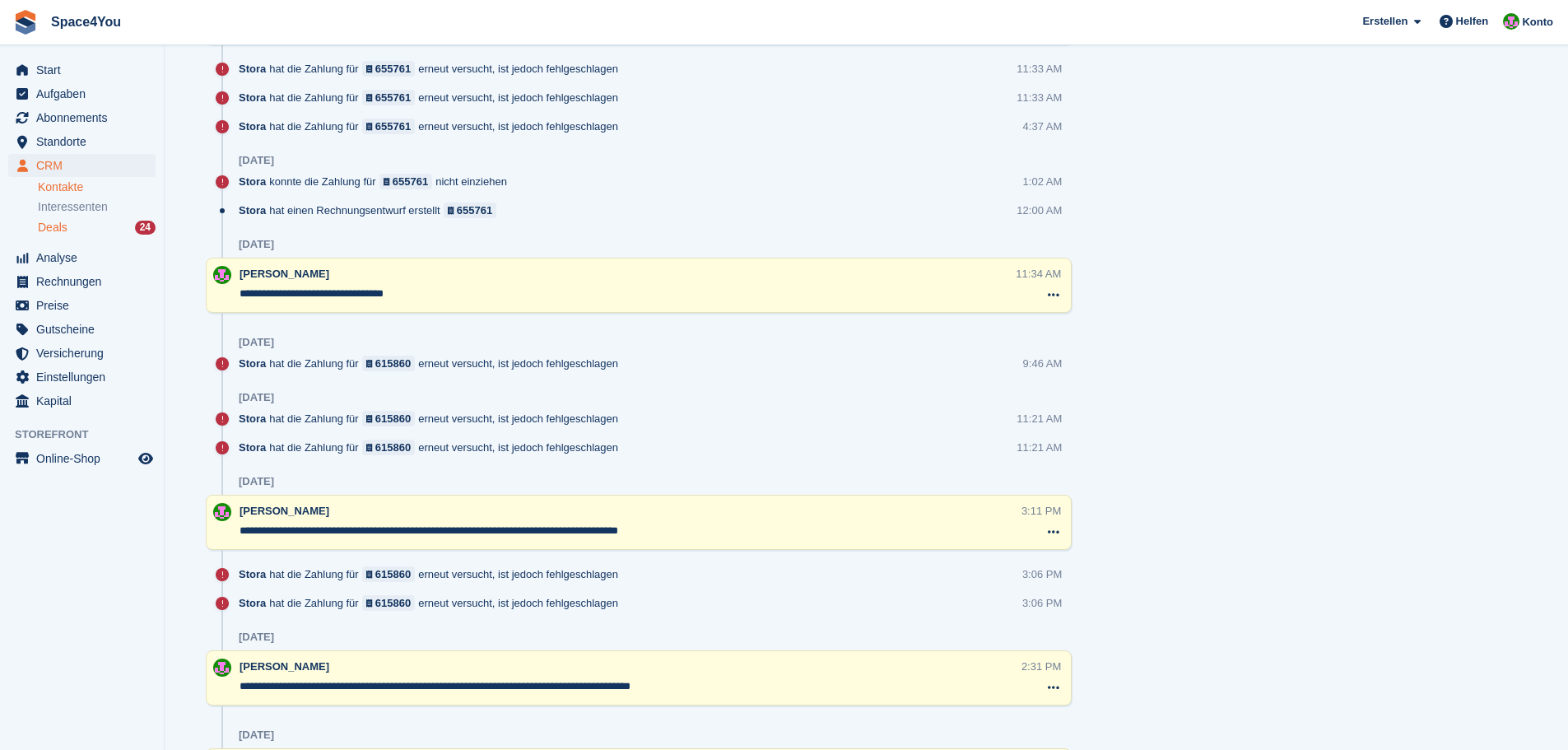
click at [108, 227] on div "Deals 24" at bounding box center [96, 228] width 118 height 16
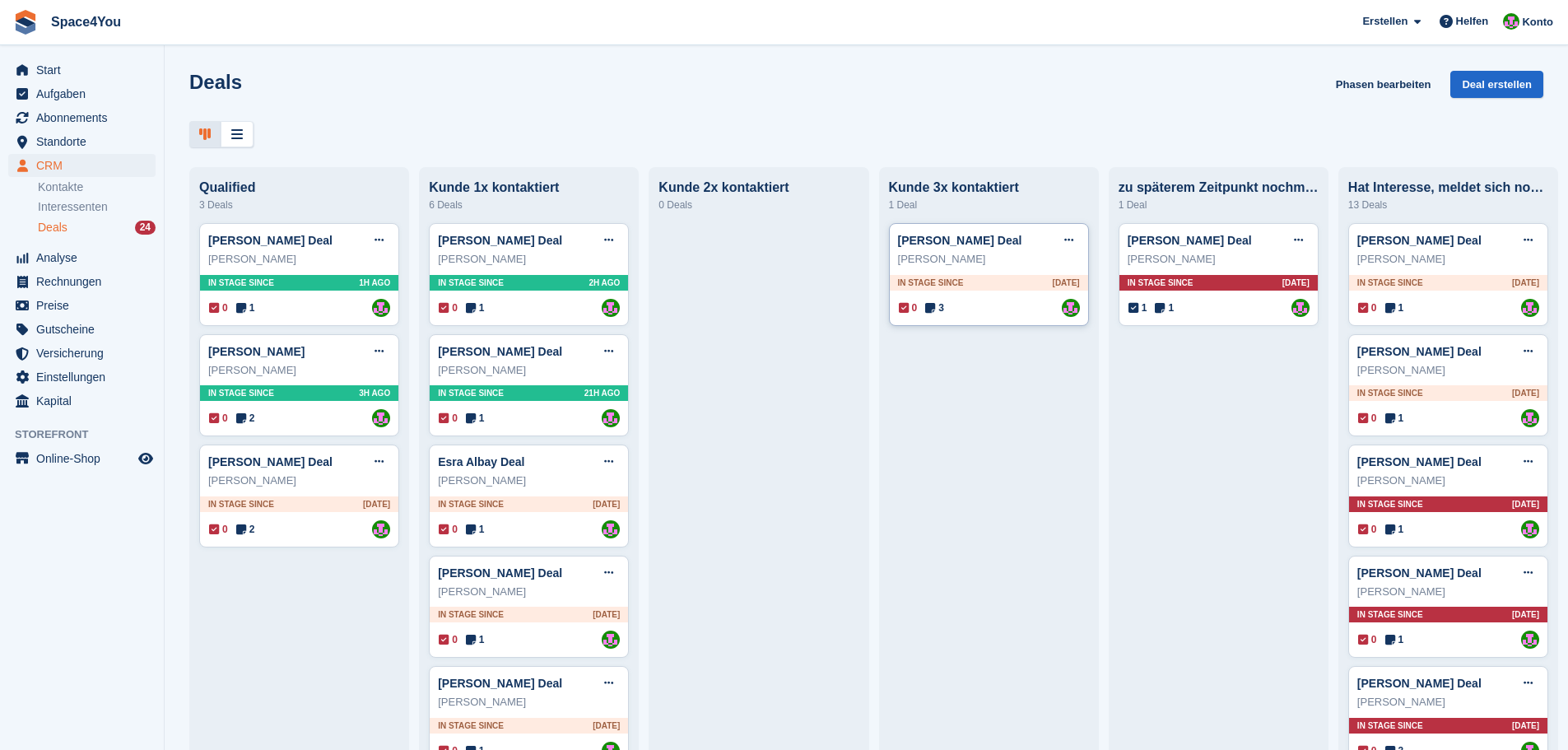
click at [1019, 259] on div "[PERSON_NAME]" at bounding box center [988, 259] width 181 height 17
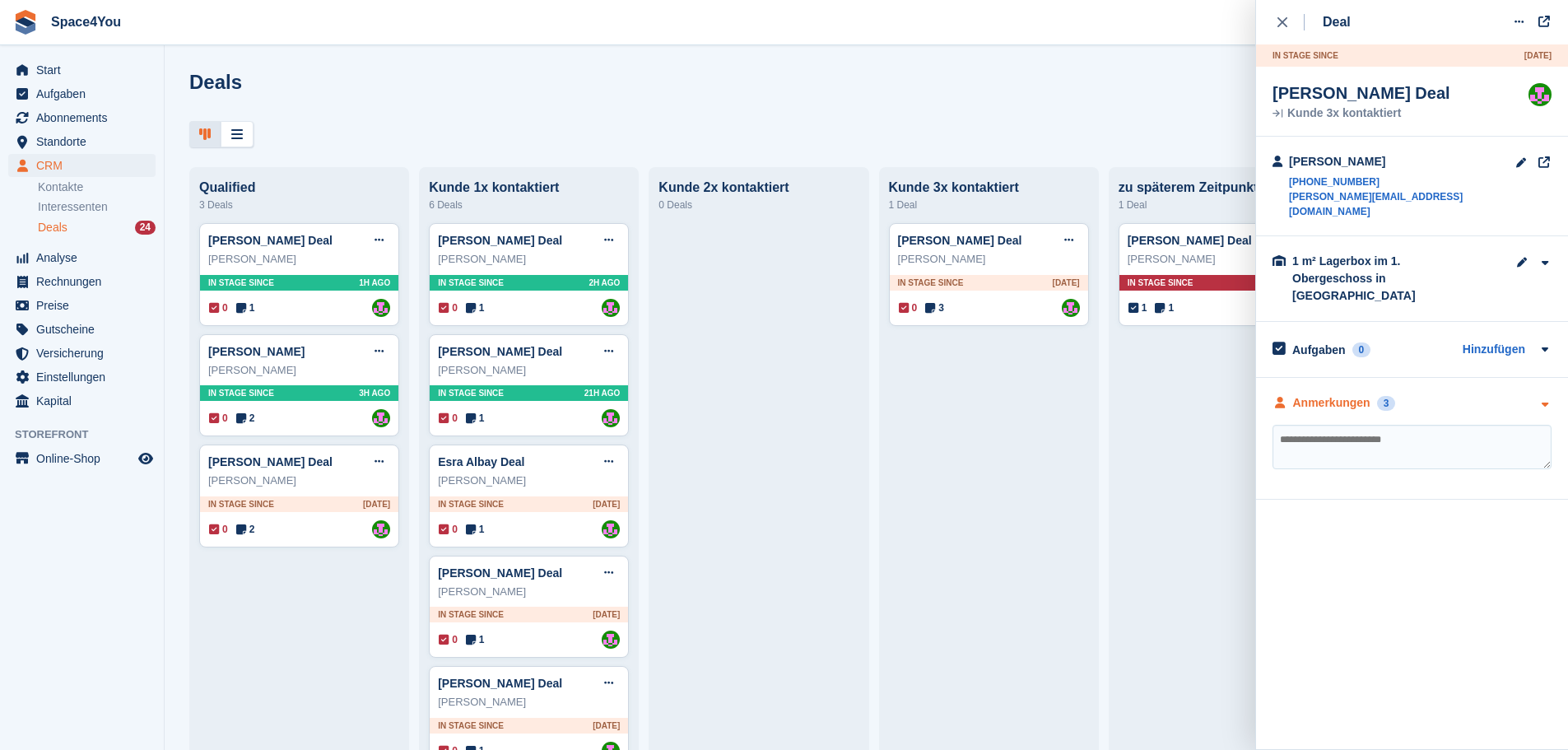
click at [1481, 395] on div "Anmerkungen 3" at bounding box center [1411, 403] width 279 height 17
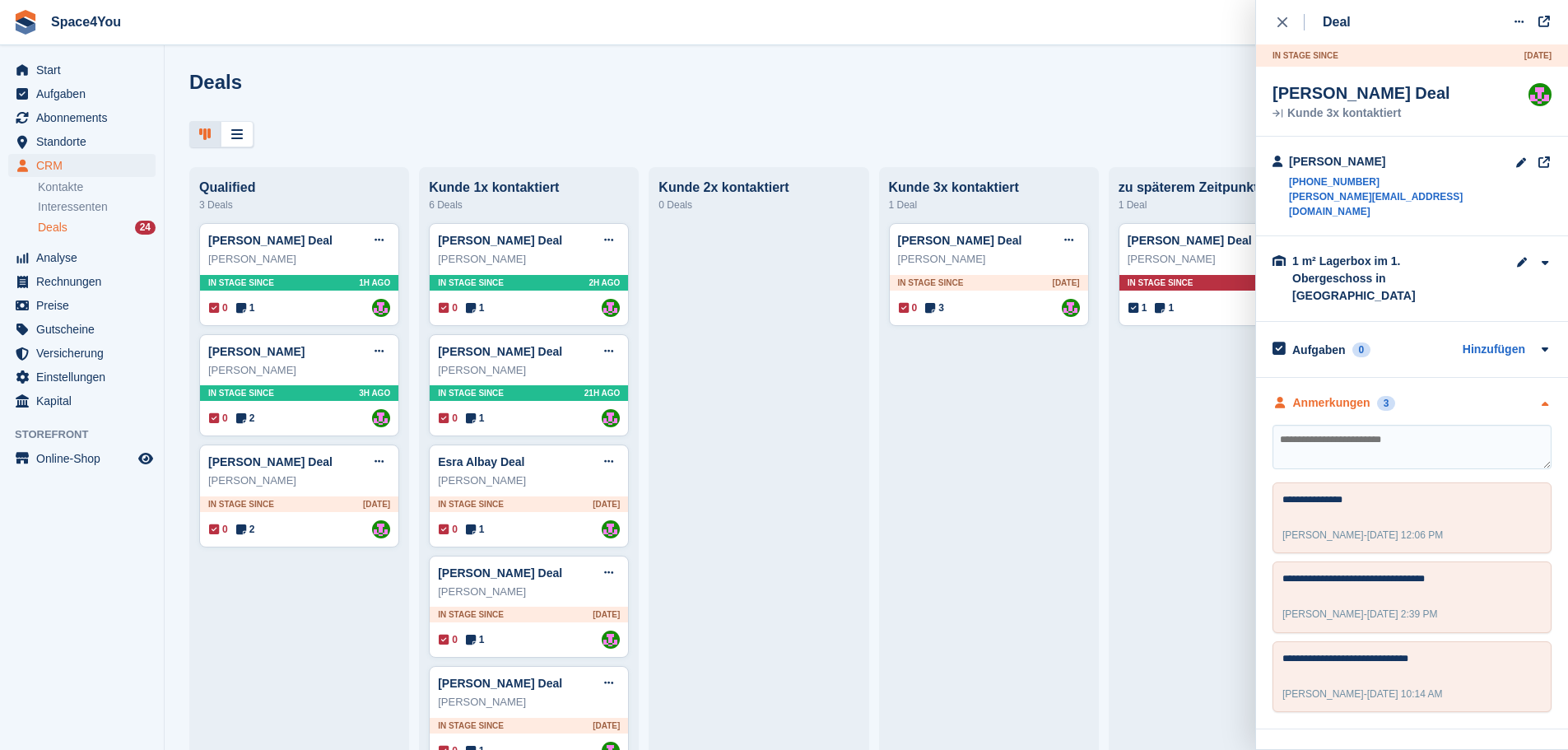
click at [1481, 395] on div "Anmerkungen 3" at bounding box center [1411, 403] width 279 height 17
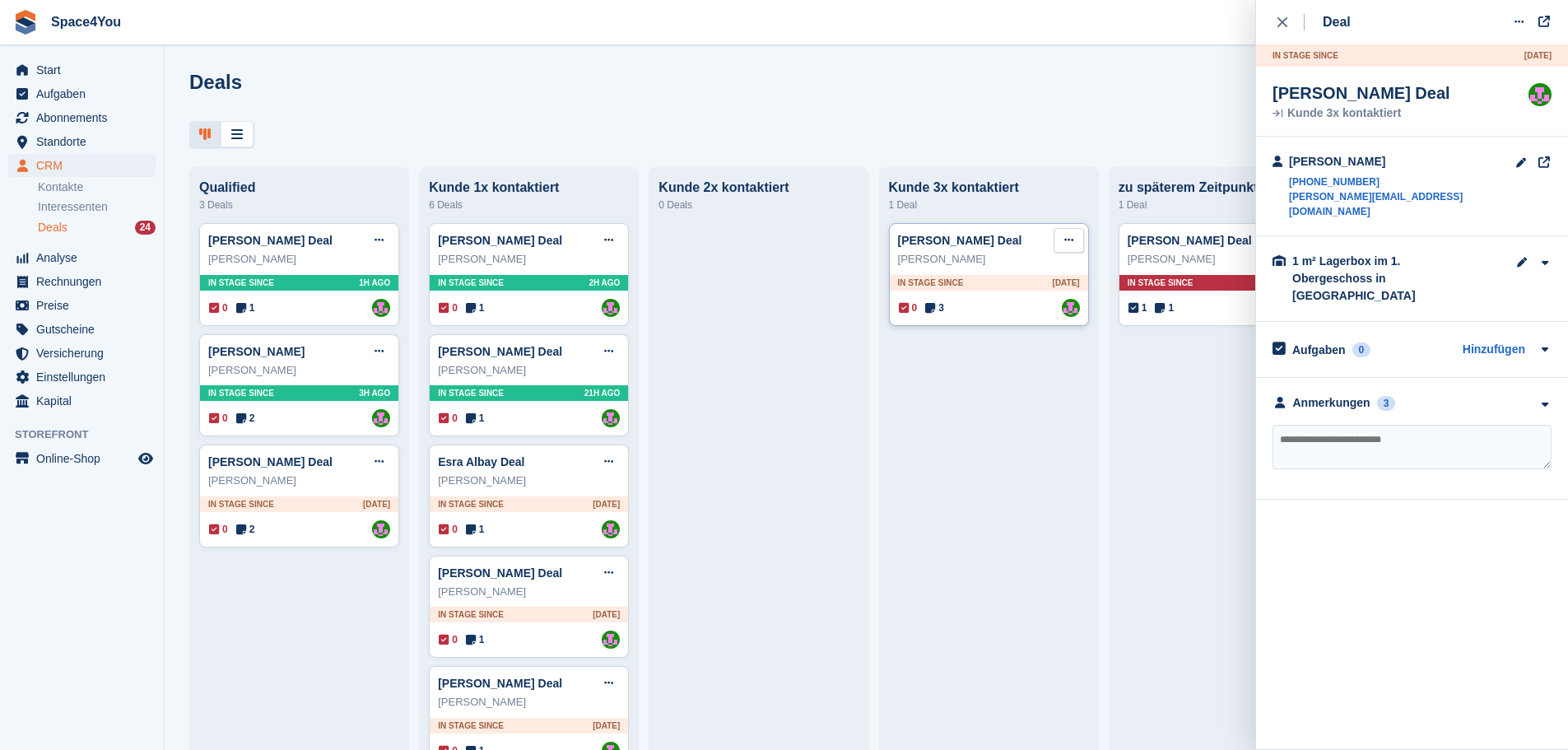
click at [1064, 245] on icon at bounding box center [1068, 240] width 9 height 11
drag, startPoint x: 1019, startPoint y: 366, endPoint x: 838, endPoint y: 47, distance: 366.8
click at [1019, 369] on p "Deal löschen" at bounding box center [1005, 380] width 143 height 22
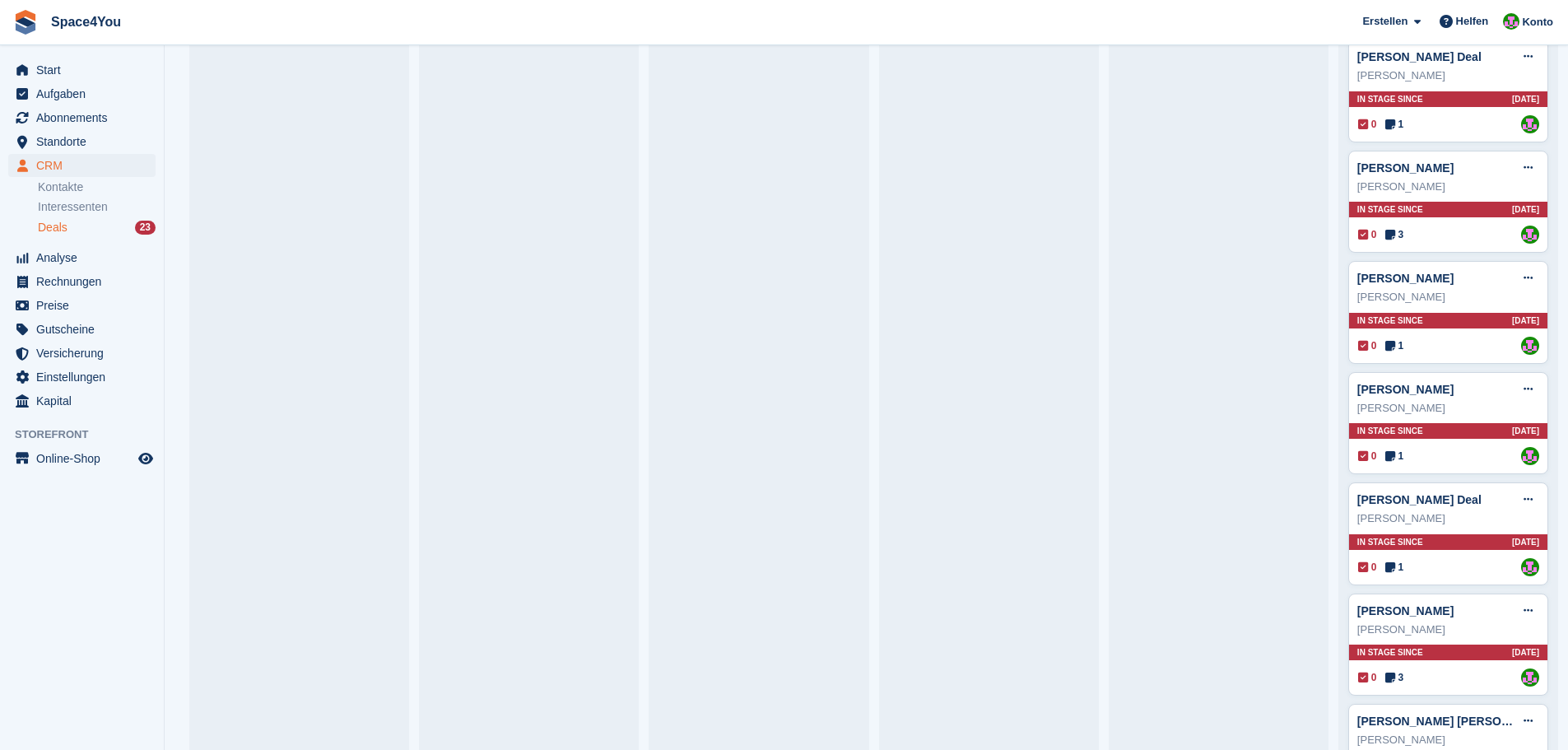
scroll to position [931, 0]
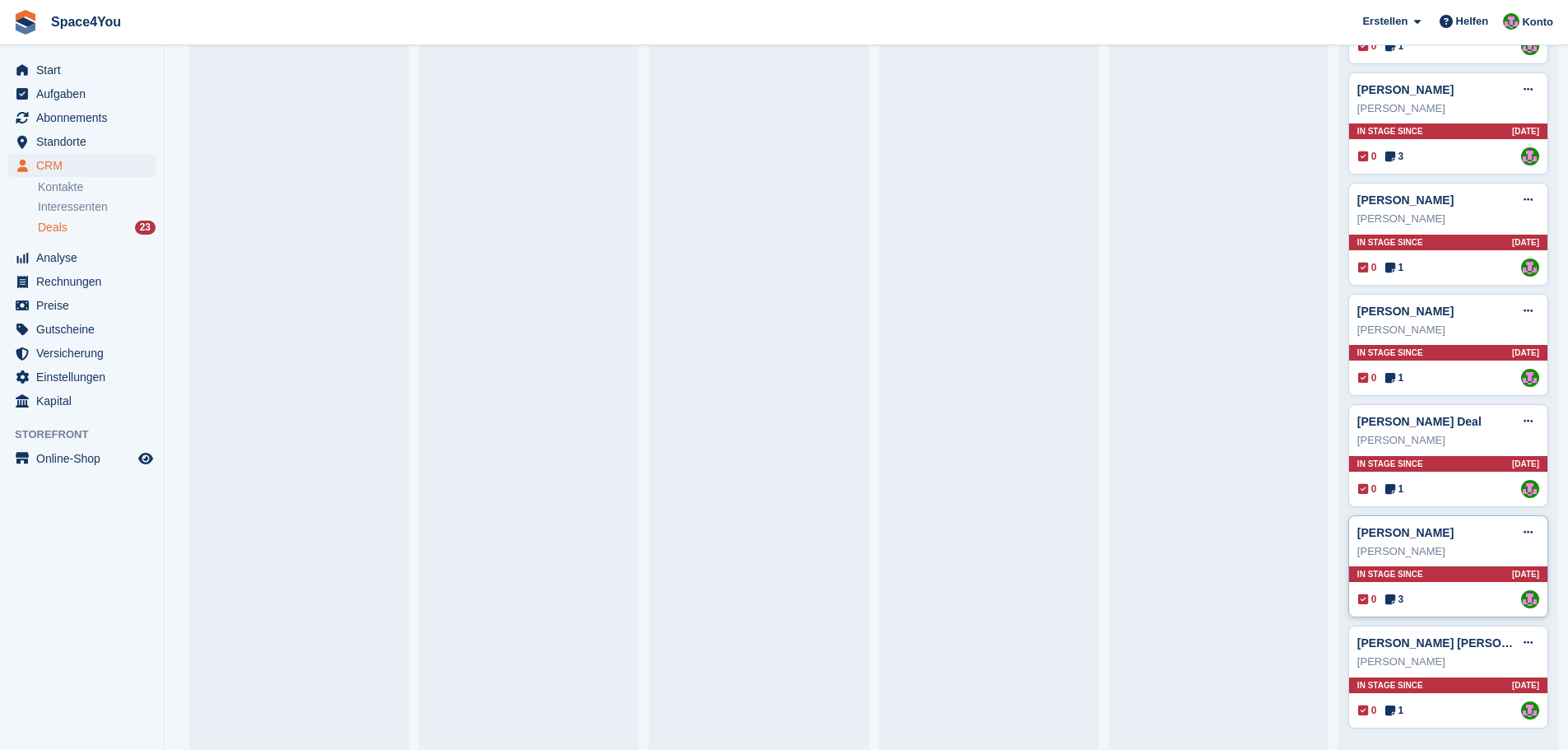
click at [1486, 542] on div "[PERSON_NAME] Deal bearbeiten Als gewonnen markieren Als verloren markieren Dea…" at bounding box center [1448, 532] width 181 height 25
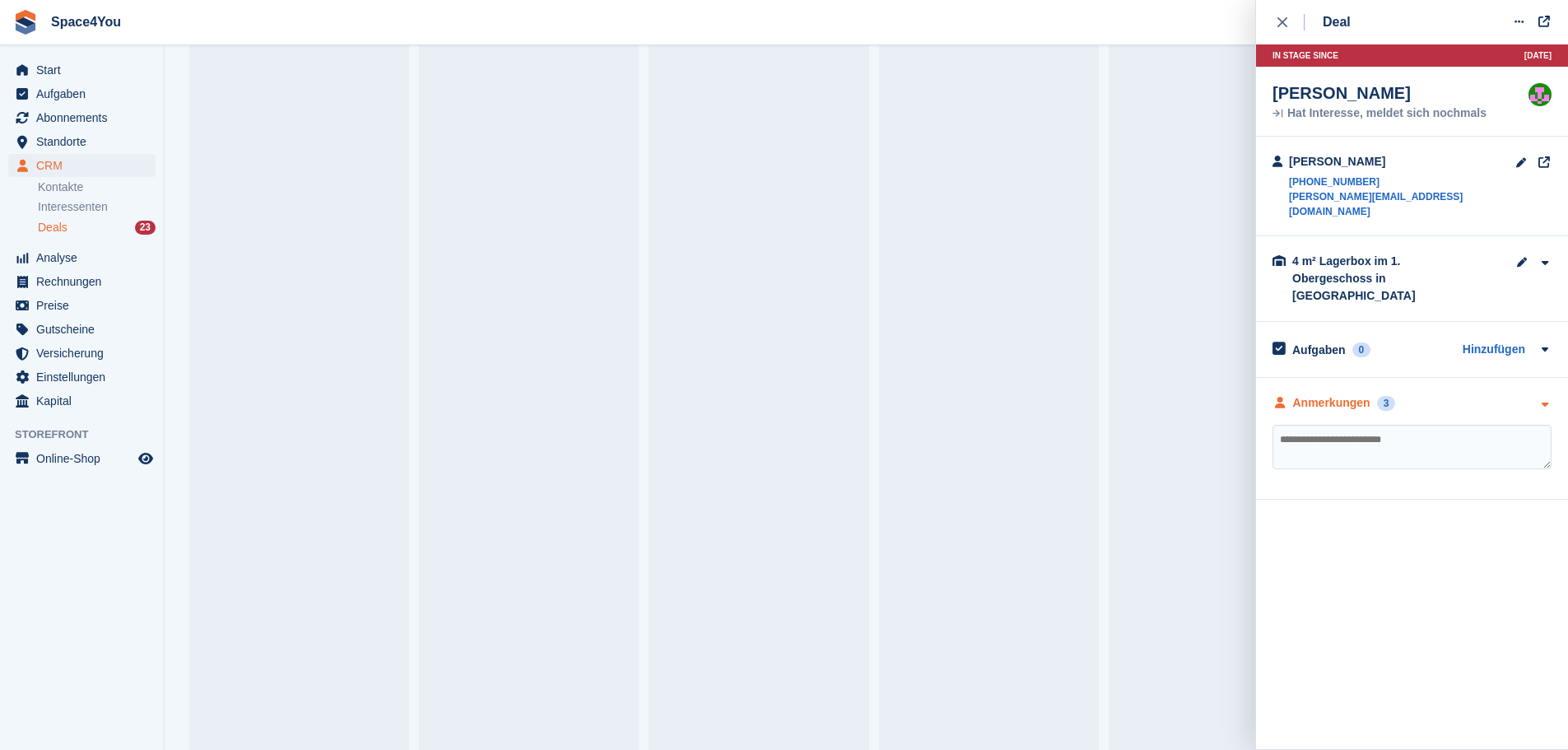
click at [1483, 395] on div "Anmerkungen 3" at bounding box center [1411, 403] width 279 height 17
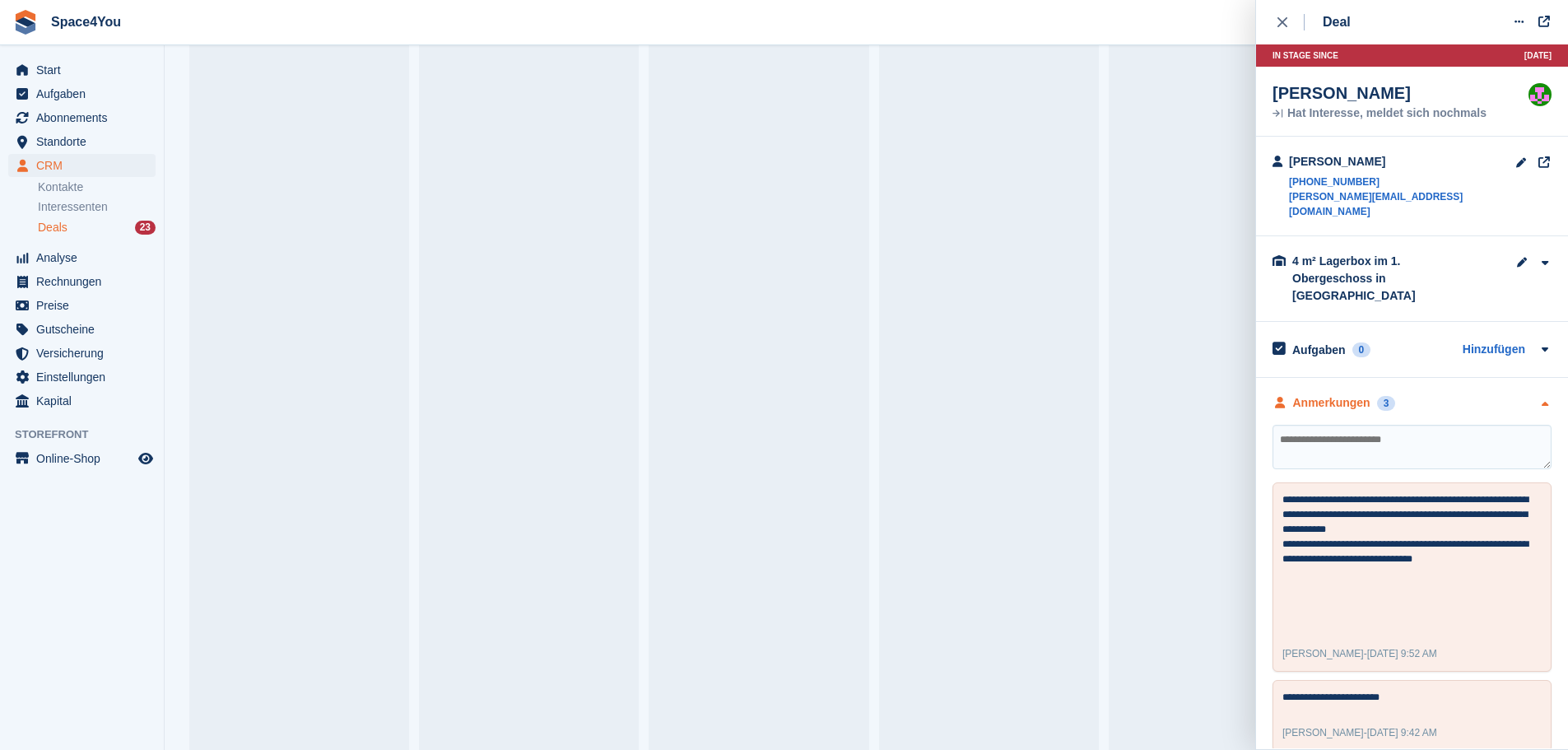
click at [1483, 395] on div "Anmerkungen 3" at bounding box center [1411, 403] width 279 height 17
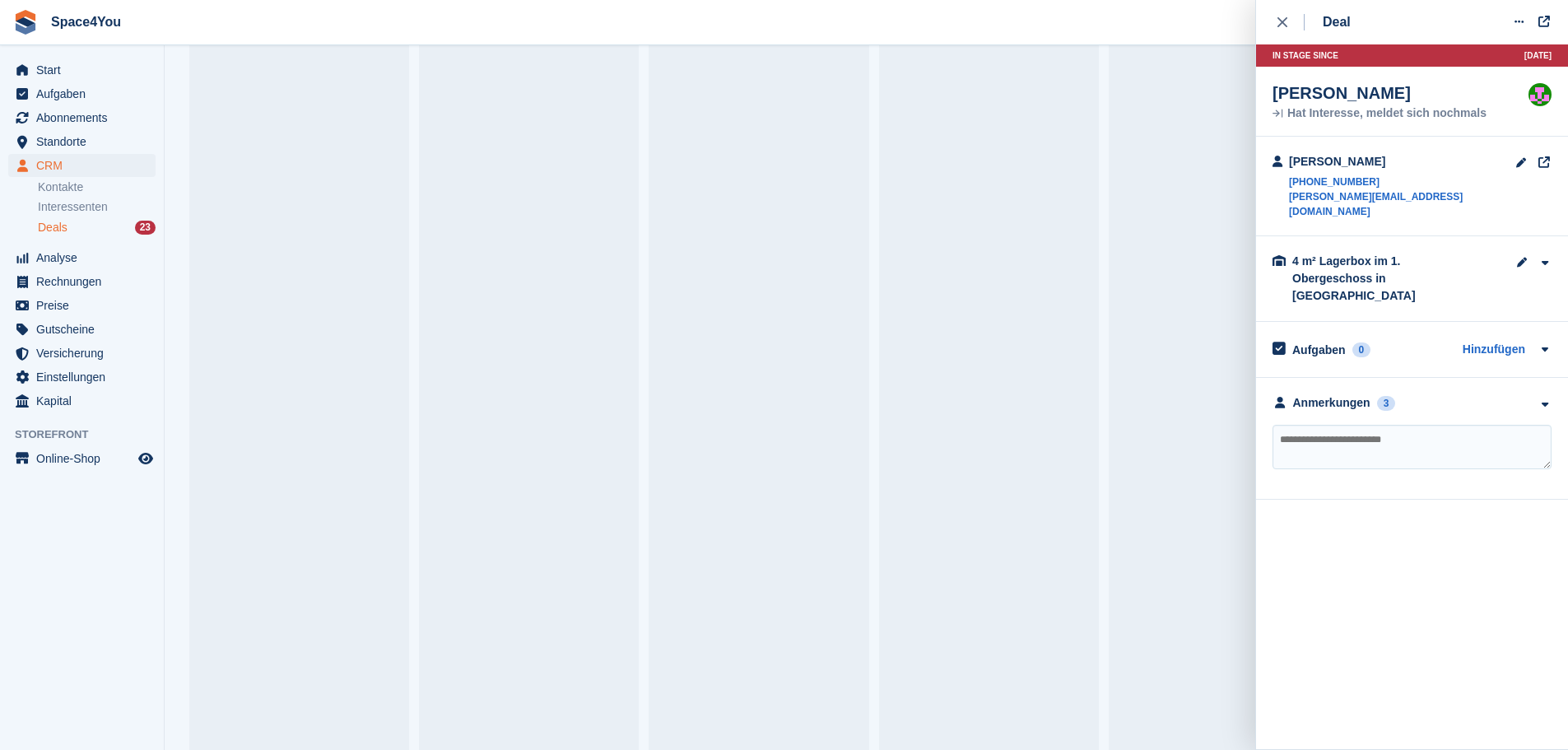
click at [41, 597] on aside "Start Aufgaben Abonnements Abonnements Abonnements Preiserhöhungen NEU Preiserh…" at bounding box center [81, 379] width 164 height 668
click at [1282, 33] on button "close" at bounding box center [1290, 22] width 37 height 45
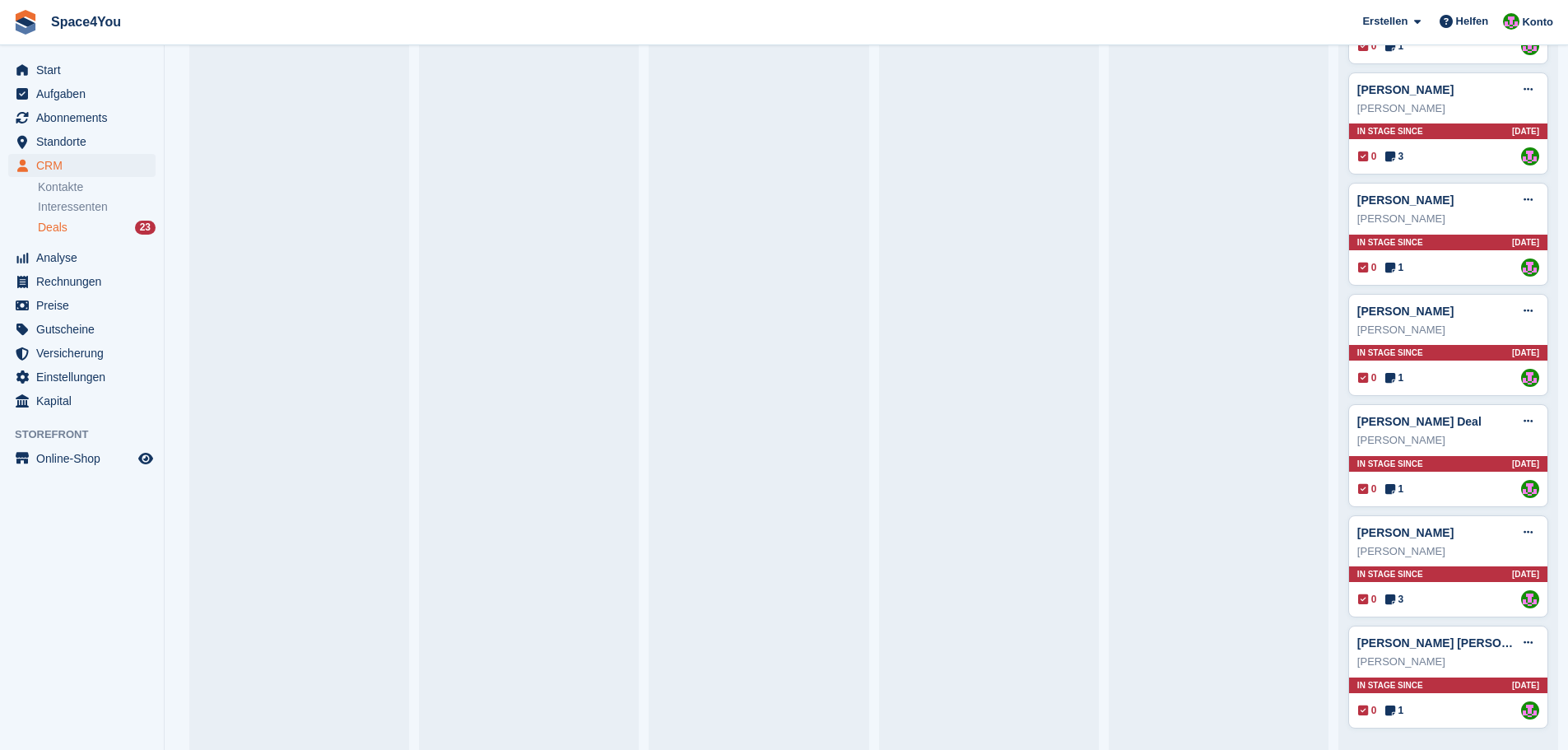
click at [87, 585] on aside "Start Aufgaben Abonnements Abonnements Abonnements Preiserhöhungen NEU Preiserh…" at bounding box center [81, 379] width 164 height 668
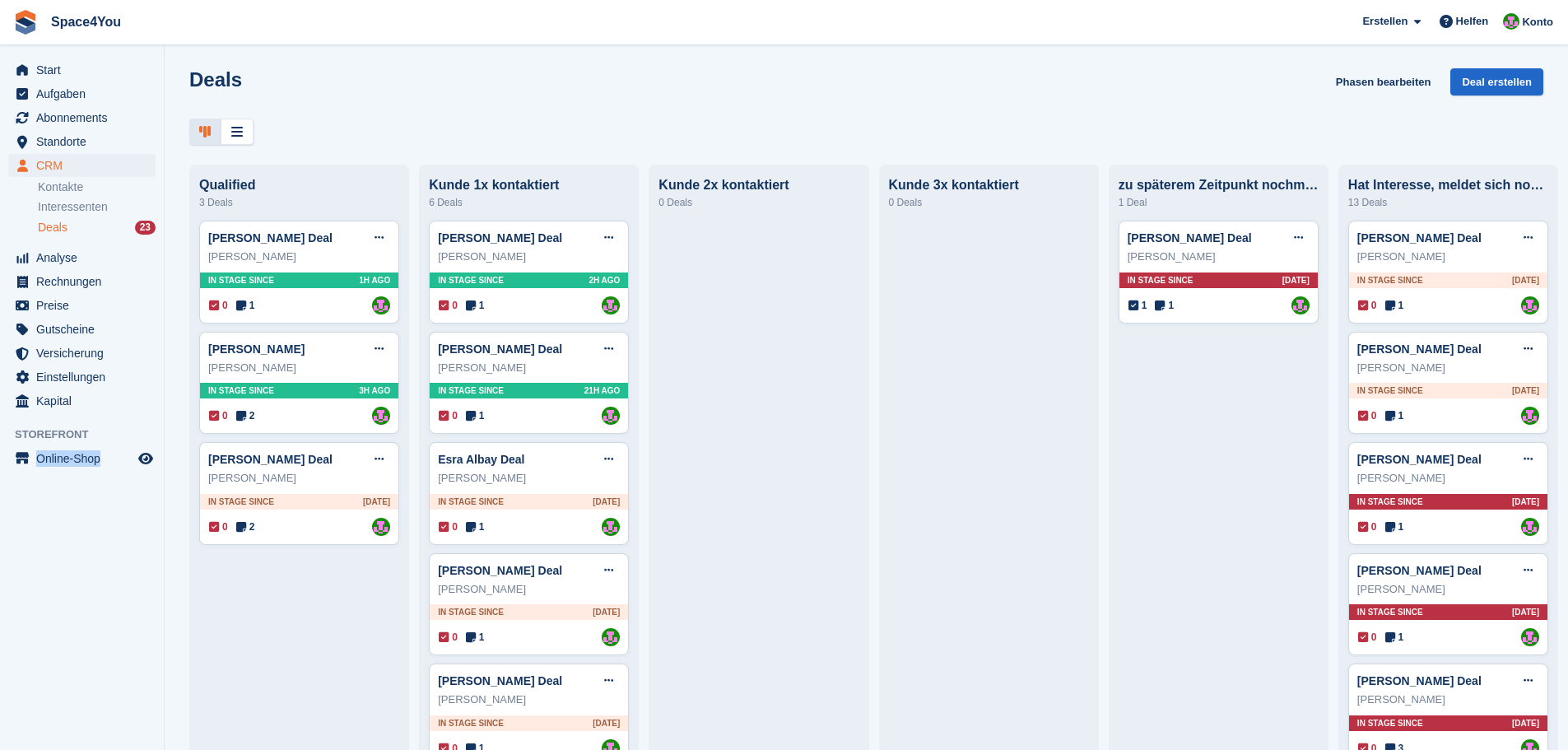
scroll to position [0, 0]
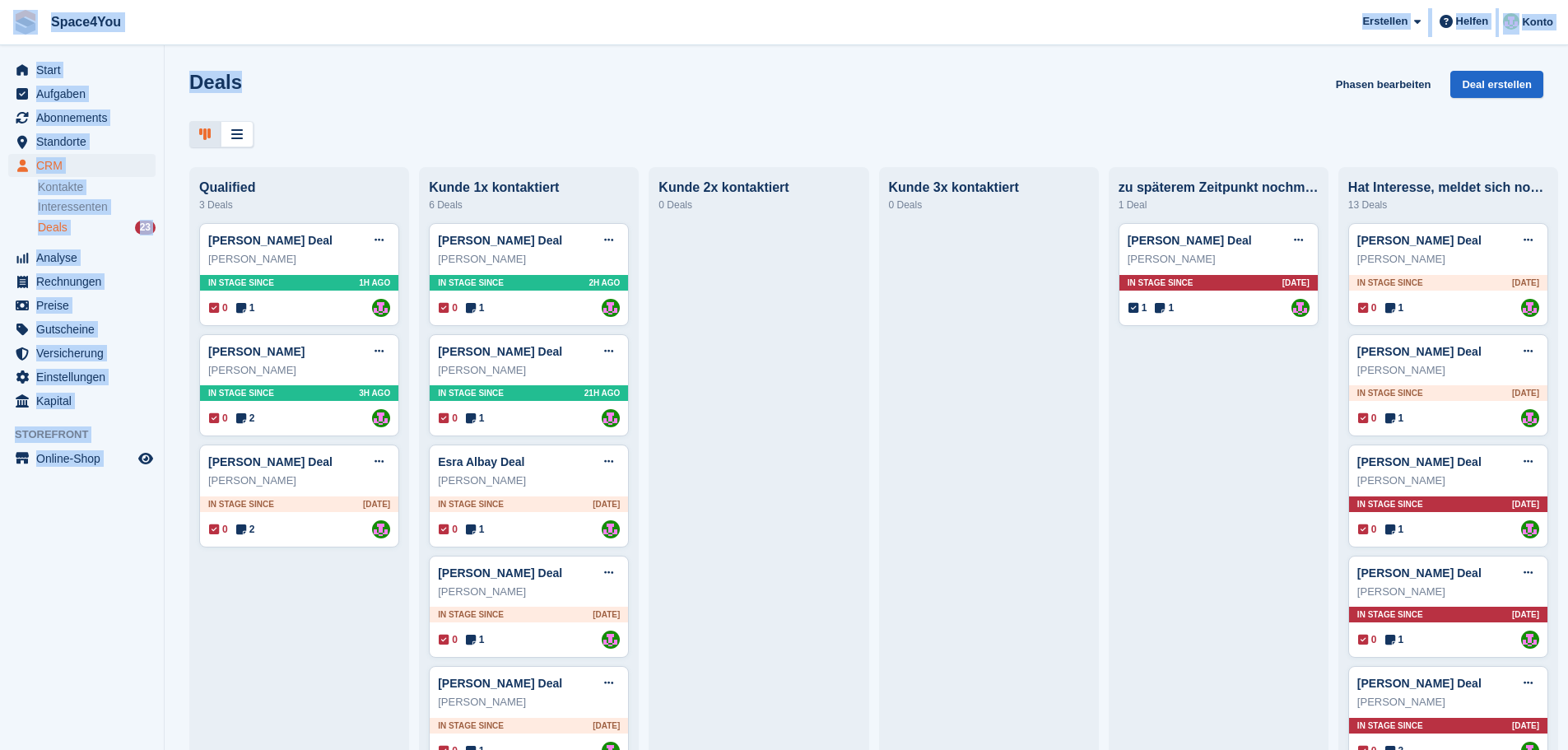
drag, startPoint x: 275, startPoint y: 84, endPoint x: 17, endPoint y: 15, distance: 267.1
click at [17, 15] on div "Space4You Erstellen Abonnement Rechnung Kontakt Deal Rabatt Seite Helfen Chat-S…" at bounding box center [784, 375] width 1568 height 750
click at [215, 39] on span "Space4You Erstellen Abonnement Rechnung Kontakt Deal Rabatt Seite Helfen Chat-S…" at bounding box center [784, 22] width 1568 height 45
drag, startPoint x: 251, startPoint y: 80, endPoint x: 18, endPoint y: 24, distance: 239.6
click at [18, 24] on div "Space4You Erstellen Abonnement Rechnung Kontakt Deal Rabatt Seite Helfen Chat-S…" at bounding box center [784, 375] width 1568 height 750
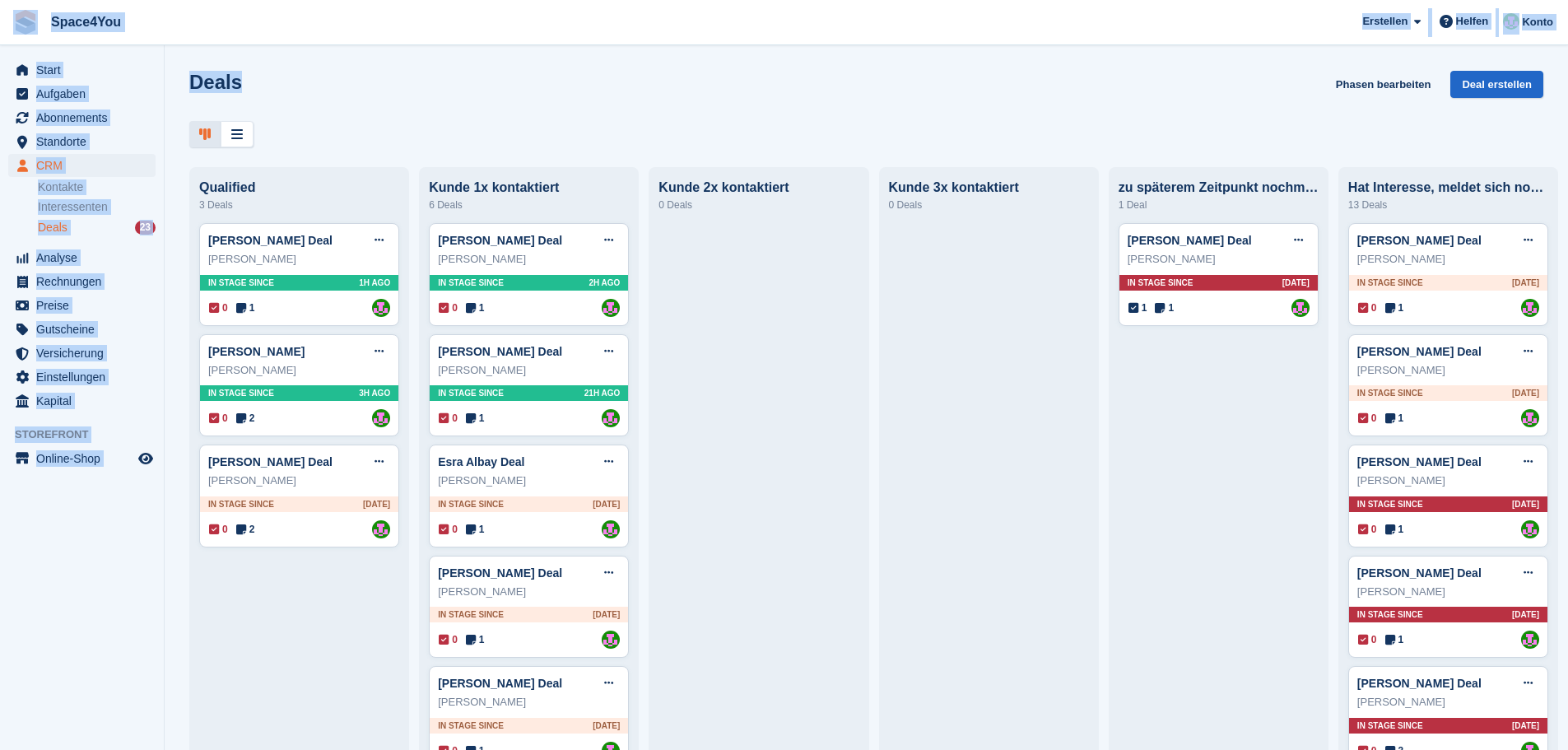
click at [517, 105] on div "Deals Phasen bearbeiten Deal erstellen" at bounding box center [866, 93] width 1354 height 47
drag, startPoint x: 160, startPoint y: 478, endPoint x: 3, endPoint y: 43, distance: 462.5
click at [3, 43] on div "Space4You Erstellen Abonnement Rechnung Kontakt Deal Rabatt Seite Helfen Chat-S…" at bounding box center [784, 375] width 1568 height 750
click at [119, 631] on aside "Start Aufgaben Abonnements Abonnements Abonnements Preiserhöhungen NEU Preiserh…" at bounding box center [81, 379] width 164 height 668
drag, startPoint x: 137, startPoint y: 475, endPoint x: 0, endPoint y: 22, distance: 473.3
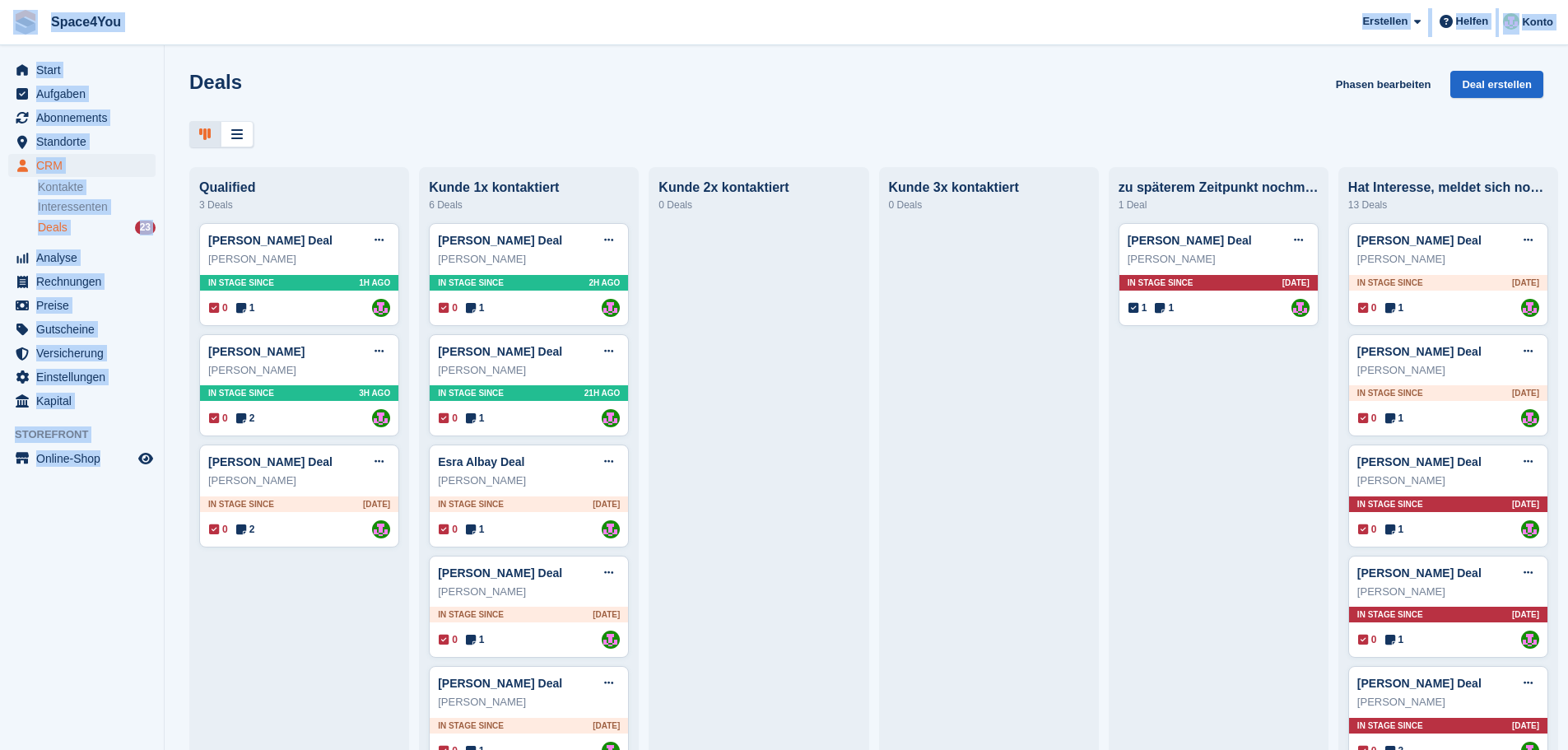
click at [0, 22] on div "Space4You Erstellen Abonnement Rechnung Kontakt Deal Rabatt Seite Helfen Chat-S…" at bounding box center [784, 375] width 1568 height 750
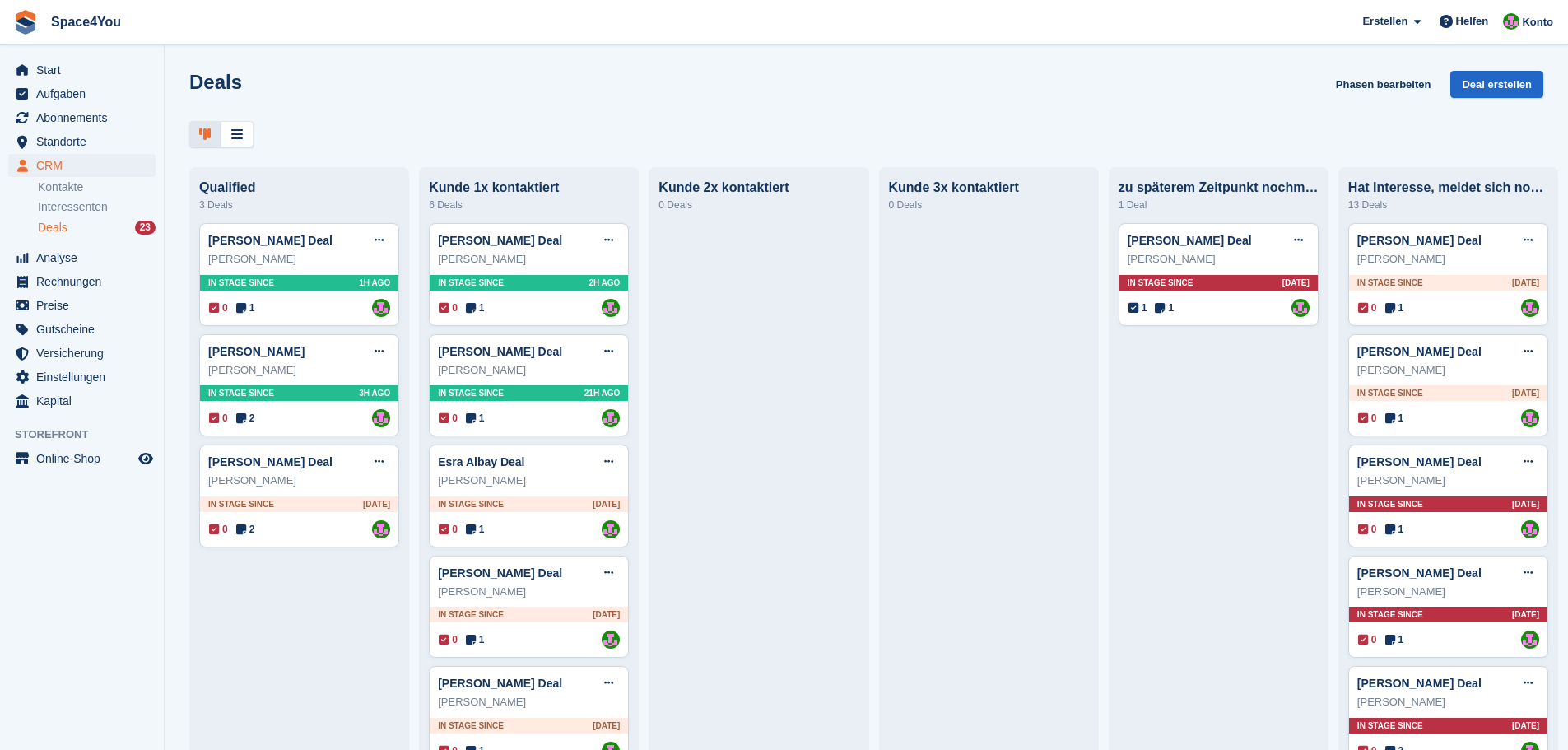
click at [327, 126] on div at bounding box center [866, 134] width 1354 height 27
drag, startPoint x: 300, startPoint y: 86, endPoint x: 187, endPoint y: 92, distance: 113.2
click at [187, 92] on div "Deals Phasen bearbeiten Deal erstellen" at bounding box center [866, 108] width 1403 height 76
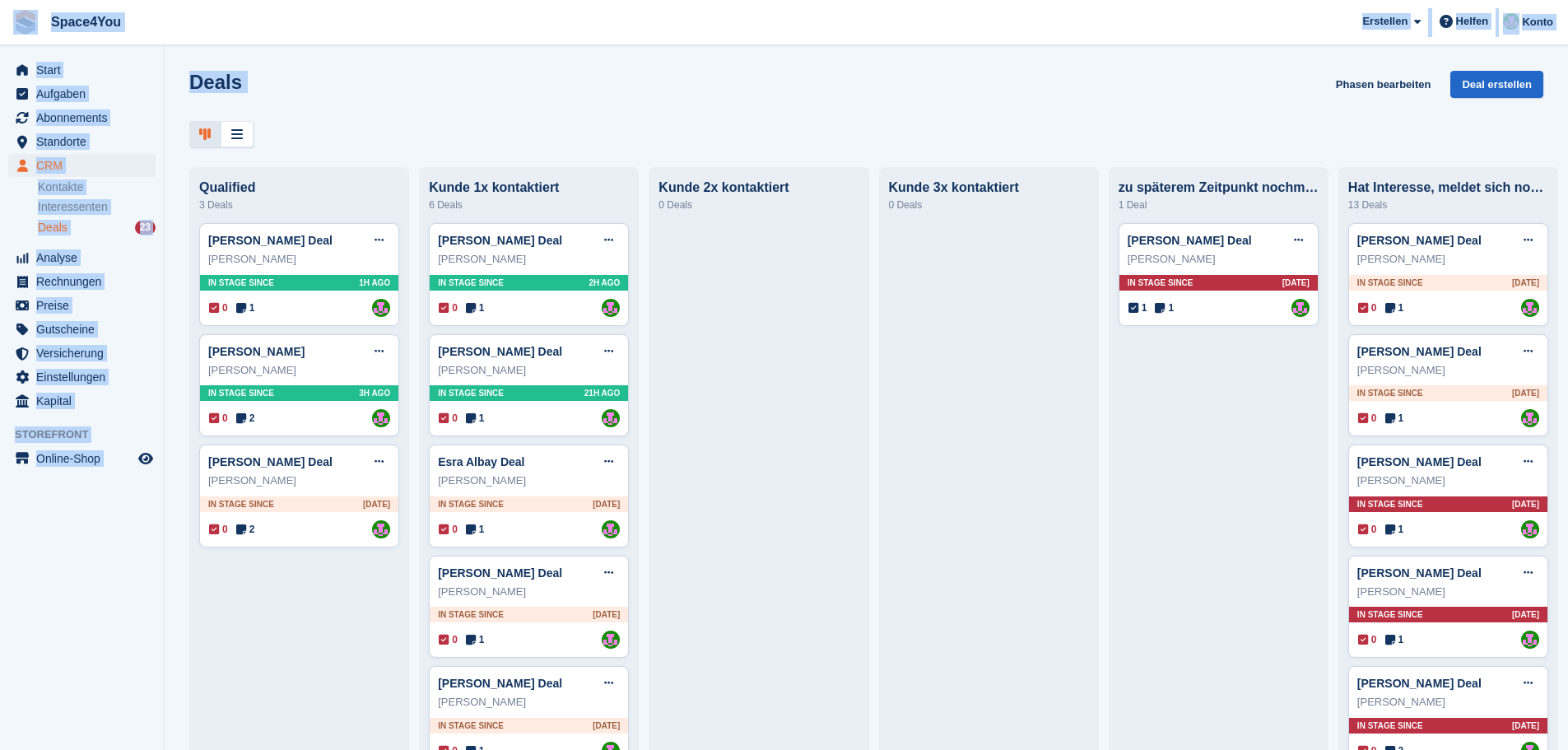
drag, startPoint x: 312, startPoint y: 129, endPoint x: 0, endPoint y: 25, distance: 328.9
click at [0, 25] on div "Space4You Erstellen Abonnement Rechnung Kontakt Deal Rabatt Seite Helfen Chat-S…" at bounding box center [784, 375] width 1568 height 750
click at [531, 141] on div at bounding box center [866, 134] width 1354 height 27
drag, startPoint x: 158, startPoint y: 473, endPoint x: 0, endPoint y: 46, distance: 455.3
click at [0, 46] on aside "Start Aufgaben Abonnements Abonnements Abonnements Preiserhöhungen NEU Preiserh…" at bounding box center [81, 379] width 164 height 668
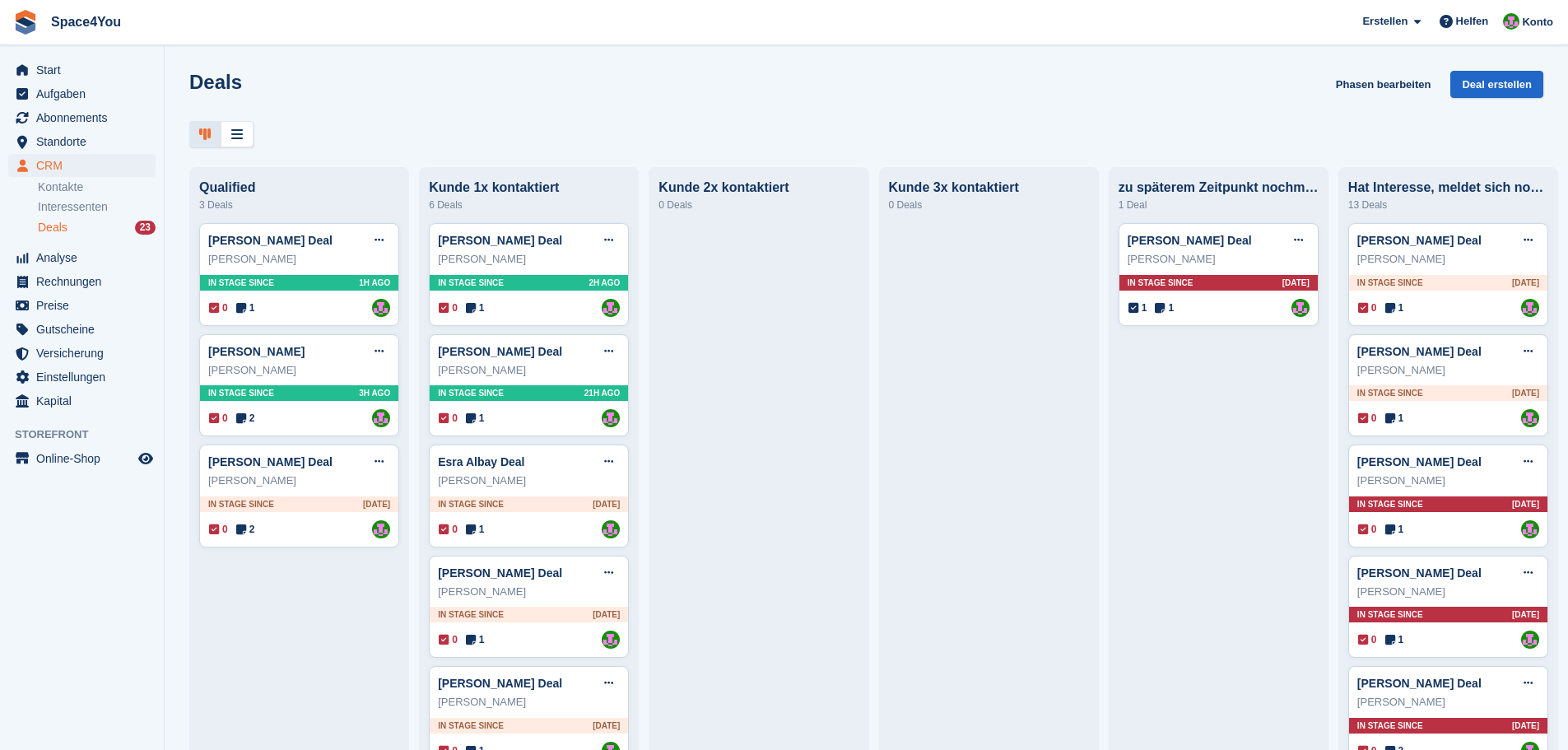
click at [280, 89] on div "Deals Phasen bearbeiten Deal erstellen" at bounding box center [866, 93] width 1354 height 47
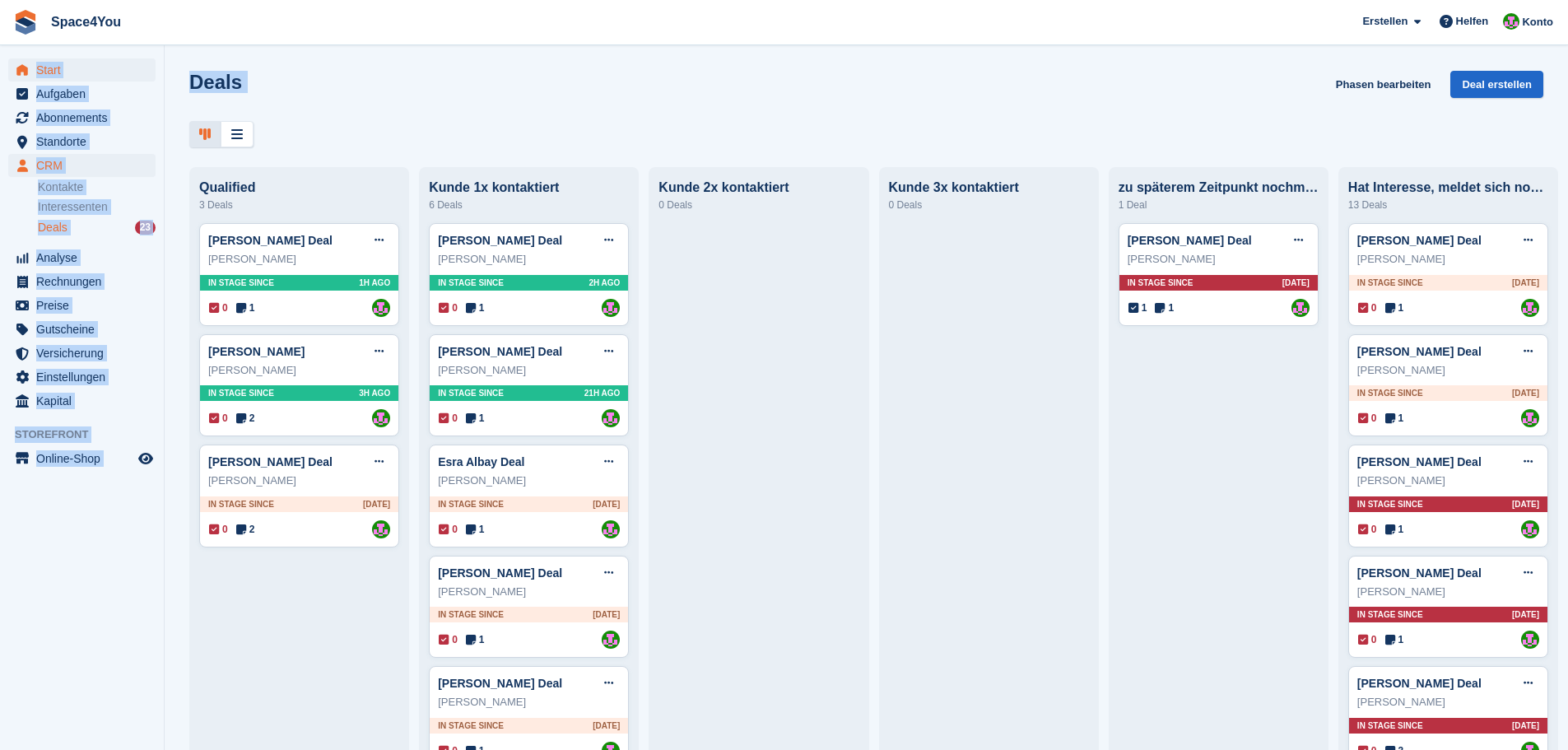
drag, startPoint x: 280, startPoint y: 89, endPoint x: 22, endPoint y: 77, distance: 258.3
click at [22, 77] on div "Start Aufgaben Abonnements Abonnements Abonnements Preiserhöhungen NEU Preiserh…" at bounding box center [784, 375] width 1568 height 750
click at [378, 99] on div "Deals Phasen bearbeiten Deal erstellen" at bounding box center [866, 93] width 1354 height 47
drag, startPoint x: 378, startPoint y: 99, endPoint x: 23, endPoint y: 46, distance: 358.9
click at [23, 46] on div "Start Aufgaben Abonnements Abonnements Abonnements Preiserhöhungen NEU Preiserh…" at bounding box center [784, 375] width 1568 height 750
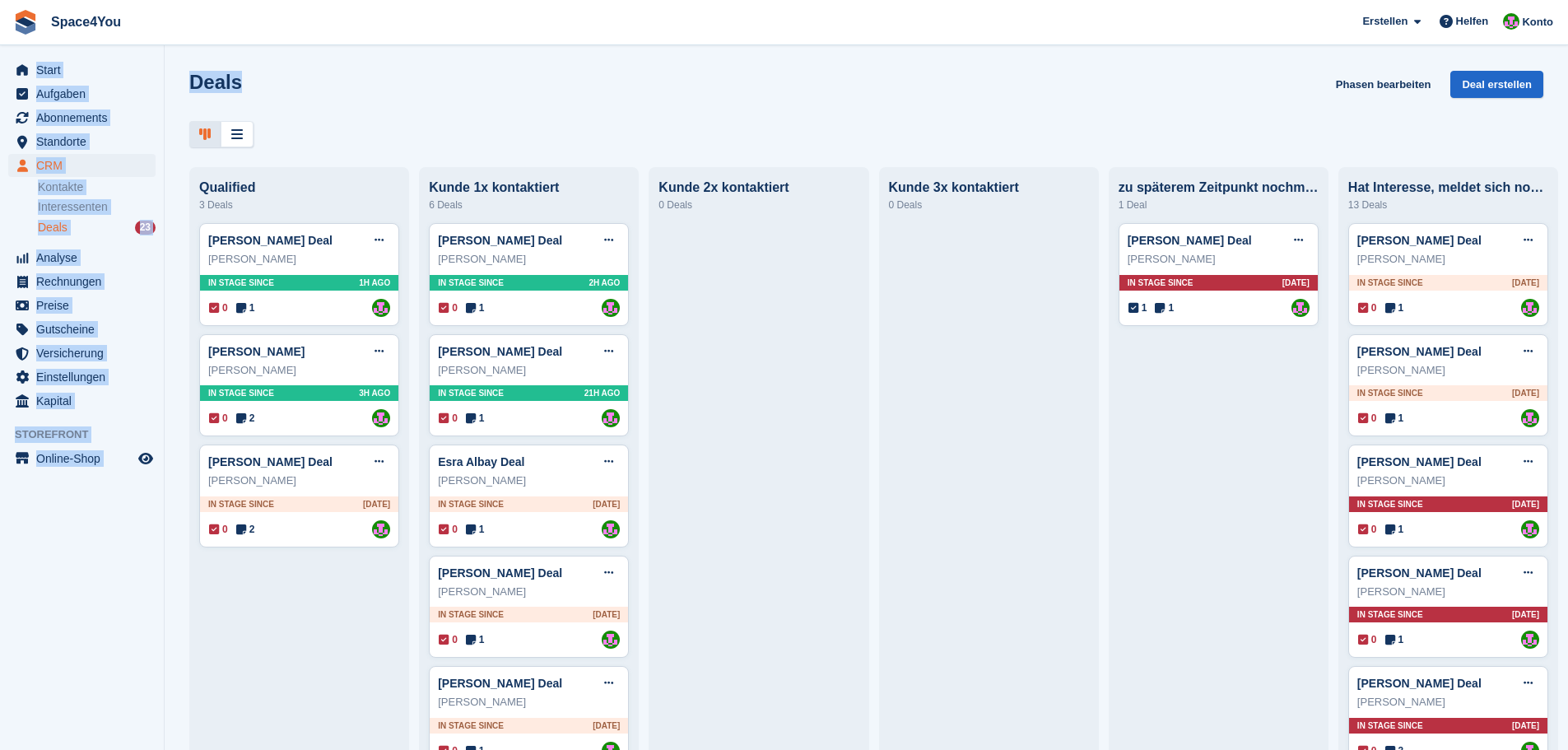
click at [292, 79] on div "Deals Phasen bearbeiten Deal erstellen" at bounding box center [866, 93] width 1354 height 47
drag, startPoint x: 292, startPoint y: 79, endPoint x: 21, endPoint y: 30, distance: 275.4
click at [21, 30] on div "Space4You Erstellen Abonnement Rechnung Kontakt Deal Rabatt Seite Helfen Chat-S…" at bounding box center [784, 375] width 1568 height 750
click at [156, 37] on span "Space4You Erstellen Abonnement Rechnung Kontakt Deal Rabatt Seite Helfen Chat-S…" at bounding box center [784, 22] width 1568 height 45
drag, startPoint x: 246, startPoint y: 89, endPoint x: 1, endPoint y: 77, distance: 245.3
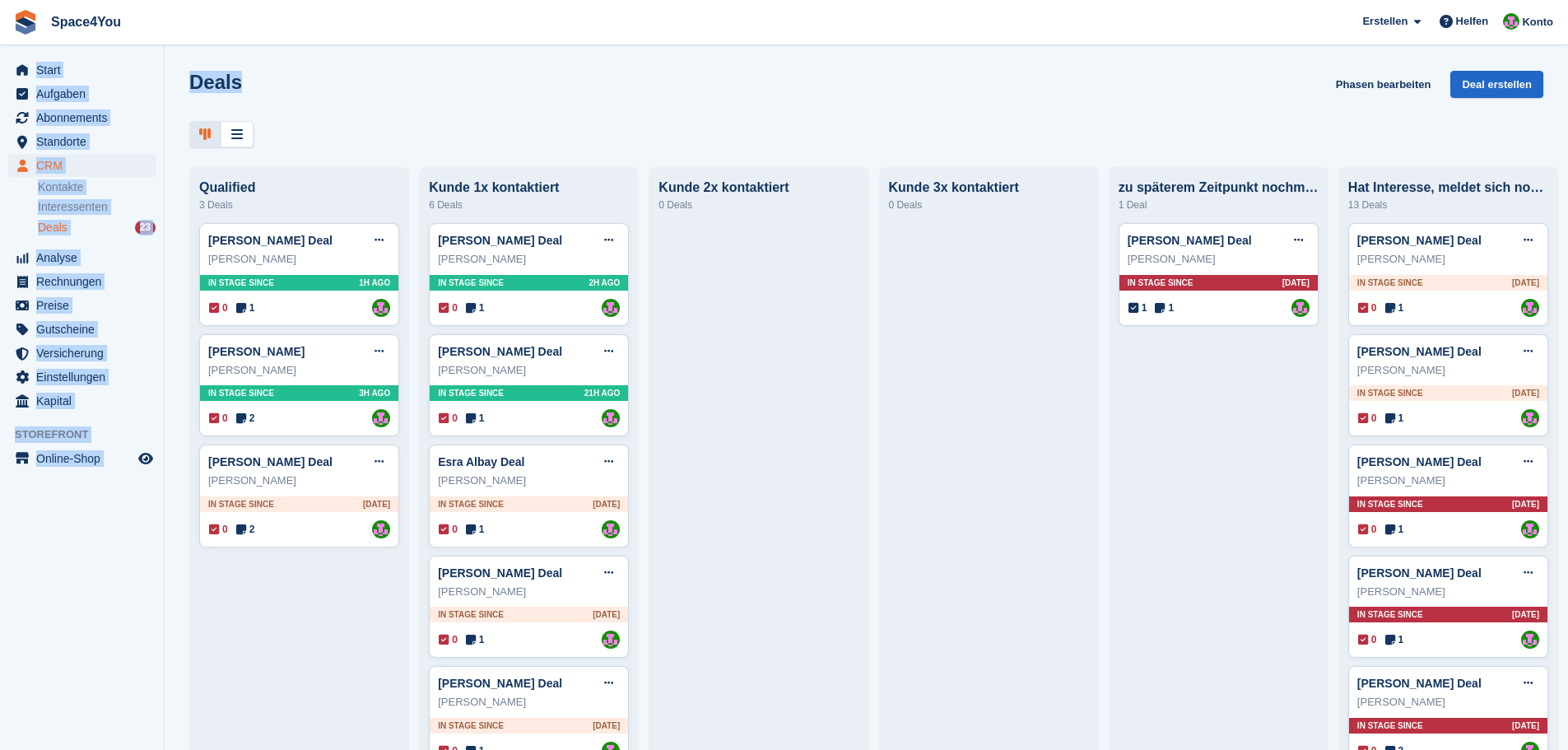
click at [1, 77] on div "Start Aufgaben Abonnements Abonnements Abonnements Preiserhöhungen NEU Preiserh…" at bounding box center [784, 375] width 1568 height 750
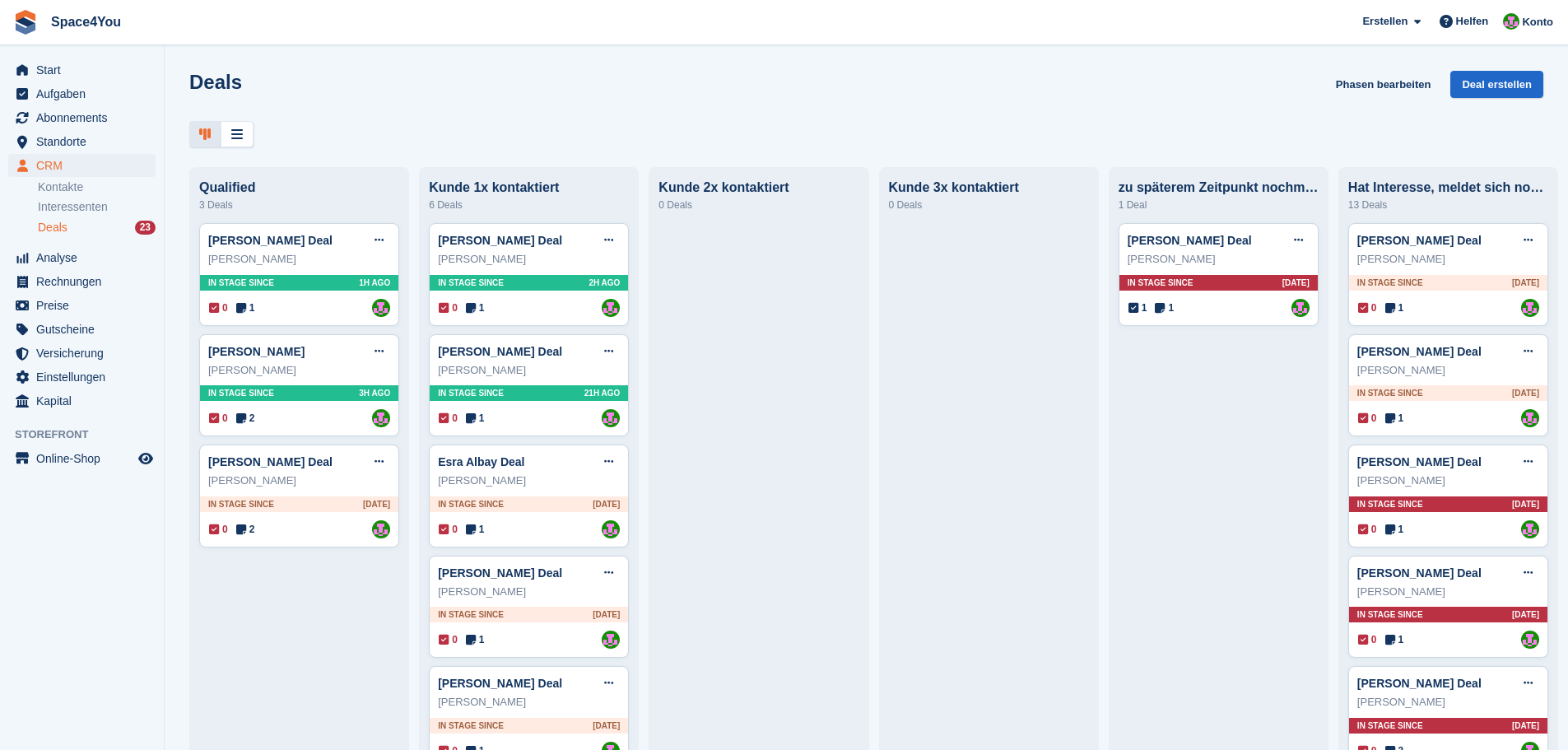
click at [497, 158] on div "Deals Phasen bearbeiten Deal erstellen Qualified 3 Deals Vera Soboleva Deal Dea…" at bounding box center [866, 375] width 1403 height 750
click at [319, 140] on div at bounding box center [866, 134] width 1354 height 27
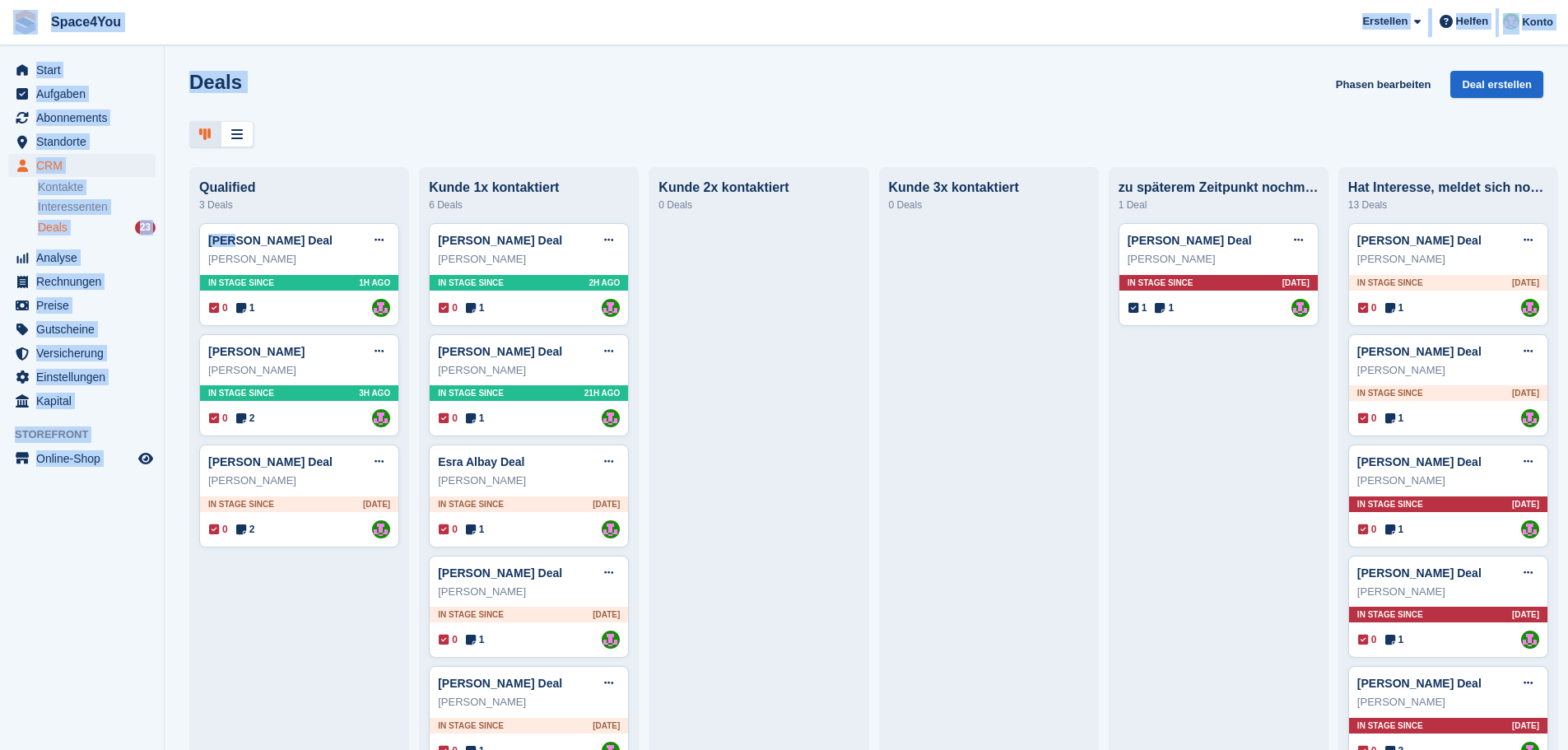
drag, startPoint x: 319, startPoint y: 140, endPoint x: 38, endPoint y: 25, distance: 303.6
click at [38, 25] on div "Space4You Erstellen Abonnement Rechnung Kontakt Deal Rabatt Seite Helfen Chat-S…" at bounding box center [784, 375] width 1568 height 750
click at [493, 123] on div at bounding box center [866, 134] width 1354 height 27
drag, startPoint x: 479, startPoint y: 113, endPoint x: 4, endPoint y: 20, distance: 484.0
click at [4, 20] on div "Space4You Erstellen Abonnement Rechnung Kontakt Deal Rabatt Seite Helfen Chat-S…" at bounding box center [784, 375] width 1568 height 750
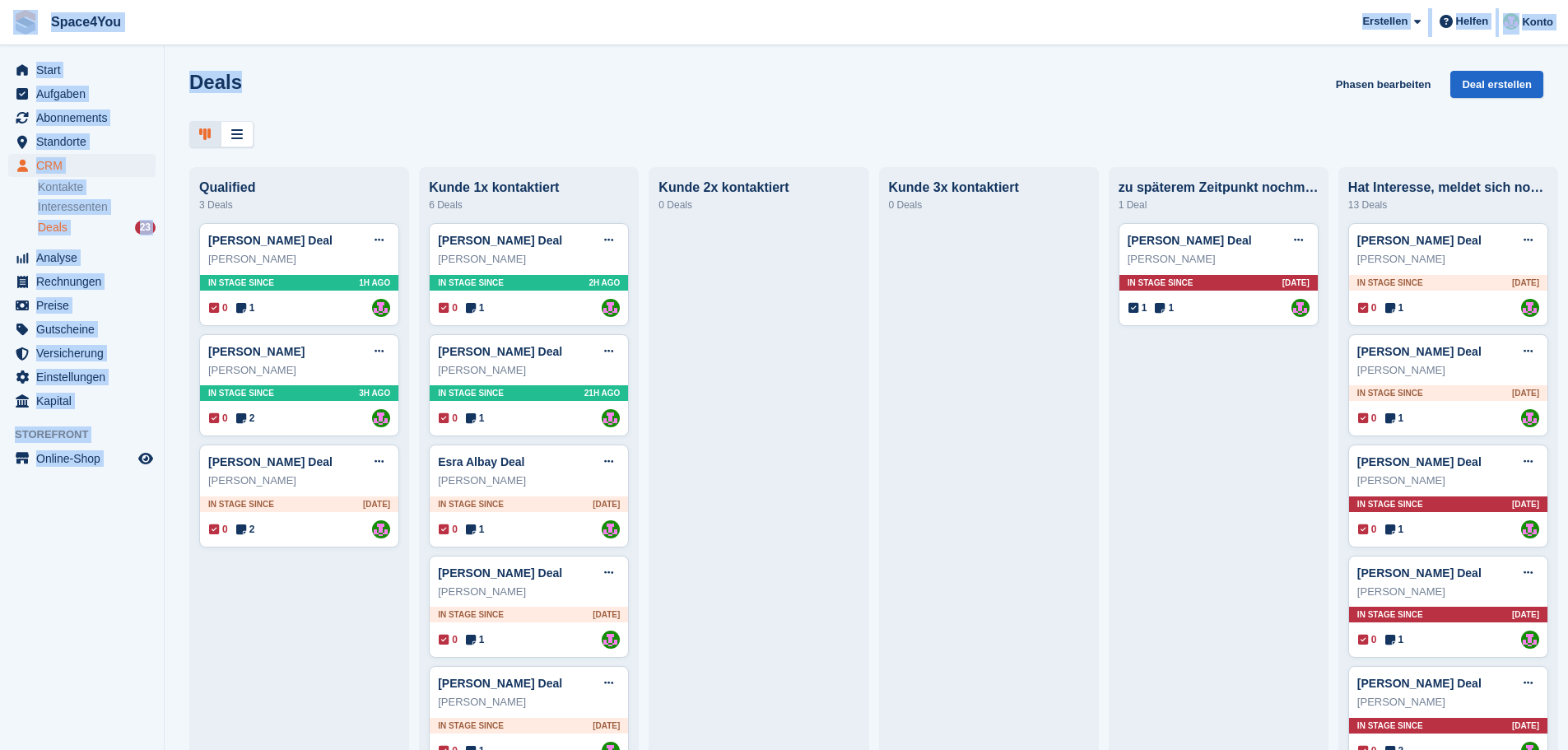
click at [428, 114] on div "Deals Phasen bearbeiten Deal erstellen" at bounding box center [866, 93] width 1354 height 47
